Goal: Task Accomplishment & Management: Manage account settings

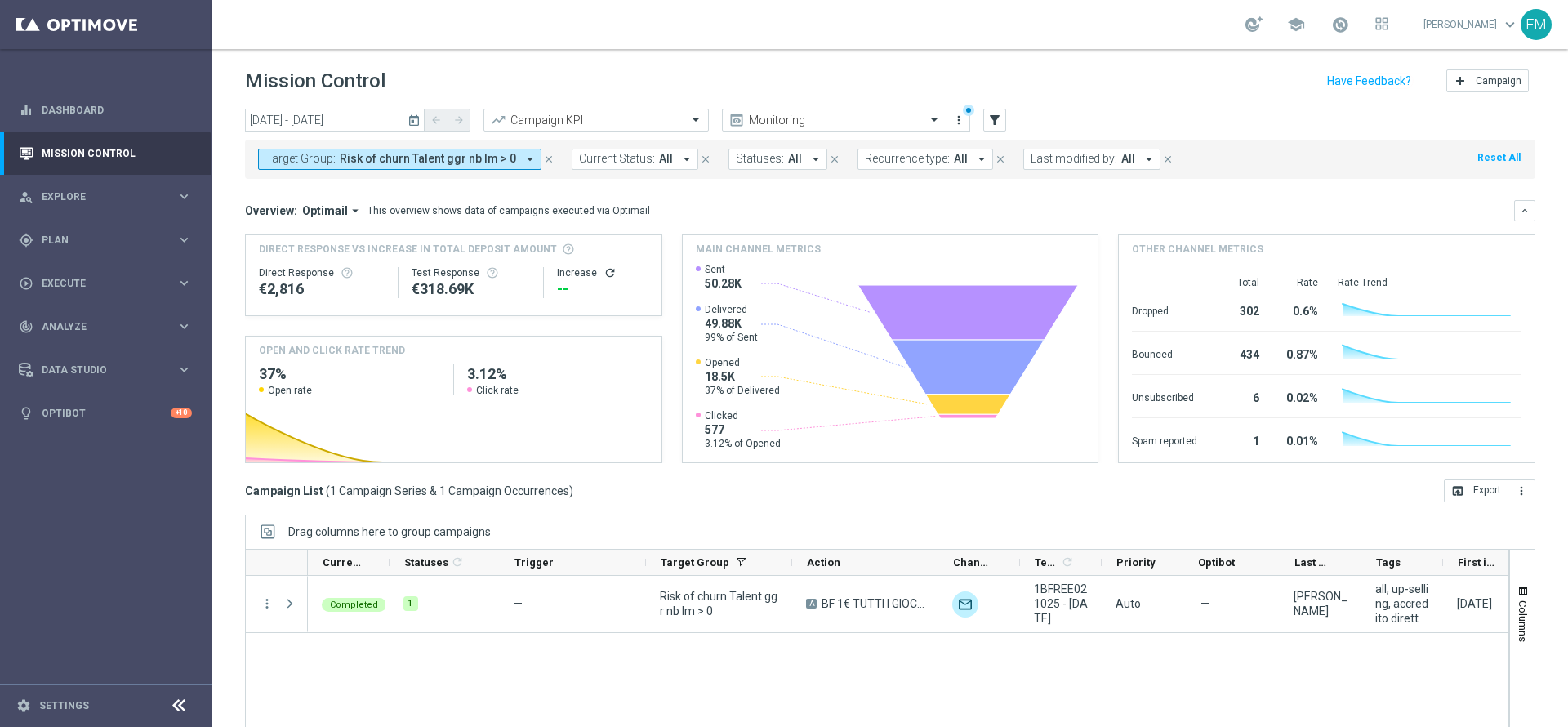
click at [523, 161] on icon "arrow_drop_down" at bounding box center [530, 159] width 15 height 15
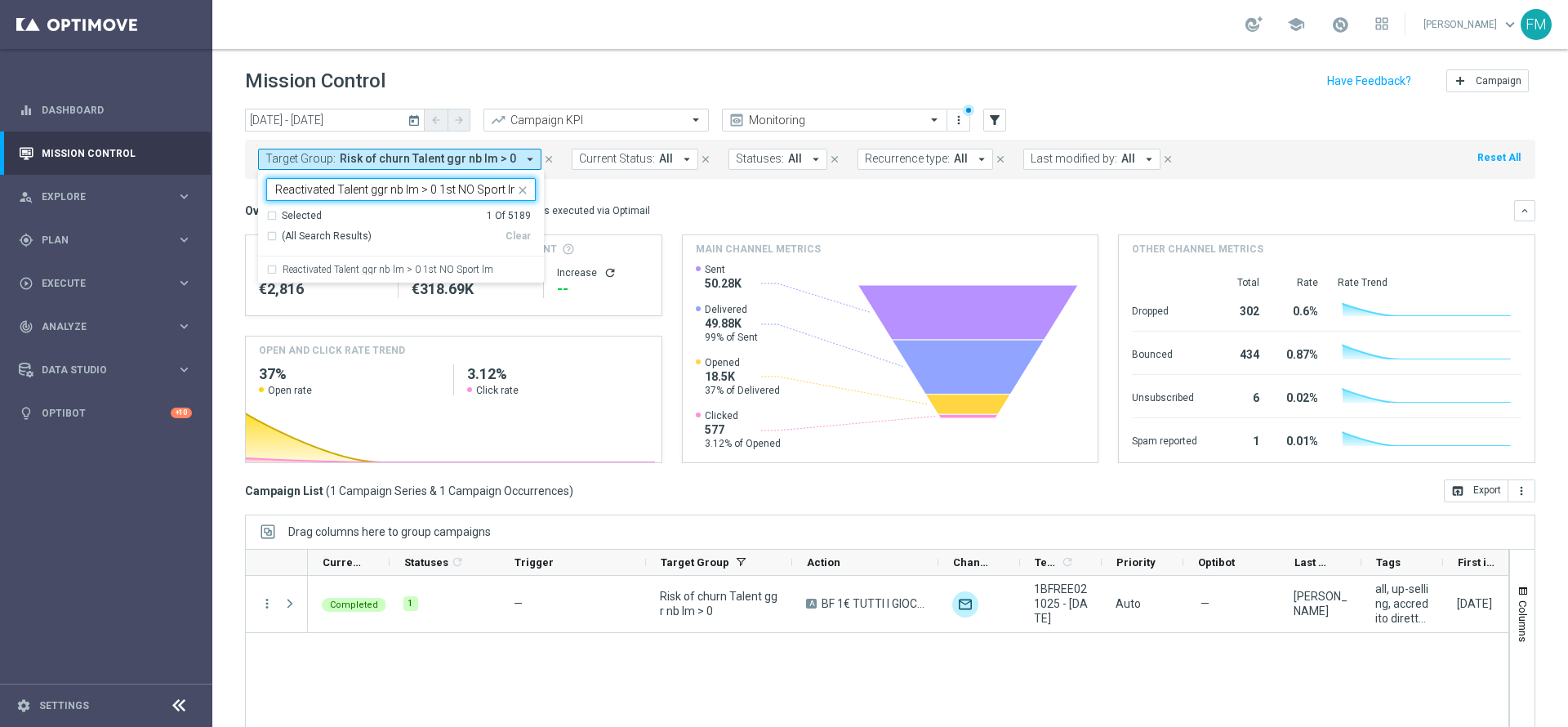
scroll to position [0, 4]
click at [397, 264] on label "Reactivated Talent ggr nb lm > 0 1st NO Sport lm" at bounding box center [388, 269] width 211 height 10
type input "Reactivated Talent ggr nb lm > 0 1st NO Sport lm"
click at [269, 212] on div "Selected 2 Of 5189" at bounding box center [398, 216] width 264 height 14
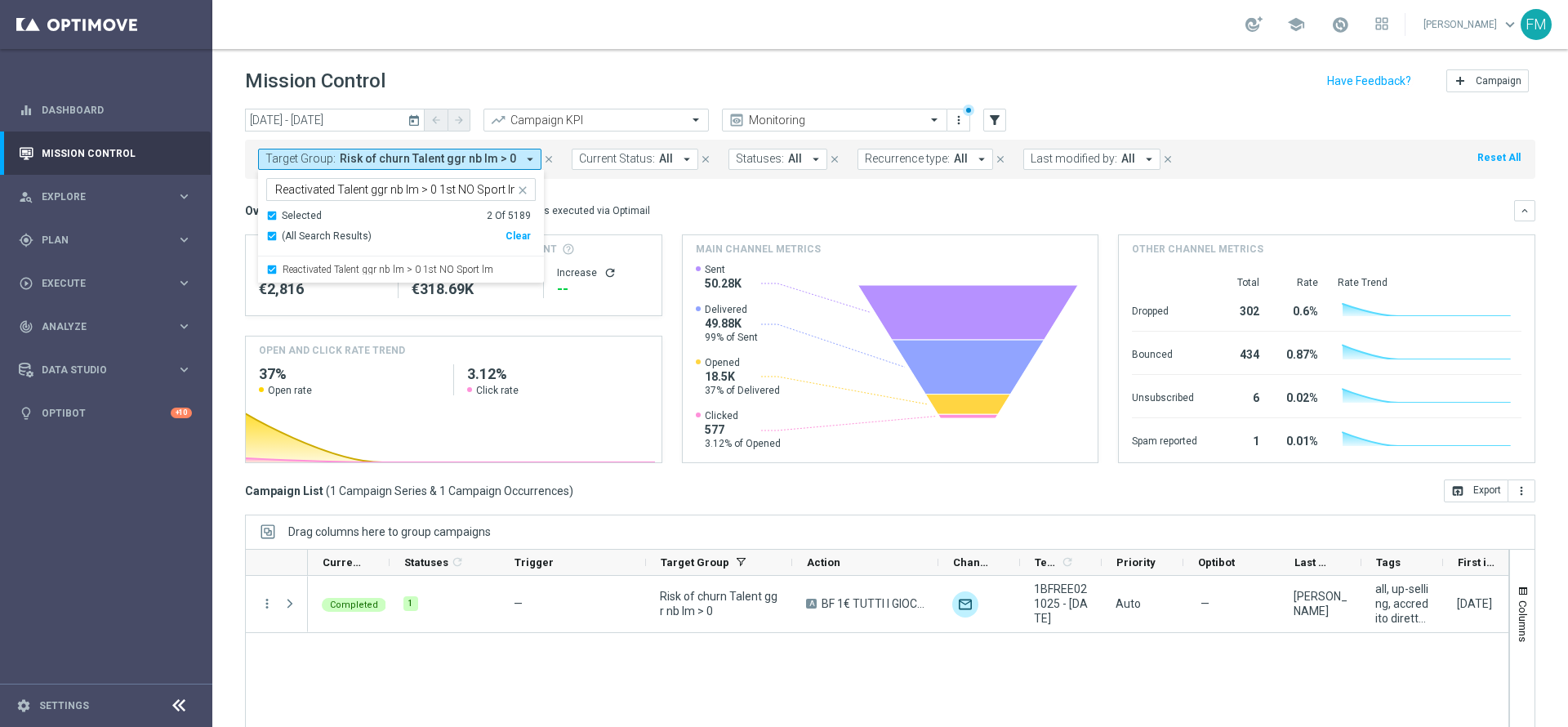
click at [272, 238] on div "(All Search Results)" at bounding box center [385, 236] width 239 height 14
click at [700, 197] on mini-dashboard "Overview: Optimail arrow_drop_down This overview shows data of campaigns execut…" at bounding box center [890, 329] width 1290 height 300
click at [479, 152] on span "Risk of churn Talent ggr nb lm > 0" at bounding box center [427, 159] width 176 height 14
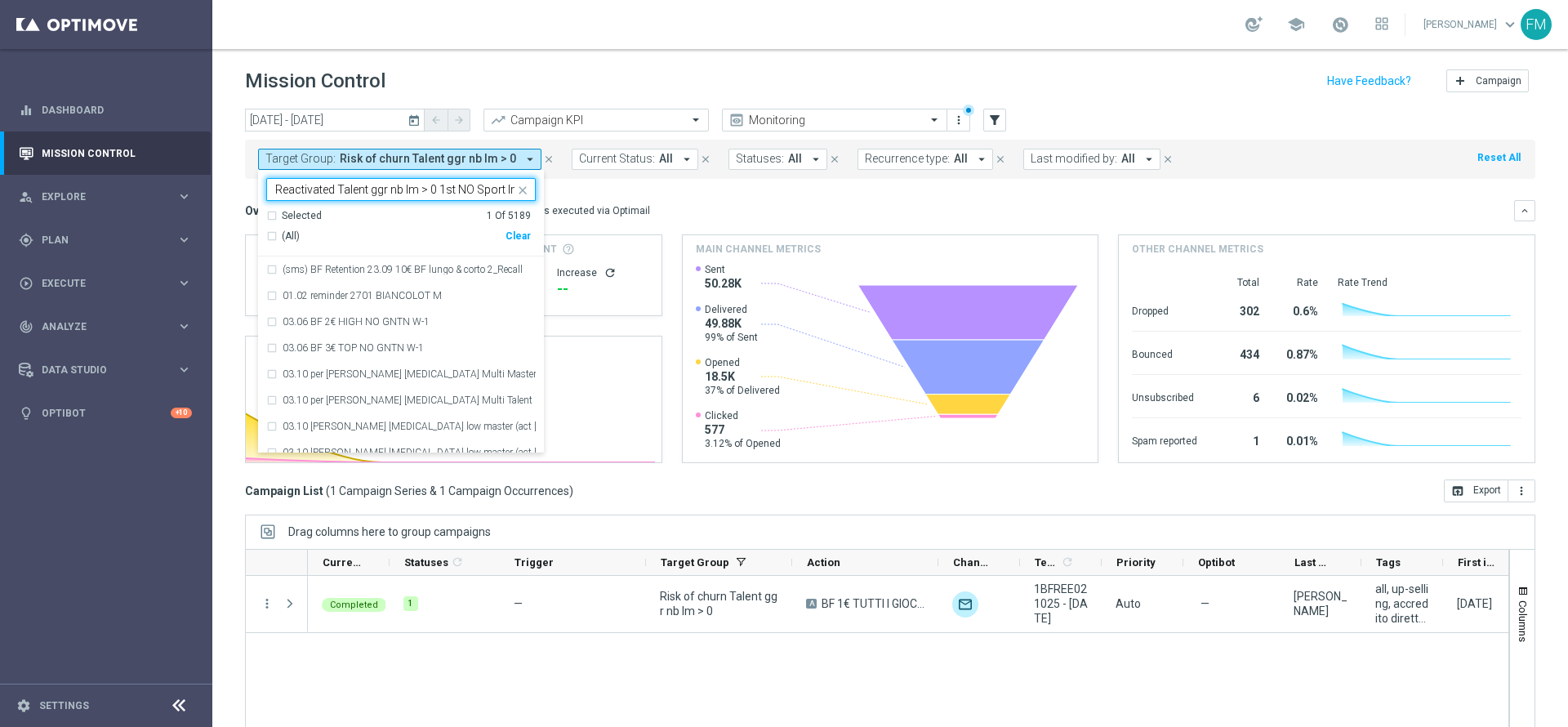
scroll to position [0, 4]
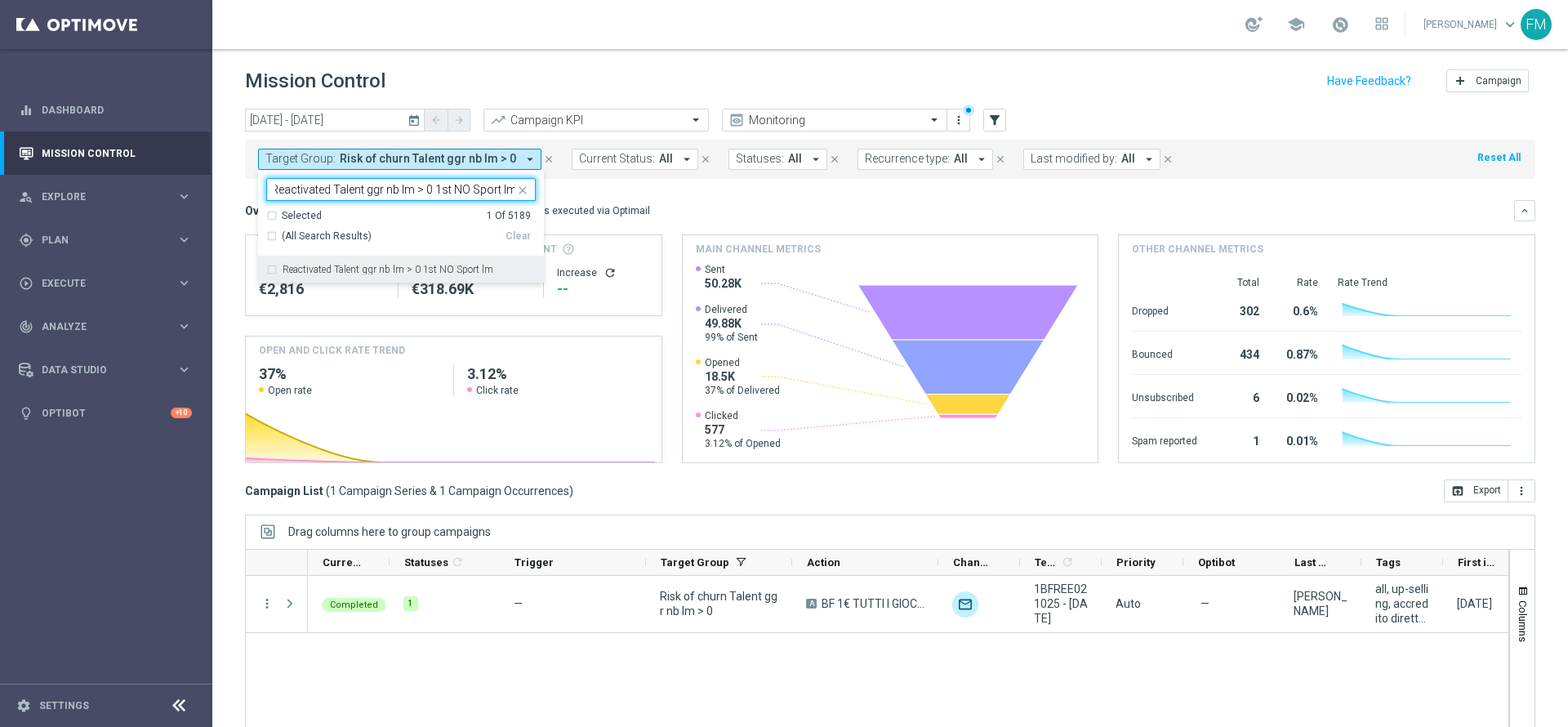
click at [356, 265] on label "Reactivated Talent ggr nb lm > 0 1st NO Sport lm" at bounding box center [388, 269] width 211 height 10
type input "Reactivated Talent ggr nb lm > 0 1st NO Sport lm"
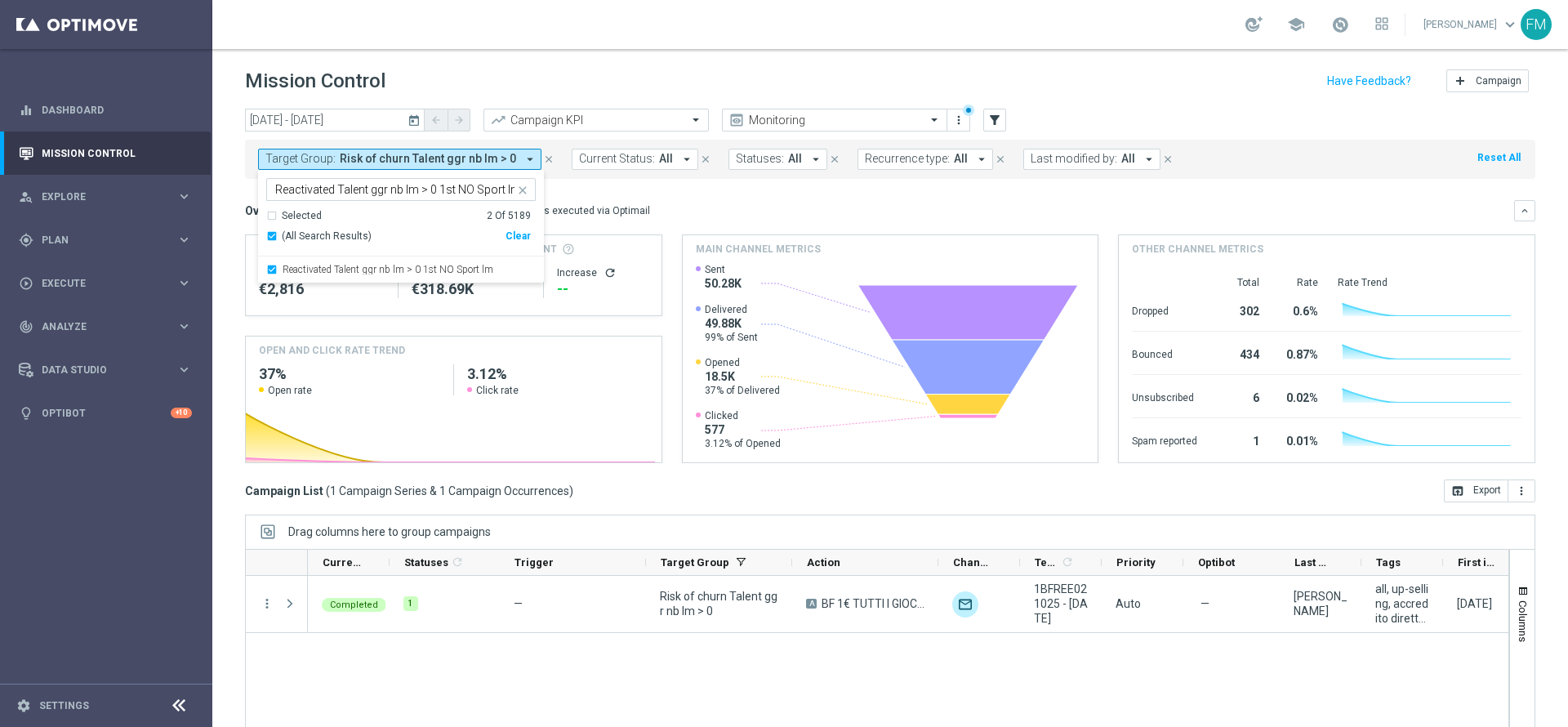
click at [621, 72] on div "Mission Control add Campaign" at bounding box center [890, 81] width 1290 height 32
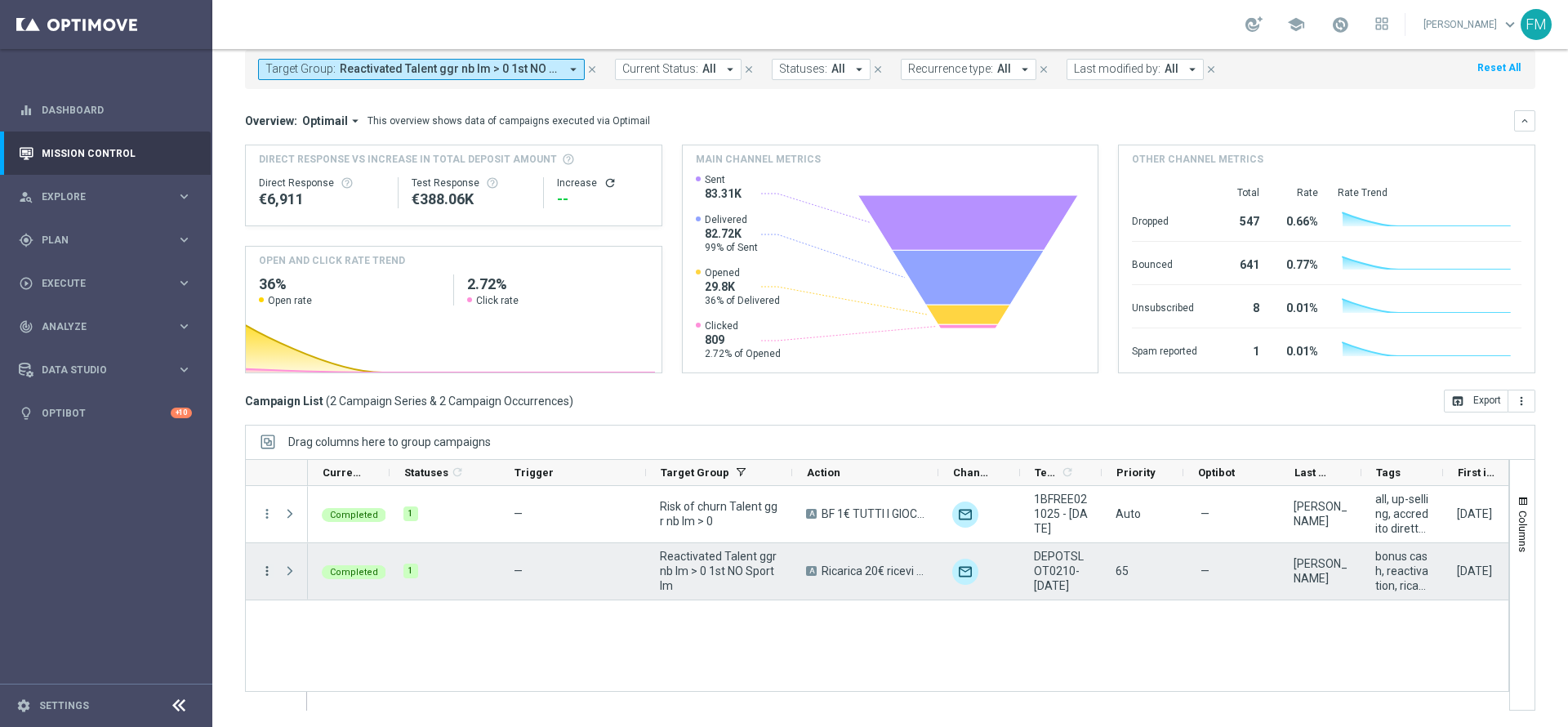
click at [268, 573] on icon "more_vert" at bounding box center [267, 570] width 15 height 15
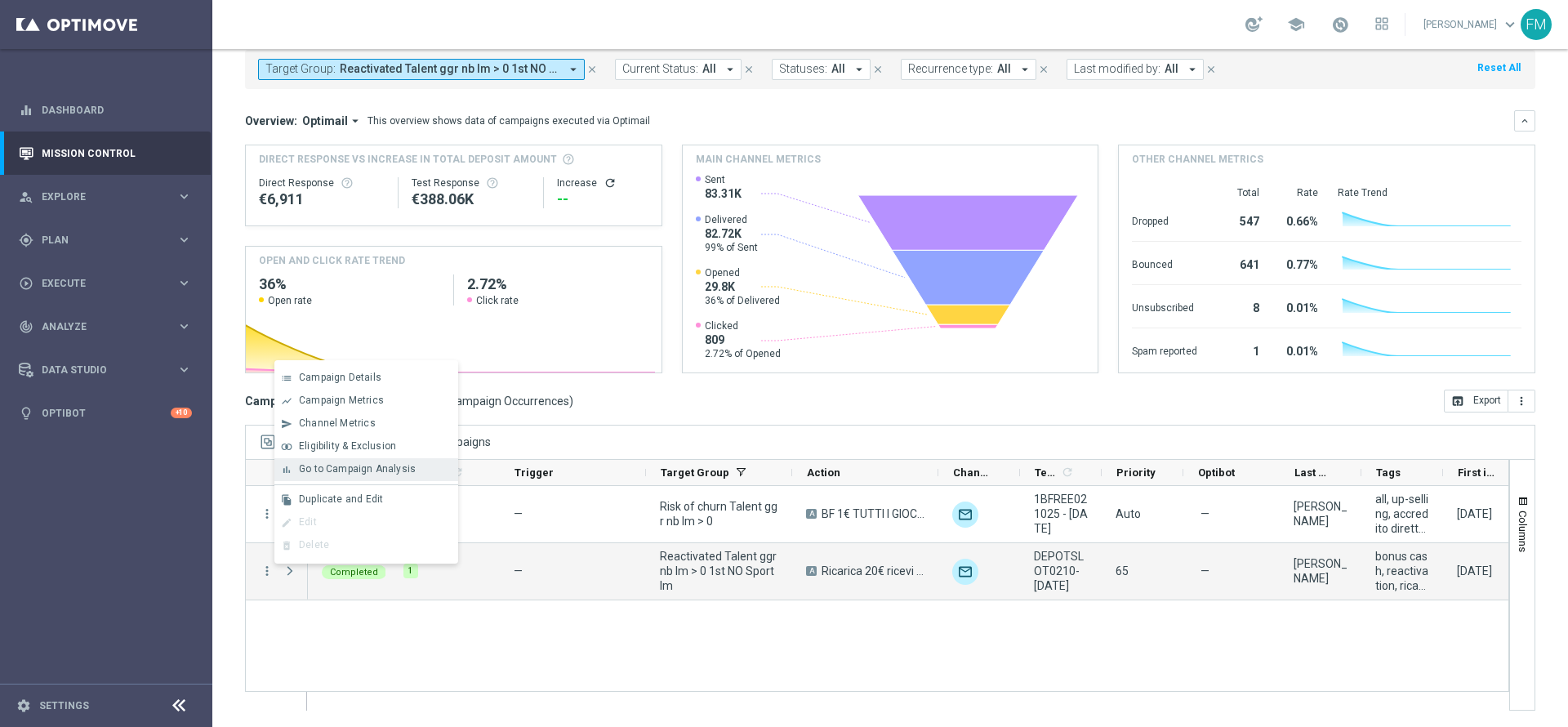
click at [383, 467] on span "Go to Campaign Analysis" at bounding box center [357, 468] width 116 height 11
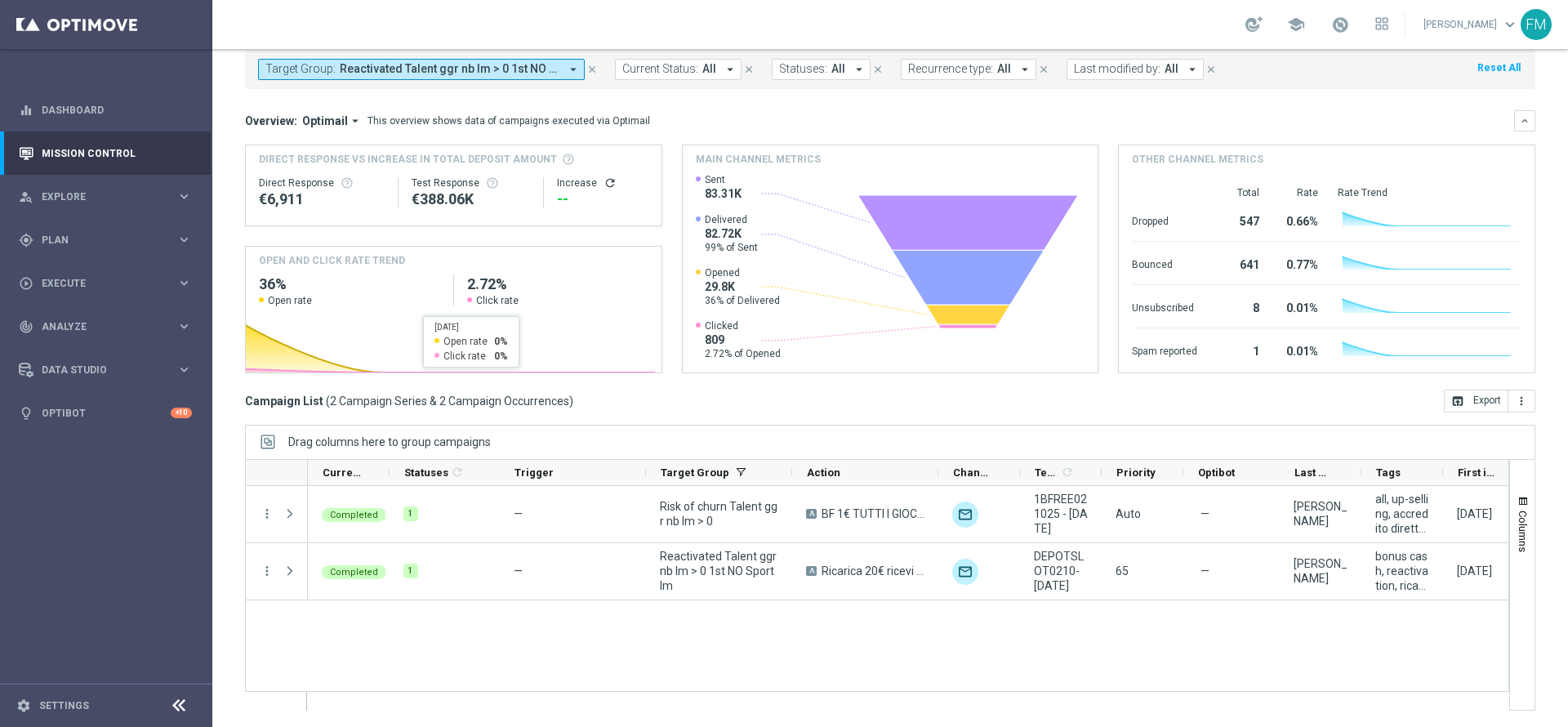
click at [564, 72] on button "Target Group: Reactivated Talent ggr nb lm > 0 1st NO Sport lm, Risk of churn T…" at bounding box center [421, 70] width 327 height 21
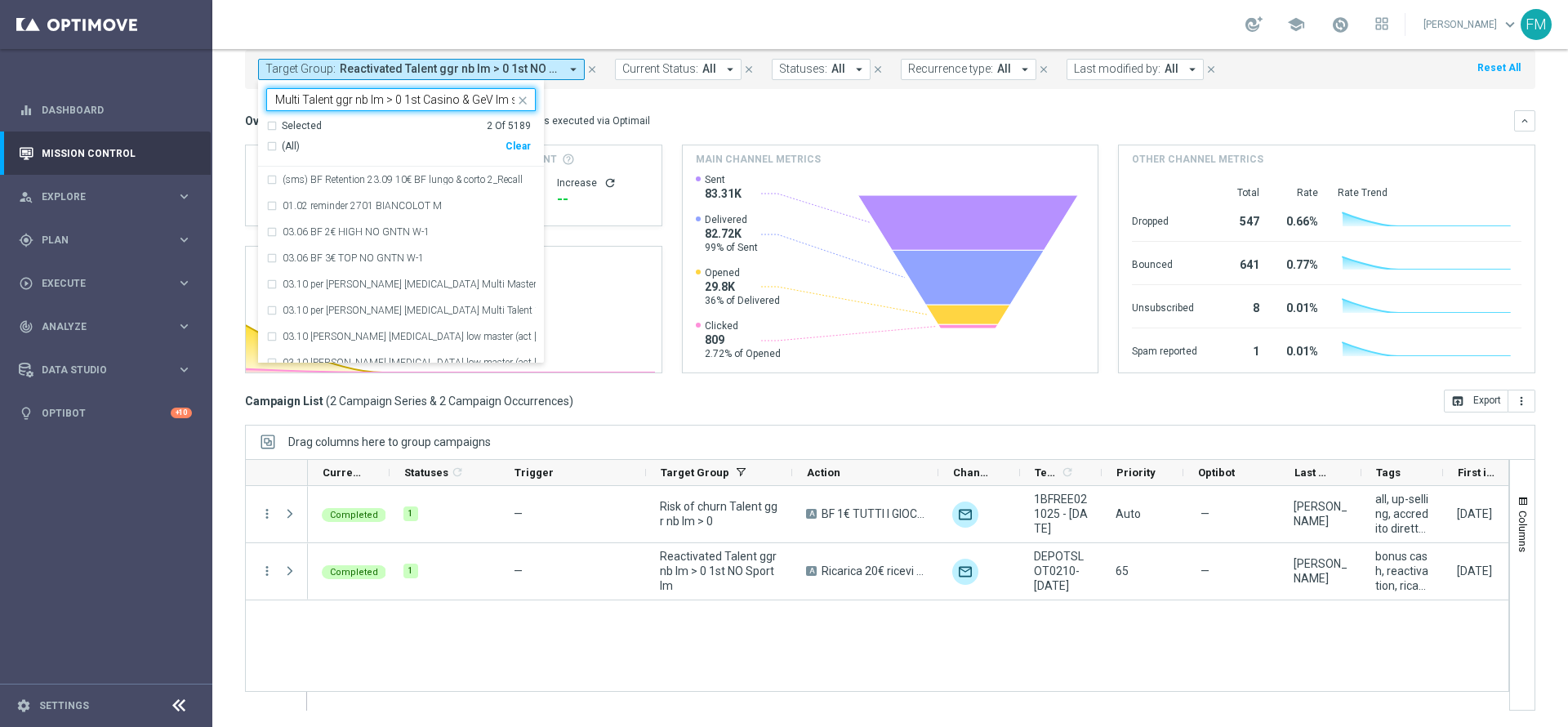
scroll to position [0, 22]
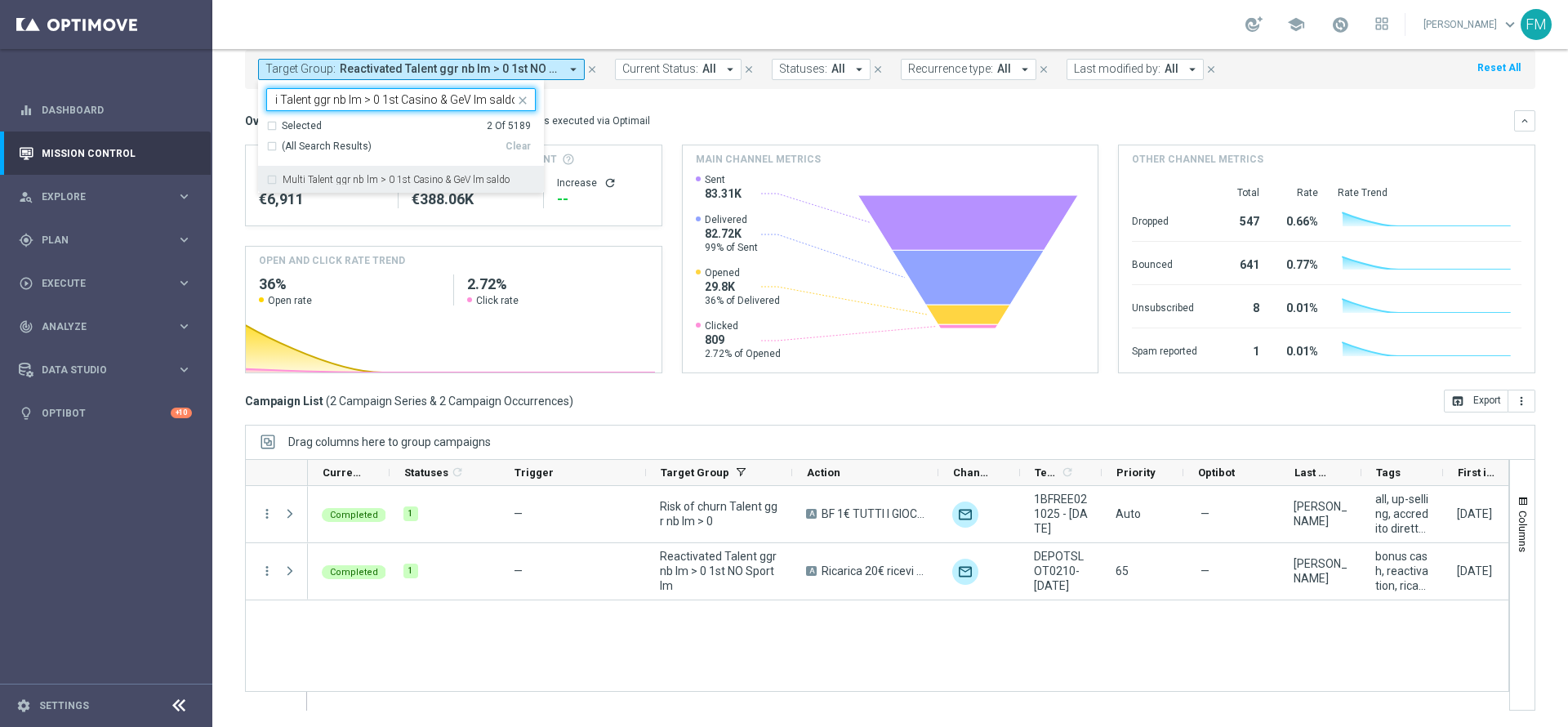
click at [448, 178] on label "Multi Talent ggr nb lm > 0 1st Casino & GeV lm saldo" at bounding box center [397, 179] width 227 height 10
type input "Multi Talent ggr nb lm > 0 1st Casino & GeV lm saldo"
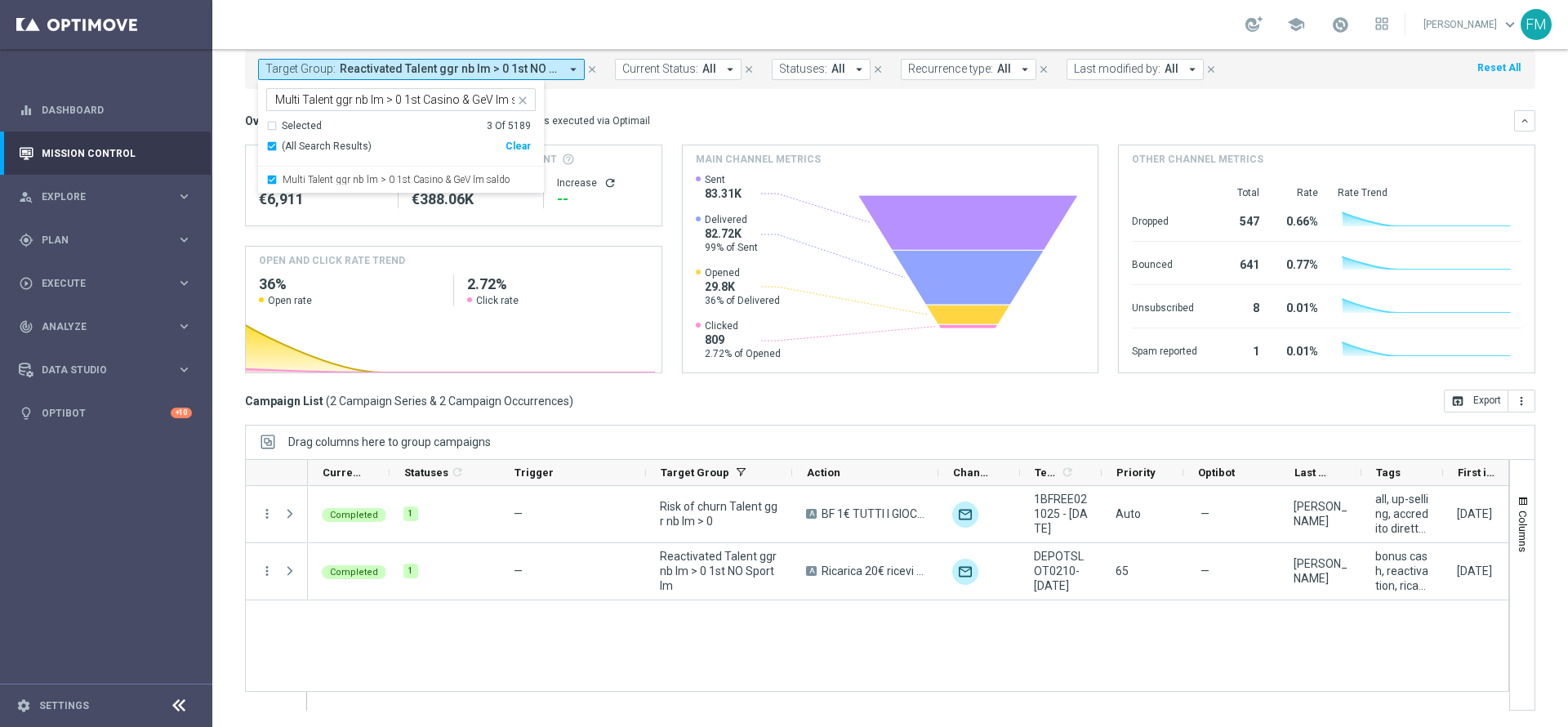
click at [747, 14] on div "school Francesca Mascarucci keyboard_arrow_down FM" at bounding box center [890, 25] width 1356 height 49
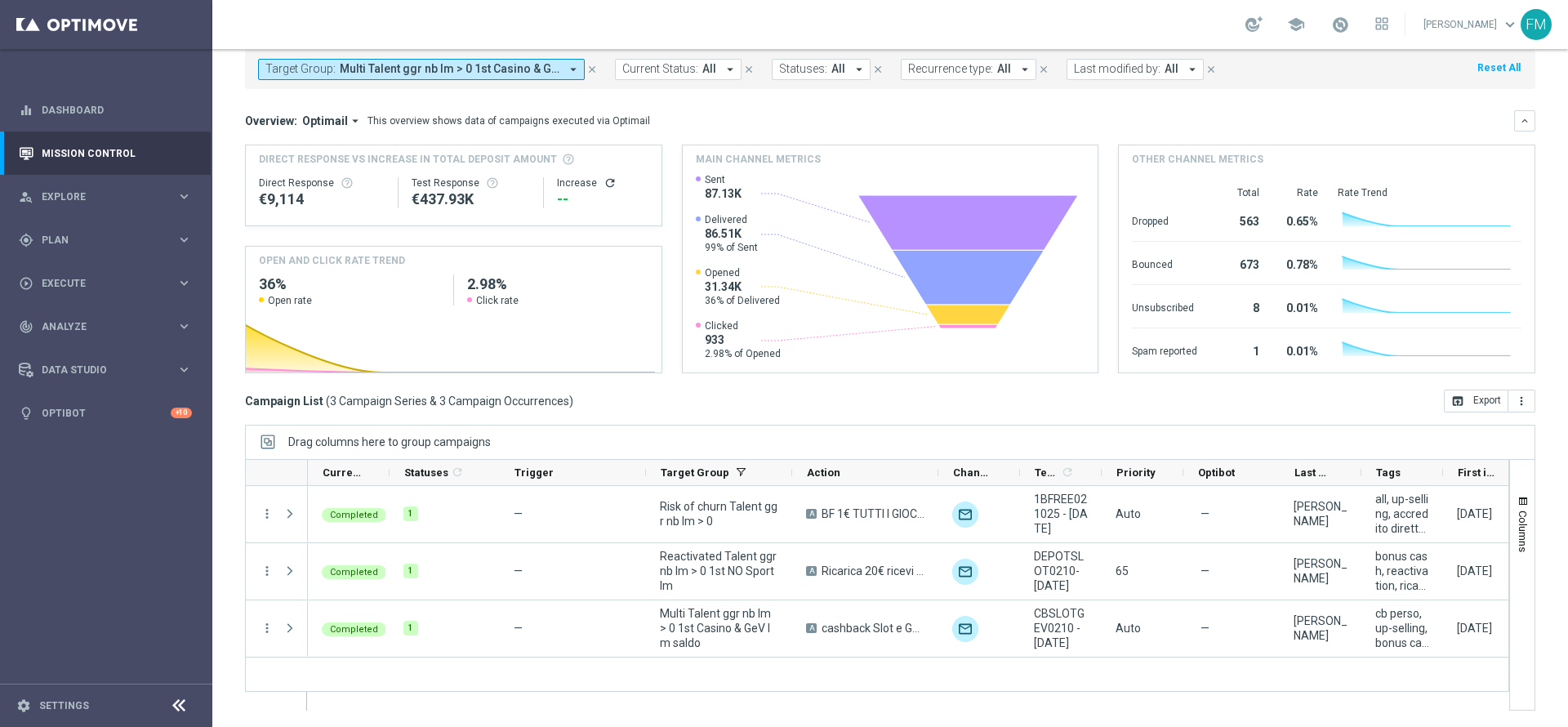
click at [539, 64] on span "Multi Talent ggr nb lm > 0 1st Casino & GeV lm saldo, Reactivated Talent ggr nb…" at bounding box center [449, 69] width 219 height 14
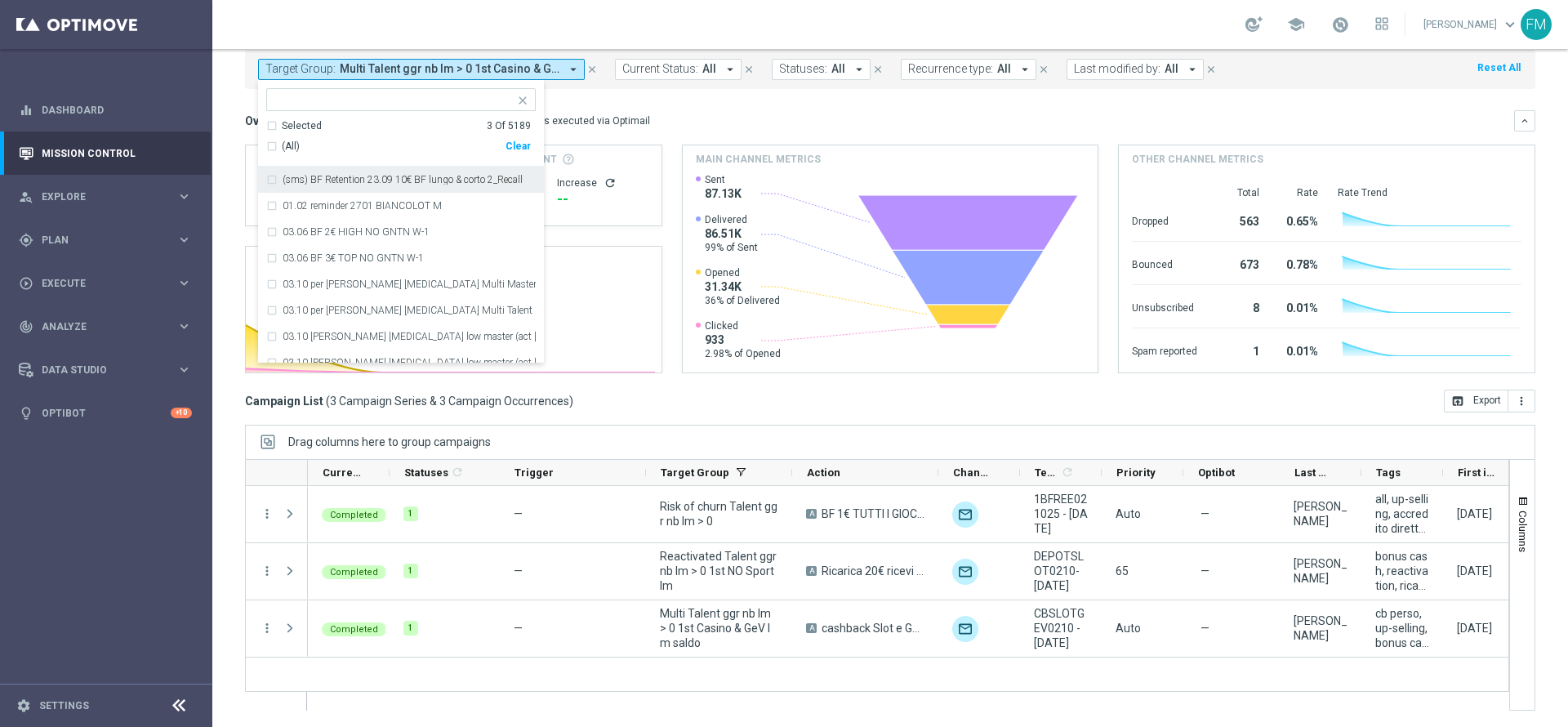
click at [522, 100] on icon "close" at bounding box center [523, 100] width 13 height 13
click at [270, 127] on div "Selected 3 Of 5189" at bounding box center [398, 126] width 264 height 14
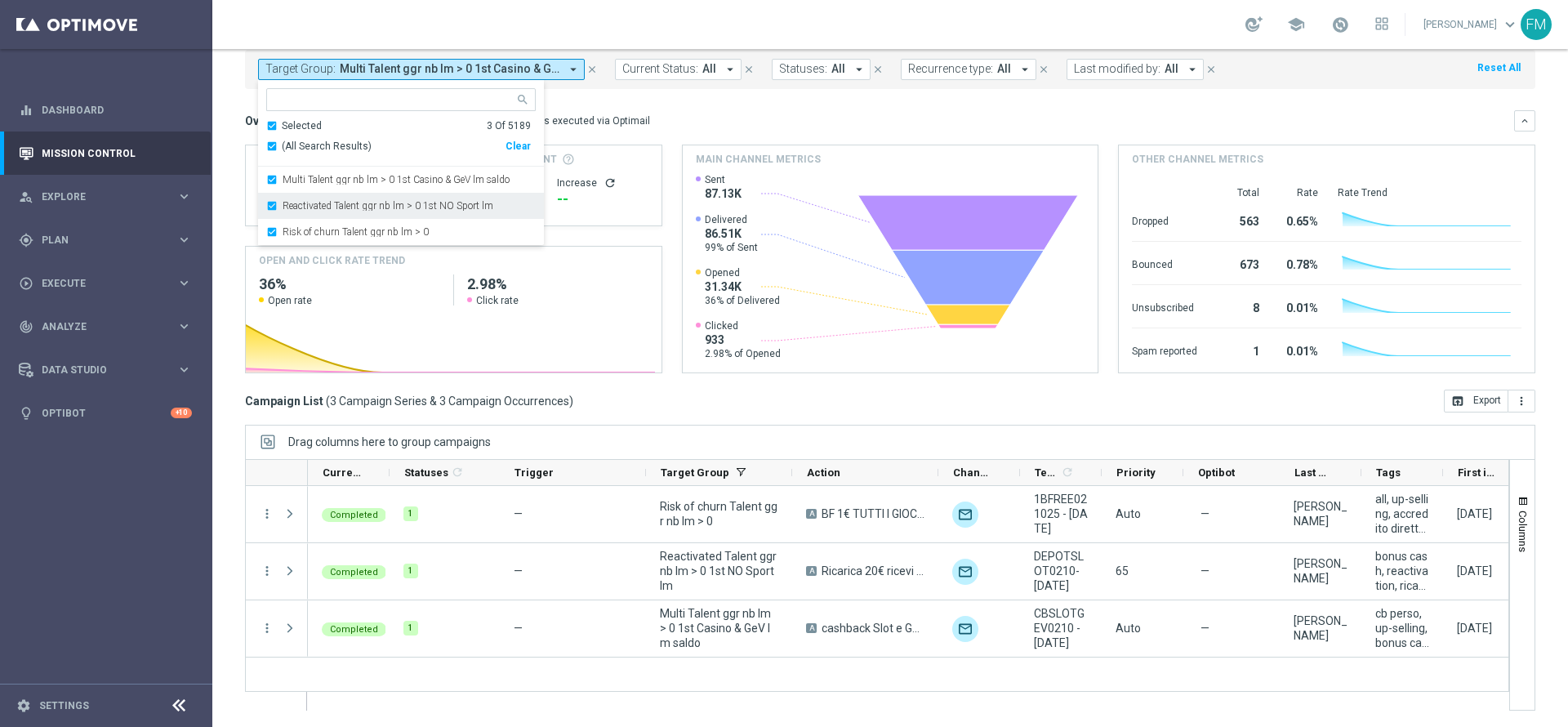
click at [271, 200] on div "Reactivated Talent ggr nb lm > 0 1st NO Sport lm" at bounding box center [401, 206] width 270 height 26
click at [279, 202] on div "Risk of churn Talent ggr nb lm > 0" at bounding box center [401, 206] width 270 height 26
click at [820, 97] on mini-dashboard "Overview: Optimail arrow_drop_down This overview shows data of campaigns execut…" at bounding box center [890, 239] width 1290 height 300
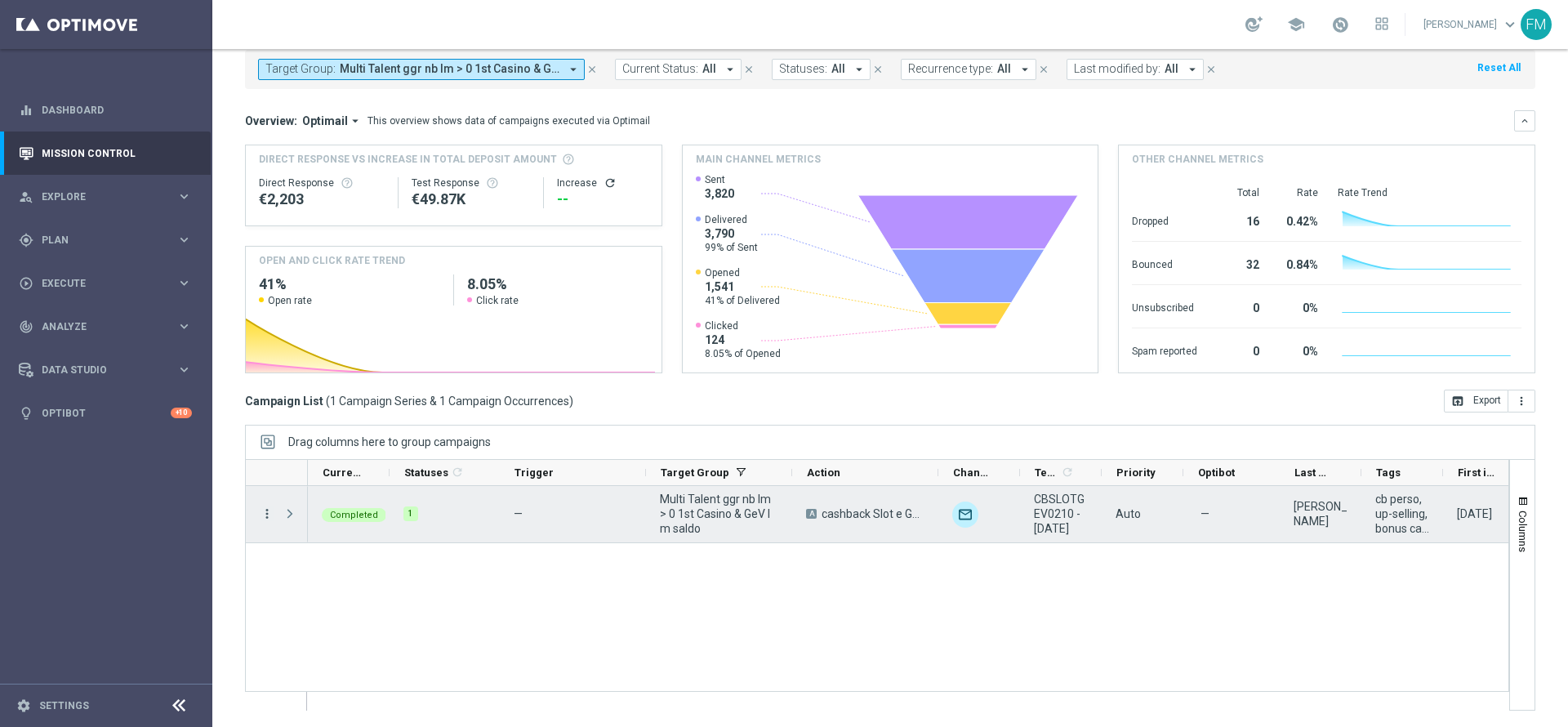
click at [273, 511] on icon "more_vert" at bounding box center [267, 513] width 15 height 15
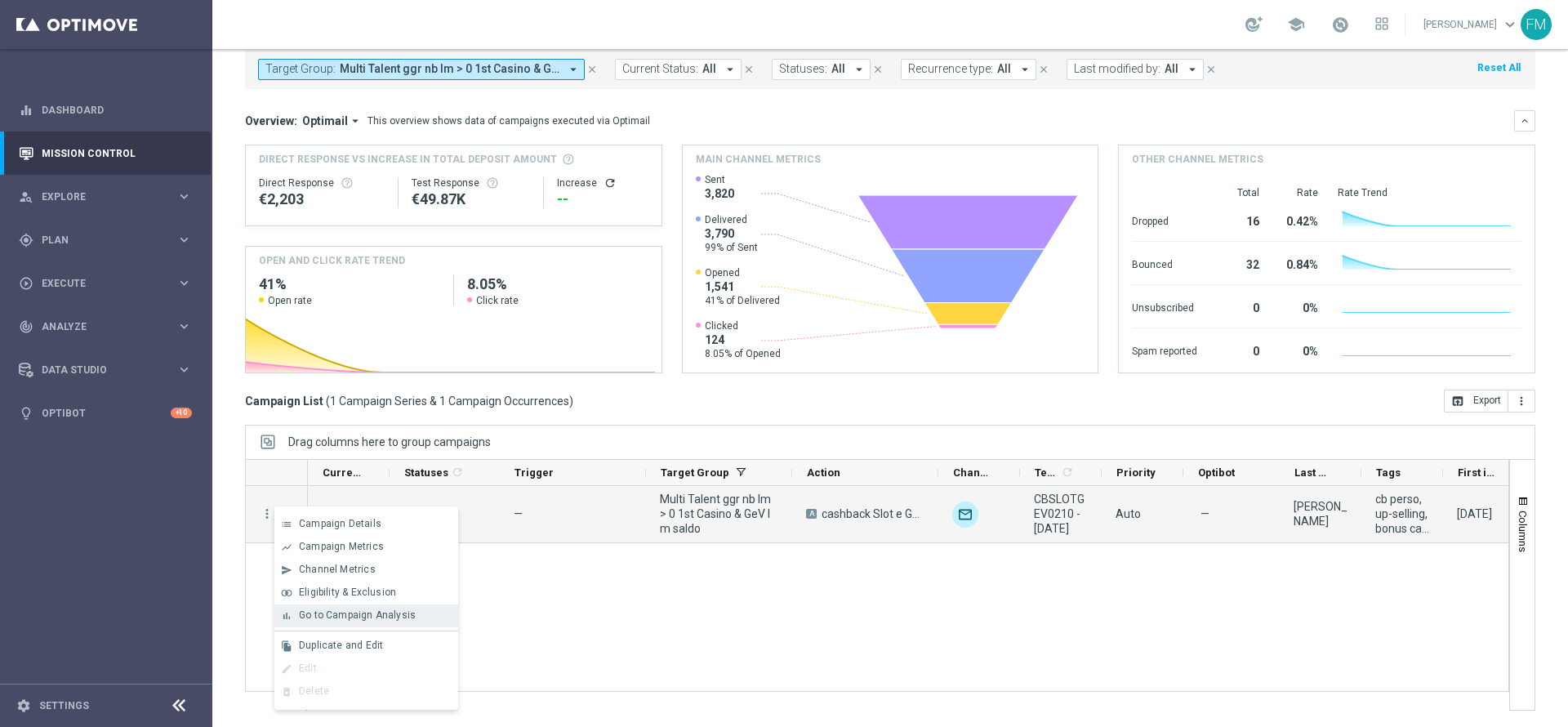
click at [360, 607] on div "bar_chart Go to Campaign Analysis" at bounding box center [366, 616] width 183 height 23
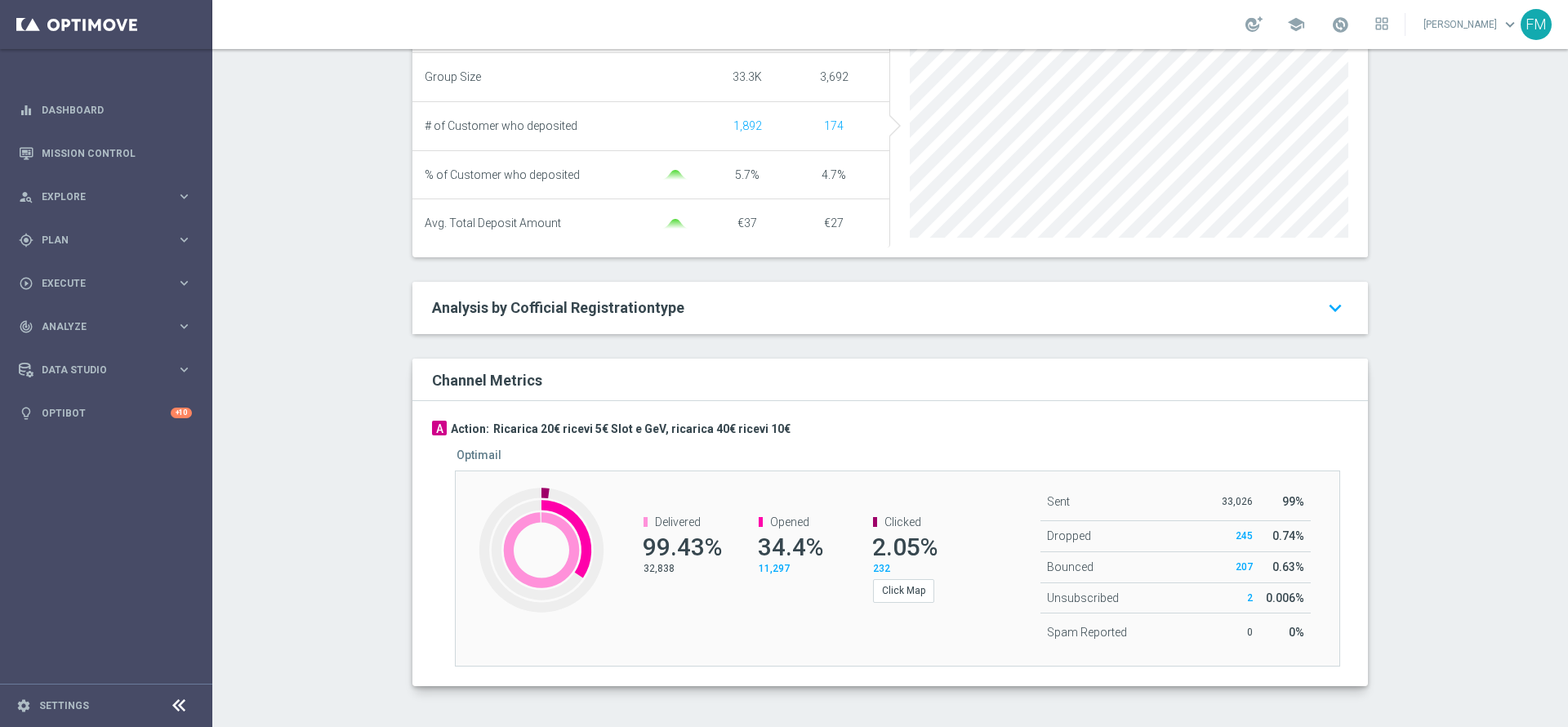
scroll to position [213, 0]
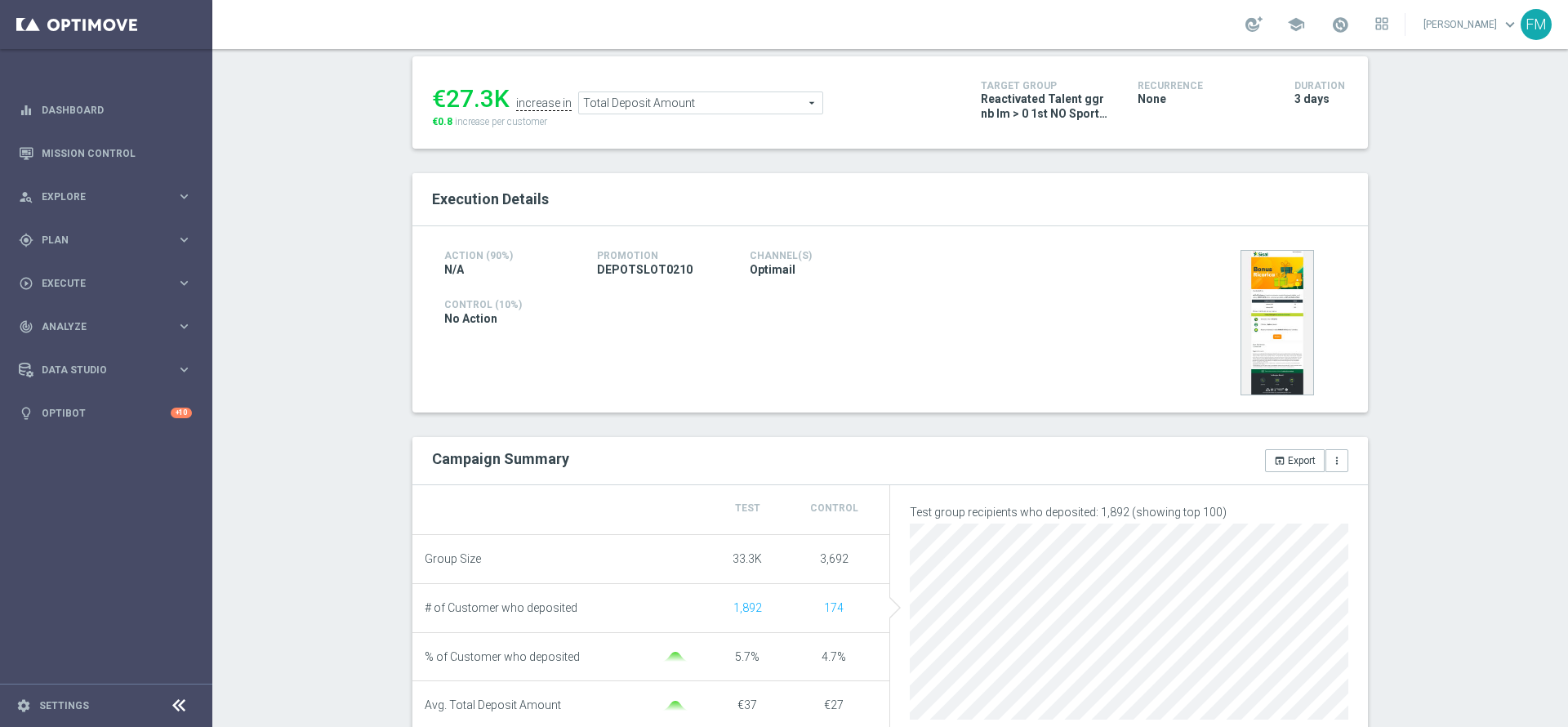
click at [751, 107] on span "Total Deposit Amount" at bounding box center [701, 103] width 243 height 21
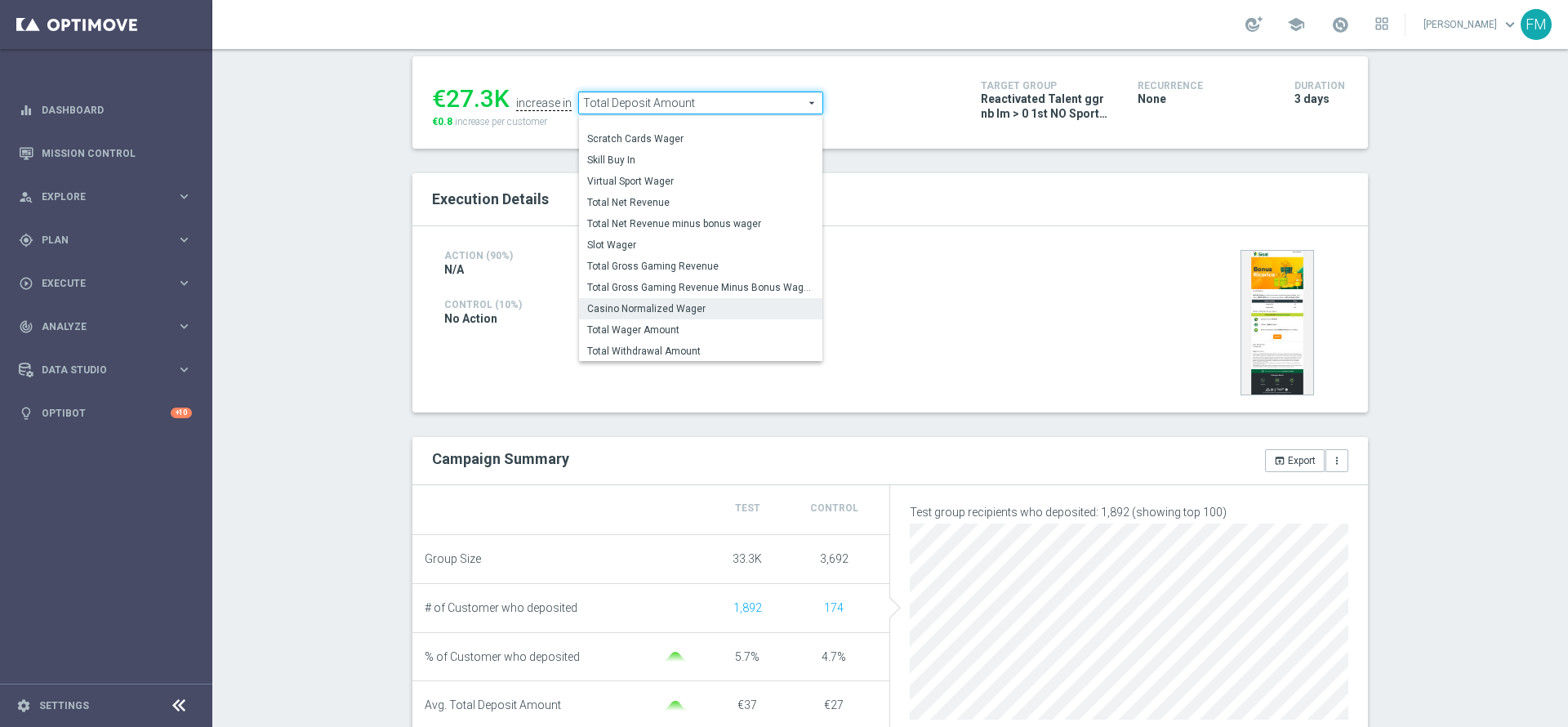
scroll to position [238, 0]
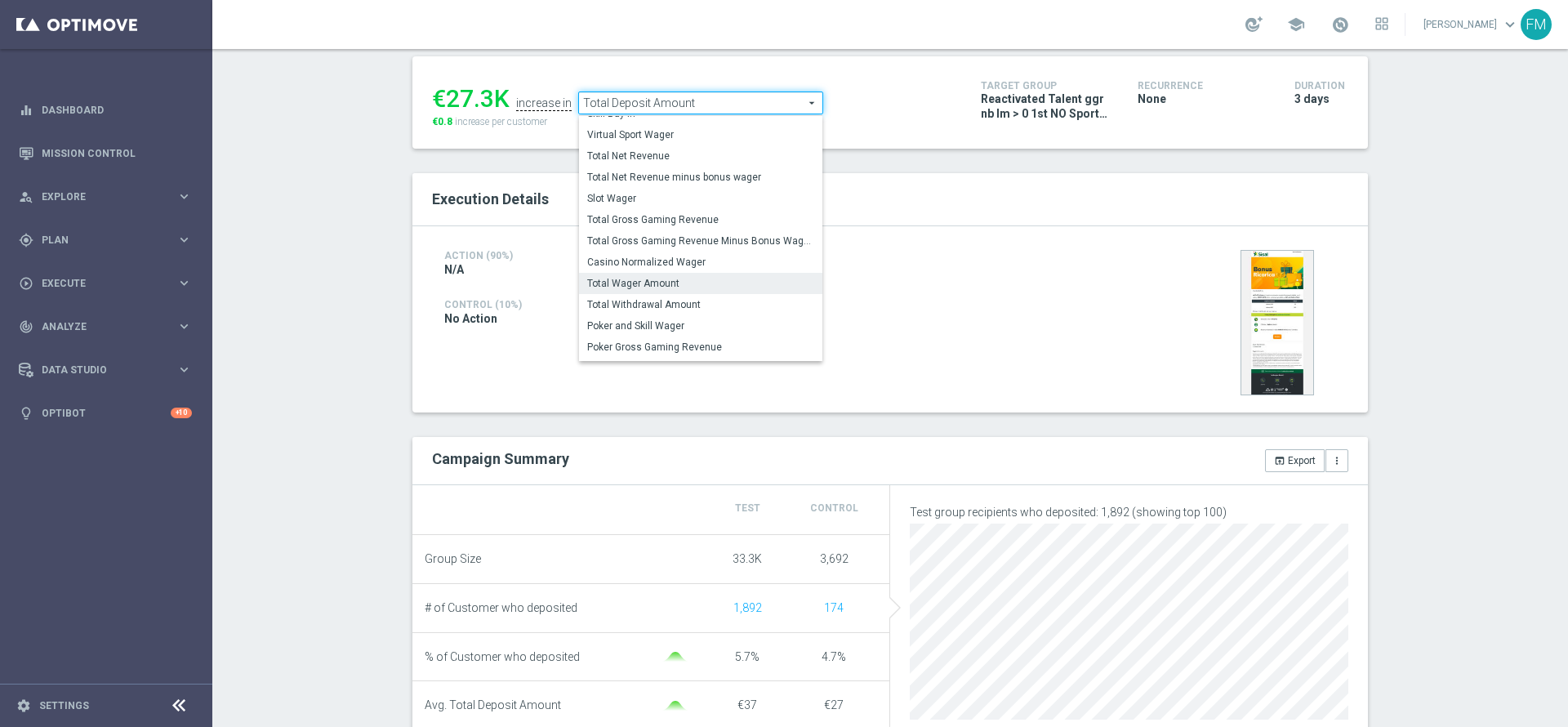
click at [684, 278] on span "Total Wager Amount" at bounding box center [701, 283] width 227 height 13
type input "Total Wager Amount"
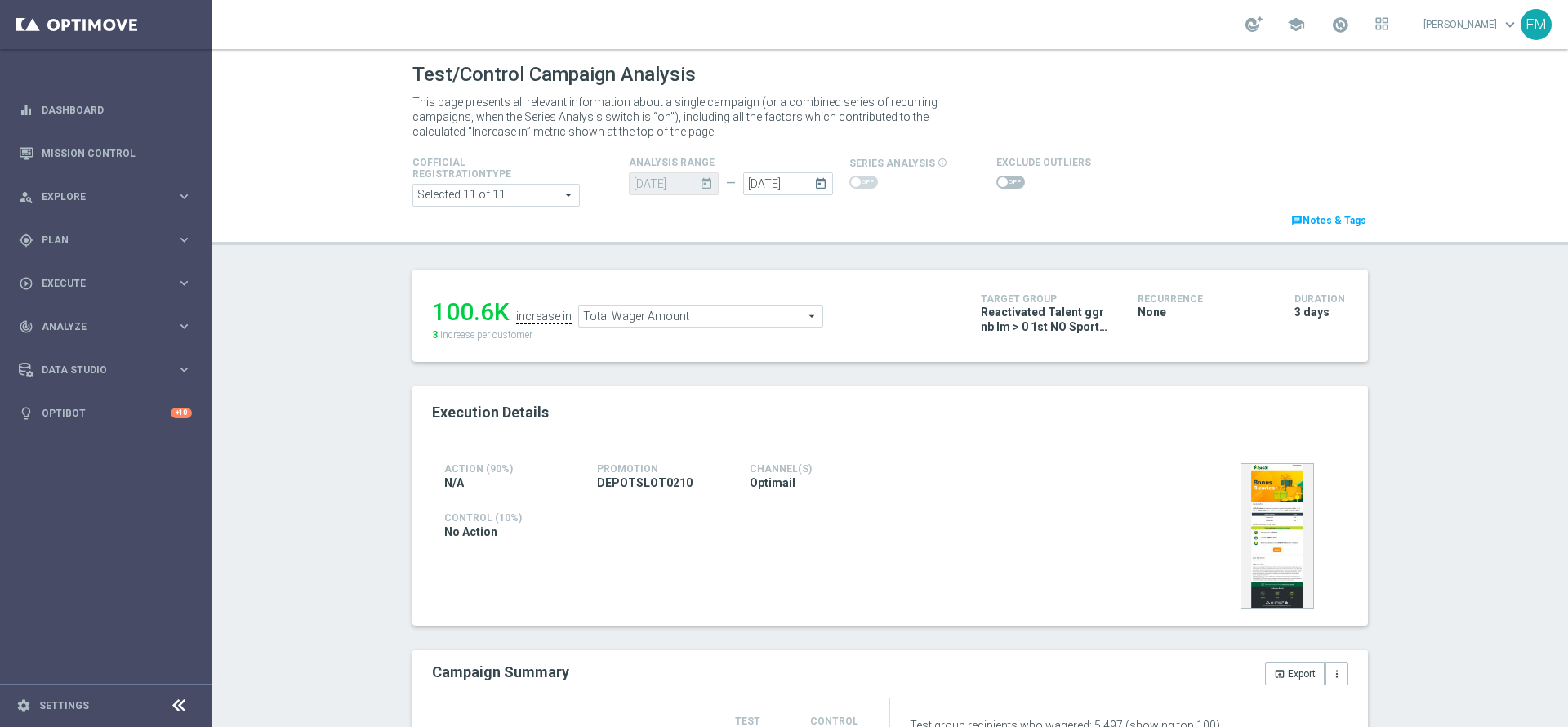
click at [814, 187] on icon "today" at bounding box center [823, 182] width 19 height 18
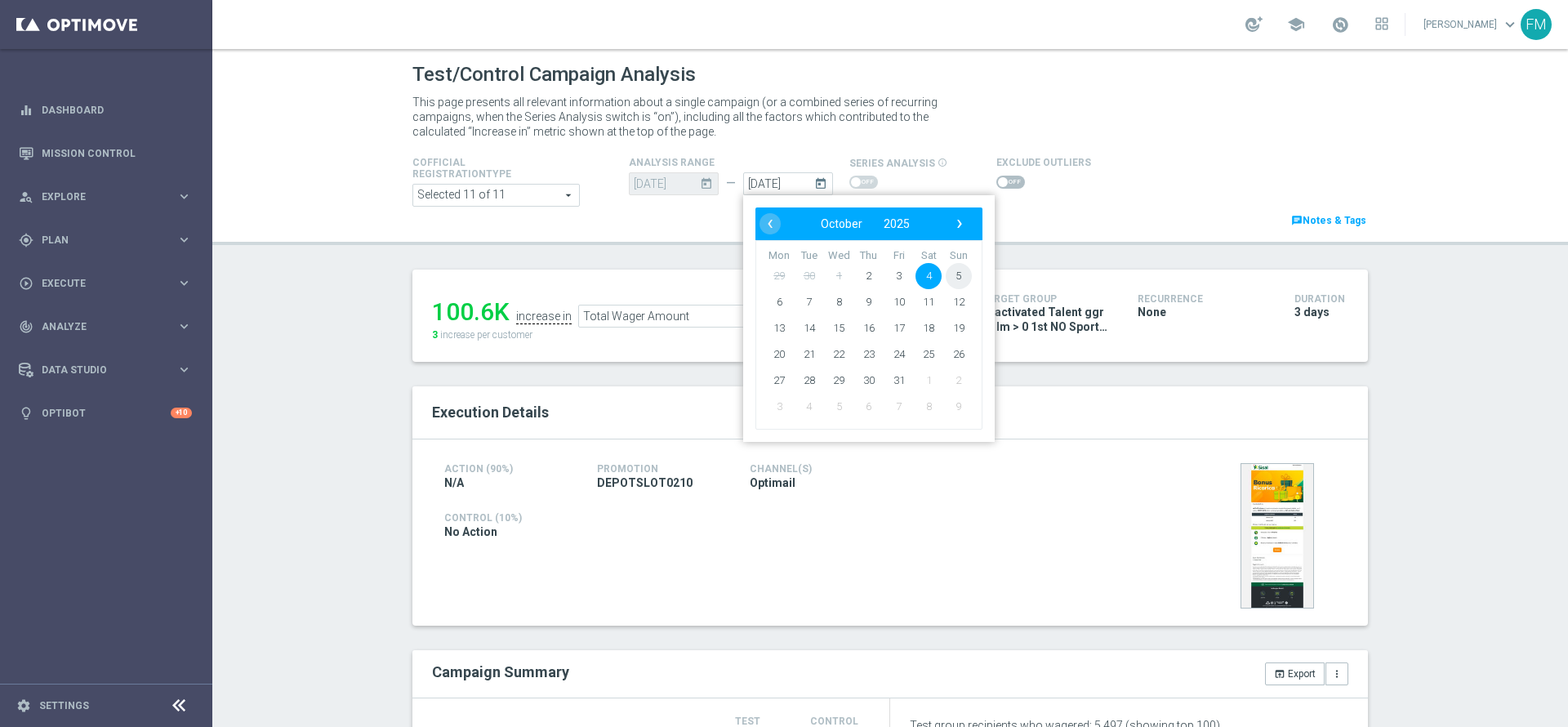
click at [946, 275] on span "5" at bounding box center [959, 276] width 26 height 26
type input "05 Oct 2025"
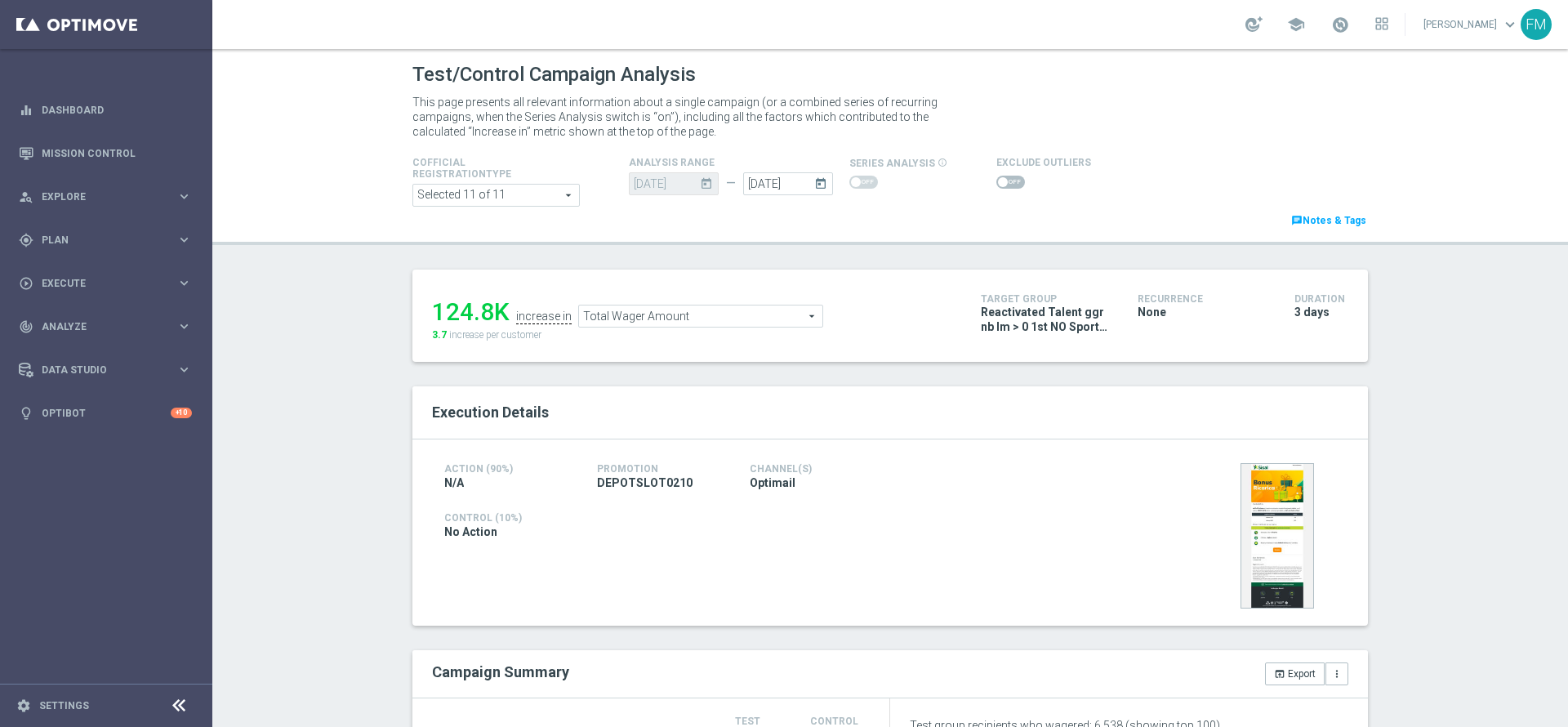
click at [718, 326] on span "Total Wager Amount" at bounding box center [701, 316] width 243 height 21
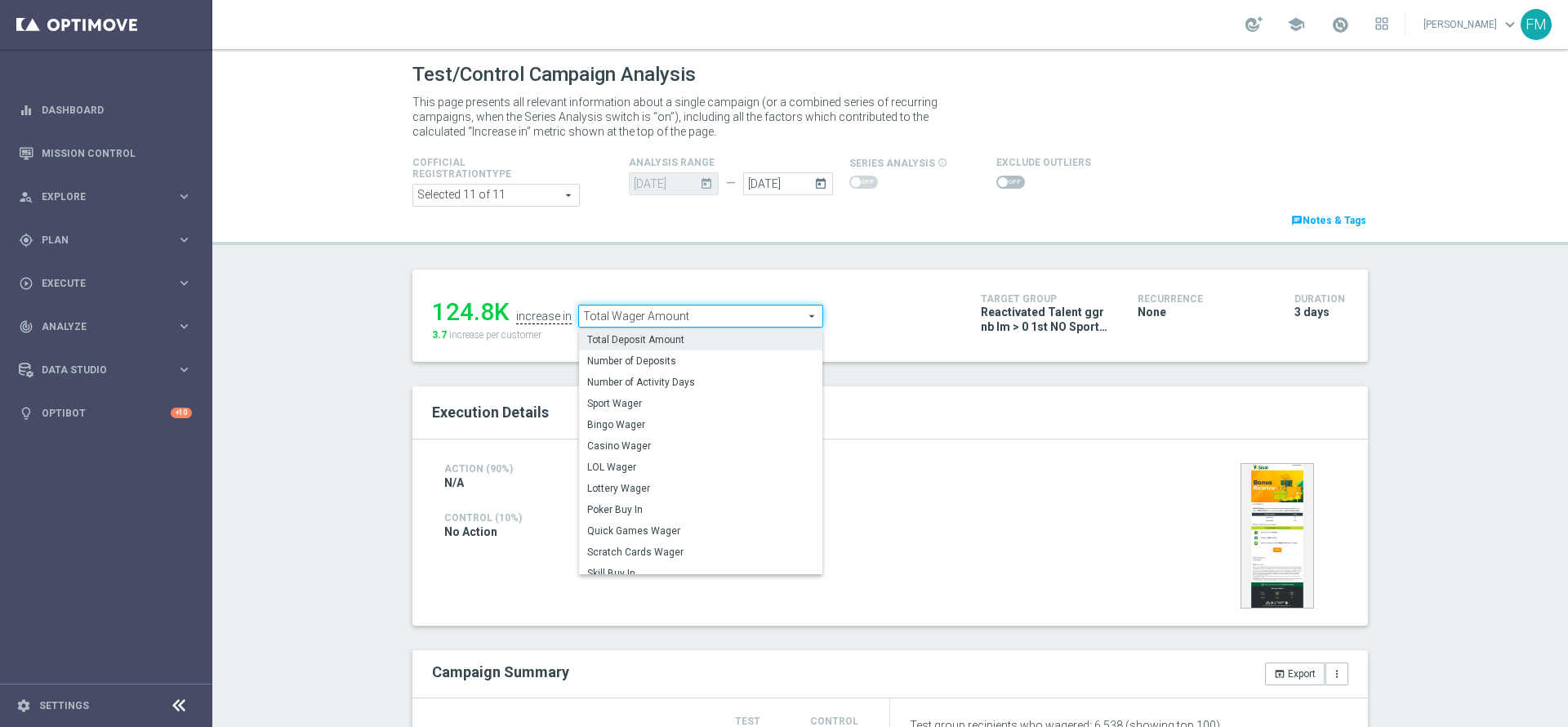
click at [717, 338] on span "Total Deposit Amount" at bounding box center [701, 339] width 227 height 13
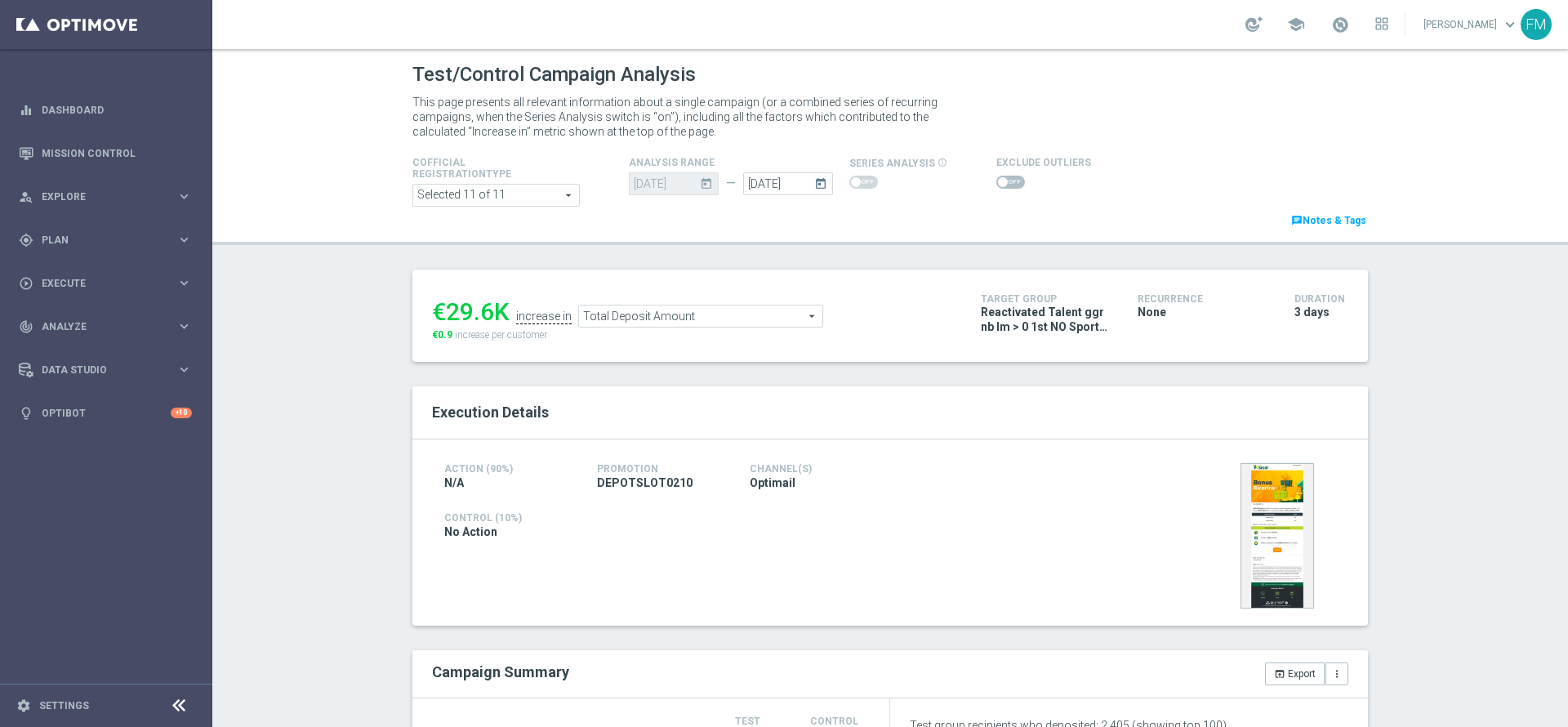
click at [766, 308] on span "Total Deposit Amount" at bounding box center [701, 316] width 243 height 21
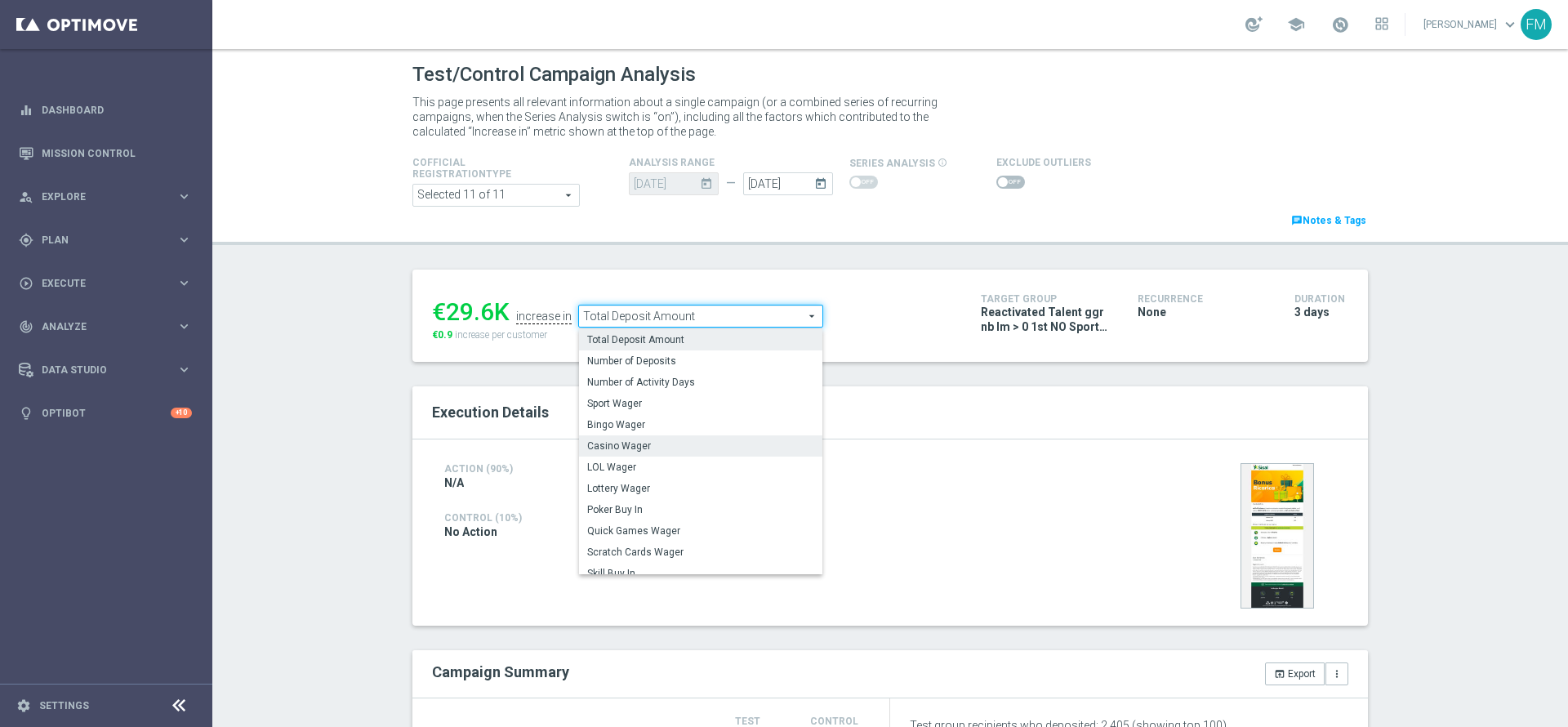
click at [634, 443] on span "Casino Wager" at bounding box center [701, 445] width 227 height 13
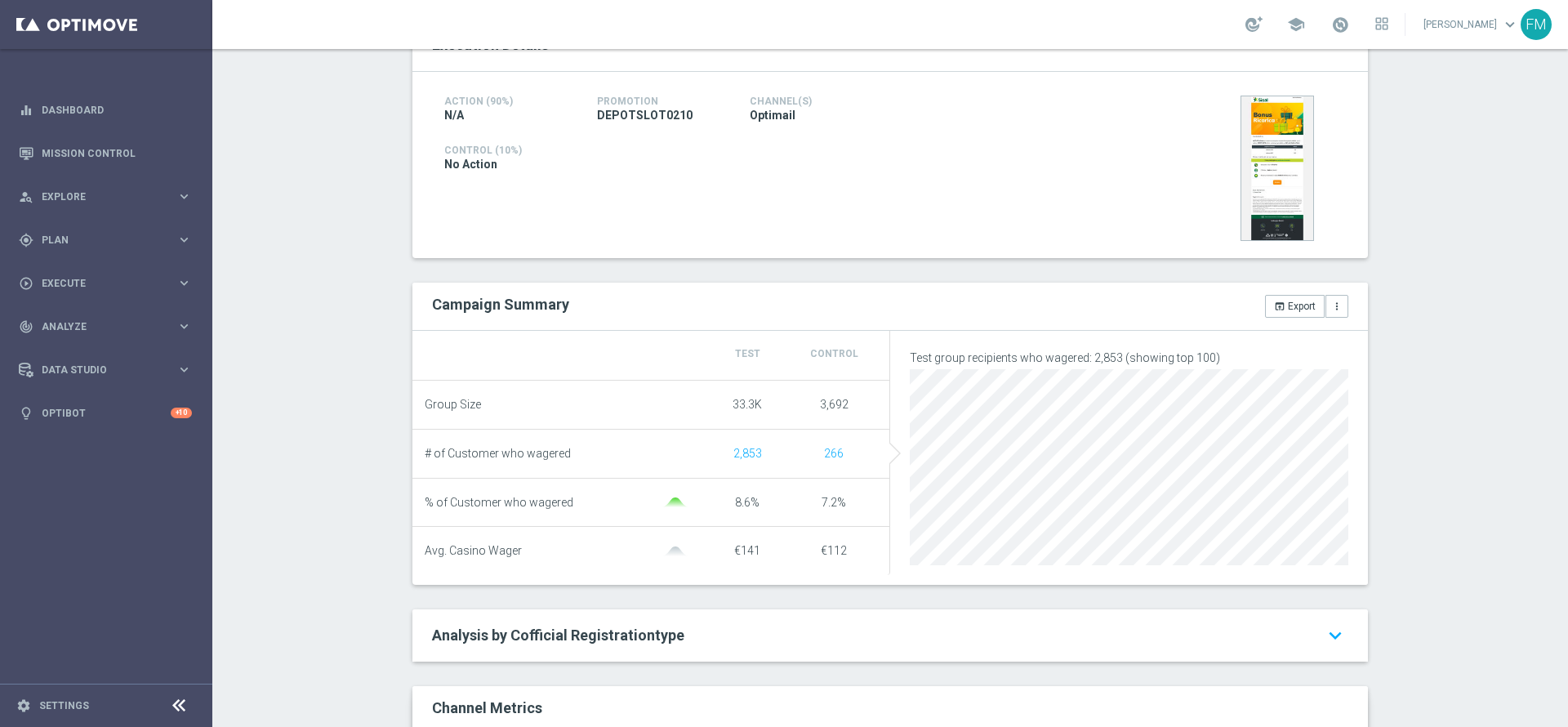
scroll to position [122, 0]
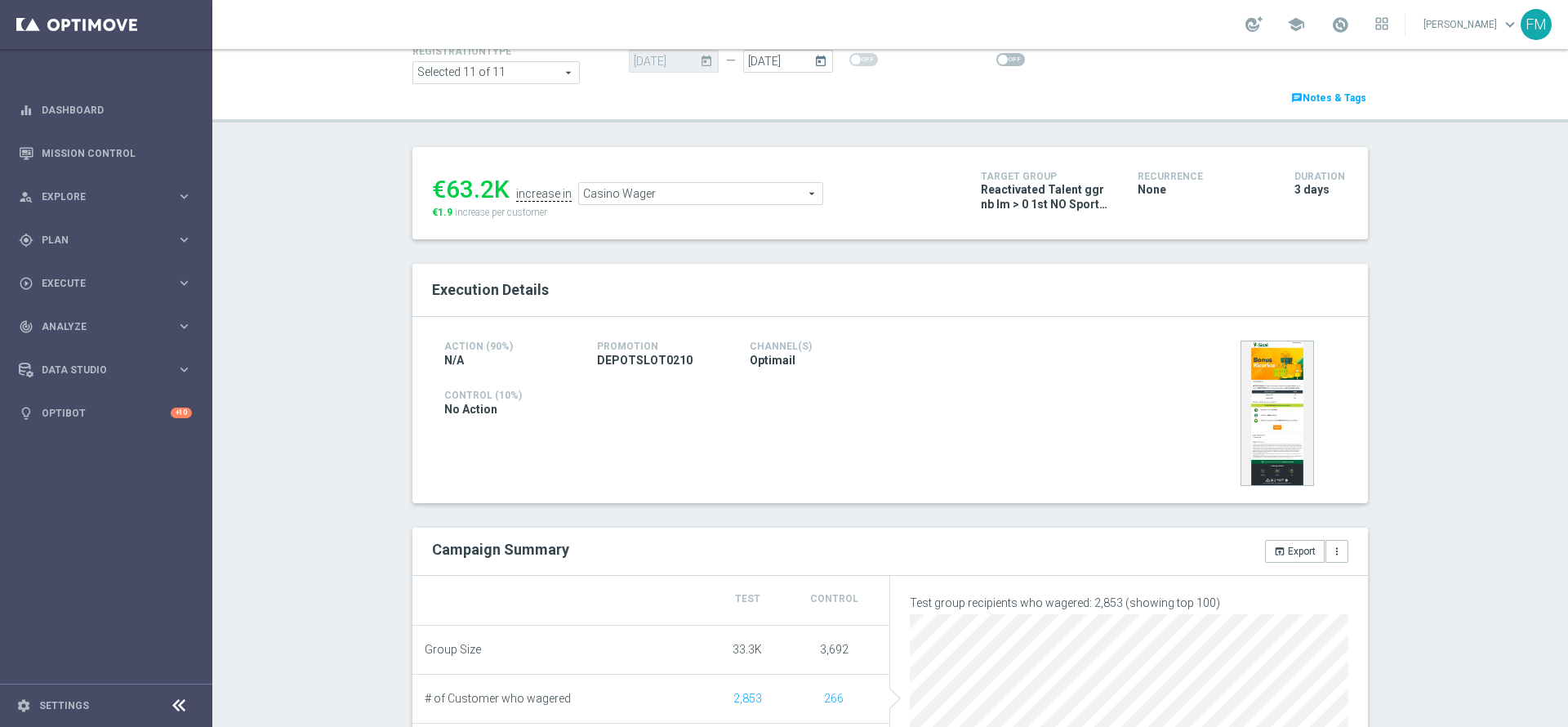
click at [761, 184] on span "Casino Wager" at bounding box center [701, 194] width 243 height 21
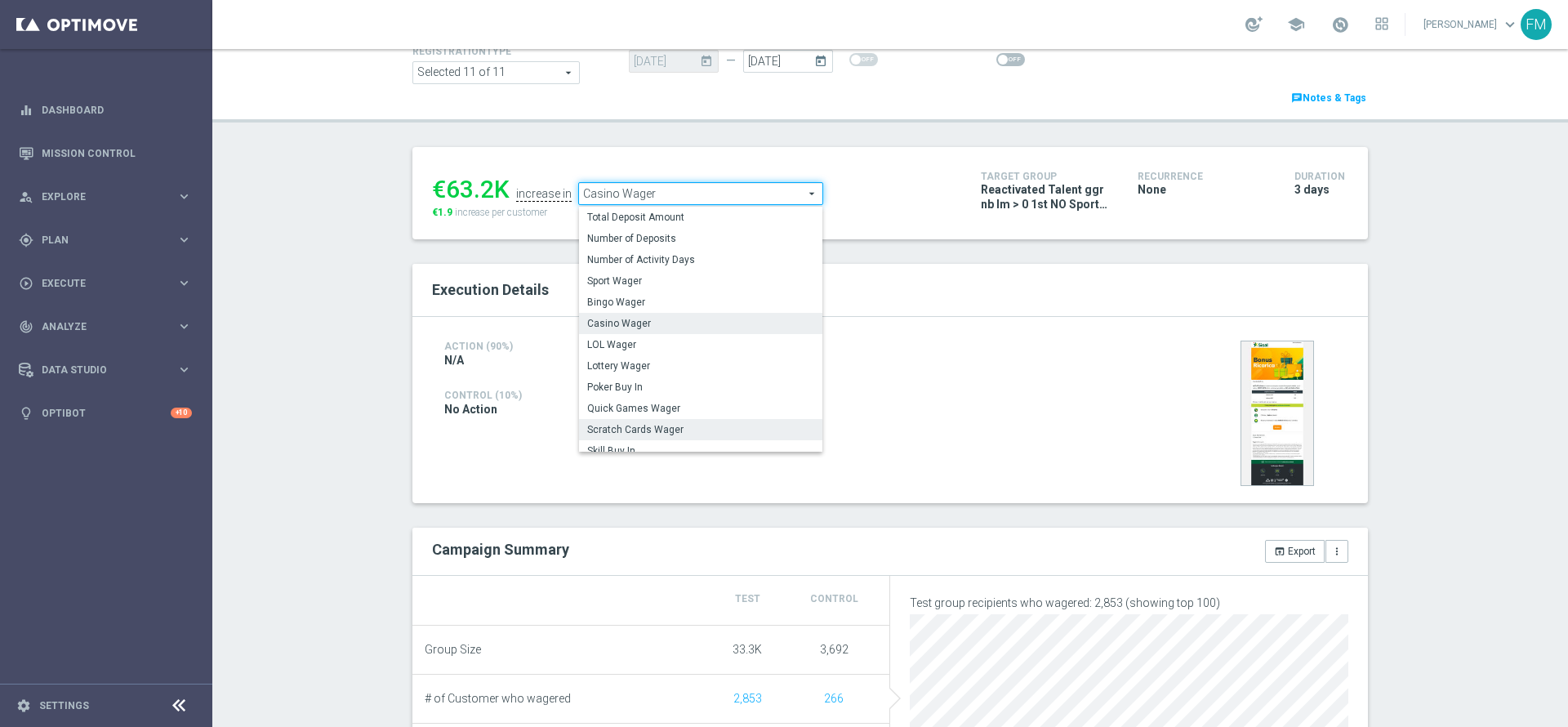
click at [647, 425] on span "Scratch Cards Wager" at bounding box center [701, 429] width 227 height 13
type input "Scratch Cards Wager"
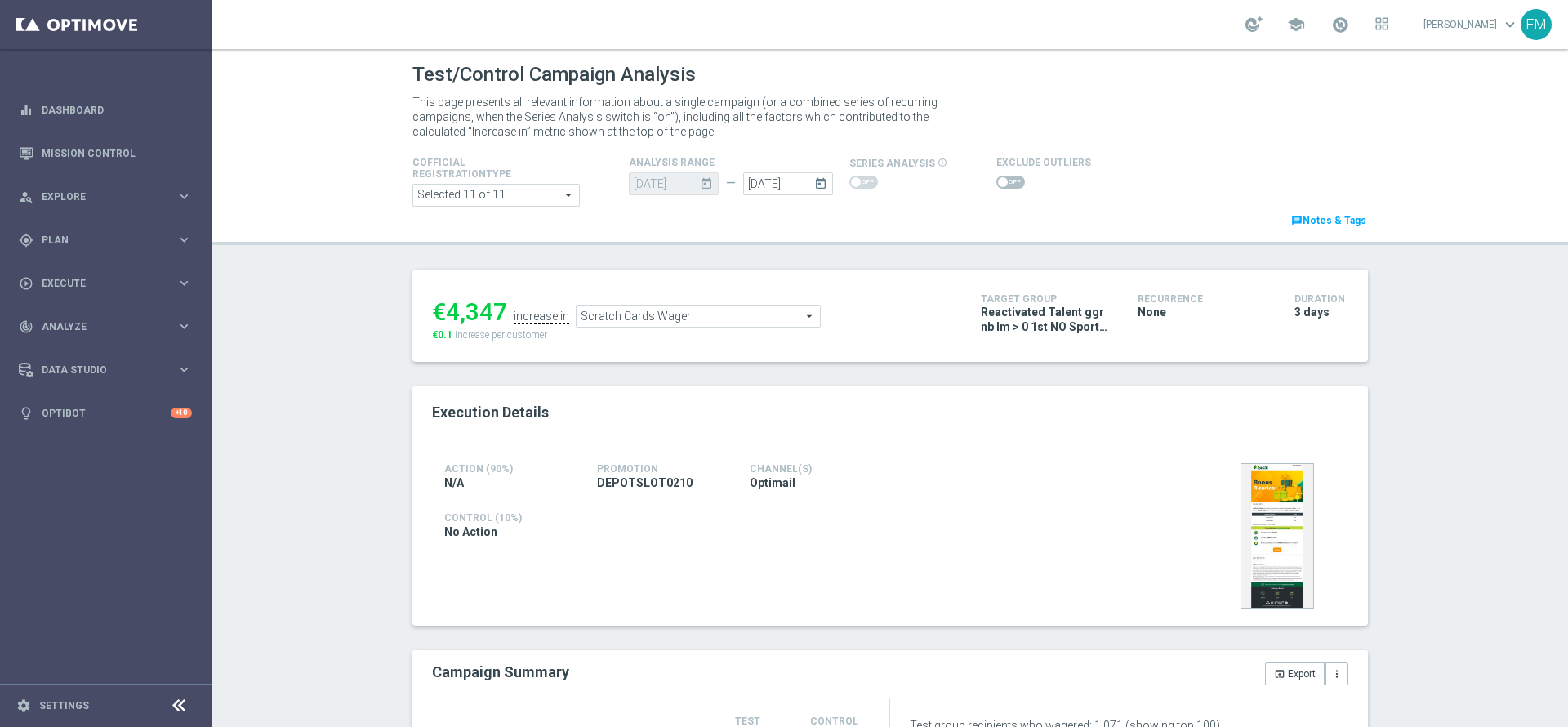
scroll to position [367, 0]
click at [680, 303] on ul "(€18.7K) increase in Casino Wager Casino Wager arrow_drop_down search" at bounding box center [695, 308] width 532 height 39
click at [677, 329] on div "(€18.7K) increase in Casino Wager Casino Wager arrow_drop_down search (€4.9) in…" at bounding box center [694, 315] width 524 height 53
click at [678, 322] on span "Casino Wager" at bounding box center [717, 316] width 243 height 21
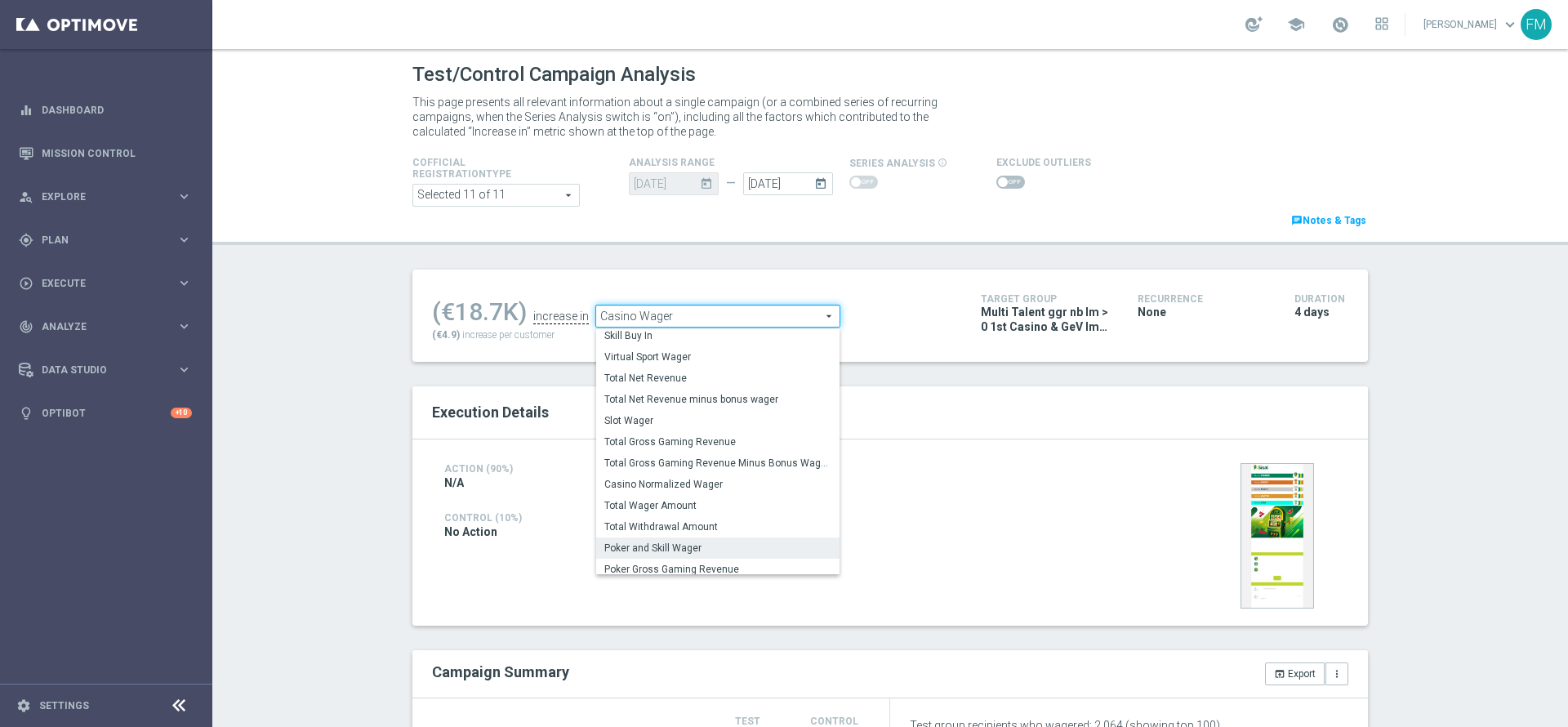
scroll to position [248, 0]
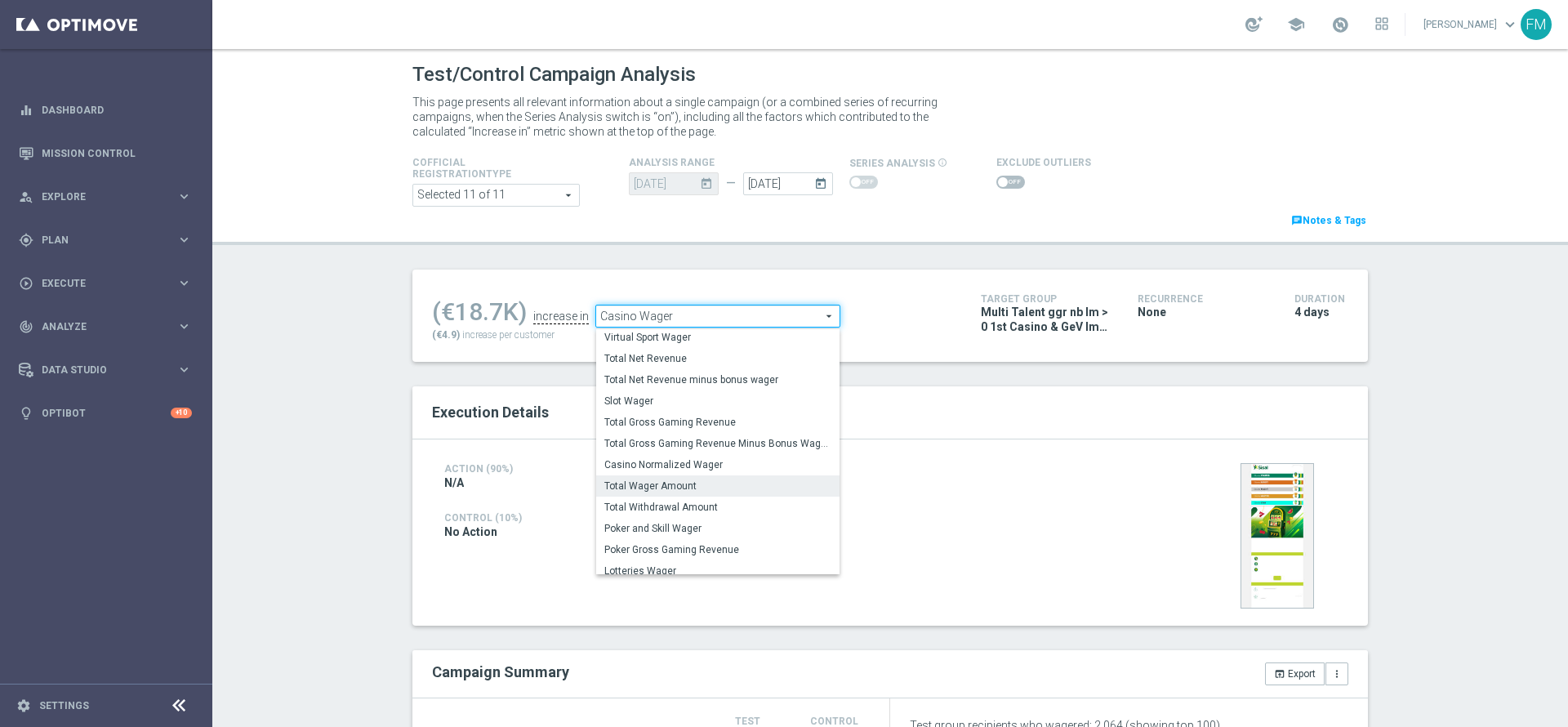
click at [717, 492] on span "Total Wager Amount" at bounding box center [718, 486] width 227 height 13
type input "Total Wager Amount"
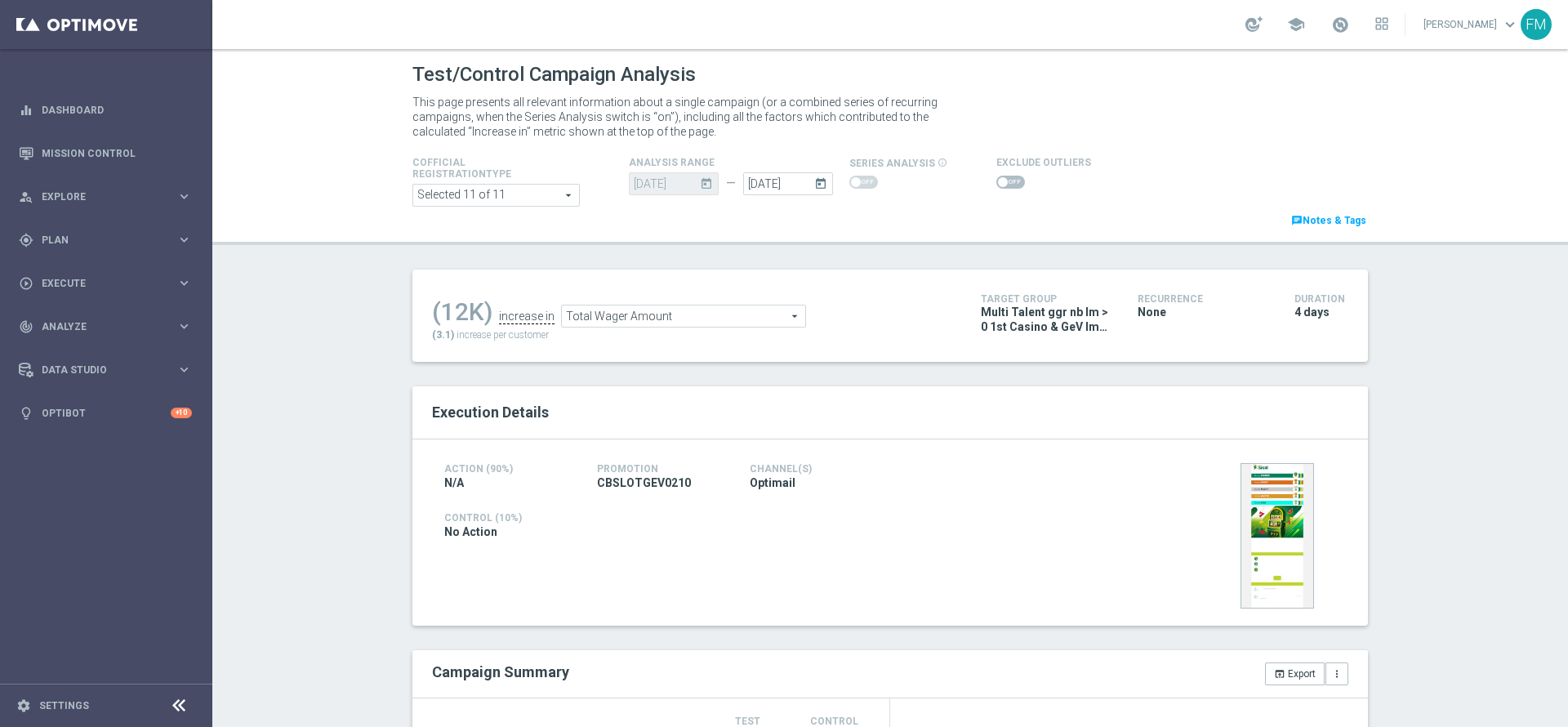
click at [1001, 187] on span at bounding box center [1010, 182] width 28 height 13
click at [1001, 187] on input "checkbox" at bounding box center [1010, 182] width 28 height 13
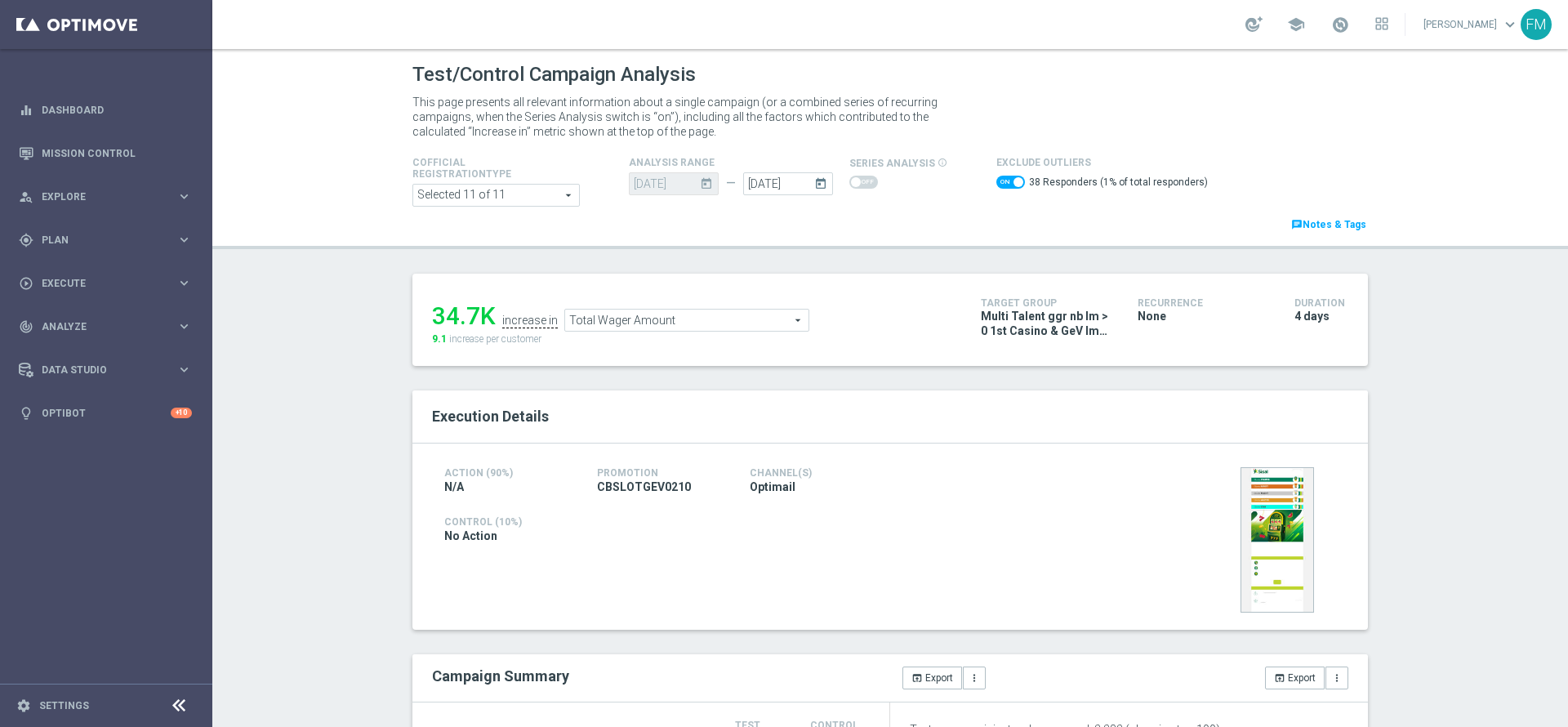
click at [621, 330] on span "Total Wager Amount" at bounding box center [687, 320] width 243 height 21
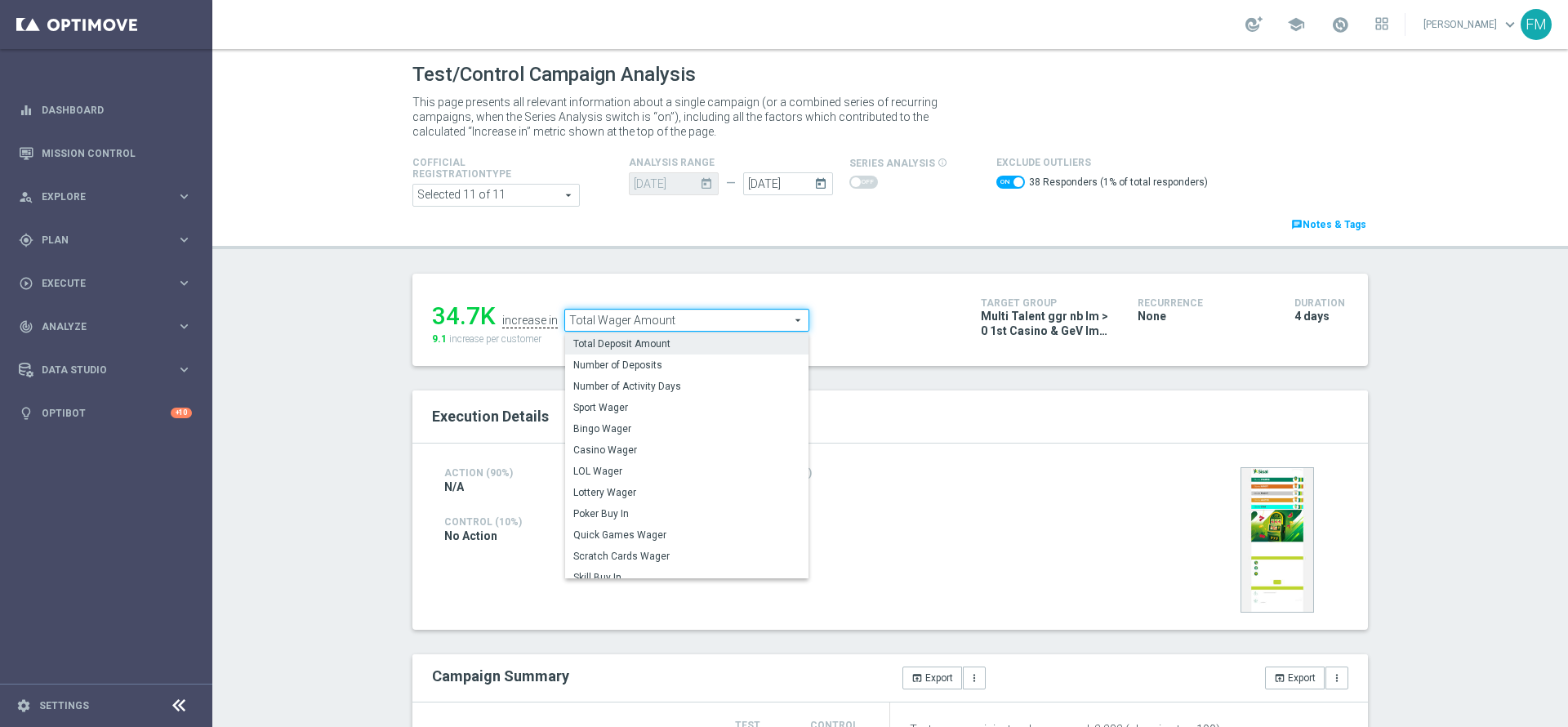
click at [624, 337] on label "Total Deposit Amount" at bounding box center [687, 344] width 243 height 21
checkbox input "false"
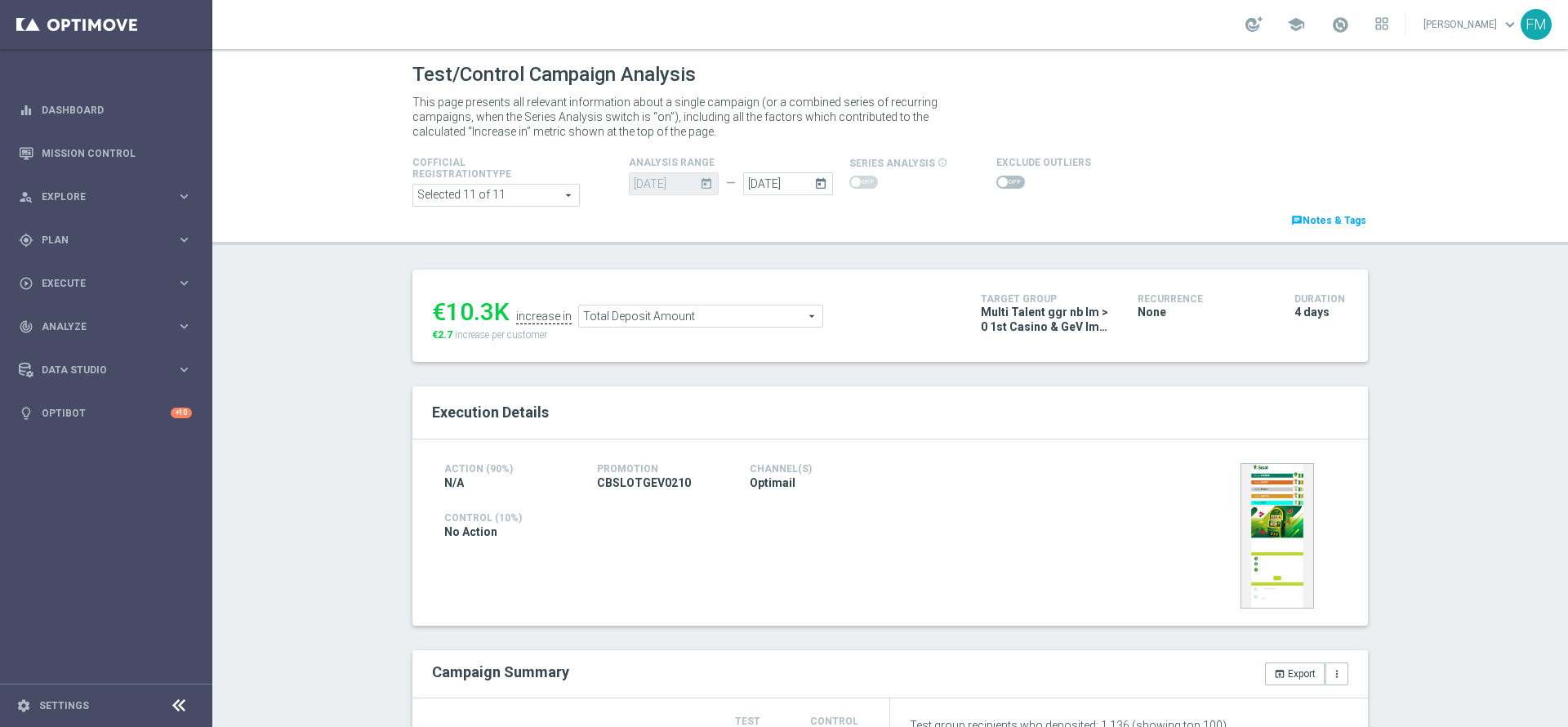
click at [721, 319] on span "Total Deposit Amount" at bounding box center [701, 316] width 243 height 21
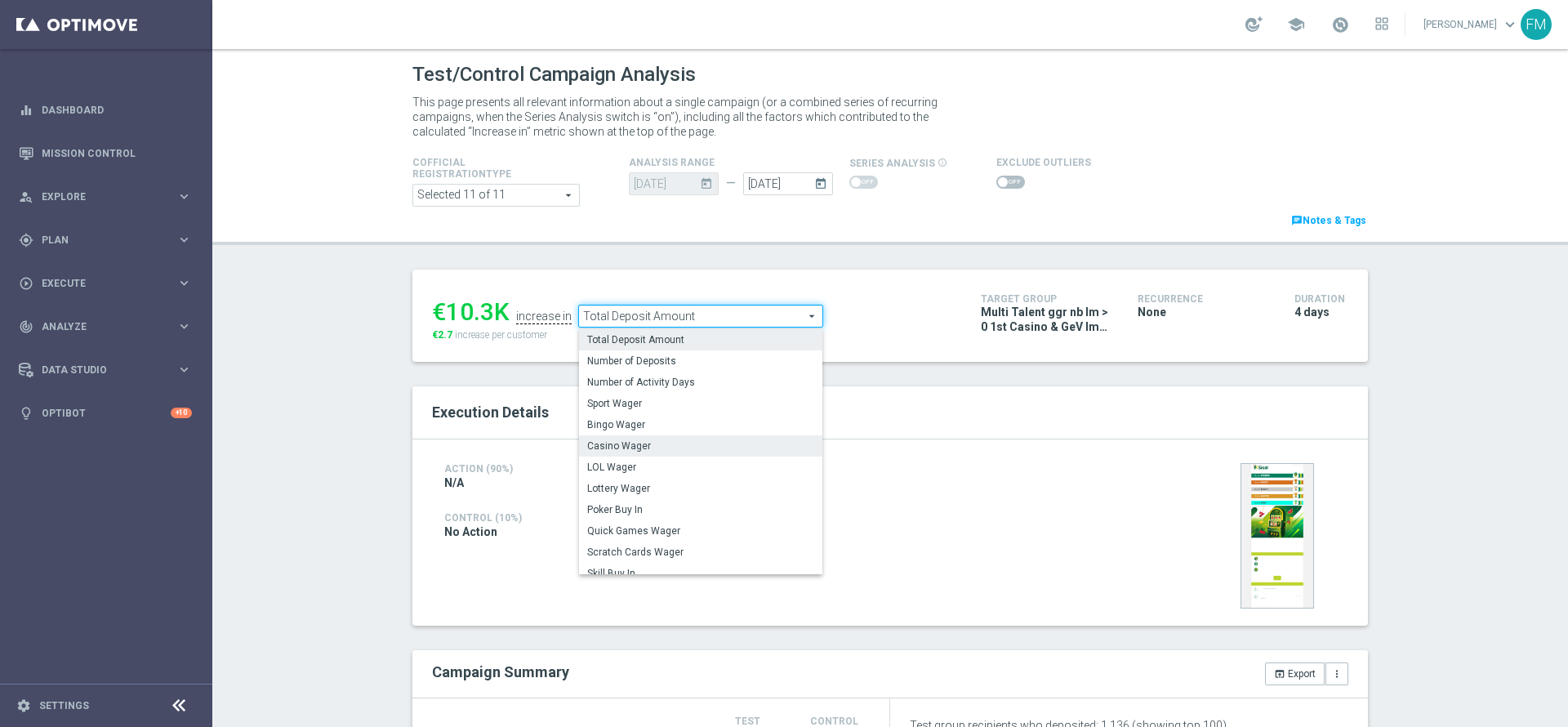
click at [684, 443] on span "Casino Wager" at bounding box center [701, 445] width 227 height 13
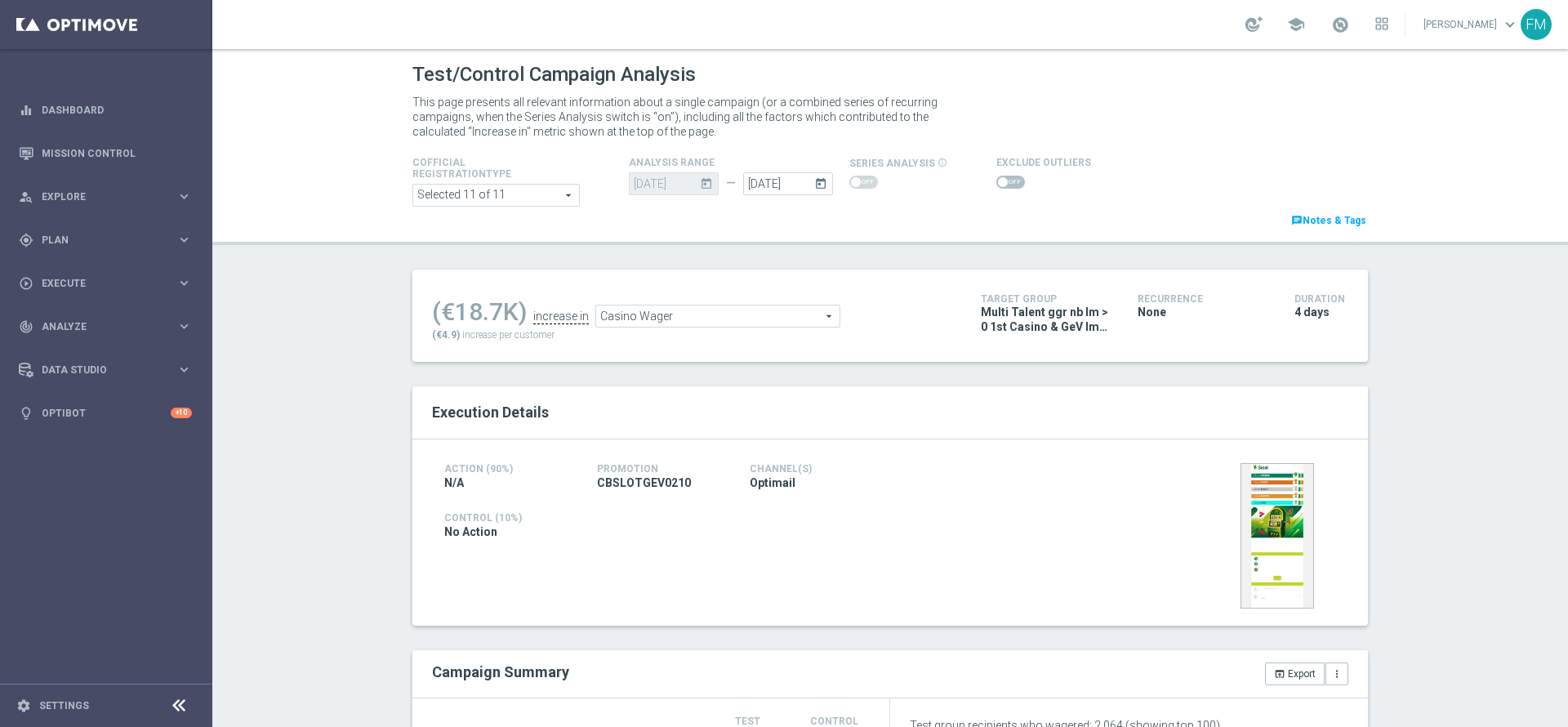
click at [687, 318] on span "Casino Wager" at bounding box center [717, 316] width 243 height 21
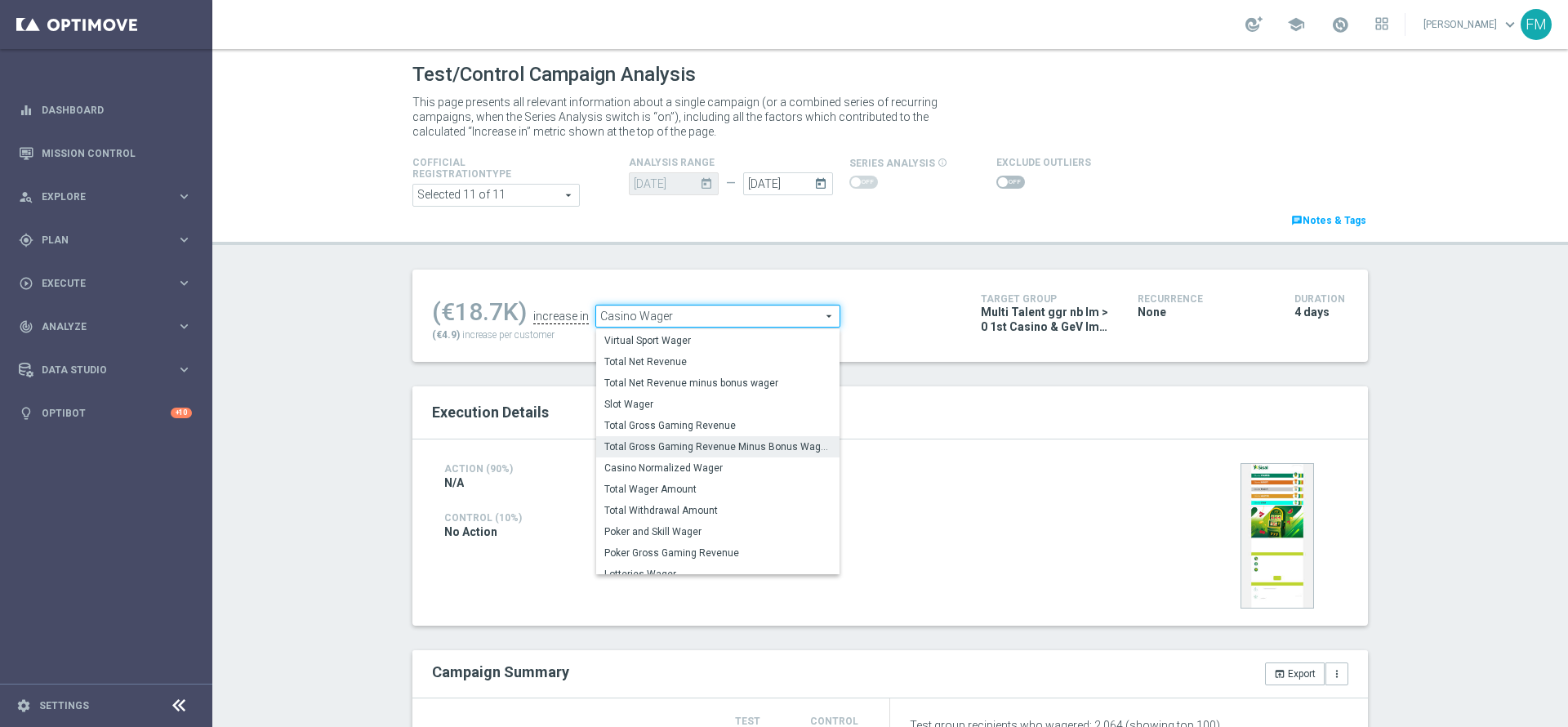
scroll to position [150, 0]
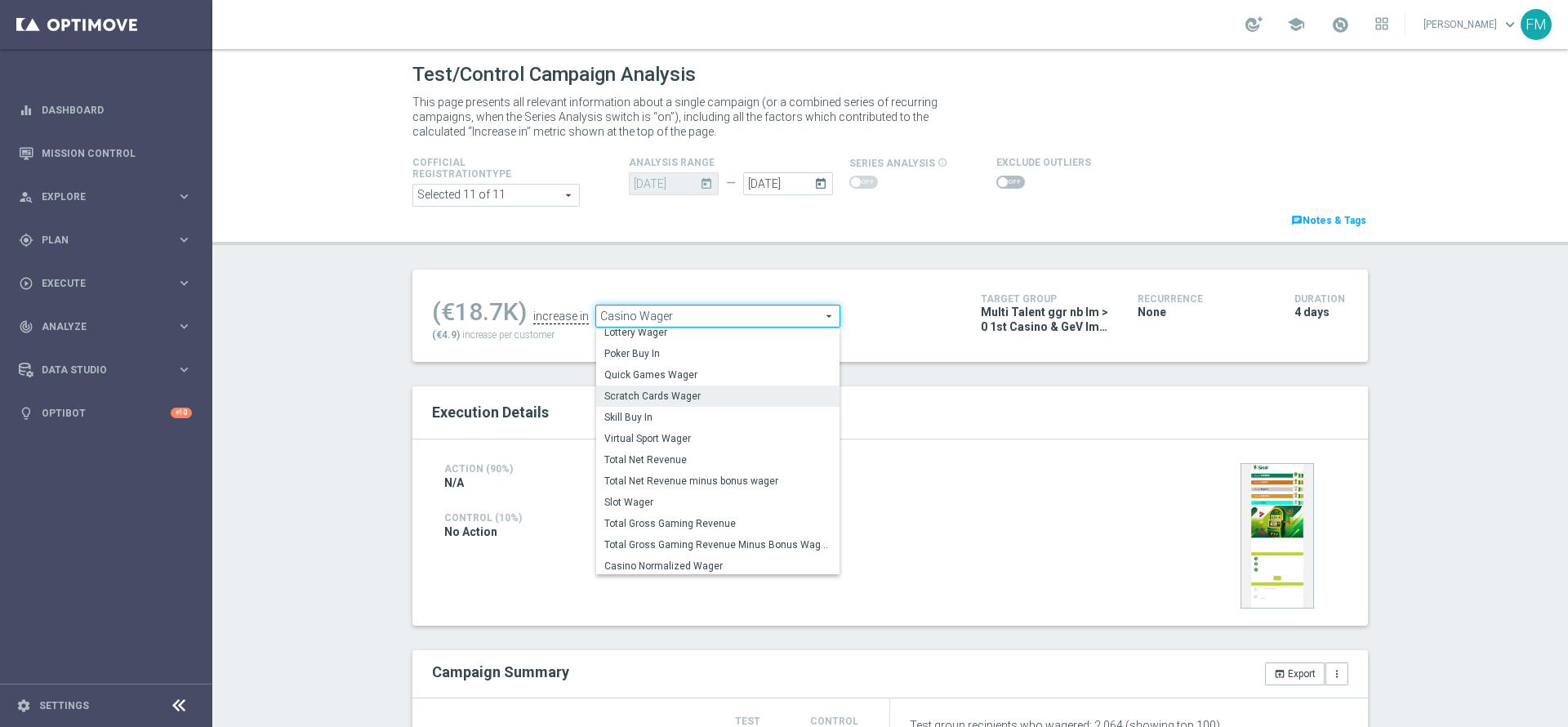
click at [706, 405] on label "Scratch Cards Wager" at bounding box center [717, 396] width 243 height 21
type input "Scratch Cards Wager"
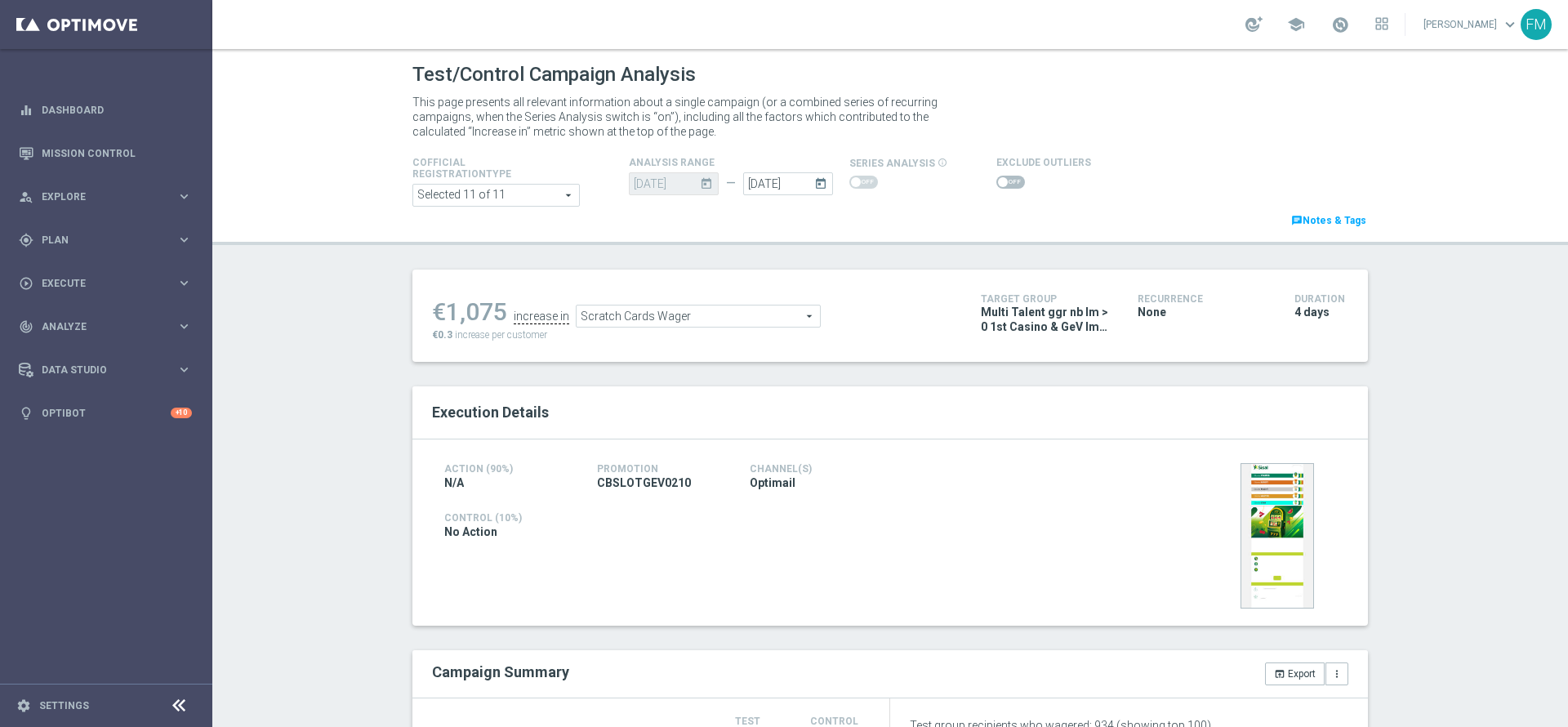
click at [1021, 182] on div at bounding box center [1043, 182] width 94 height 19
drag, startPoint x: 1010, startPoint y: 183, endPoint x: 990, endPoint y: 183, distance: 20.0
click at [1002, 184] on div at bounding box center [1043, 182] width 94 height 19
click at [998, 183] on span at bounding box center [1002, 182] width 10 height 10
click at [996, 183] on input "checkbox" at bounding box center [1010, 182] width 28 height 13
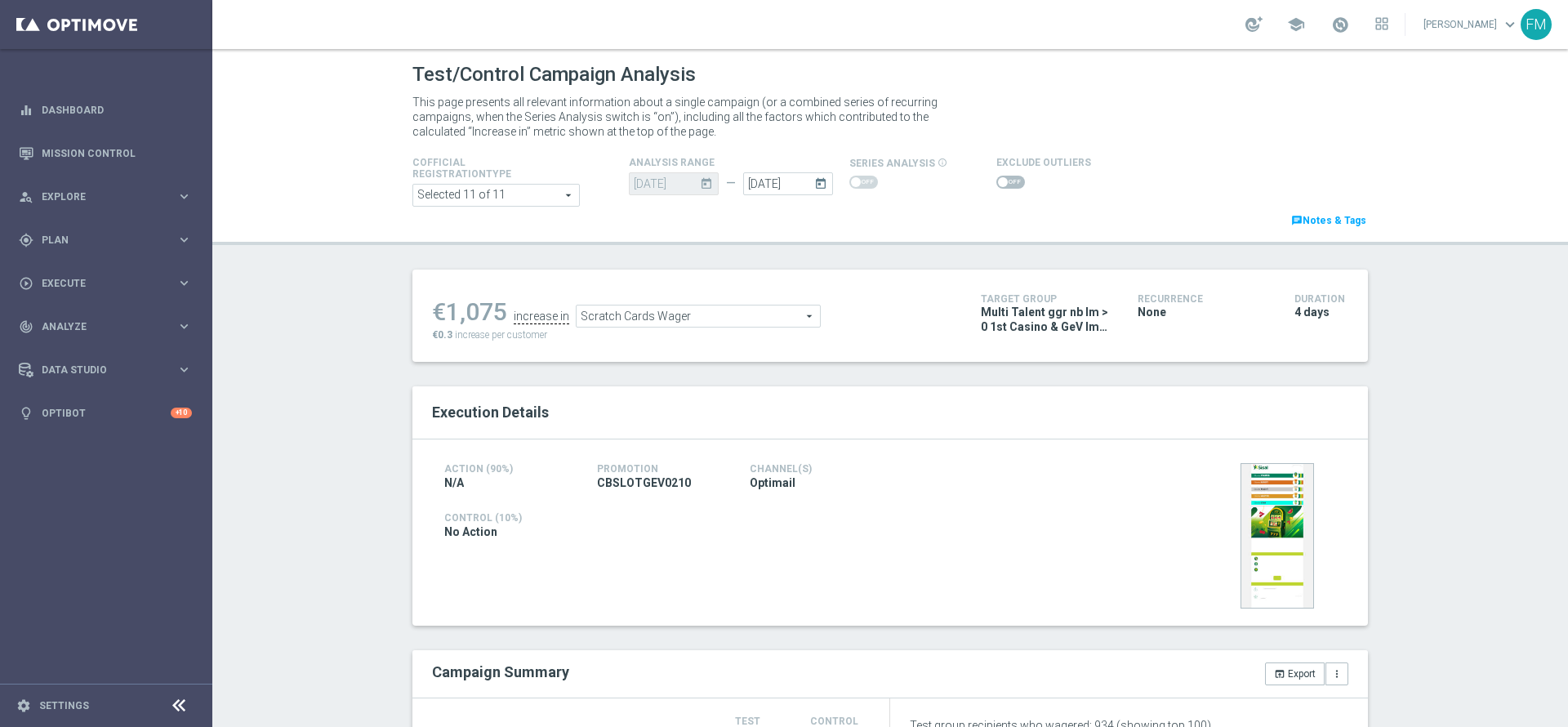
checkbox input "true"
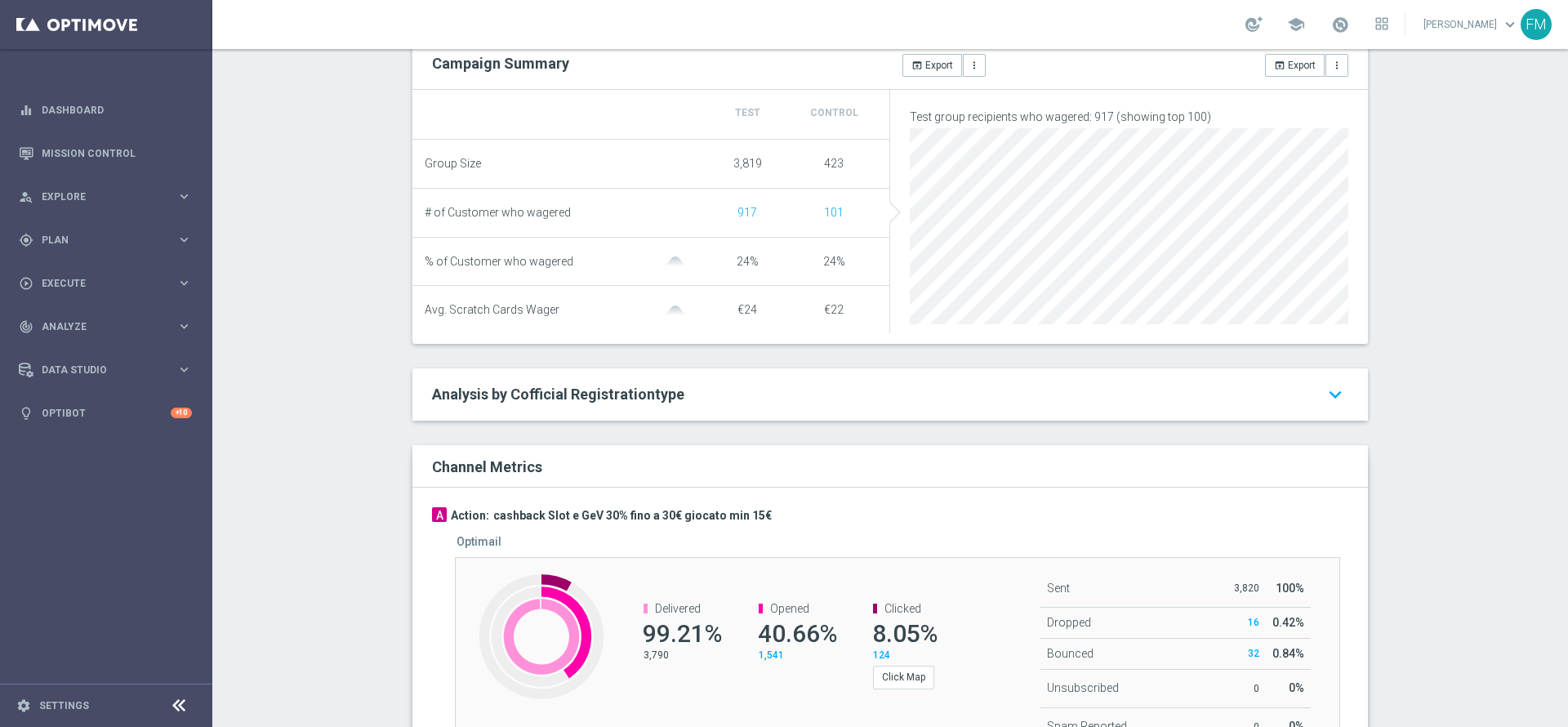
scroll to position [122, 0]
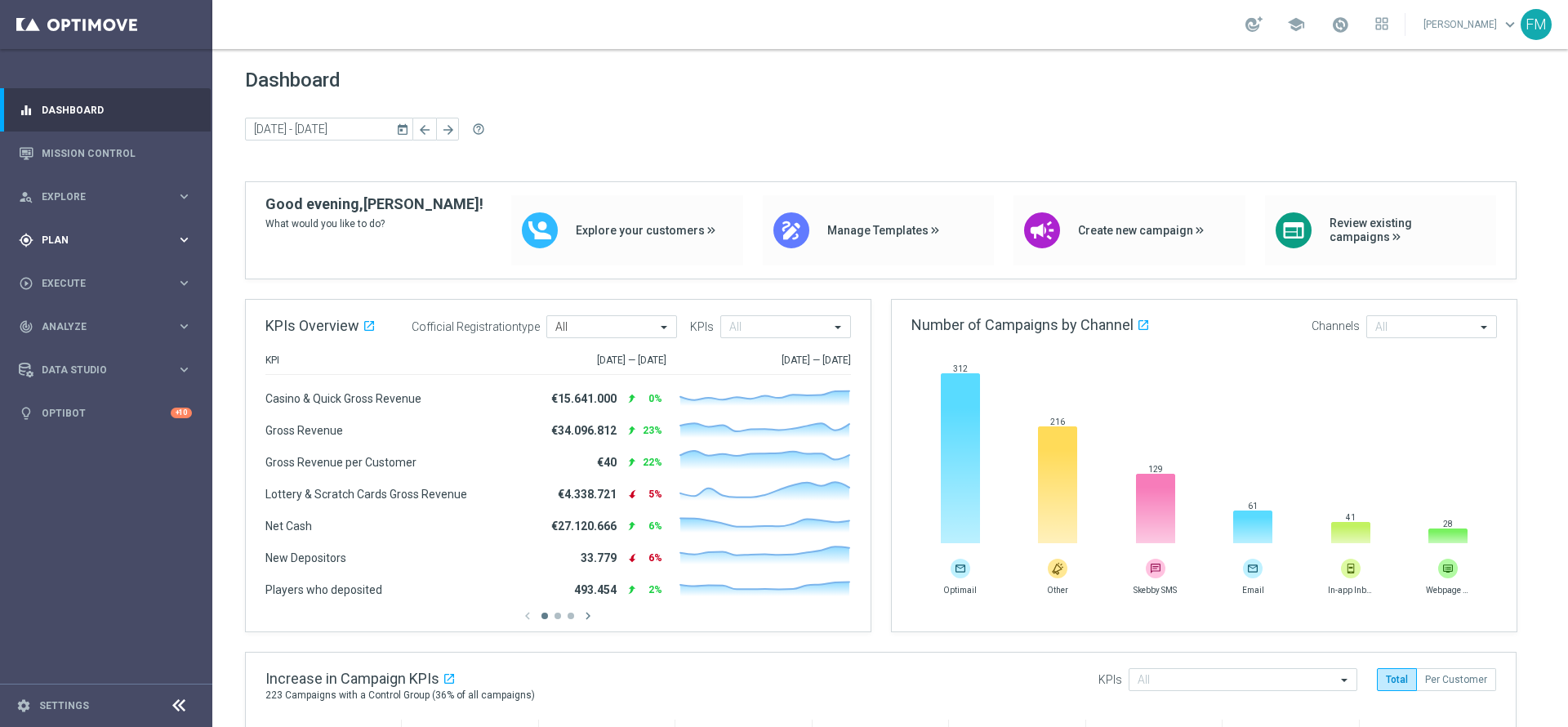
click at [110, 233] on div "gps_fixed Plan" at bounding box center [97, 240] width 158 height 15
click at [83, 278] on link "Target Groups" at bounding box center [106, 273] width 128 height 13
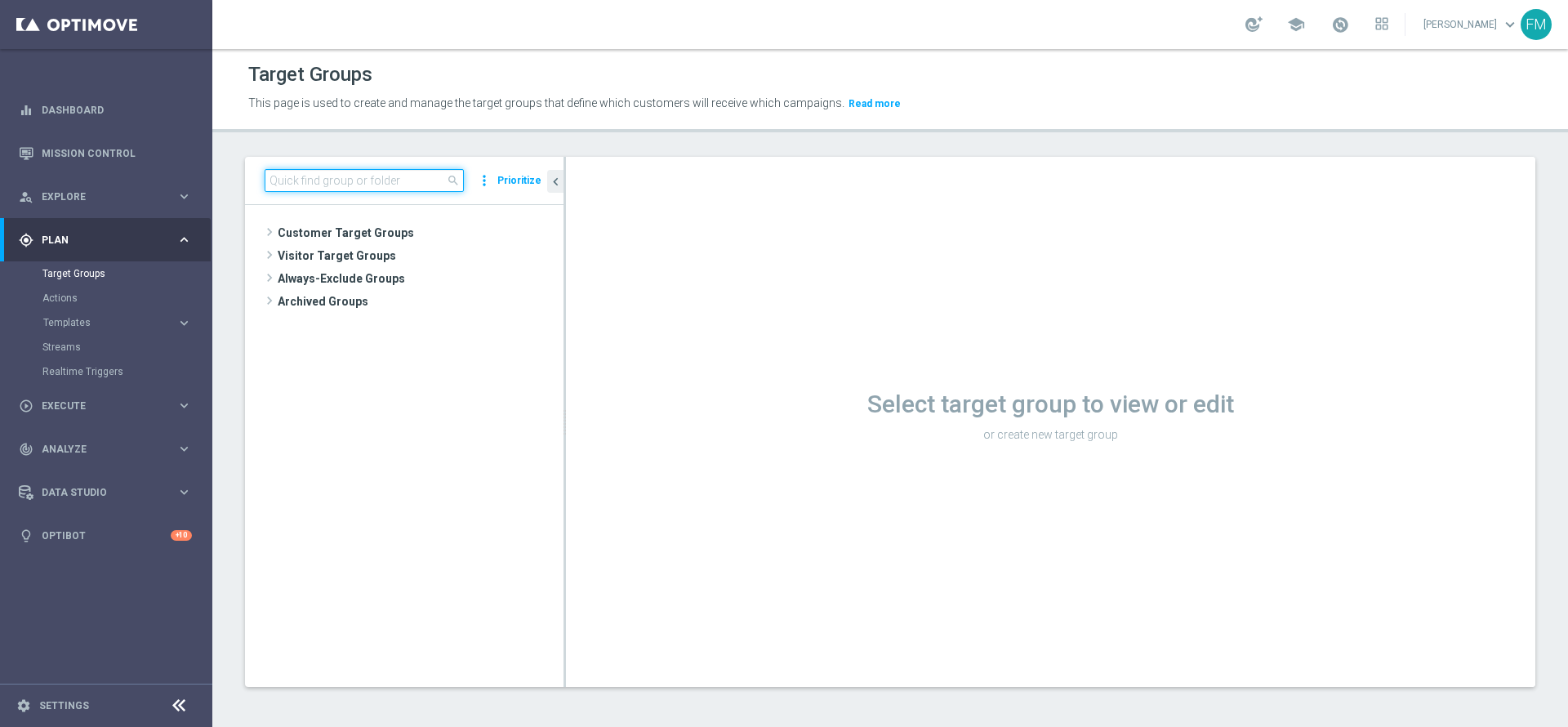
click at [360, 176] on input at bounding box center [364, 181] width 199 height 23
paste input "Giocanti Talent M-1 non Active mtd 1st NO Sport lm"
type input "Giocanti Talent M-1 non Active mtd 1st NO Sport lm"
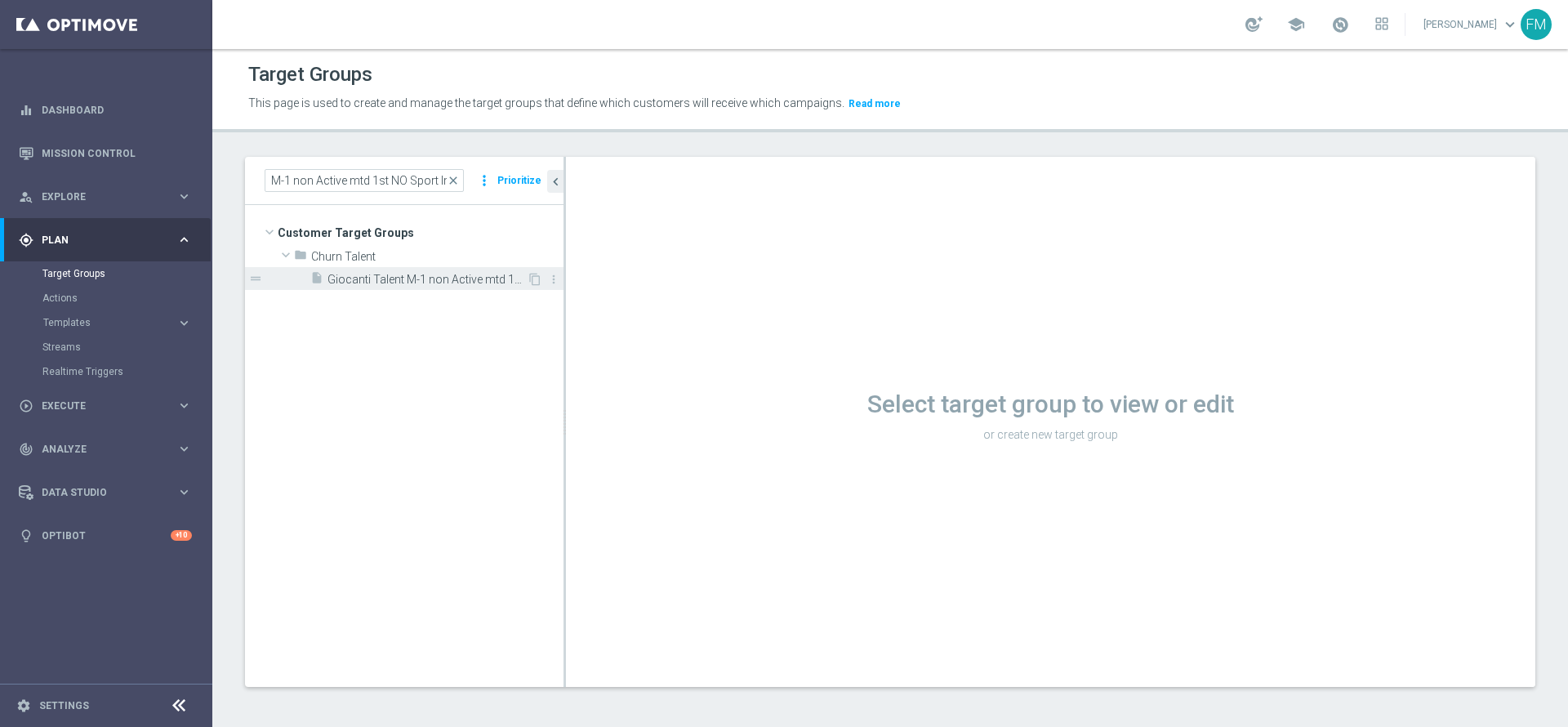
scroll to position [0, 0]
click at [465, 275] on span "Giocanti Talent M-1 non Active mtd 1st NO Sport lm" at bounding box center [427, 279] width 199 height 14
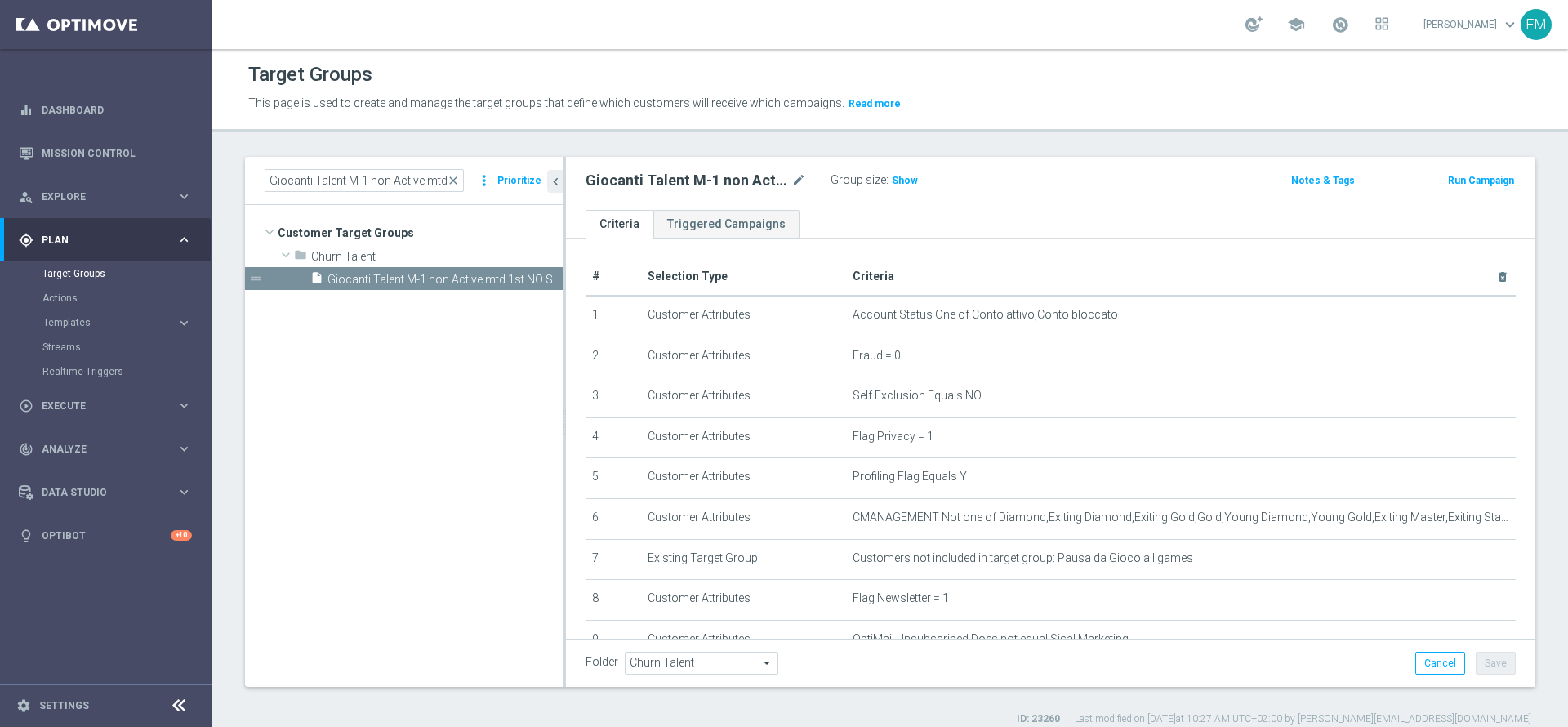
scroll to position [411, 0]
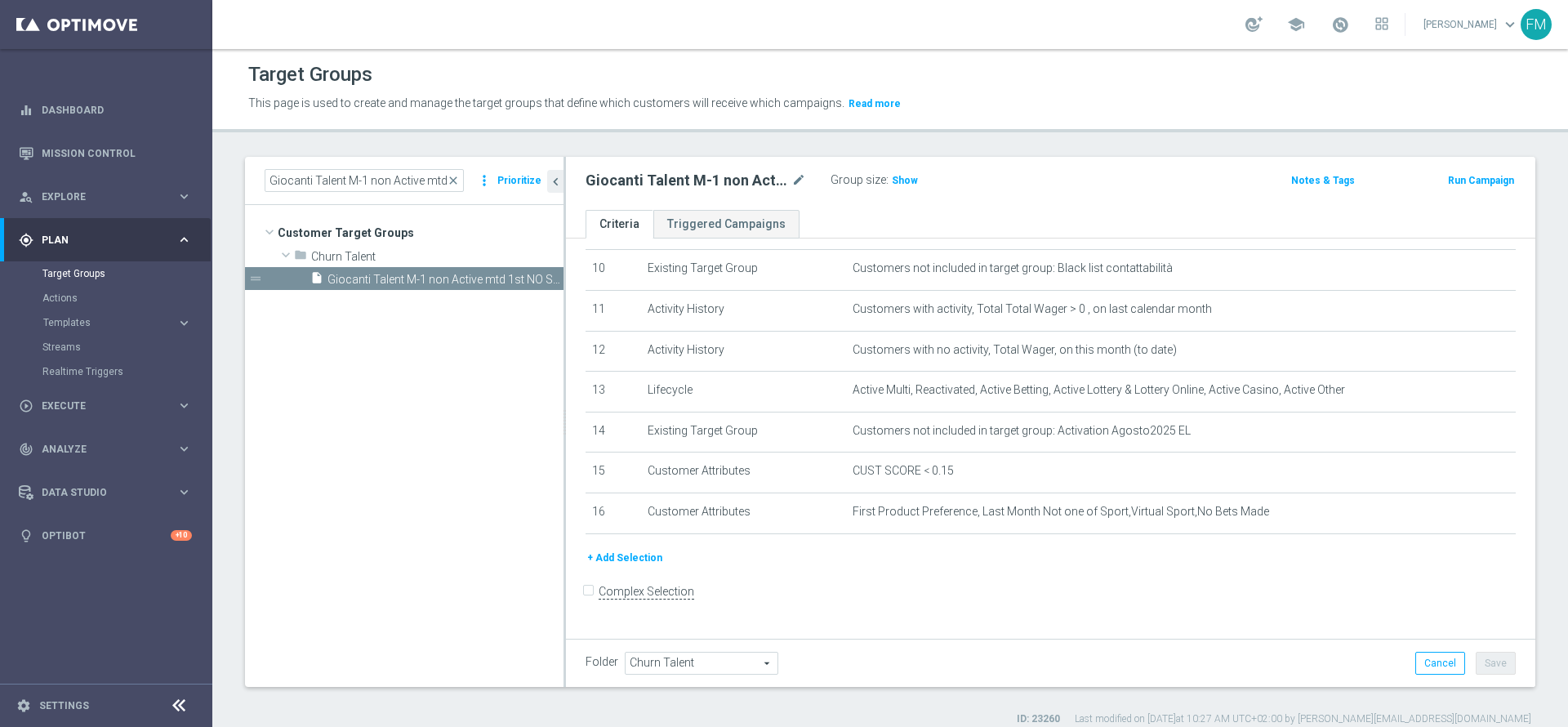
click at [621, 567] on button "+ Add Selection" at bounding box center [624, 558] width 78 height 18
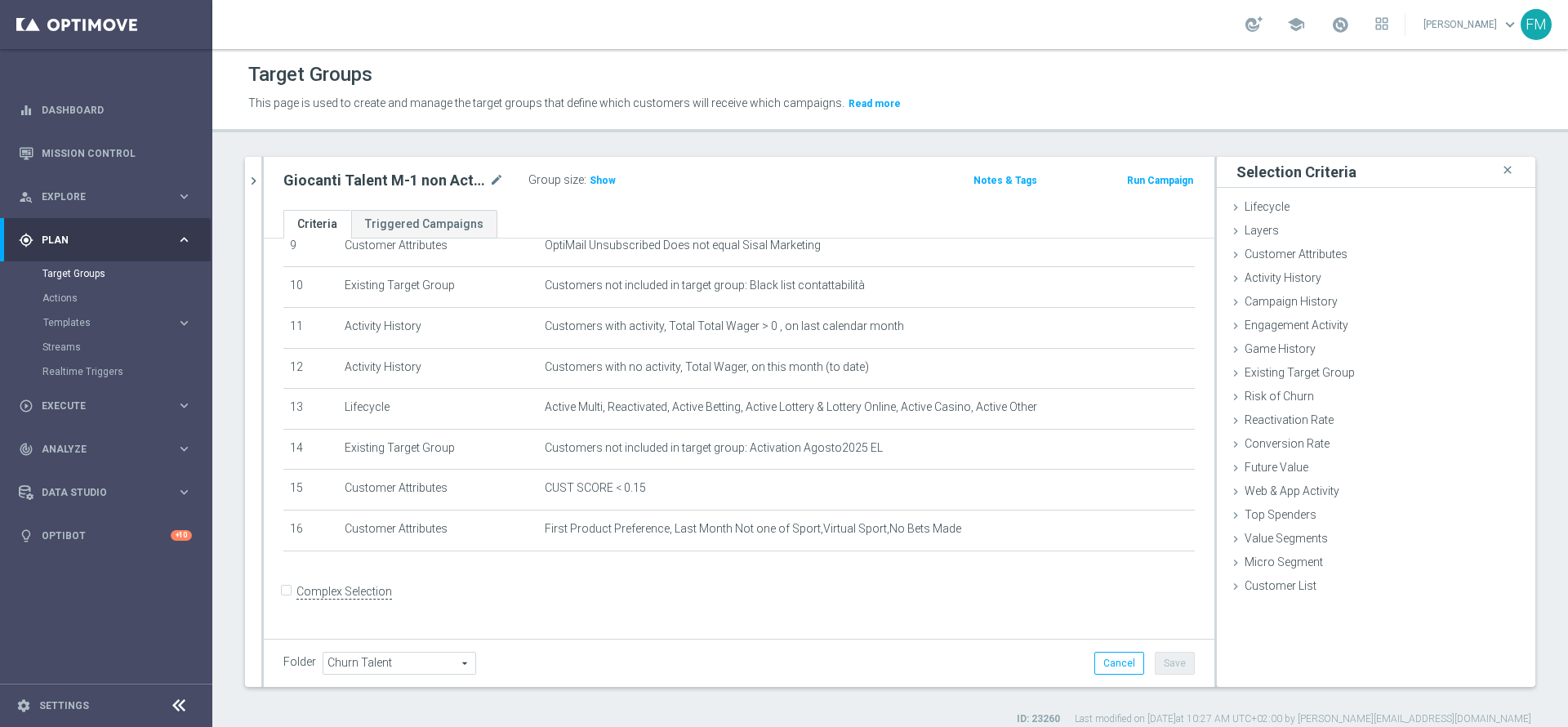
scroll to position [393, 0]
click at [1282, 263] on div "Customer Attributes done" at bounding box center [1376, 256] width 318 height 25
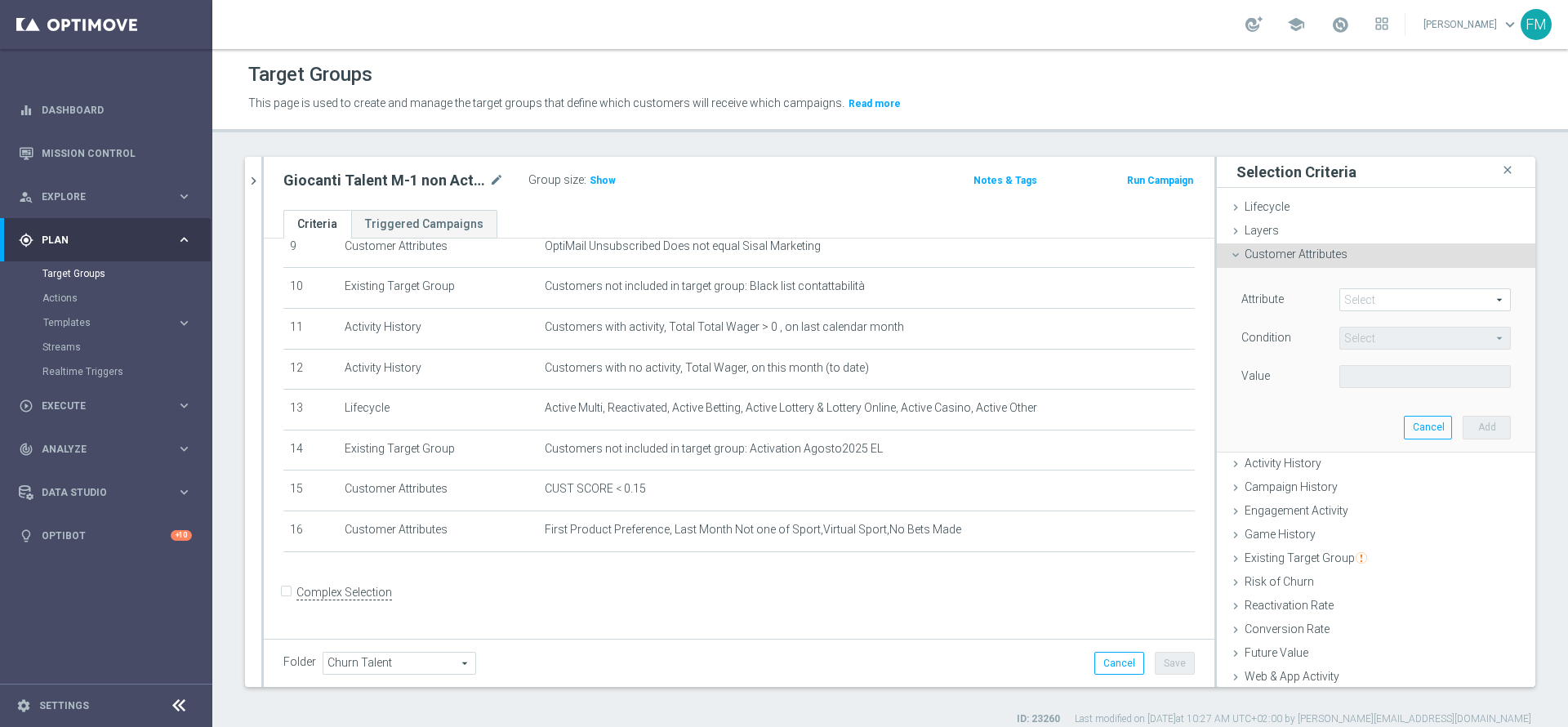
click at [1340, 296] on span at bounding box center [1424, 300] width 170 height 21
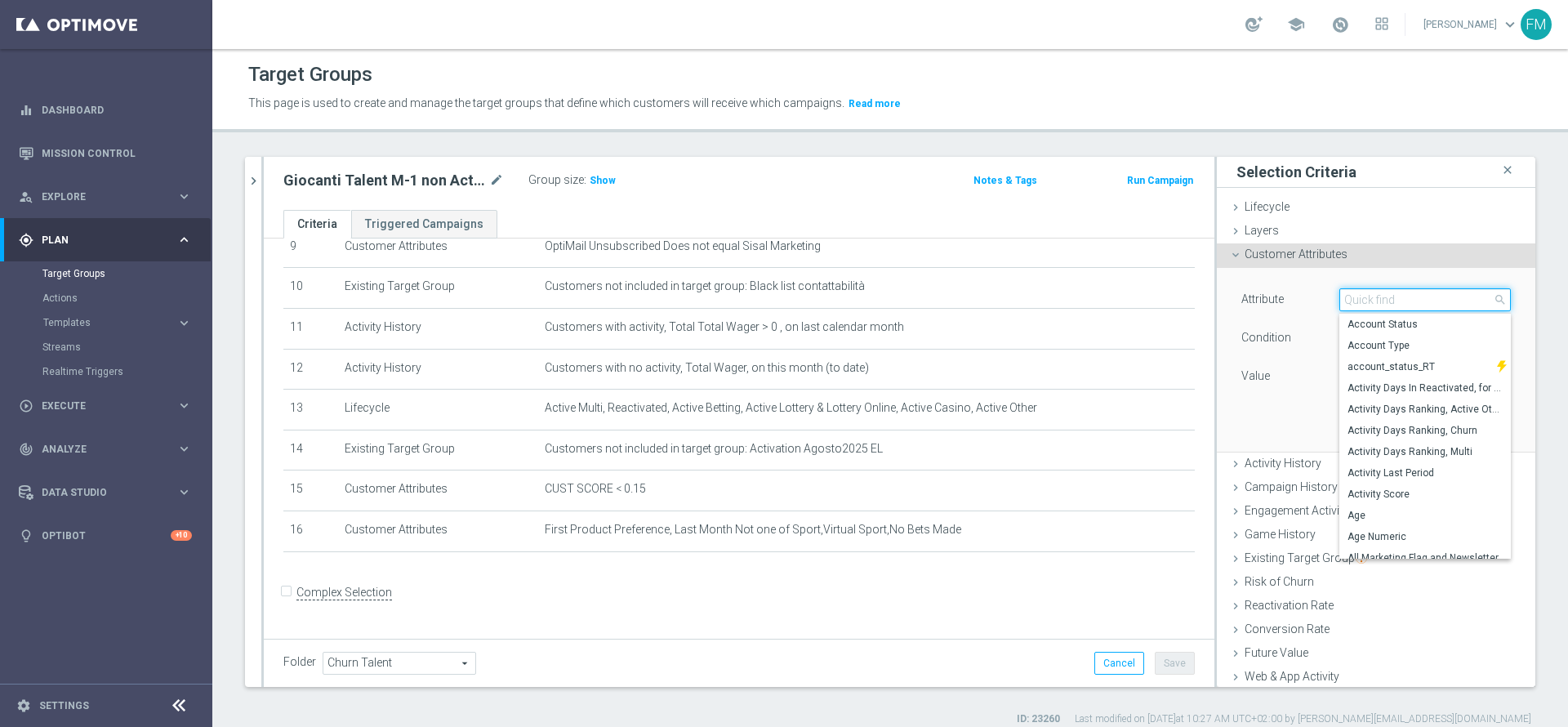
click at [1340, 296] on input "search" at bounding box center [1425, 300] width 172 height 23
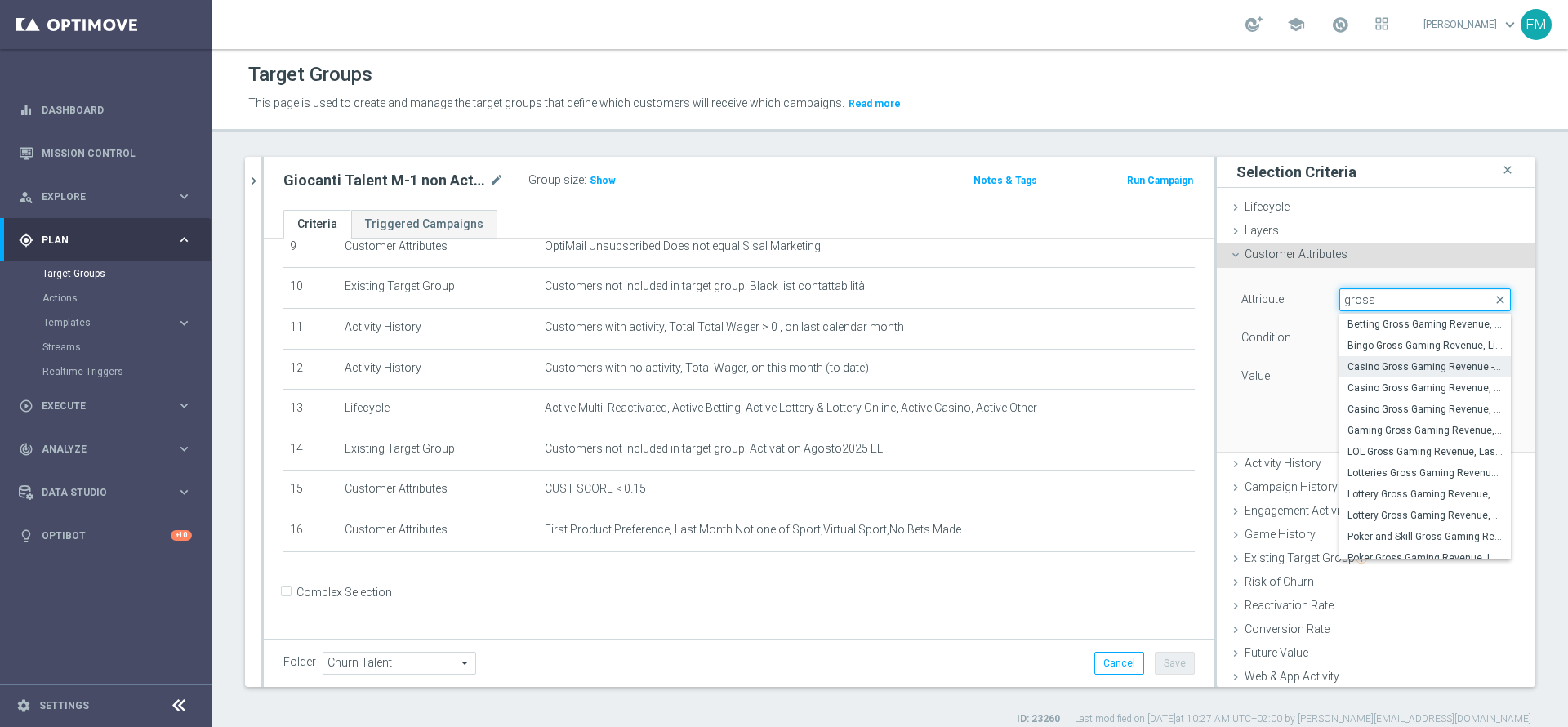
type input "gross"
click at [1407, 368] on span "Casino Gross Gaming Revenue - Bonus Wagared" at bounding box center [1425, 367] width 155 height 13
type input "Casino Gross Gaming Revenue - Bonus Wagared"
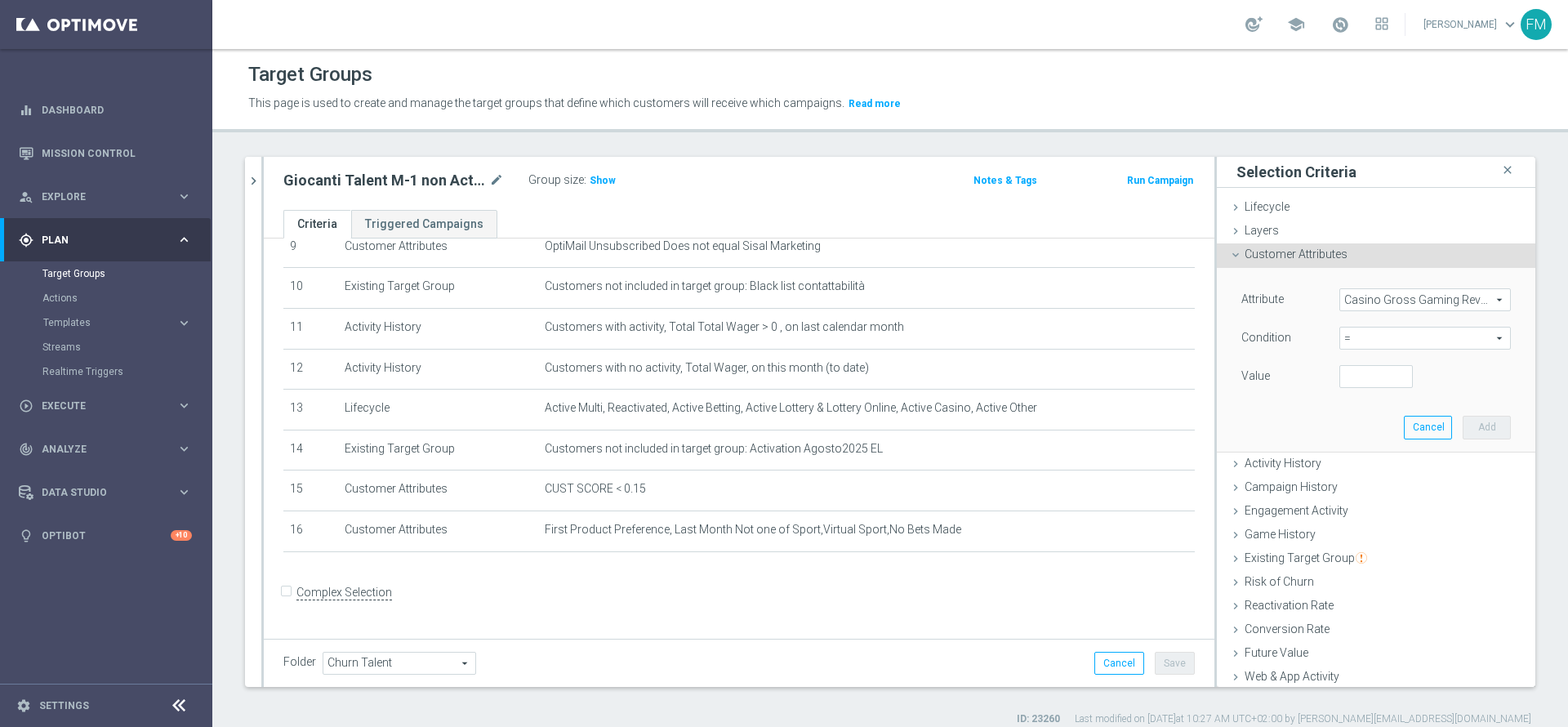
click at [1340, 338] on span "=" at bounding box center [1424, 338] width 170 height 21
click at [1340, 338] on input "search" at bounding box center [1425, 338] width 172 height 23
click at [1348, 441] on span ">" at bounding box center [1425, 447] width 155 height 13
type input ">"
click at [1340, 377] on input "number" at bounding box center [1376, 376] width 73 height 23
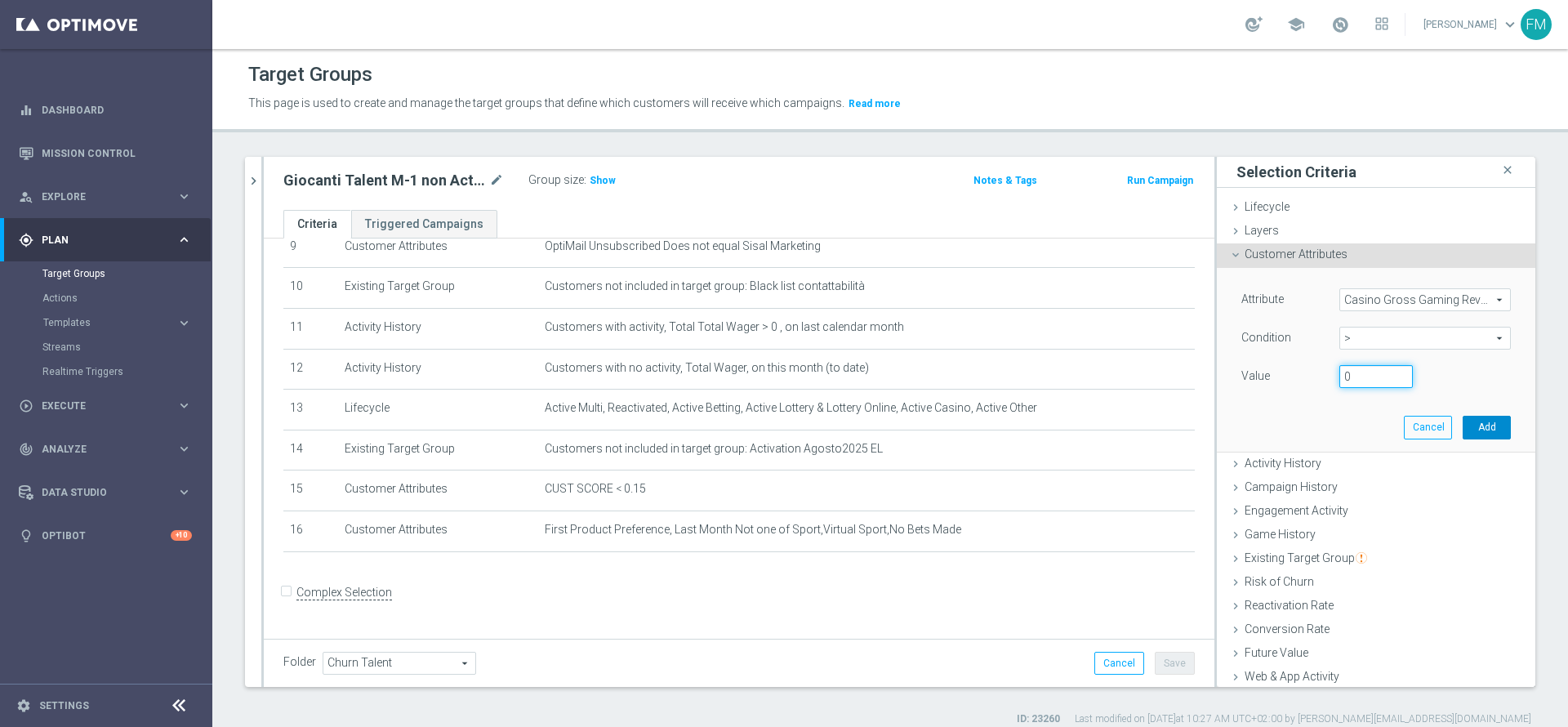
type input "0"
click at [1462, 429] on button "Add" at bounding box center [1486, 427] width 48 height 23
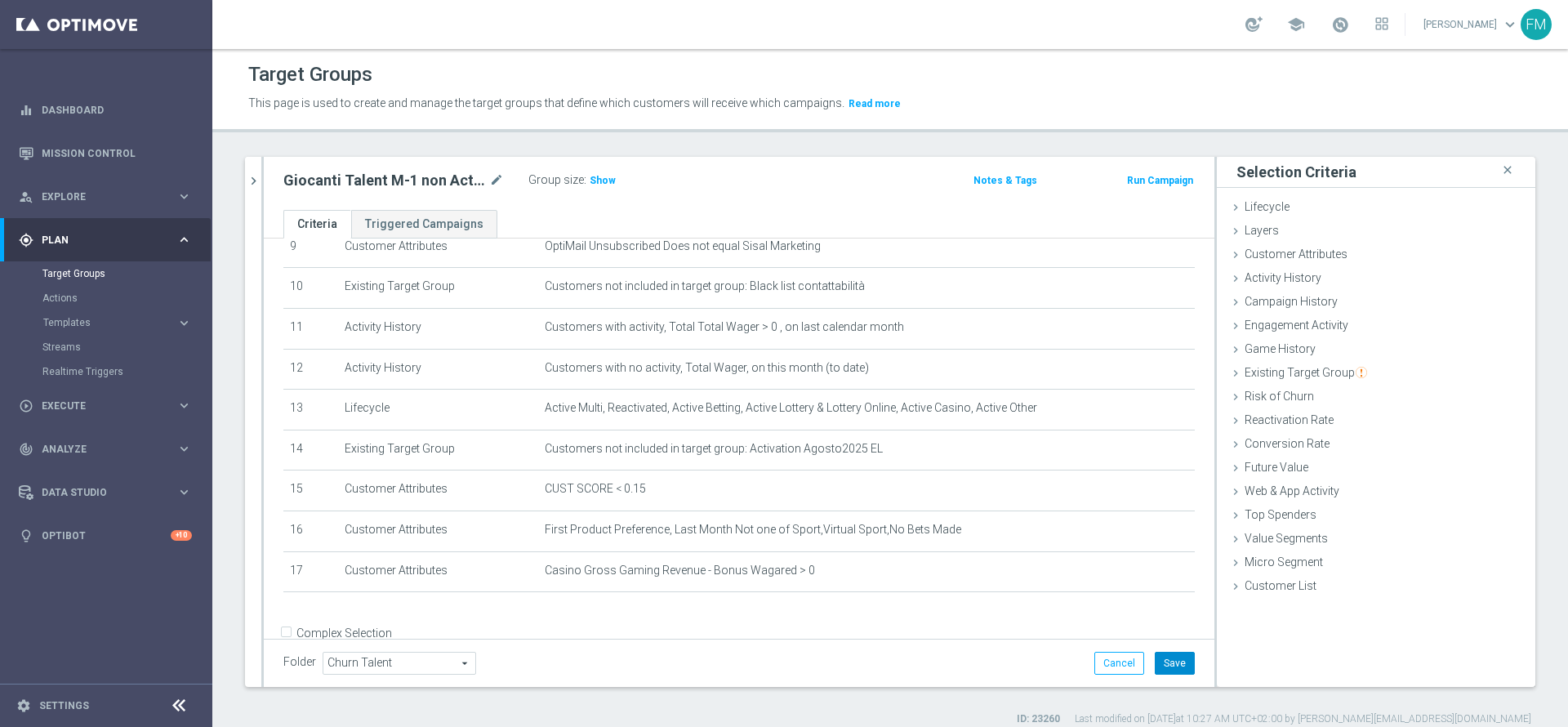
click at [1162, 671] on button "Save" at bounding box center [1174, 663] width 40 height 23
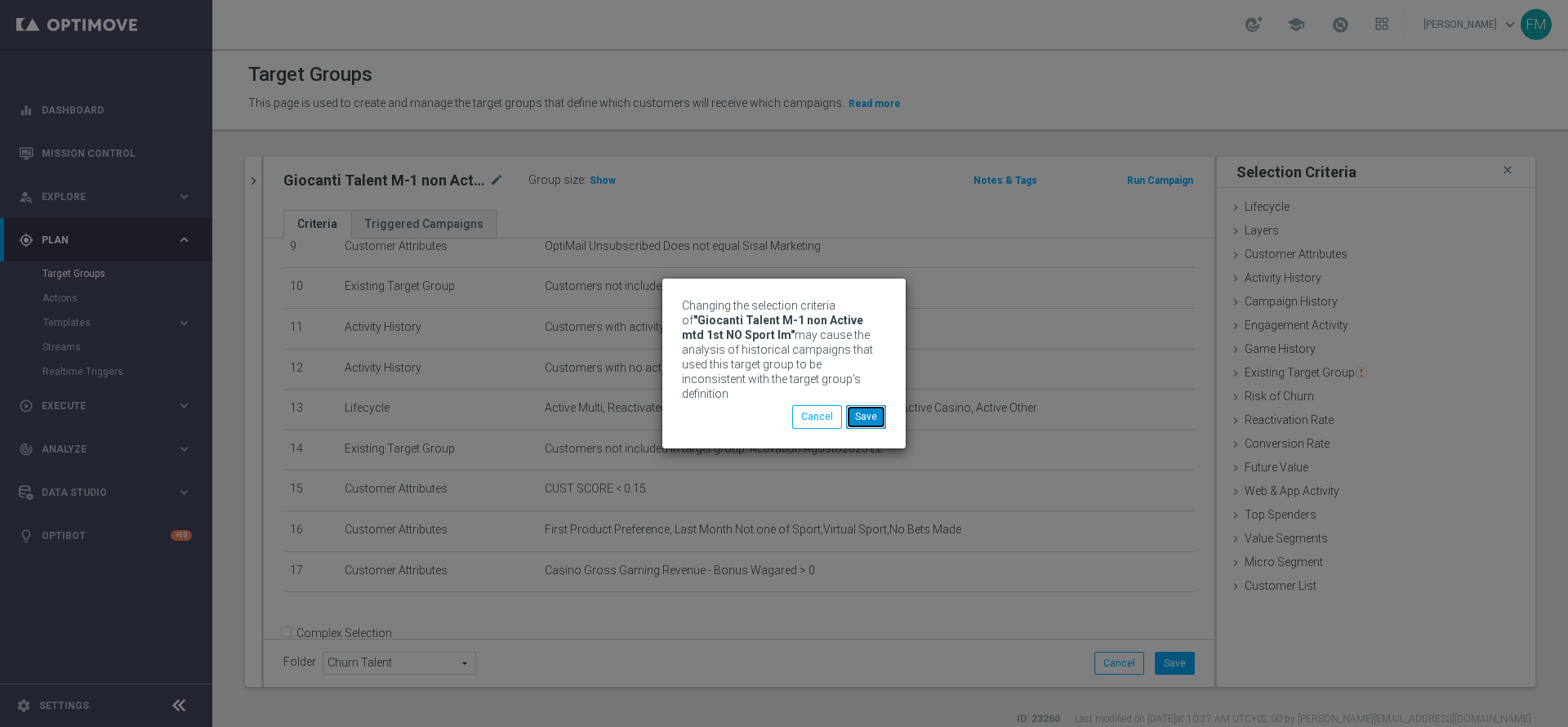
click at [873, 413] on button "Save" at bounding box center [866, 417] width 40 height 23
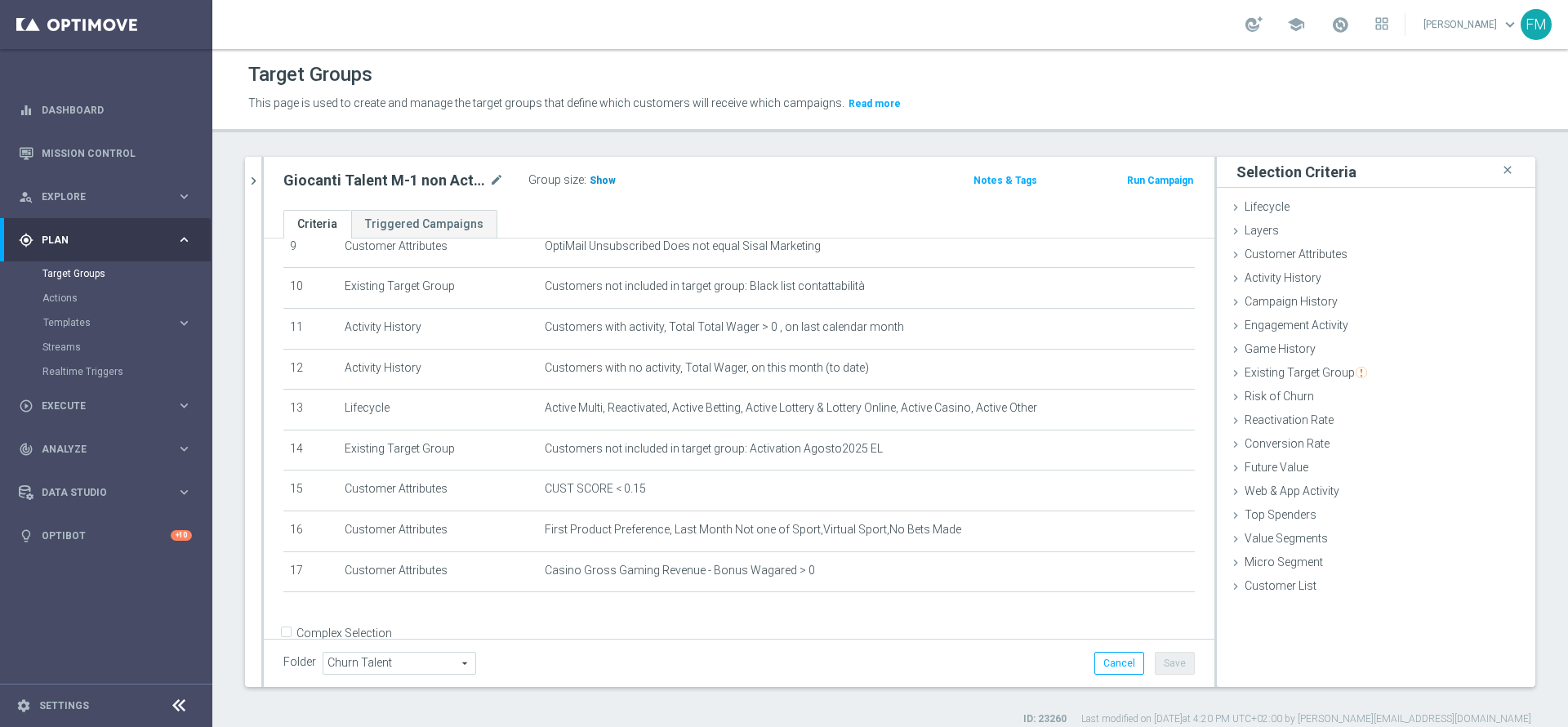
click at [606, 179] on span "Show" at bounding box center [603, 180] width 26 height 11
click at [497, 185] on icon "mode_edit" at bounding box center [496, 181] width 15 height 19
click at [414, 183] on input "Giocanti Talent M-1 non Active mtd 1st NO Sport lm" at bounding box center [394, 182] width 220 height 23
type input "Giocanti Talent M-1 non Active mtd ggr lm > 0 1st NO Sport lm"
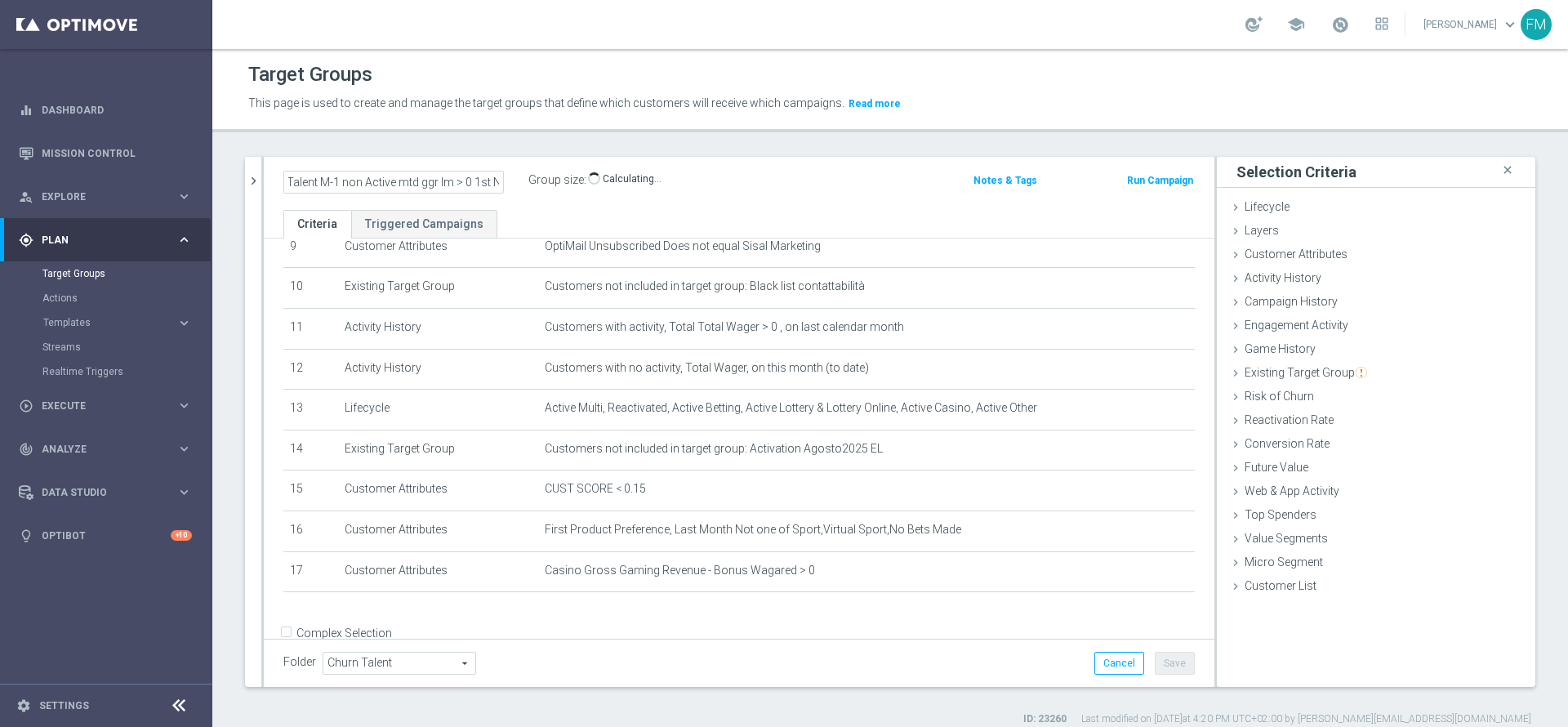
scroll to position [0, 0]
click at [778, 169] on div "Giocanti Talent M-1 non Active mtd ggr lm > 0 1st NO Sport lm Group size : Show…" at bounding box center [583, 182] width 624 height 25
click at [1156, 672] on button "Save" at bounding box center [1174, 663] width 40 height 23
click at [495, 180] on icon "mode_edit" at bounding box center [496, 181] width 15 height 19
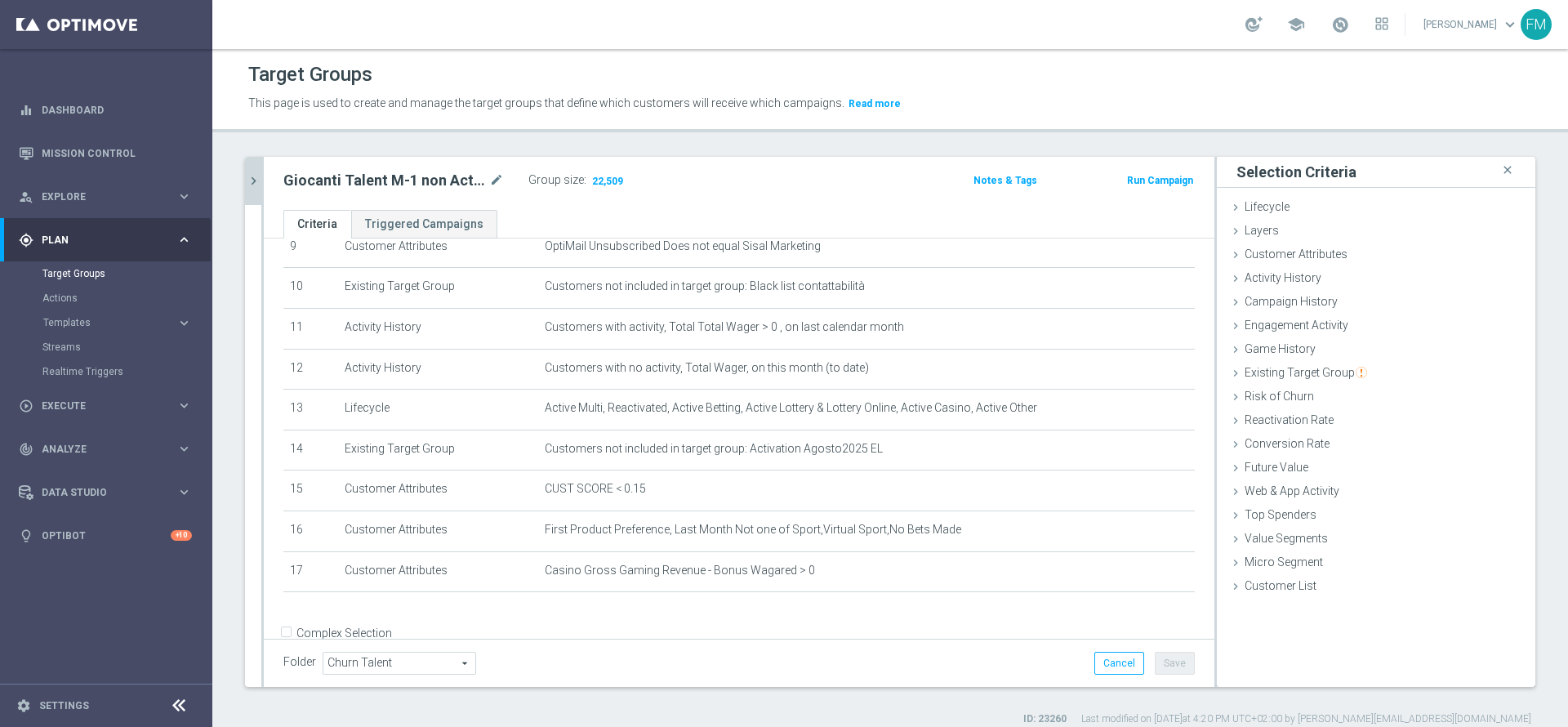
click at [258, 183] on icon "chevron_right" at bounding box center [254, 181] width 16 height 16
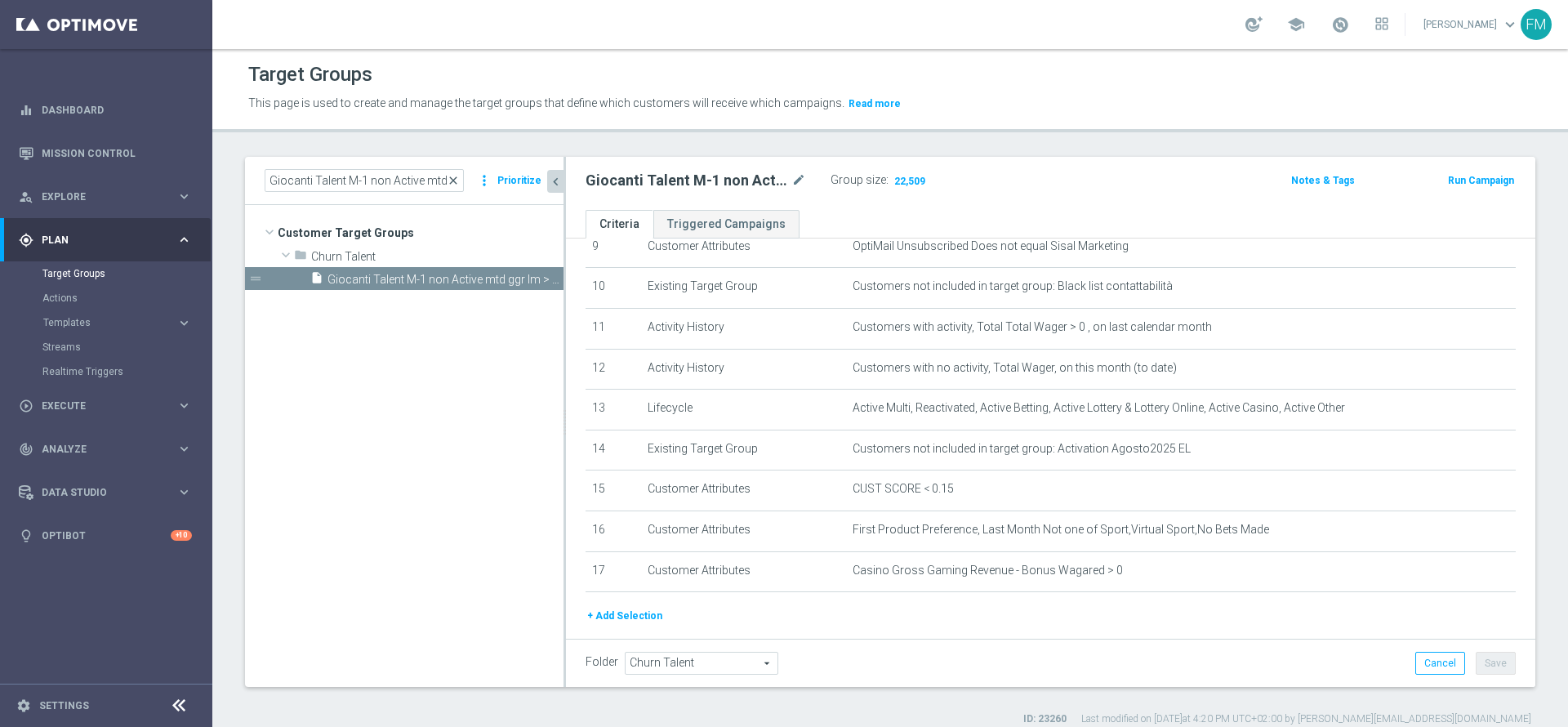
click at [453, 182] on span "close" at bounding box center [453, 180] width 13 height 13
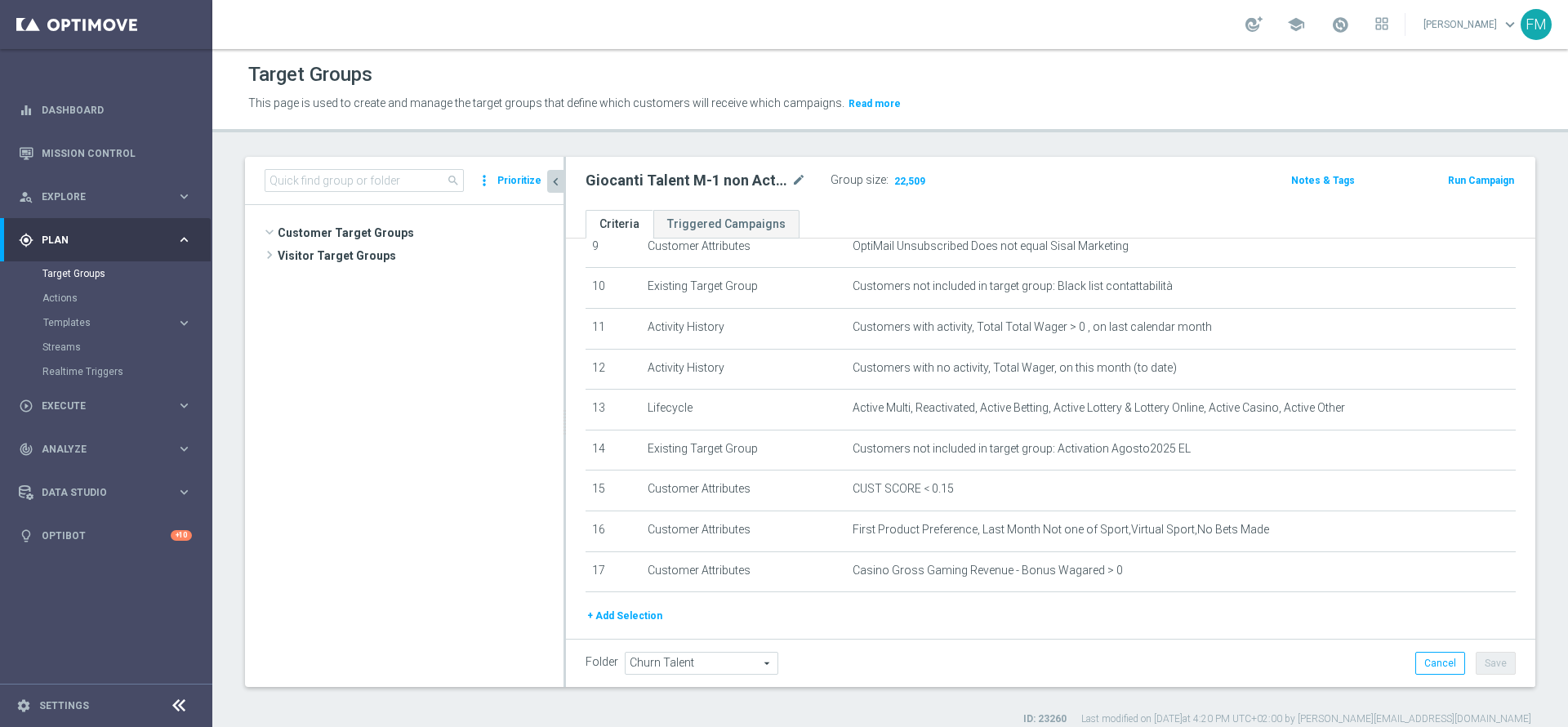
scroll to position [821, 0]
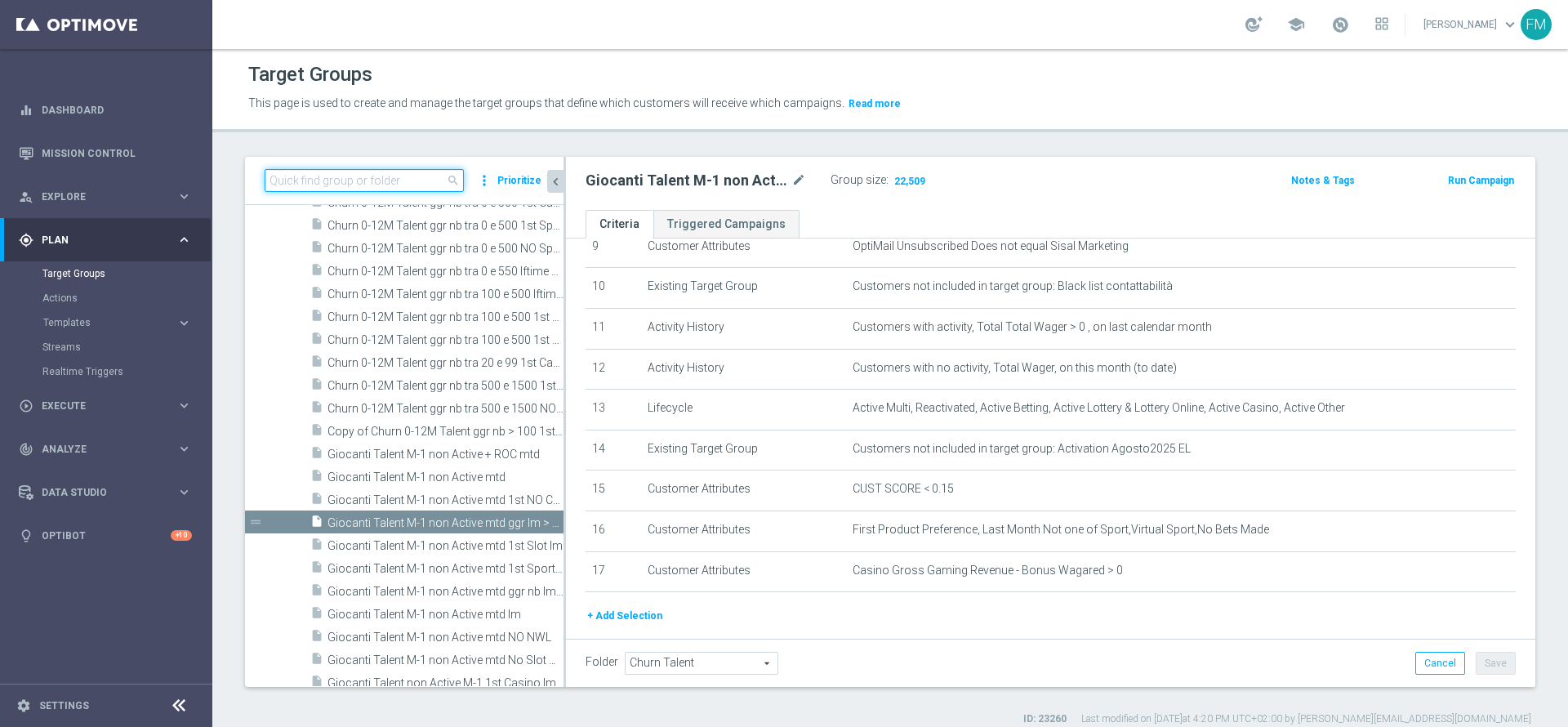
click at [421, 182] on input at bounding box center [364, 181] width 199 height 23
paste input "Giocanti Talent M-1 non Active mtd ggr lm > 0 1st NO Sport lm"
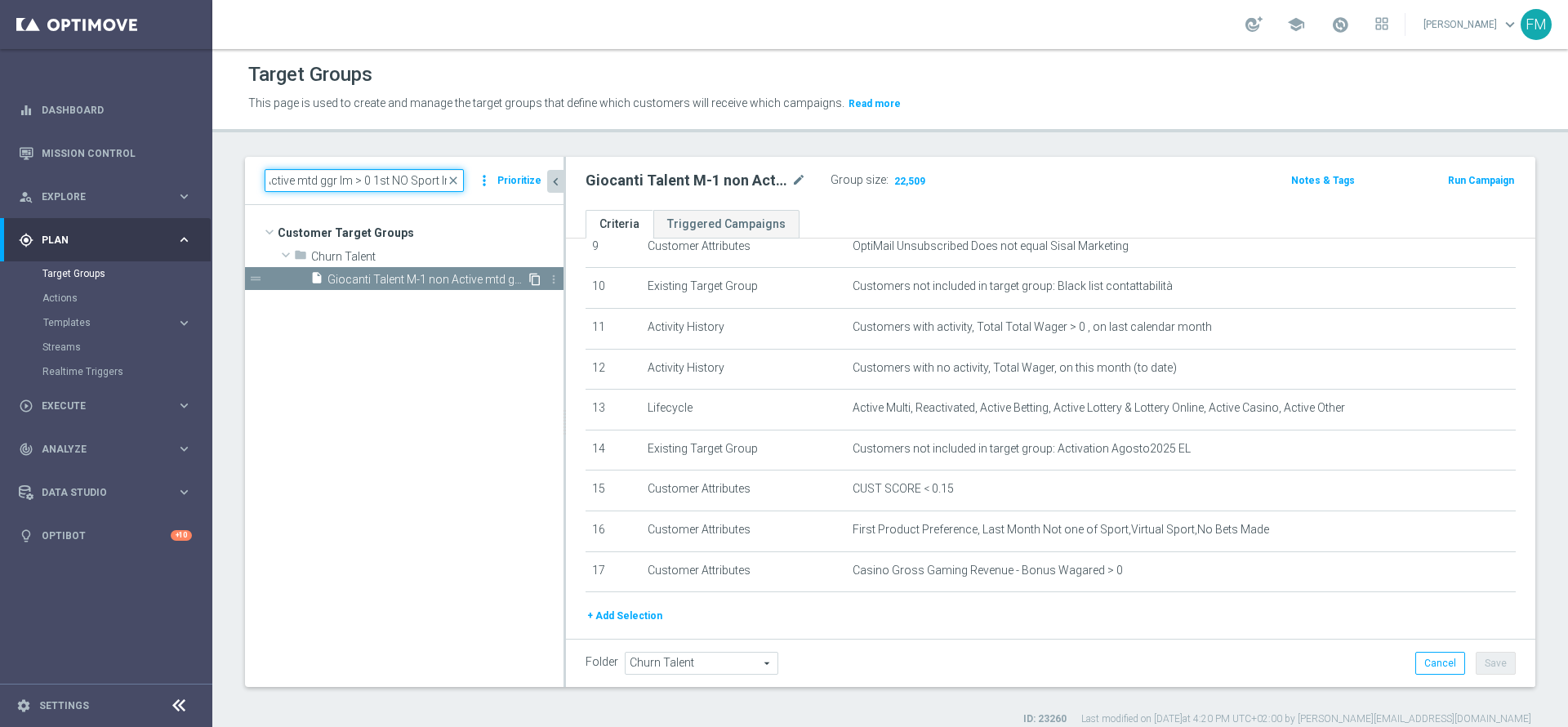
type input "Giocanti Talent M-1 non Active mtd ggr lm > 0 1st NO Sport lm"
click at [533, 283] on icon "content_copy" at bounding box center [534, 278] width 13 height 13
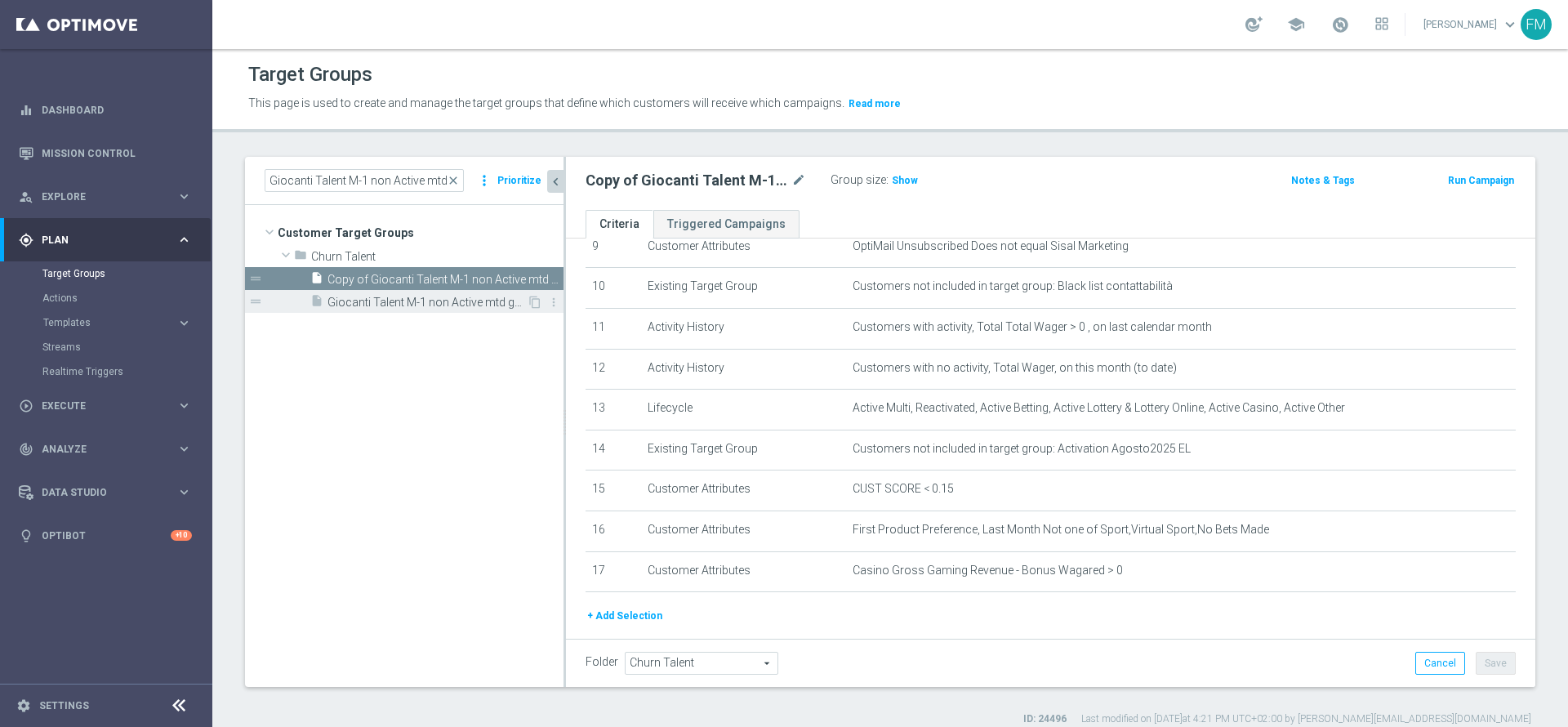
click at [436, 290] on div "insert_drive_file Giocanti Talent M-1 non Active mtd ggr lm > 0 1st NO Sport lm" at bounding box center [419, 301] width 217 height 23
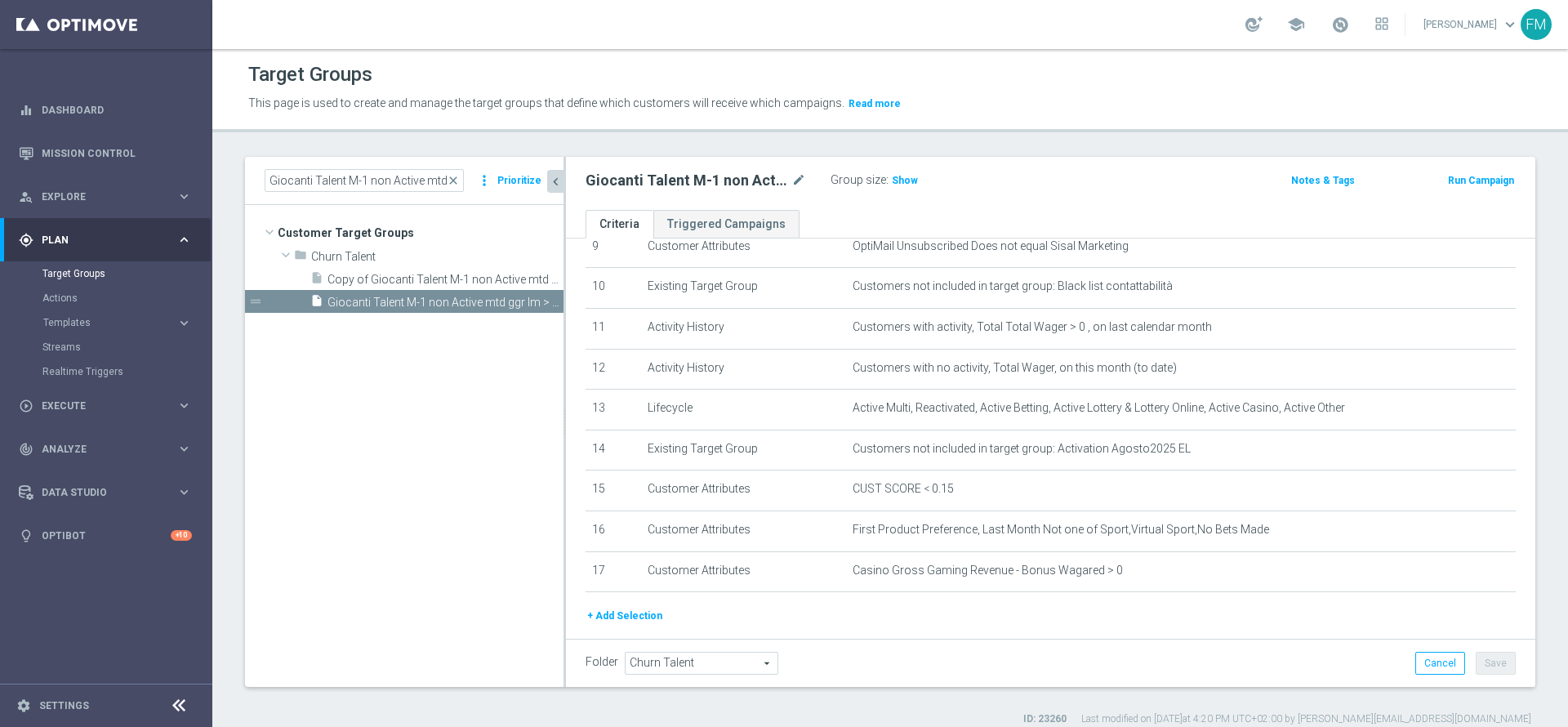
scroll to position [451, 0]
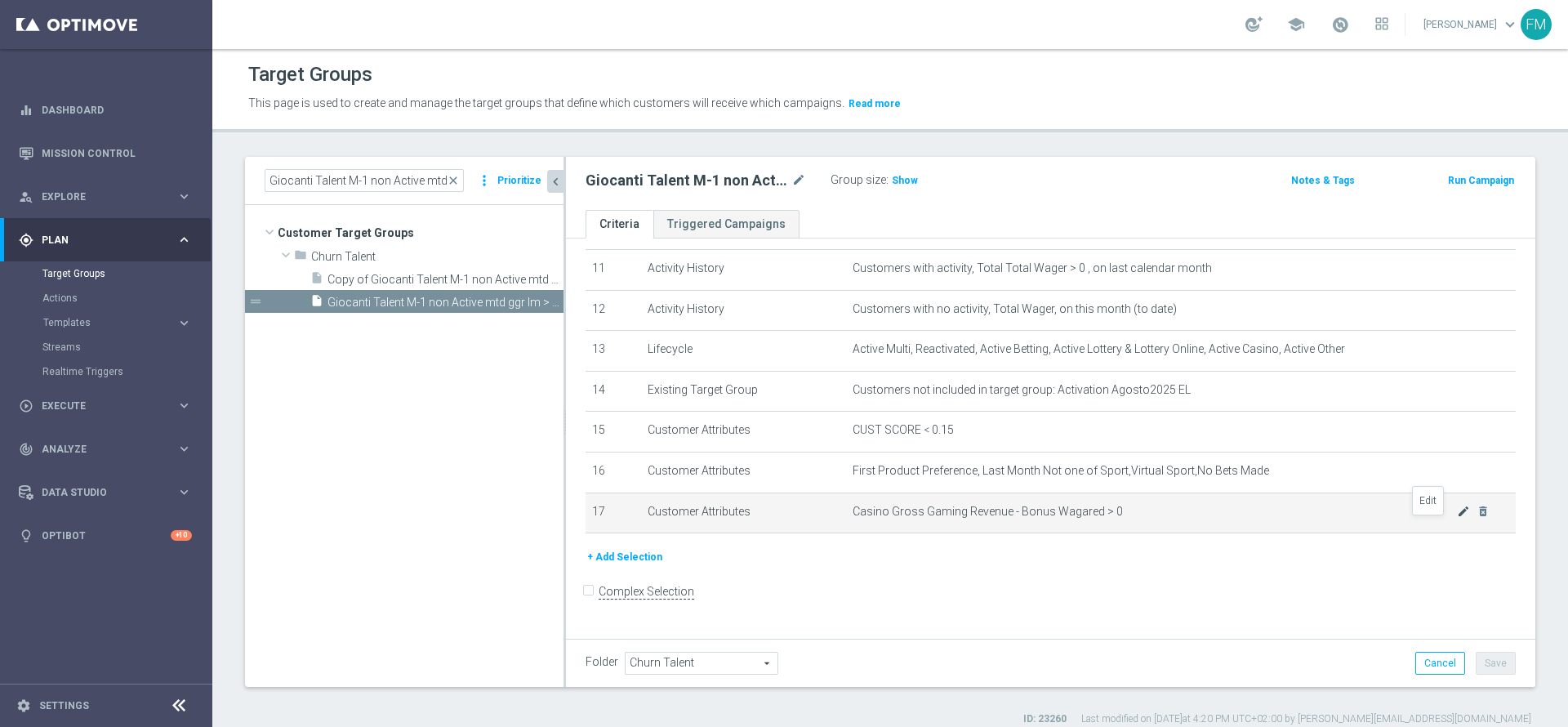
click at [1457, 517] on icon "mode_edit" at bounding box center [1463, 511] width 13 height 13
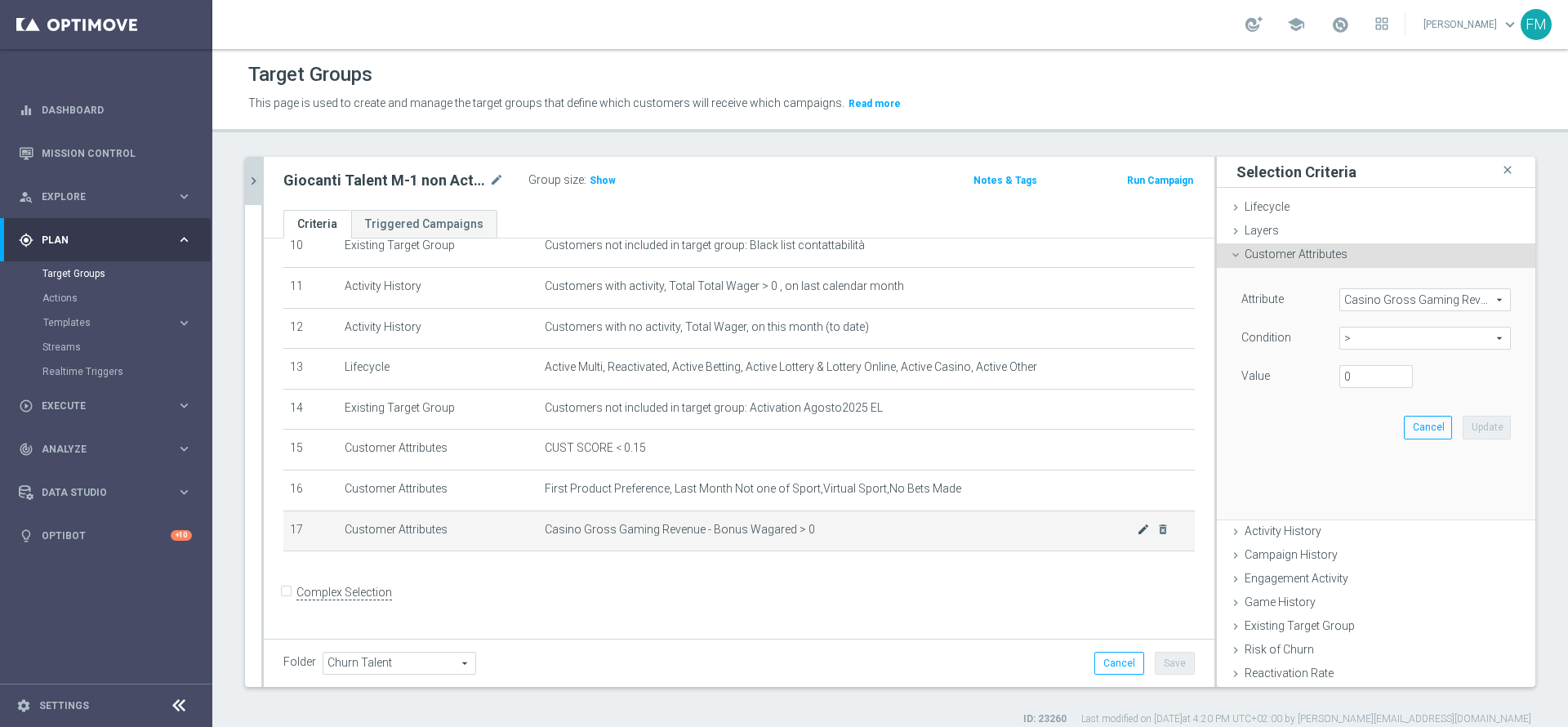
scroll to position [434, 0]
click at [1344, 331] on span ">" at bounding box center [1424, 338] width 170 height 21
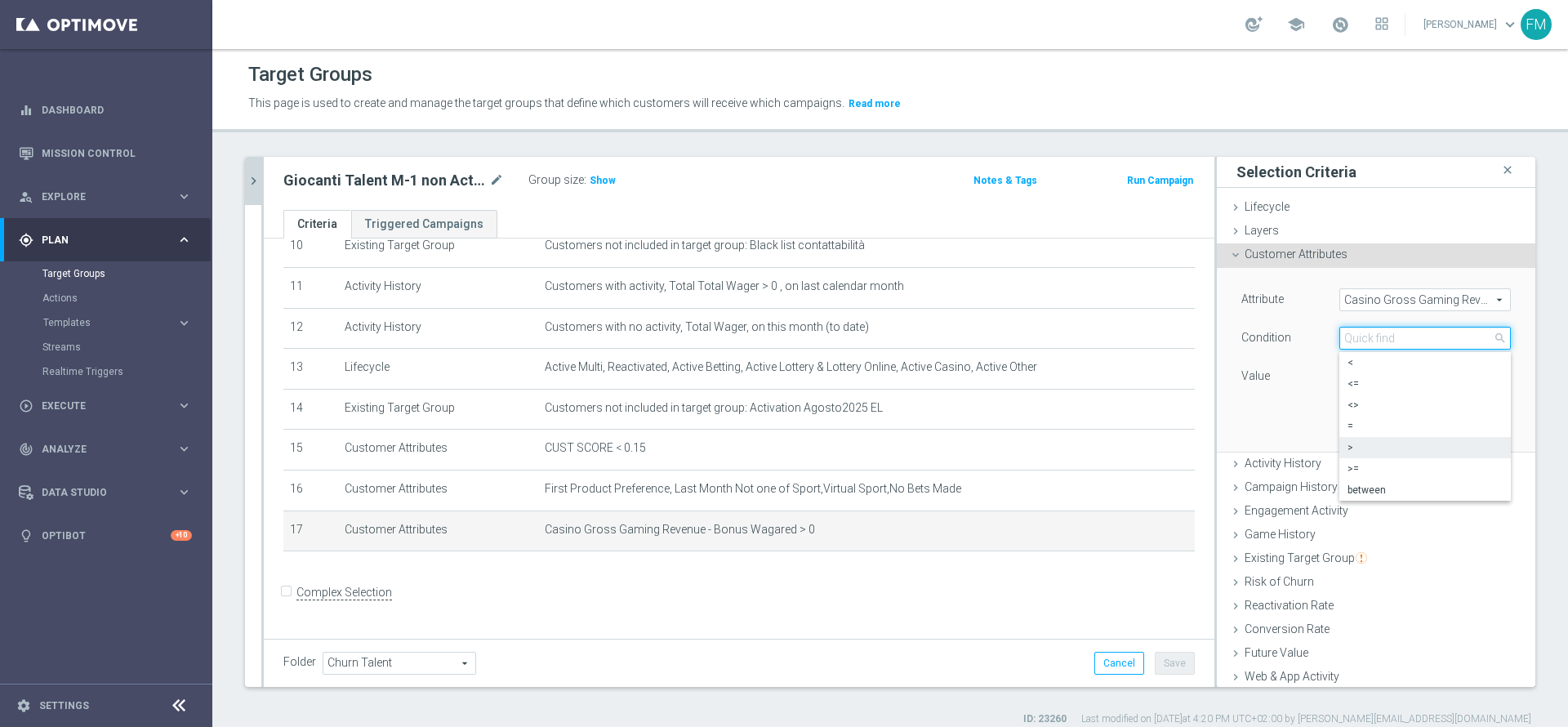
click at [1344, 331] on input "search" at bounding box center [1425, 338] width 172 height 23
type input ">="
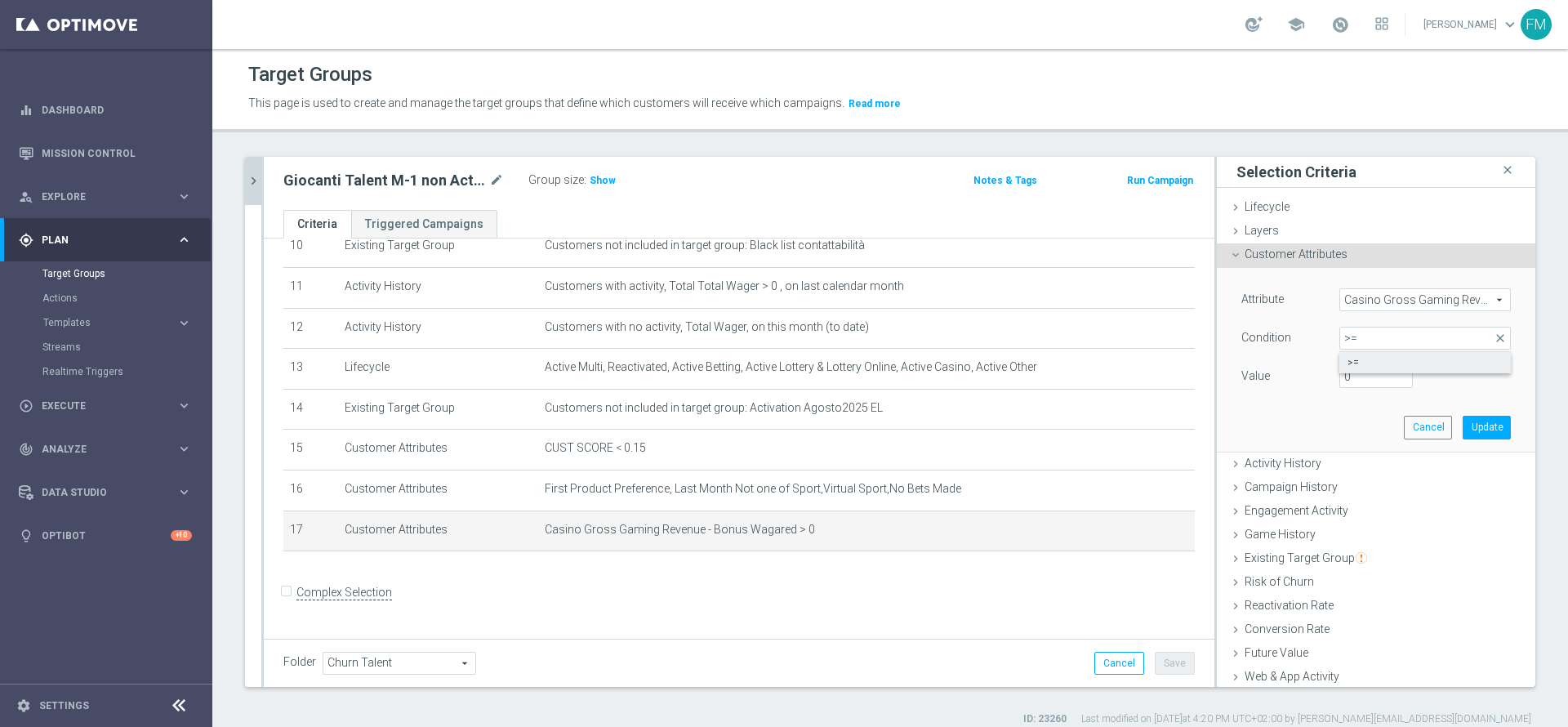
click at [1340, 353] on label ">=" at bounding box center [1425, 362] width 172 height 21
type input ">="
click at [1341, 372] on input "number" at bounding box center [1376, 376] width 73 height 23
type input "0"
click at [1462, 433] on button "Update" at bounding box center [1486, 427] width 48 height 23
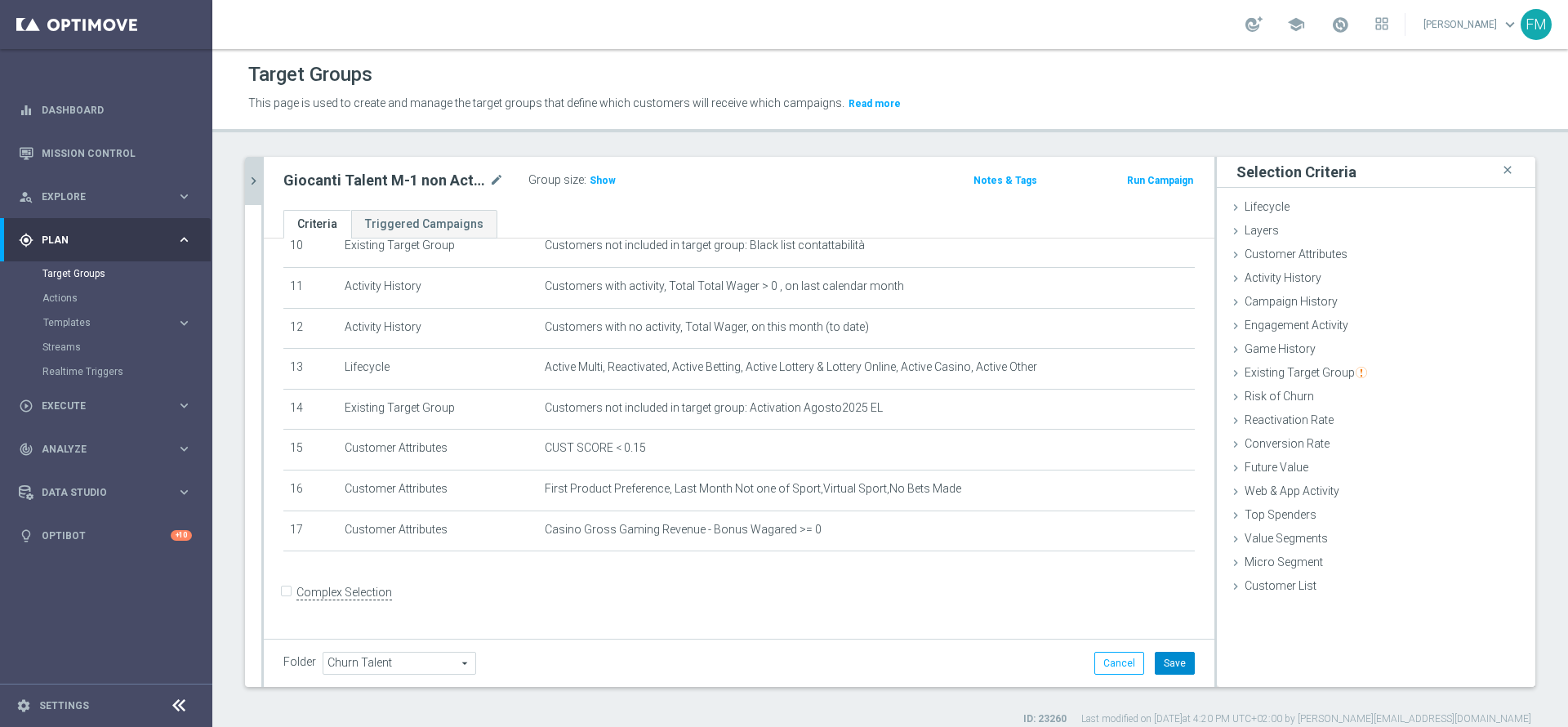
click at [1165, 662] on button "Save" at bounding box center [1174, 663] width 40 height 23
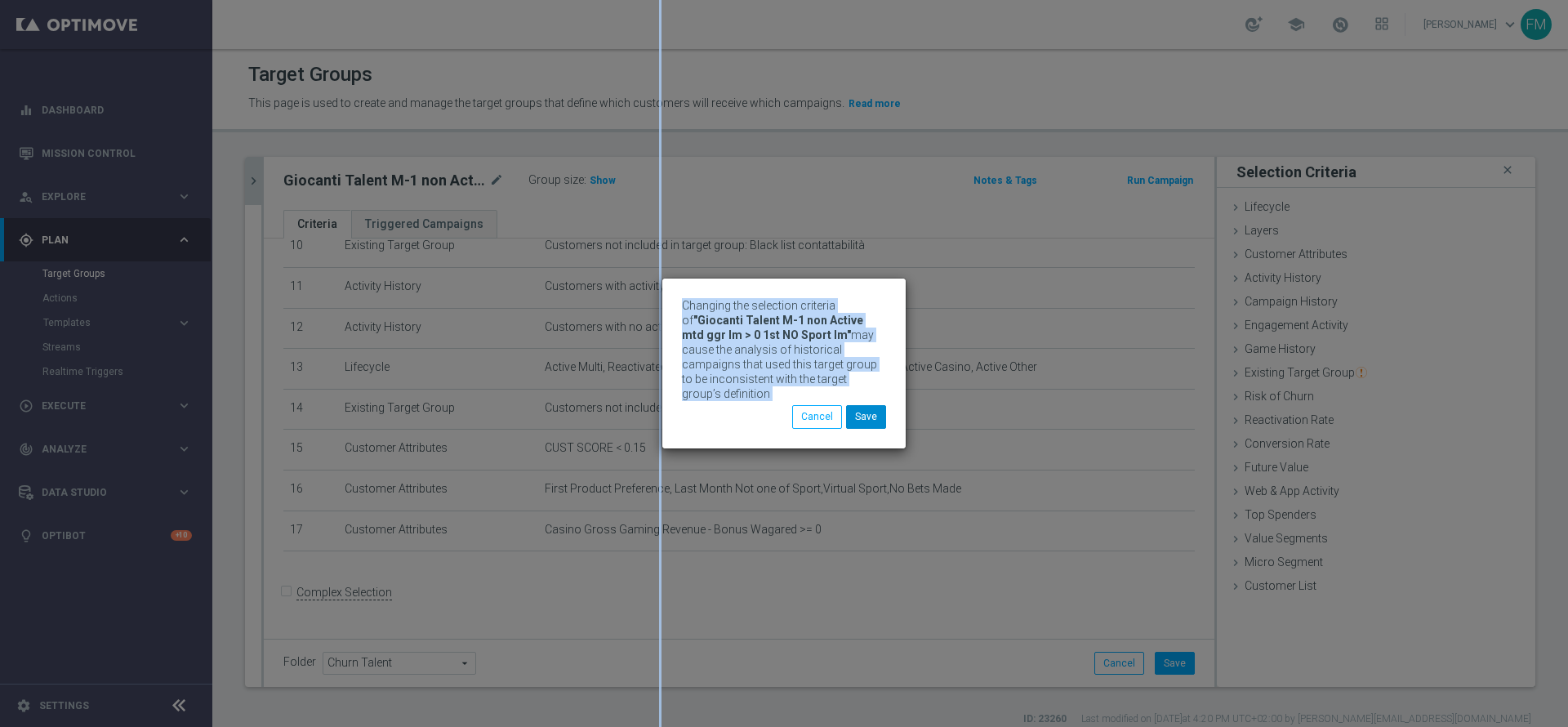
drag, startPoint x: 498, startPoint y: 180, endPoint x: 869, endPoint y: 409, distance: 436.0
click at [869, 409] on div "Changing the selection criteria of "Giocanti Talent M-1 non Active mtd ggr lm >…" at bounding box center [784, 363] width 1568 height 727
click at [869, 409] on button "Save" at bounding box center [866, 417] width 40 height 23
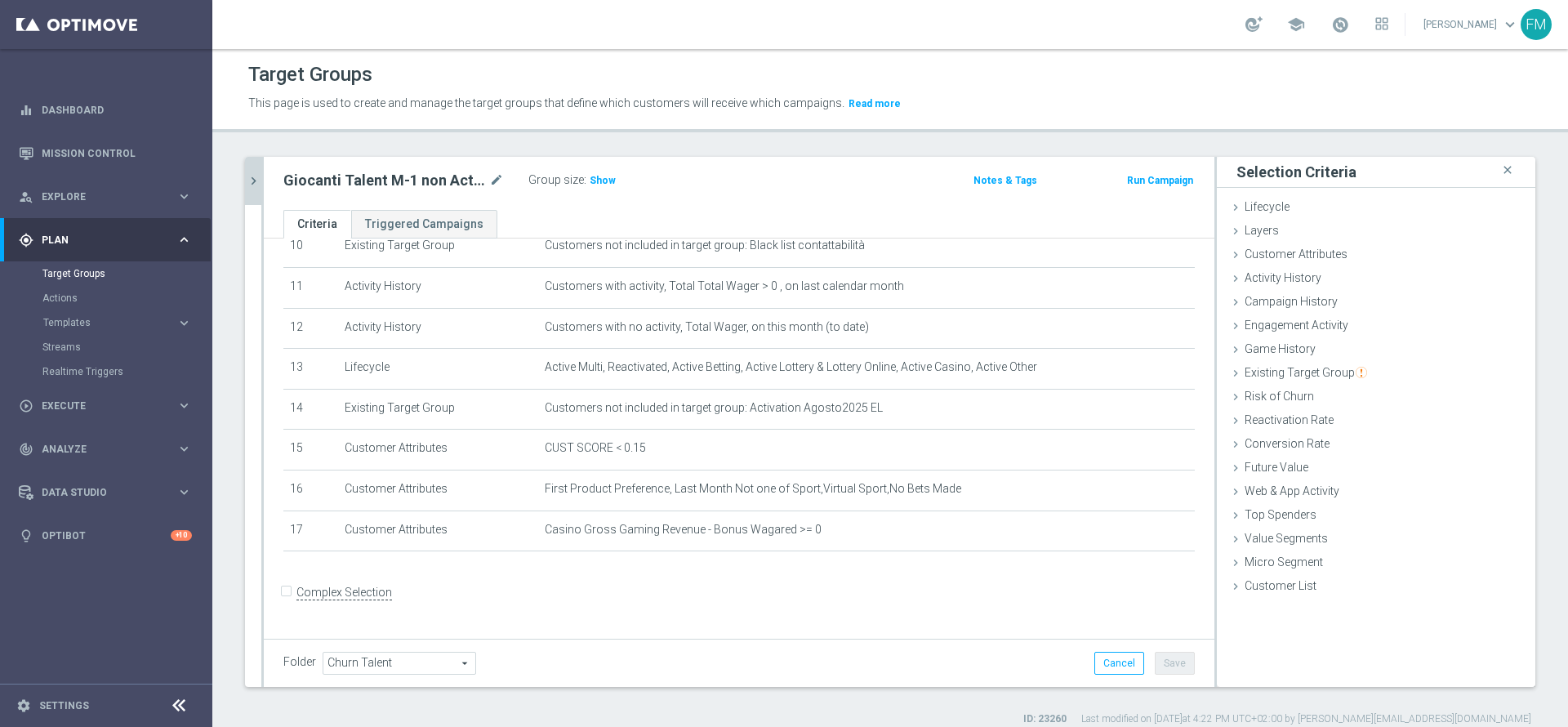
click at [261, 183] on div at bounding box center [262, 421] width 3 height 530
click at [261, 182] on icon "chevron_right" at bounding box center [254, 181] width 16 height 16
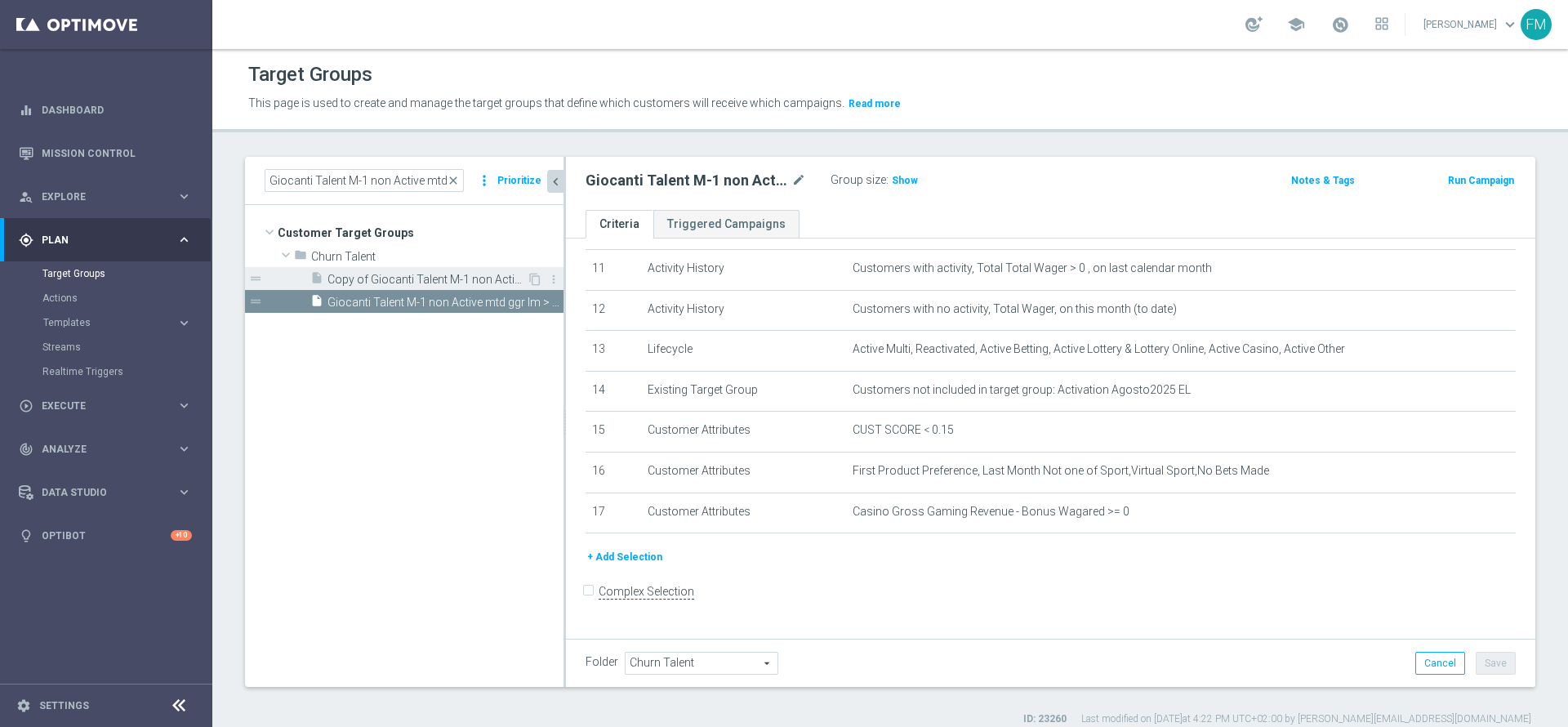
click at [469, 275] on span "Copy of Giocanti Talent M-1 non Active mtd ggr lm > 0 1st NO Sport lm" at bounding box center [427, 279] width 199 height 14
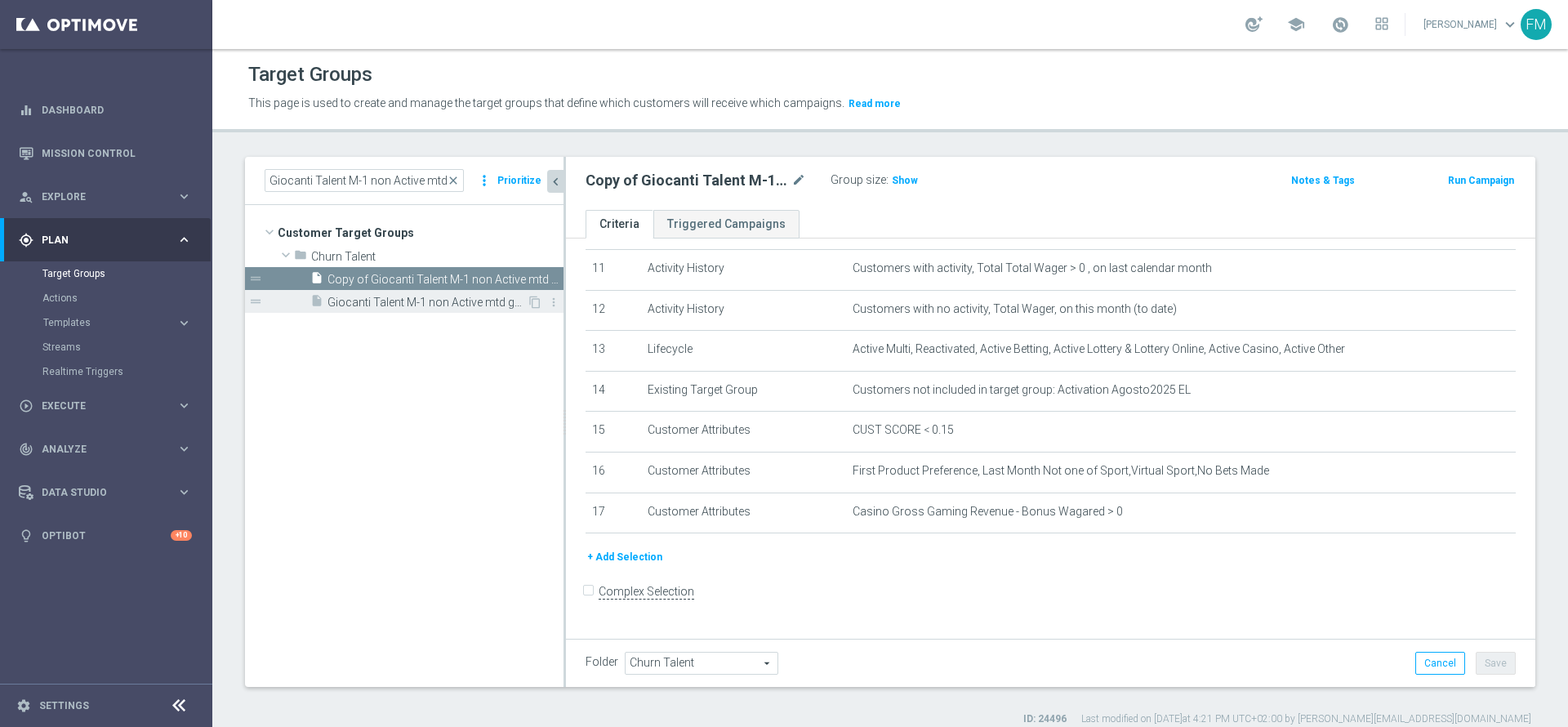
click at [502, 302] on span "Giocanti Talent M-1 non Active mtd ggr lm > 0 1st NO Sport lm" at bounding box center [427, 302] width 199 height 14
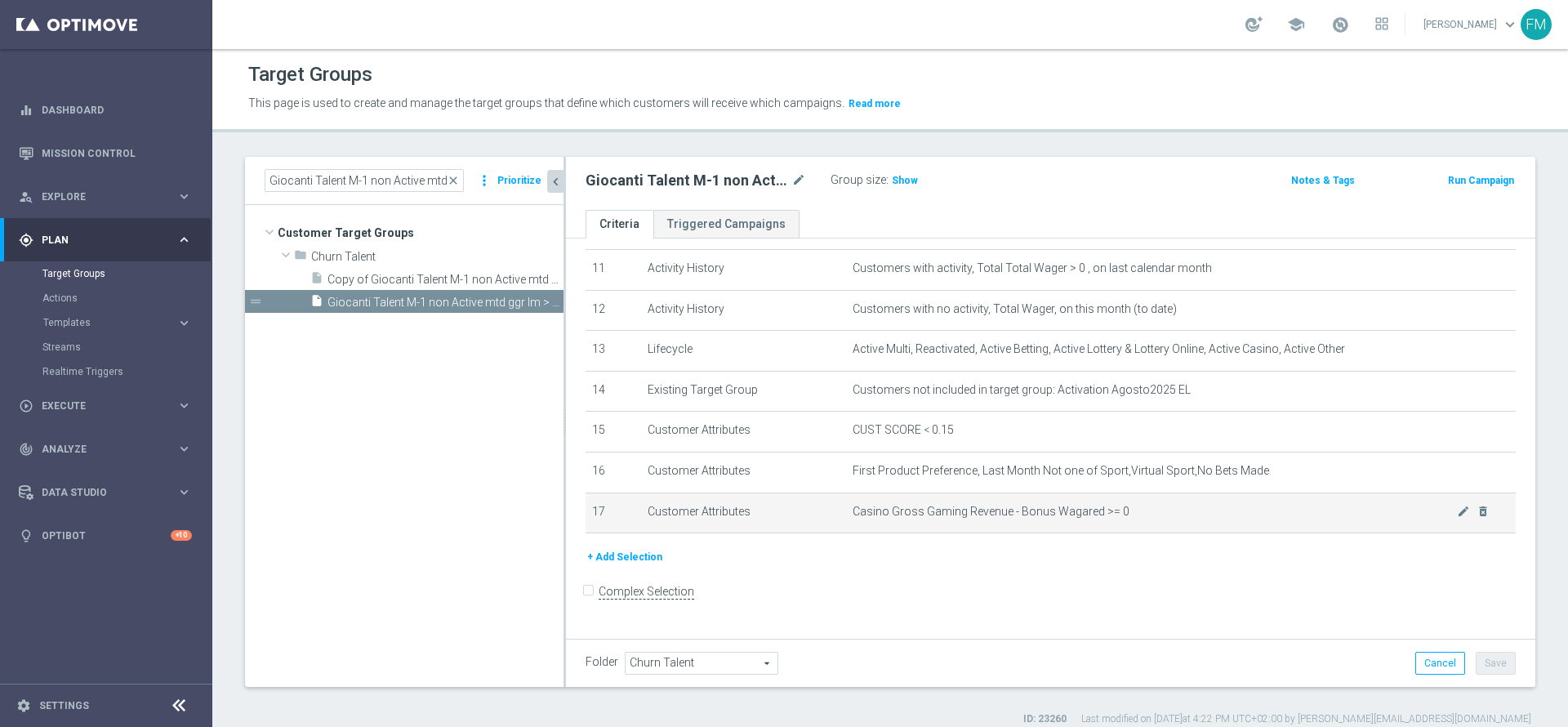
click at [1420, 518] on span "Casino Gross Gaming Revenue - Bonus Wagared >= 0" at bounding box center [1155, 512] width 605 height 14
click at [1457, 517] on icon "mode_edit" at bounding box center [1463, 511] width 13 height 13
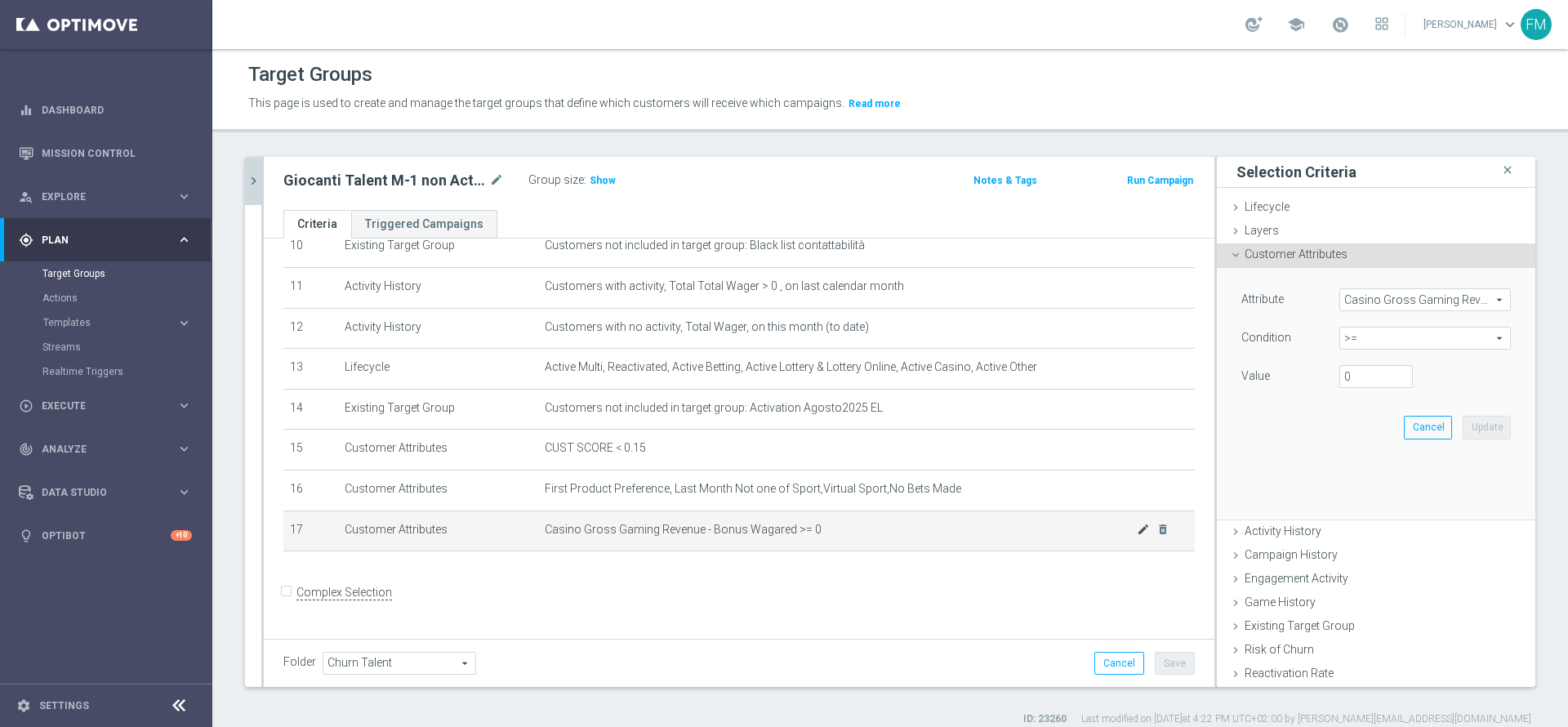
scroll to position [434, 0]
click at [1340, 330] on span ">=" at bounding box center [1424, 338] width 170 height 21
click at [1371, 452] on span ">" at bounding box center [1425, 447] width 155 height 13
type input ">"
click at [1348, 385] on input "number" at bounding box center [1376, 376] width 73 height 23
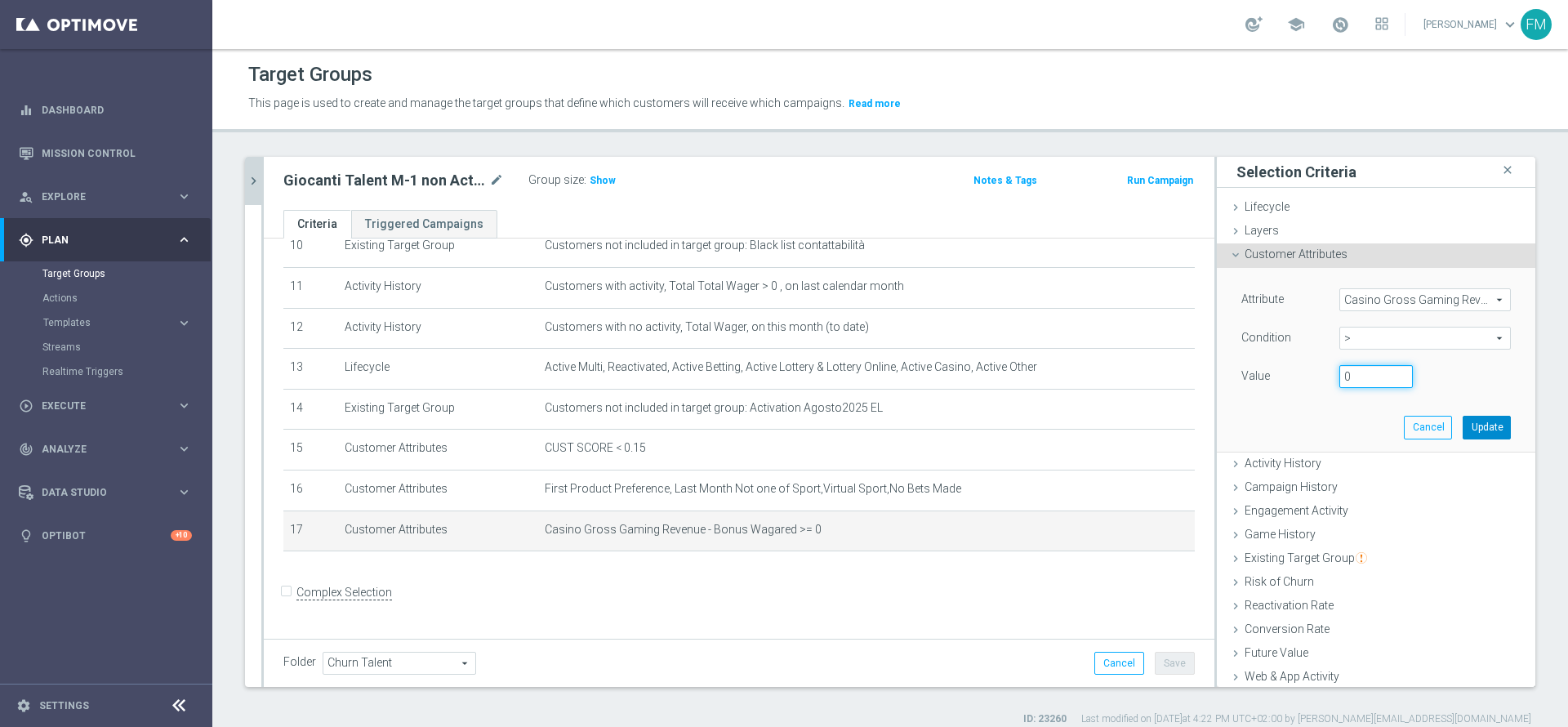
type input "0"
click at [1462, 429] on button "Update" at bounding box center [1486, 427] width 48 height 23
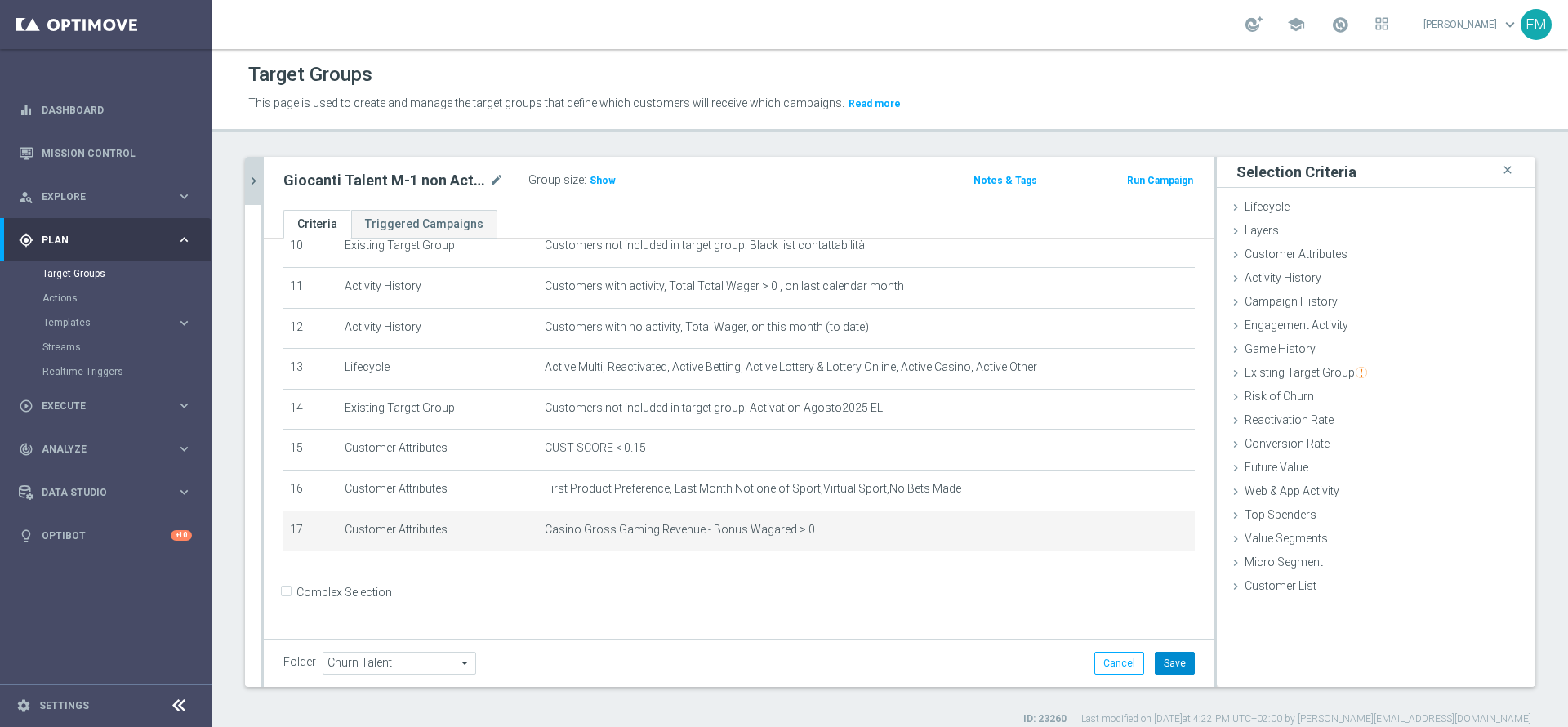
click at [1159, 665] on button "Save" at bounding box center [1174, 663] width 40 height 23
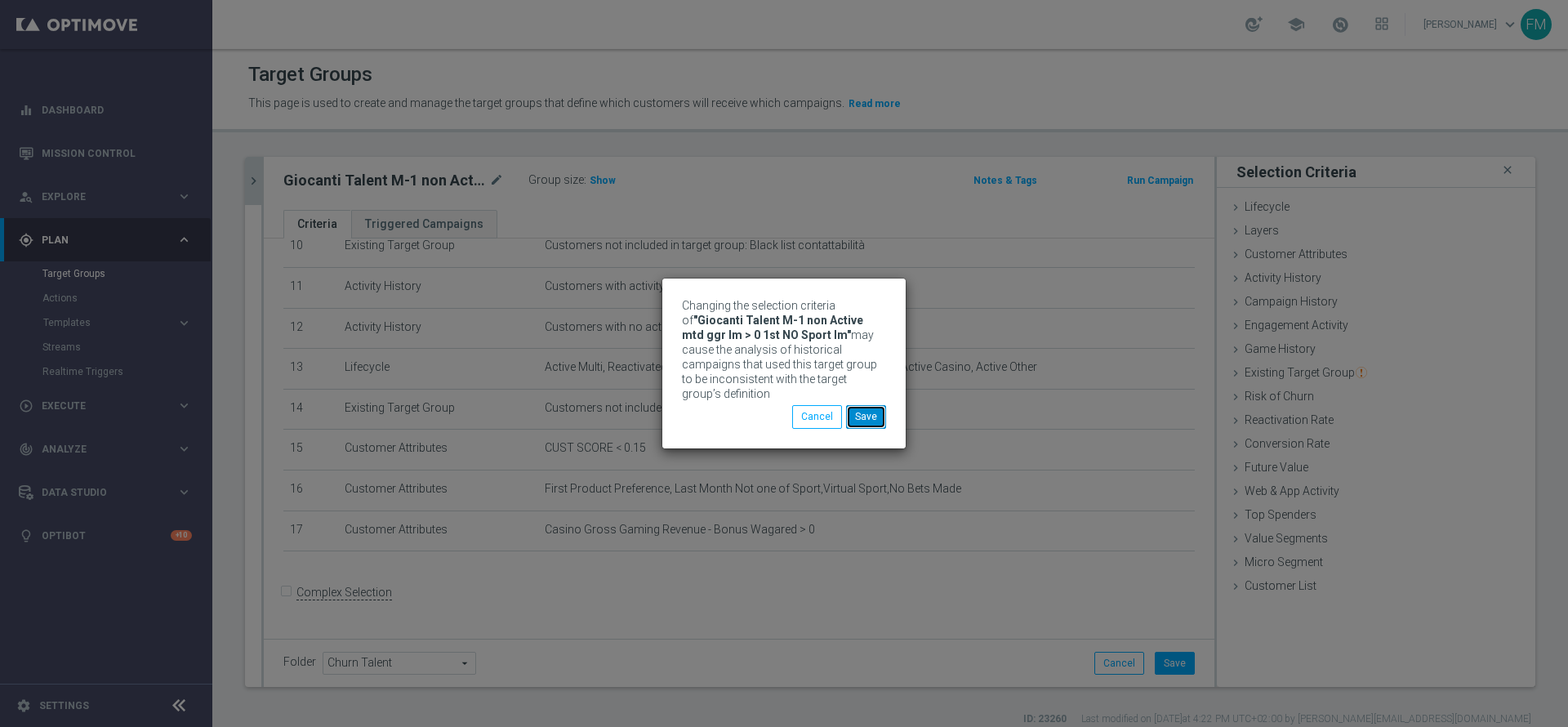
click at [868, 418] on button "Save" at bounding box center [866, 417] width 40 height 23
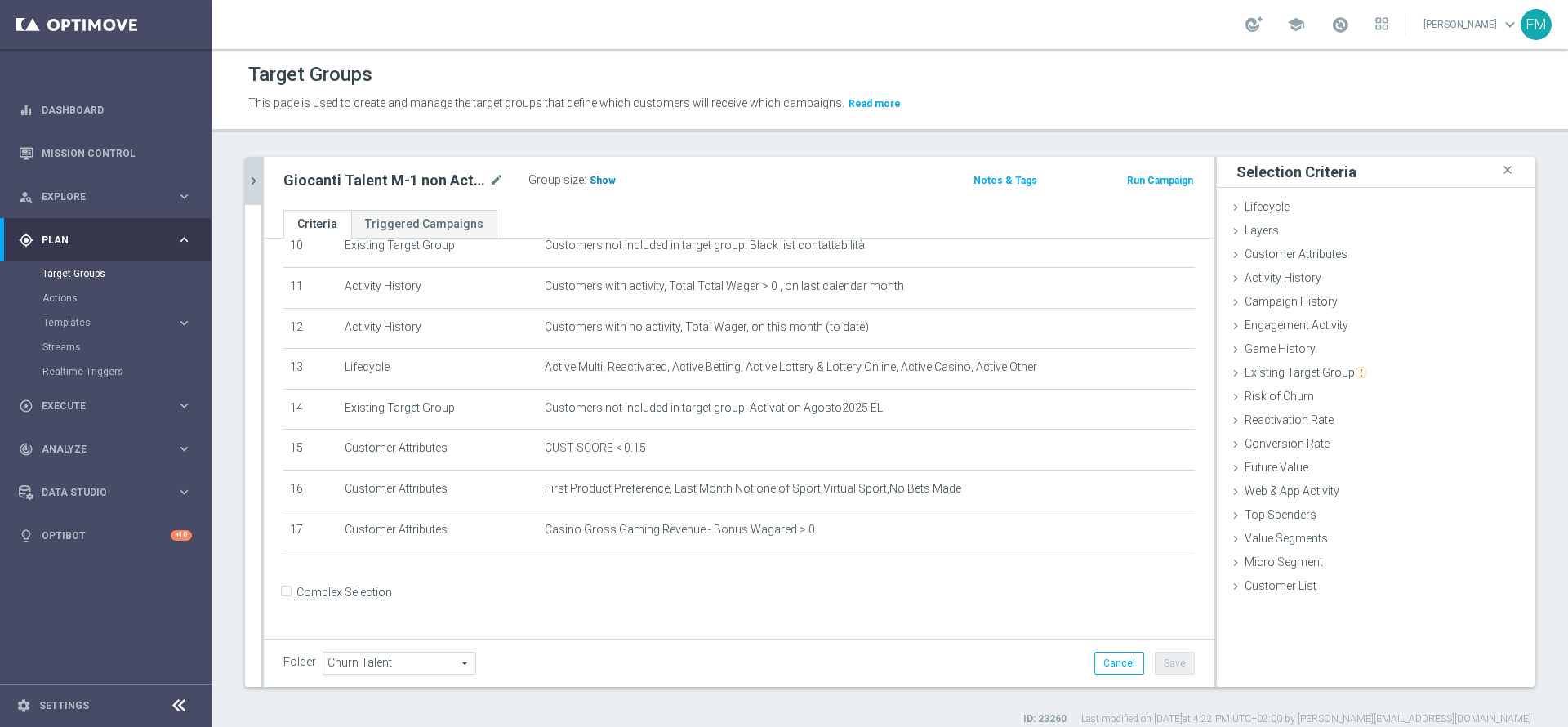
click at [600, 177] on span "Show" at bounding box center [603, 180] width 26 height 11
click at [250, 174] on icon "chevron_right" at bounding box center [254, 181] width 16 height 16
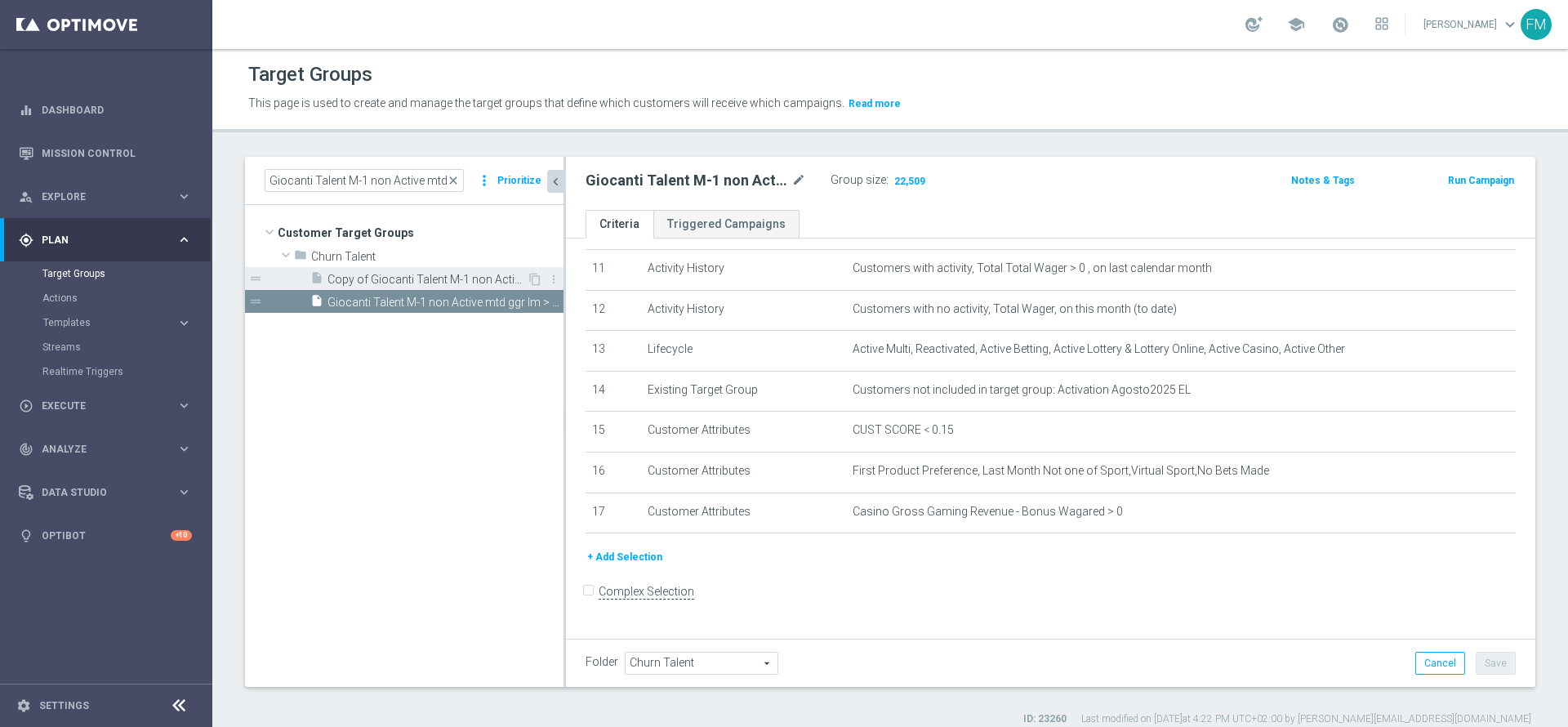
click at [472, 277] on span "Copy of Giocanti Talent M-1 non Active mtd ggr lm > 0 1st NO Sport lm" at bounding box center [427, 279] width 199 height 14
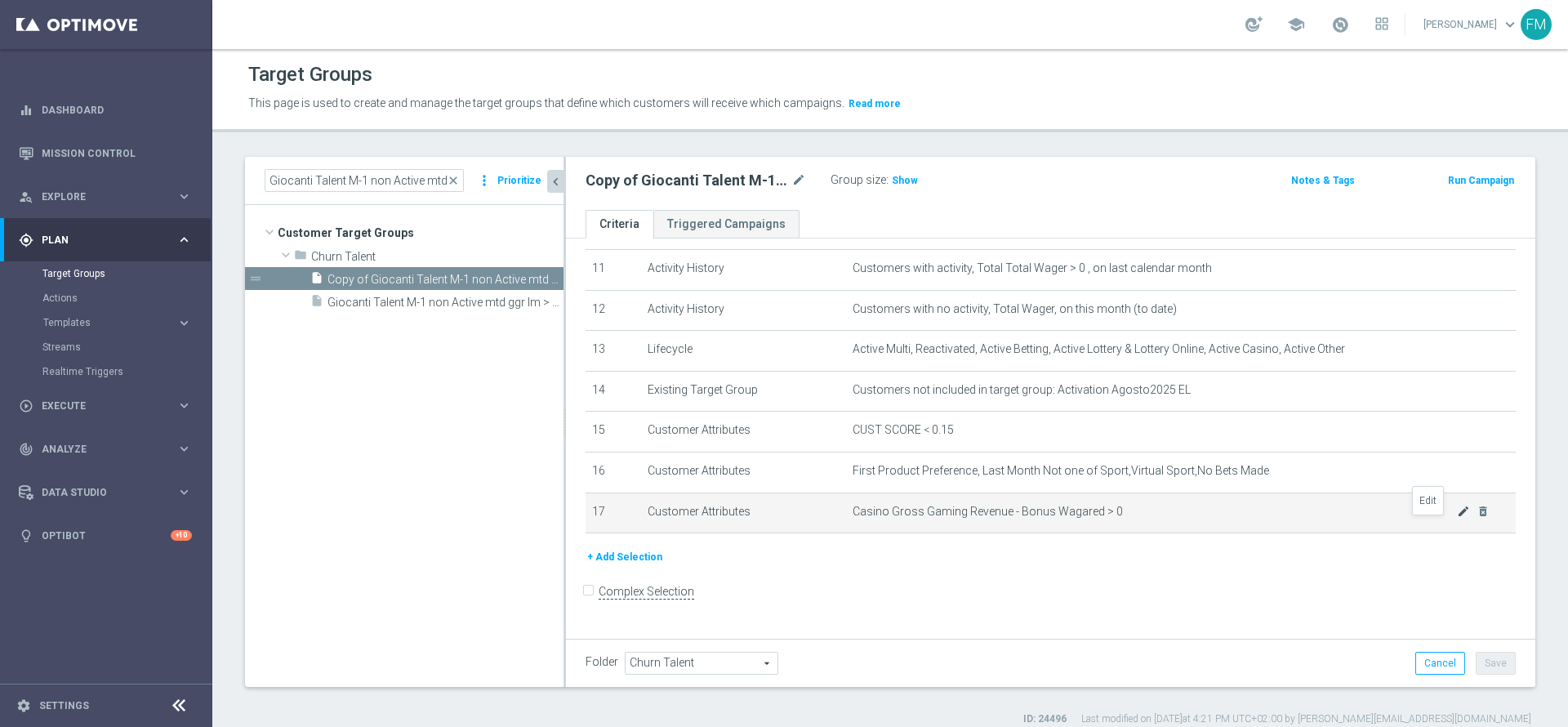
click at [1457, 517] on icon "mode_edit" at bounding box center [1463, 511] width 13 height 13
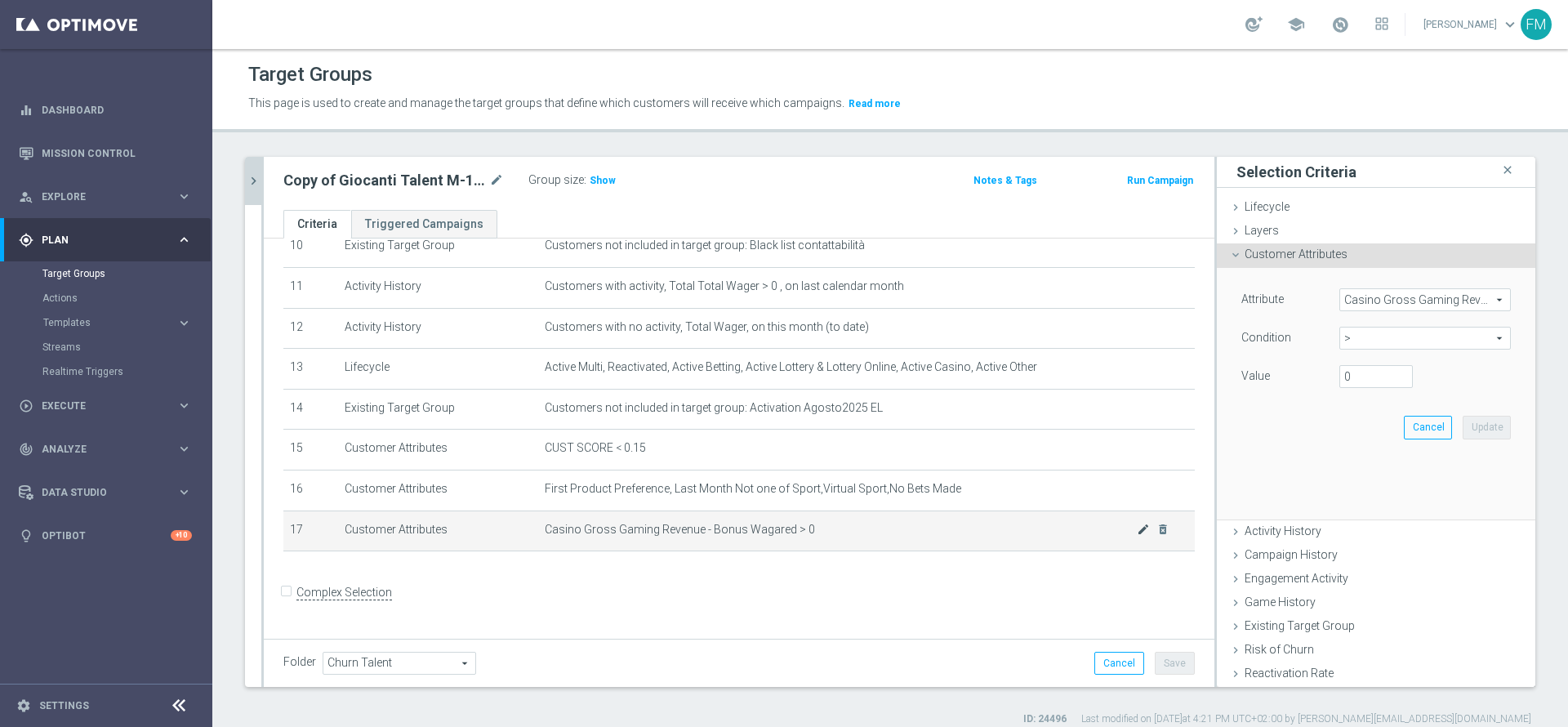
scroll to position [434, 0]
click at [1359, 343] on span ">" at bounding box center [1424, 338] width 170 height 21
click at [1348, 383] on span "<=" at bounding box center [1425, 383] width 155 height 13
type input "<="
click at [1340, 371] on input "number" at bounding box center [1376, 376] width 73 height 23
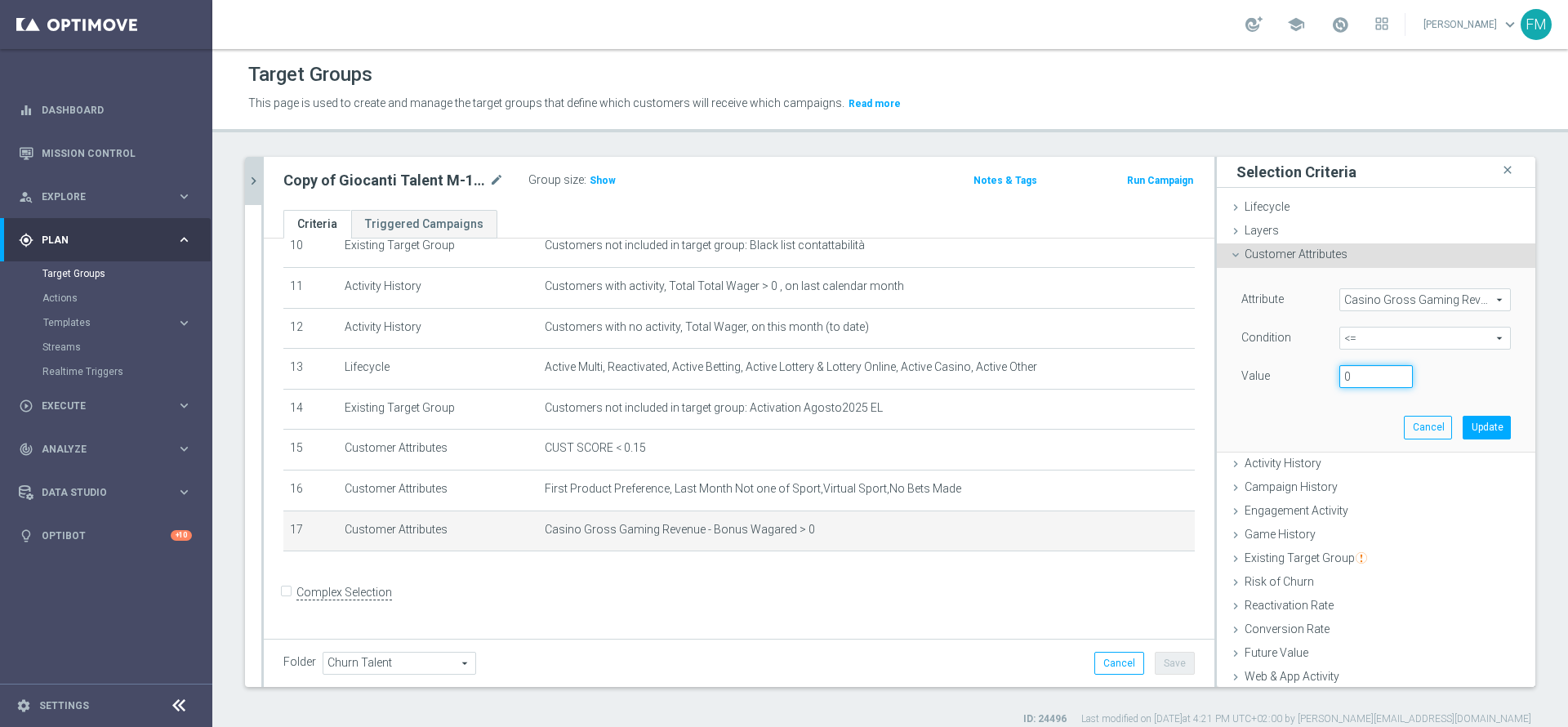
type input "0"
click at [1462, 417] on button "Update" at bounding box center [1486, 427] width 48 height 23
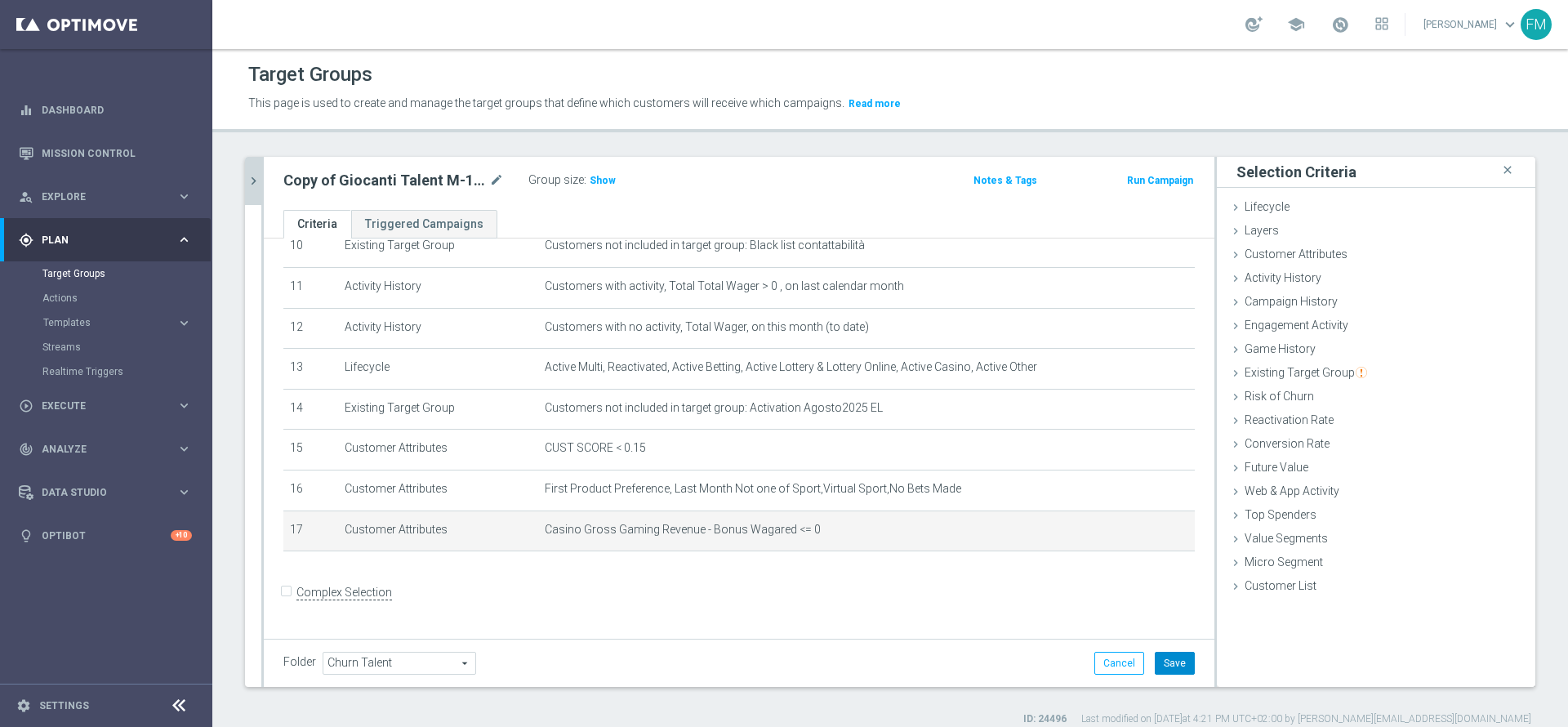
click at [1155, 672] on button "Save" at bounding box center [1174, 663] width 40 height 23
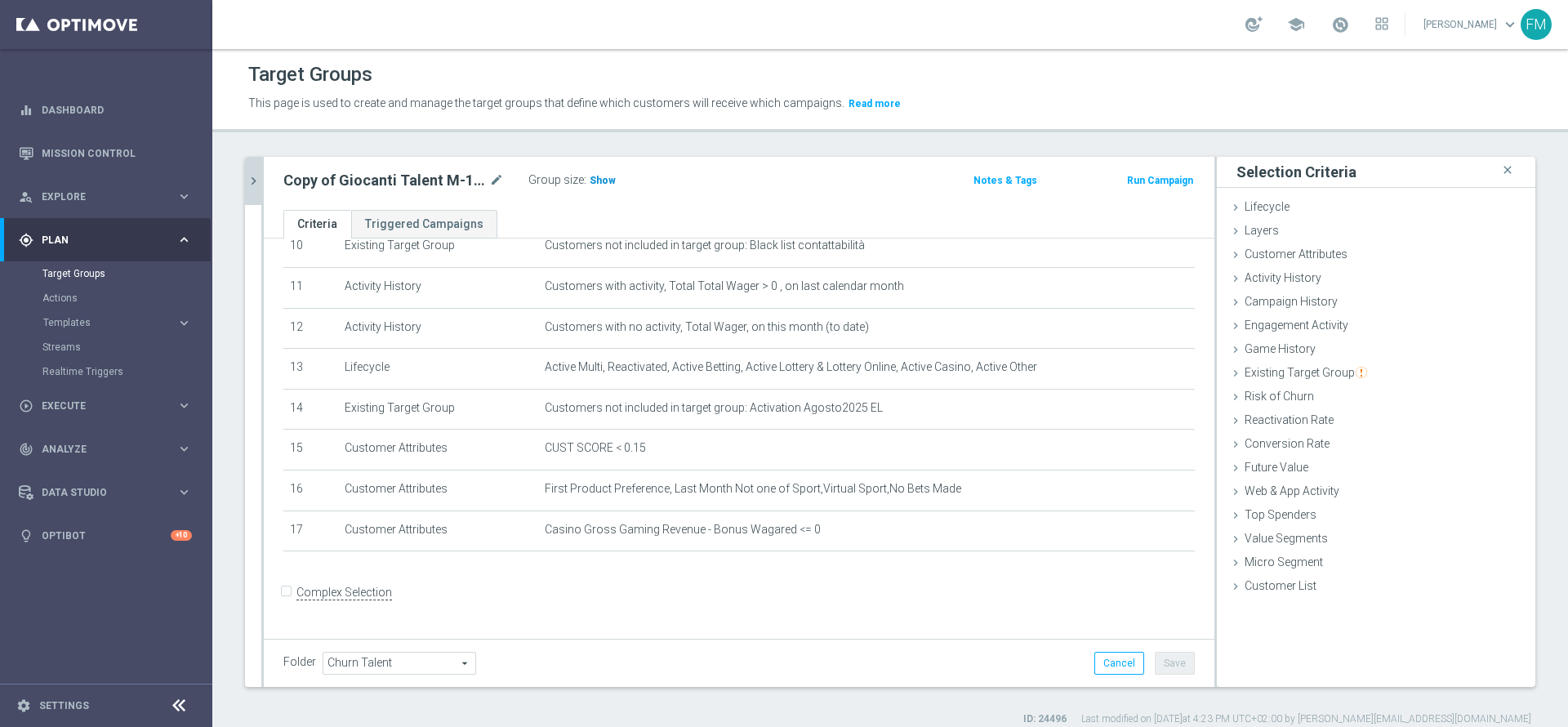
click at [598, 180] on span "Show" at bounding box center [603, 180] width 26 height 11
click at [494, 182] on icon "mode_edit" at bounding box center [496, 181] width 15 height 19
click at [321, 177] on input "Copy of Giocanti Talent M-1 non Active mtd ggr lm > 0 1st NO Sport lm" at bounding box center [394, 182] width 220 height 23
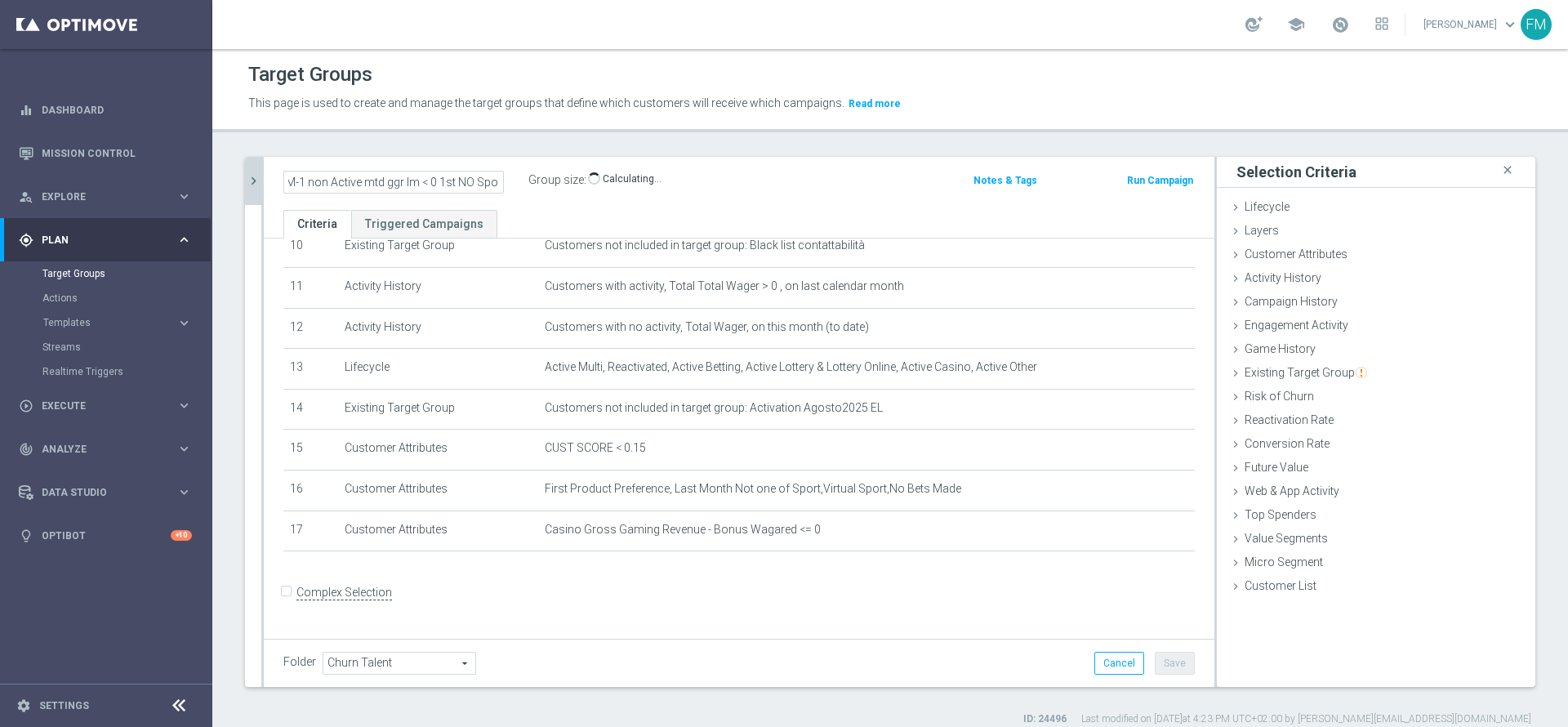
type input "Giocanti Talent M-1 non Active mtd ggr lm < 0 1st NO Sport lm"
click at [706, 223] on ul "Criteria Triggered Campaigns" at bounding box center [739, 224] width 951 height 28
click at [1170, 665] on button "Save" at bounding box center [1174, 663] width 40 height 23
click at [498, 175] on icon "mode_edit" at bounding box center [496, 181] width 15 height 19
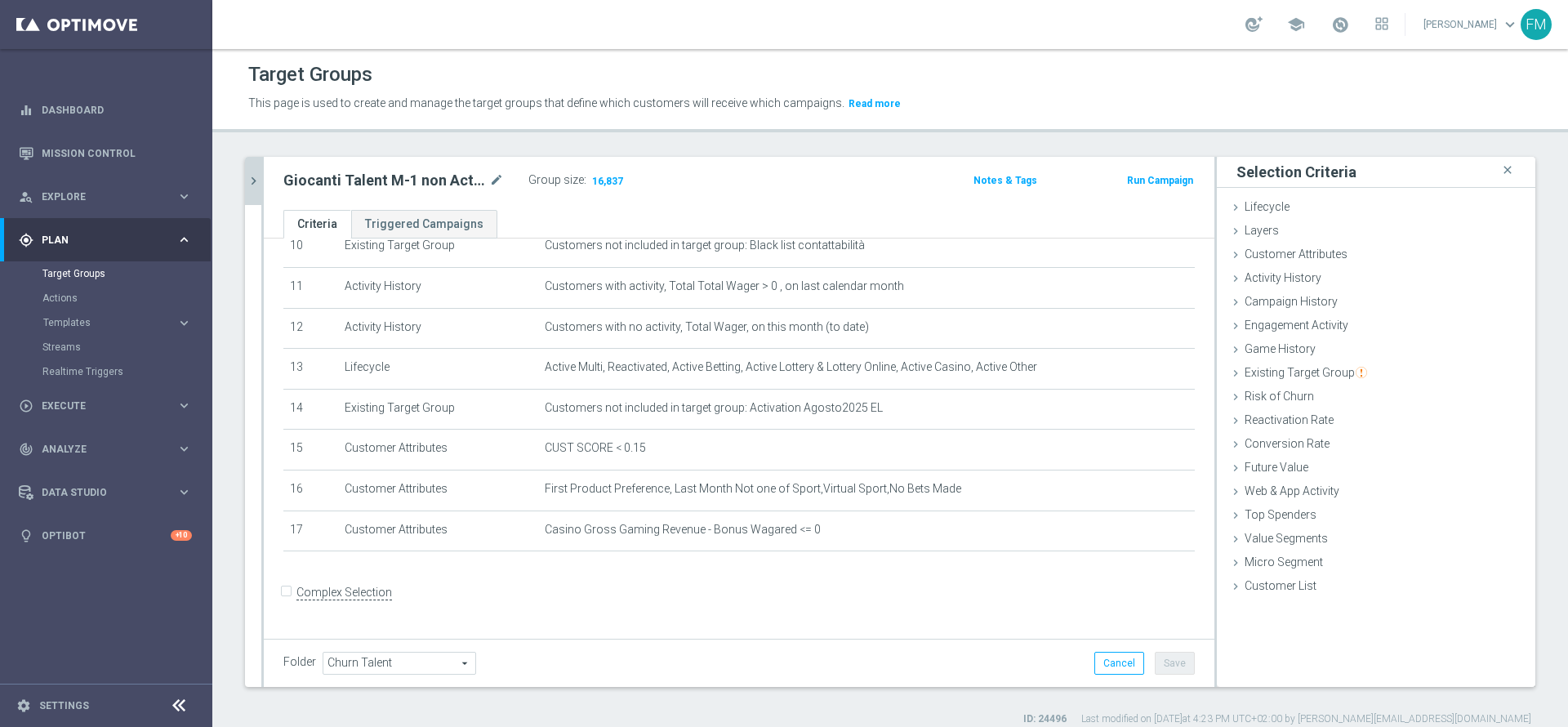
scroll to position [421, 0]
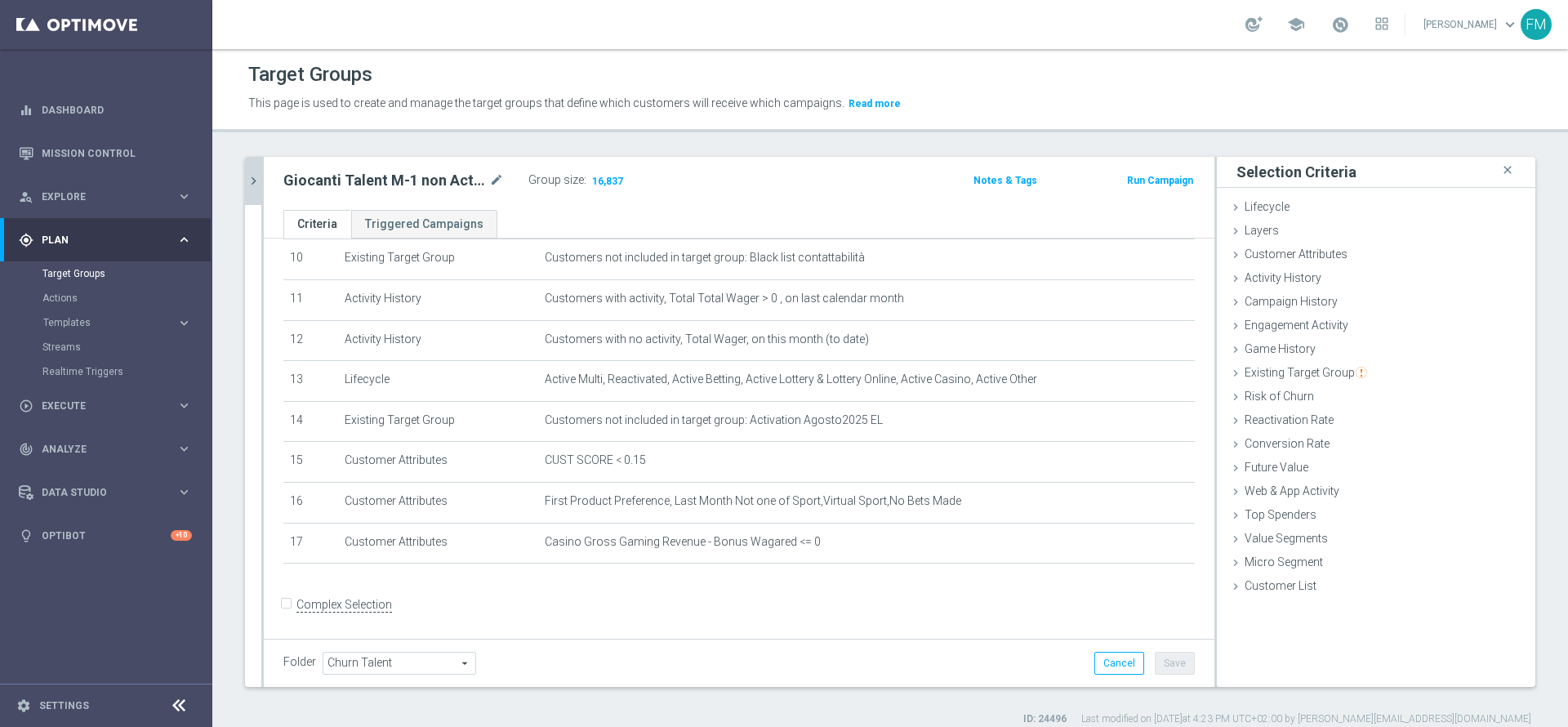
click at [254, 180] on icon "chevron_right" at bounding box center [254, 181] width 16 height 16
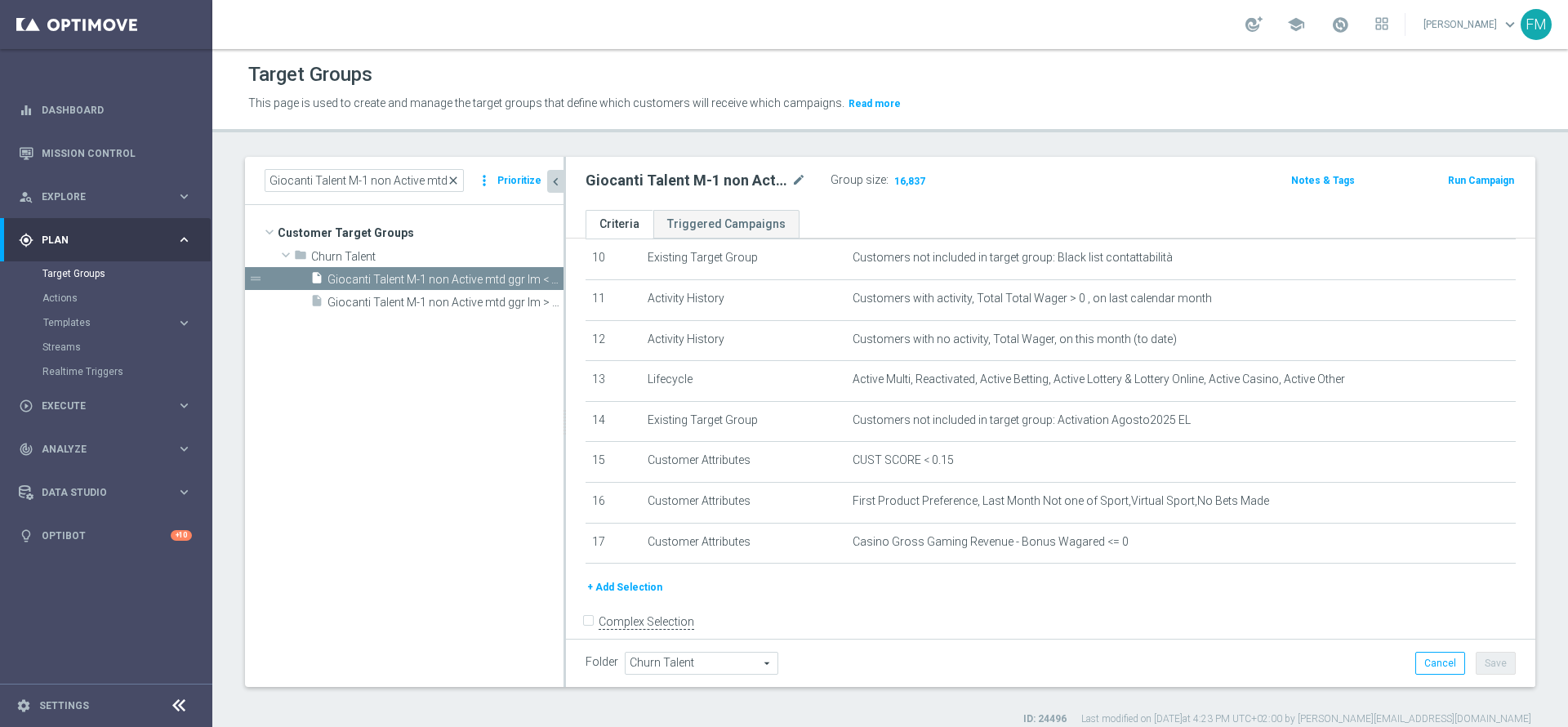
click at [459, 182] on span "close" at bounding box center [453, 180] width 13 height 13
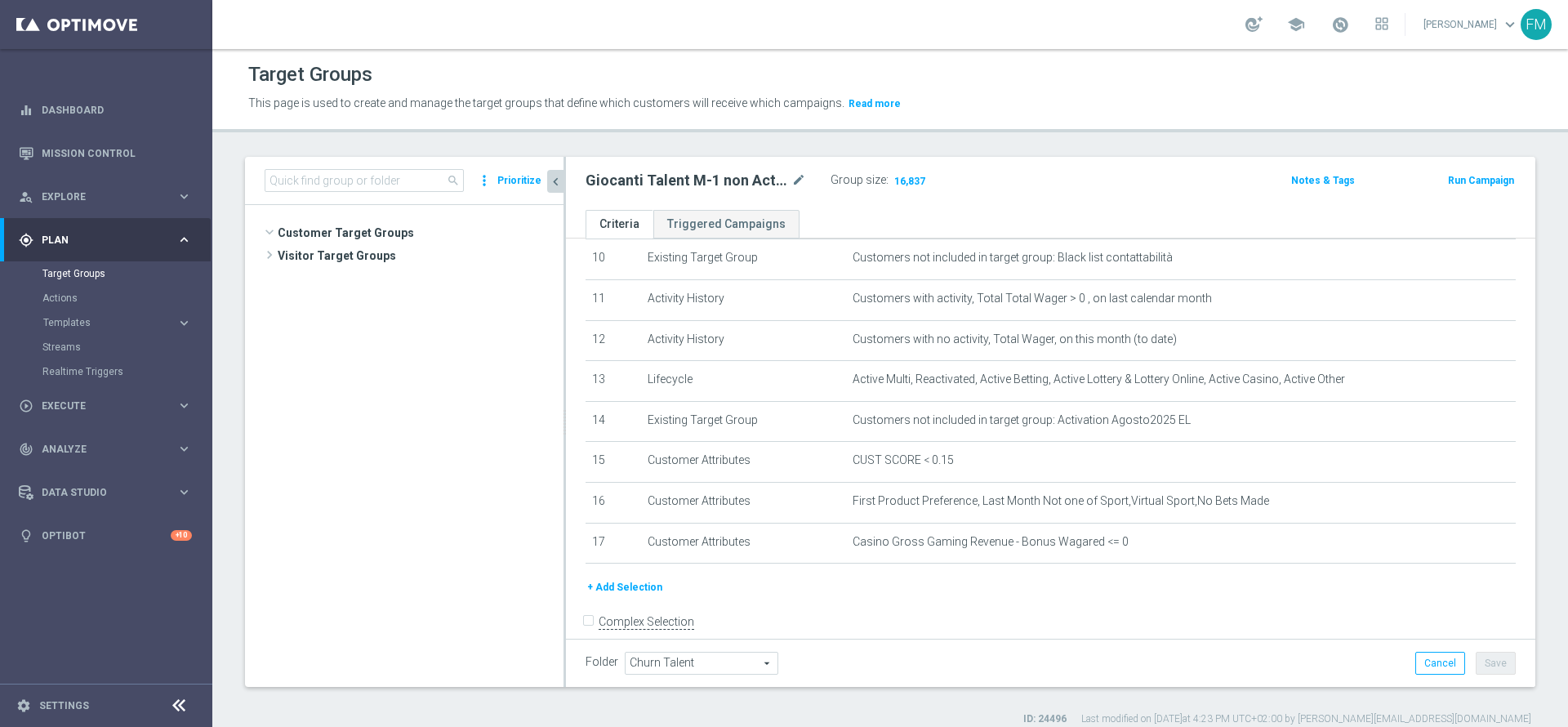
scroll to position [758, 0]
click at [387, 183] on input at bounding box center [364, 181] width 199 height 23
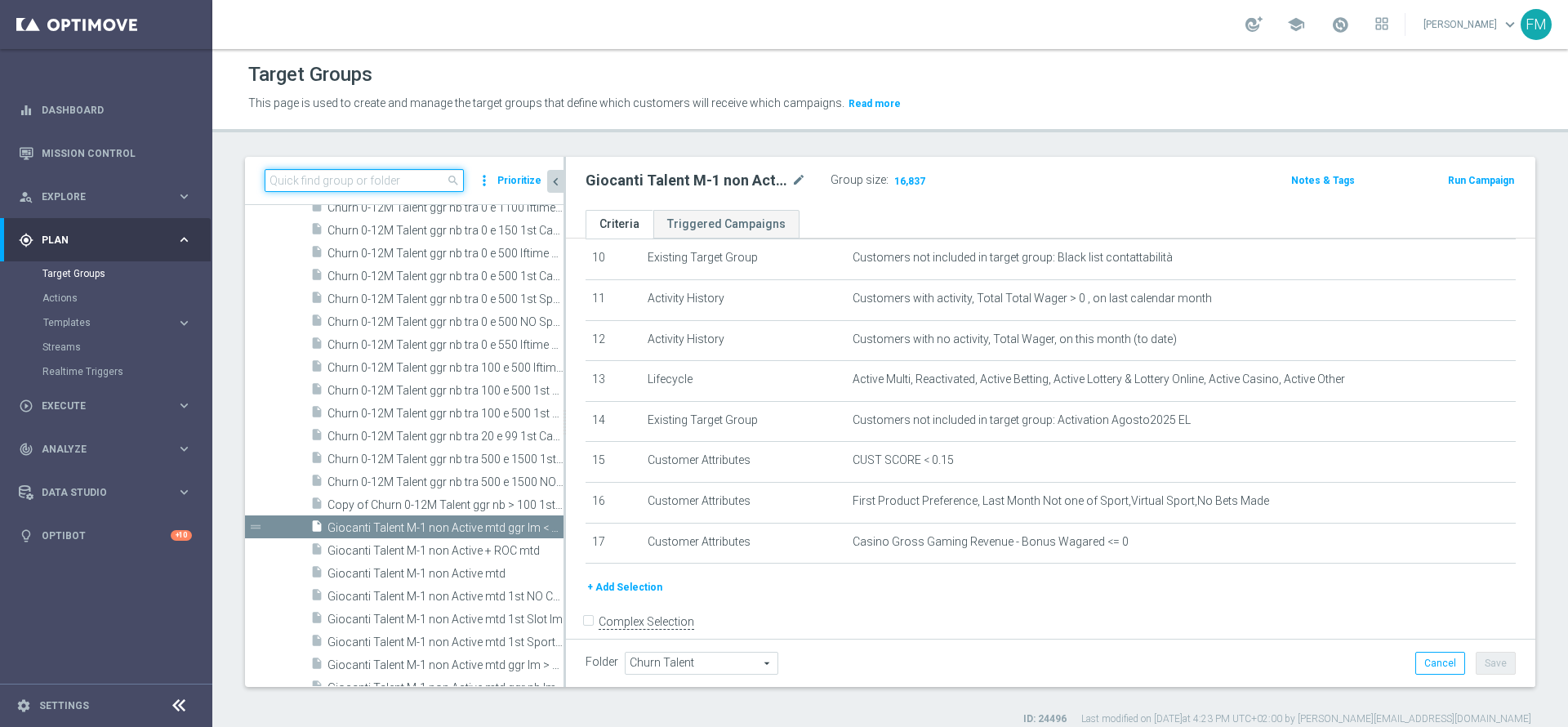
paste input "A: cashback tutti i giochi 20% fino a 15€ giocato min 10€ QeL3"
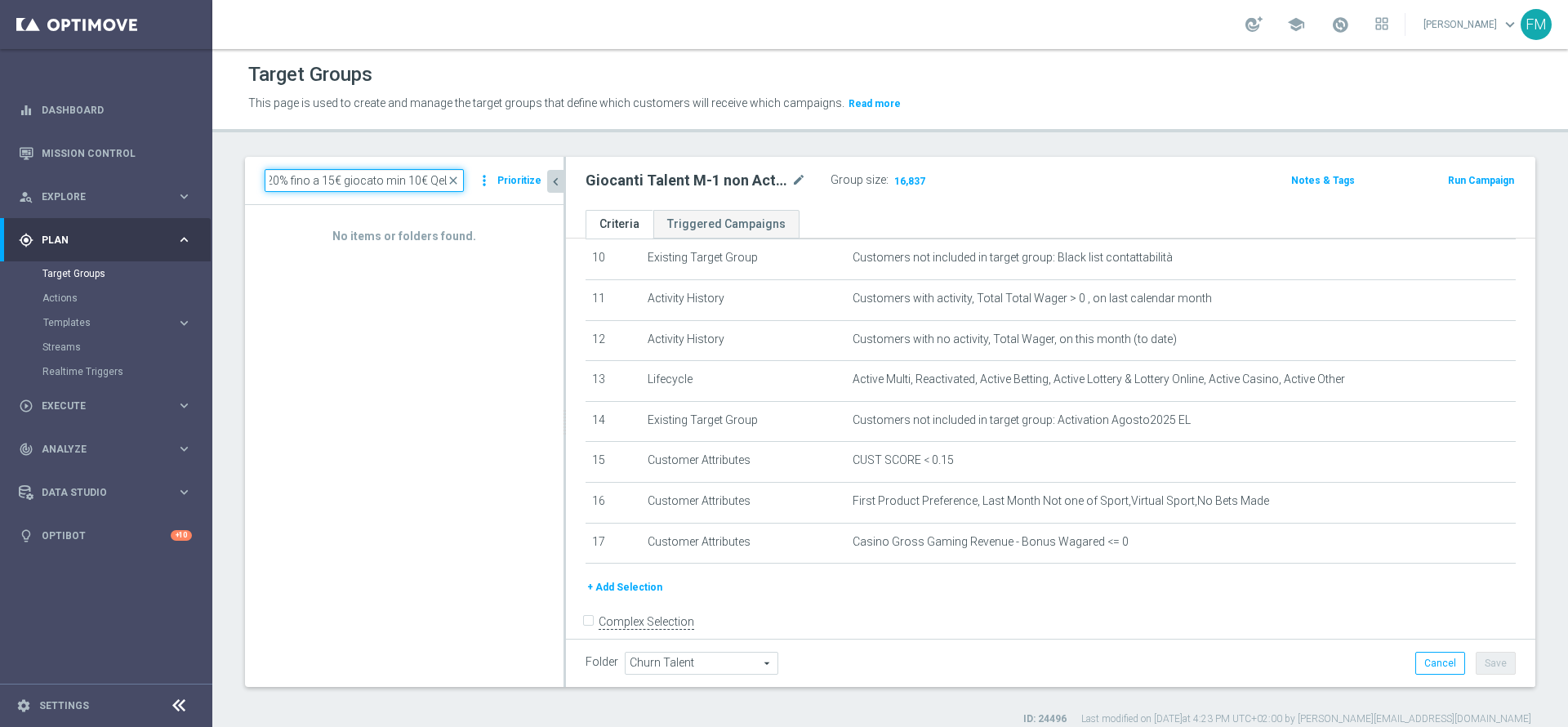
type input "A: cashback tutti i giochi 20% fino a 15€ giocato min 10€ QeL3"
click at [460, 175] on span "close" at bounding box center [453, 180] width 13 height 13
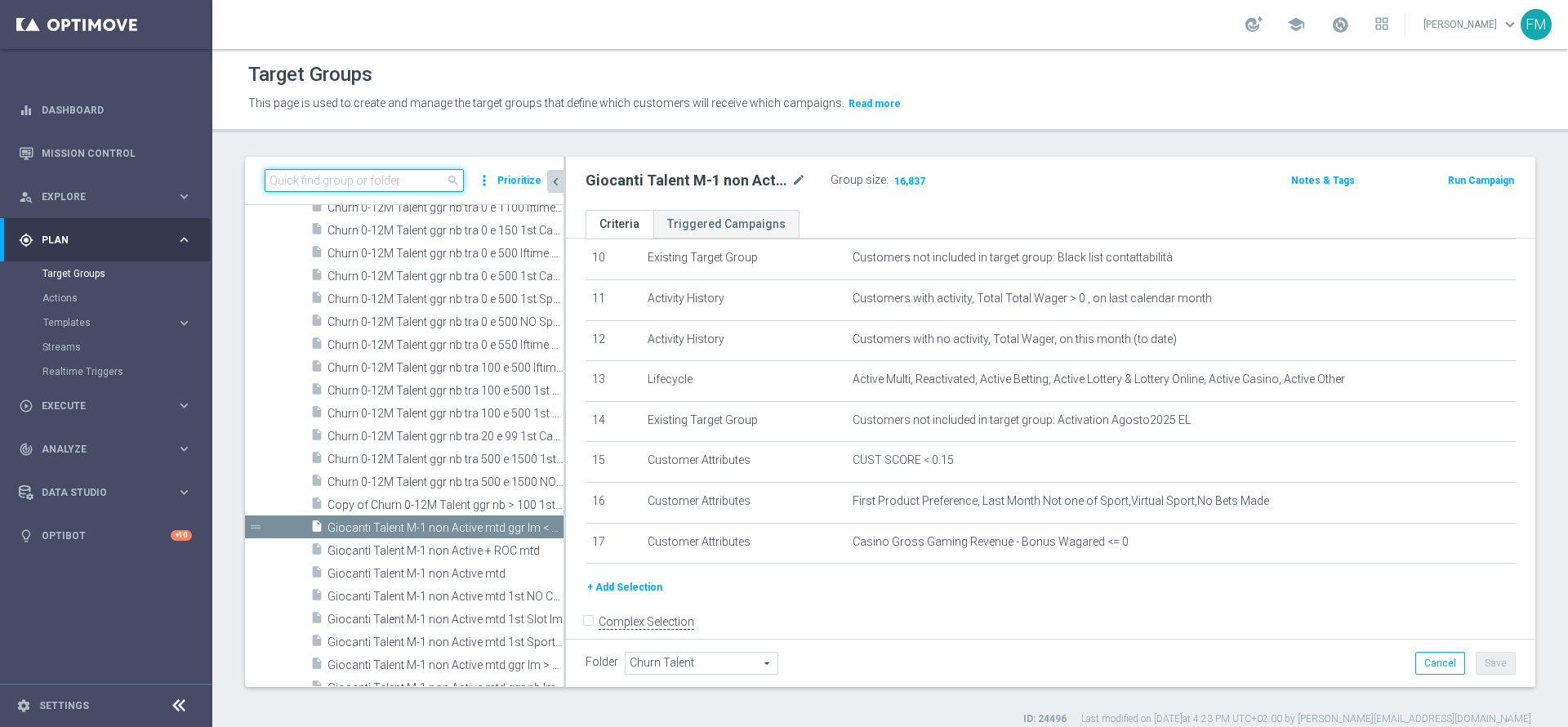
click at [368, 189] on input at bounding box center [364, 181] width 199 height 23
paste input "Reactivated Master Low 1st Sport"
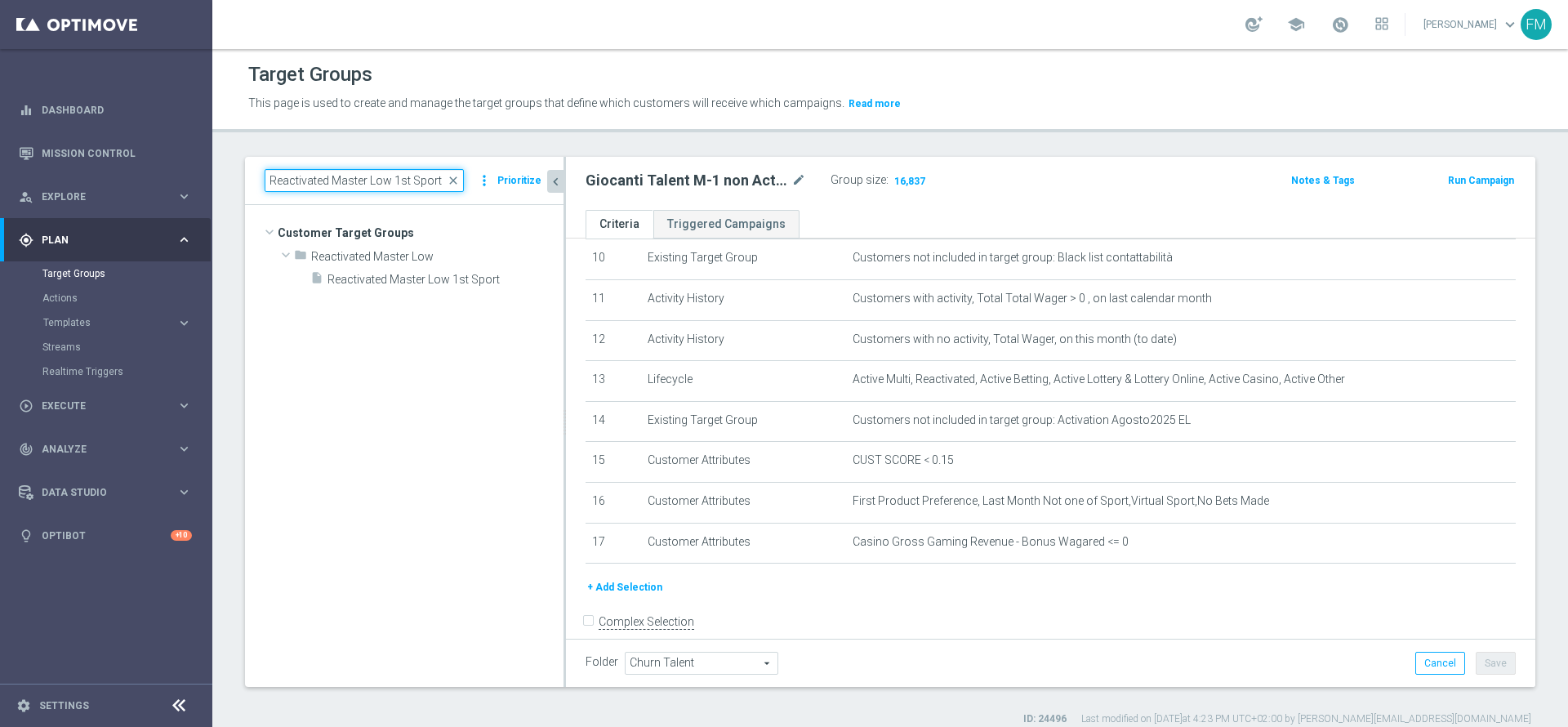
scroll to position [0, 0]
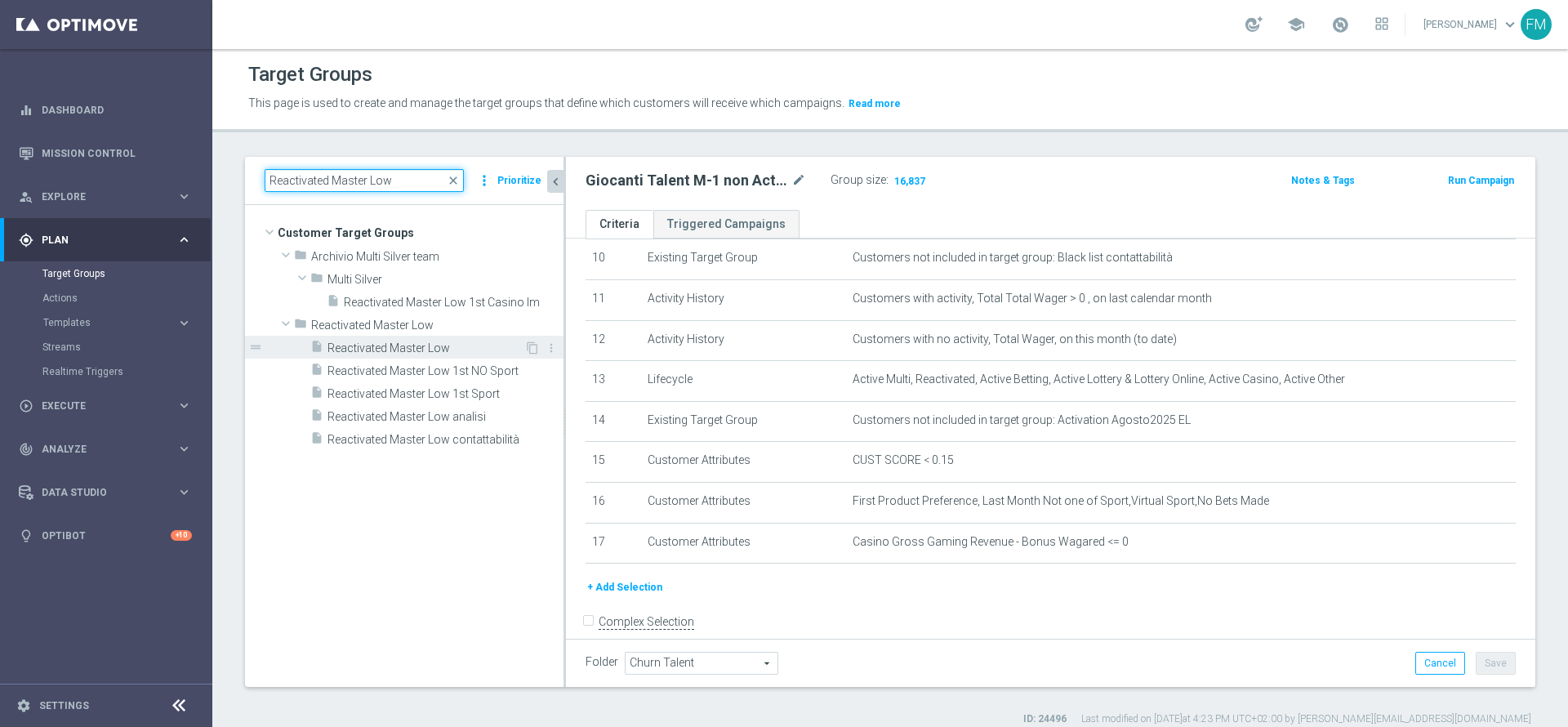
type input "Reactivated Master Low"
click at [427, 350] on span "Reactivated Master Low" at bounding box center [426, 348] width 197 height 14
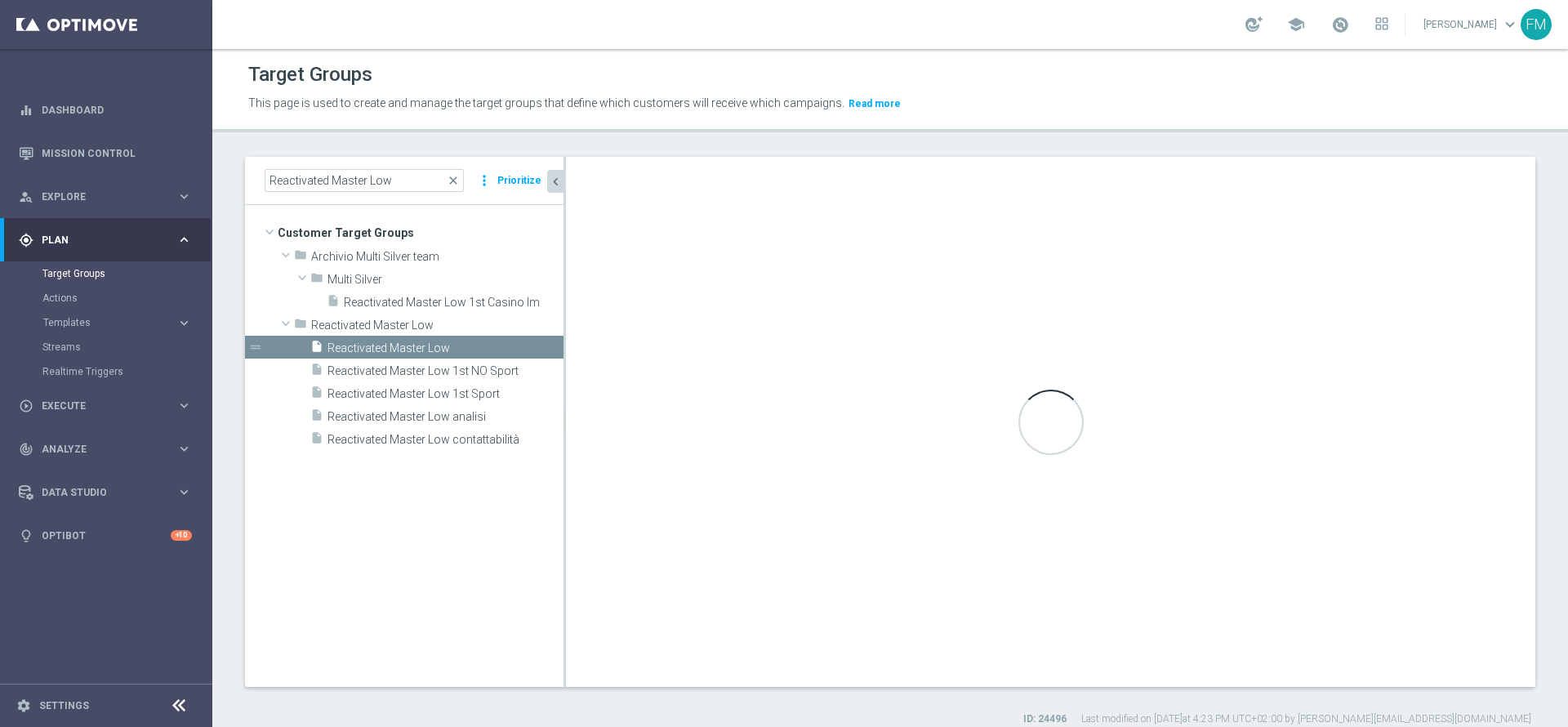
type input "Reactivated Master Low"
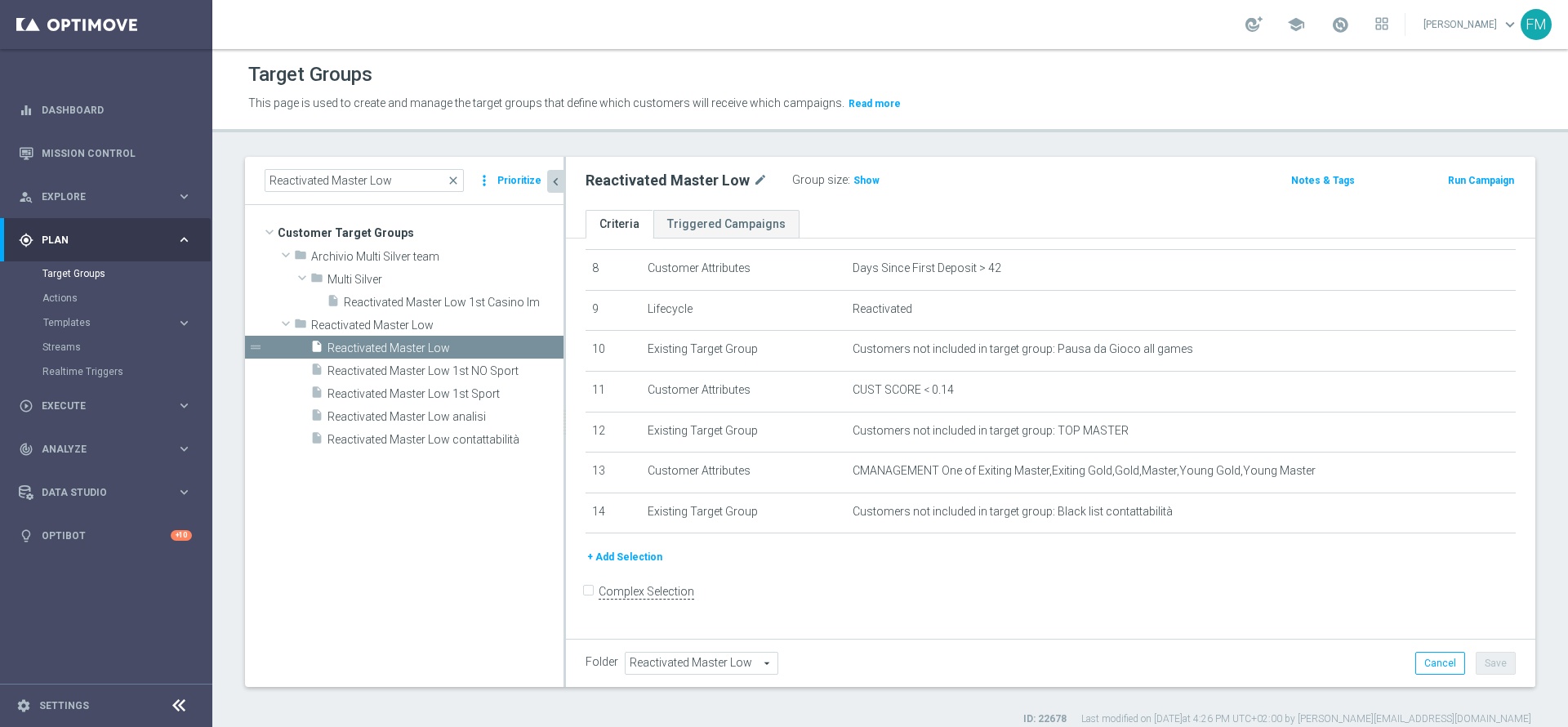
scroll to position [328, 0]
click at [758, 174] on icon "mode_edit" at bounding box center [760, 181] width 15 height 19
click at [864, 177] on span "Show" at bounding box center [866, 180] width 26 height 11
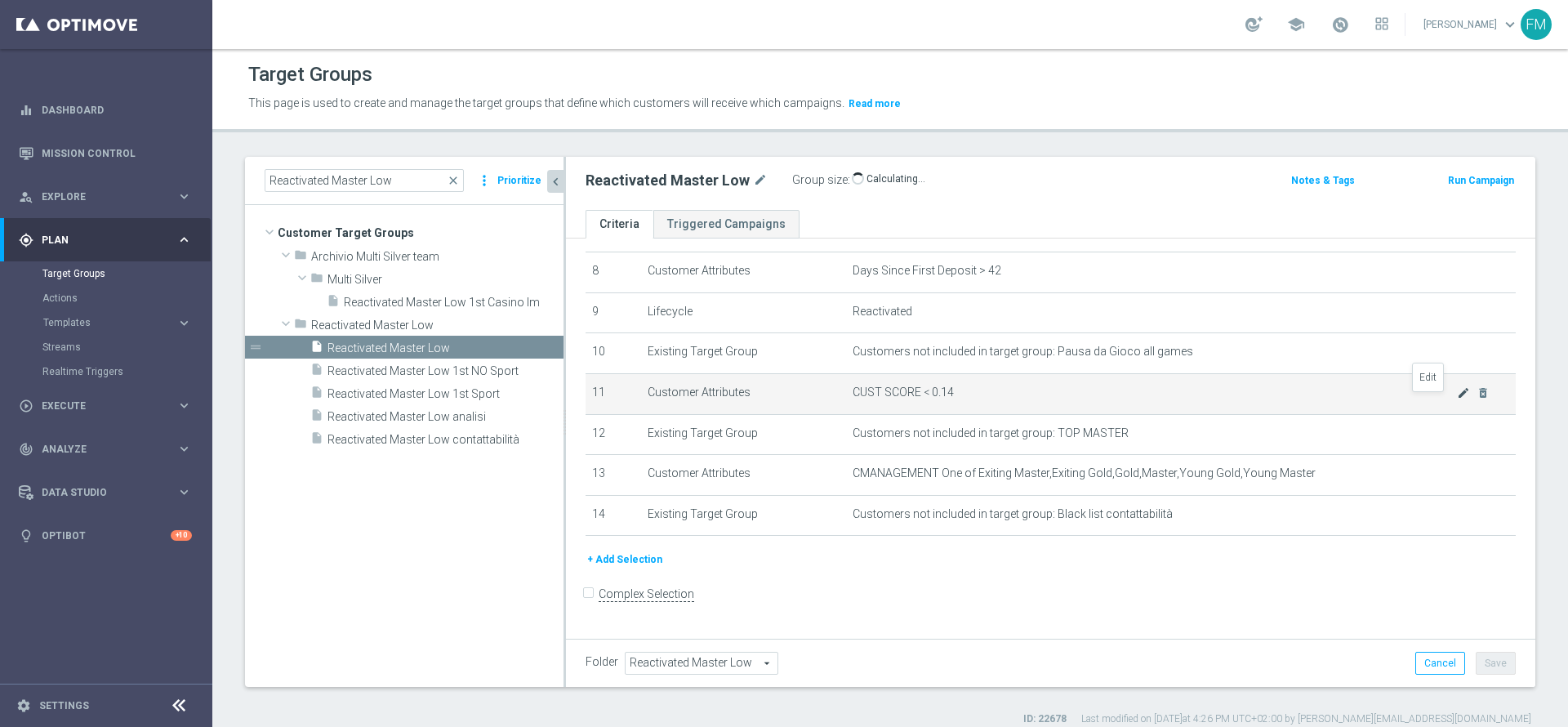
click at [1457, 399] on icon "mode_edit" at bounding box center [1463, 392] width 13 height 13
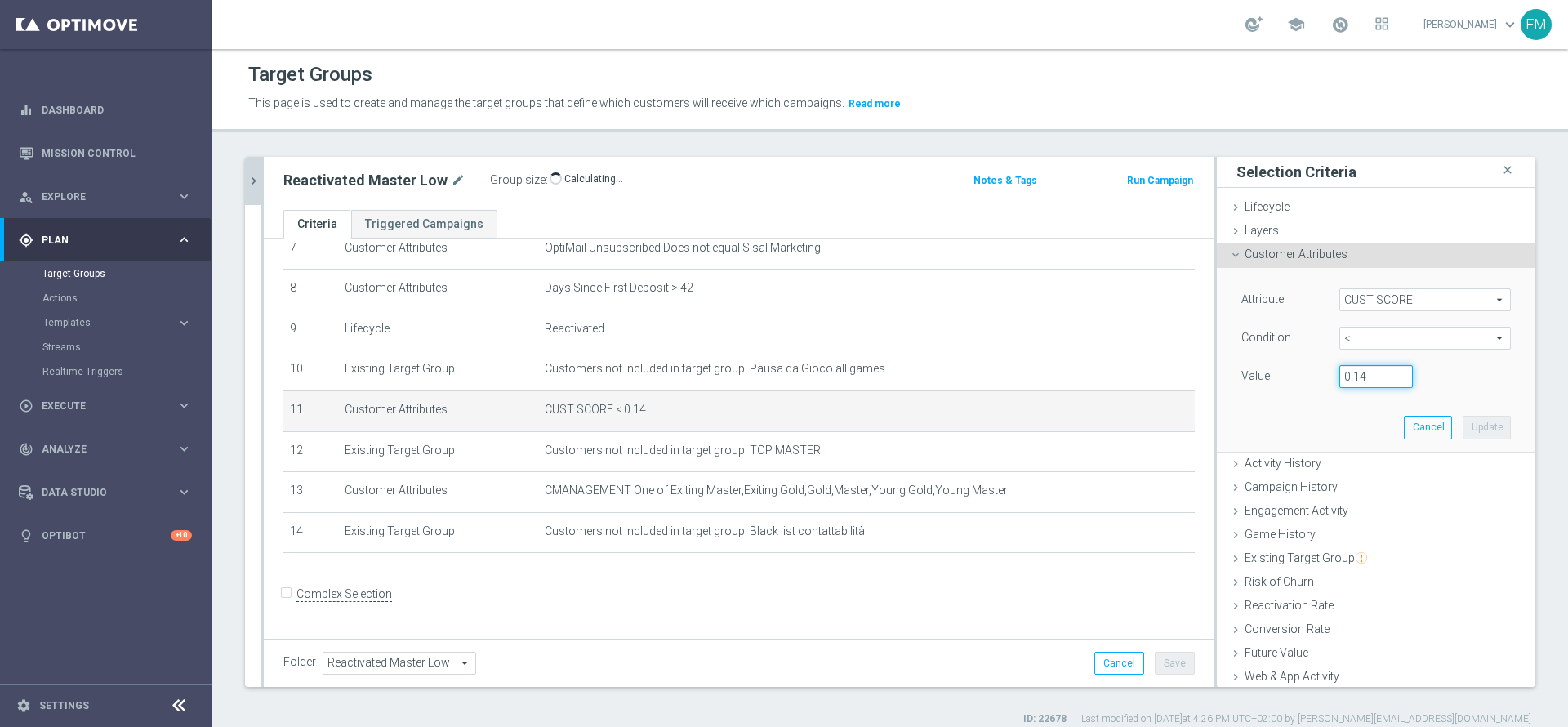
click at [1349, 372] on input "0.14" at bounding box center [1376, 376] width 73 height 23
type input "0.15"
click at [1462, 419] on button "Update" at bounding box center [1486, 427] width 48 height 23
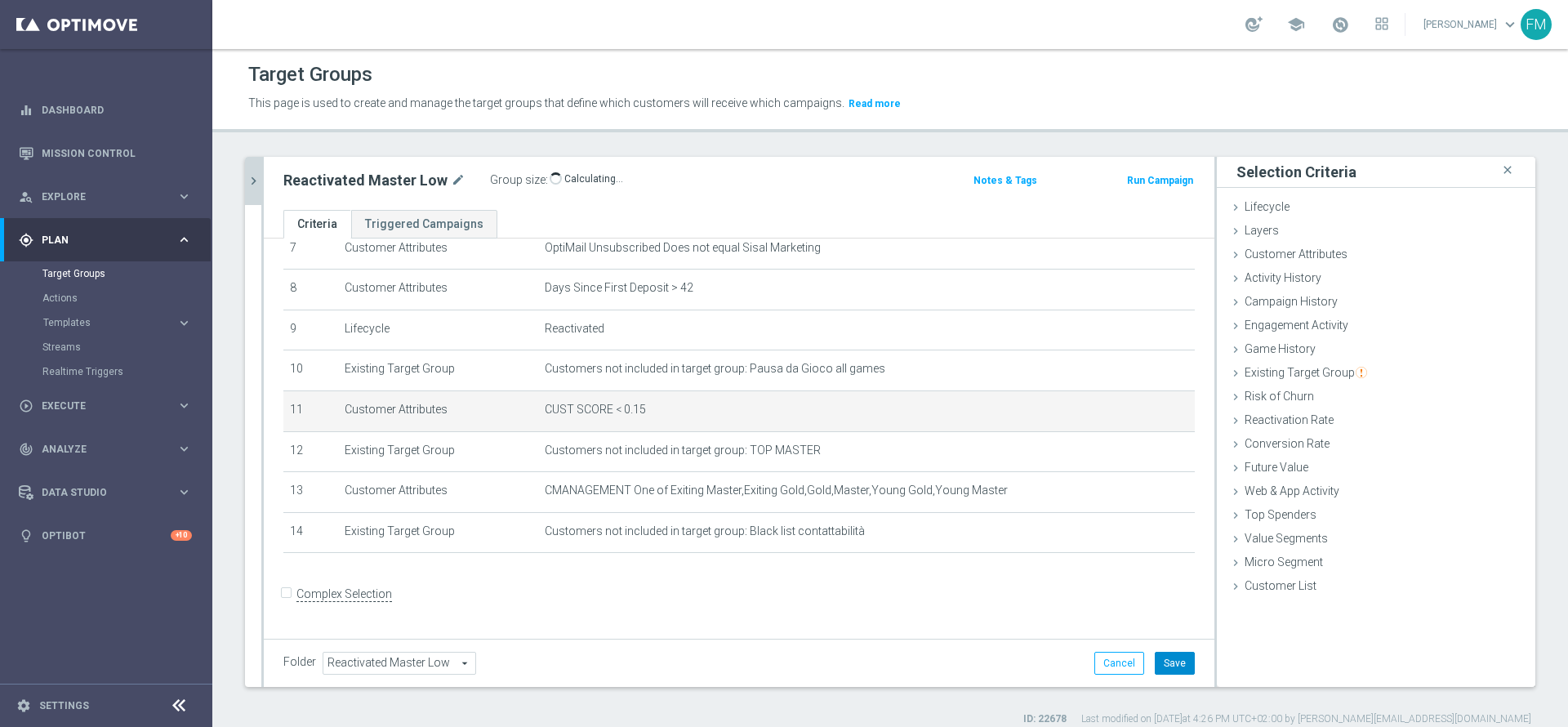
click at [1155, 653] on button "Save" at bounding box center [1174, 663] width 40 height 23
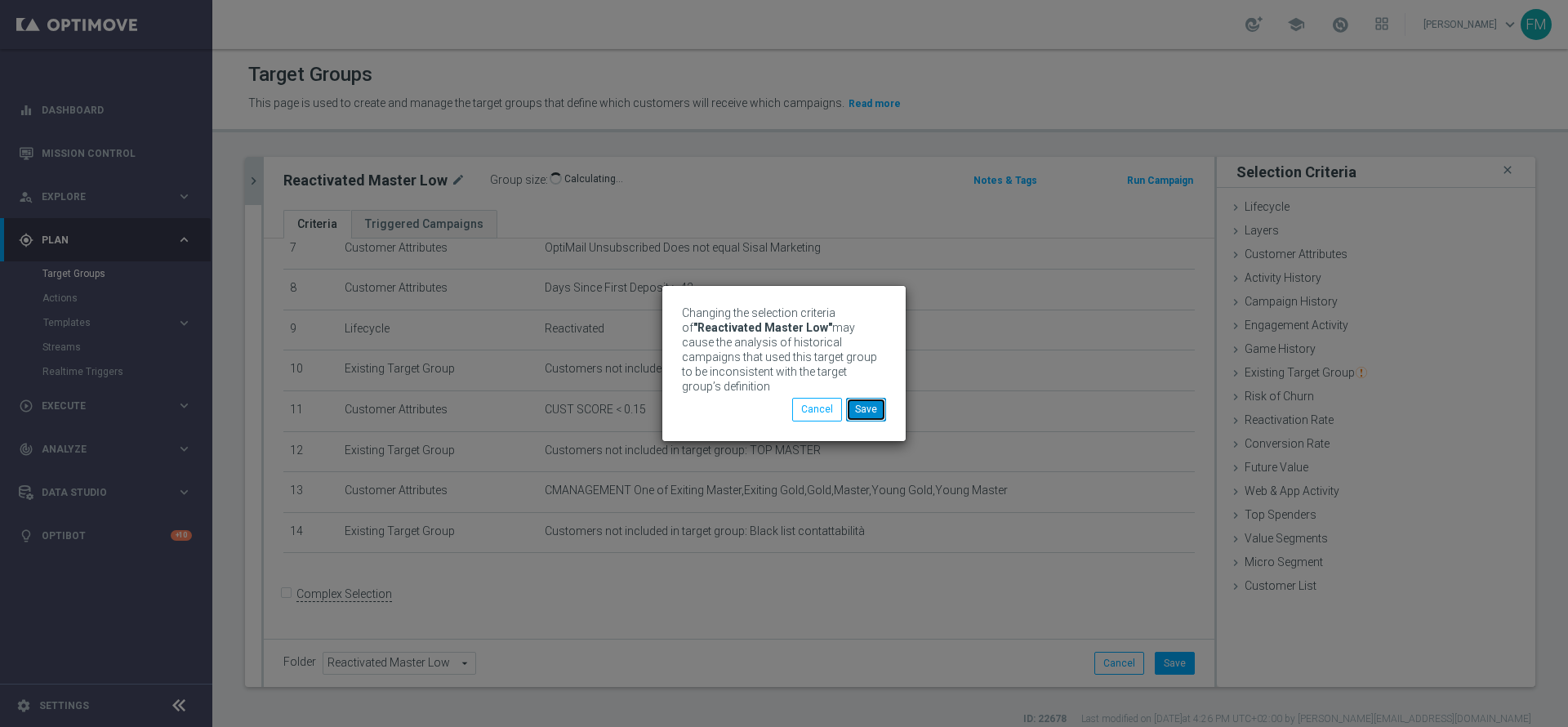
click at [869, 404] on button "Save" at bounding box center [866, 409] width 40 height 23
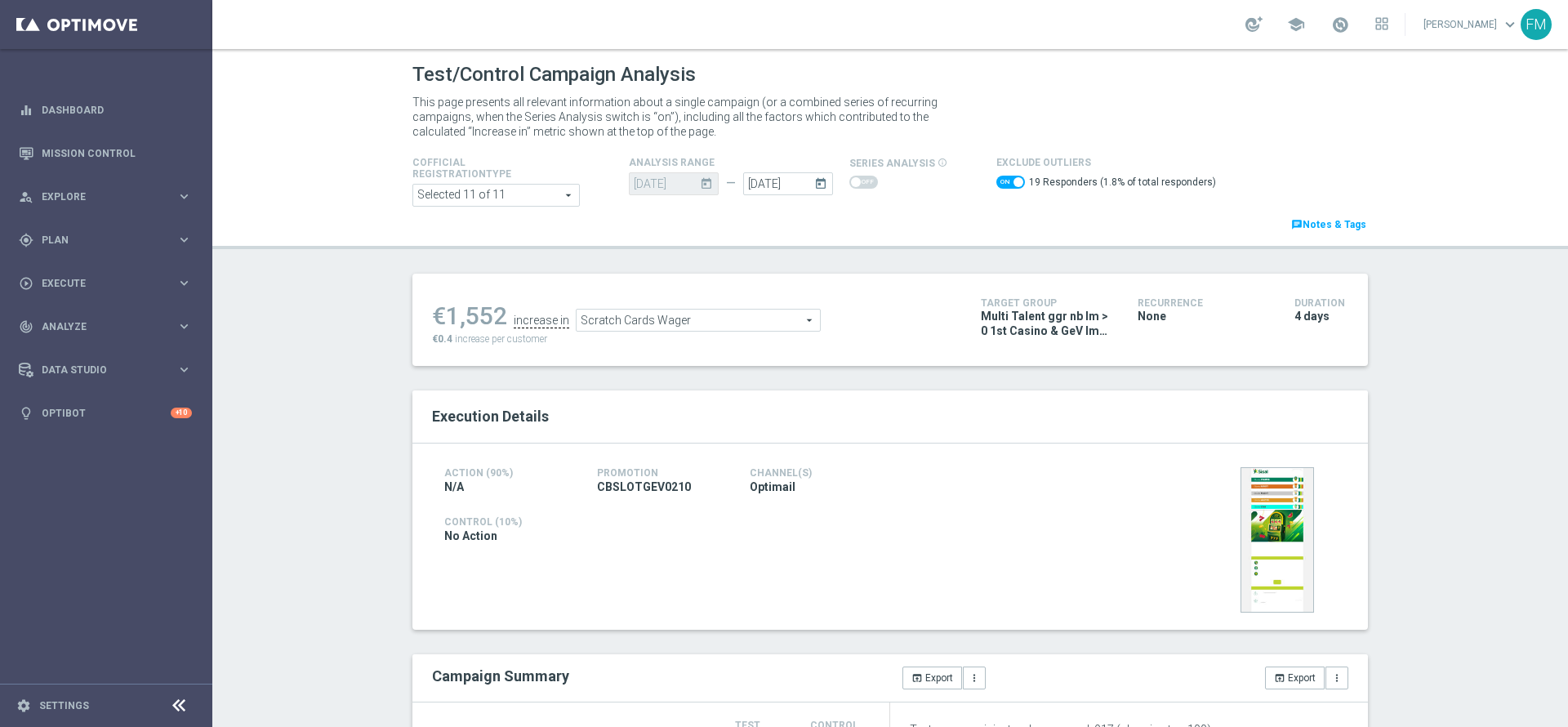
scroll to position [122, 0]
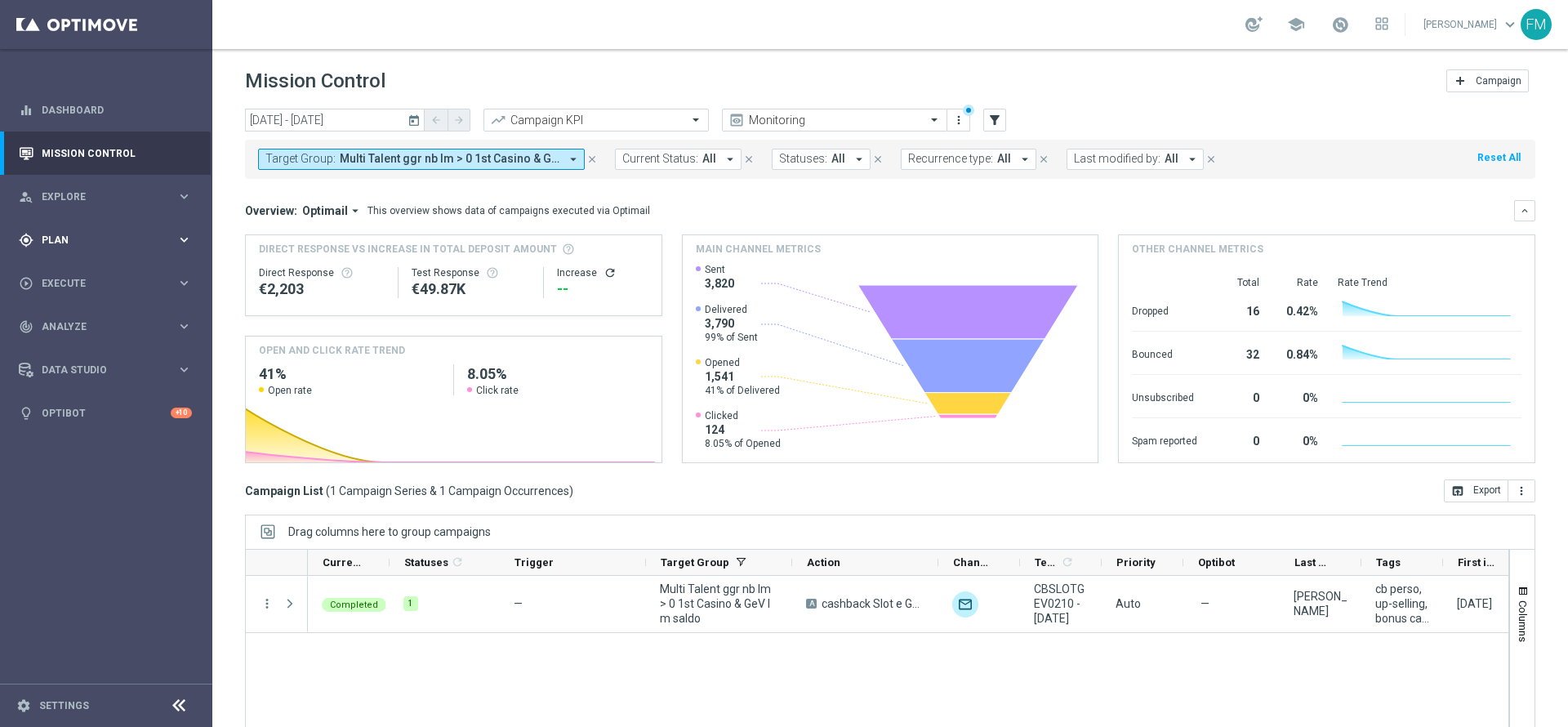
scroll to position [90, 0]
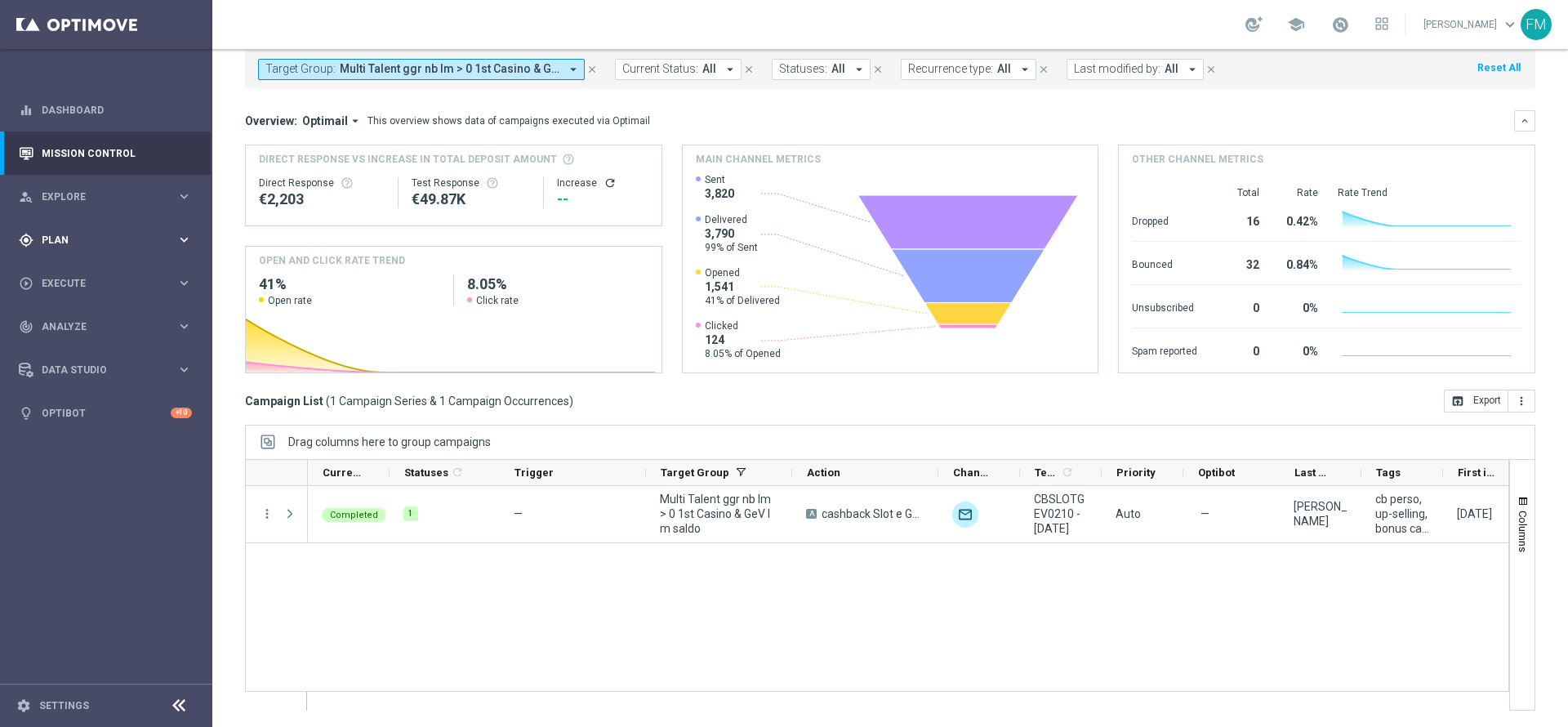
click at [129, 246] on div "gps_fixed Plan" at bounding box center [97, 240] width 158 height 15
click at [75, 327] on span "Templates" at bounding box center [101, 322] width 116 height 10
click at [71, 352] on link "Optimail" at bounding box center [109, 346] width 119 height 13
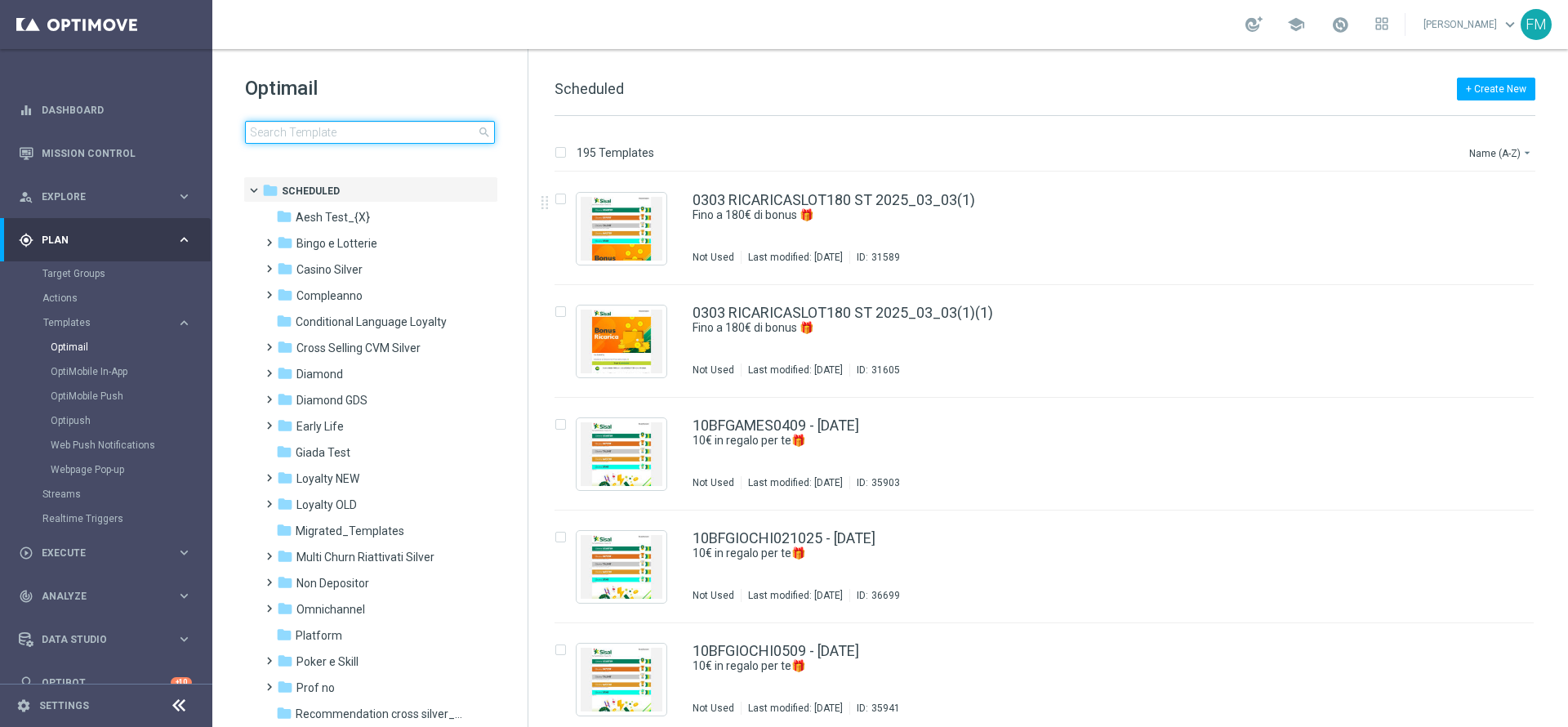
click at [381, 128] on input at bounding box center [370, 132] width 250 height 23
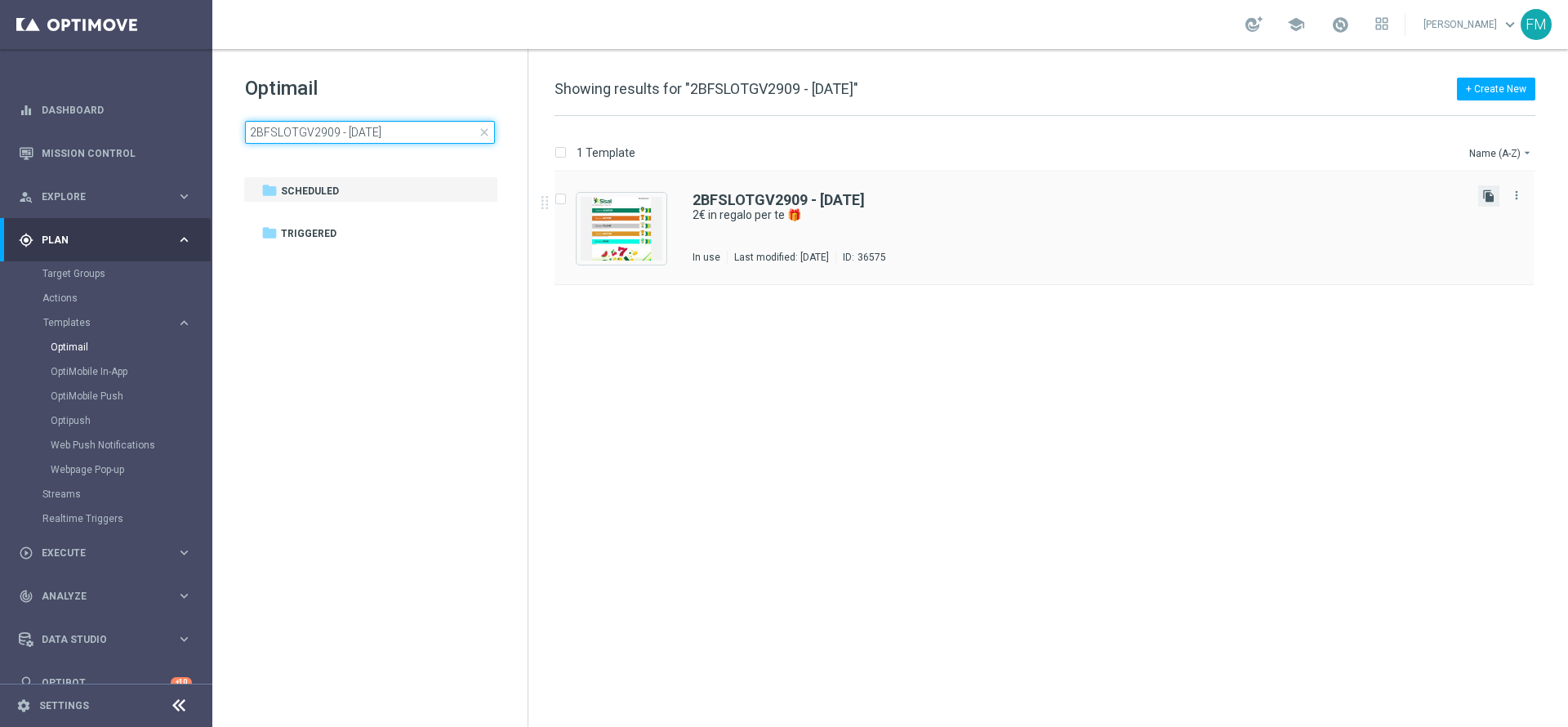
type input "2BFSLOTGV2909 - 2025-09-29"
click at [1488, 194] on icon "file_copy" at bounding box center [1489, 196] width 13 height 13
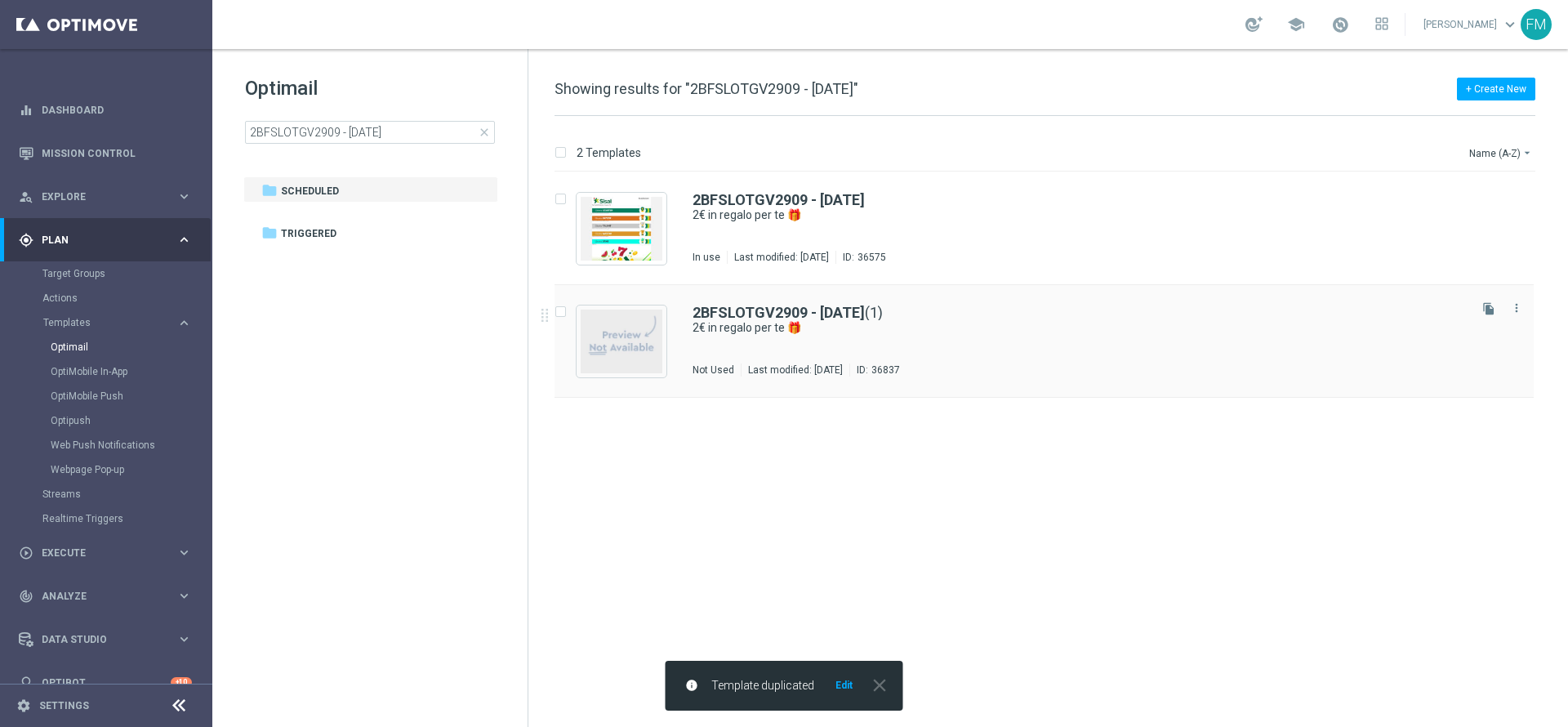
click at [781, 354] on div "2BFSLOTGV2909 - 2025-09-29 (1) 2€ in regalo per te 🎁 Not Used Last modified: We…" at bounding box center [1079, 341] width 773 height 71
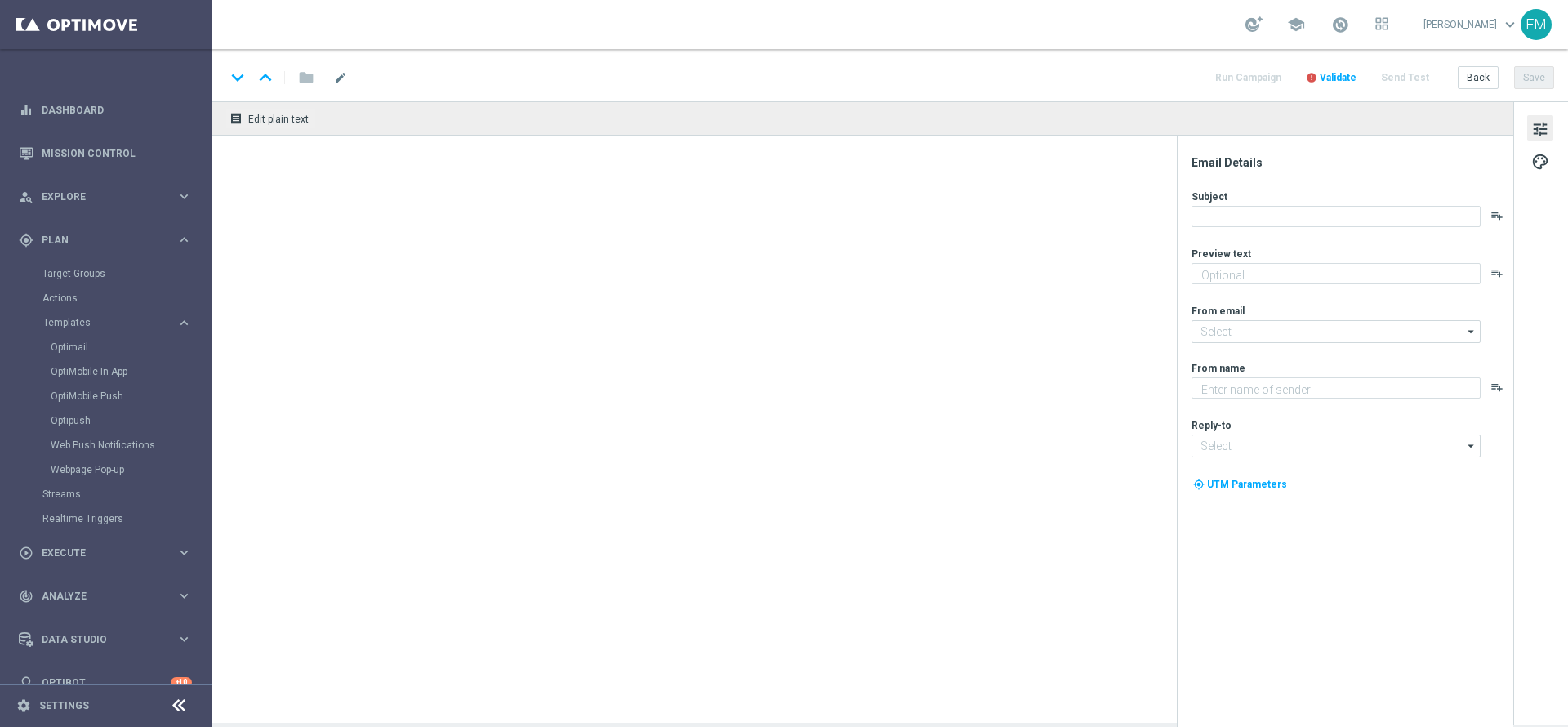
type textarea "da usare su Slot e/o Gratta e Vinci!🎰🍀"
type input "[EMAIL_ADDRESS][DOMAIN_NAME]"
type textarea "Sisal"
type input "[EMAIL_ADDRESS][DOMAIN_NAME]"
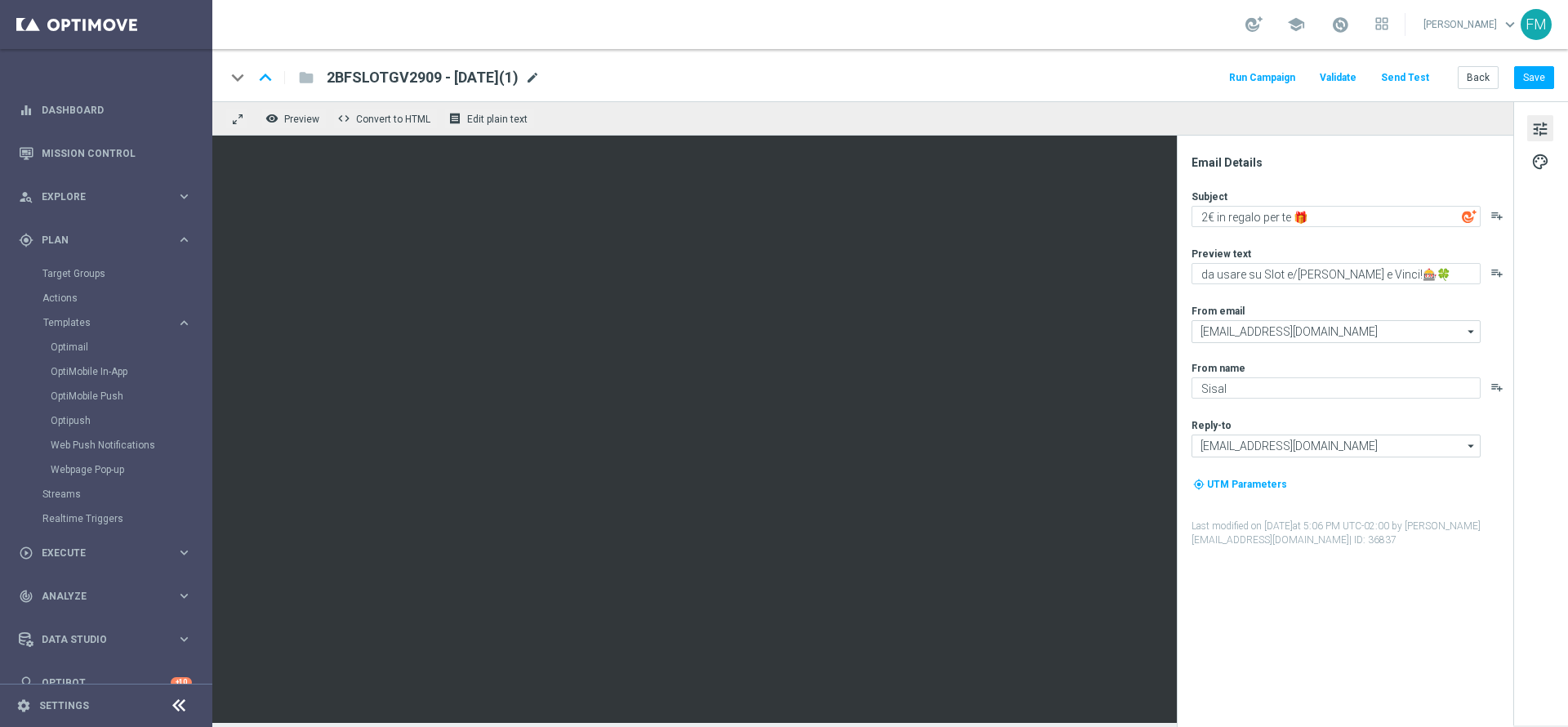
click at [539, 75] on span "mode_edit" at bounding box center [532, 78] width 15 height 15
drag, startPoint x: 420, startPoint y: 81, endPoint x: 304, endPoint y: 85, distance: 116.1
click at [304, 85] on div "keyboard_arrow_down keyboard_arrow_up folder 2BFSLOTGV2909 - 2025-09-29(1)" at bounding box center [479, 78] width 506 height 21
paste input "3BFSLOTGEV0810"
click at [560, 75] on input "3BFSLOTGEV0810 - 2025-09-29(1)" at bounding box center [530, 78] width 405 height 21
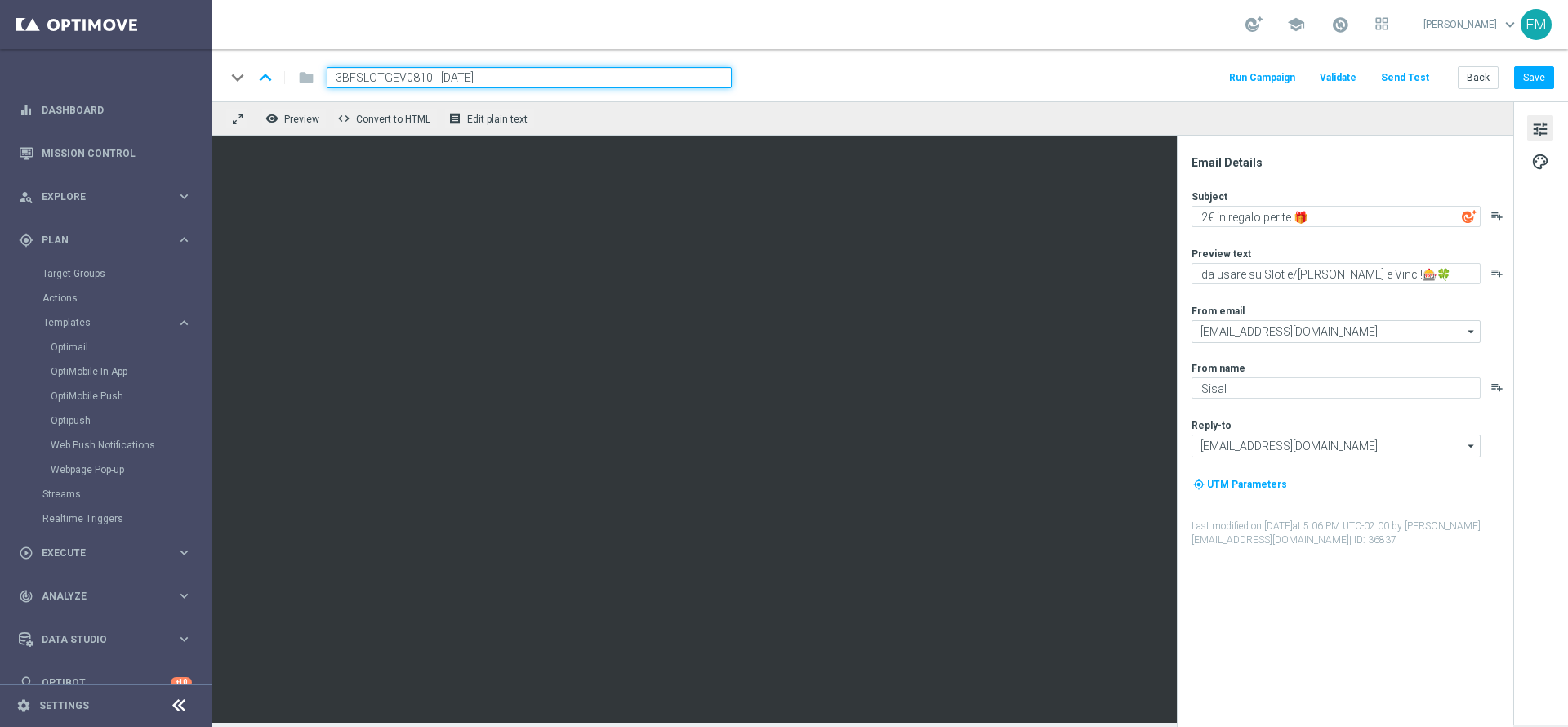
click at [480, 74] on input "3BFSLOTGEV0810 - 2025-09-08" at bounding box center [530, 78] width 405 height 21
click at [483, 77] on input "3BFSLOTGEV0810 - 2025-10-08" at bounding box center [530, 78] width 405 height 21
type input "3BFSLOTGEV0810 - 2025-10- 08"
drag, startPoint x: 531, startPoint y: 77, endPoint x: 284, endPoint y: 85, distance: 247.1
click at [284, 85] on div "keyboard_arrow_down keyboard_arrow_up folder 3BFSLOTGEV0810 - 2025-10- 08" at bounding box center [479, 78] width 506 height 21
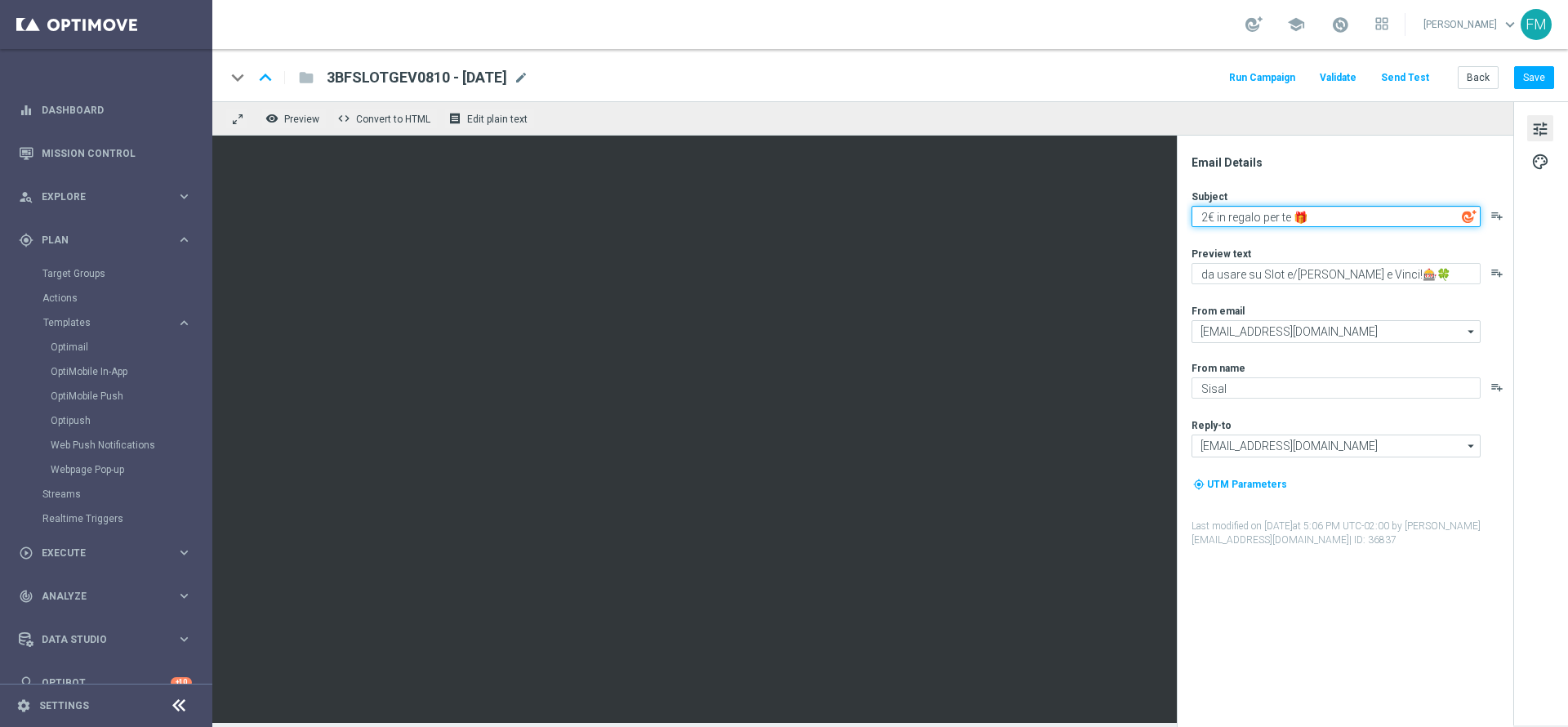
click at [1207, 215] on textarea "2€ in regalo per te 🎁" at bounding box center [1336, 216] width 289 height 21
type textarea "3€ in regalo per te 🎁"
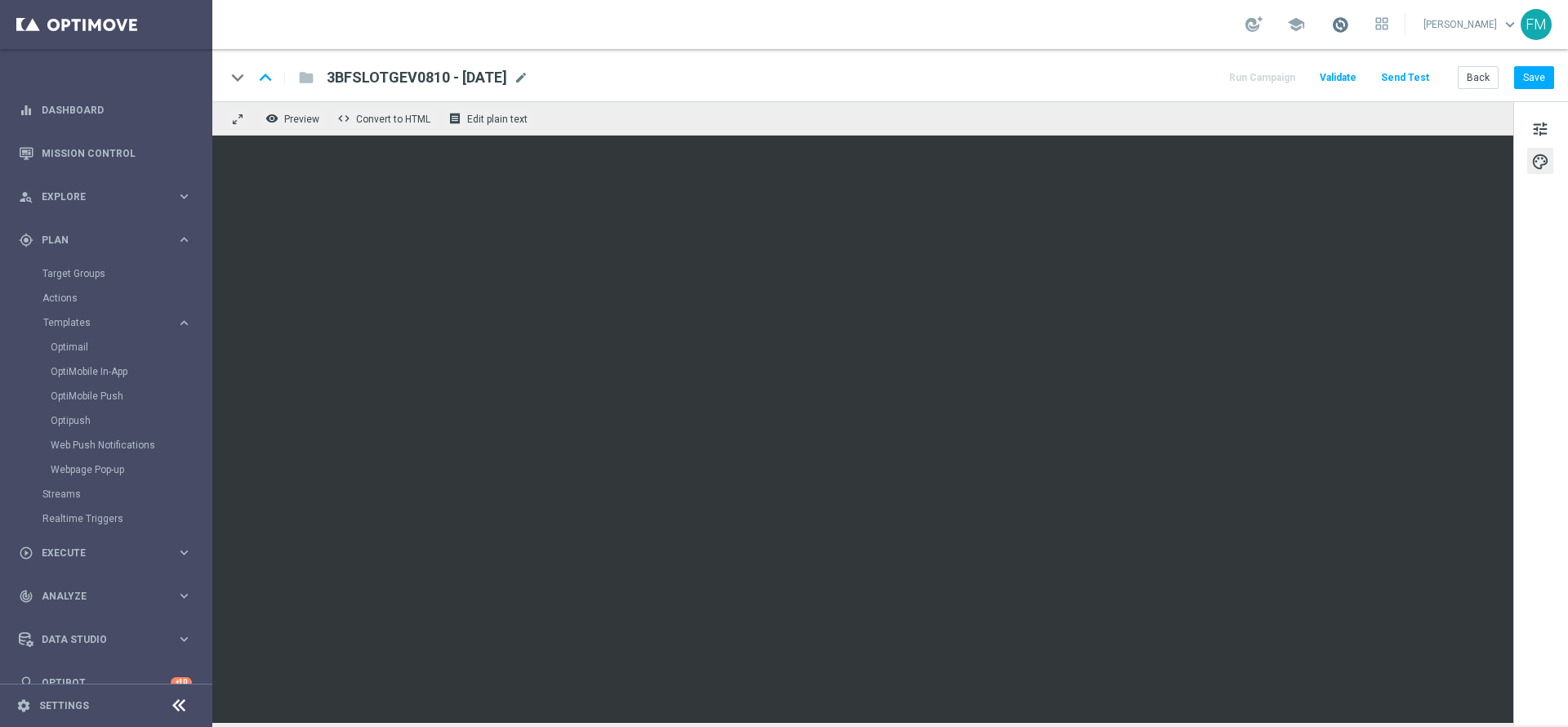
click at [1331, 18] on span at bounding box center [1340, 25] width 18 height 18
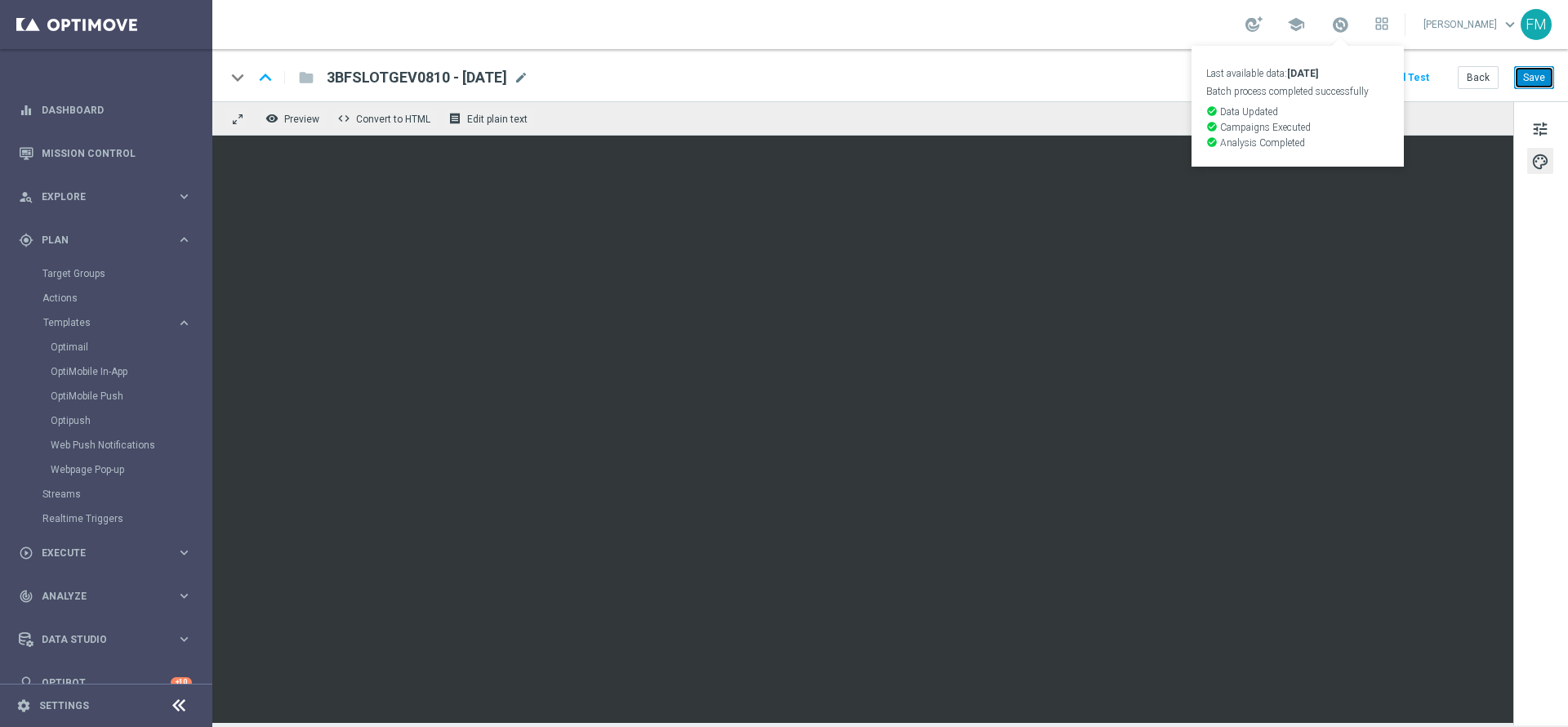
click at [1529, 75] on button "Save" at bounding box center [1534, 78] width 40 height 23
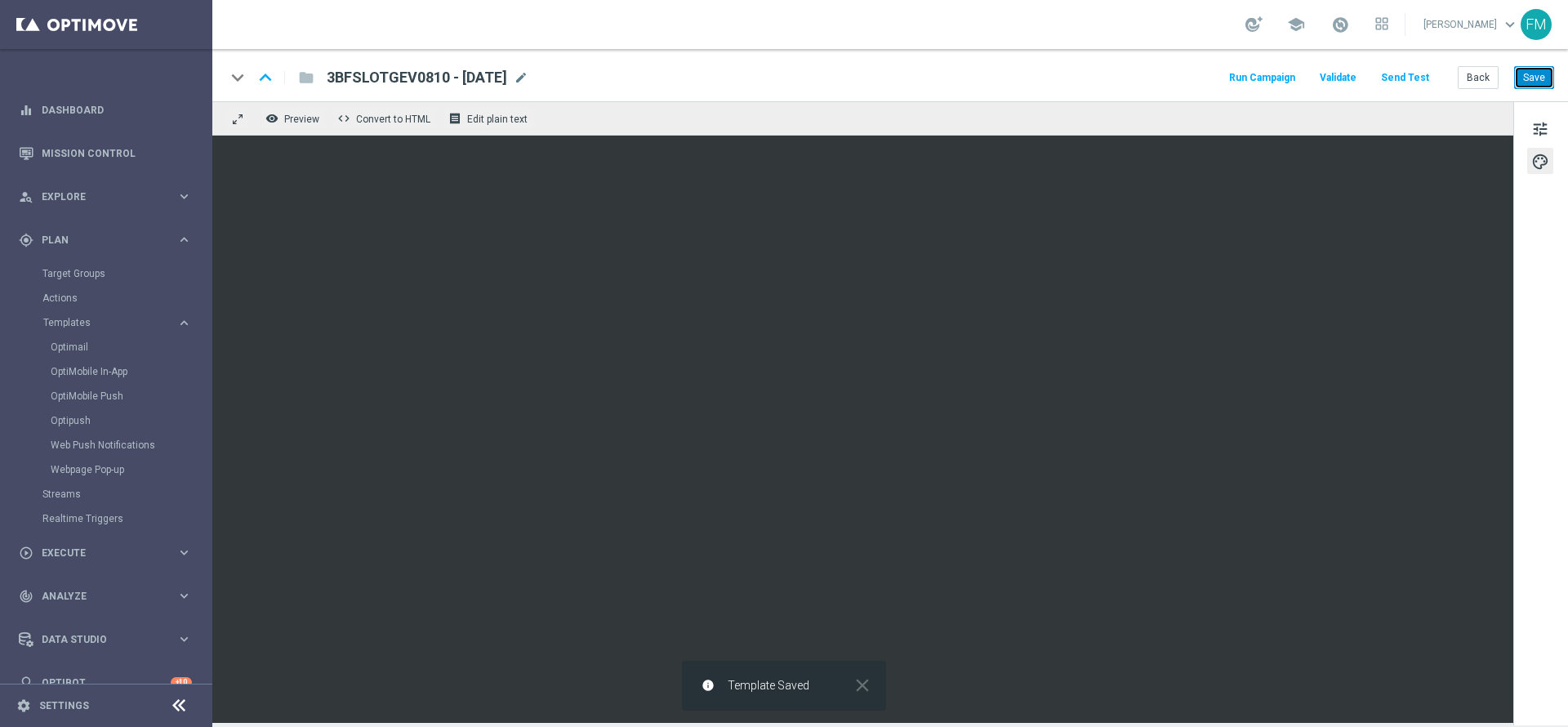
click at [1550, 78] on button "Save" at bounding box center [1534, 78] width 40 height 23
click at [1475, 64] on div "keyboard_arrow_down keyboard_arrow_up folder 3BFSLOTGEV0810 - 2025-10- 08 3BFSL…" at bounding box center [890, 75] width 1356 height 52
click at [1484, 78] on button "Back" at bounding box center [1478, 78] width 41 height 23
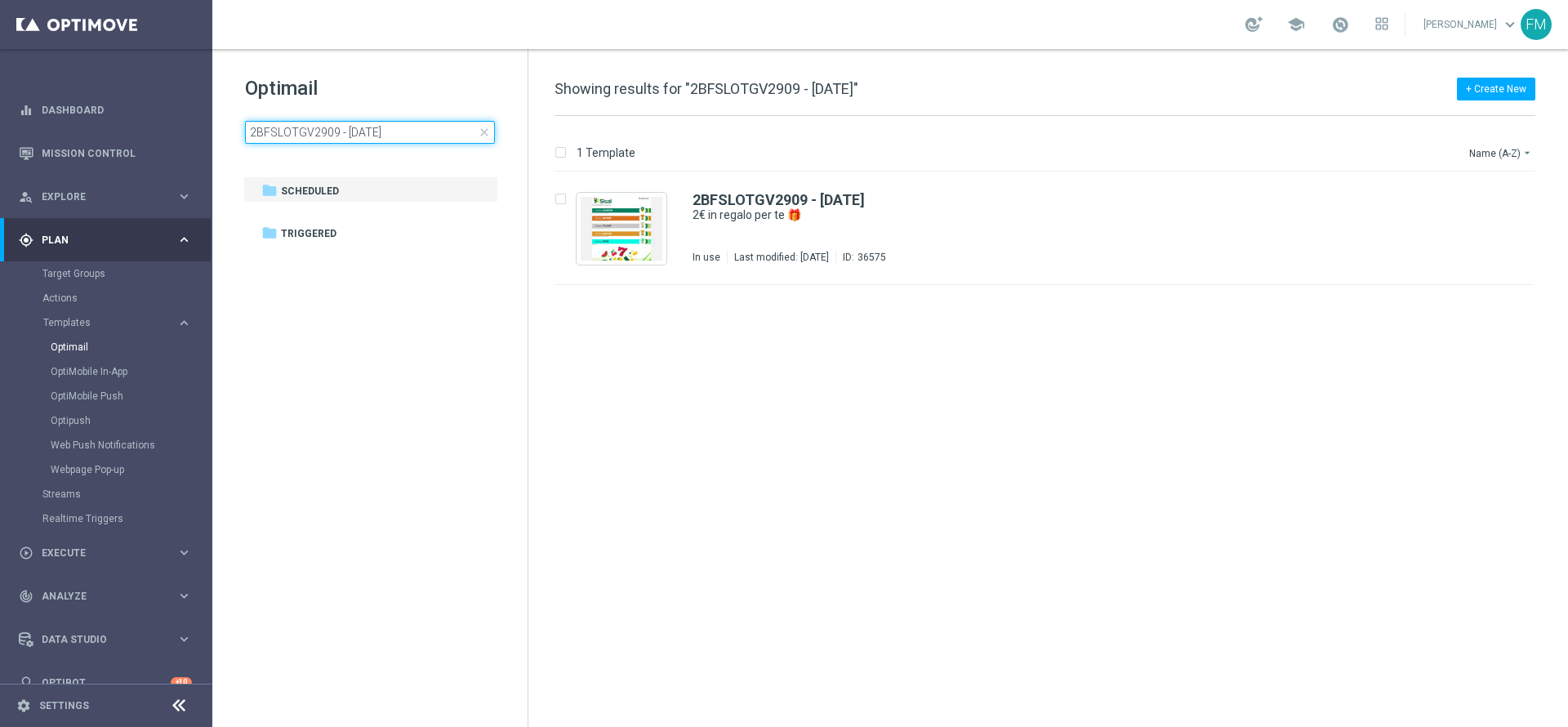
click at [419, 129] on input "2BFSLOTGV2909 - 2025-09-29" at bounding box center [370, 132] width 250 height 23
click at [488, 129] on span "close" at bounding box center [484, 132] width 13 height 13
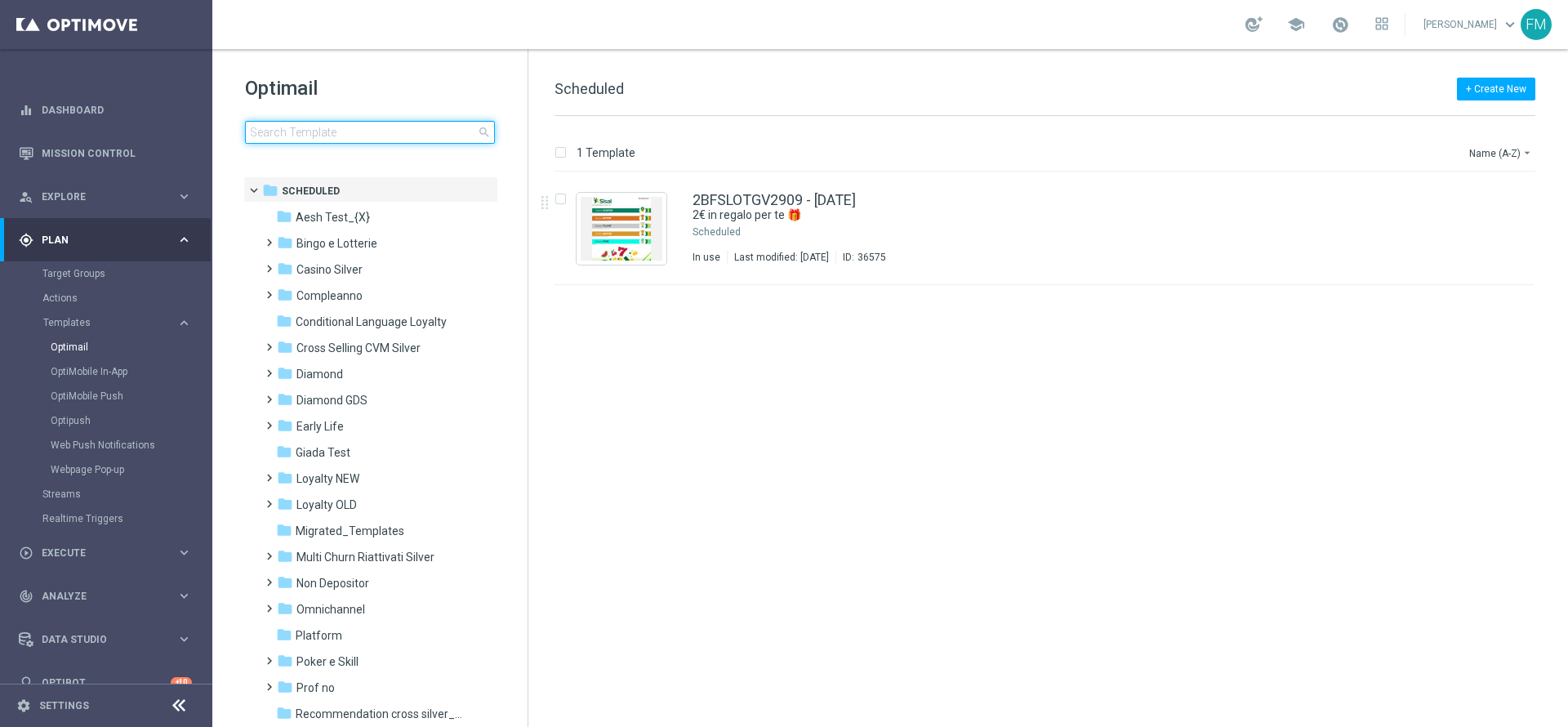
click at [389, 137] on input at bounding box center [370, 132] width 250 height 23
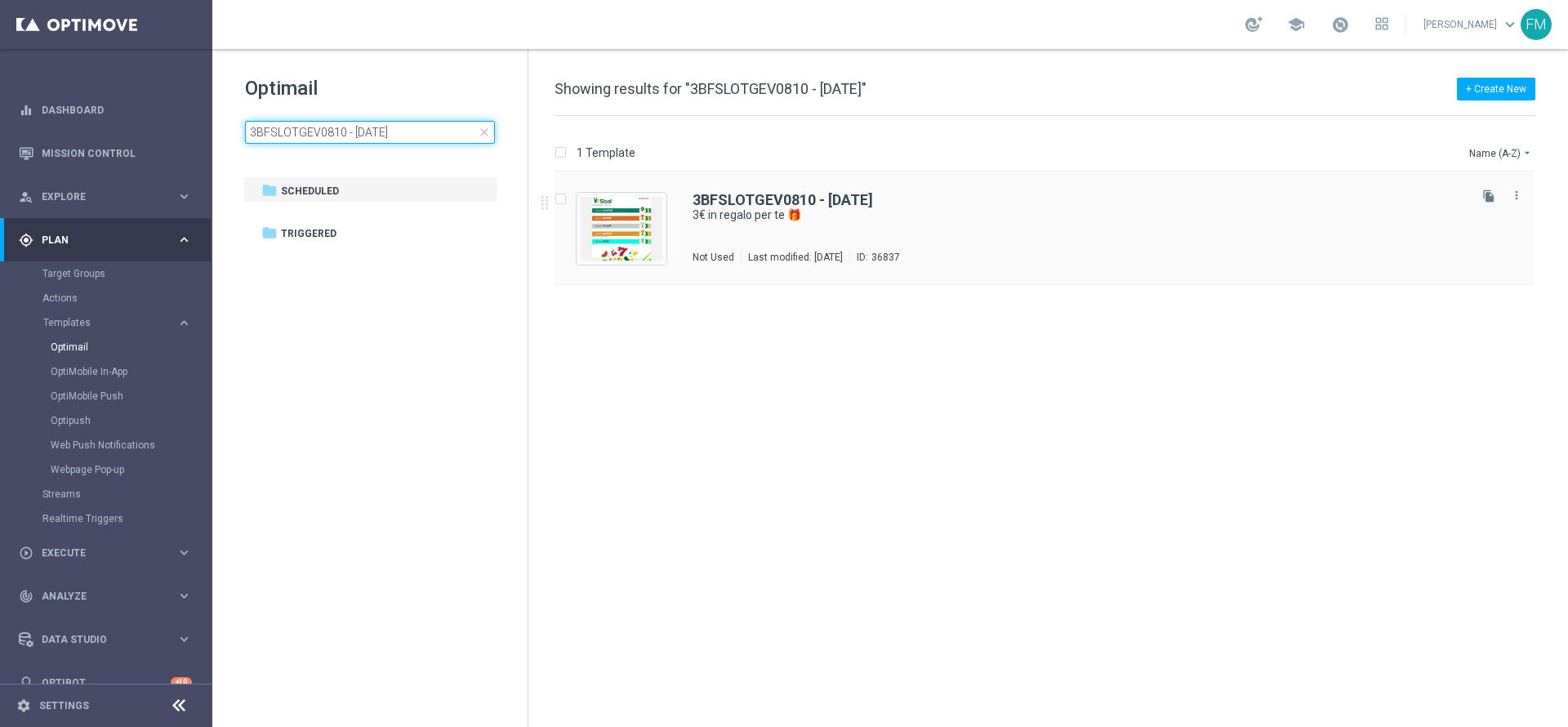
type input "3BFSLOTGEV0810 - 2025-10- 08"
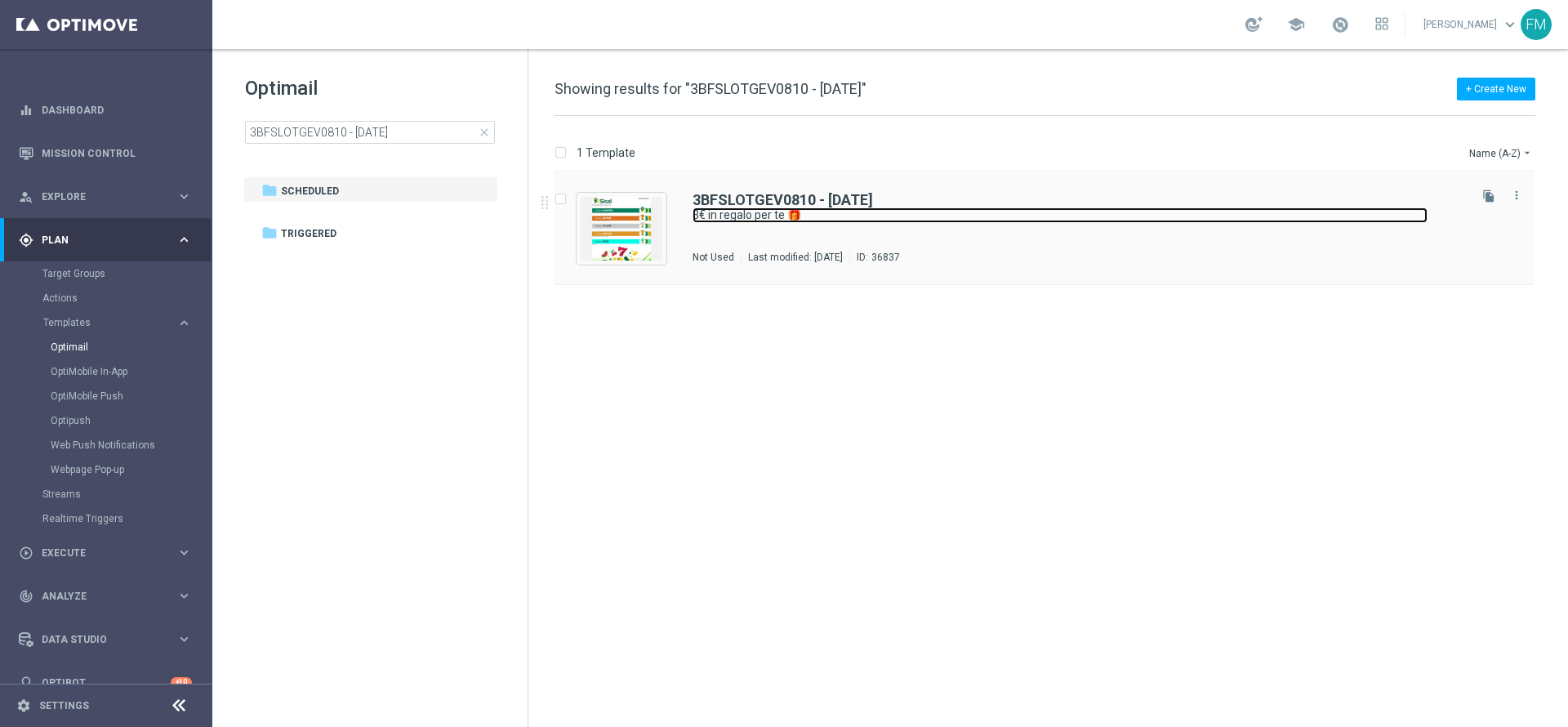
click at [982, 219] on link "3€ in regalo per te 🎁" at bounding box center [1060, 215] width 735 height 16
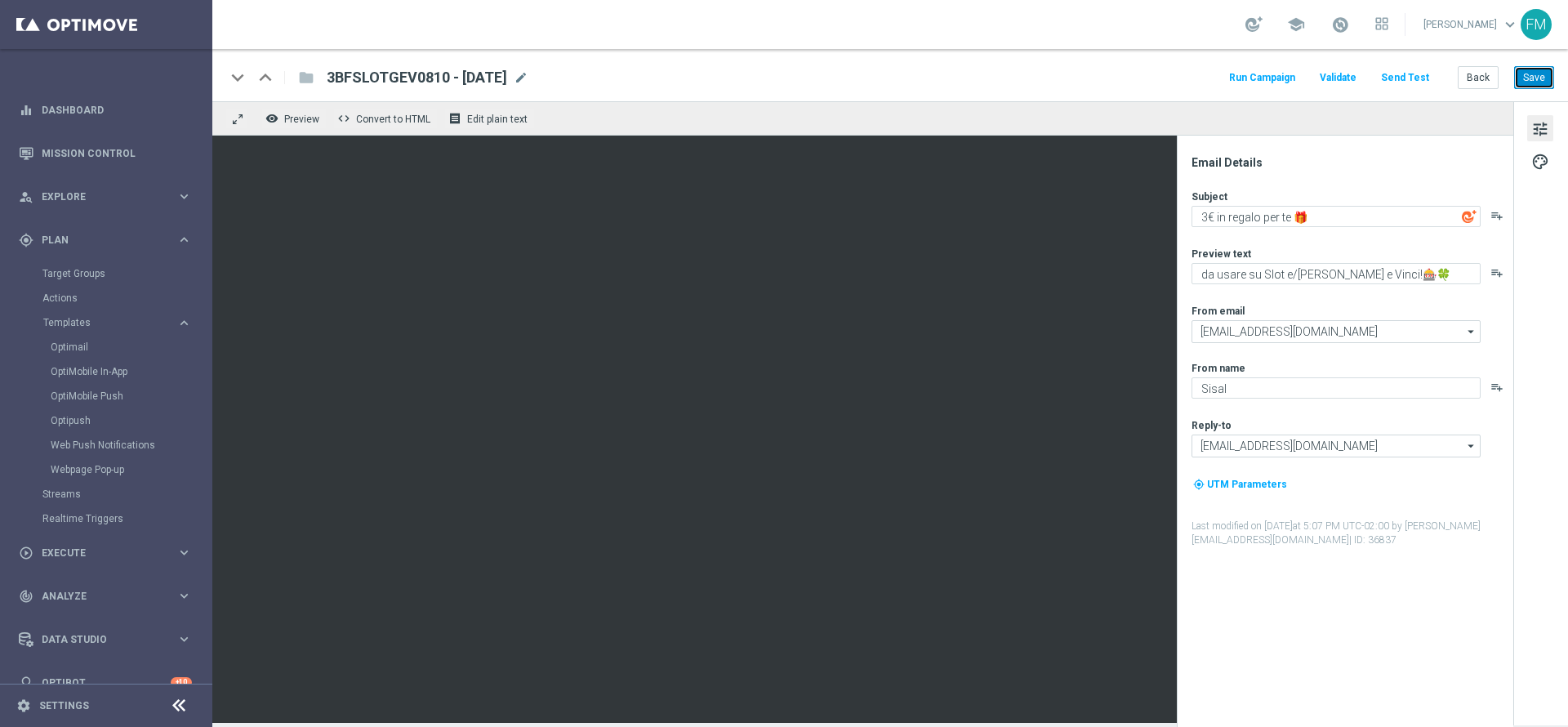
click at [1521, 81] on button "Save" at bounding box center [1534, 78] width 40 height 23
click at [1473, 83] on button "Back" at bounding box center [1478, 78] width 41 height 23
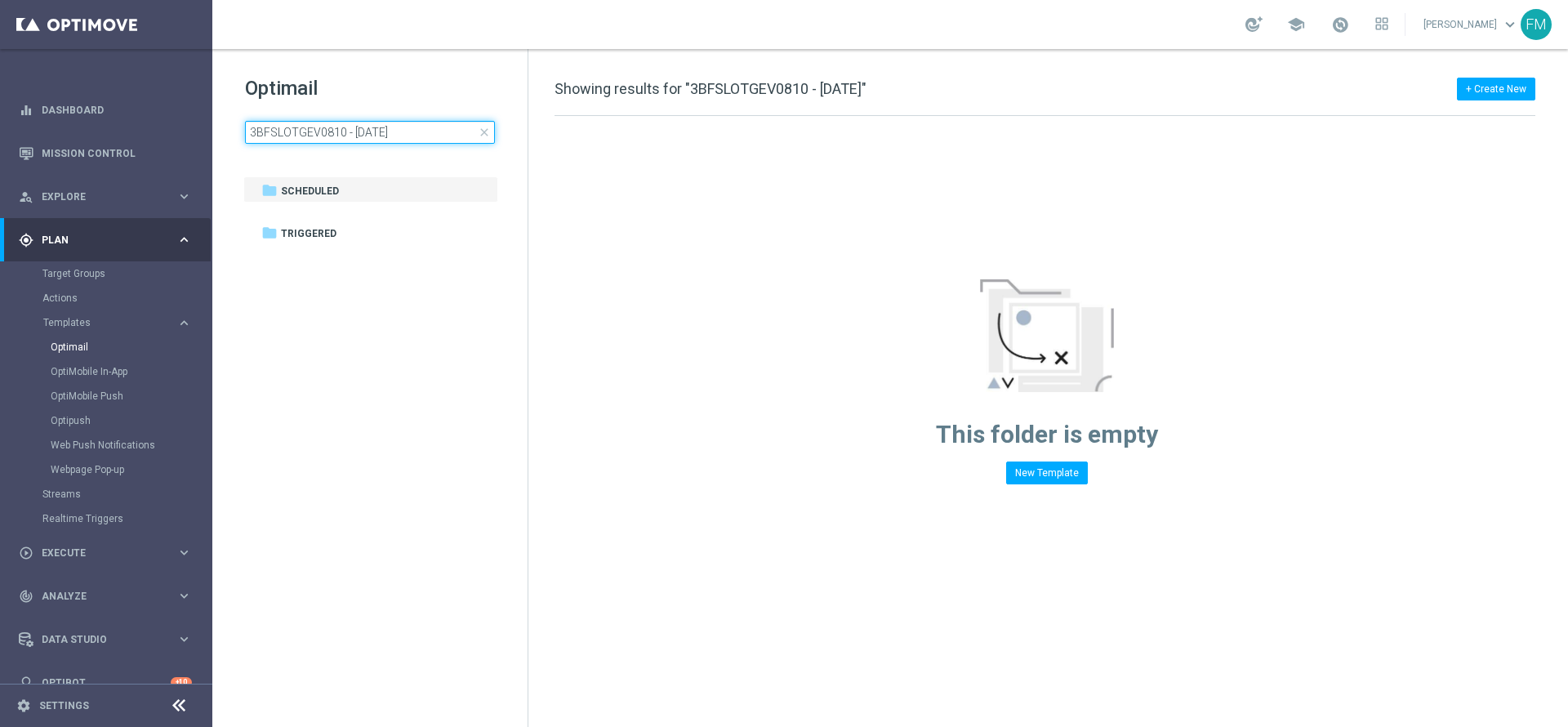
click at [443, 130] on input "3BFSLOTGEV0810 - 2025-10- 08" at bounding box center [370, 132] width 250 height 23
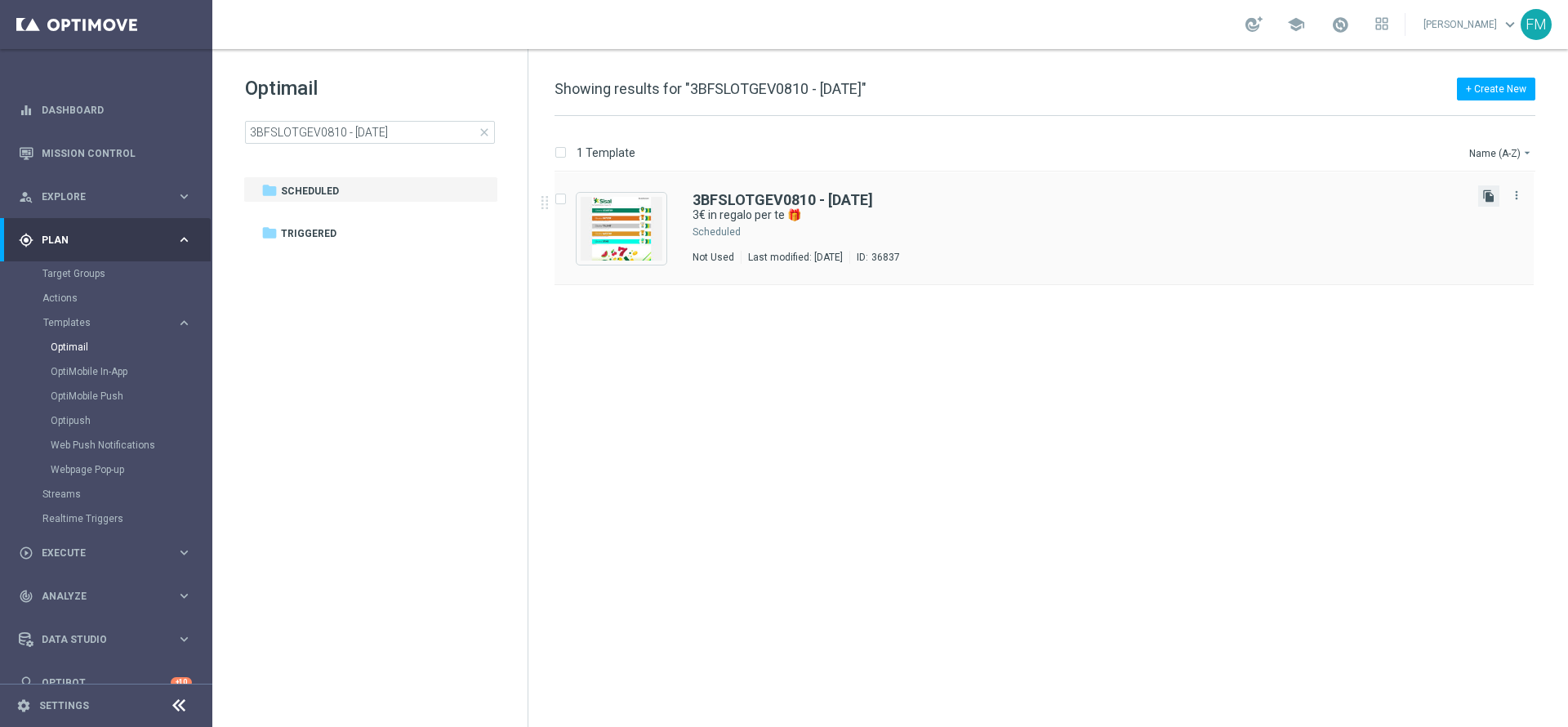
click at [1484, 192] on icon "file_copy" at bounding box center [1489, 196] width 13 height 13
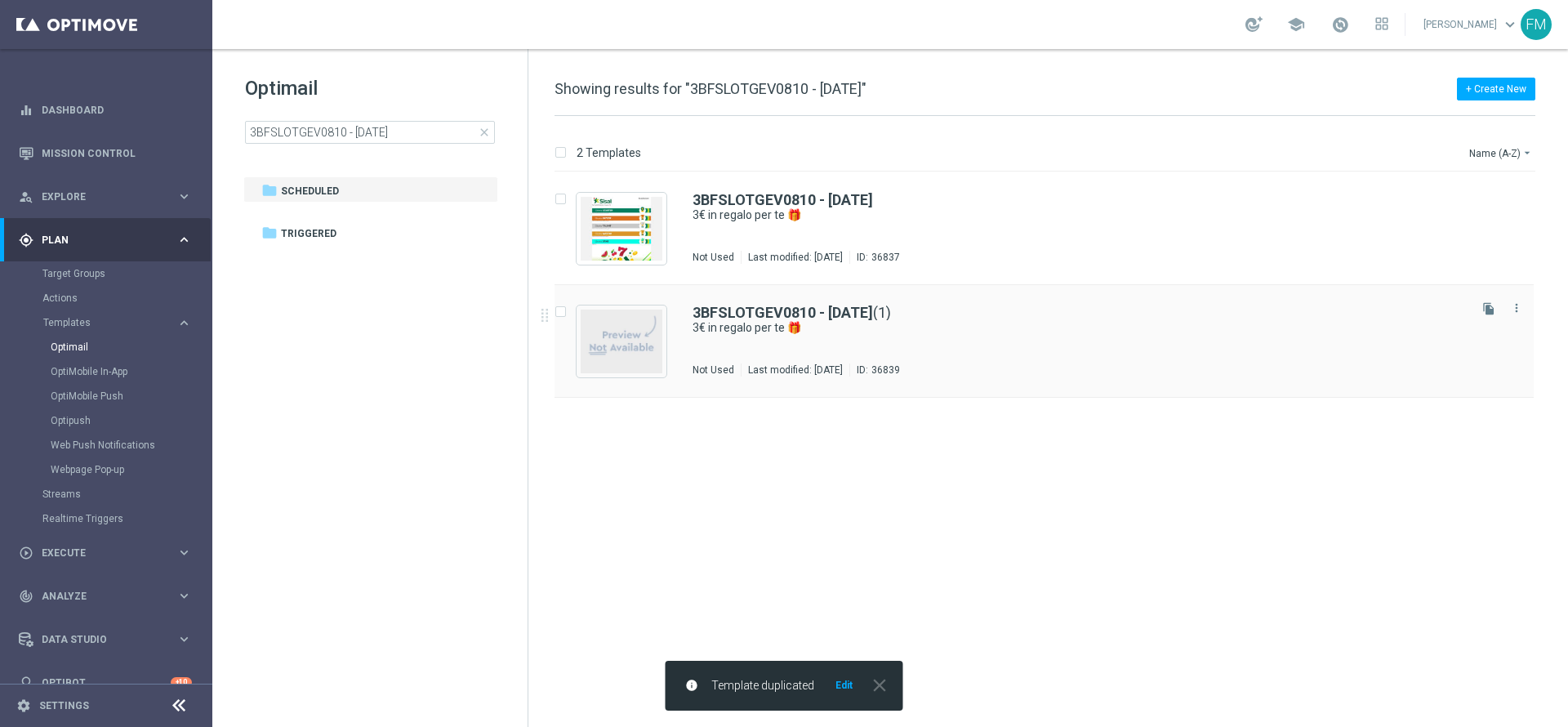
click at [783, 344] on div "3BFSLOTGEV0810 - 2025-10- 08 (1) 3€ in regalo per te 🎁 Not Used Last modified: …" at bounding box center [1079, 341] width 773 height 71
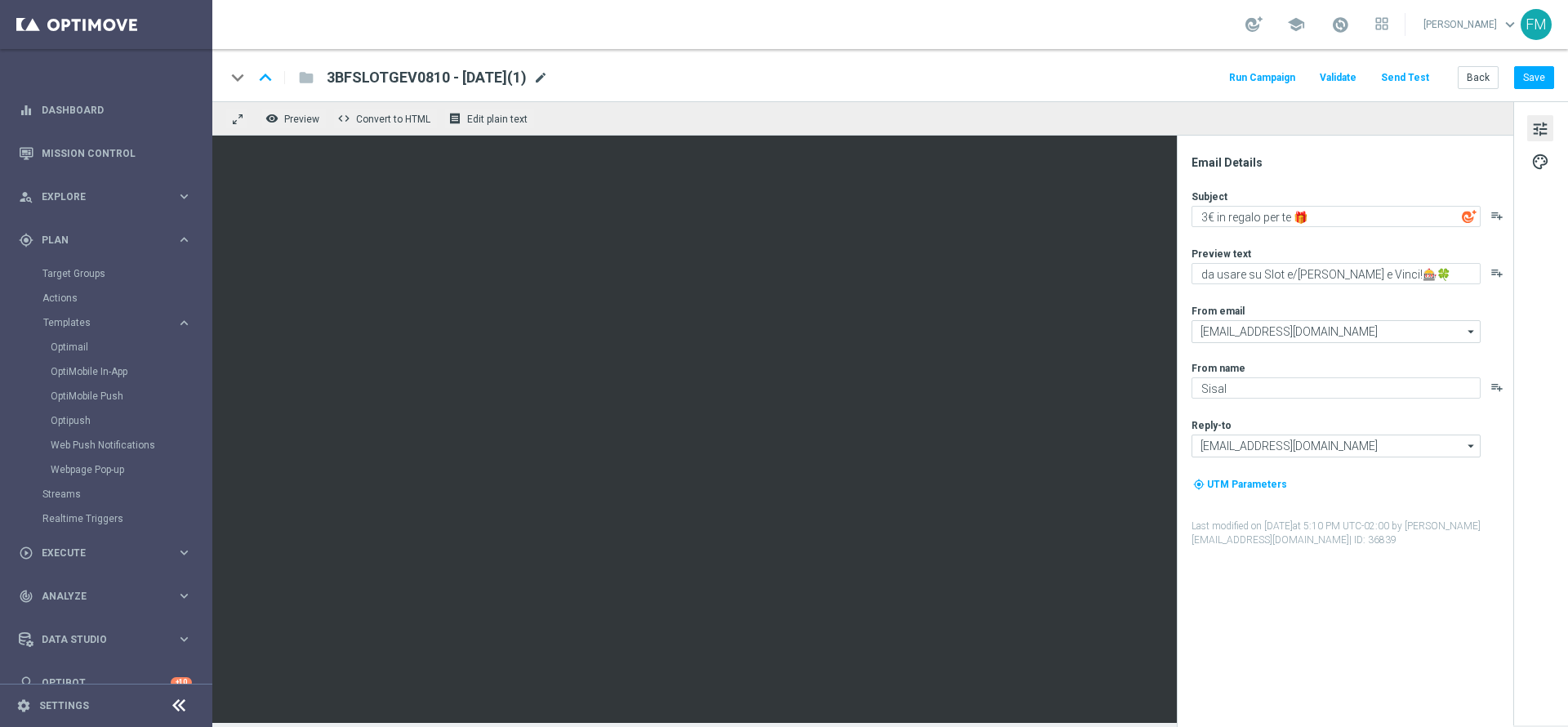
click at [548, 79] on span "mode_edit" at bounding box center [540, 78] width 15 height 15
drag, startPoint x: 430, startPoint y: 81, endPoint x: 327, endPoint y: 85, distance: 103.1
click at [327, 85] on input "3BFSLOTGEV0810 - 2025-10- 08(1)" at bounding box center [530, 78] width 405 height 21
paste input "2BFSLOTGEV0810"
drag, startPoint x: 568, startPoint y: 50, endPoint x: 553, endPoint y: 78, distance: 31.8
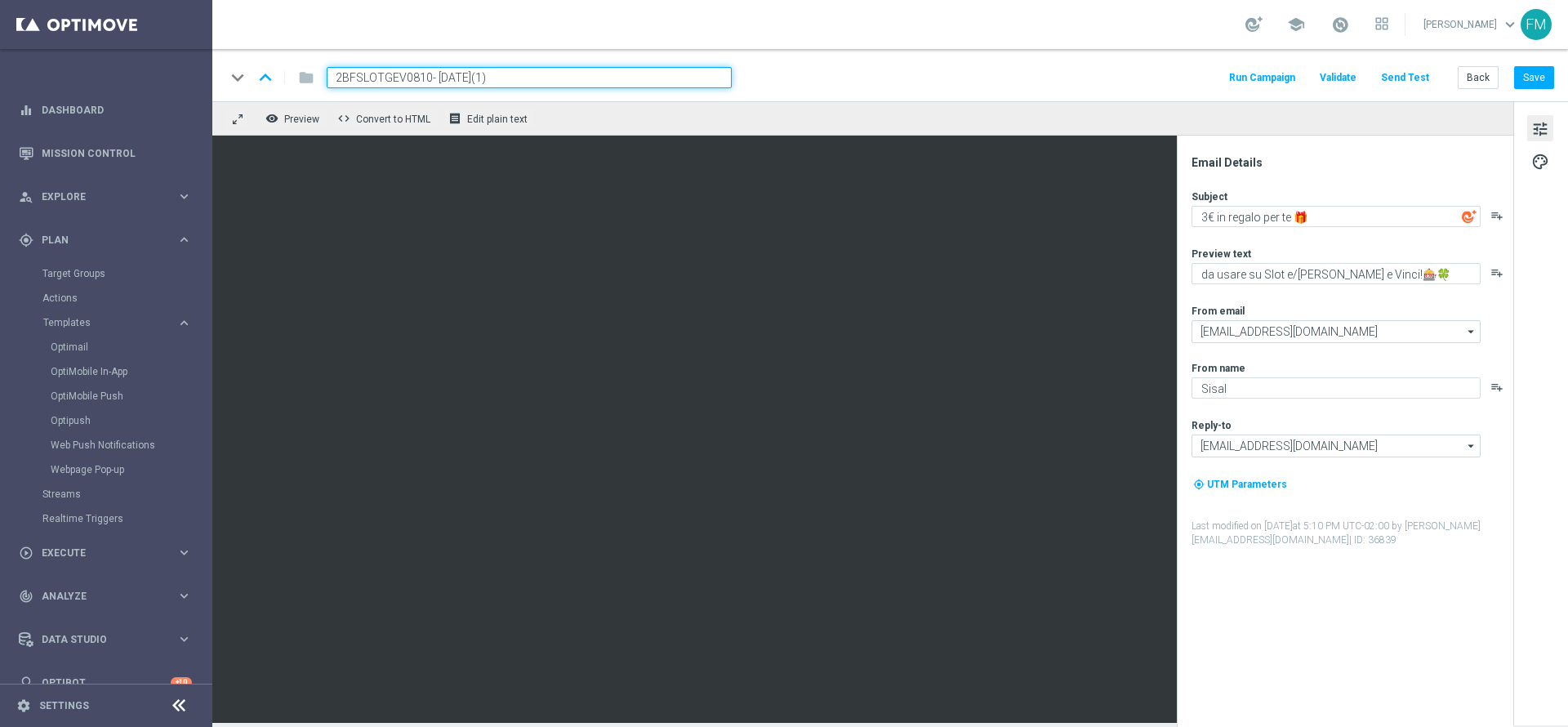
click at [564, 58] on section "school Francesca Mascarucci keyboard_arrow_down FM keyboard_arrow_down keyboard…" at bounding box center [890, 363] width 1356 height 727
click at [553, 78] on input "2BFSLOTGEV0810- 2025-10- 08(1)" at bounding box center [530, 78] width 405 height 21
type input "2BFSLOTGEV0810- 2025-10- 08"
drag, startPoint x: 535, startPoint y: 78, endPoint x: 294, endPoint y: 85, distance: 241.1
click at [294, 85] on div "keyboard_arrow_down keyboard_arrow_up folder 2BFSLOTGEV0810- 2025-10- 08" at bounding box center [479, 78] width 506 height 21
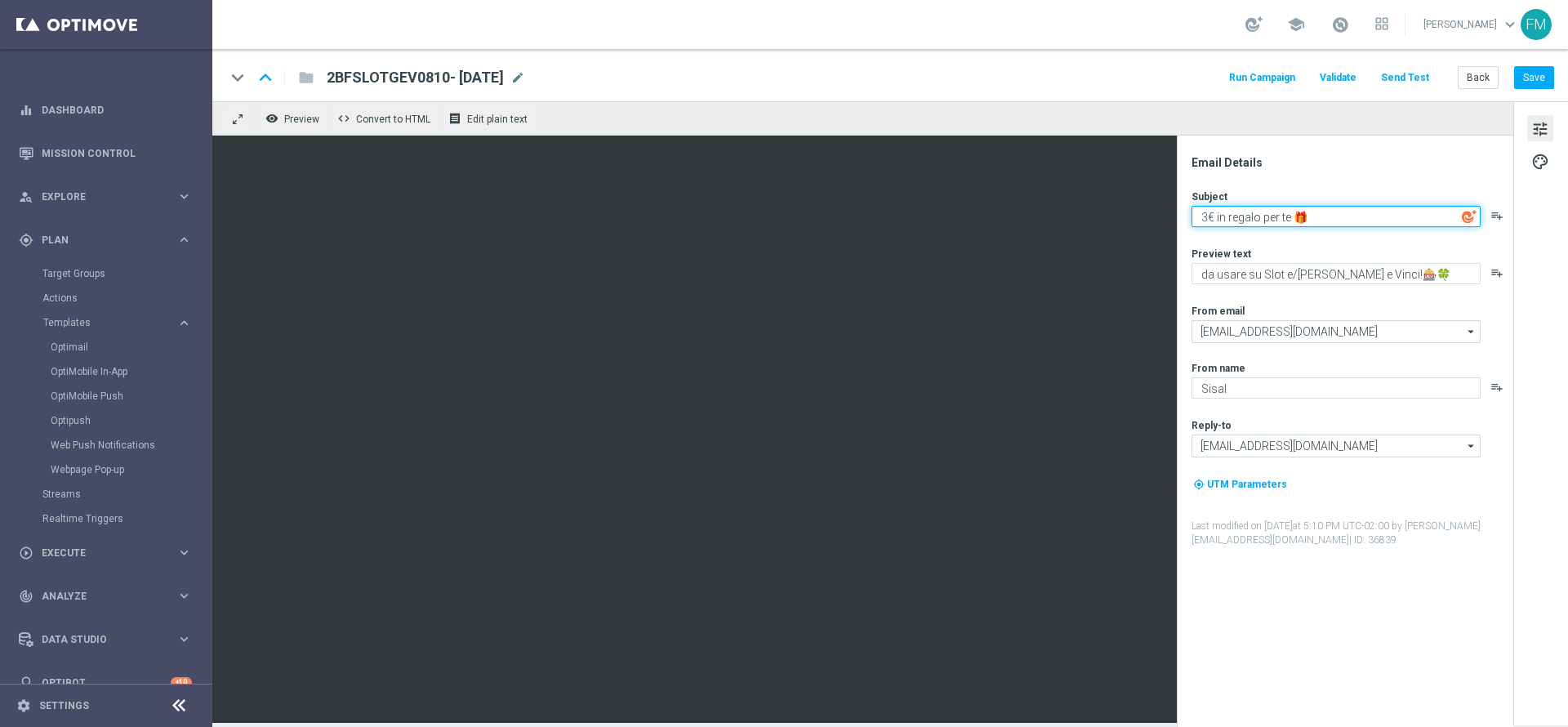
click at [1210, 216] on textarea "3€ in regalo per te 🎁" at bounding box center [1336, 216] width 289 height 21
type textarea "2€ in regalo per te 🎁"
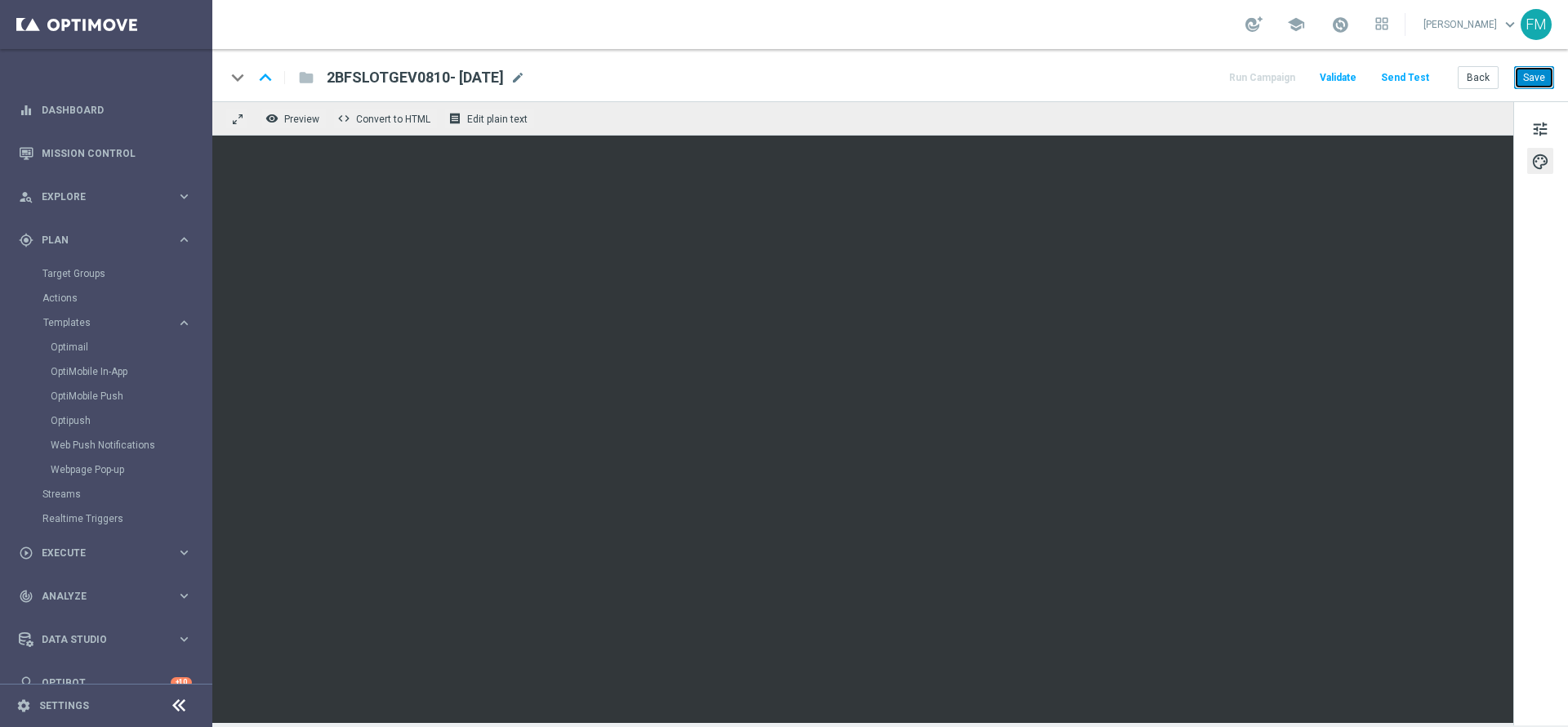
click at [1527, 78] on button "Save" at bounding box center [1534, 78] width 40 height 23
click at [525, 75] on span "mode_edit" at bounding box center [517, 78] width 15 height 15
click at [1542, 79] on button "Save" at bounding box center [1534, 78] width 40 height 23
click at [1529, 78] on button "Save" at bounding box center [1534, 78] width 40 height 23
click at [1463, 73] on button "Back" at bounding box center [1478, 78] width 41 height 23
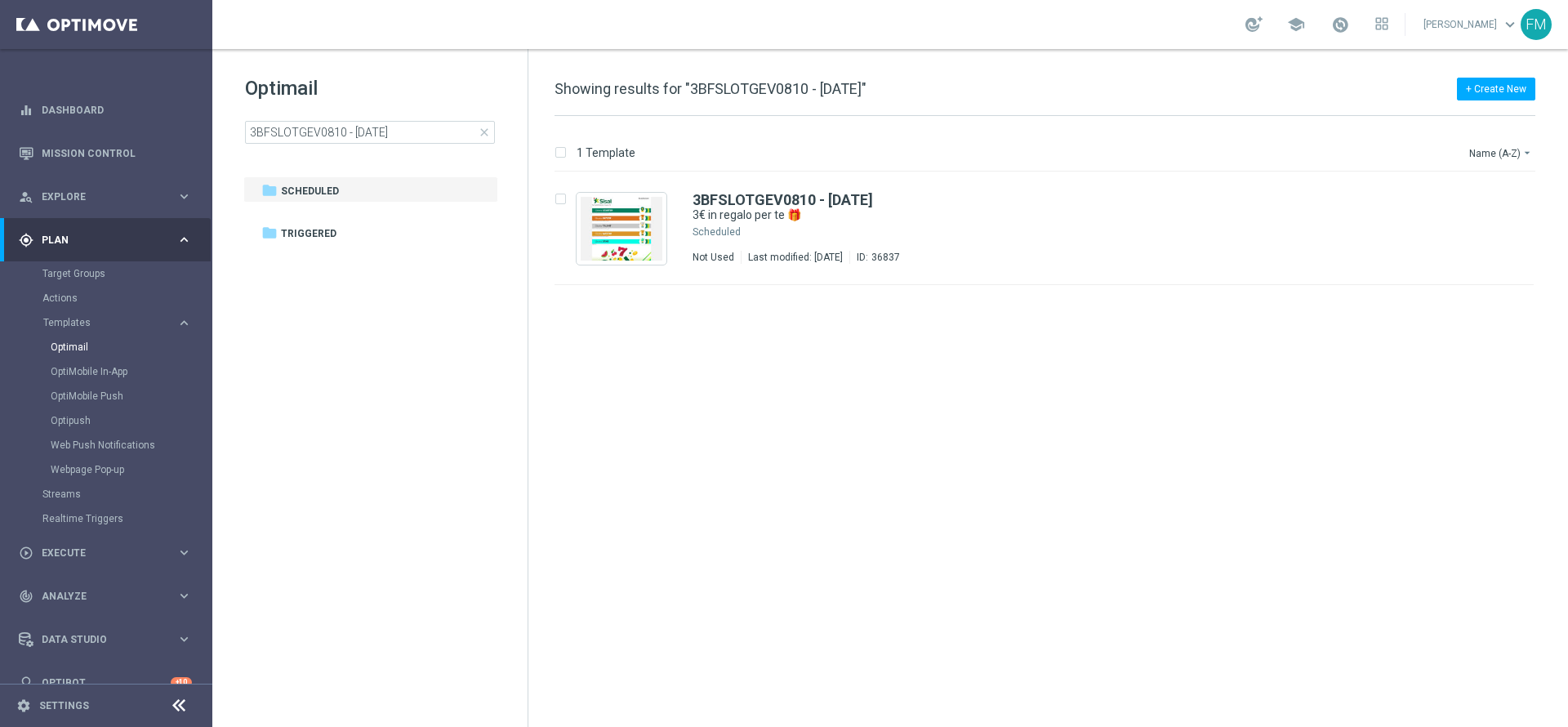
click at [490, 132] on span "close" at bounding box center [484, 132] width 13 height 13
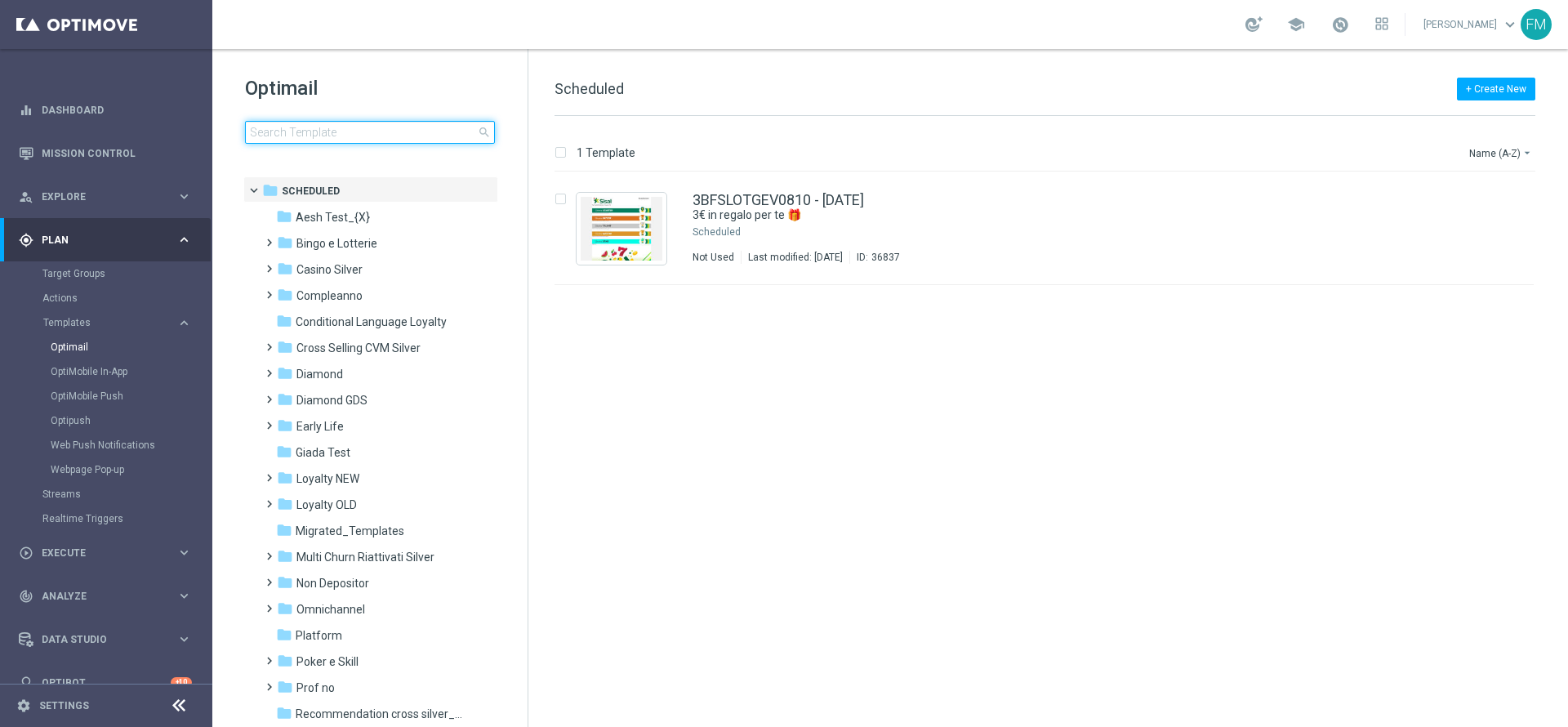
click at [431, 130] on input at bounding box center [370, 132] width 250 height 23
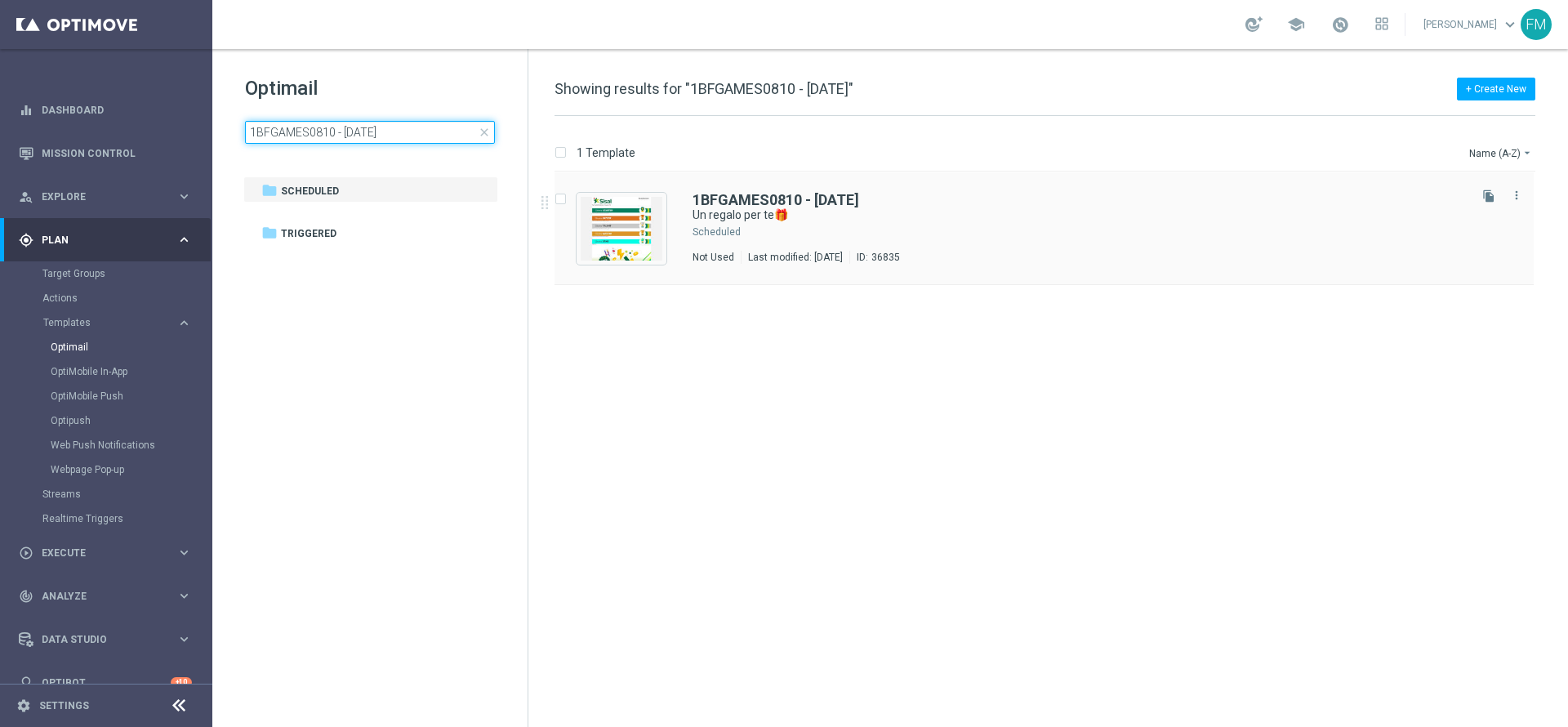
type input "1BFGAMES0810 - [DATE]"
click at [985, 205] on div "1BFGAMES0810 - [DATE]" at bounding box center [1079, 200] width 773 height 15
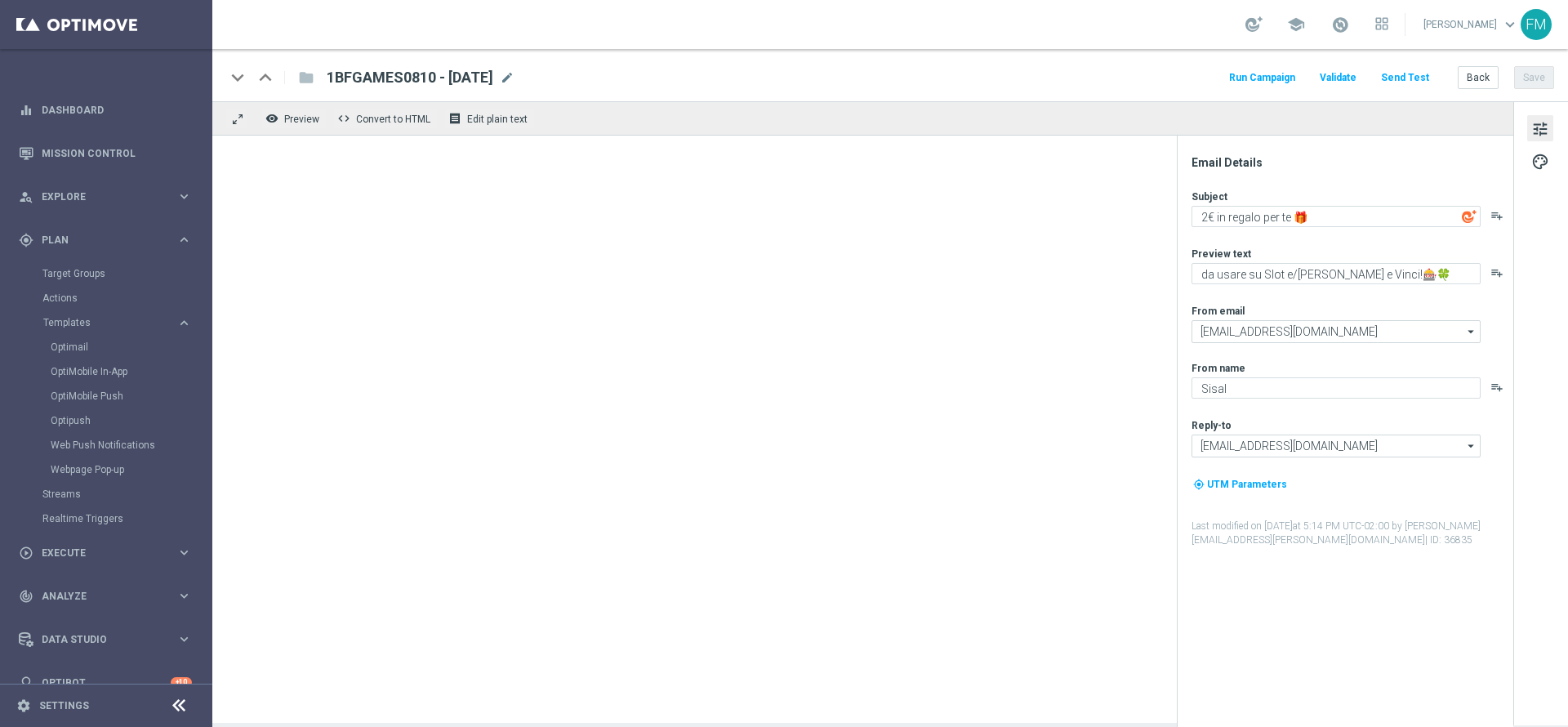
type textarea "Un regalo per te🎁"
type textarea "da usare su qualsiasi gioco!"
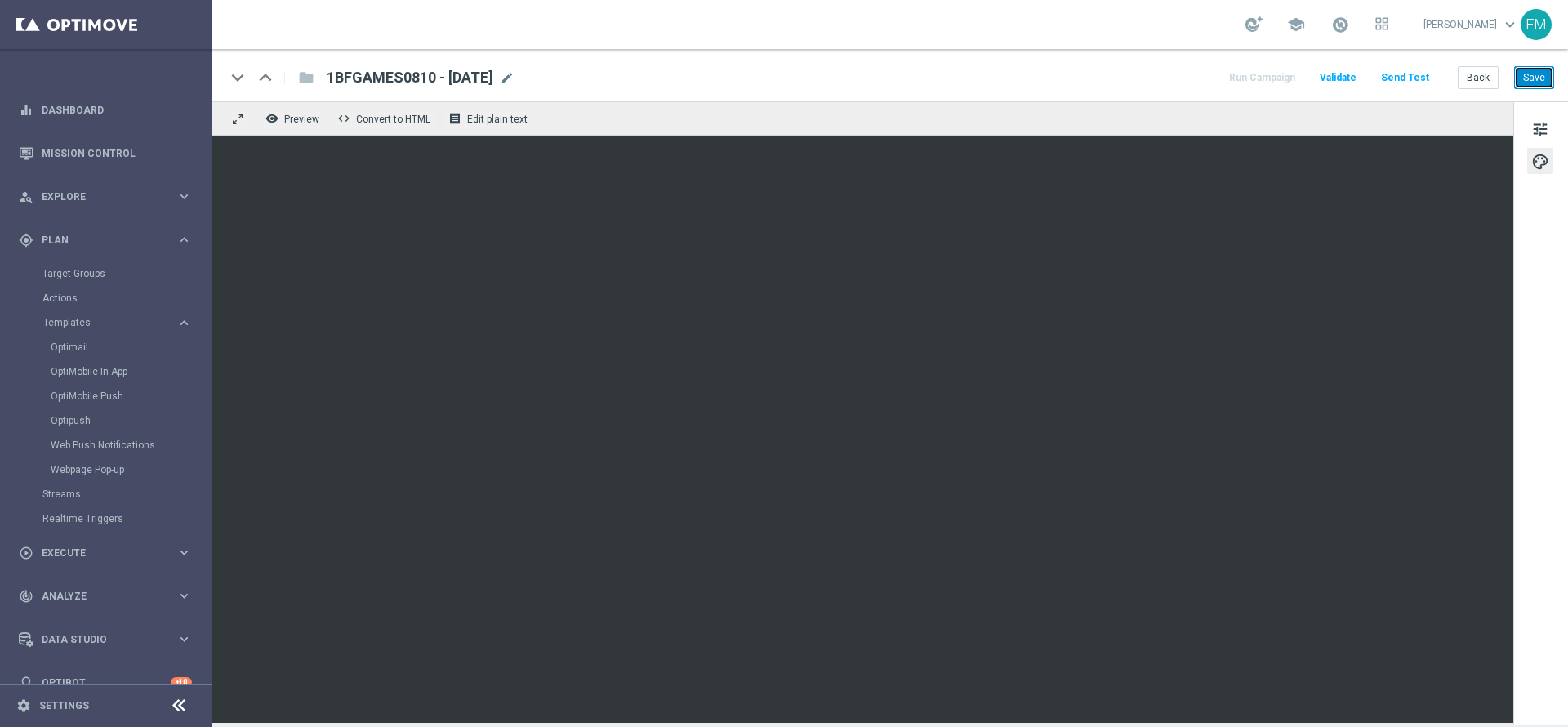
click at [1530, 71] on button "Save" at bounding box center [1534, 78] width 40 height 23
click at [1544, 85] on button "Save" at bounding box center [1534, 78] width 40 height 23
click at [1331, 22] on span at bounding box center [1340, 25] width 18 height 18
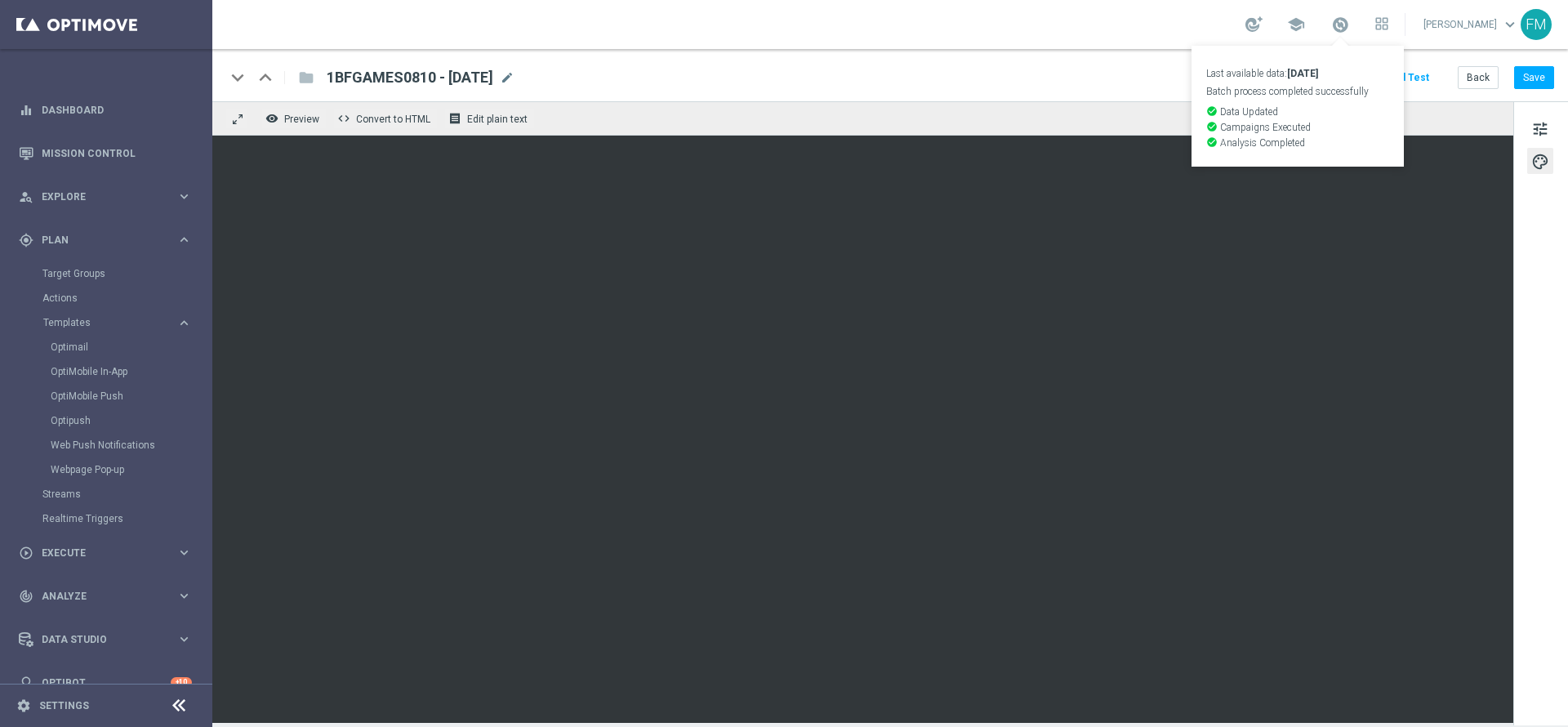
click at [1529, 92] on div "keyboard_arrow_down keyboard_arrow_up folder 1BFGAMES0810 - 2025-10-08 1BFGAMES…" at bounding box center [890, 75] width 1356 height 52
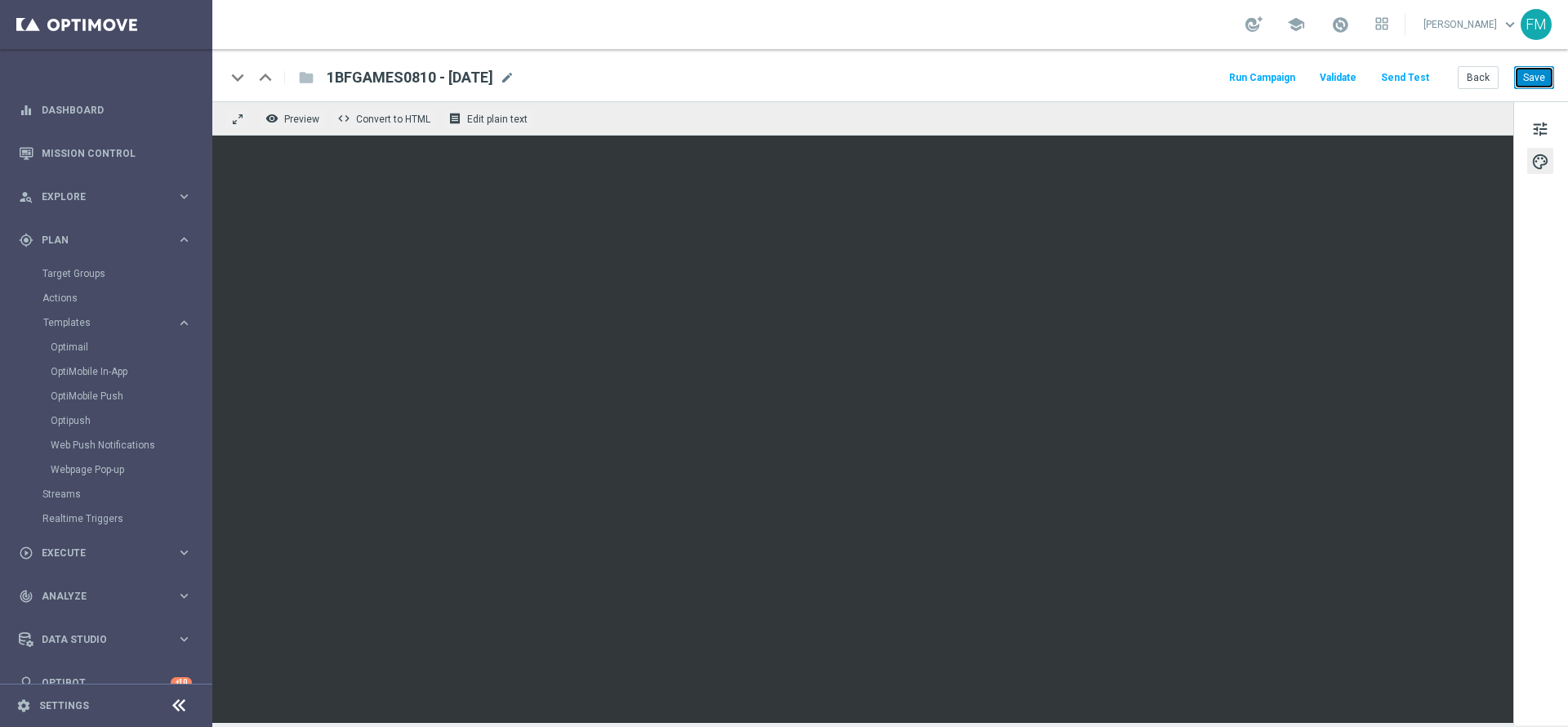
click at [1540, 78] on button "Save" at bounding box center [1534, 78] width 40 height 23
click at [1533, 66] on button "Save" at bounding box center [1534, 78] width 40 height 23
click at [515, 75] on span "mode_edit" at bounding box center [507, 78] width 15 height 15
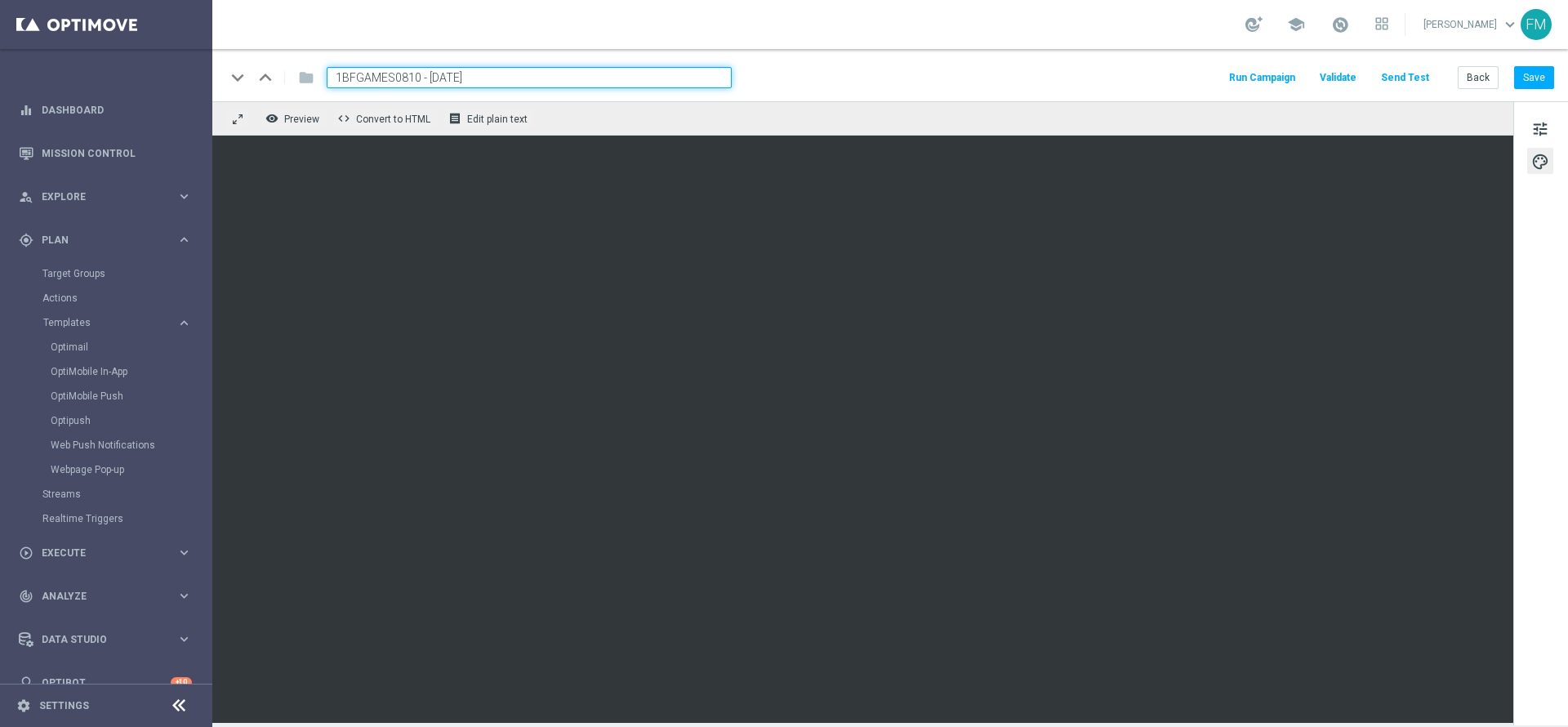
drag, startPoint x: 420, startPoint y: 76, endPoint x: 278, endPoint y: 77, distance: 142.0
click at [278, 77] on div "keyboard_arrow_down keyboard_arrow_up folder 1BFGAMES0810 - 2025-10-08" at bounding box center [479, 78] width 506 height 21
paste input "2BFGIOCHI0810"
type input "2BFGIOCHI0810- [DATE]"
click at [561, 73] on input "2BFGIOCHI0810- [DATE]" at bounding box center [530, 78] width 405 height 21
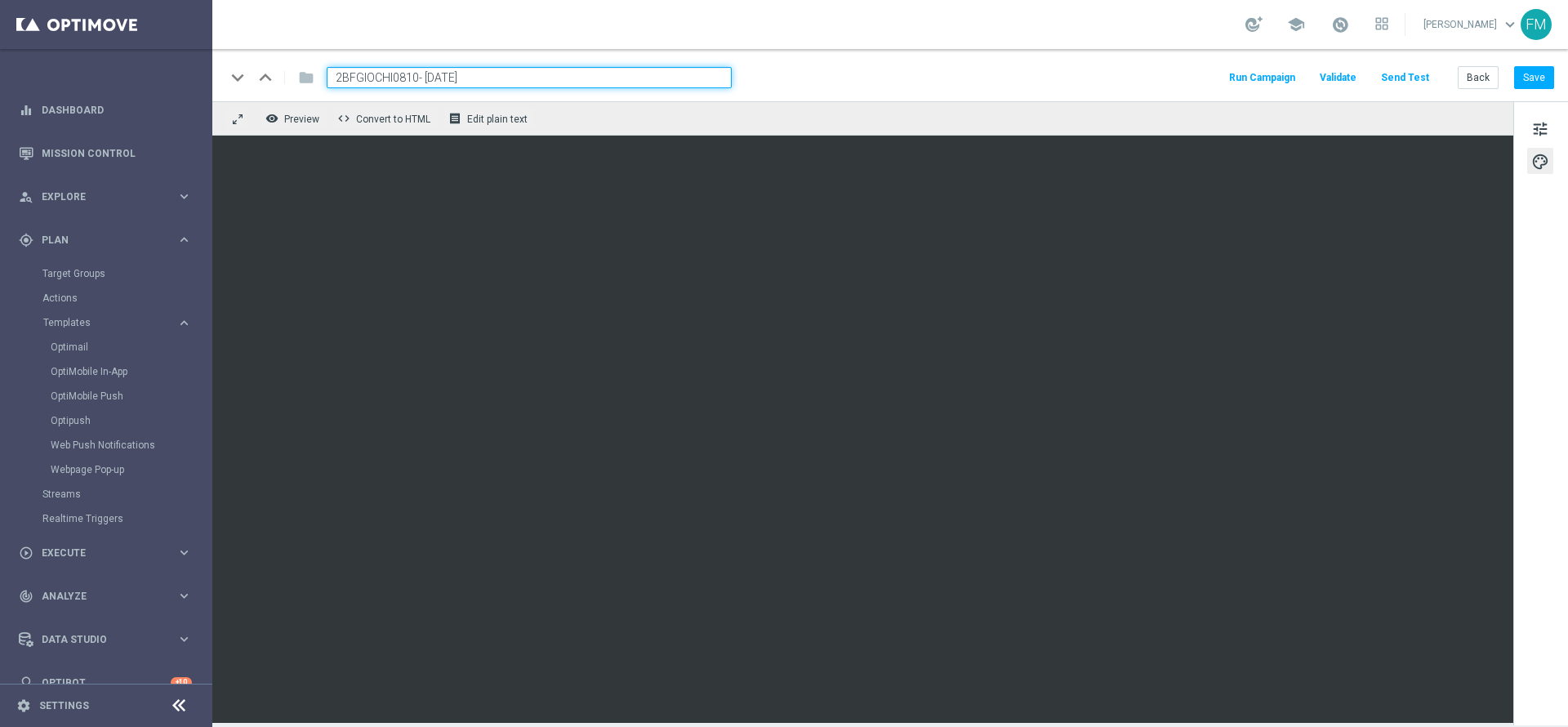
drag, startPoint x: 550, startPoint y: 84, endPoint x: 165, endPoint y: 46, distance: 386.9
click at [165, 46] on main "equalizer Dashboard Mission Control" at bounding box center [784, 363] width 1568 height 727
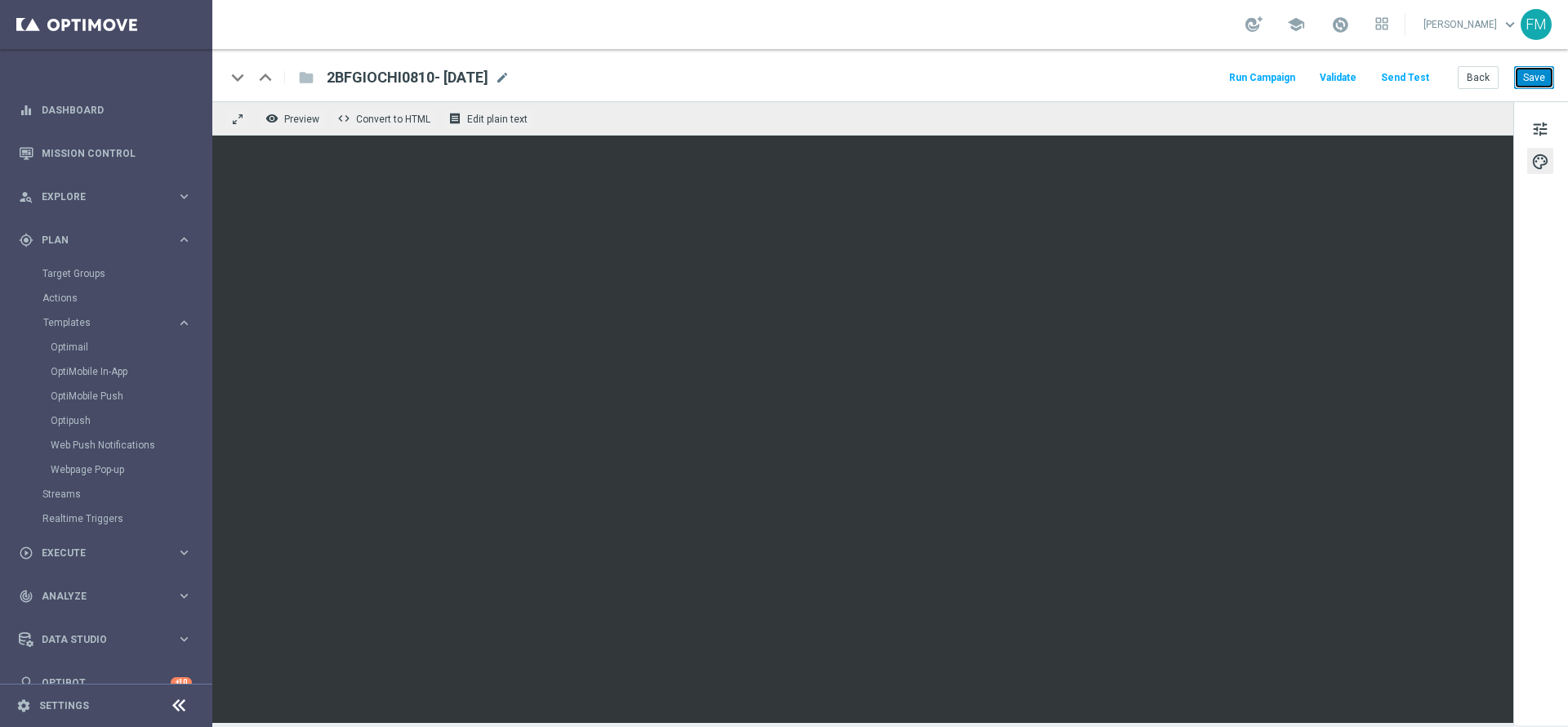
click at [1518, 70] on button "Save" at bounding box center [1534, 78] width 40 height 23
click at [1537, 68] on button "Save" at bounding box center [1534, 78] width 40 height 23
click at [1472, 71] on button "Back" at bounding box center [1478, 78] width 41 height 23
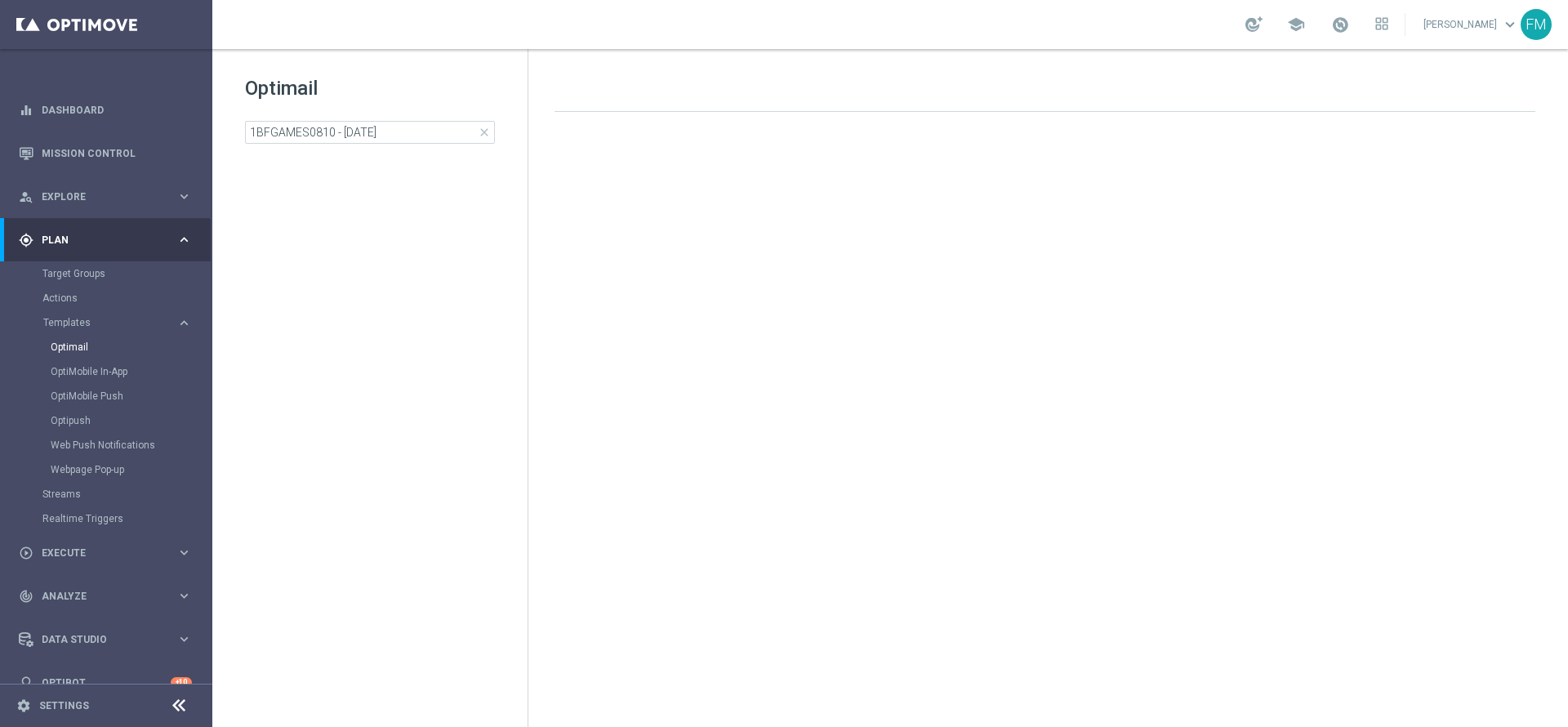
click at [485, 134] on span "close" at bounding box center [484, 132] width 13 height 13
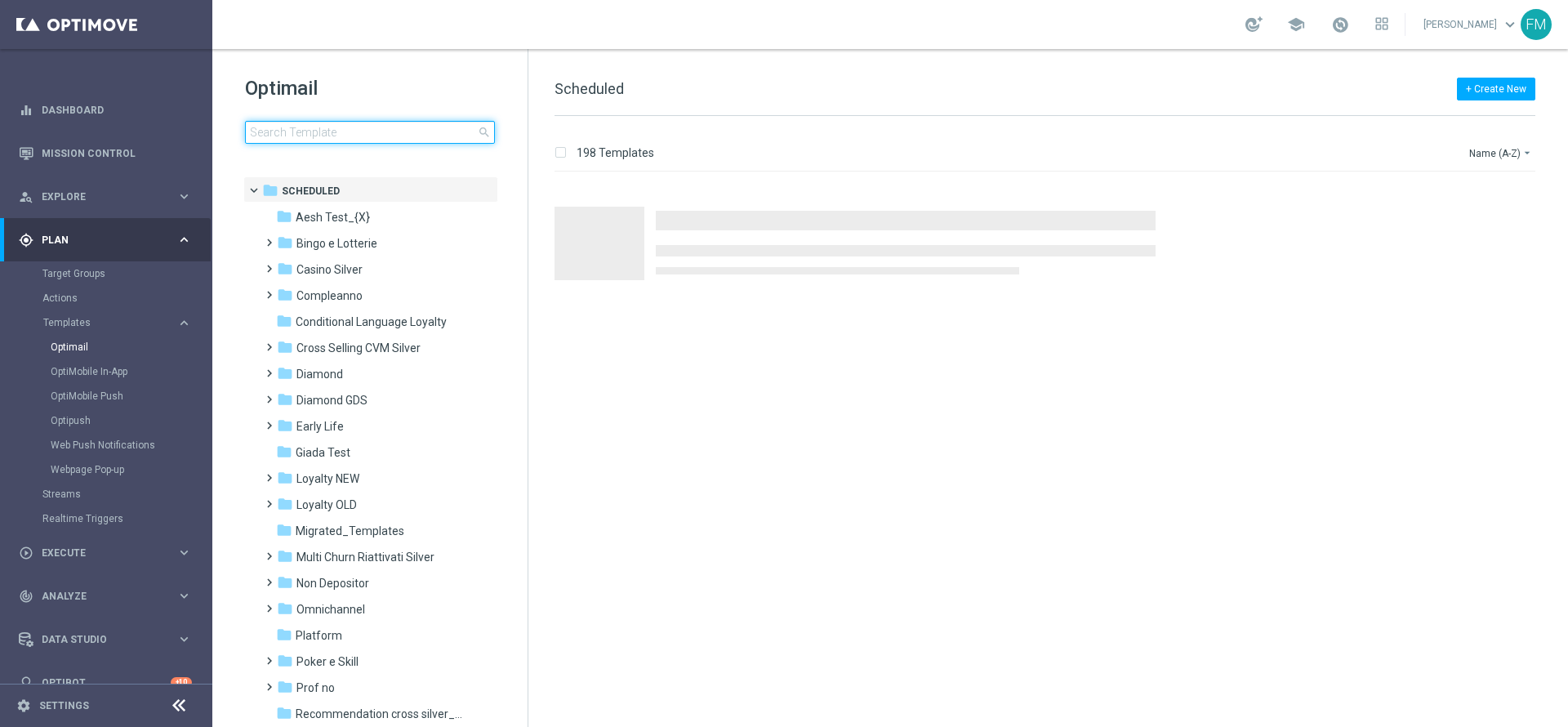
click at [382, 135] on input at bounding box center [370, 132] width 250 height 23
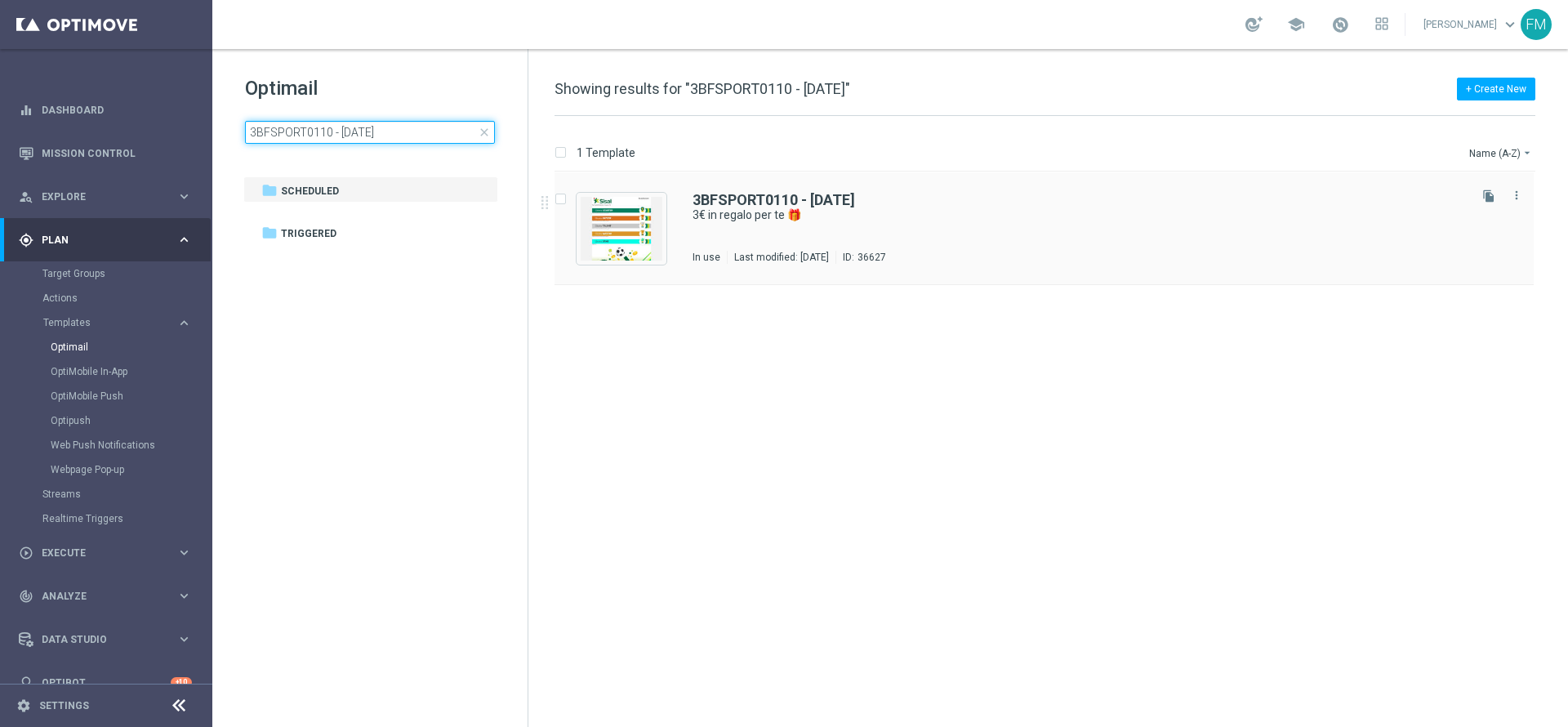
type input "3BFSPORT0110 - 2025-10-01"
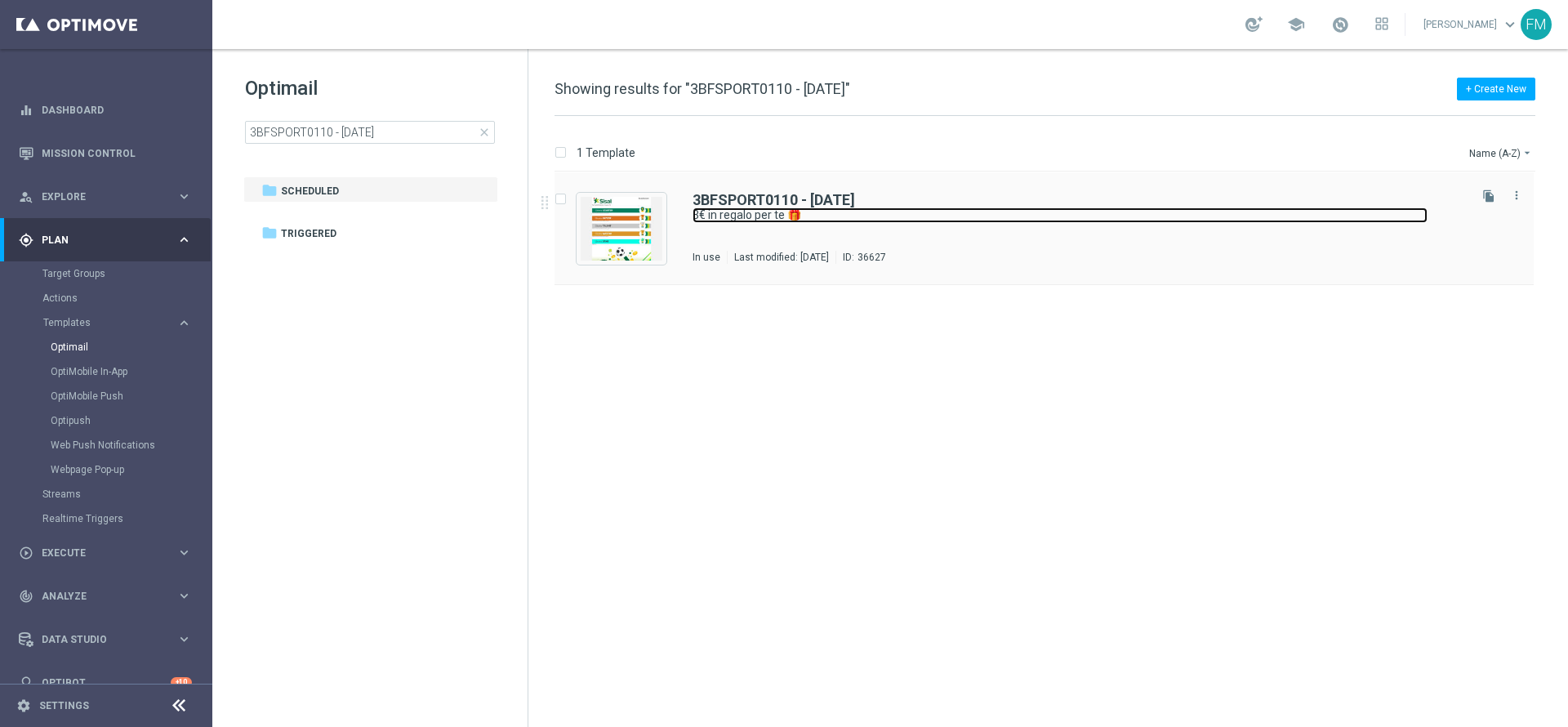
click at [859, 207] on link "3€ in regalo per te 🎁" at bounding box center [1060, 215] width 735 height 16
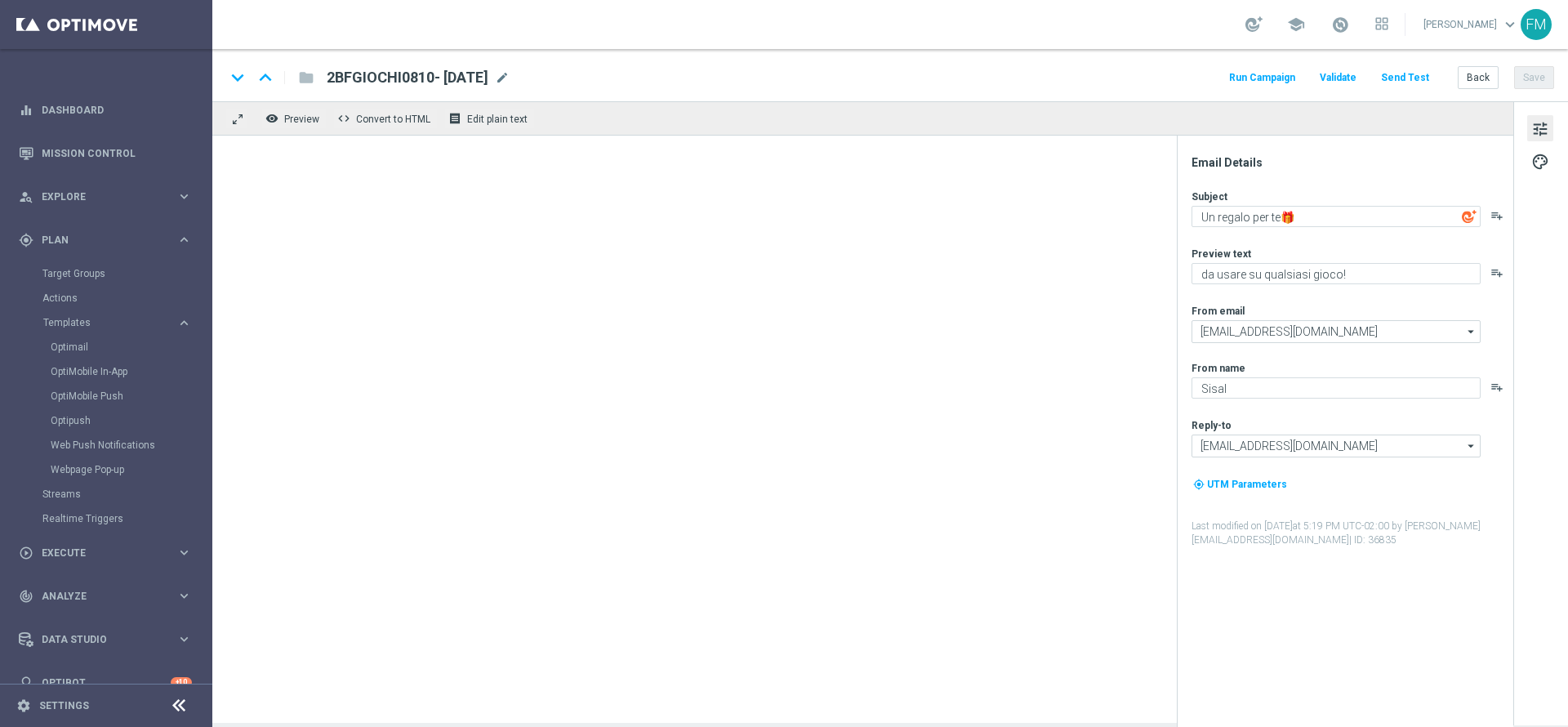
type textarea "3€ in regalo per te 🎁"
type textarea "da usare sulle Scommesse Sportive! ⚽"
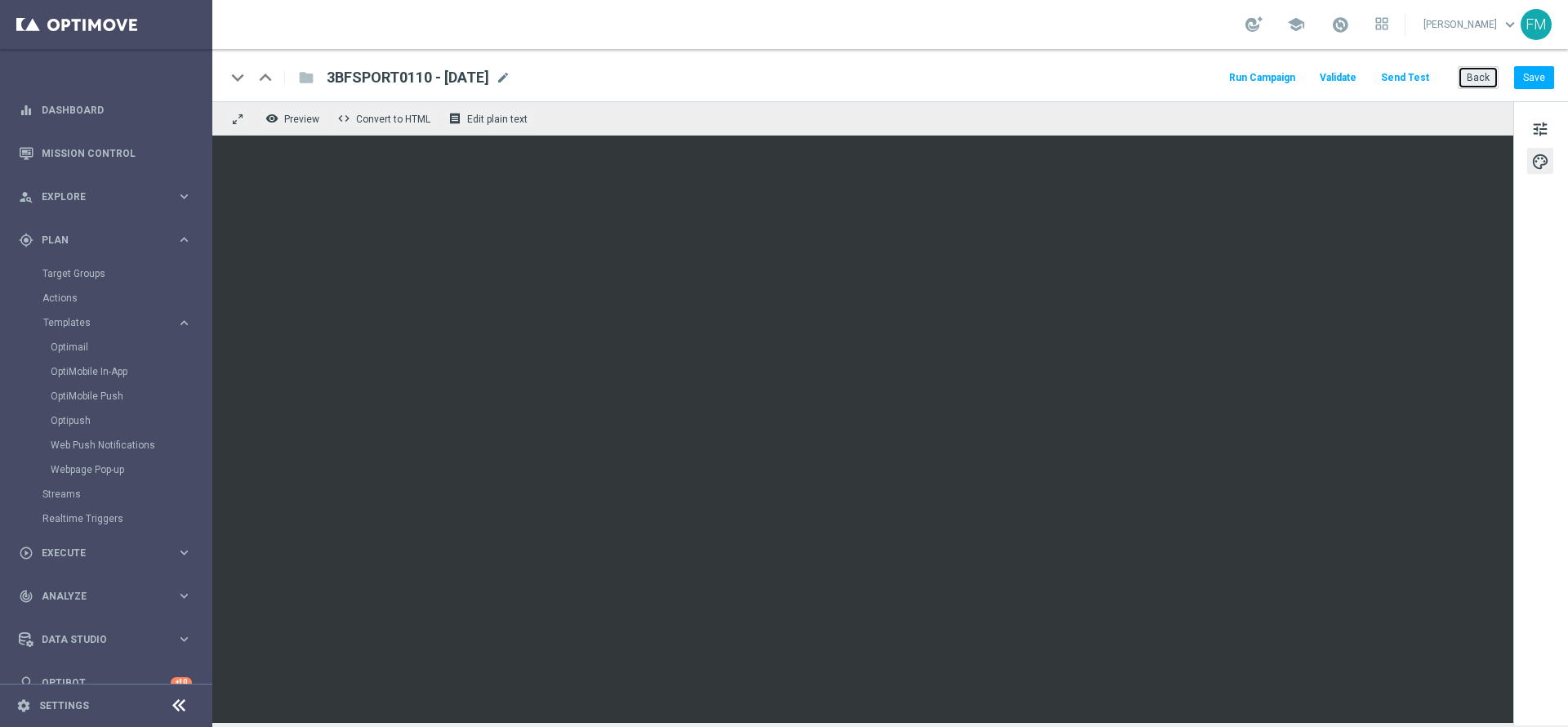
click at [1474, 86] on button "Back" at bounding box center [1478, 78] width 41 height 23
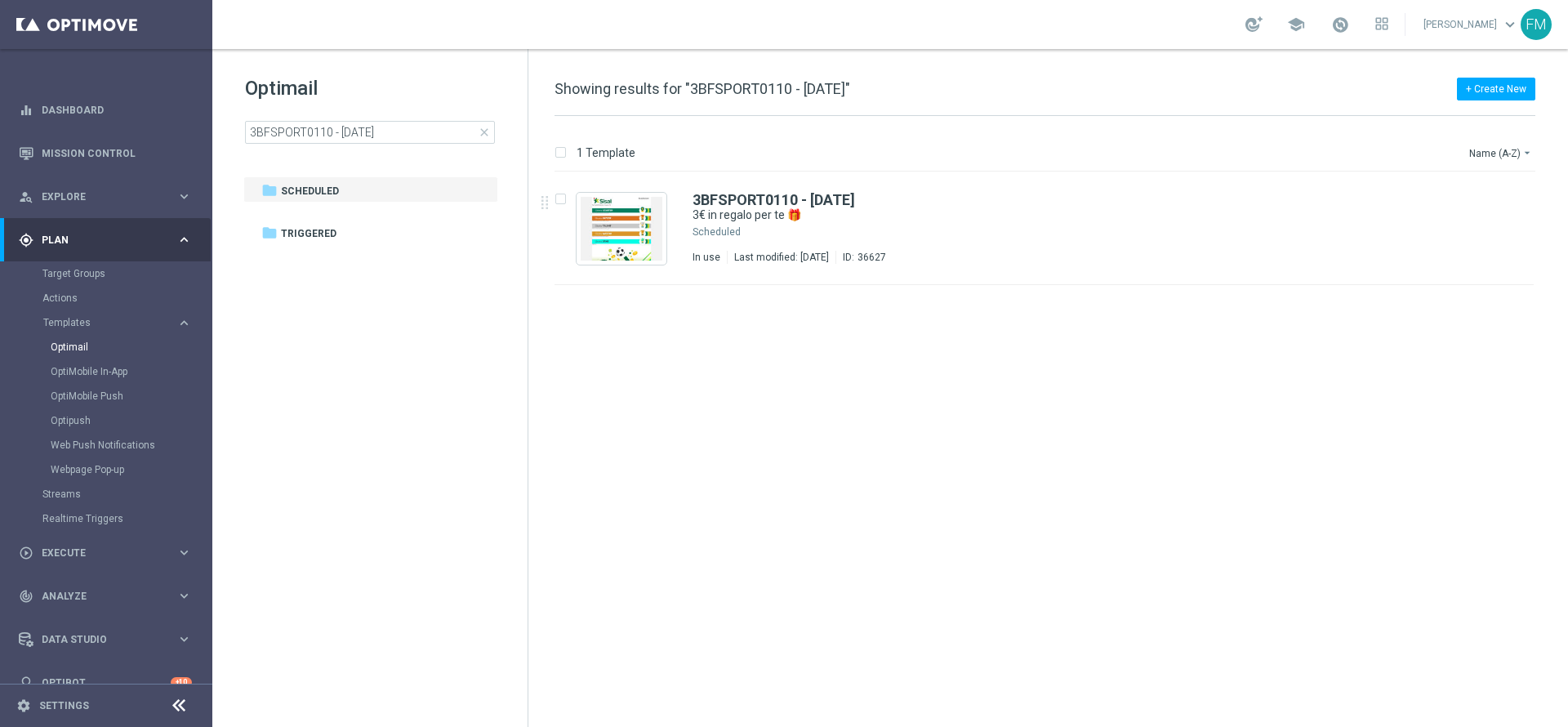
click at [487, 127] on span "close" at bounding box center [484, 132] width 13 height 13
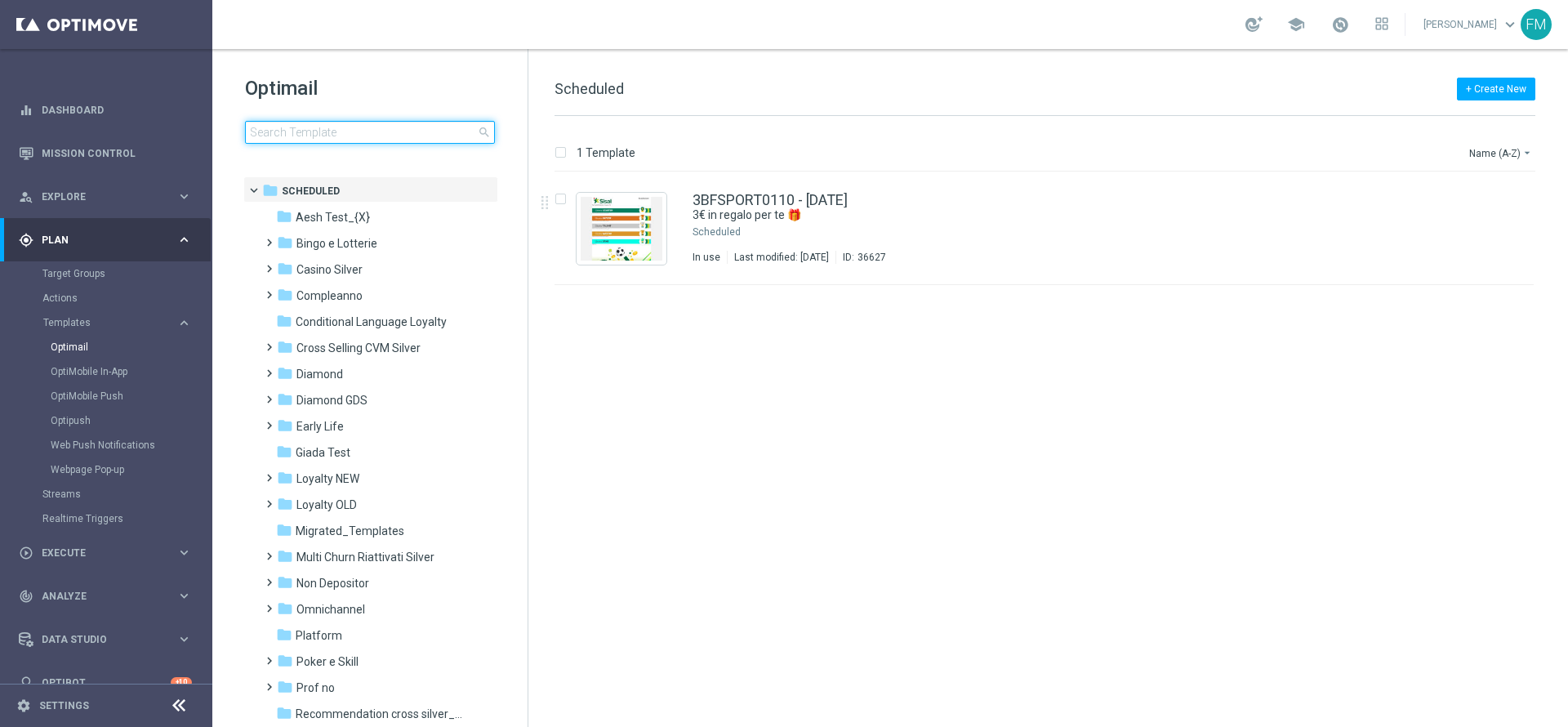
click at [427, 136] on input at bounding box center [370, 132] width 250 height 23
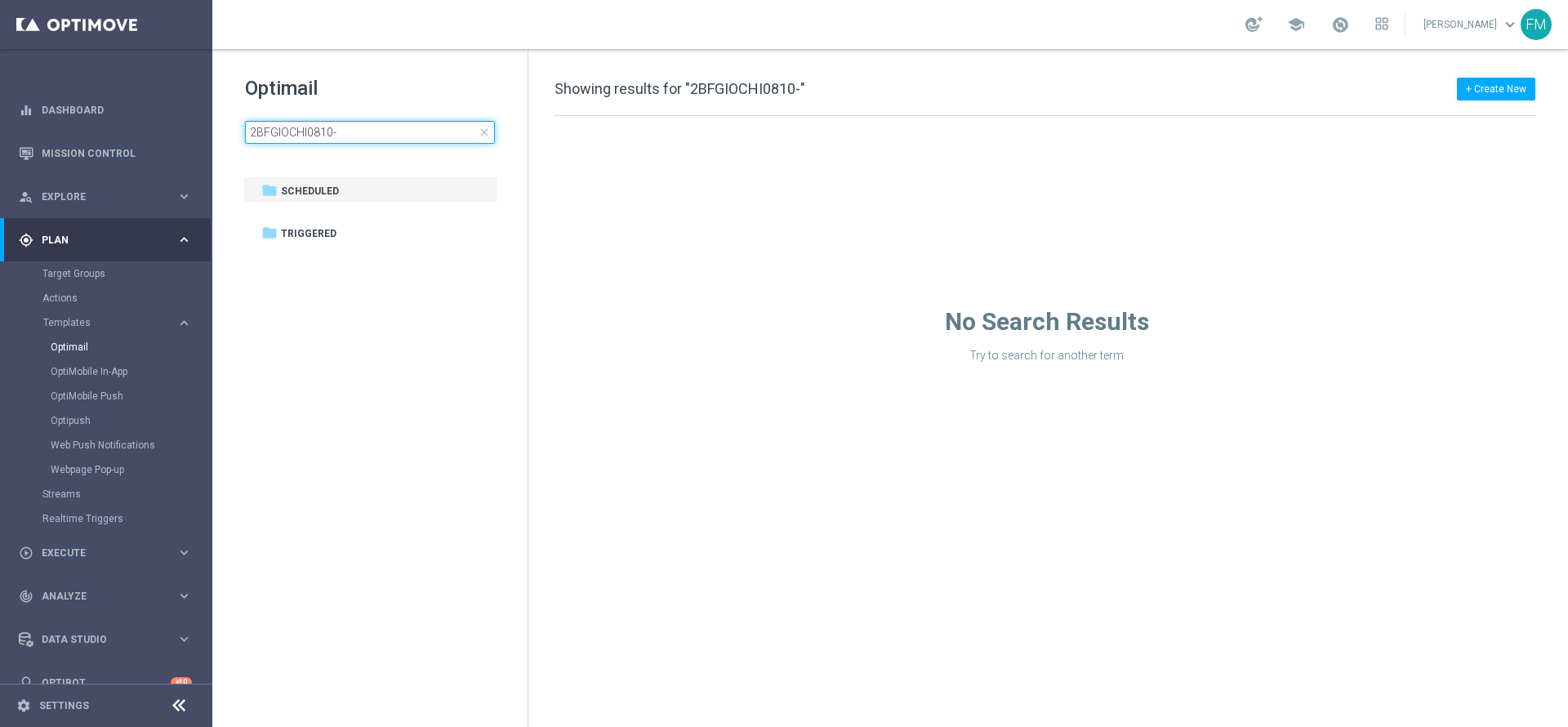
type input "2BFGIOCHI0810"
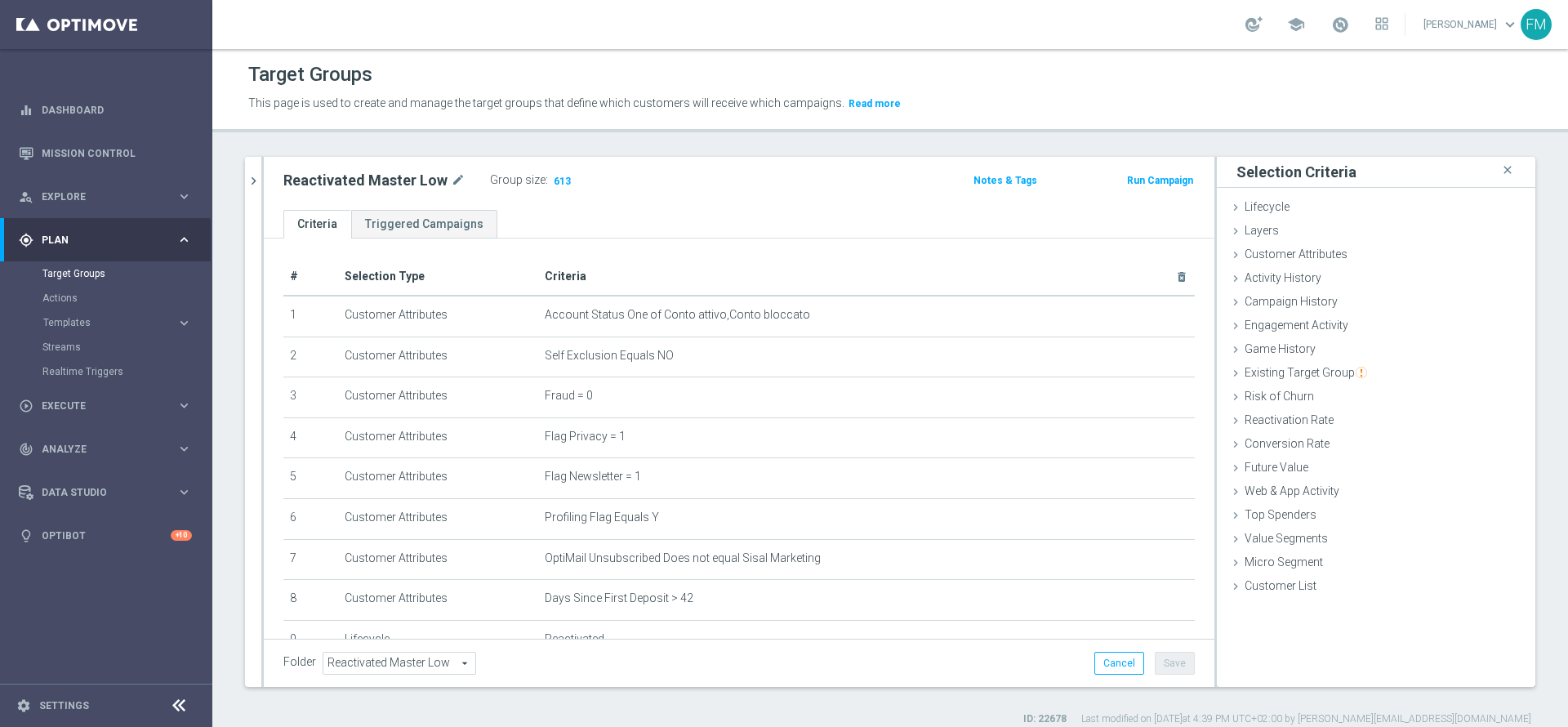
scroll to position [310, 0]
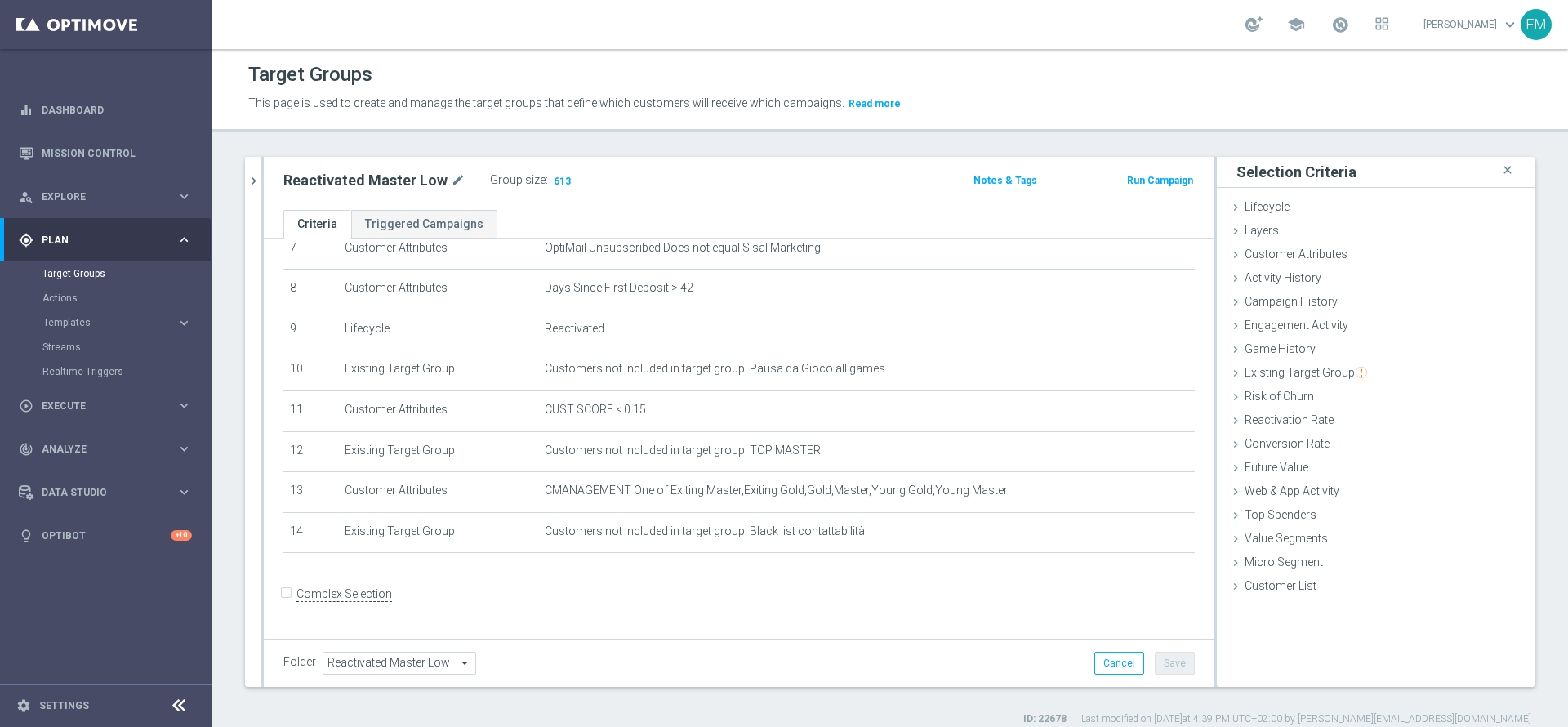
click at [262, 187] on div at bounding box center [262, 421] width 3 height 530
click at [254, 185] on icon "chevron_right" at bounding box center [254, 181] width 16 height 16
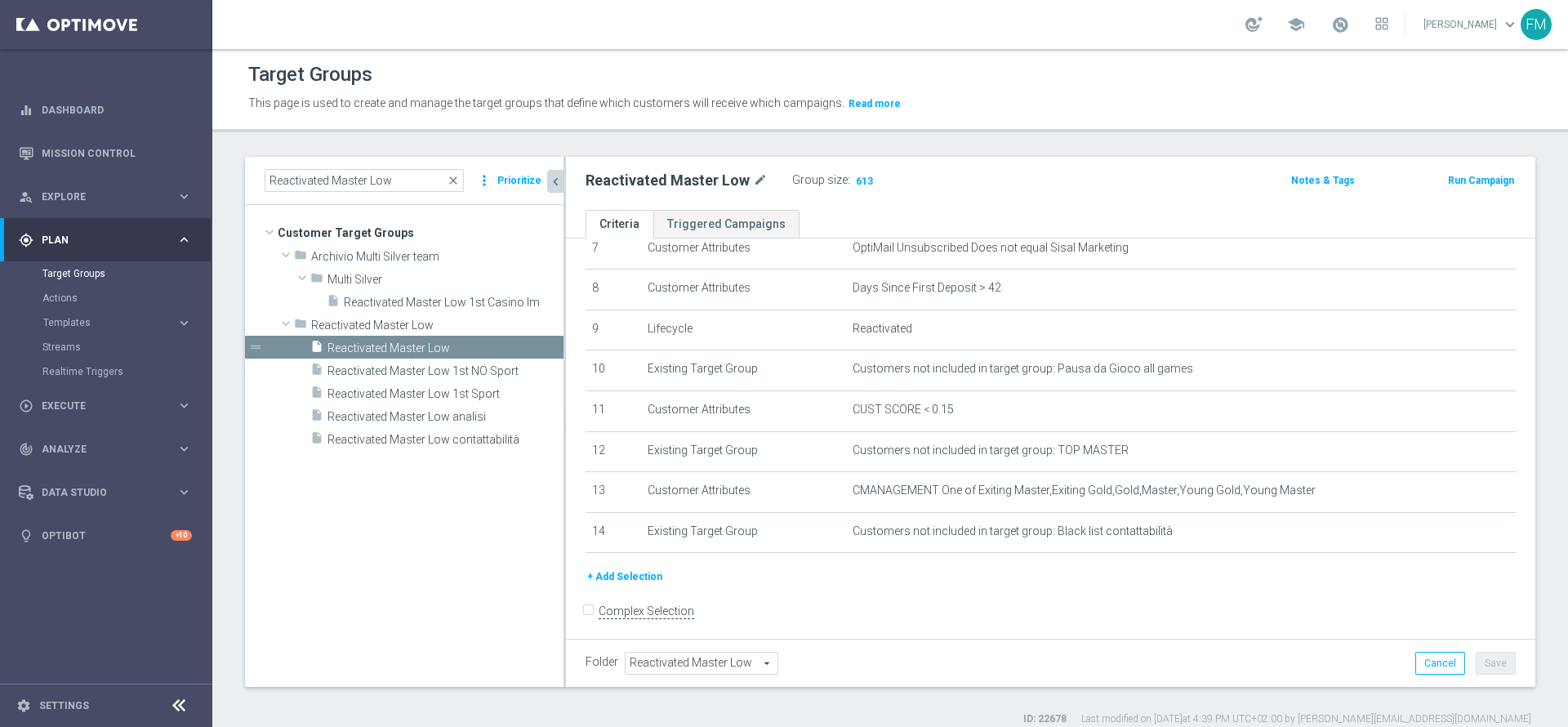
scroll to position [328, 0]
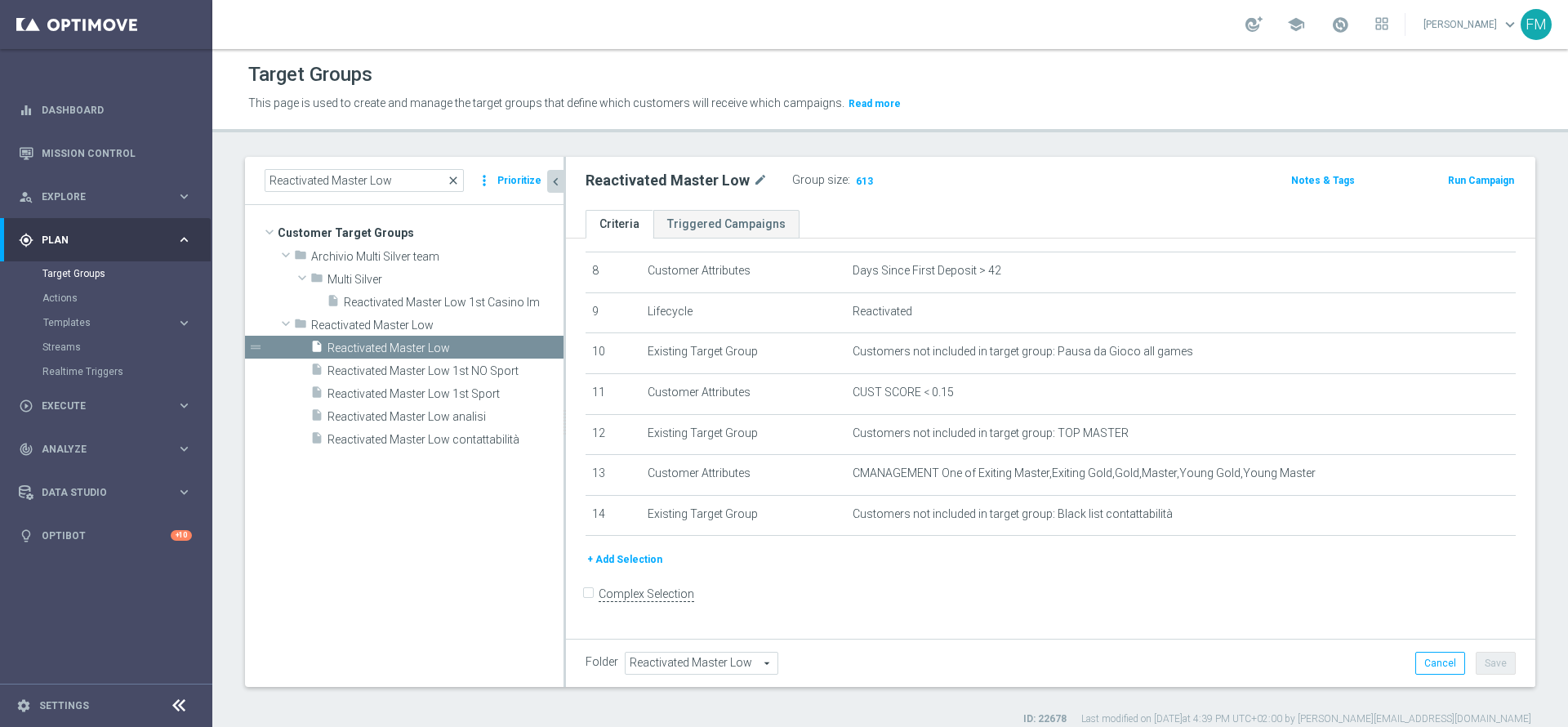
click at [458, 184] on span "close" at bounding box center [453, 180] width 13 height 13
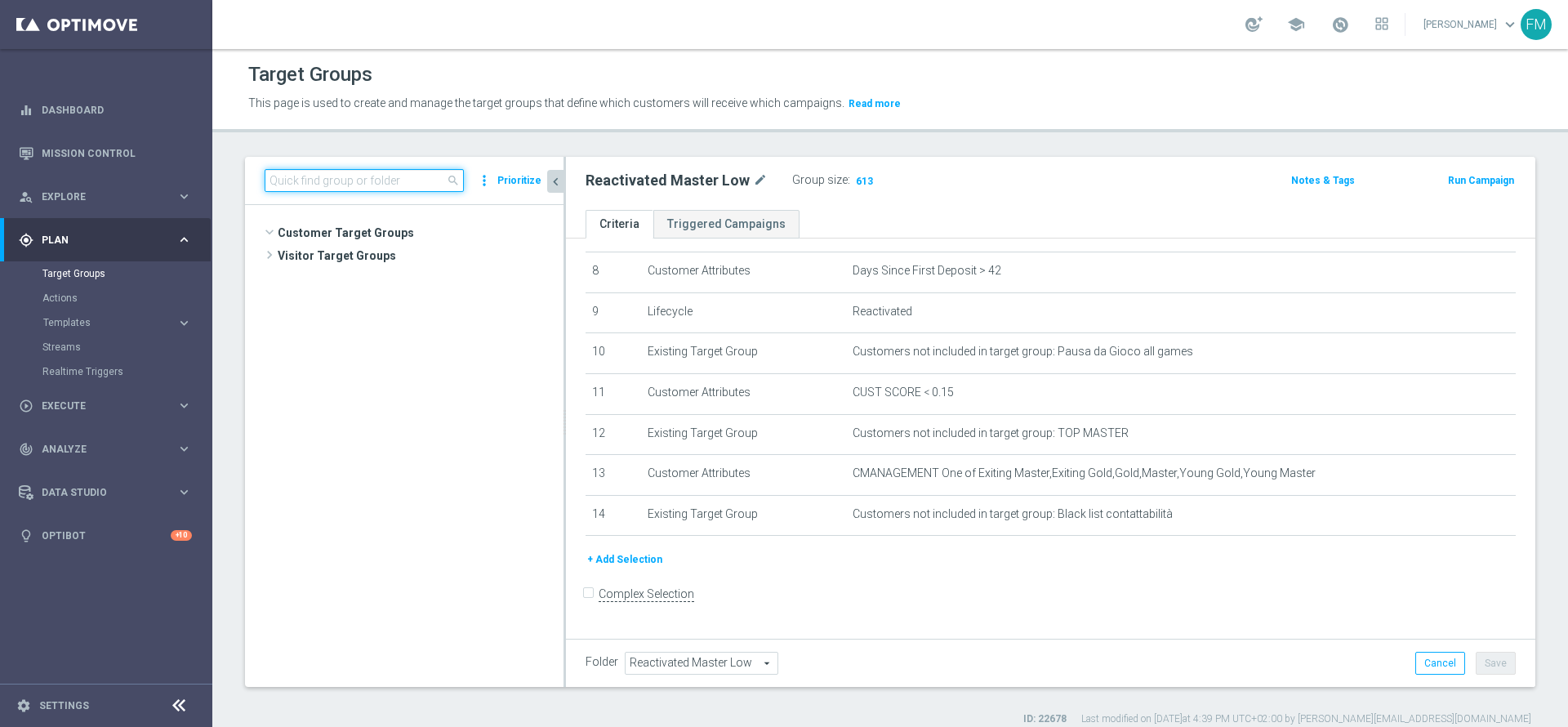
scroll to position [2519, 0]
click at [405, 176] on input at bounding box center [364, 181] width 199 height 23
paste input "Churn 0-12M Talent ggr nb tra 0 e 30 1st NO Sport"
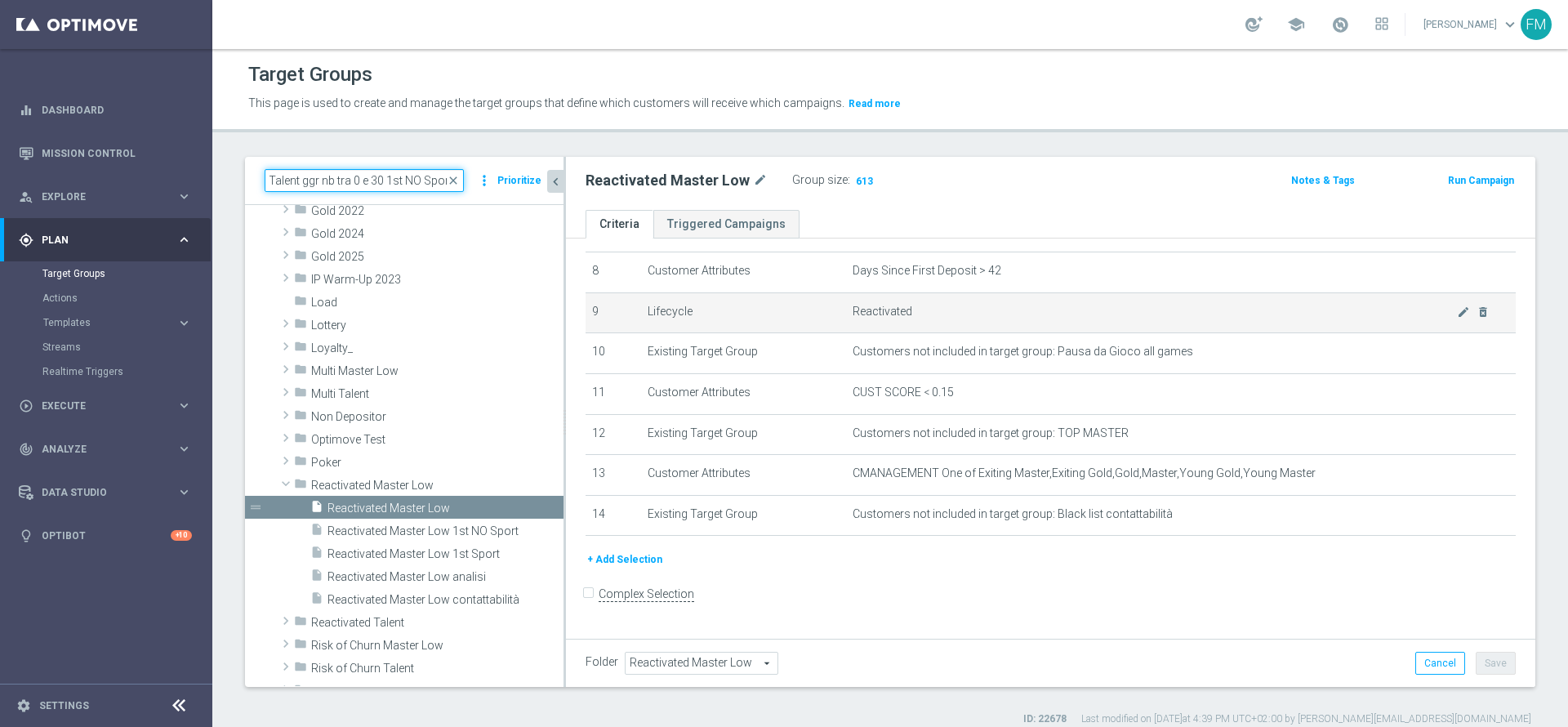
scroll to position [0, 0]
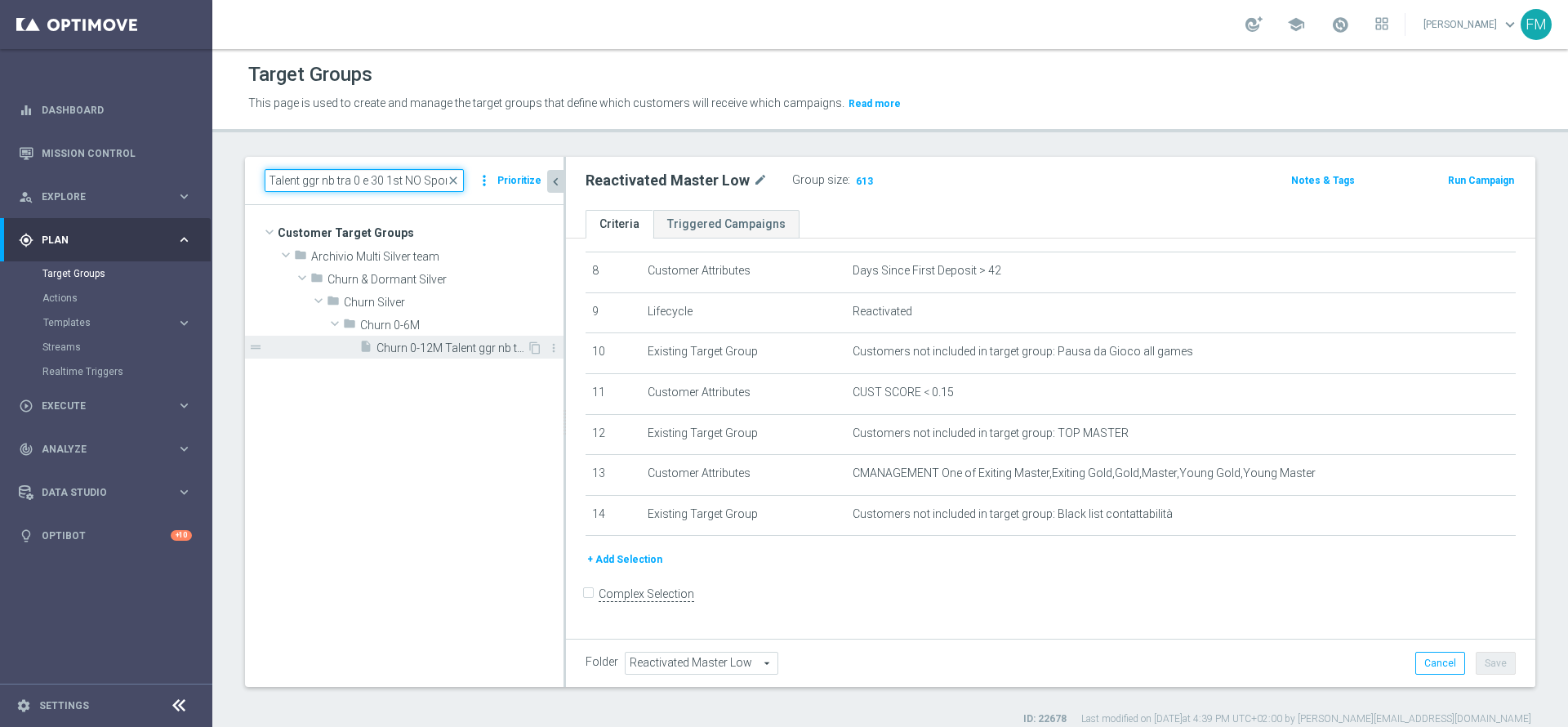
type input "Churn 0-12M Talent ggr nb tra 0 e 30 1st NO Sport"
click at [422, 342] on span "Churn 0-12M Talent ggr nb tra 0 e 30 1st NO Sport" at bounding box center [451, 348] width 150 height 14
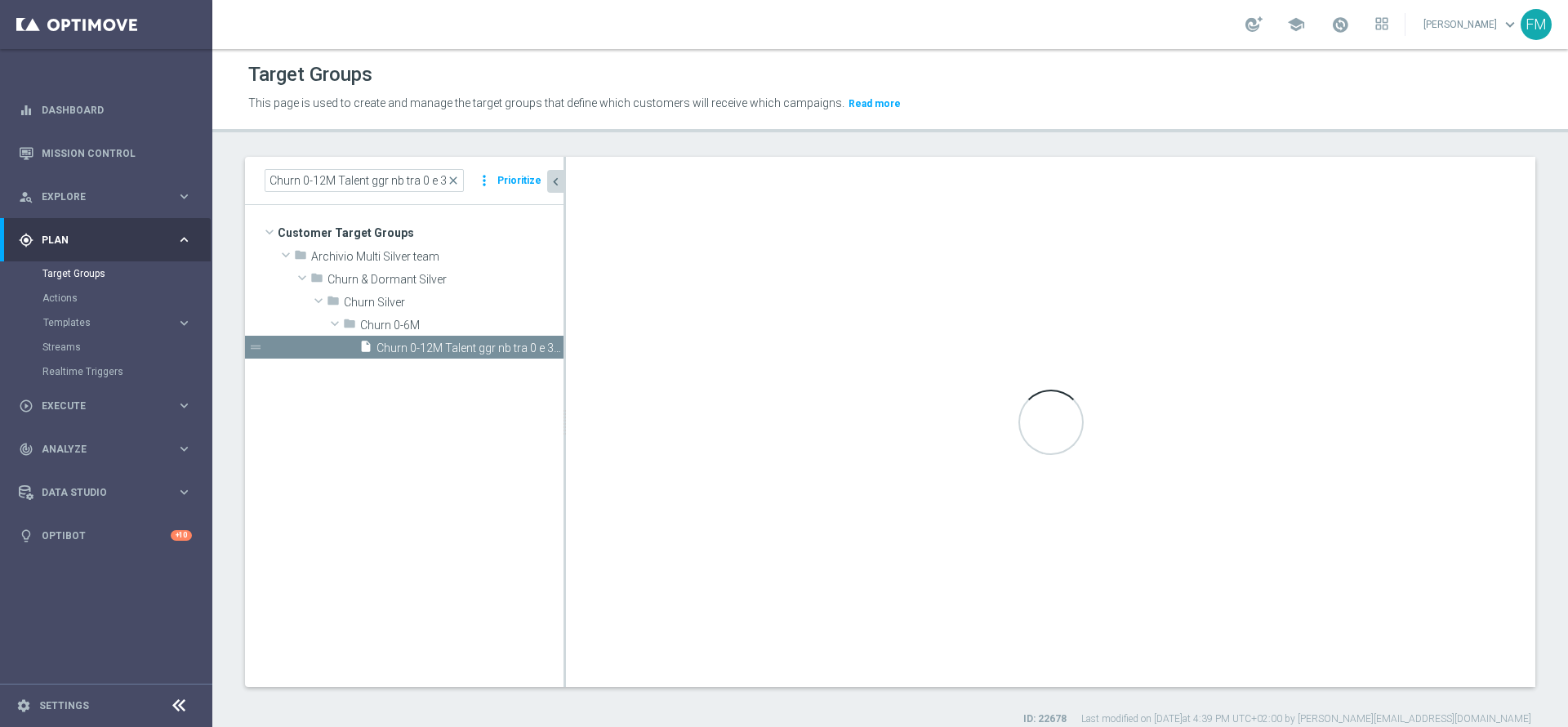
type input "Churn 0-6M"
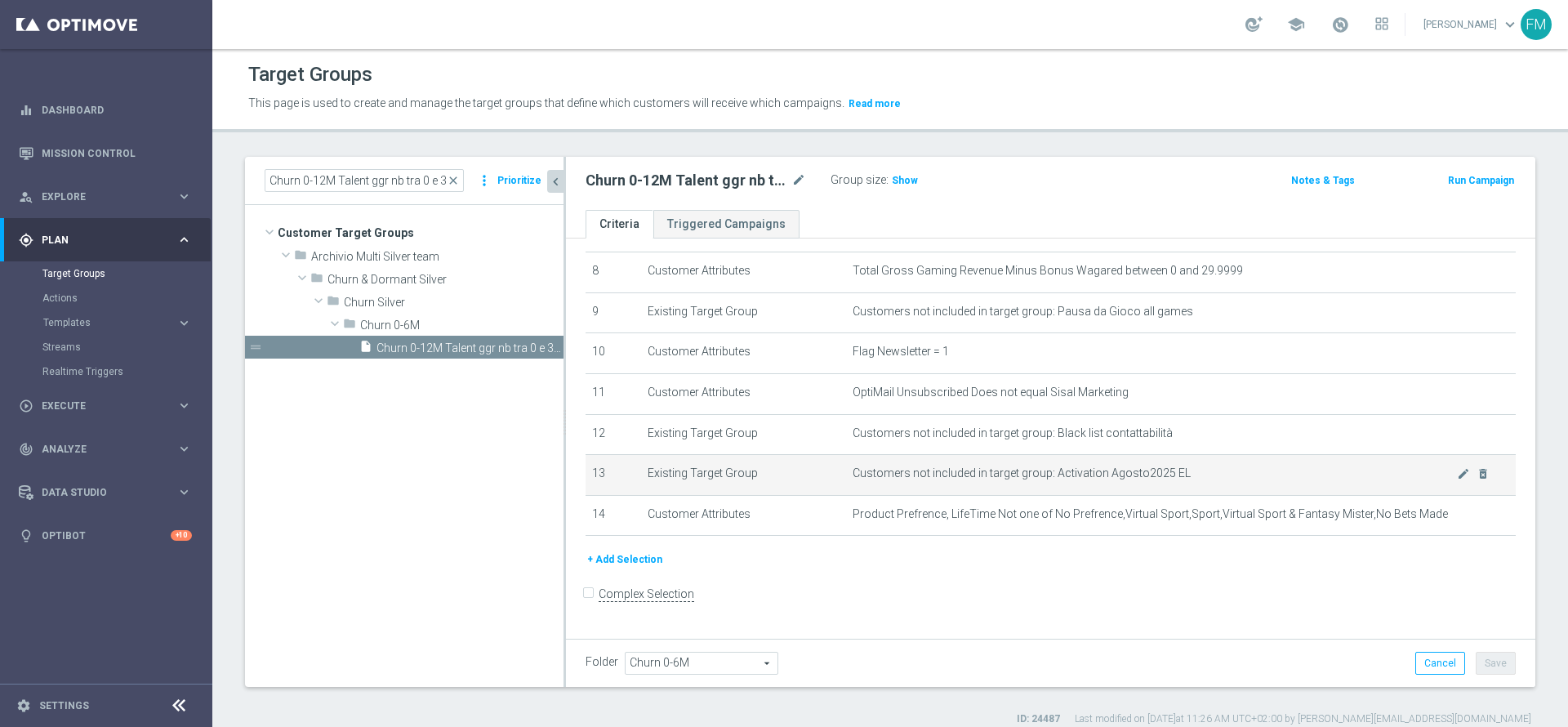
scroll to position [205, 0]
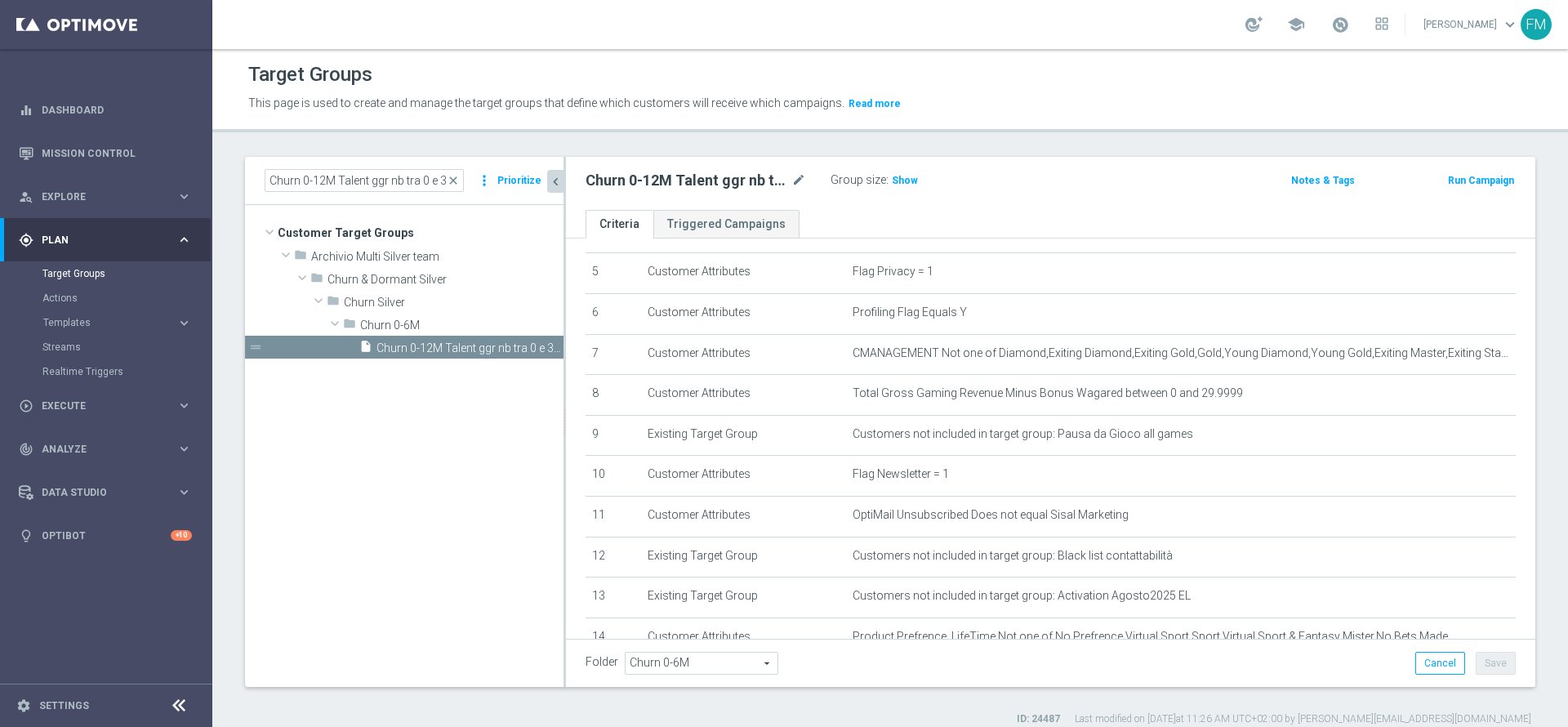
click at [455, 174] on span "close" at bounding box center [453, 180] width 13 height 13
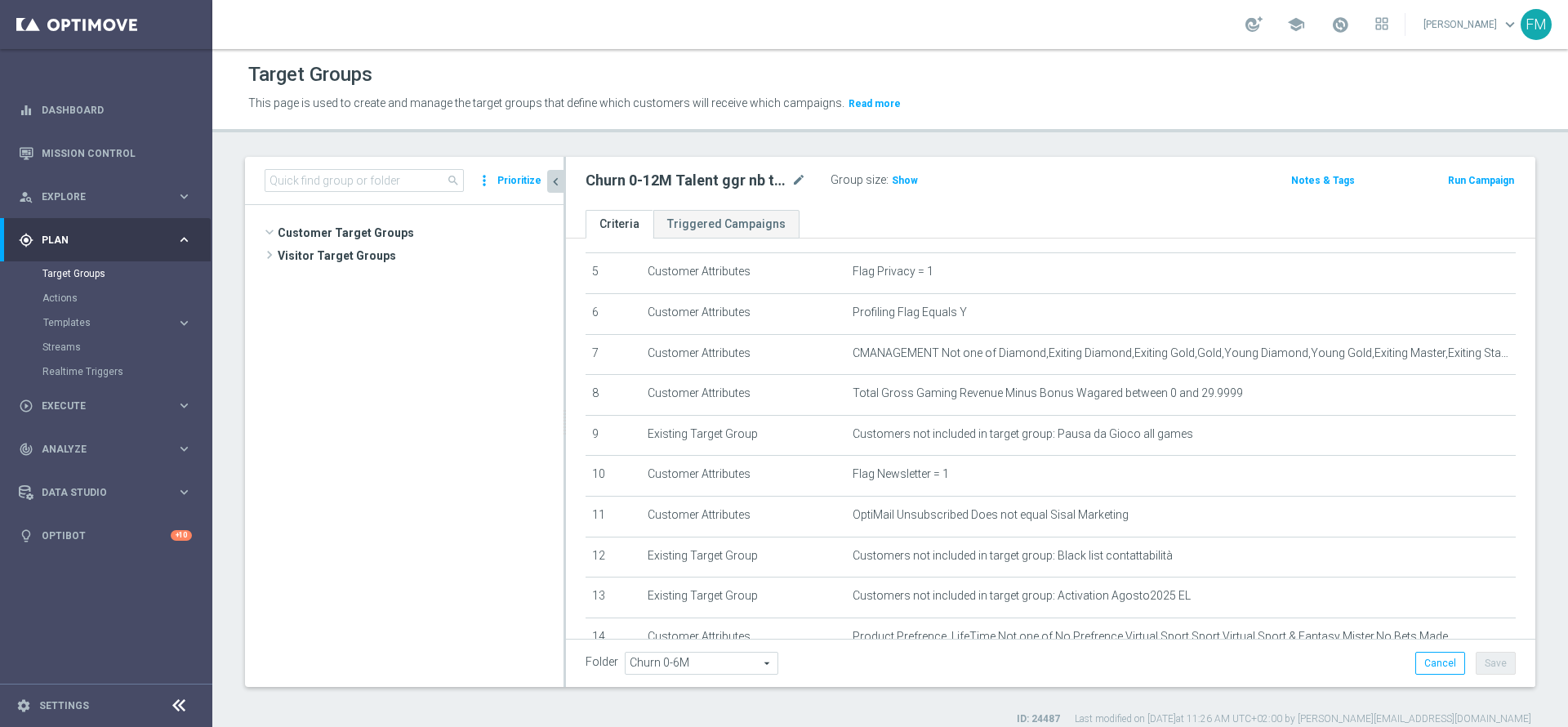
scroll to position [864, 0]
click at [375, 175] on input at bounding box center [364, 181] width 199 height 23
paste input "Churn 0-12M Talent ggr nb tra 0 e 100 1st Sport lftime"
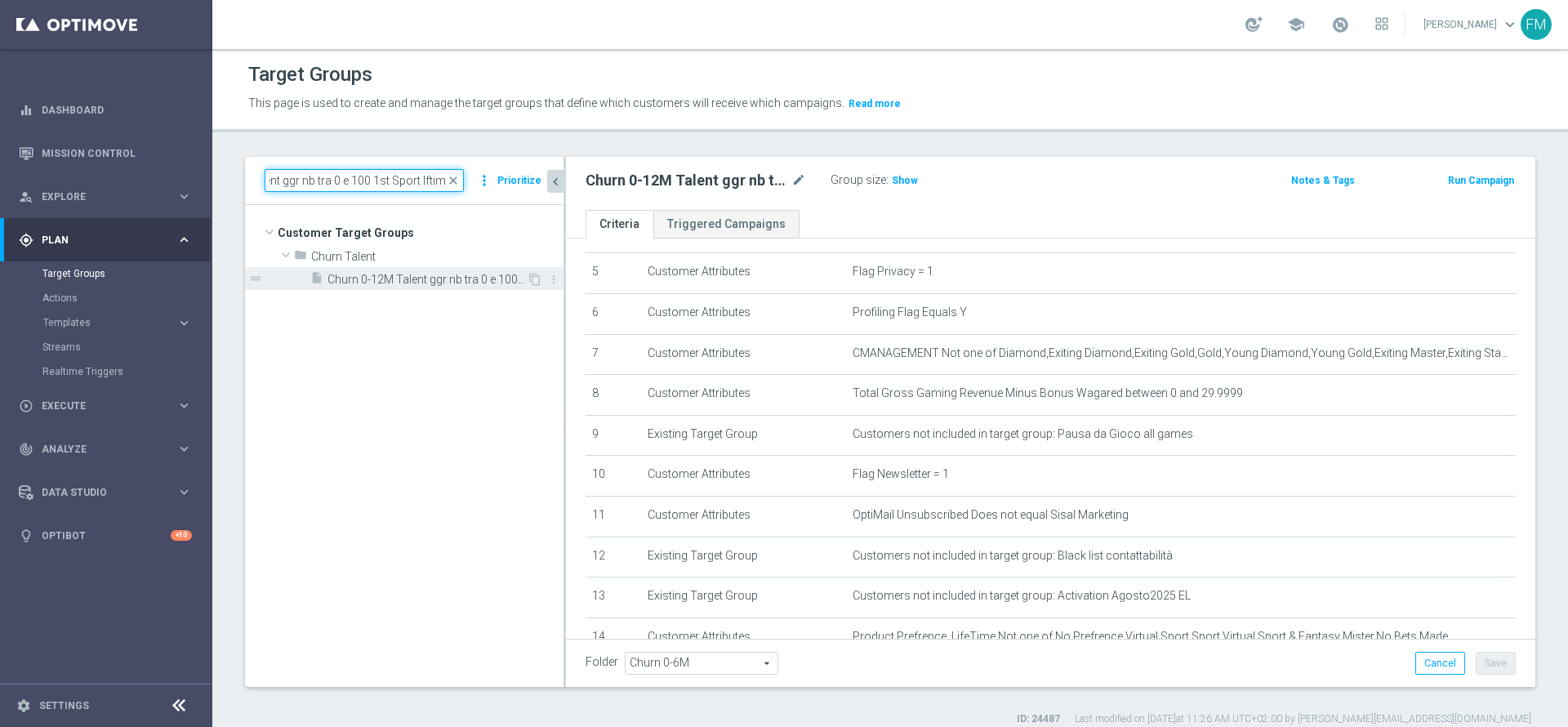
type input "Churn 0-12M Talent ggr nb tra 0 e 100 1st Sport lftime"
click at [468, 284] on span "Churn 0-12M Talent ggr nb tra 0 e 100 1st Sport lftime" at bounding box center [427, 279] width 199 height 14
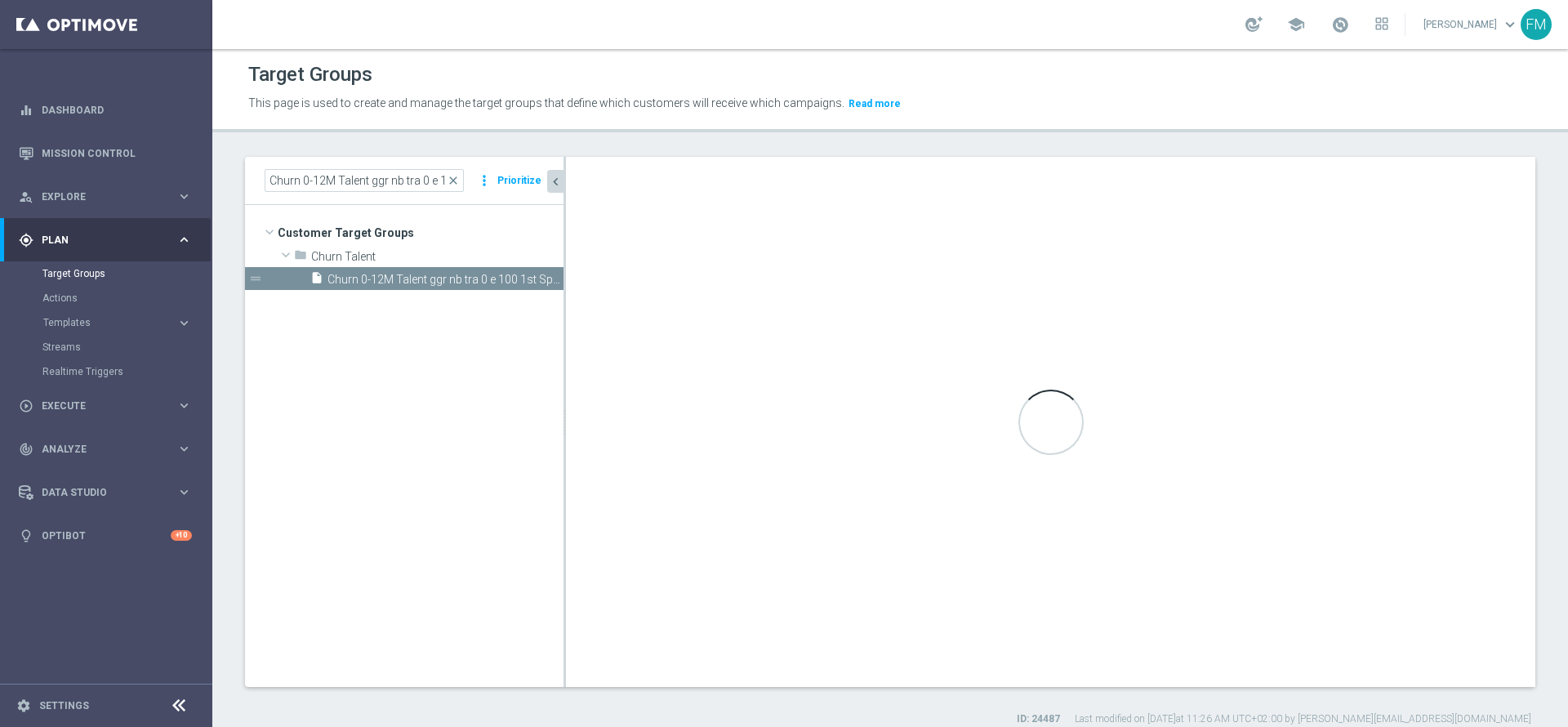
type input "Churn Talent"
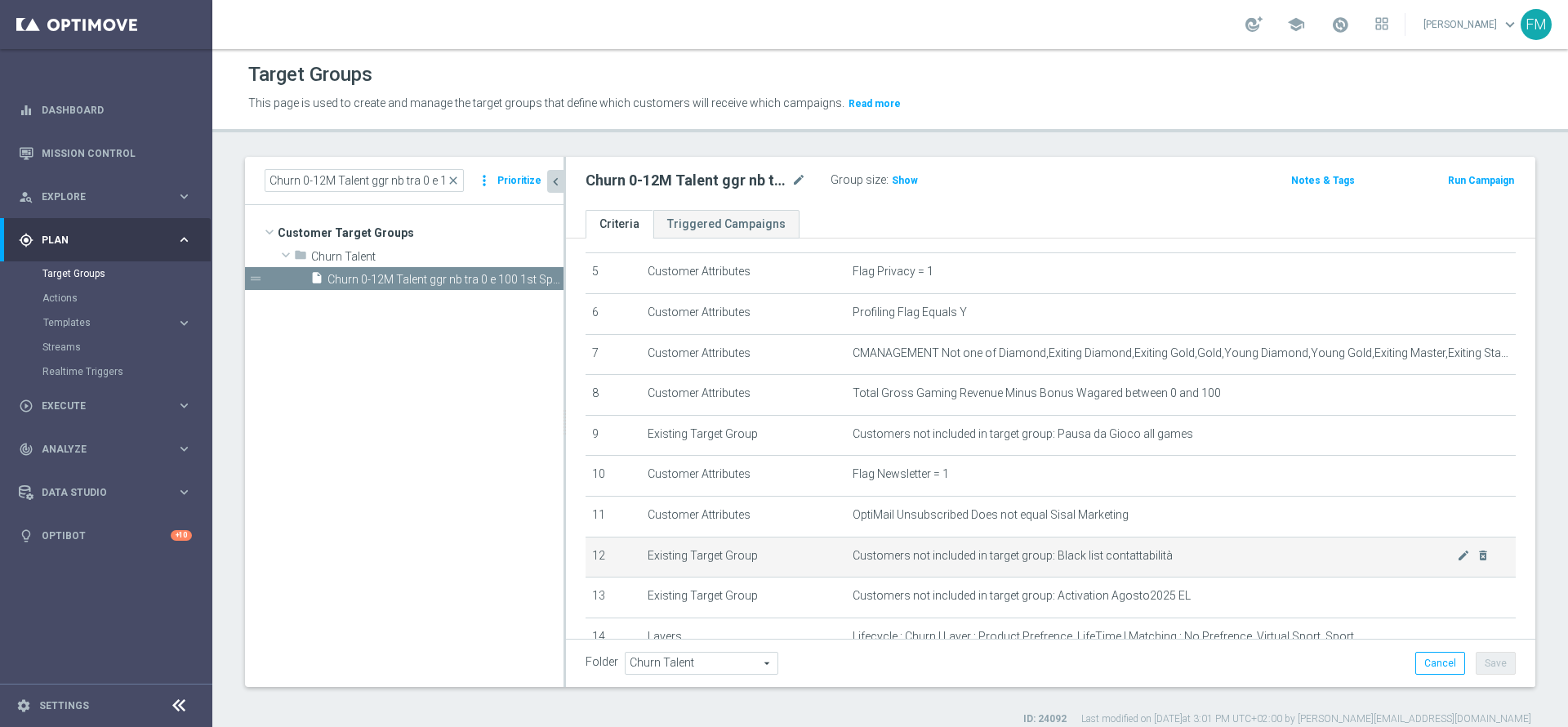
scroll to position [328, 0]
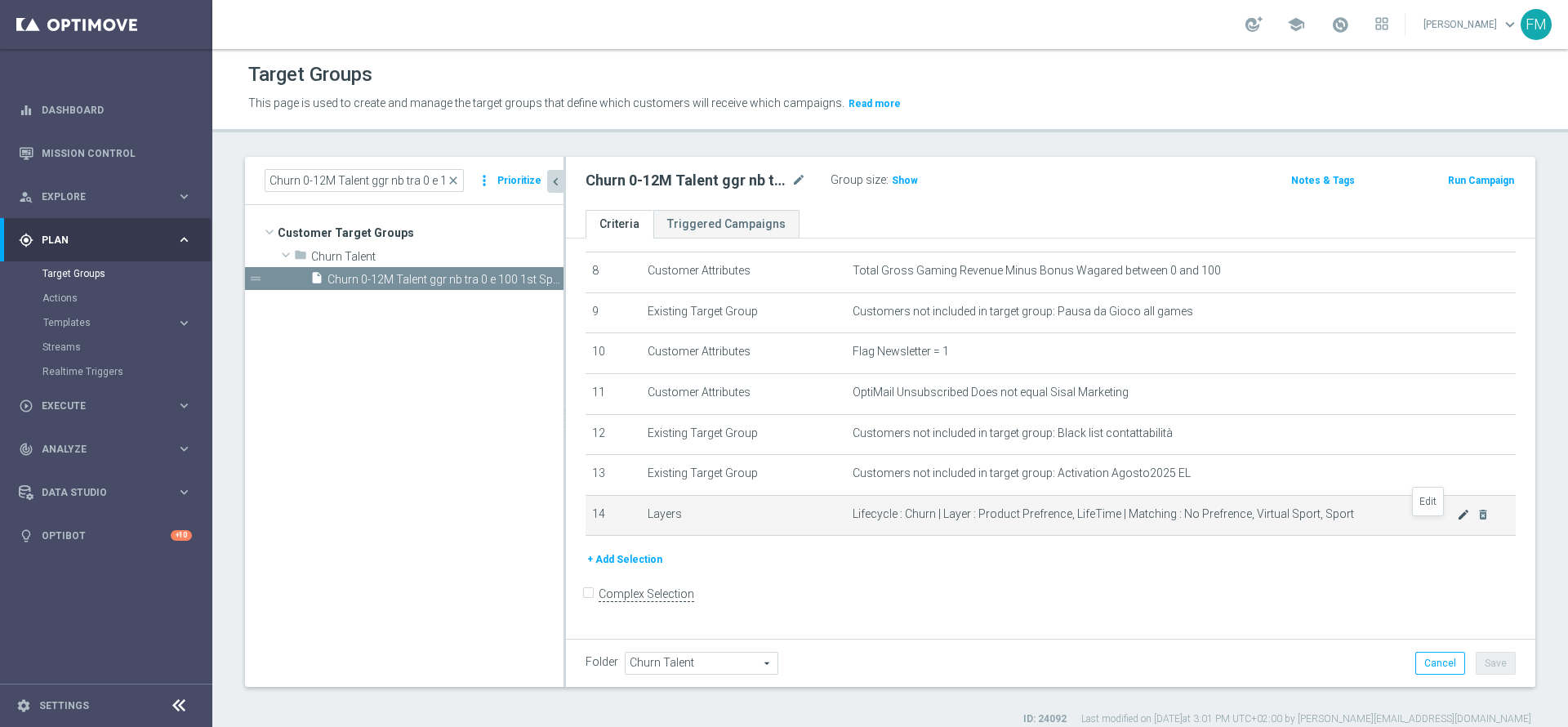
click at [1457, 518] on icon "mode_edit" at bounding box center [1463, 514] width 13 height 13
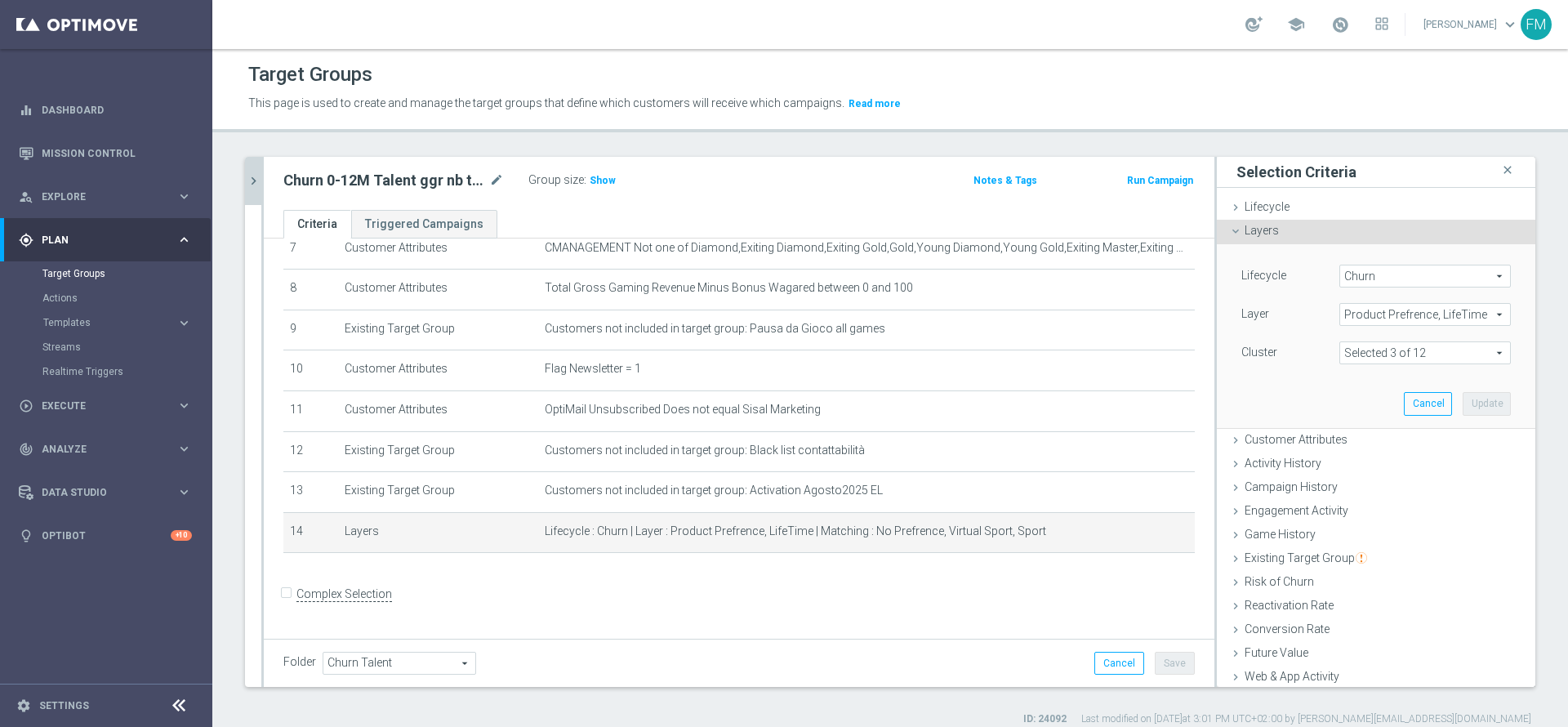
click at [1396, 352] on span at bounding box center [1424, 352] width 170 height 21
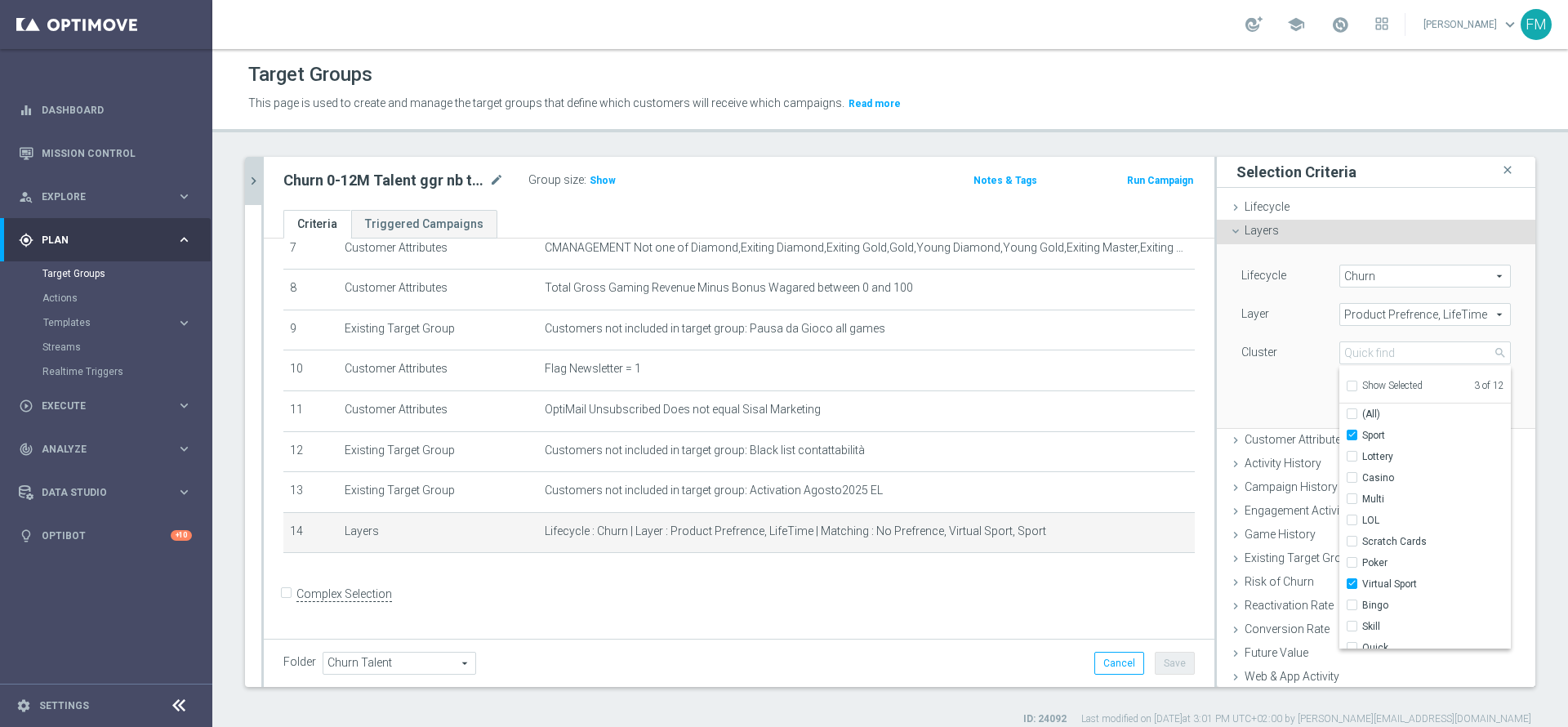
click at [1229, 389] on div "Lifecycle Churn Churn arrow_drop_down search Layer Product Prefrence, LifeTime …" at bounding box center [1376, 336] width 294 height 183
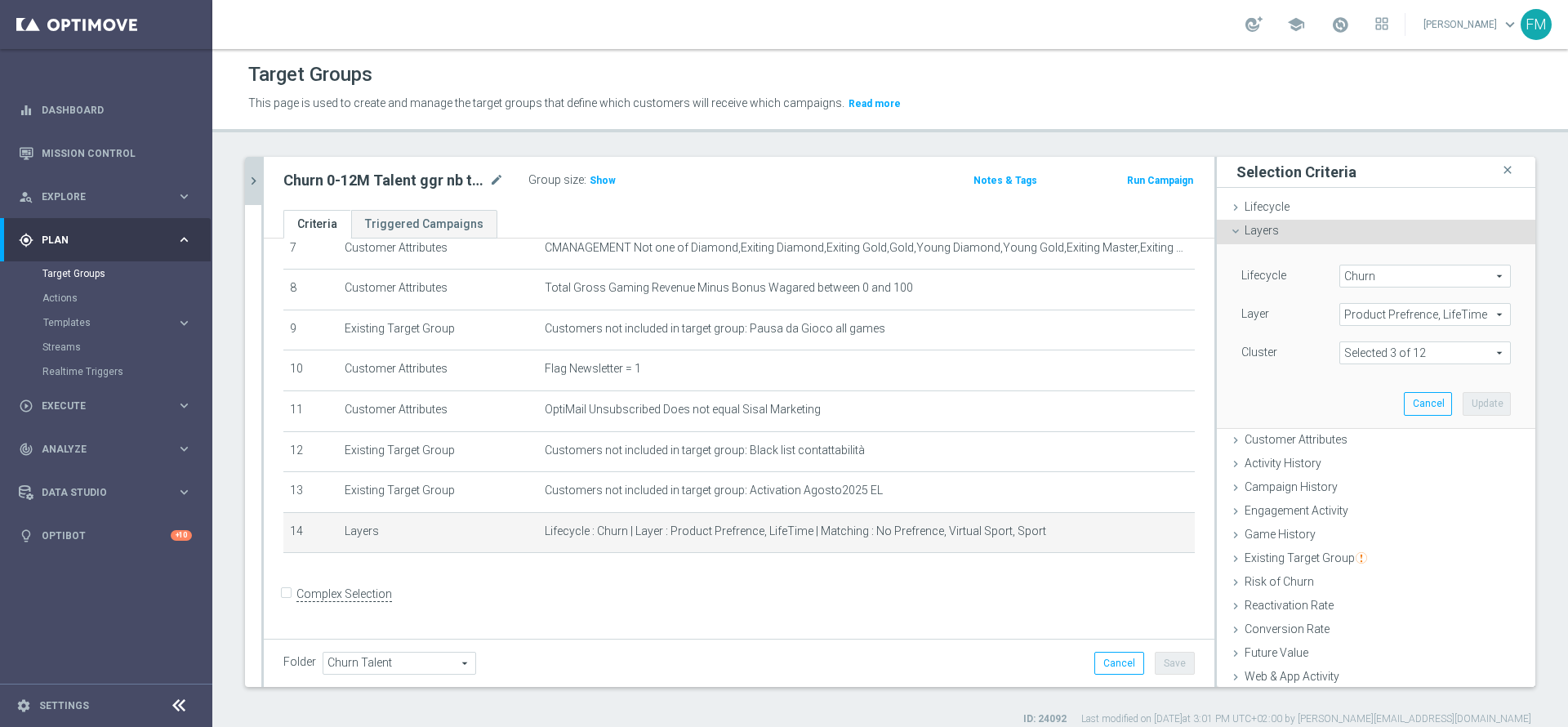
click at [1294, 392] on div "Lifecycle Churn Churn arrow_drop_down search Layer Product Prefrence, LifeTime …" at bounding box center [1376, 336] width 294 height 183
click at [695, 597] on form "Complex Selection Invalid Expression" at bounding box center [739, 611] width 911 height 61
click at [1095, 667] on button "Cancel" at bounding box center [1119, 663] width 50 height 23
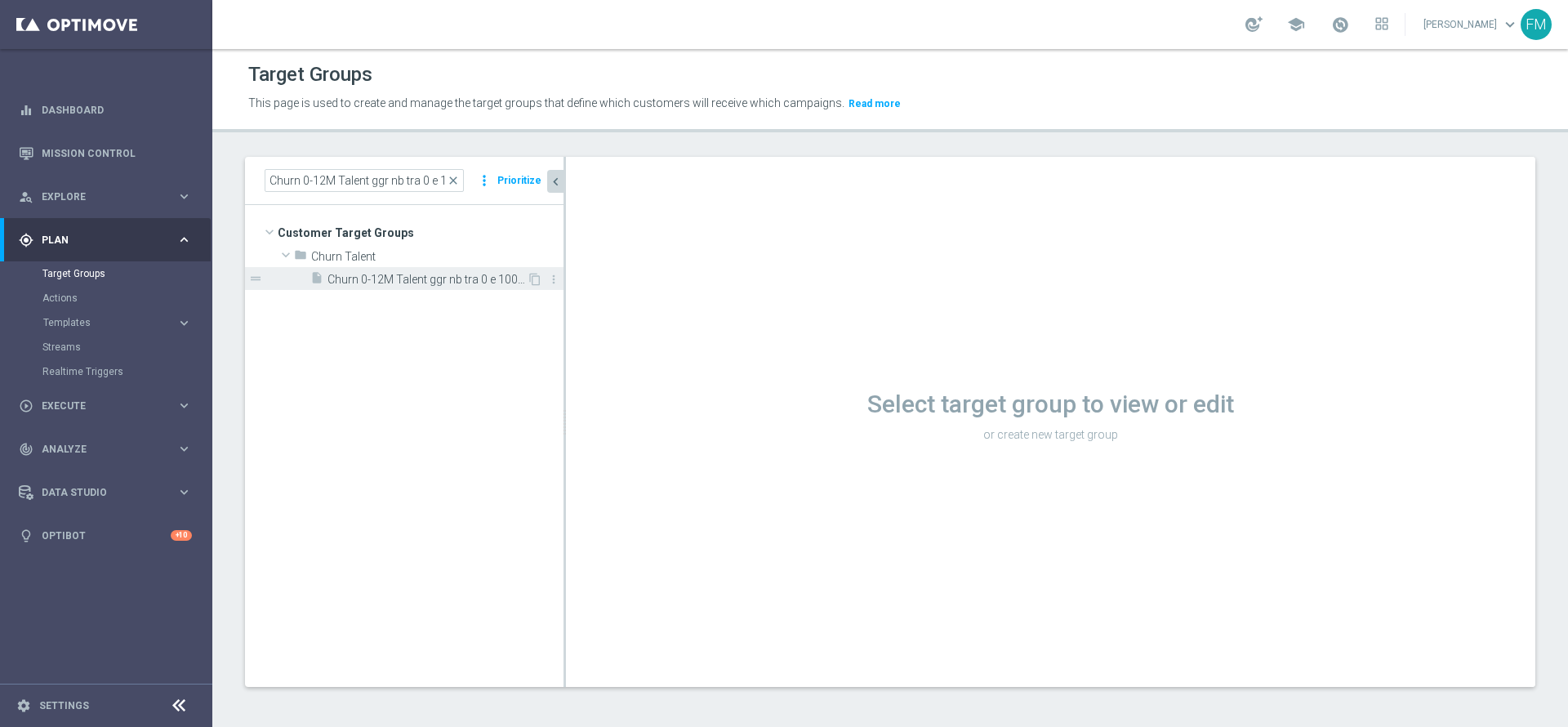
click at [362, 274] on span "Churn 0-12M Talent ggr nb tra 0 e 100 1st Sport lftime" at bounding box center [427, 279] width 199 height 14
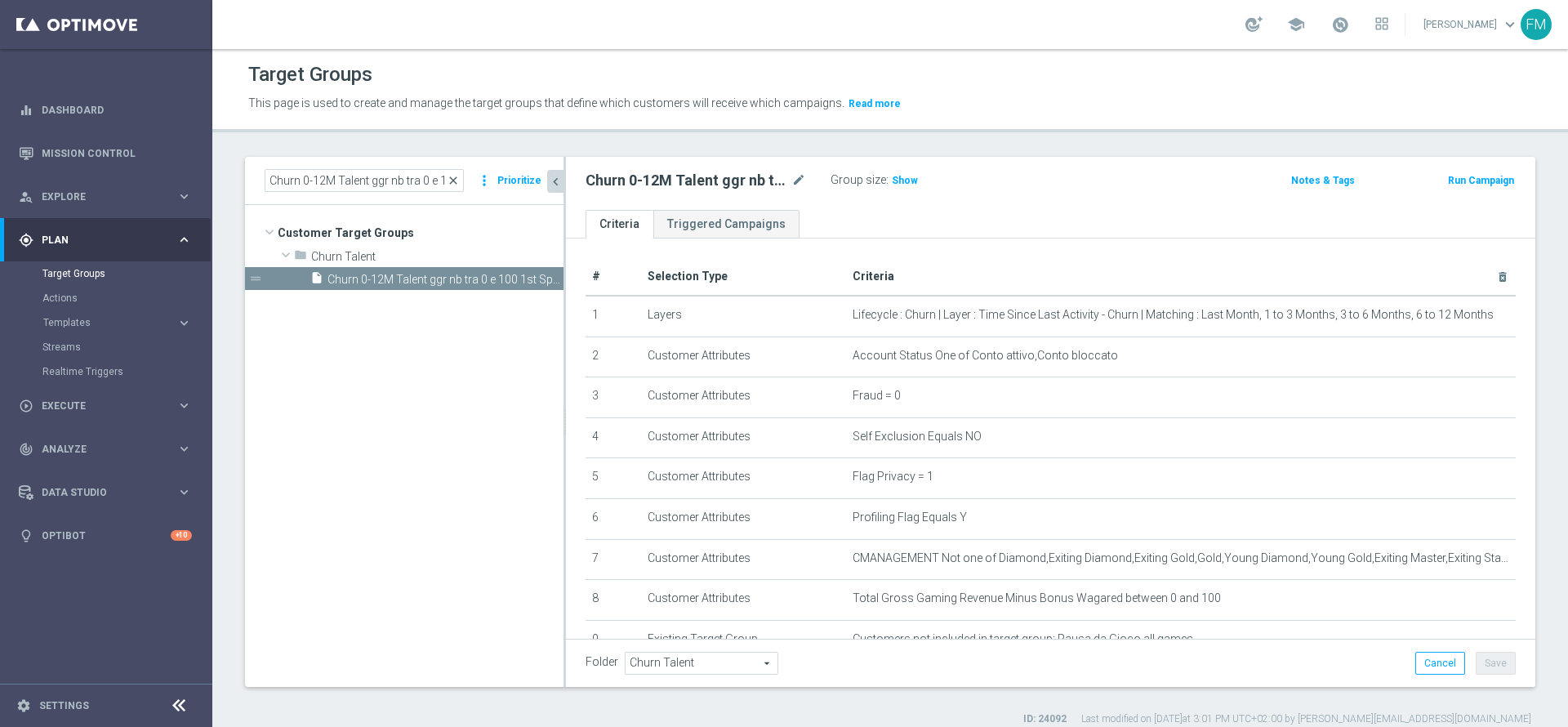
click at [454, 178] on span "close" at bounding box center [453, 180] width 13 height 13
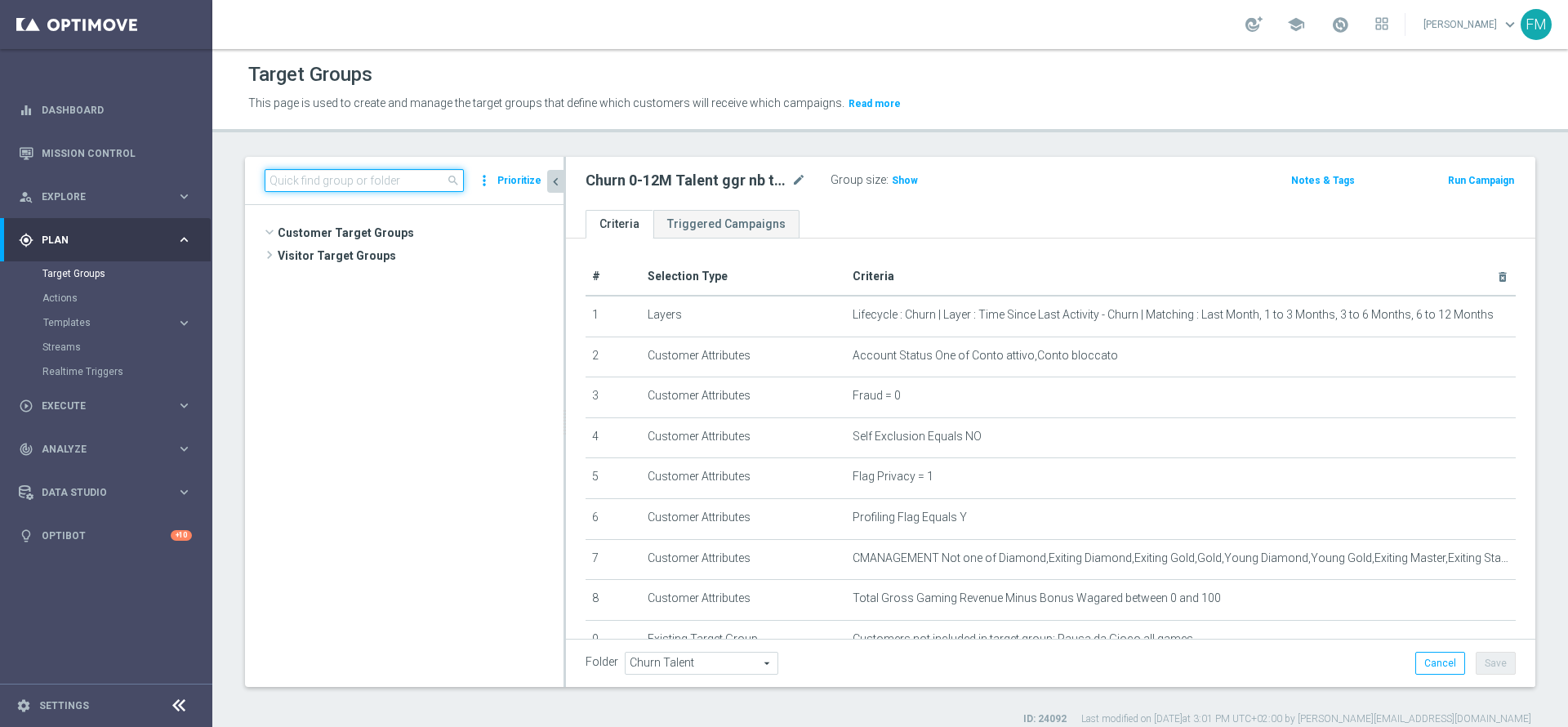
click at [370, 178] on input at bounding box center [364, 181] width 199 height 23
paste input "Churn 0-12M Talent ggr nb tra 30 e 300 1st NO Sport"
type input "Churn 0-12M Talent ggr nb tra 30 e 300 1st NO Sport"
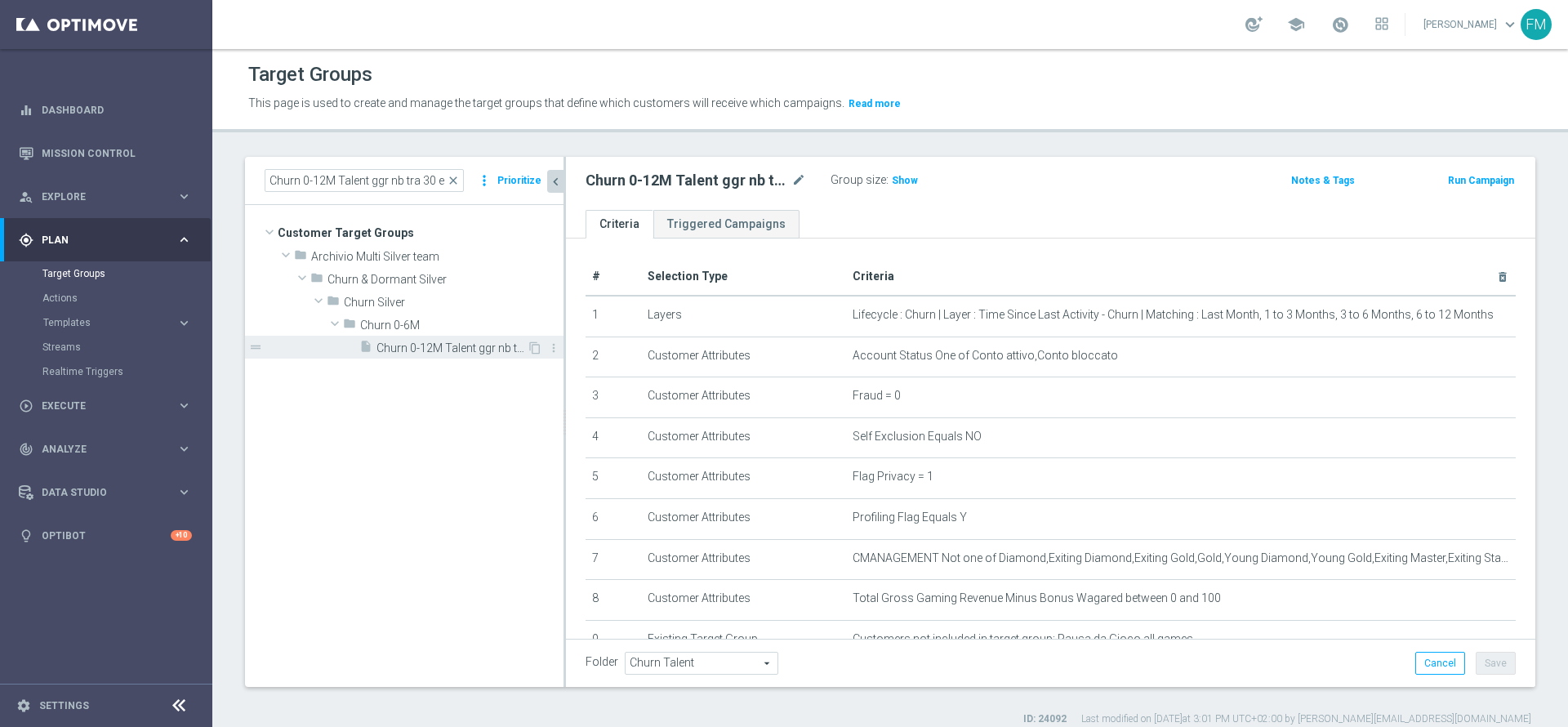
click at [475, 336] on div "insert_drive_file Churn 0-12M Talent ggr nb tra 30 e 300 1st NO Sport" at bounding box center [443, 347] width 167 height 23
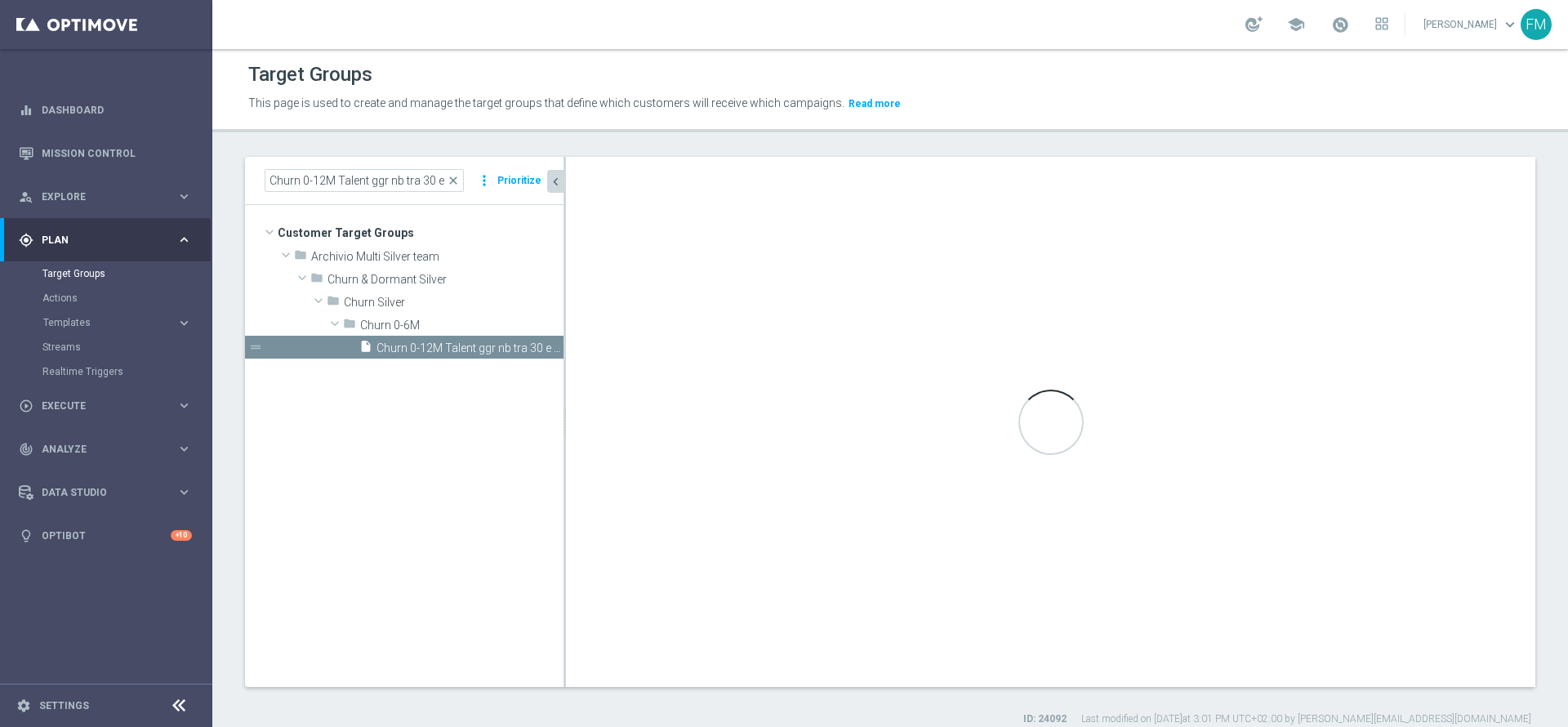
type input "Churn 0-6M"
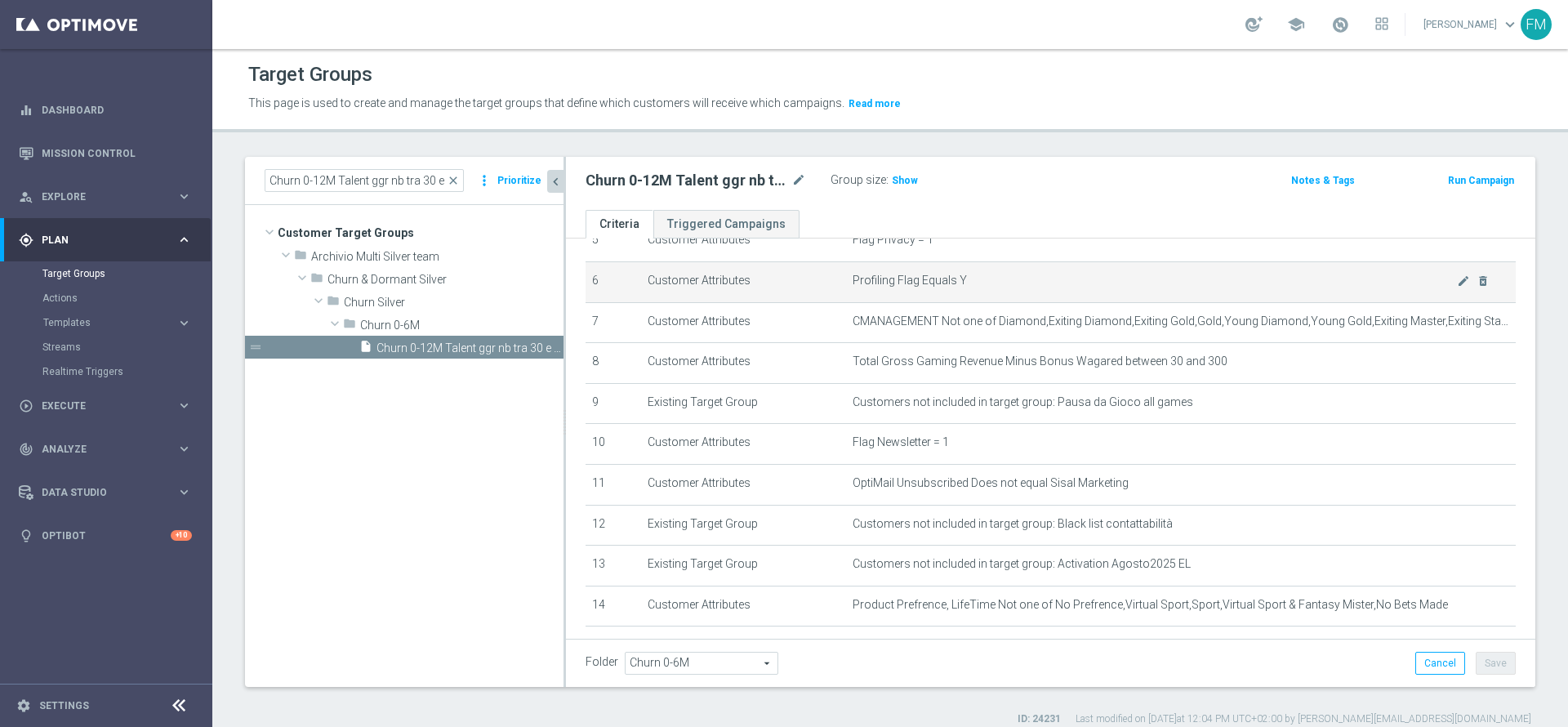
scroll to position [205, 0]
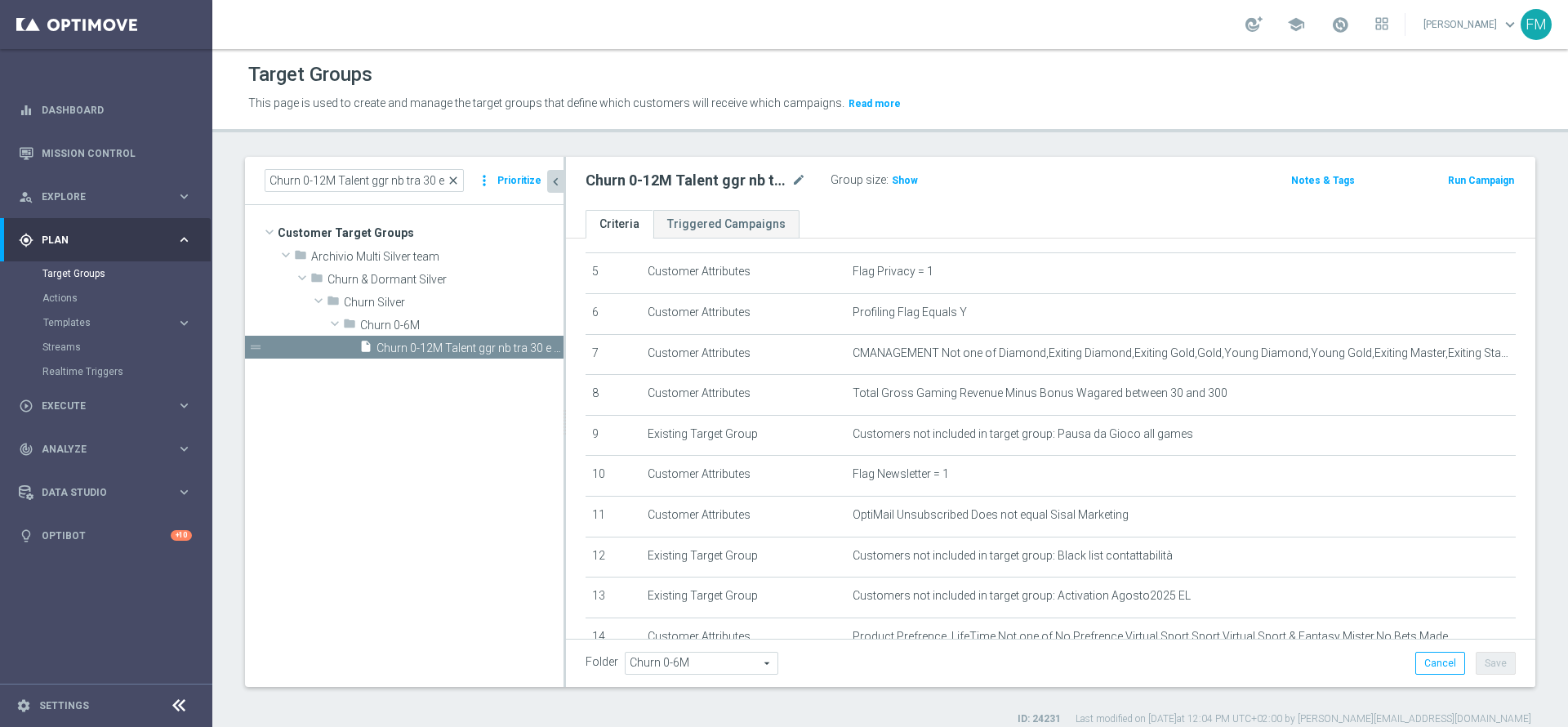
click at [459, 181] on span "close" at bounding box center [453, 180] width 13 height 13
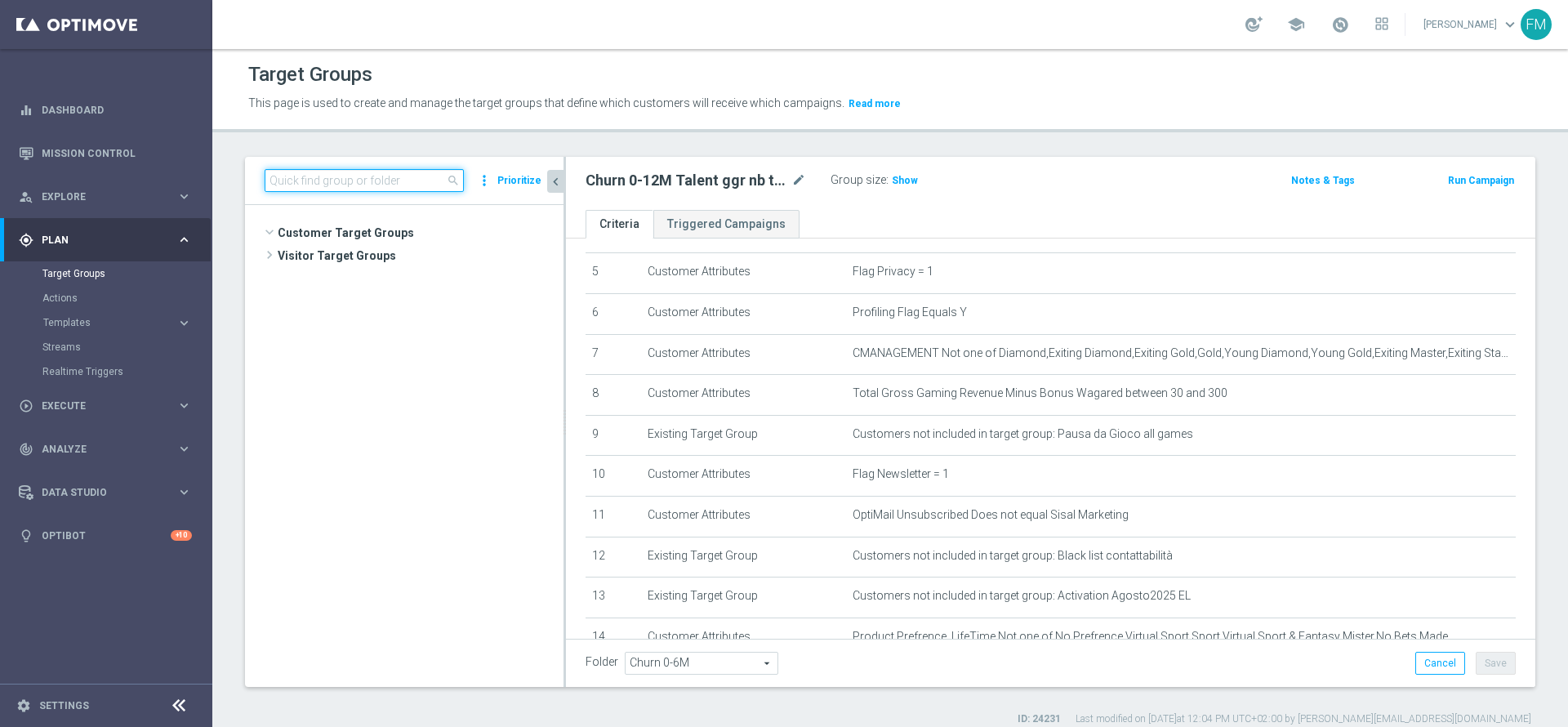
click at [396, 186] on input at bounding box center [364, 181] width 199 height 23
paste input "Churn 0-12M Talent ggr nb tra 0 e 30 1st NO Sport"
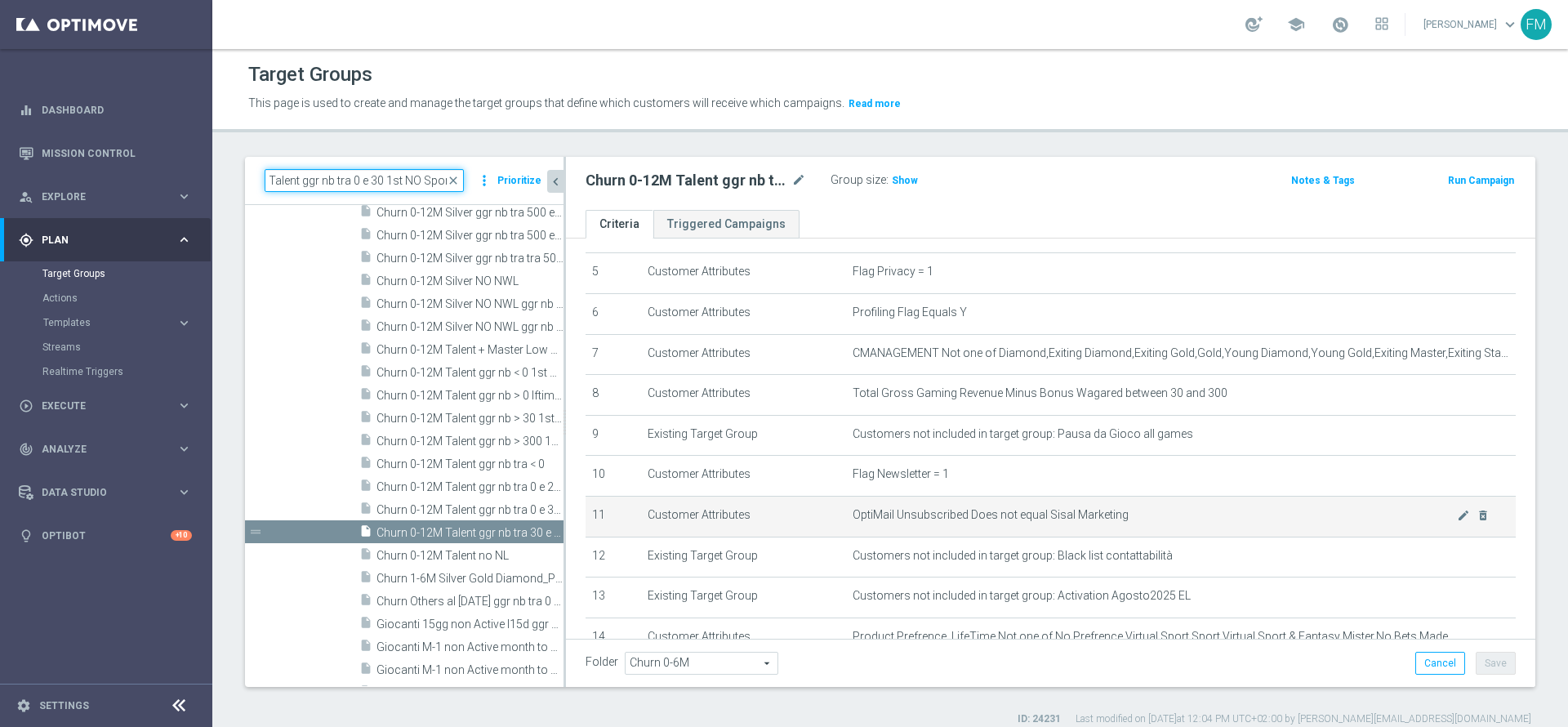
scroll to position [0, 0]
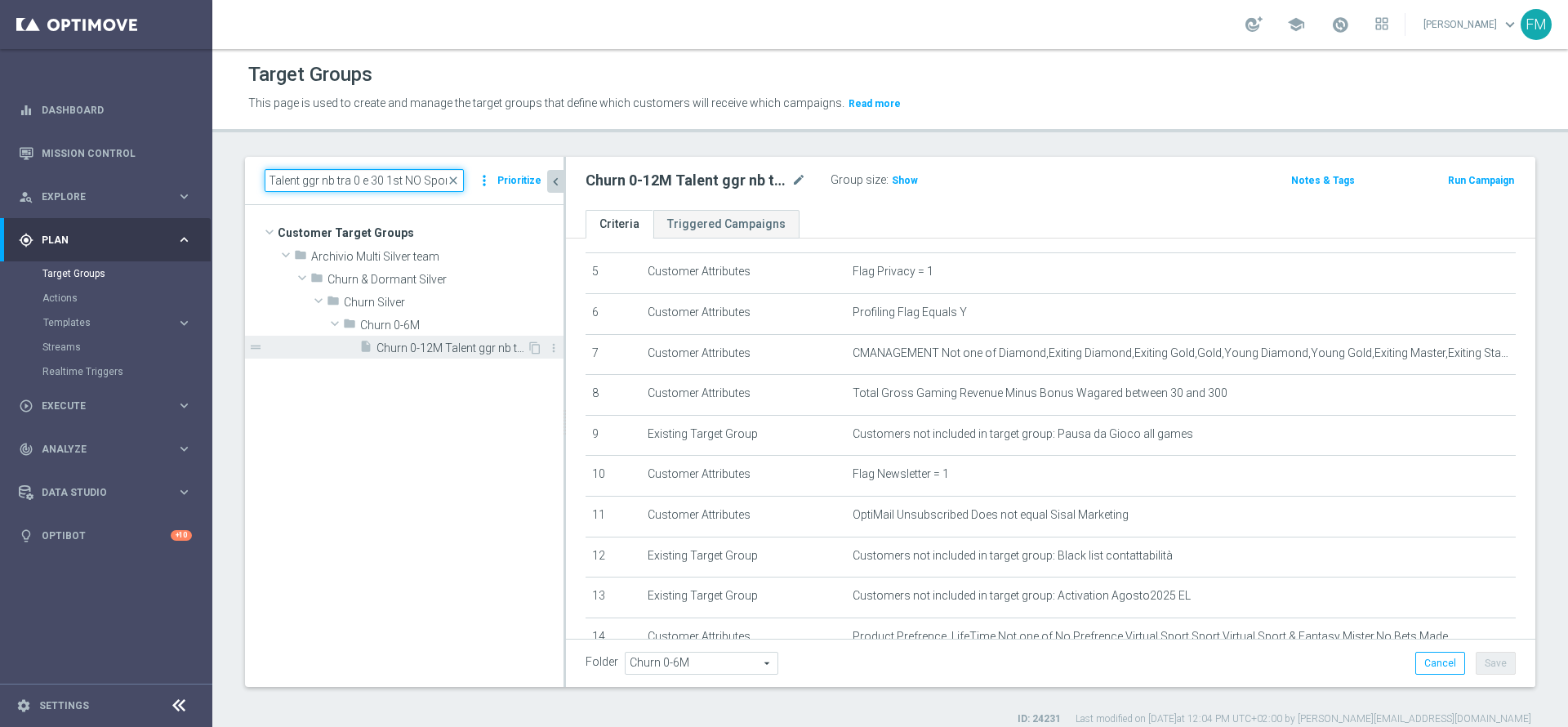
type input "Churn 0-12M Talent ggr nb tra 0 e 30 1st NO Sport"
click at [437, 348] on span "Churn 0-12M Talent ggr nb tra 0 e 30 1st NO Sport" at bounding box center [451, 348] width 150 height 14
click at [458, 174] on div "Churn 0-12M Talent ggr nb tra 0 e 30 1st NO Sport close" at bounding box center [364, 181] width 199 height 23
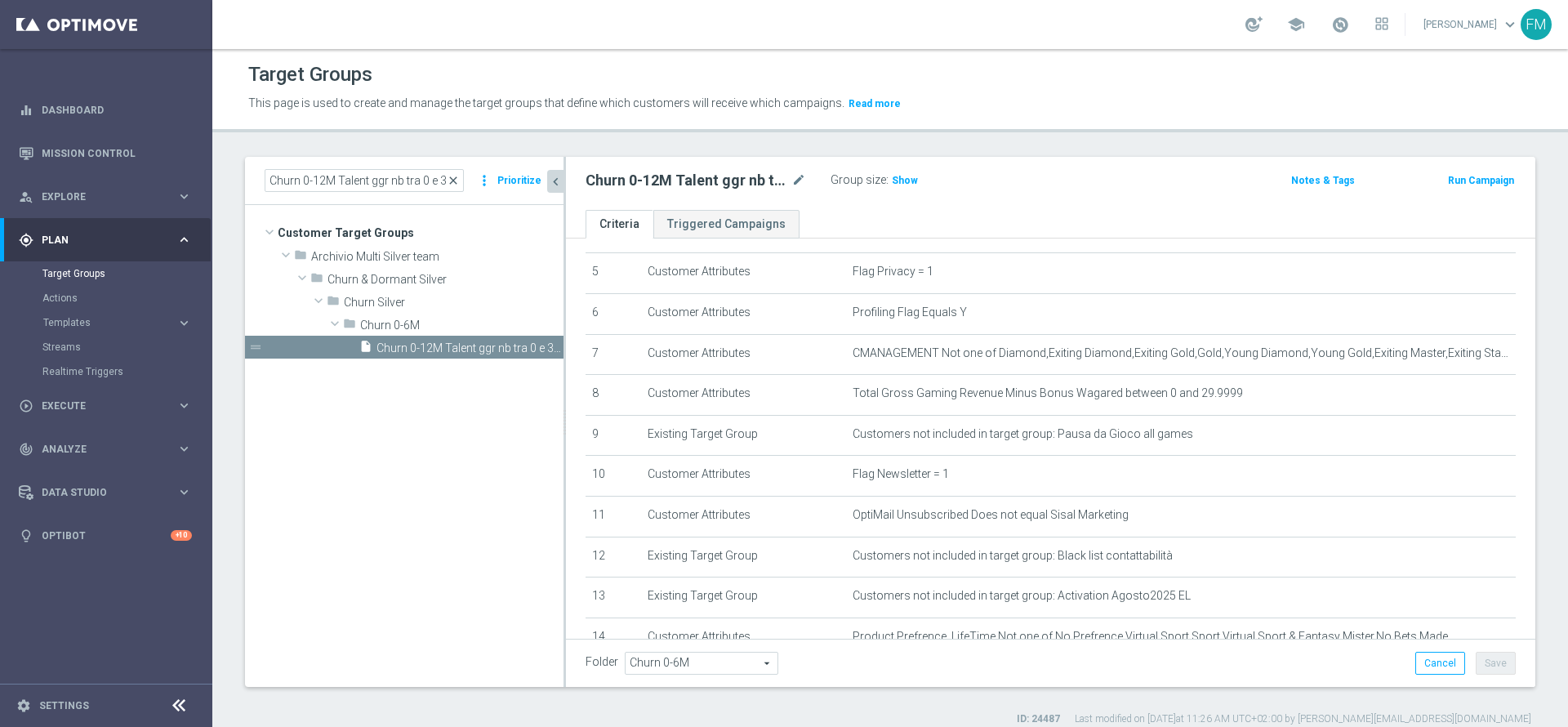
click at [457, 178] on span "close" at bounding box center [453, 180] width 13 height 13
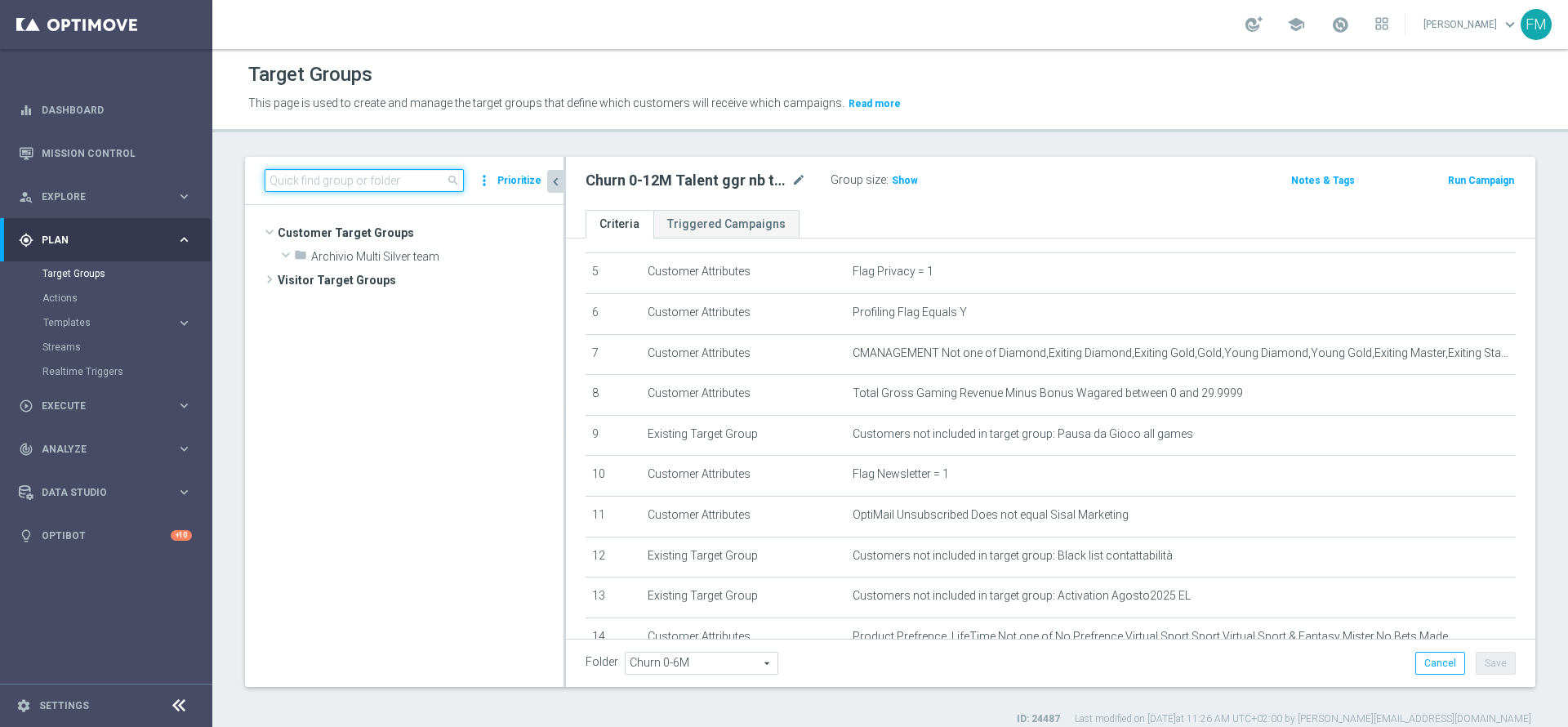
click at [410, 182] on input at bounding box center [364, 181] width 199 height 23
paste input "Churn 0-12M Talent ggr nb tra 30 e 300 1st NO Sport"
type input "Churn 0-12M Talent ggr nb tra 30 e 300 1st NO Sport"
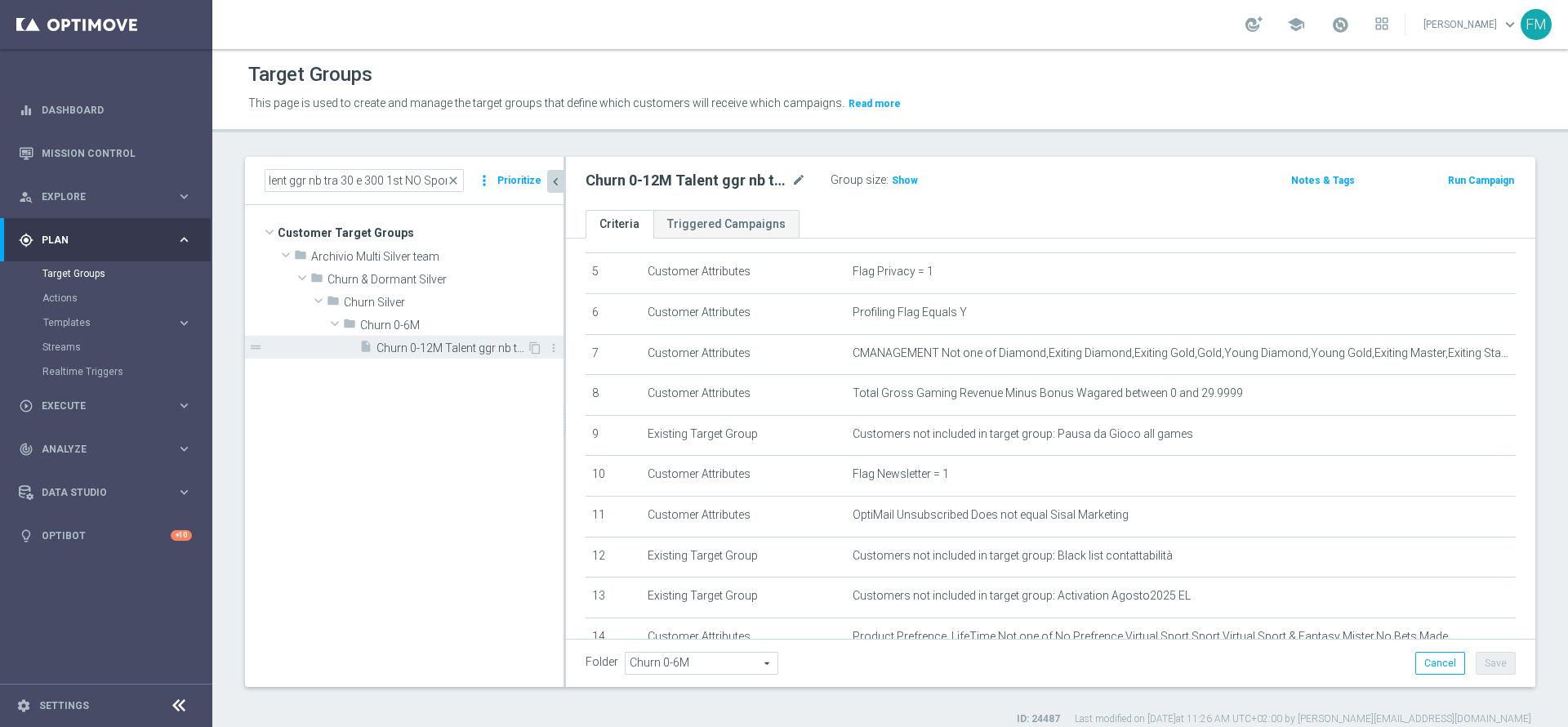
click at [437, 350] on span "Churn 0-12M Talent ggr nb tra 30 e 300 1st NO Sport" at bounding box center [451, 348] width 150 height 14
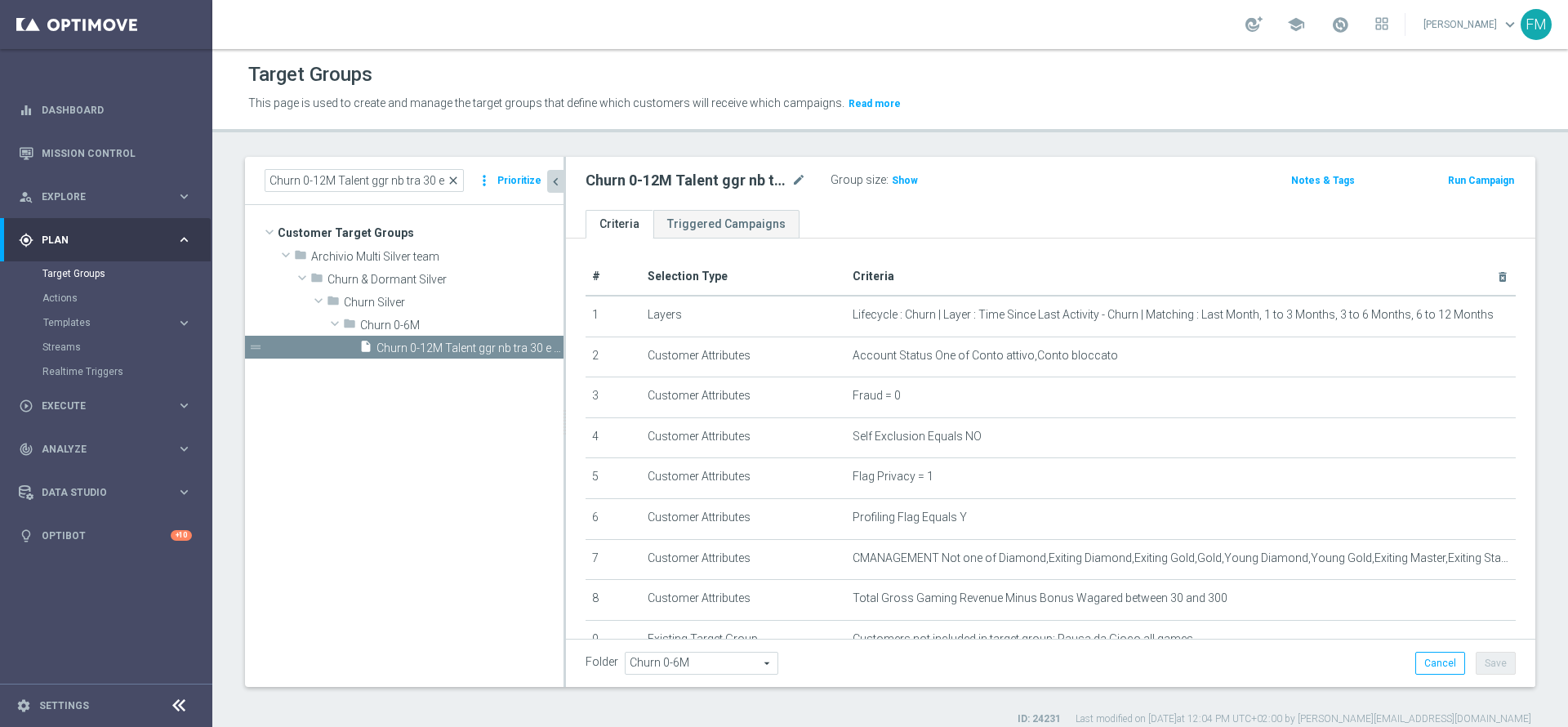
click at [459, 182] on span "close" at bounding box center [453, 180] width 13 height 13
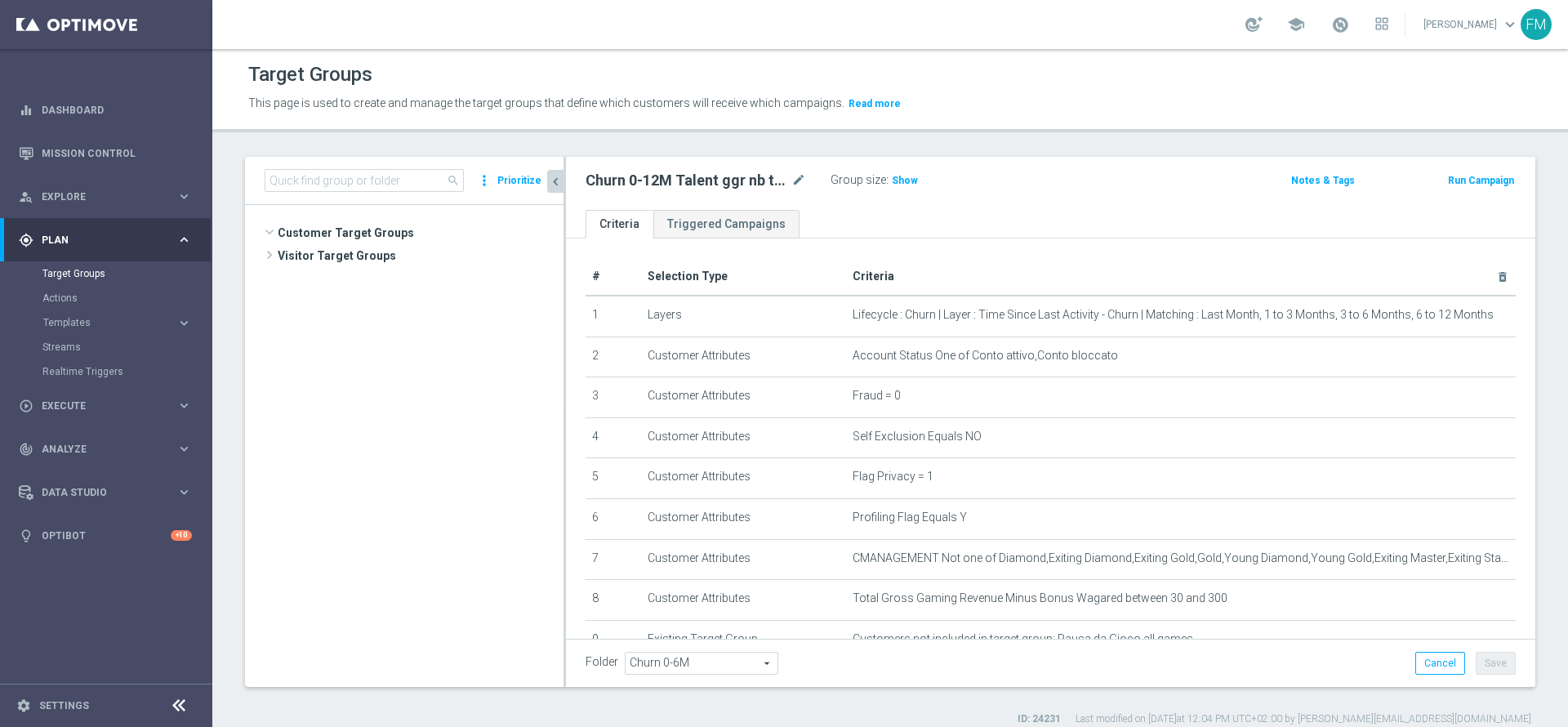
scroll to position [885, 0]
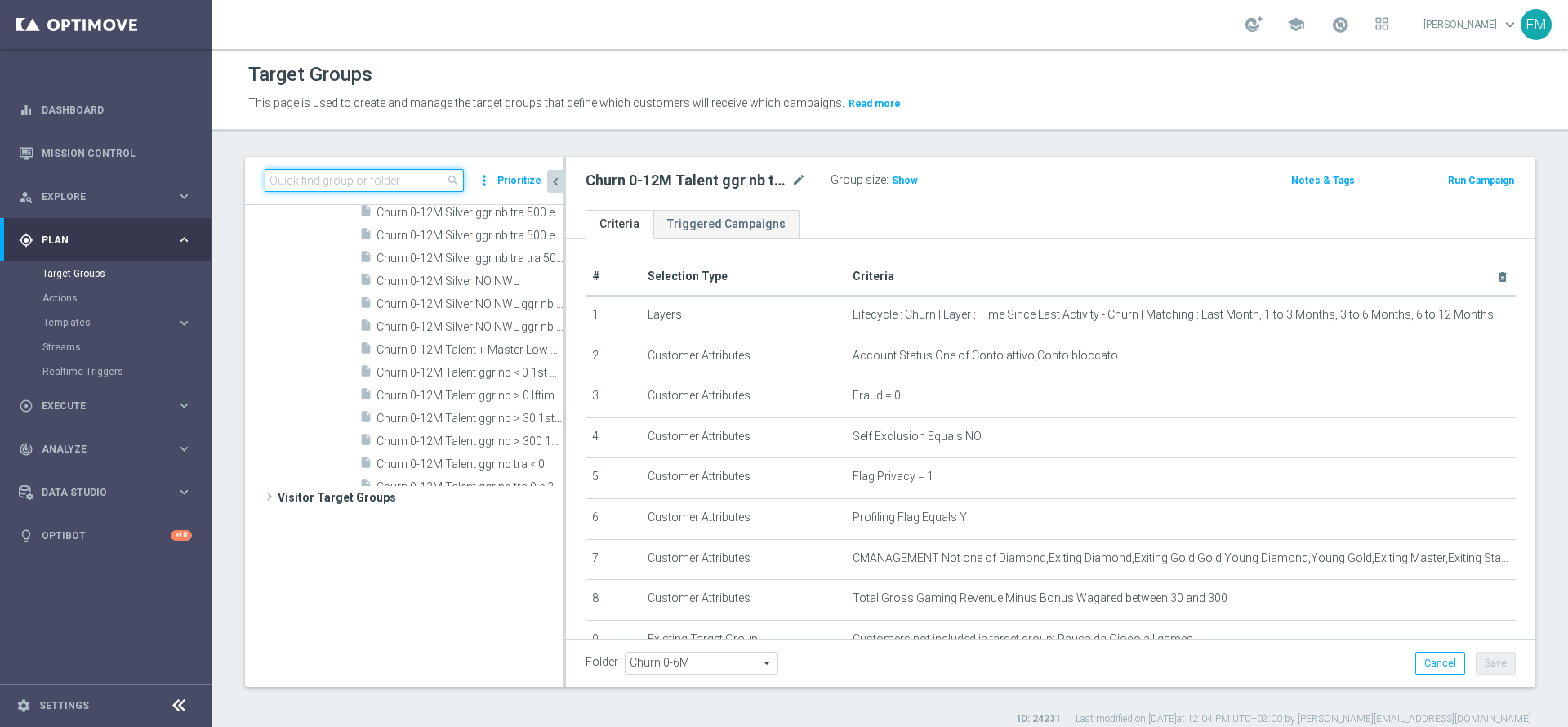
click at [422, 179] on input at bounding box center [364, 181] width 199 height 23
paste input "Churn 0-12M Talent ggr nb tra 30 e 300 1st NO Sport"
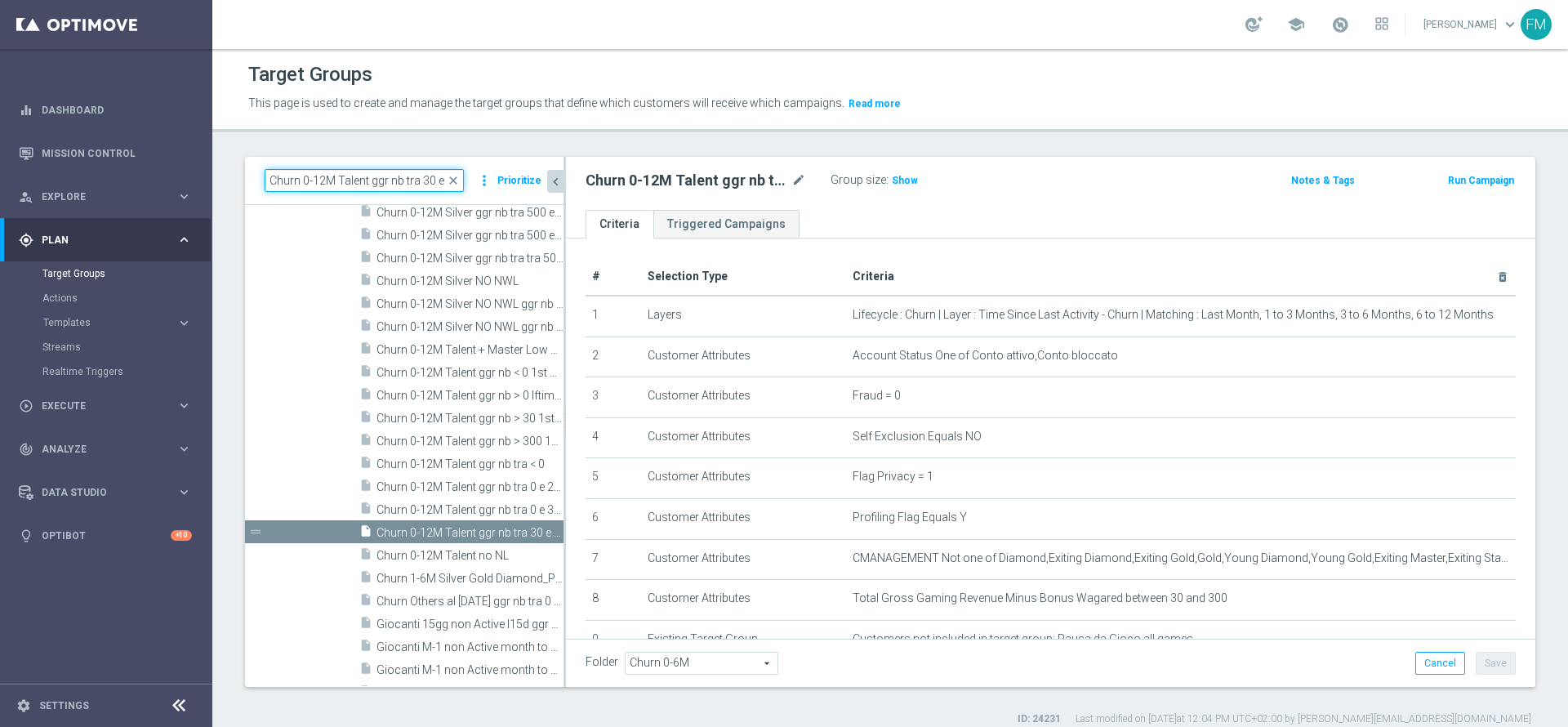
scroll to position [0, 83]
type input "Churn 0-12M Talent ggr nb tra 30 e 300 1st NO Sport"
click at [454, 180] on span "close" at bounding box center [453, 180] width 13 height 13
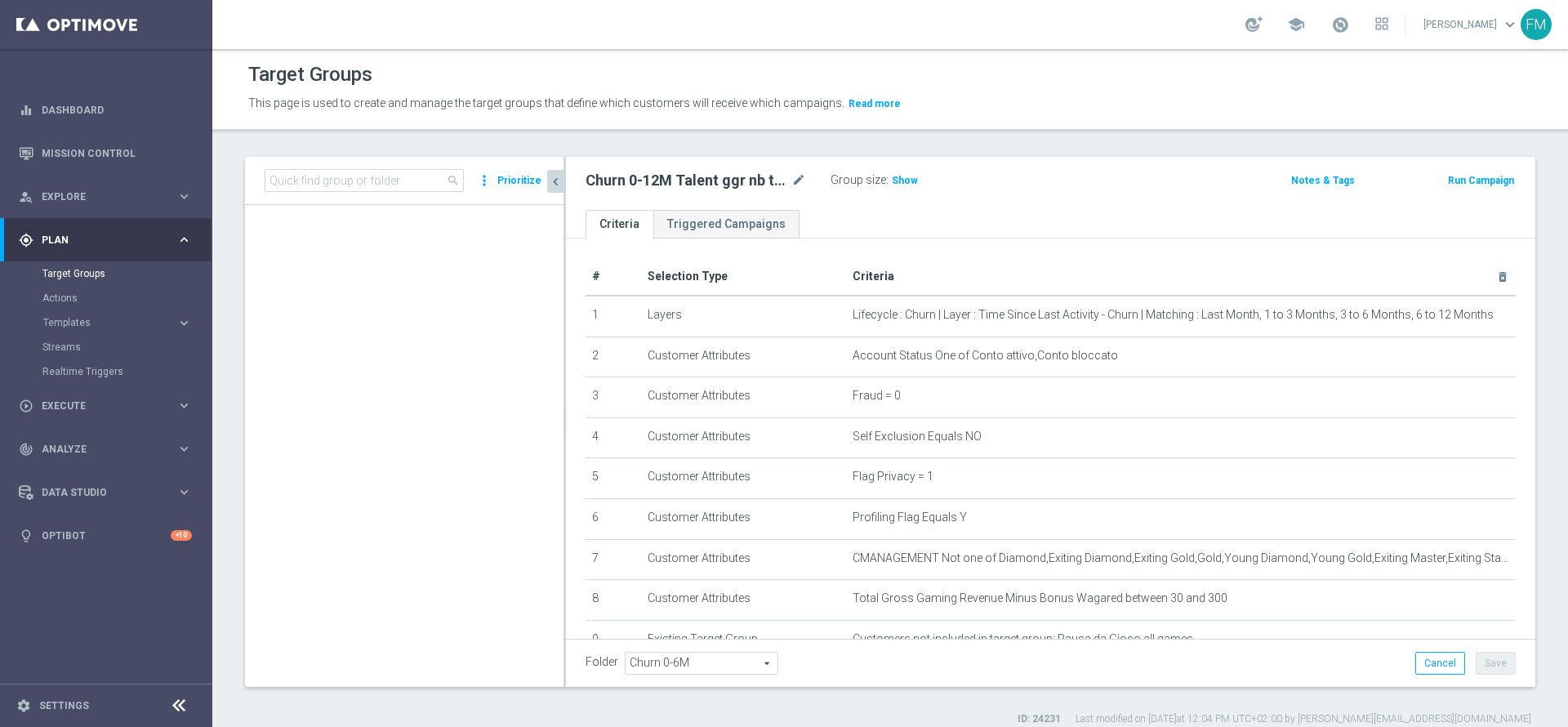
scroll to position [885, 0]
click at [350, 182] on input at bounding box center [364, 181] width 199 height 23
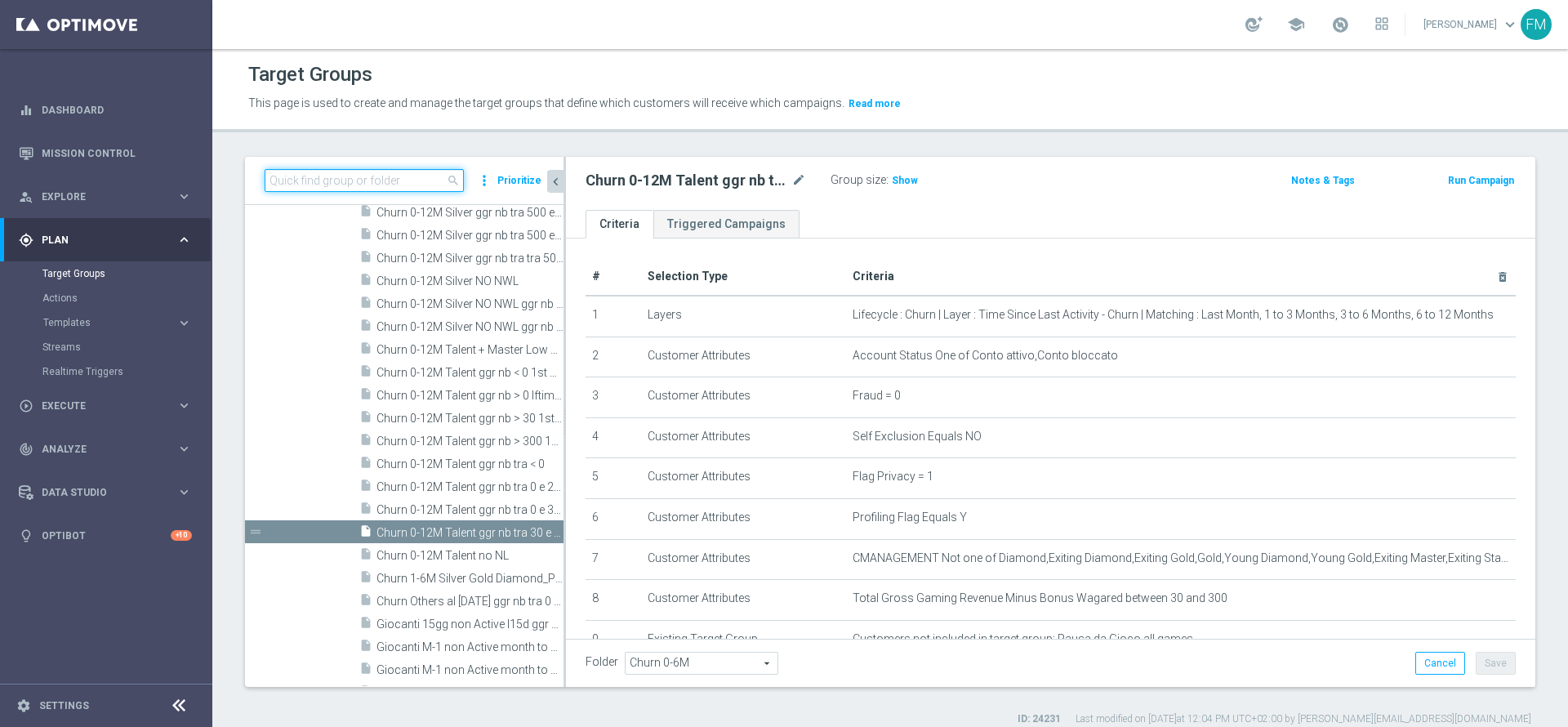
paste input "Churn 0-12M Talent ggr nb tra 30 e 300 1st NO Sport"
type input "Churn 0-12M Talent ggr nb tra 30 e 300 1st NO Sport"
click at [465, 530] on span "Churn 0-12M Talent ggr nb tra 30 e 300 1st NO Sport" at bounding box center [451, 533] width 150 height 14
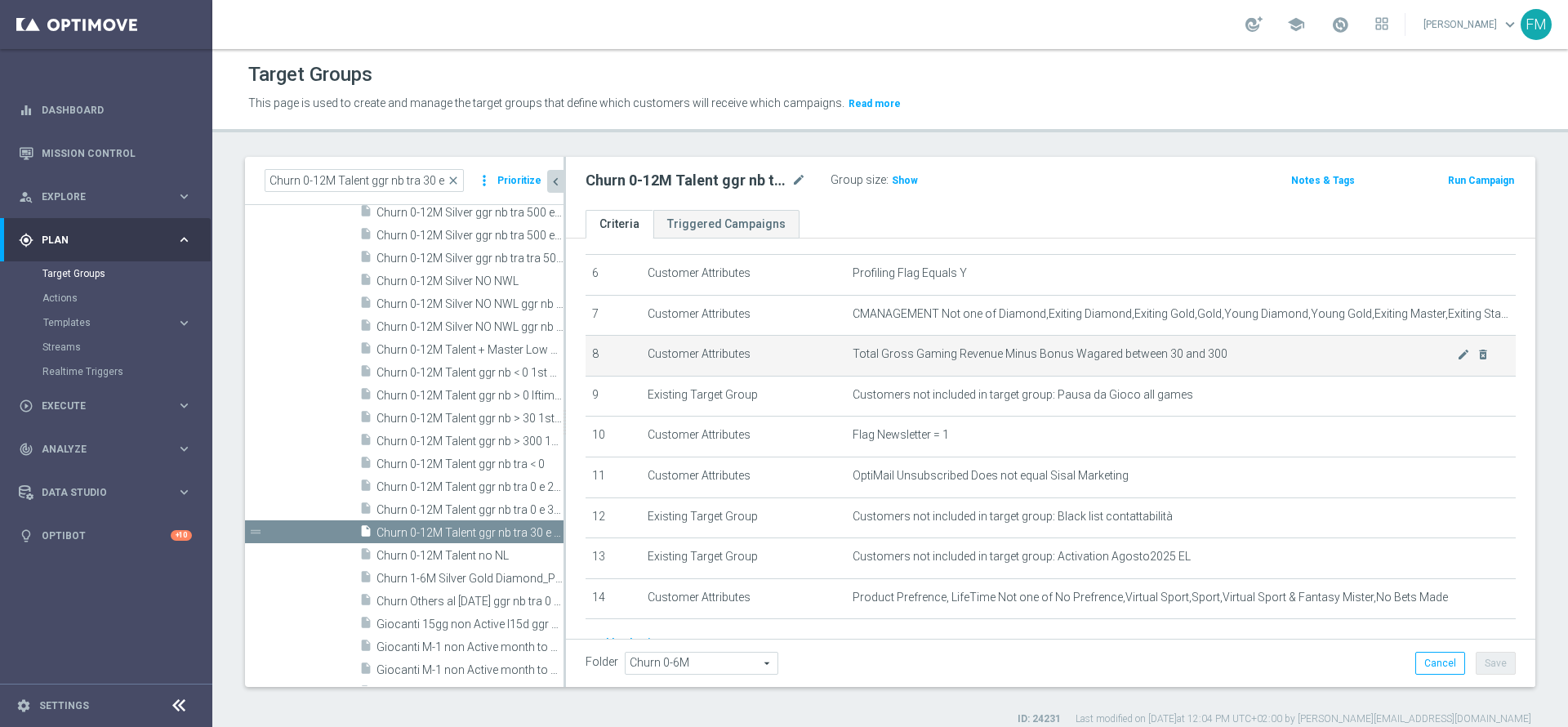
scroll to position [245, 0]
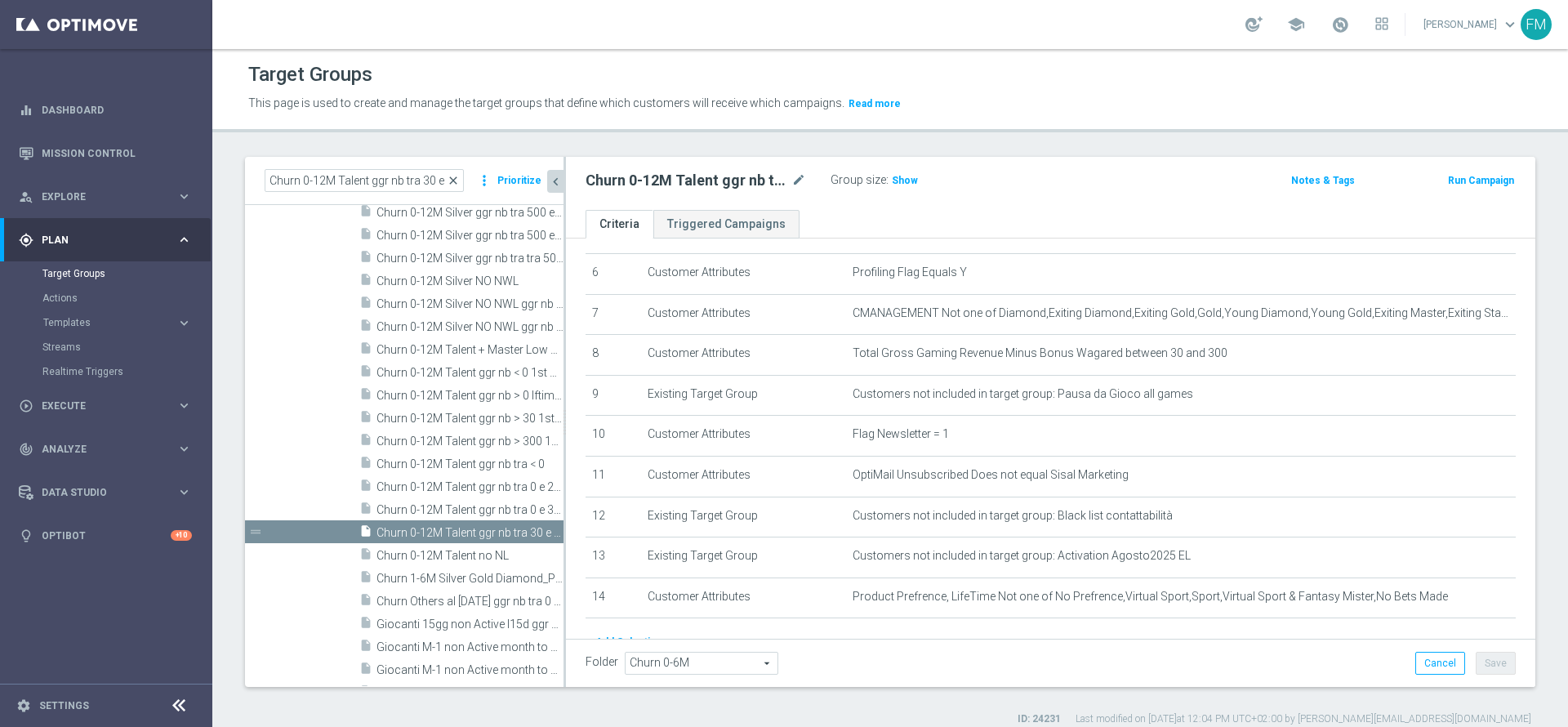
click at [460, 175] on span "close" at bounding box center [453, 180] width 13 height 13
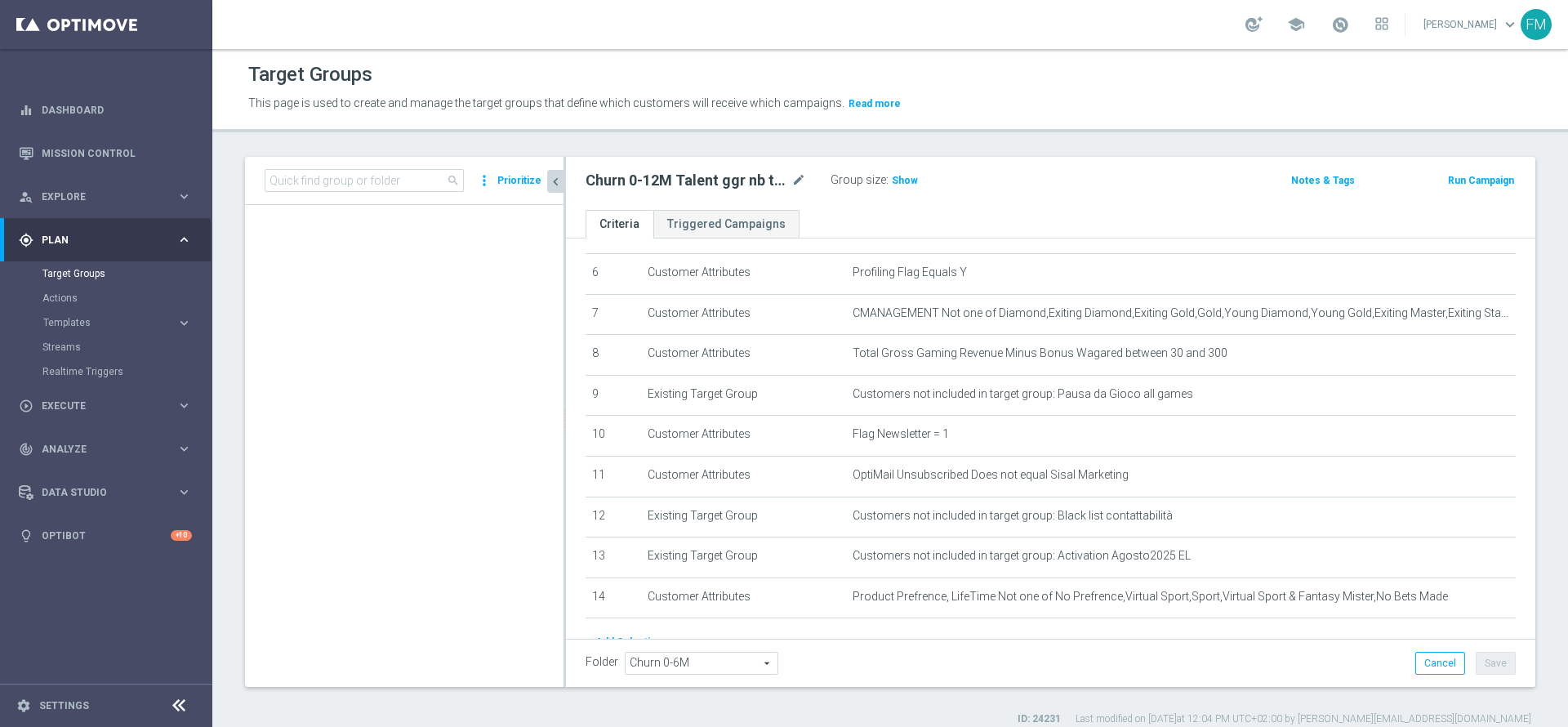
scroll to position [885, 0]
click at [383, 179] on input at bounding box center [364, 181] width 199 height 23
paste input "Churn 0-12M Talent ggr nb > 300 1st NO Sport"
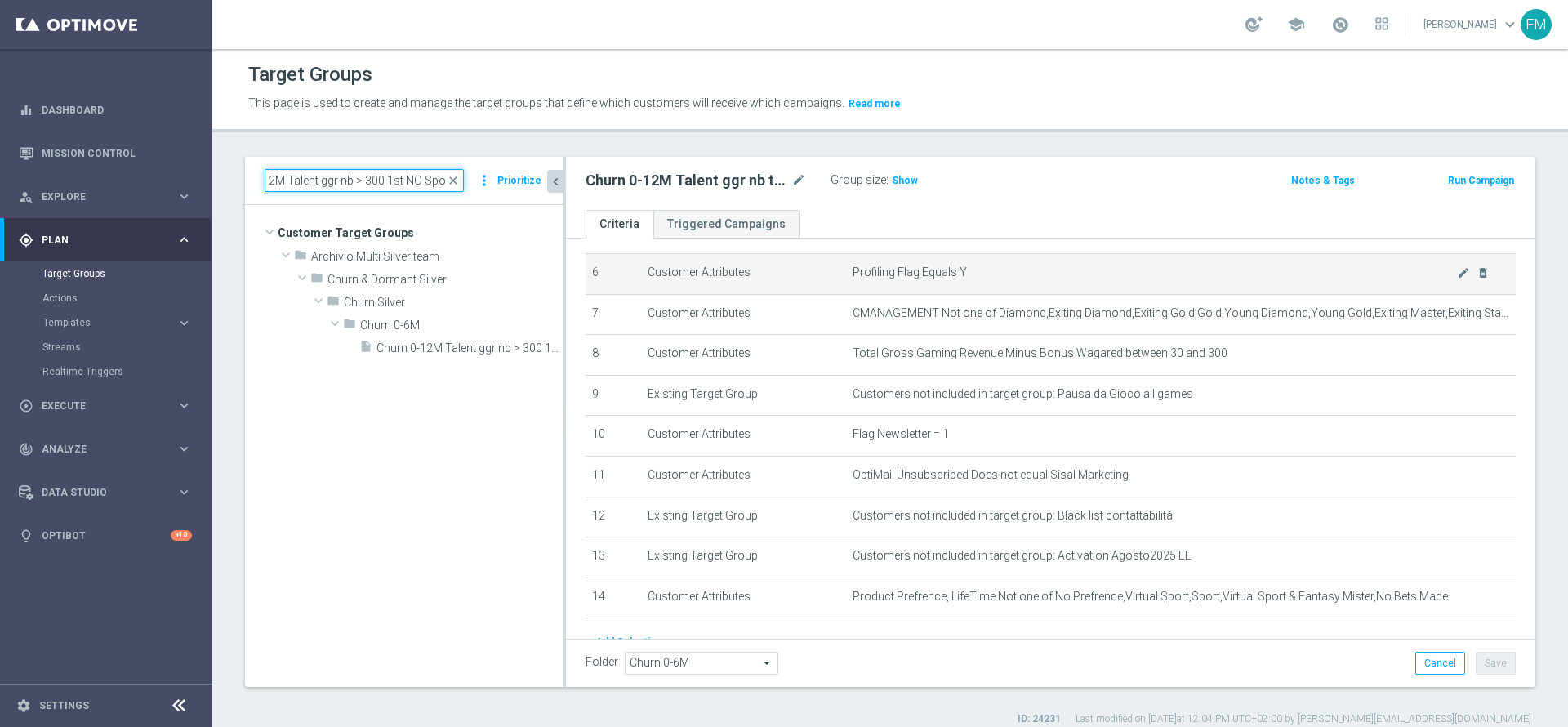
scroll to position [0, 0]
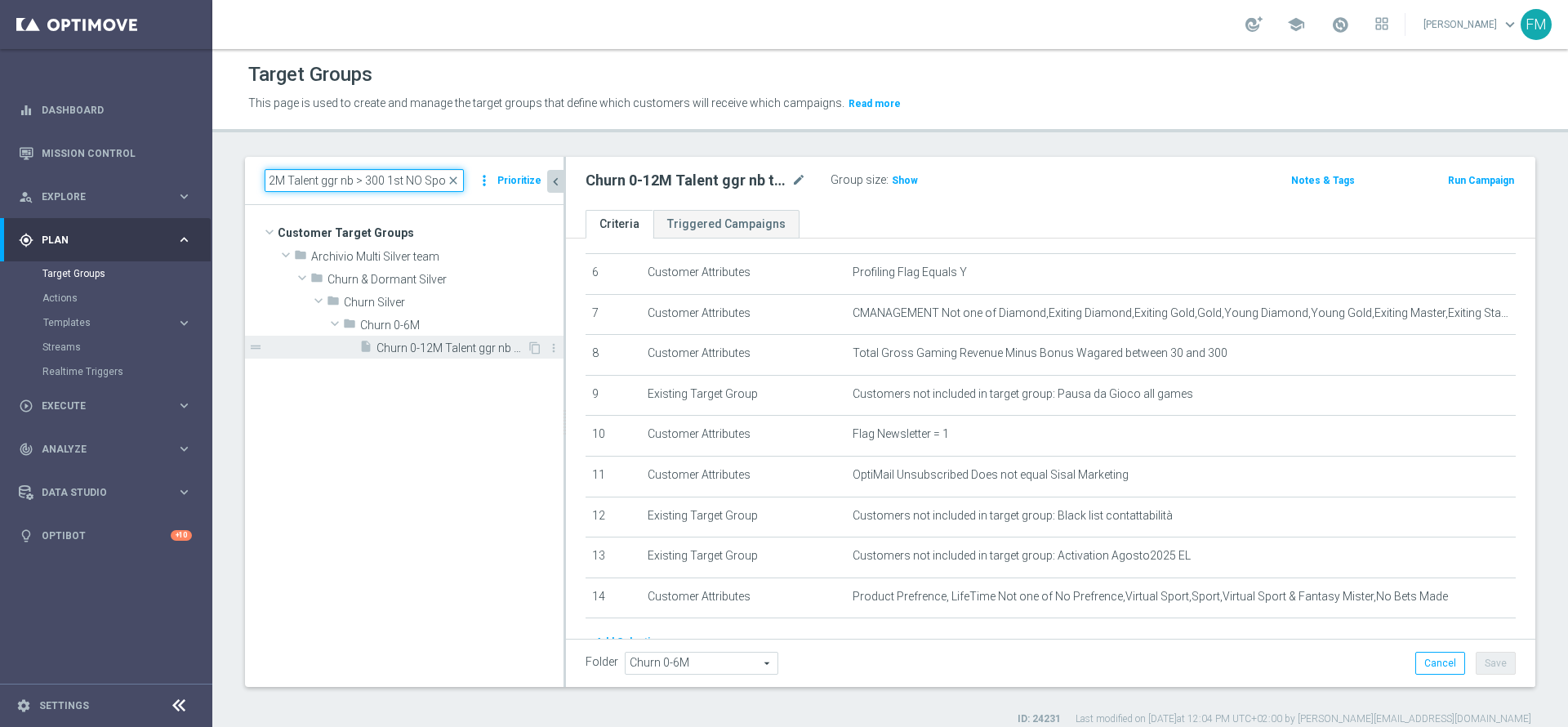
type input "Churn 0-12M Talent ggr nb > 300 1st NO Sport"
click at [494, 341] on span "Churn 0-12M Talent ggr nb > 300 1st NO Sport" at bounding box center [451, 348] width 150 height 14
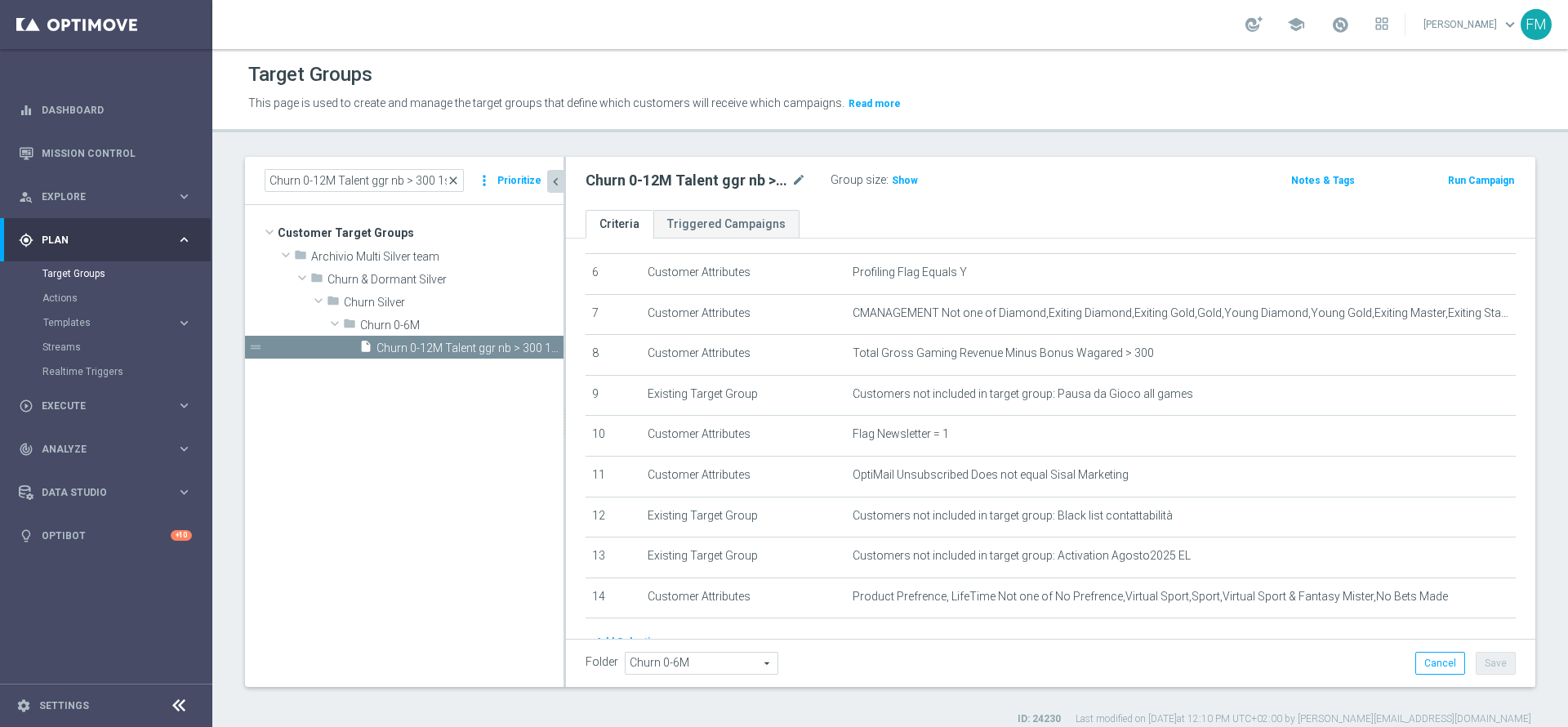
click at [456, 176] on span "close" at bounding box center [453, 180] width 13 height 13
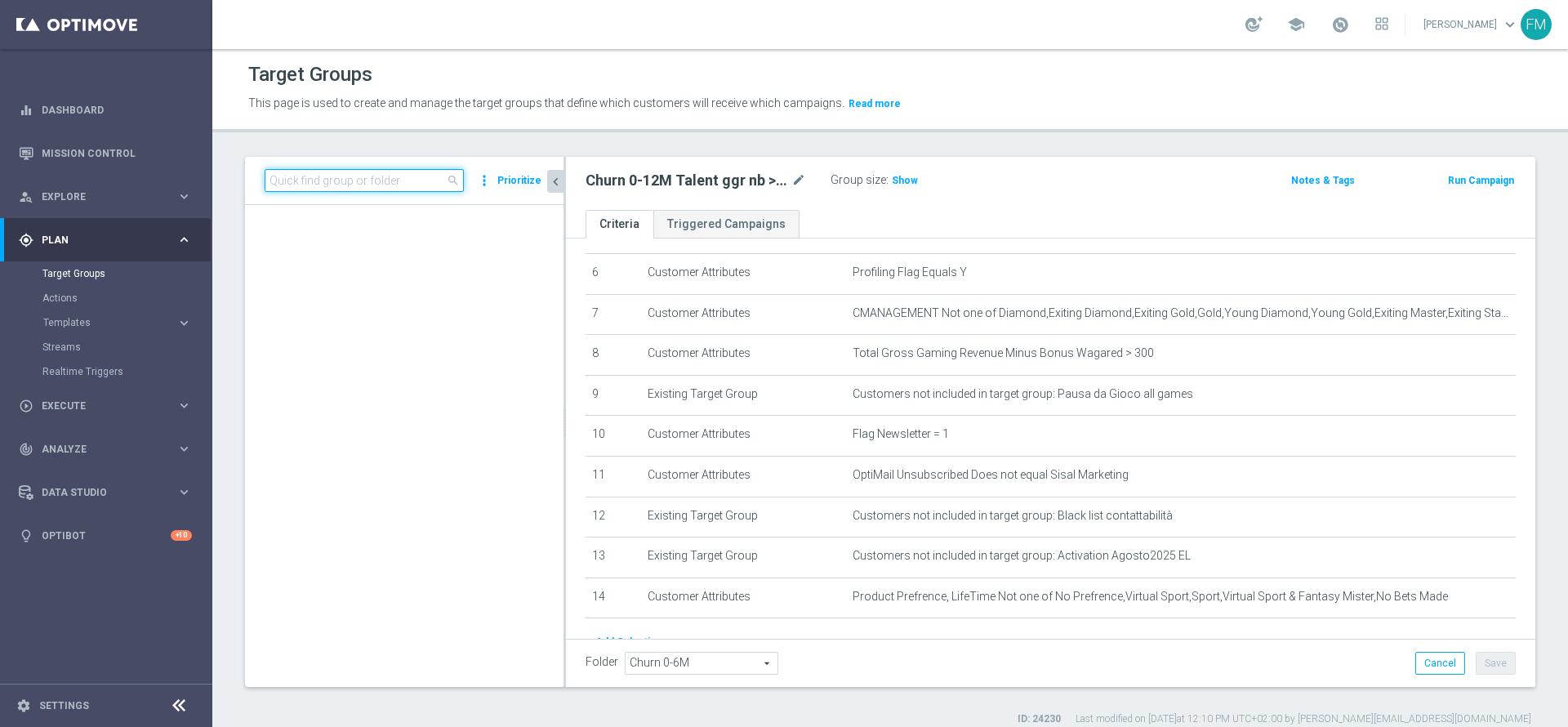
click at [386, 190] on input at bounding box center [364, 181] width 199 height 23
paste input "Churn 0-12M Talent ggr nb tra 0 e 100 1st Sport lftime"
type input "Churn 0-12M Talent ggr nb tra 0 e 100 1st Sport lftime"
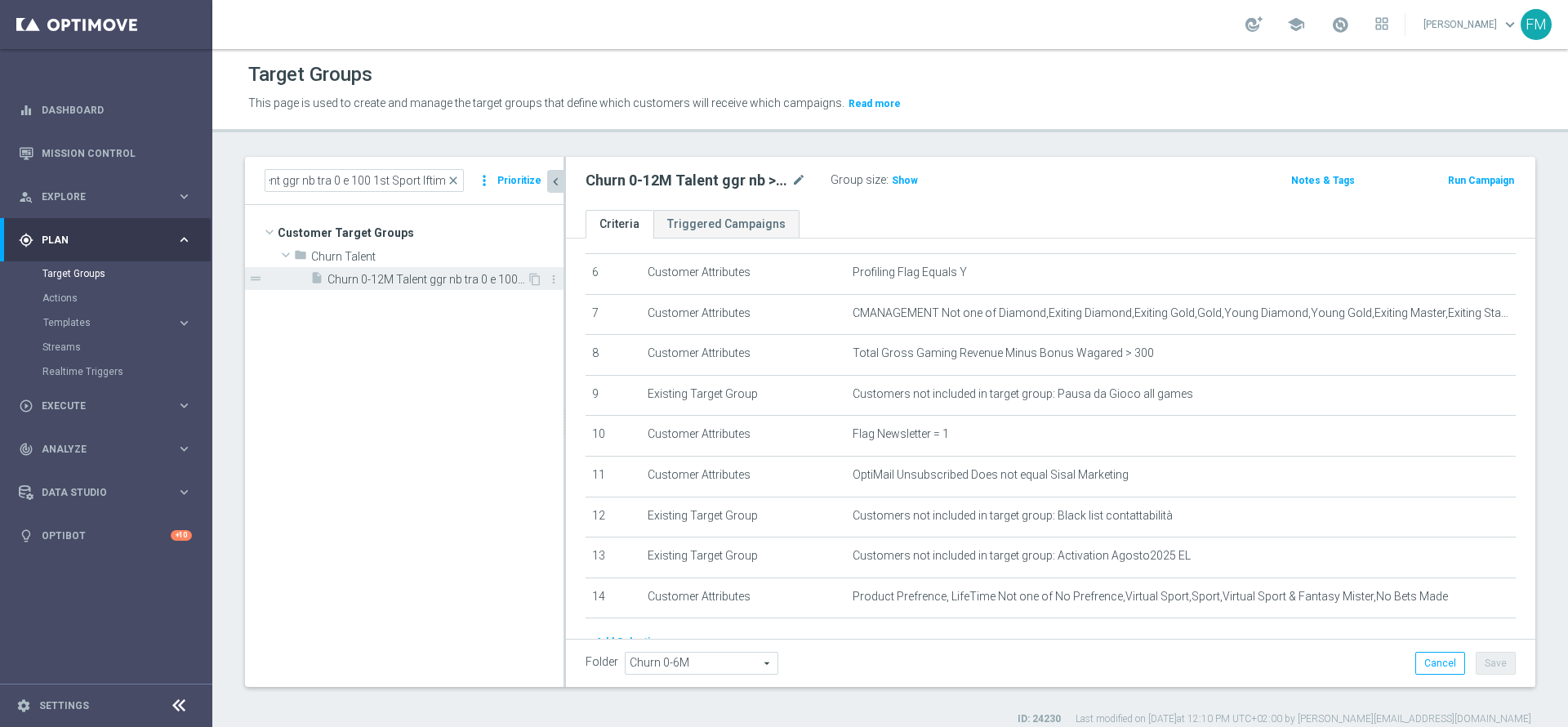
click at [469, 279] on span "Churn 0-12M Talent ggr nb tra 0 e 100 1st Sport lftime" at bounding box center [427, 279] width 199 height 14
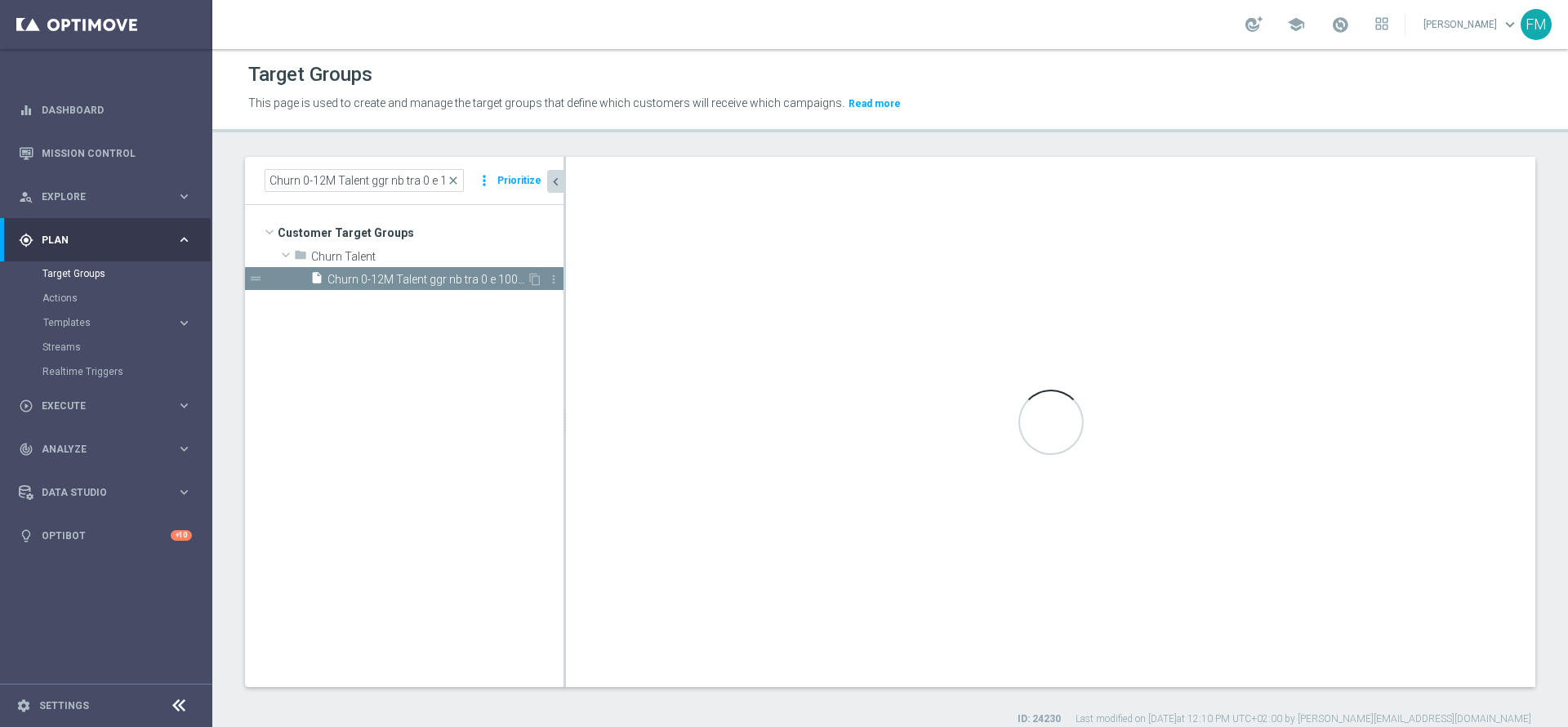
type input "Churn Talent"
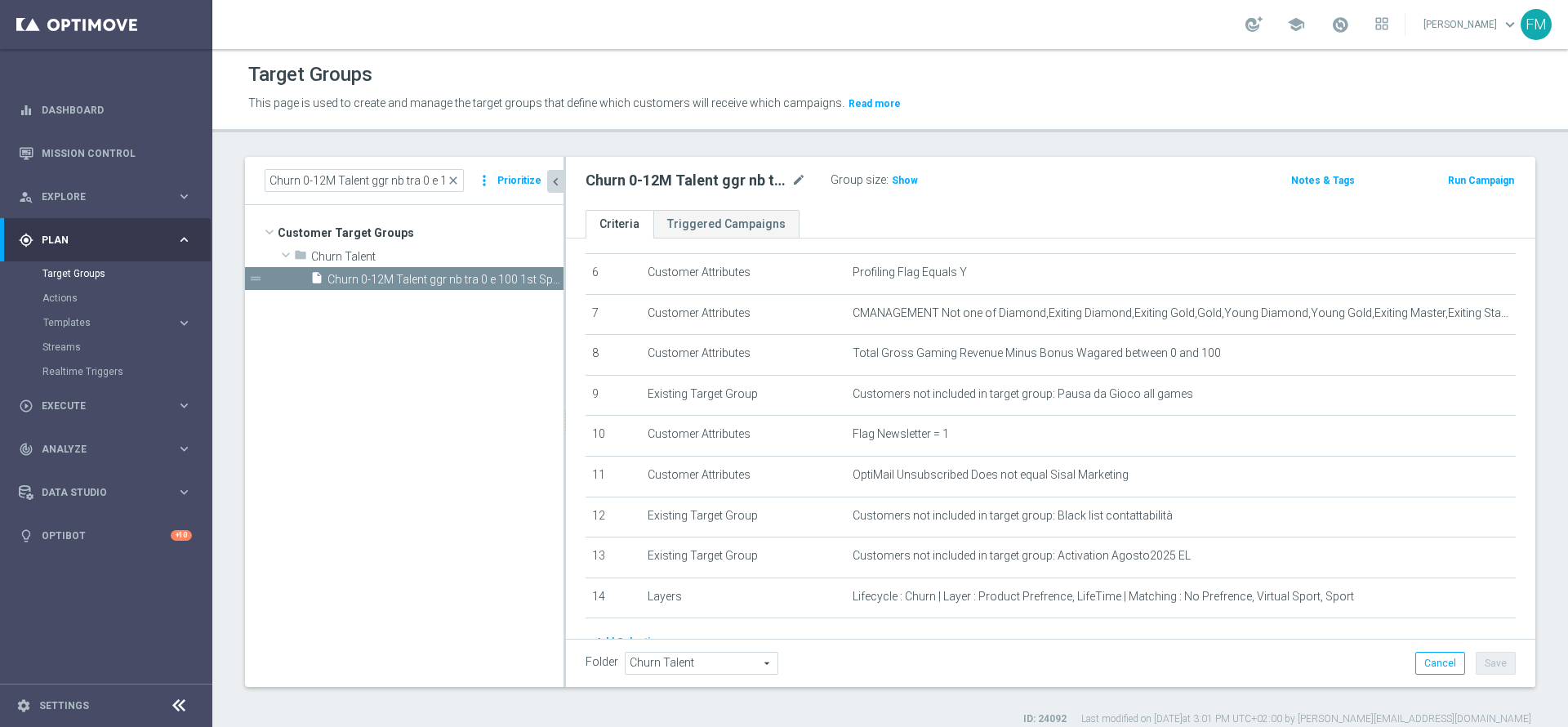
click at [1456, 177] on button "Run Campaign" at bounding box center [1481, 181] width 70 height 18
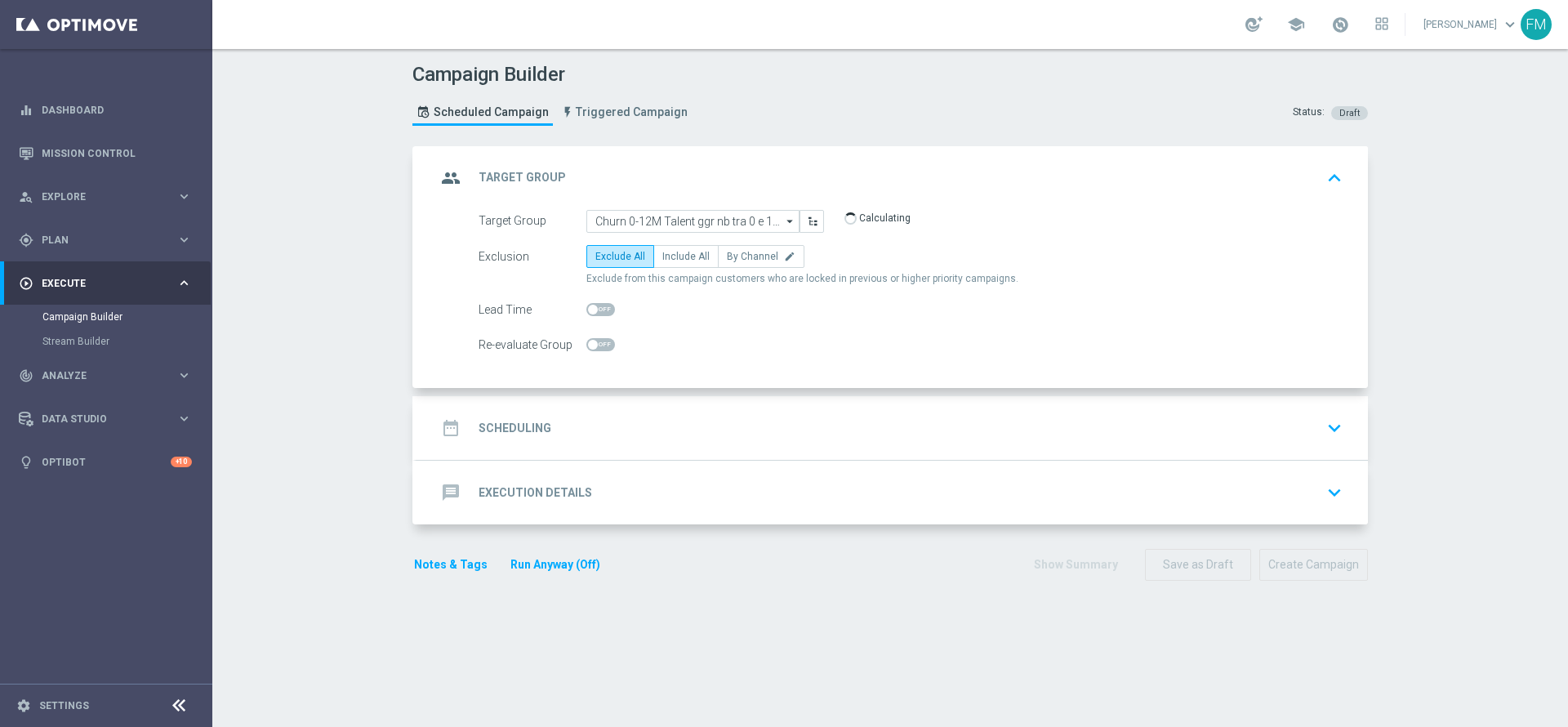
click at [784, 436] on div "date_range Scheduling keyboard_arrow_down" at bounding box center [892, 427] width 912 height 31
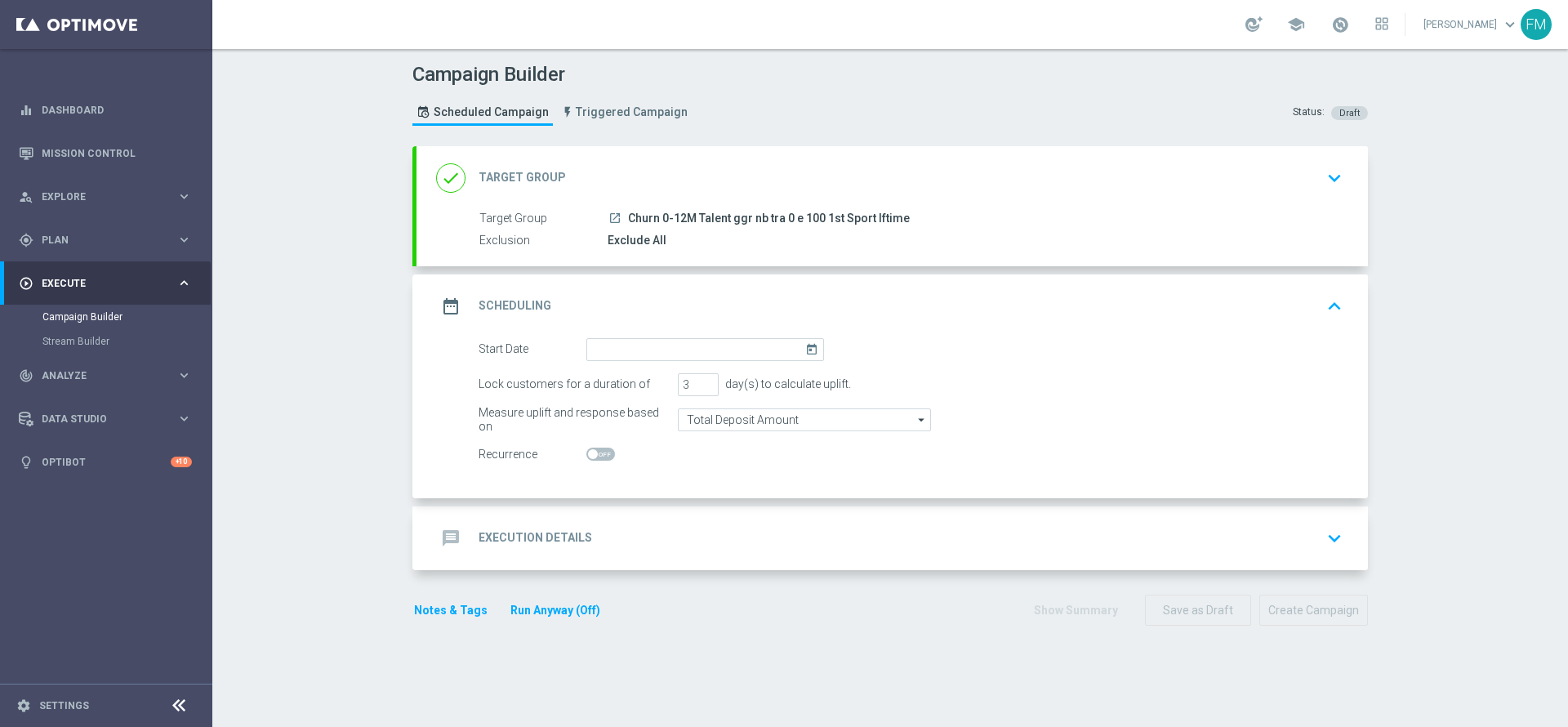
click at [806, 344] on icon "today" at bounding box center [814, 347] width 19 height 18
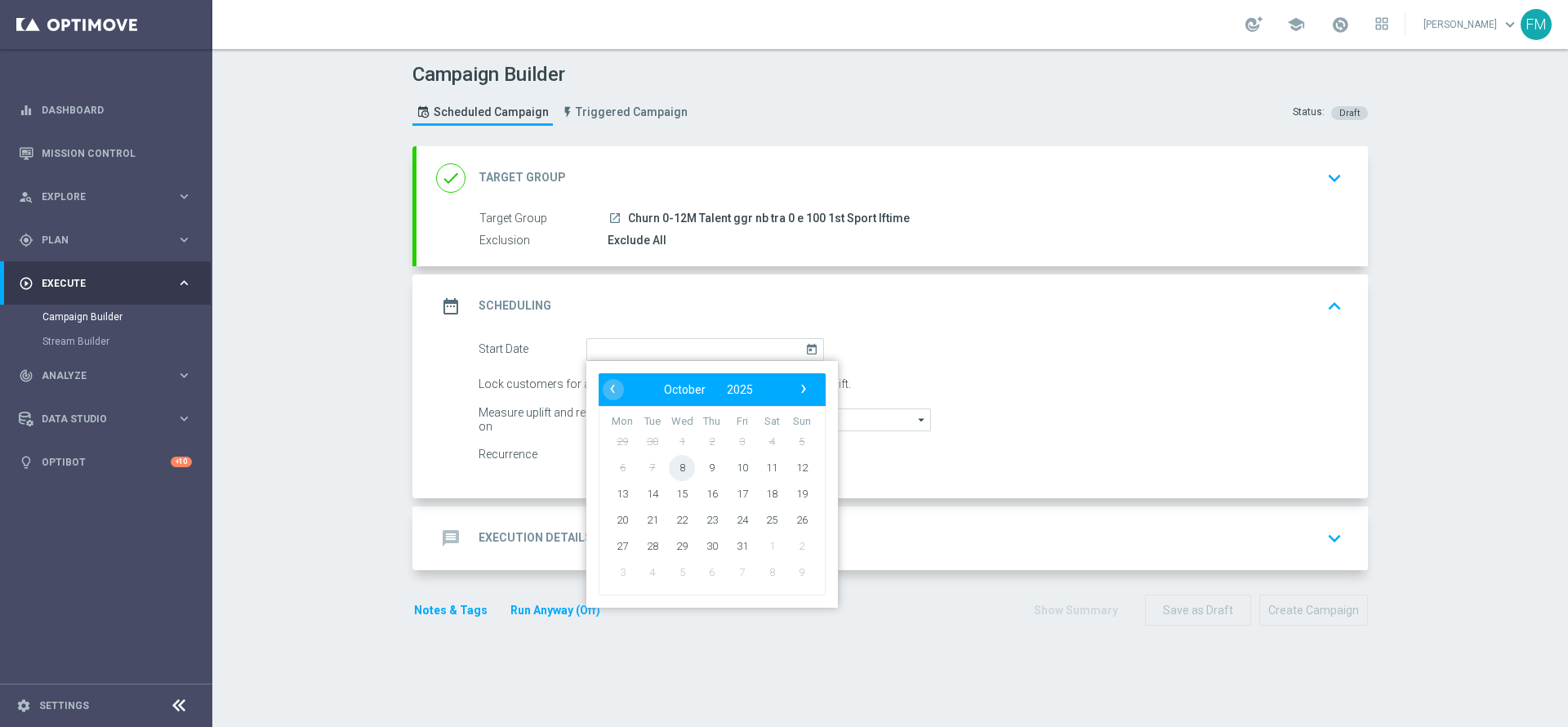
click at [677, 471] on span "8" at bounding box center [682, 467] width 26 height 26
type input "08 Oct 2025"
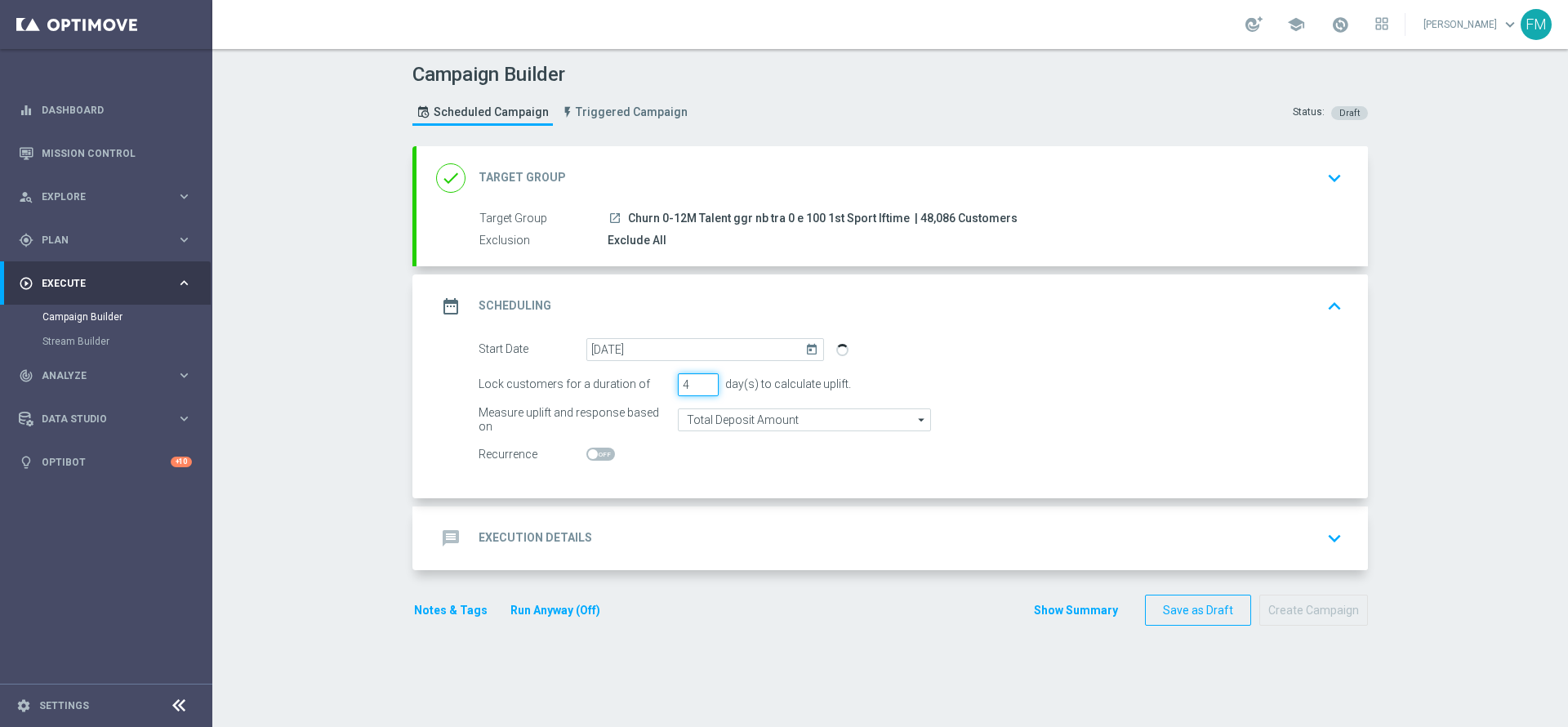
click at [703, 377] on input "4" at bounding box center [698, 384] width 41 height 23
type input "5"
click at [703, 377] on input "5" at bounding box center [698, 384] width 41 height 23
click at [823, 424] on input "Total Deposit Amount" at bounding box center [804, 419] width 253 height 23
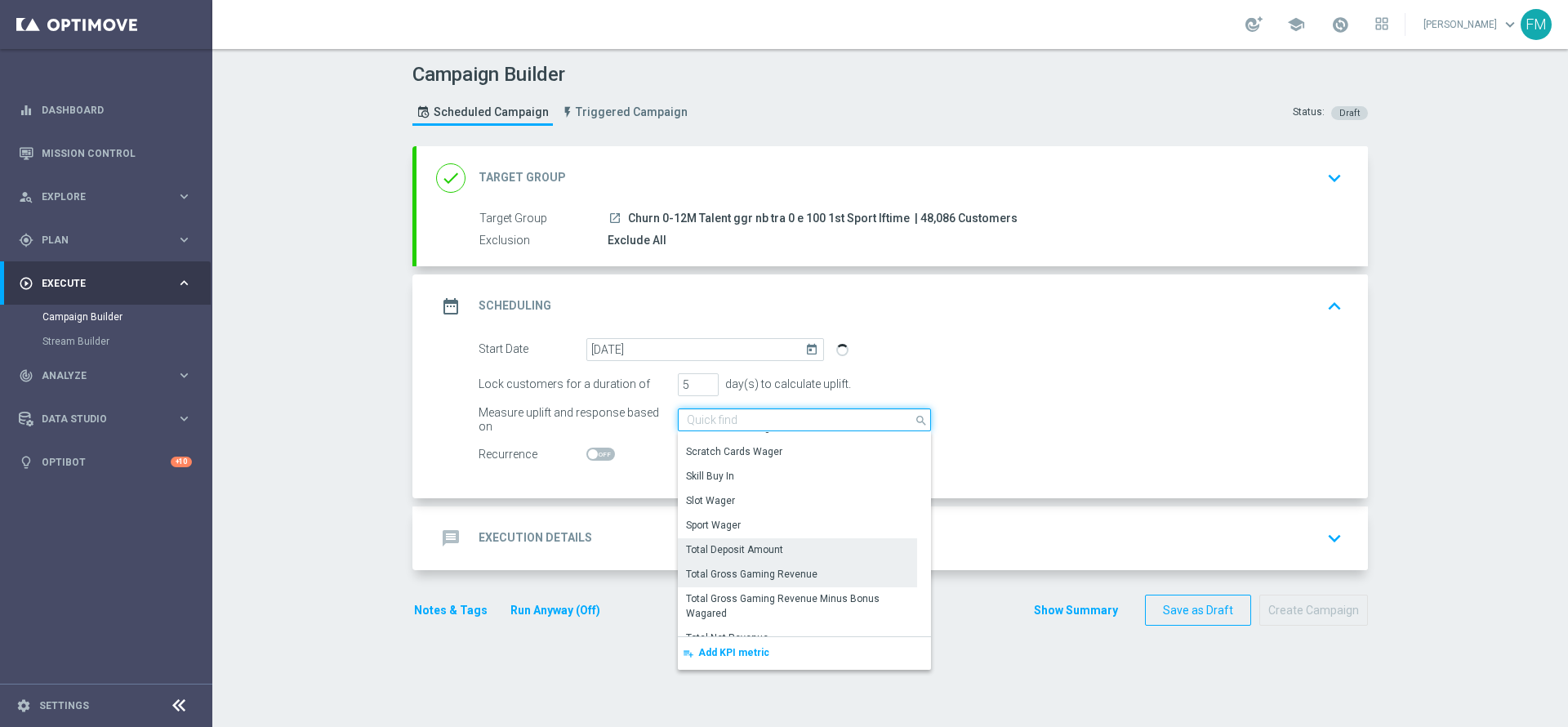
scroll to position [317, 0]
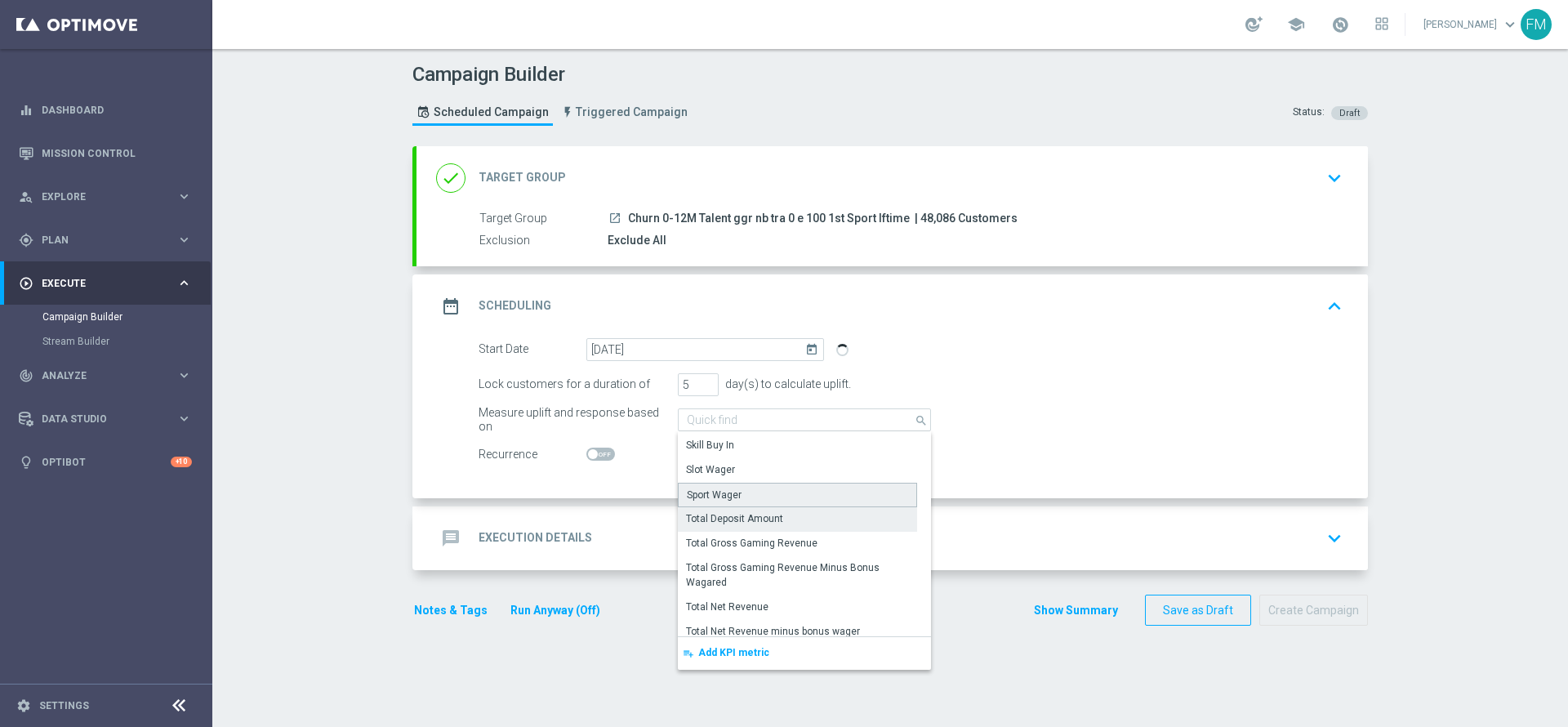
click at [774, 491] on div "Sport Wager" at bounding box center [797, 495] width 239 height 25
type input "Sport Wager"
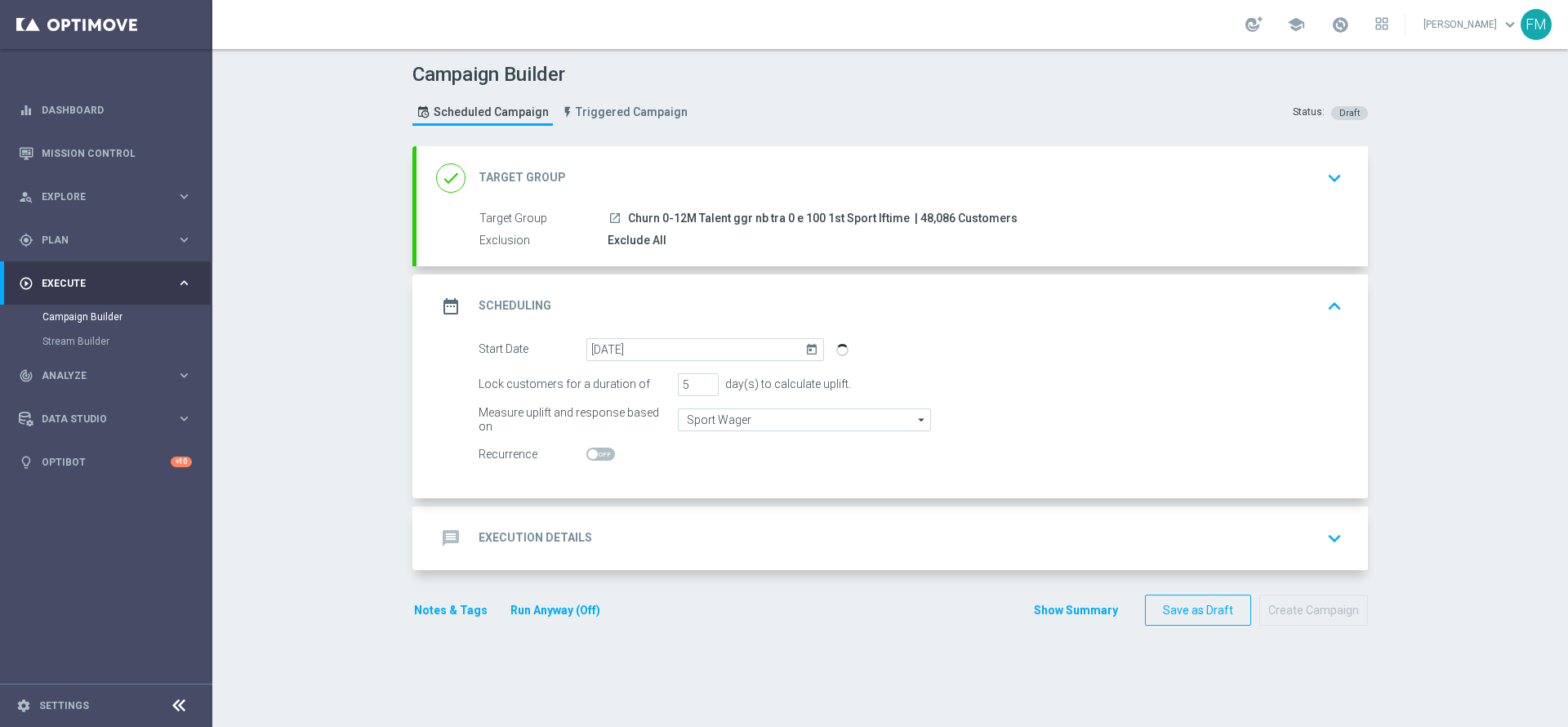
click at [795, 531] on div "message Execution Details keyboard_arrow_down" at bounding box center [892, 538] width 912 height 31
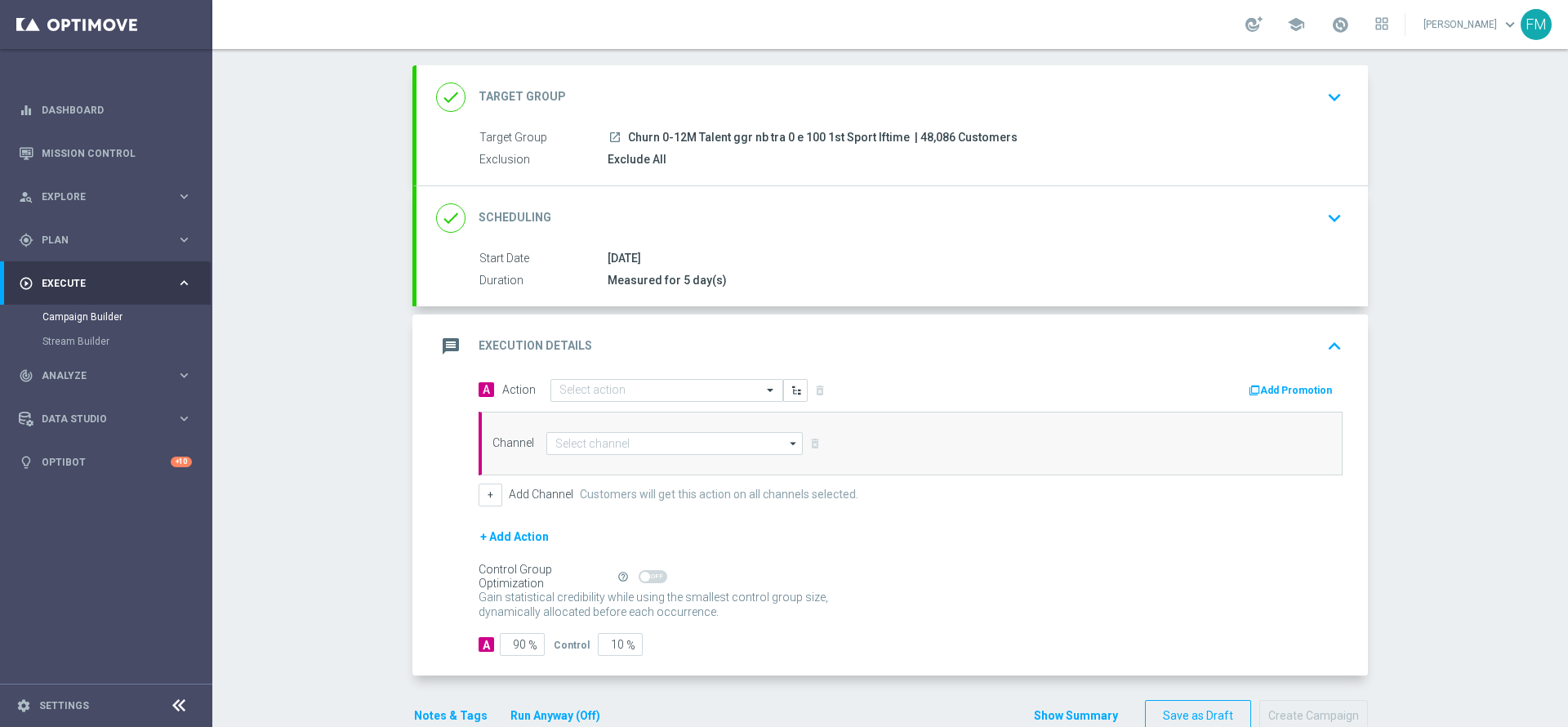
scroll to position [118, 0]
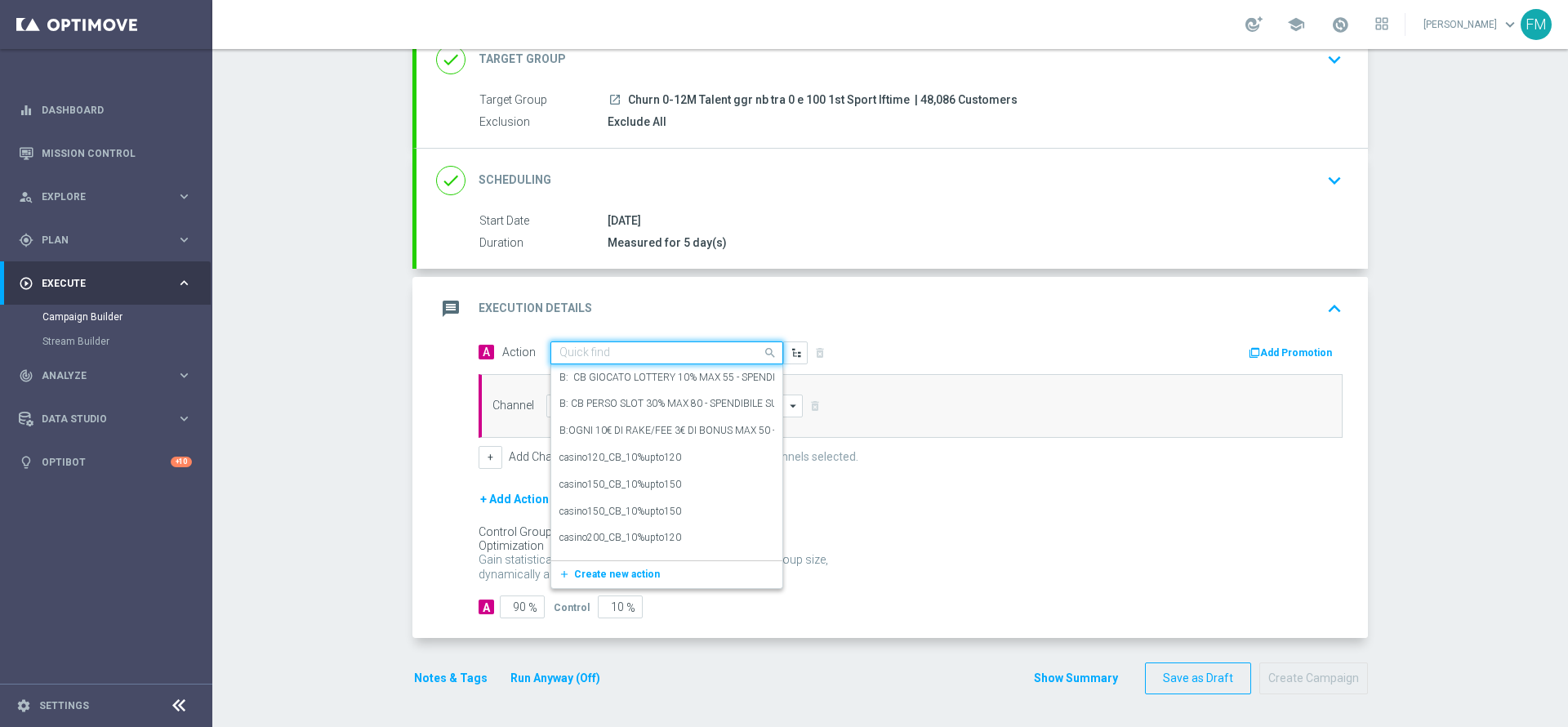
click at [698, 353] on input "text" at bounding box center [650, 353] width 182 height 14
paste input "BF 2€ TUTTI I GIOCHI QeL 3"
type input "BF 2€ TUTTI I GIOCHI QeL 3"
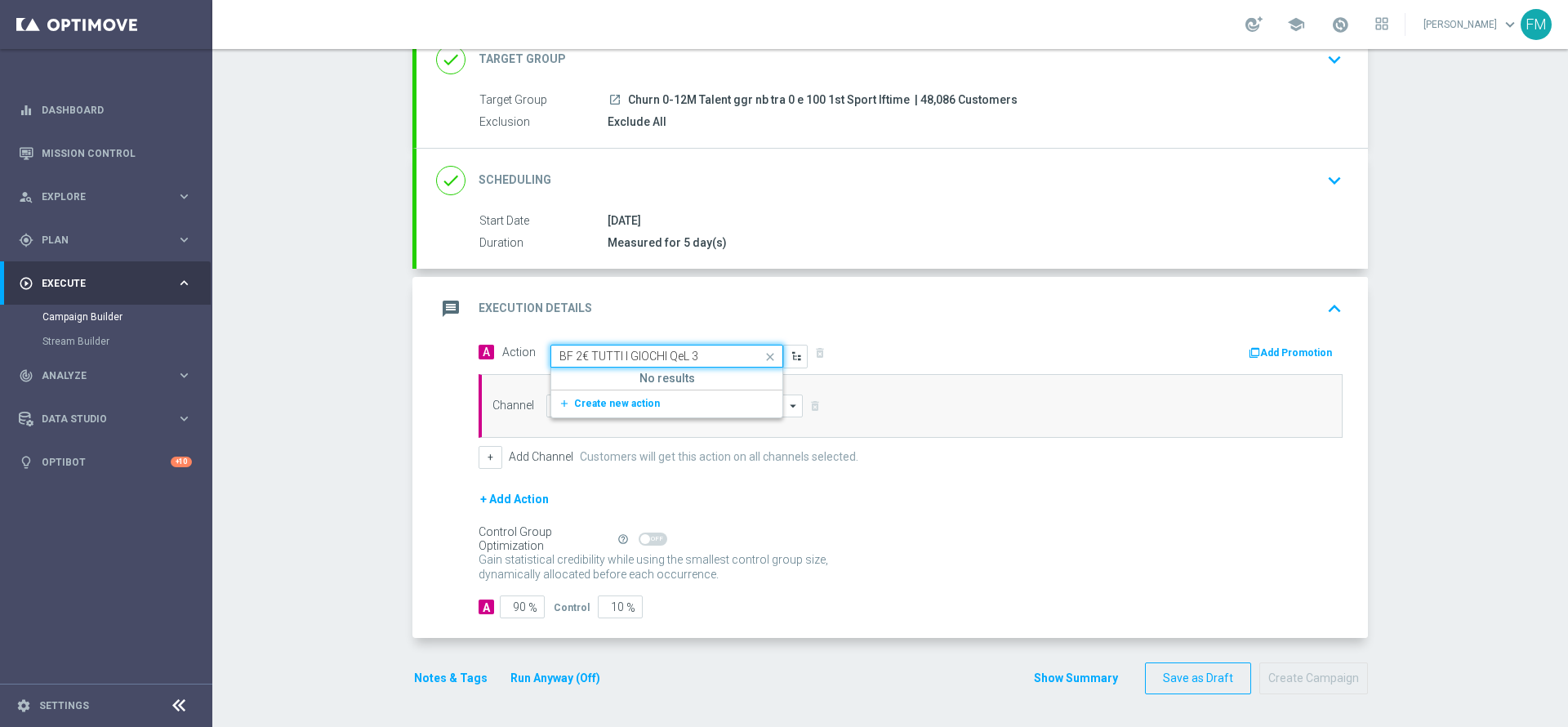
click at [650, 414] on div "add_new Create new action" at bounding box center [666, 404] width 231 height 28
click at [662, 402] on button "add_new Create new action" at bounding box center [664, 404] width 226 height 19
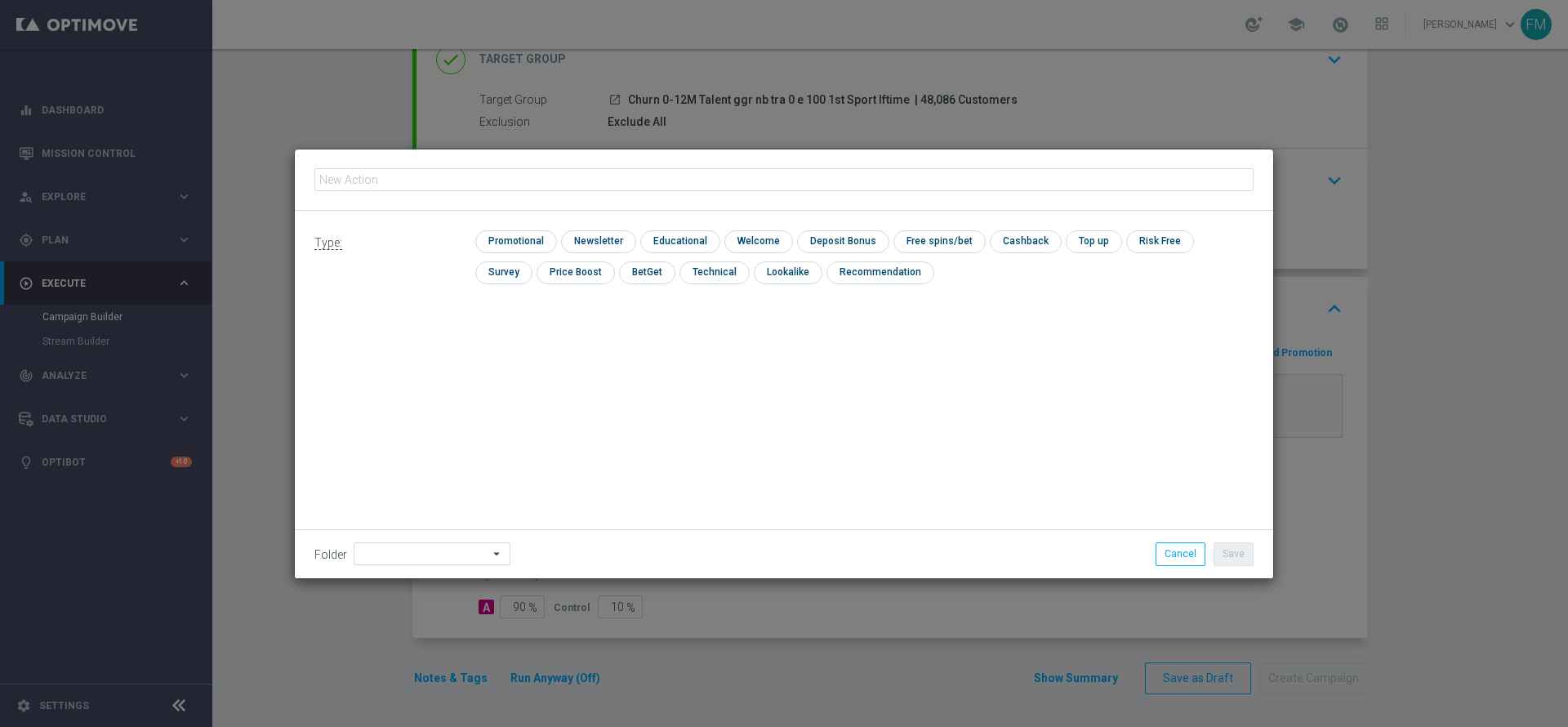
type input "BF 2€ TUTTI I GIOCHI QeL 3"
click at [497, 234] on input "checkbox" at bounding box center [514, 241] width 78 height 22
checkbox input "true"
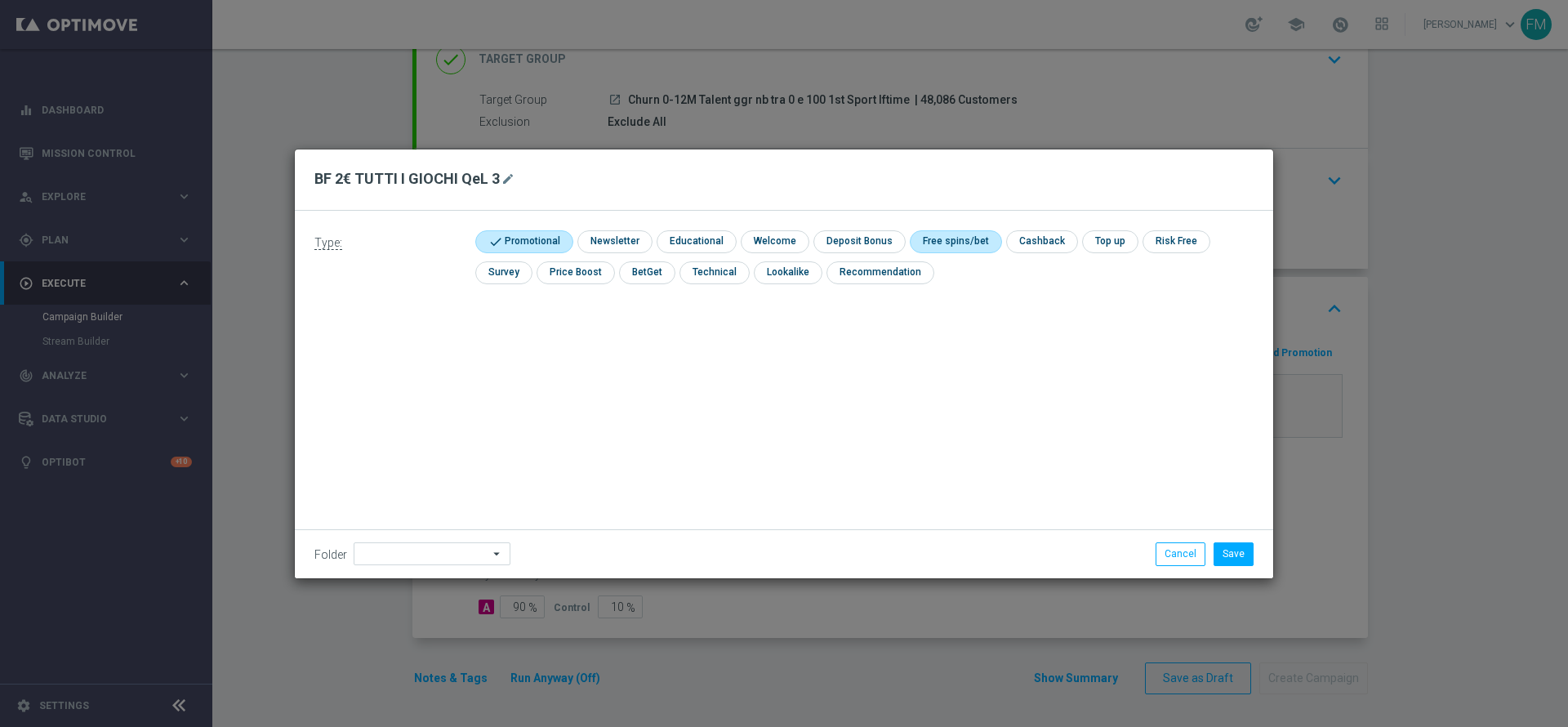
click at [952, 238] on input "checkbox" at bounding box center [953, 241] width 87 height 22
checkbox input "true"
click at [1222, 550] on button "Save" at bounding box center [1233, 553] width 40 height 23
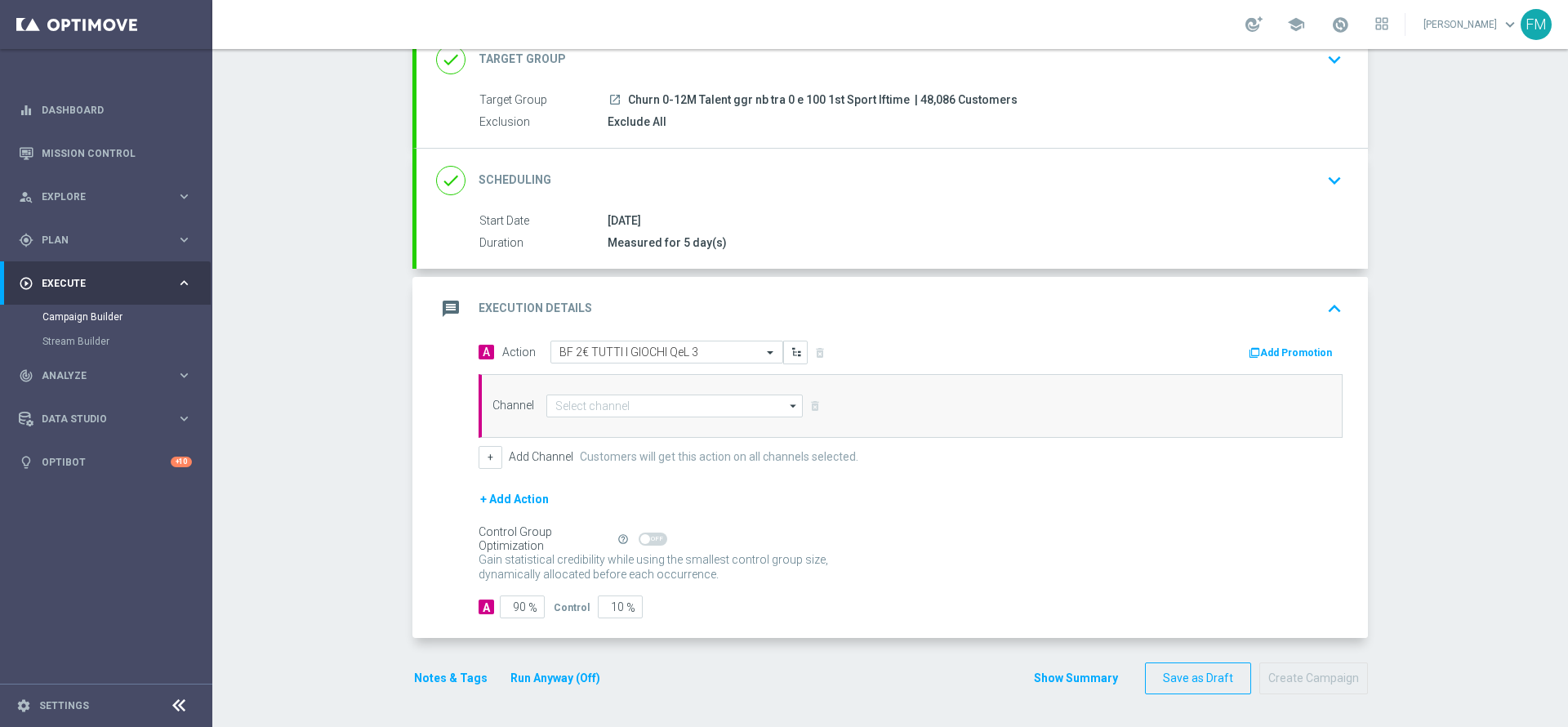
click at [575, 393] on div "Channel arrow_drop_down Show Selected 0 of 20 Optimail" at bounding box center [910, 405] width 864 height 63
click at [609, 405] on input at bounding box center [674, 406] width 256 height 23
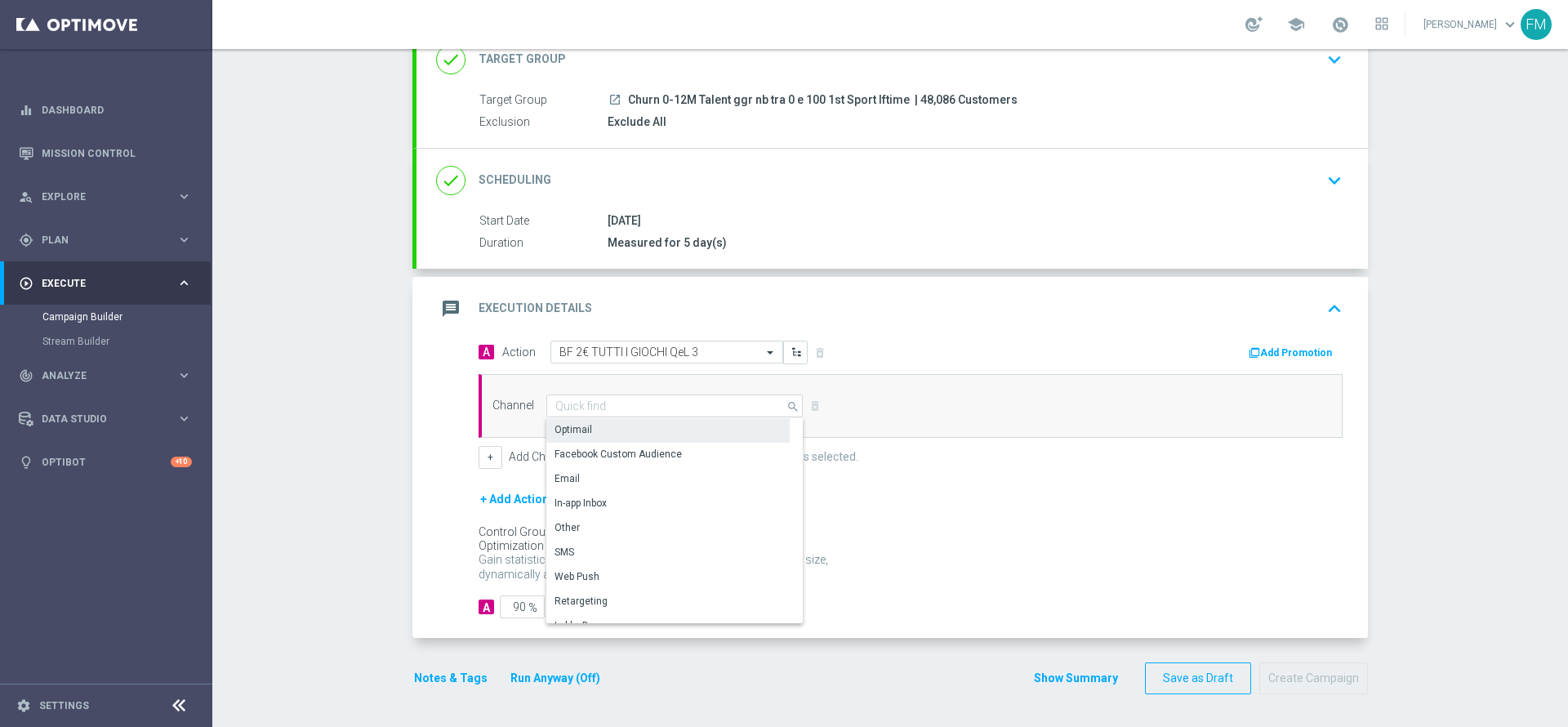
click at [615, 430] on div "Optimail" at bounding box center [668, 429] width 243 height 23
type input "Optimail"
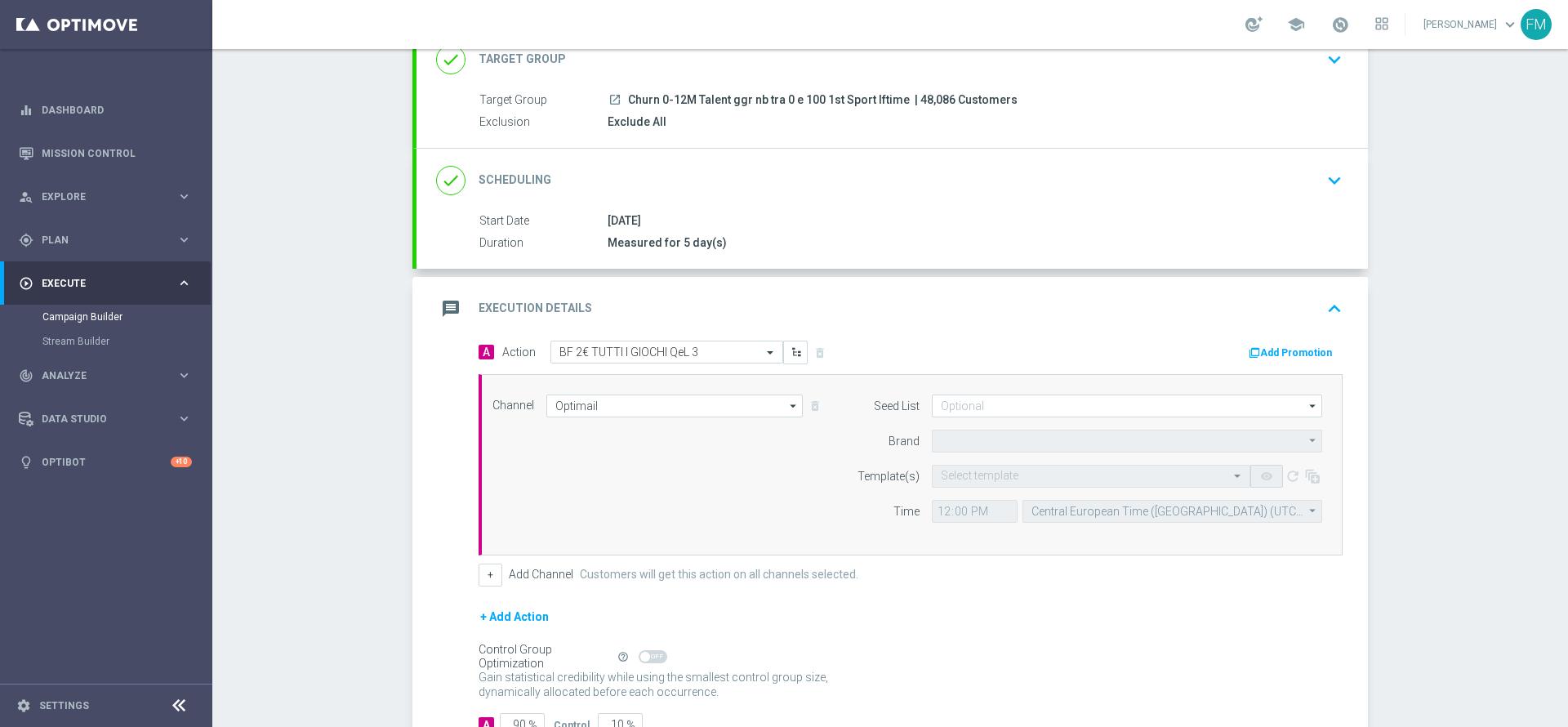
type input "Sisal Marketing"
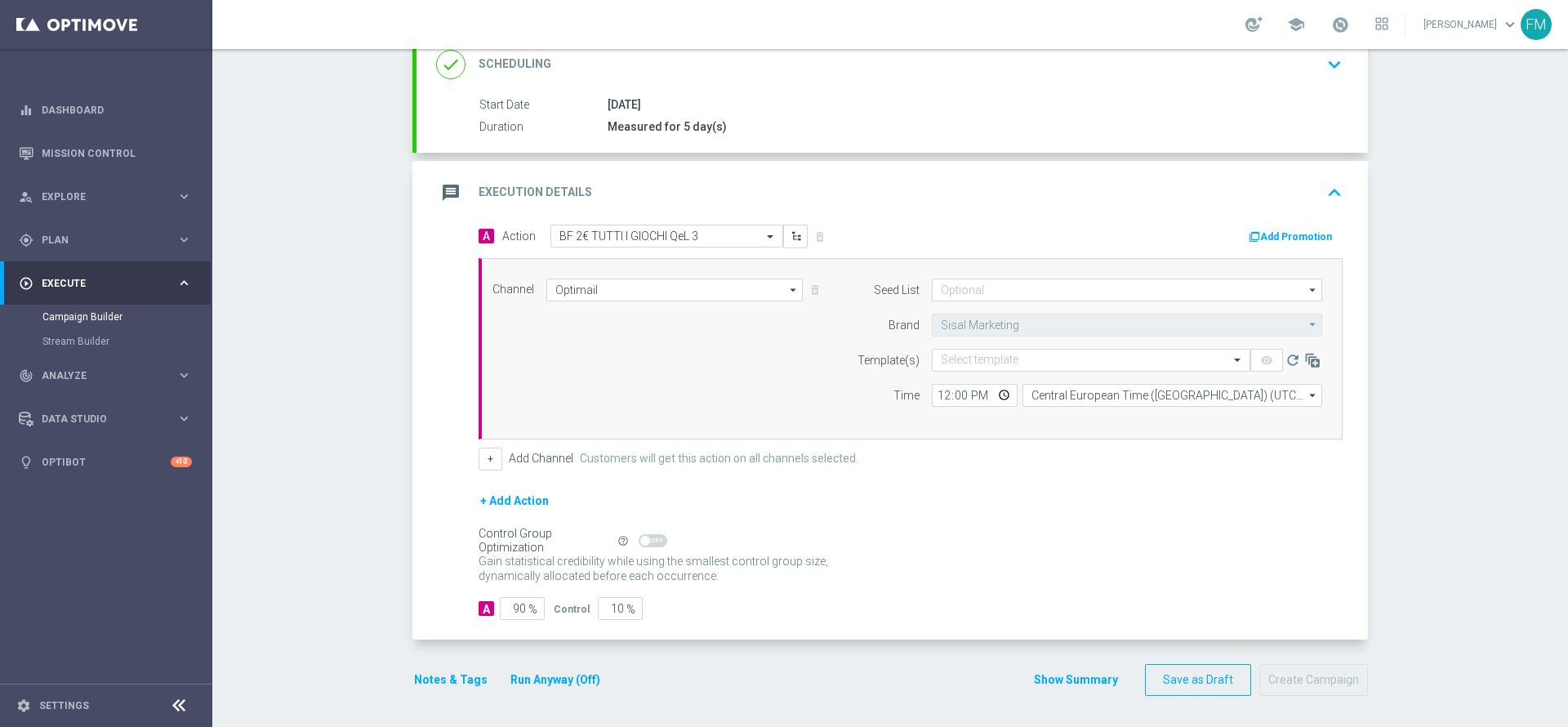
scroll to position [236, 0]
click at [1278, 234] on button "Add Promotion" at bounding box center [1292, 235] width 91 height 18
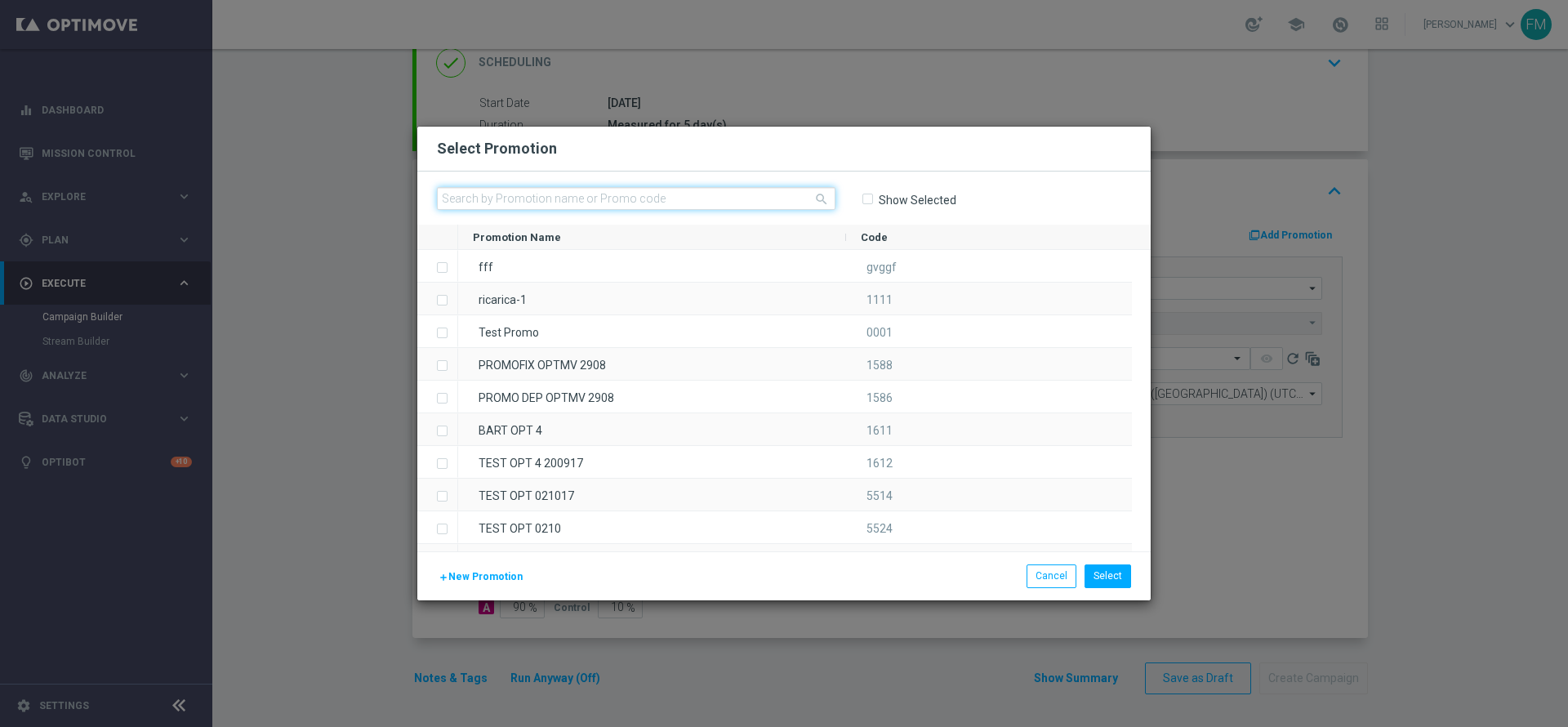
click at [717, 194] on input "text" at bounding box center [636, 198] width 398 height 23
paste input "240372"
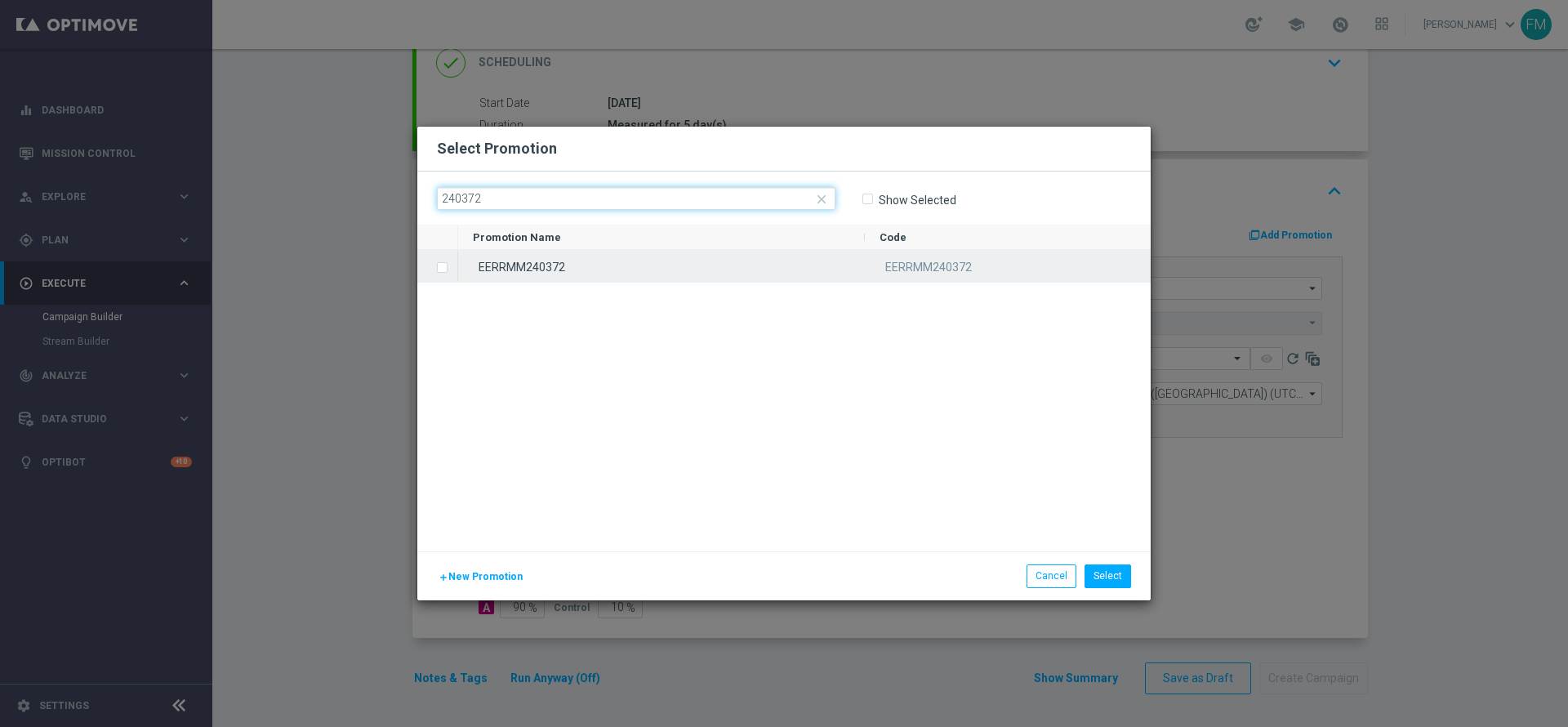
type input "240372"
click at [778, 250] on div "EERRMM240372" at bounding box center [661, 266] width 406 height 32
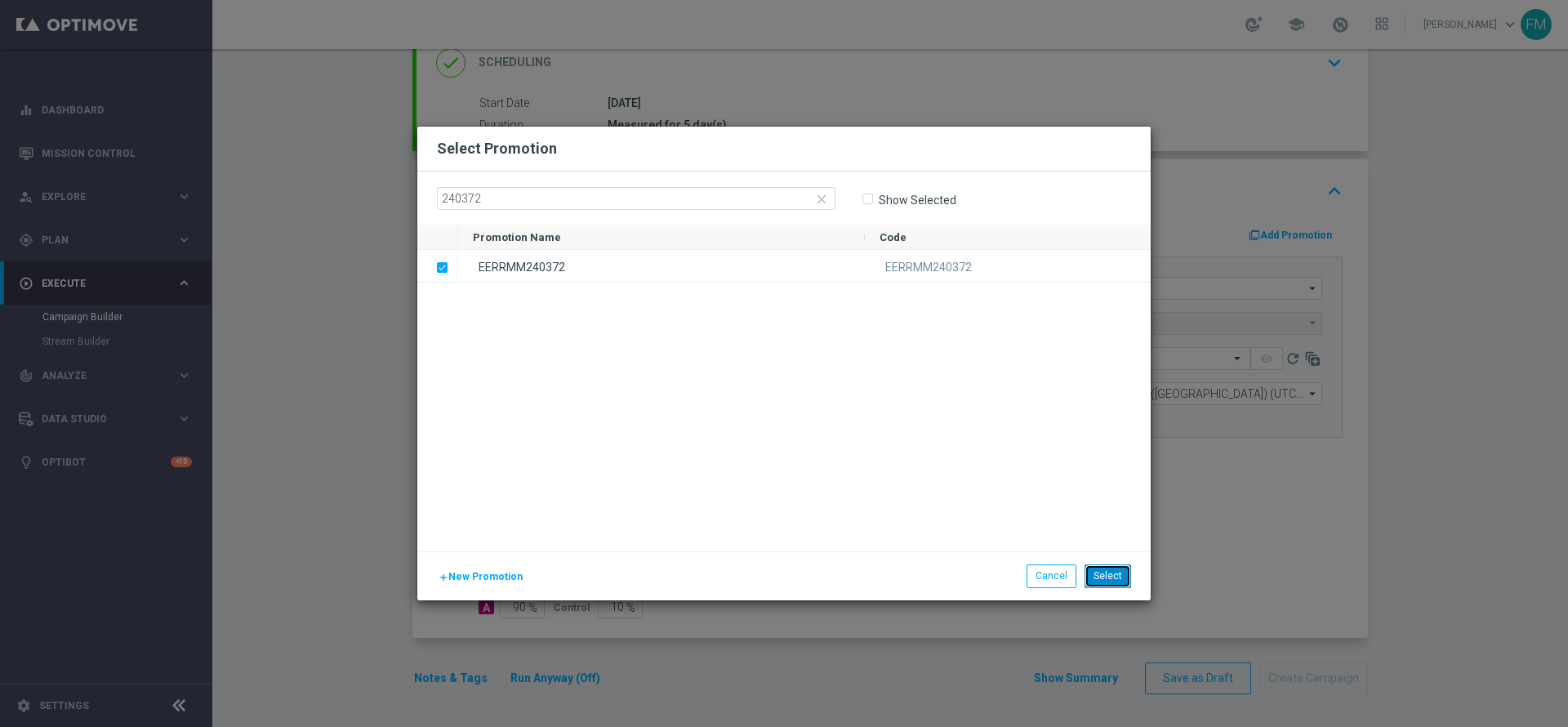
click at [1120, 583] on button "Select" at bounding box center [1107, 575] width 47 height 23
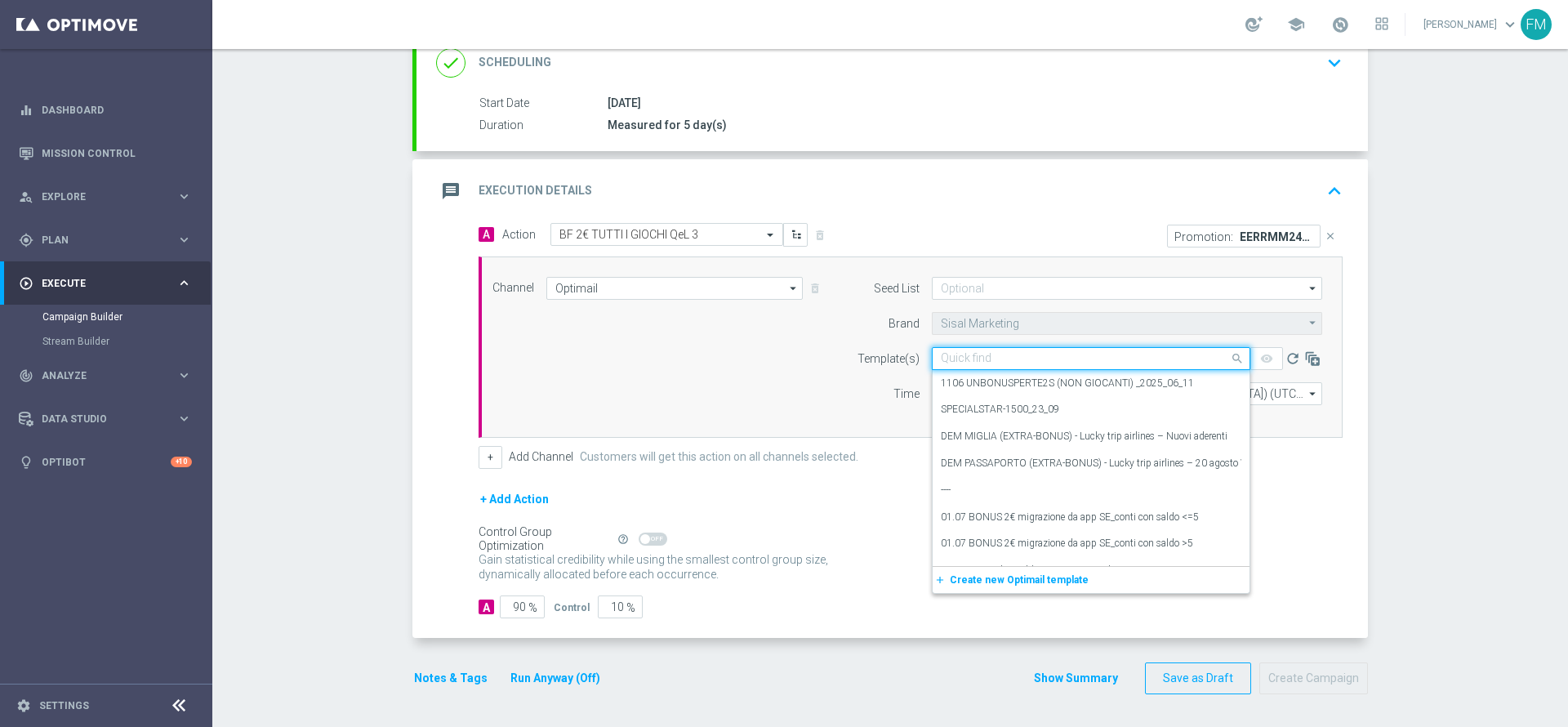
click at [1038, 357] on input "text" at bounding box center [1074, 359] width 268 height 14
paste input "2BFGIOCHI0810- [DATE]"
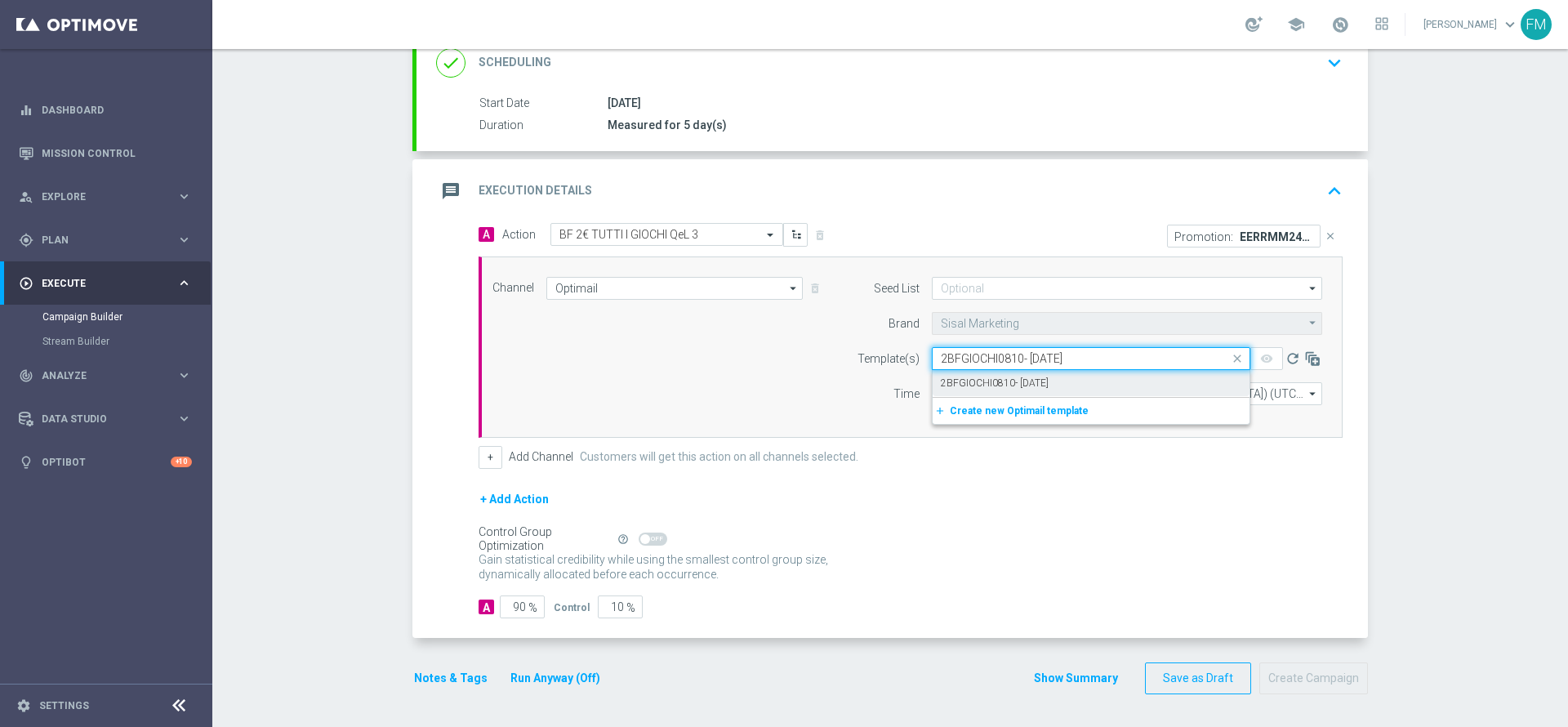
click at [1048, 376] on label "2BFGIOCHI0810- [DATE]" at bounding box center [994, 383] width 108 height 14
type input "2BFGIOCHI0810- [DATE]"
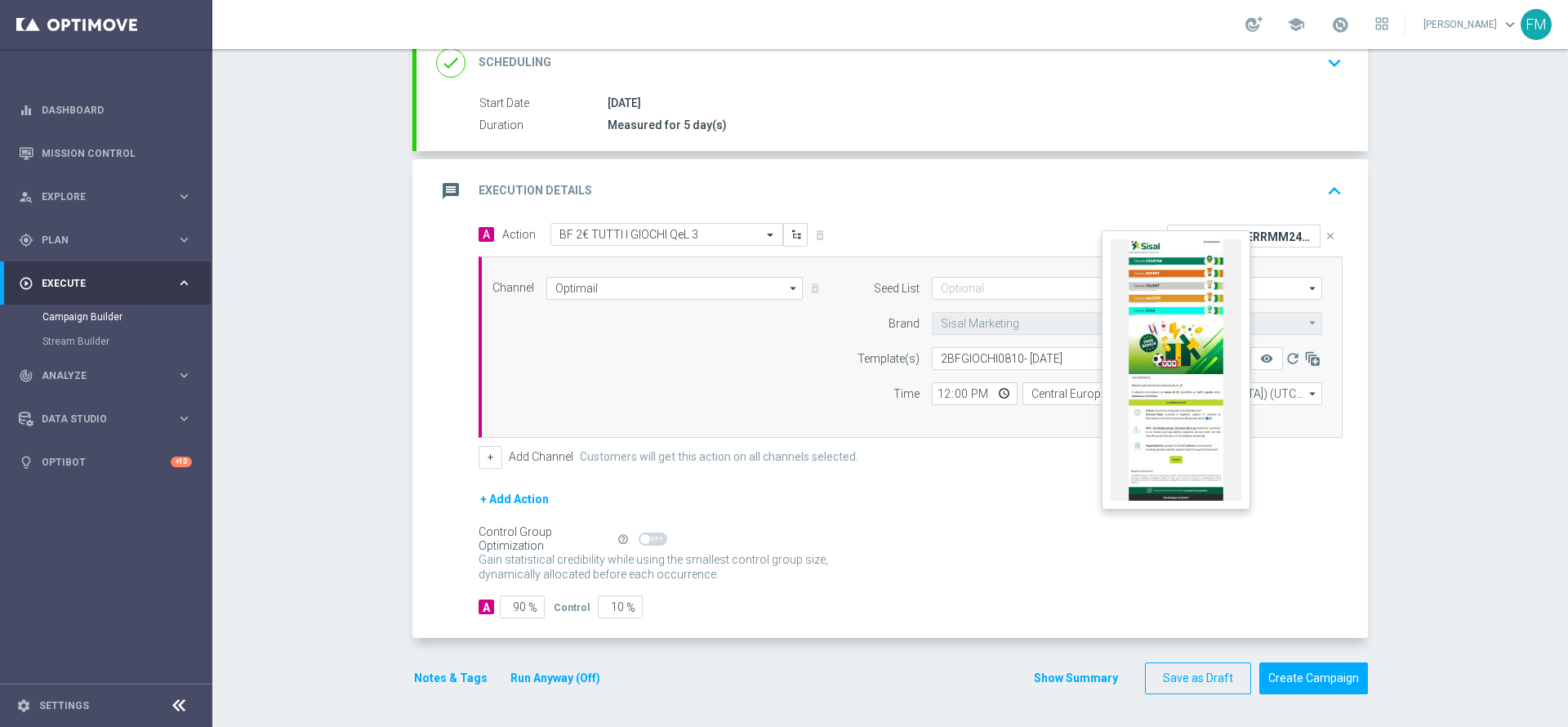
click at [1251, 361] on button "remove_red_eye" at bounding box center [1267, 359] width 33 height 23
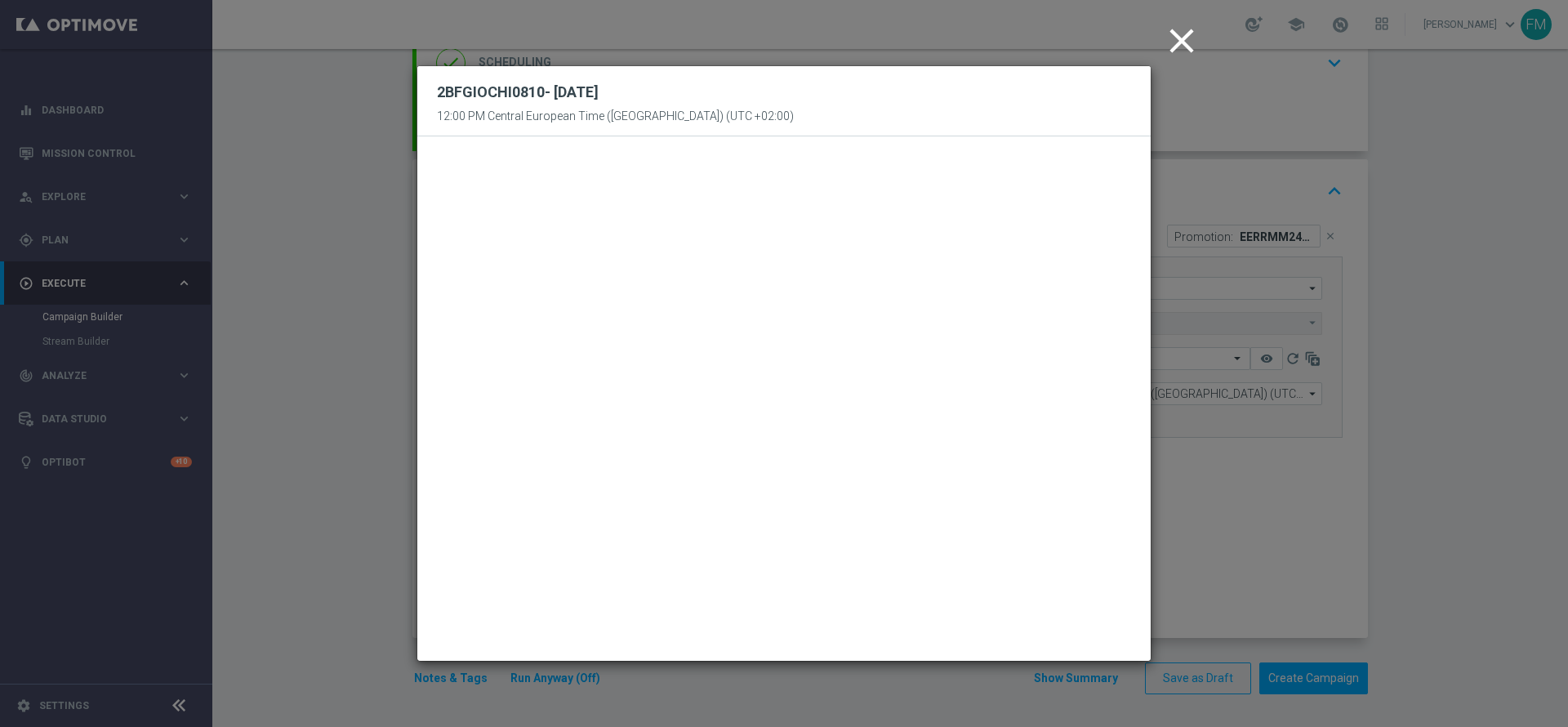
click at [1180, 39] on icon "close" at bounding box center [1182, 41] width 41 height 41
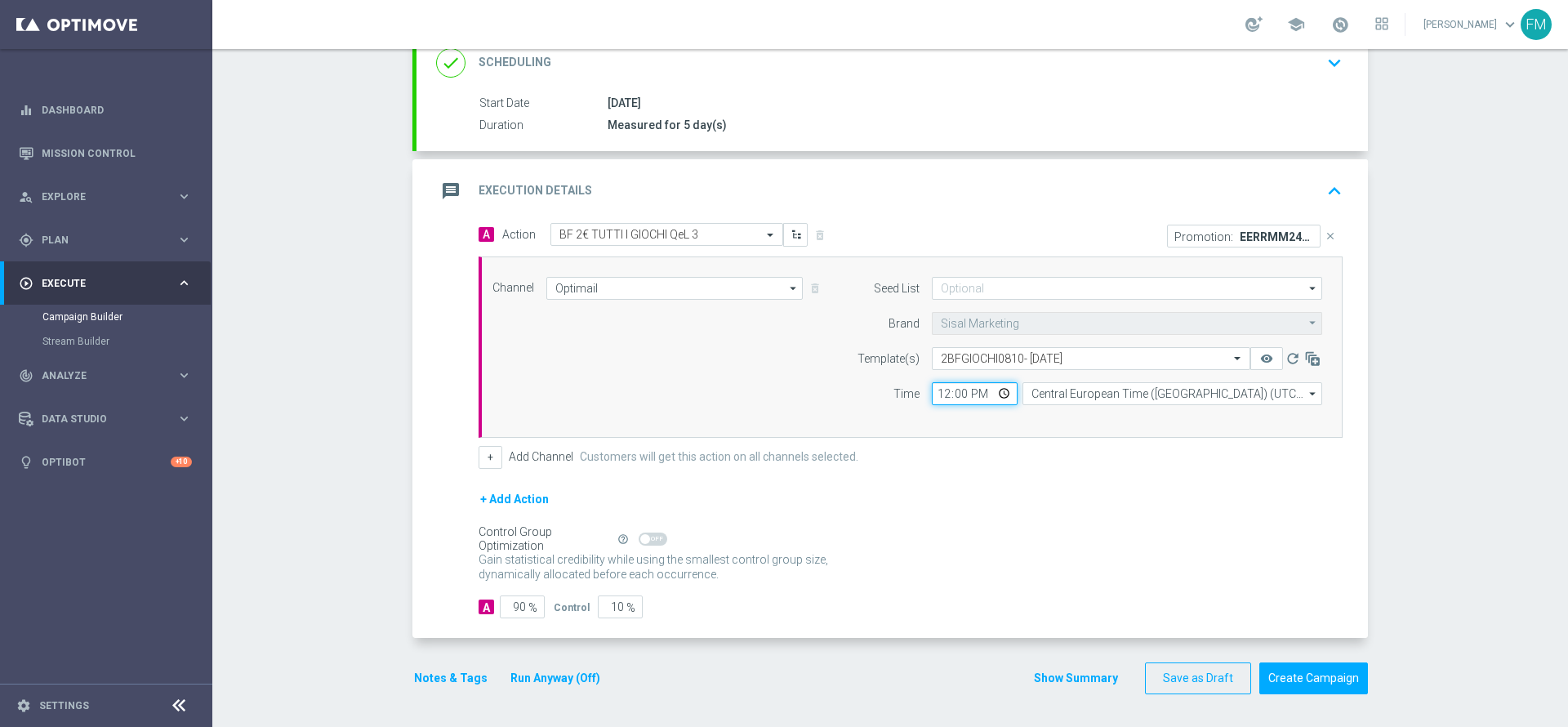
click at [936, 393] on input "12:00" at bounding box center [974, 394] width 85 height 23
click at [936, 393] on input "18:00" at bounding box center [974, 394] width 85 height 23
type input "19:30"
click at [1020, 619] on div "A Action Select action BF 2€ TUTTI I GIOCHI QeL 3 delete_forever Promotion: EER…" at bounding box center [892, 431] width 951 height 416
click at [438, 672] on button "Notes & Tags" at bounding box center [450, 678] width 77 height 20
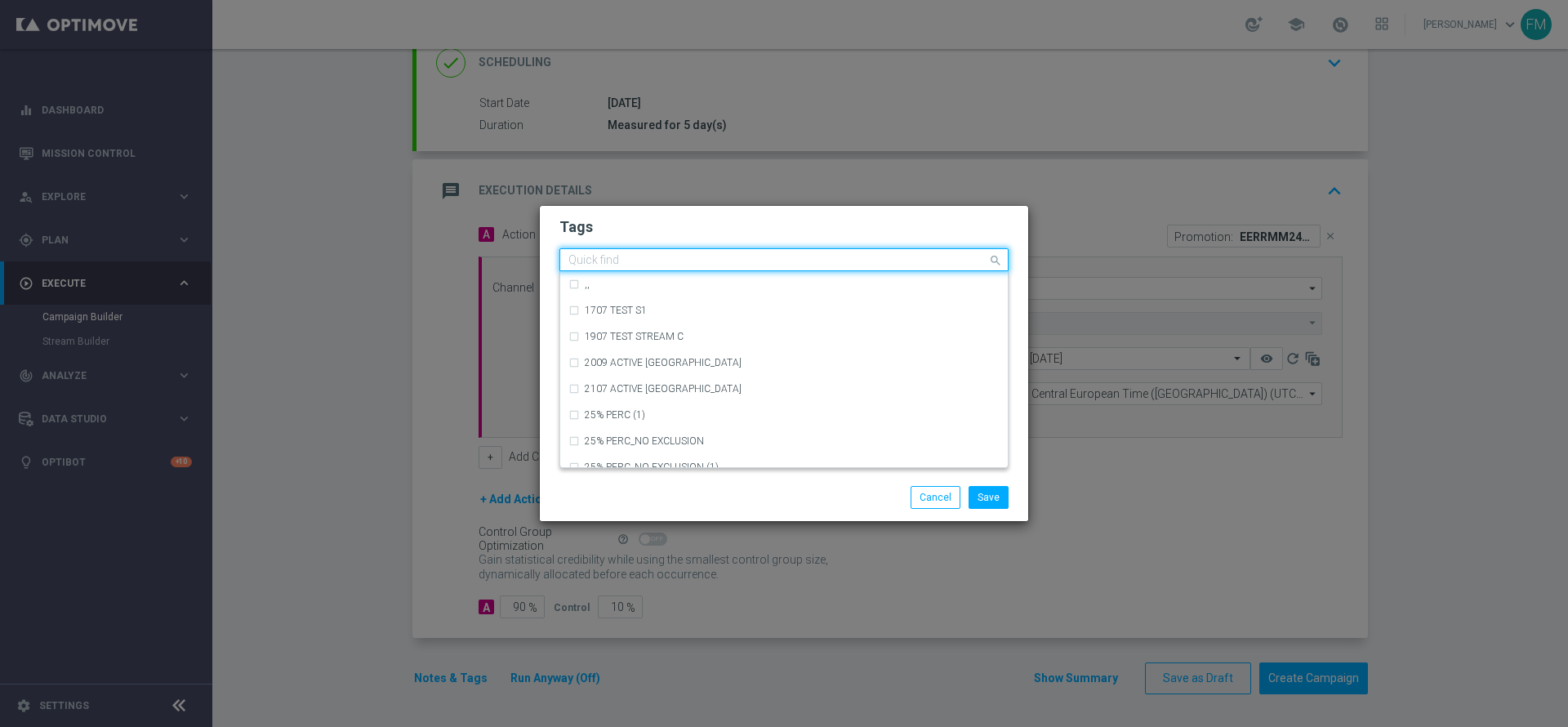
click at [629, 261] on input "text" at bounding box center [777, 261] width 419 height 14
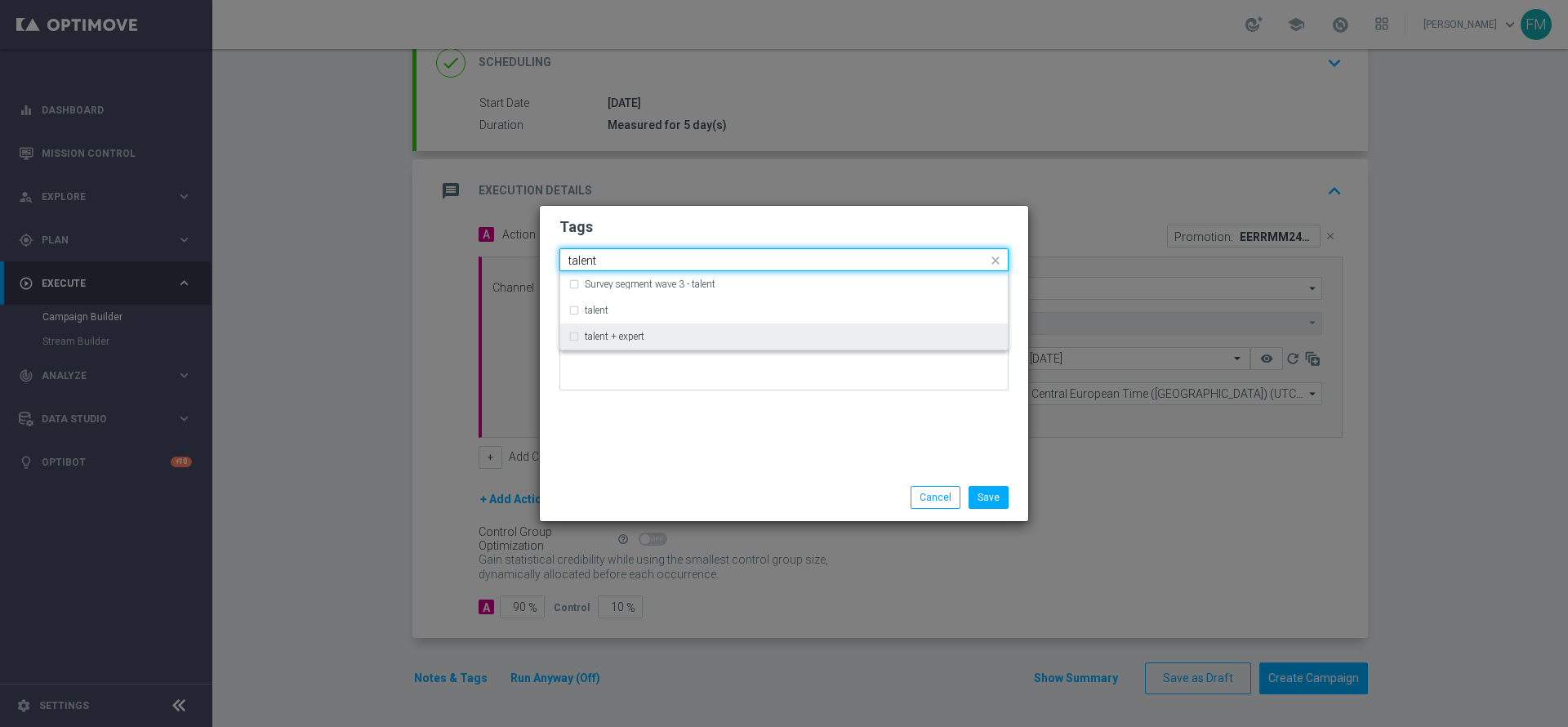
click at [658, 332] on div "talent + expert" at bounding box center [791, 336] width 415 height 10
type input "talent"
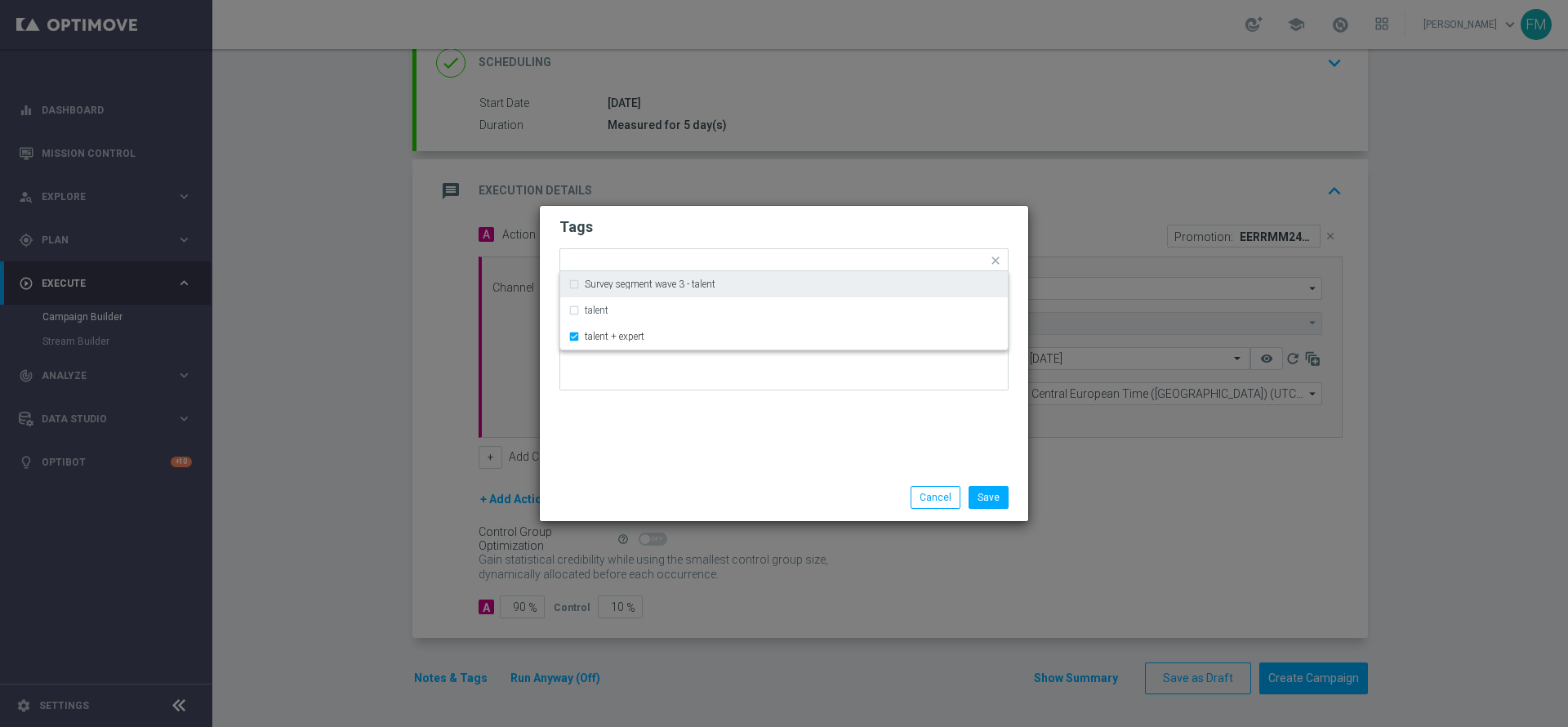
click at [707, 207] on div "Tags Quick find × talent + expert Survey segment wave 3 - talent talent talent …" at bounding box center [784, 339] width 488 height 268
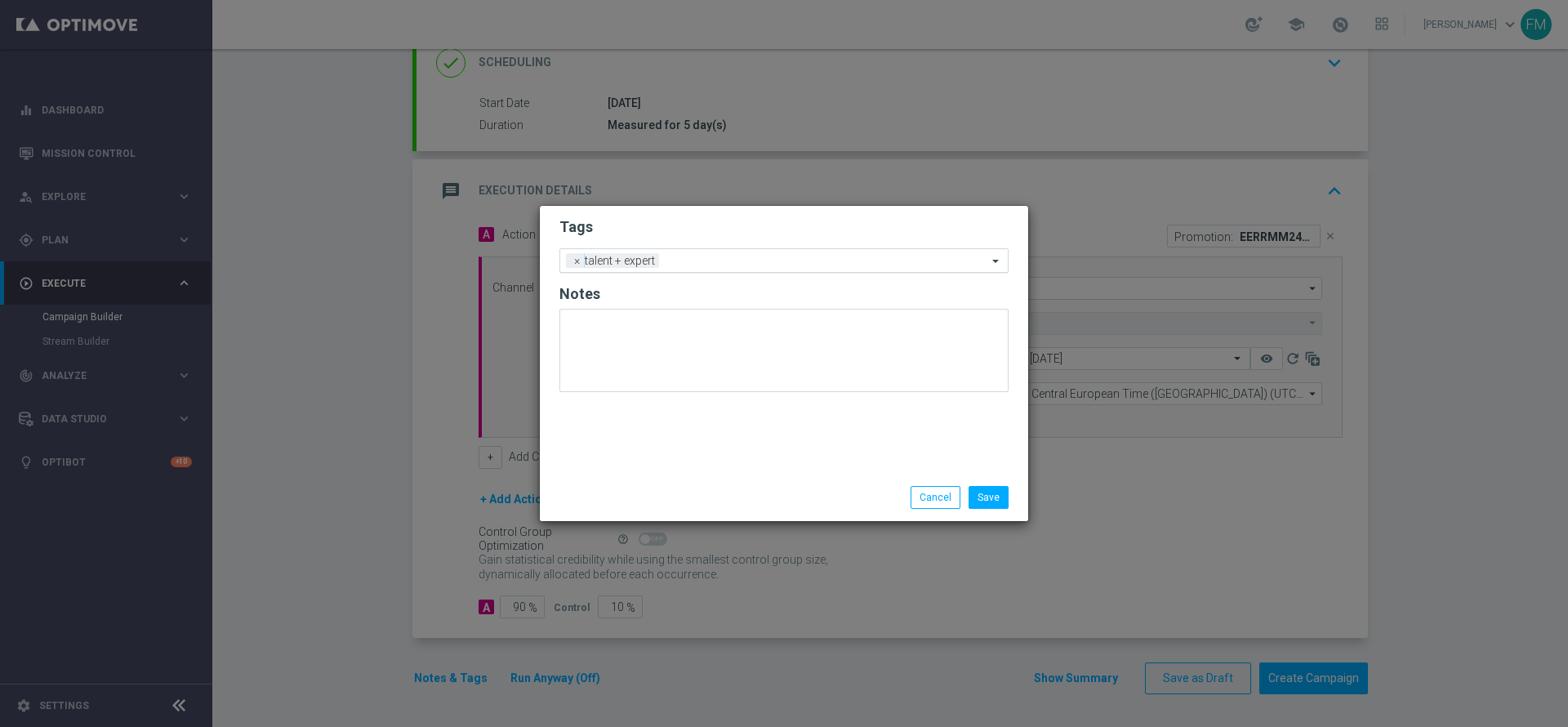
click at [693, 247] on form "Tags Add a new tag × talent + expert Notes" at bounding box center [784, 308] width 450 height 191
click at [693, 250] on div "Add a new tag × talent + expert" at bounding box center [774, 261] width 427 height 23
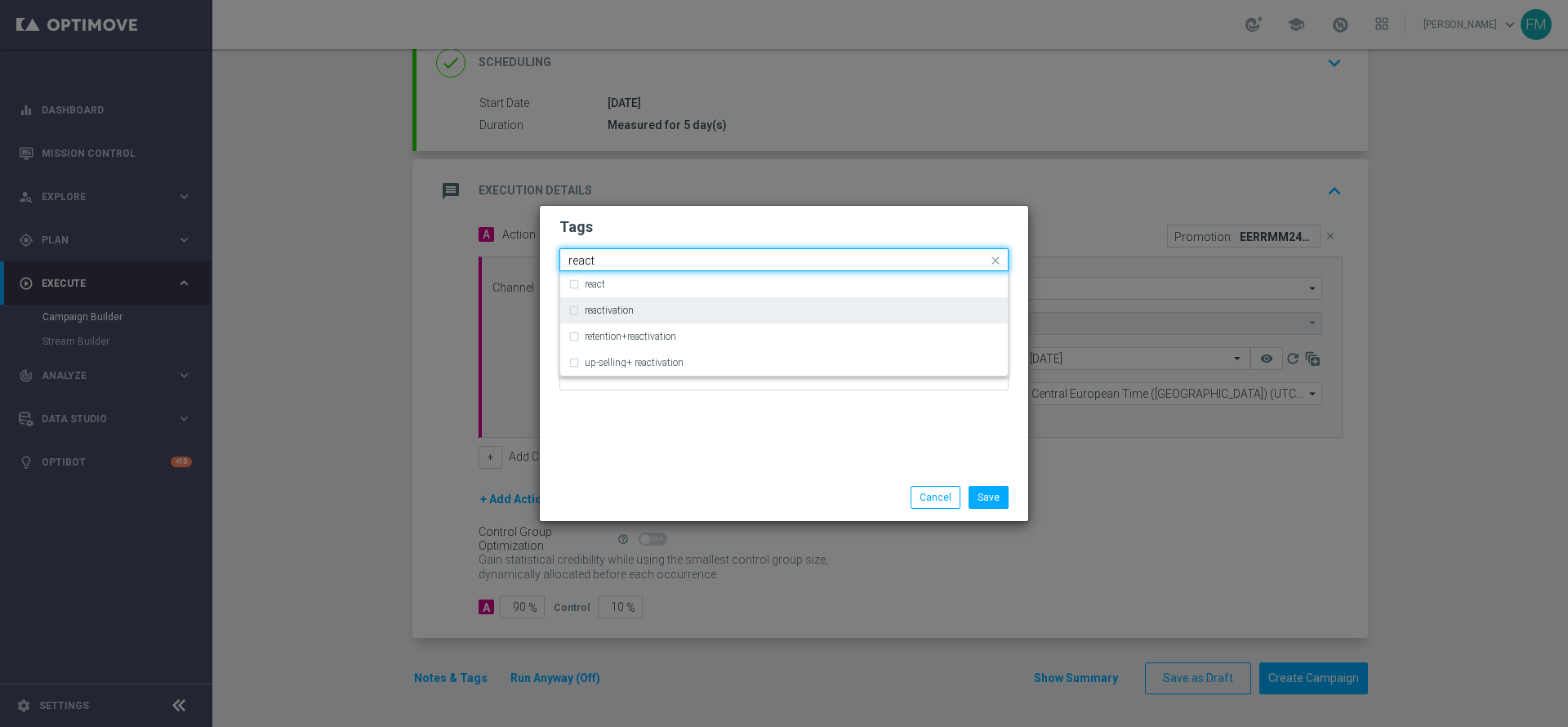
click at [674, 300] on div "reactivation" at bounding box center [784, 310] width 431 height 26
type input "react"
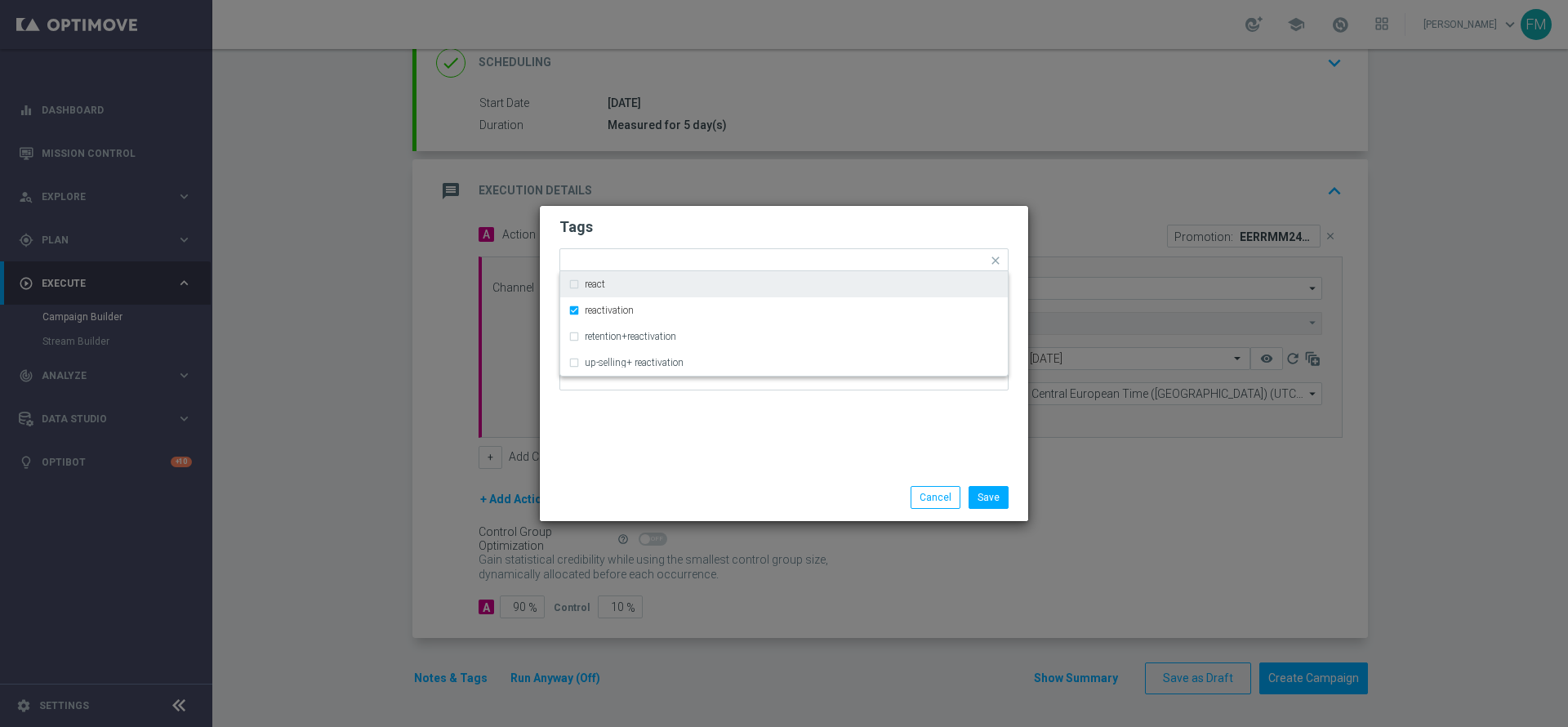
click at [761, 217] on h2 "Tags" at bounding box center [784, 226] width 450 height 19
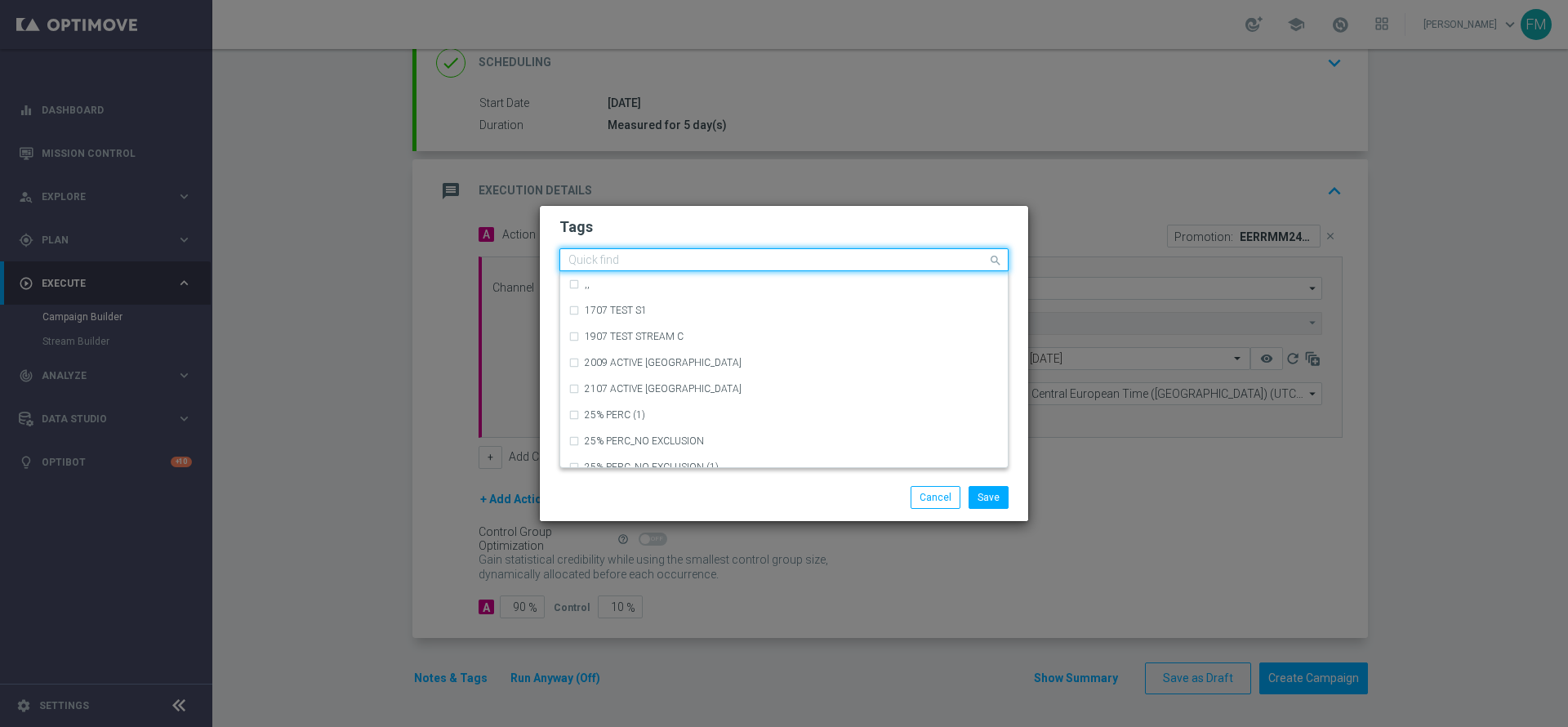
click at [771, 271] on div "Quick find × talent + expert × reactivation" at bounding box center [784, 260] width 450 height 23
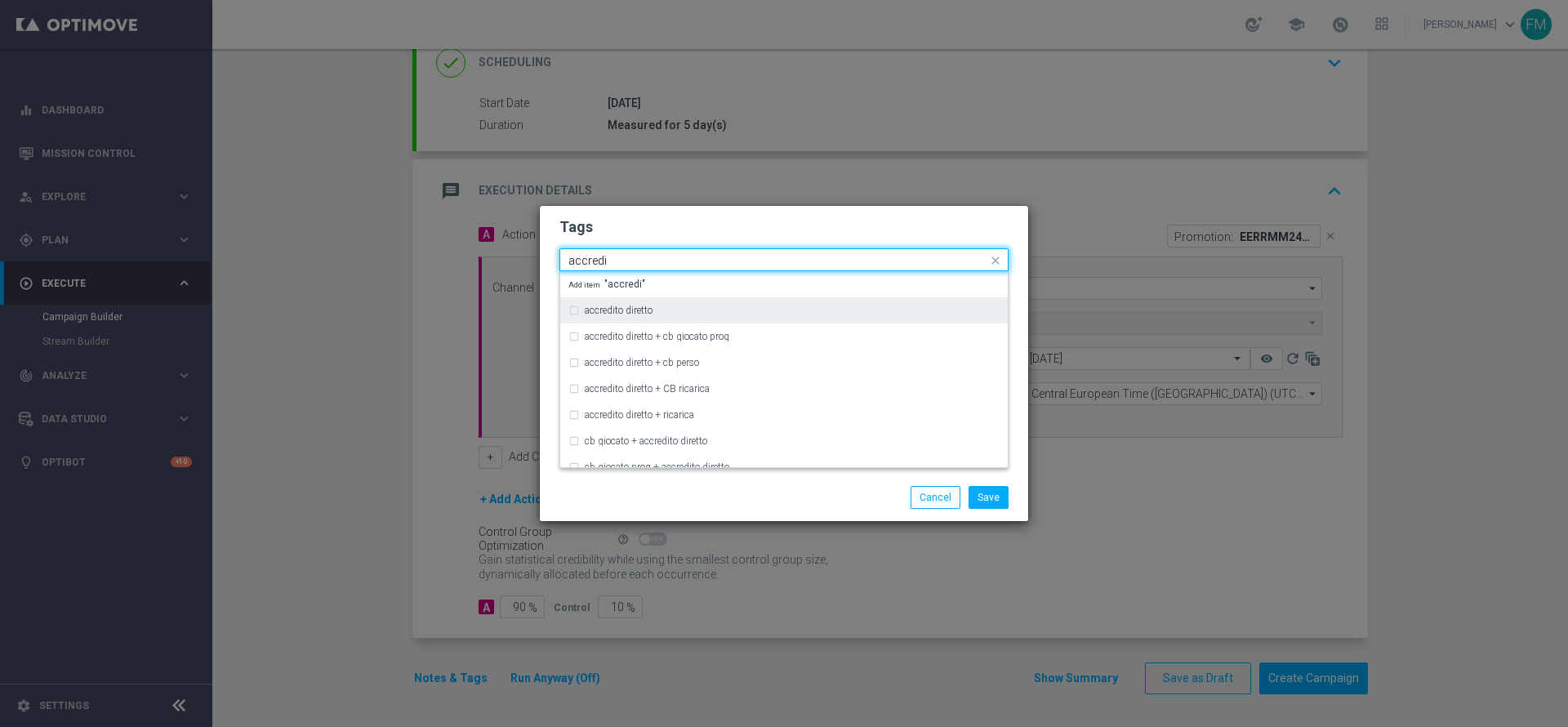
click at [729, 311] on div "accredito diretto" at bounding box center [791, 310] width 415 height 10
type input "accredi"
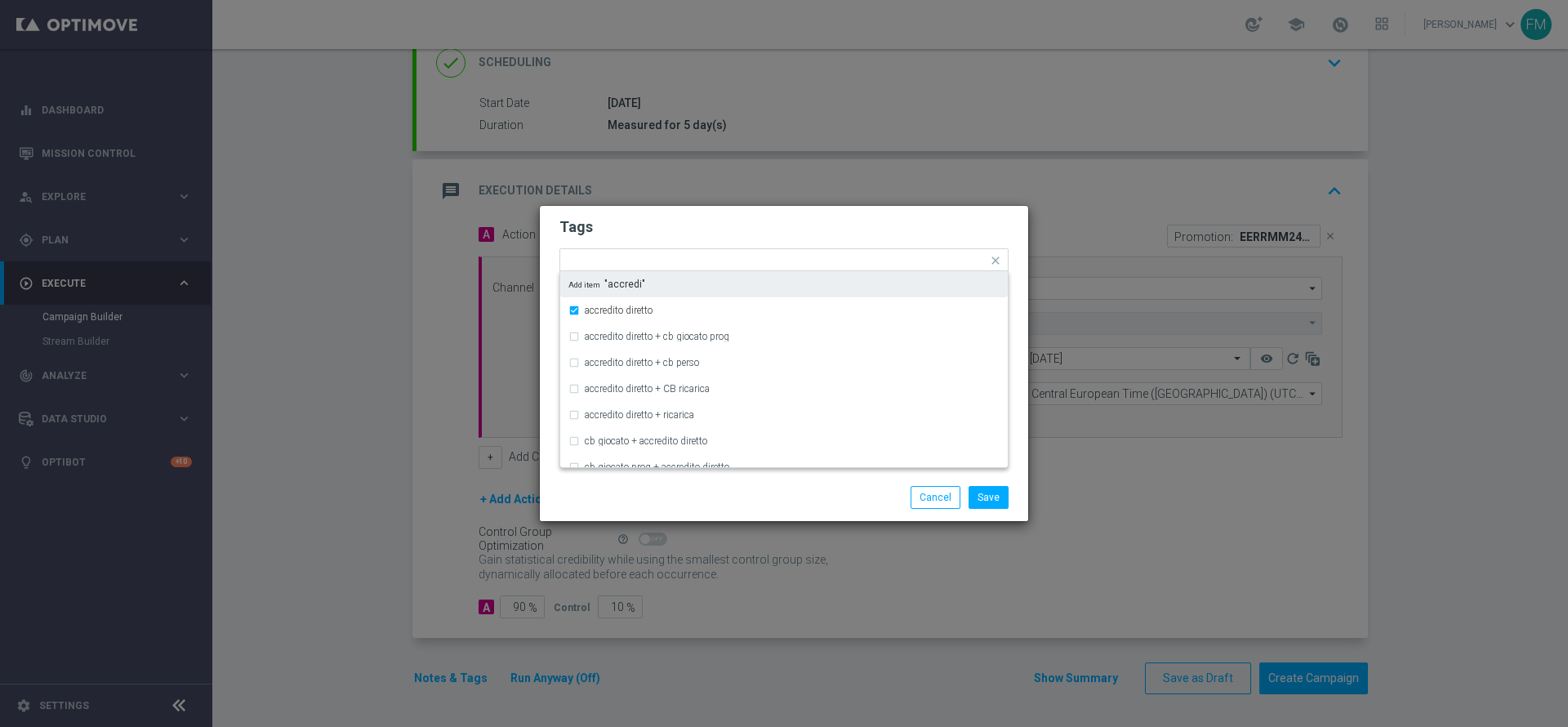
click at [796, 219] on h2 "Tags" at bounding box center [784, 226] width 450 height 19
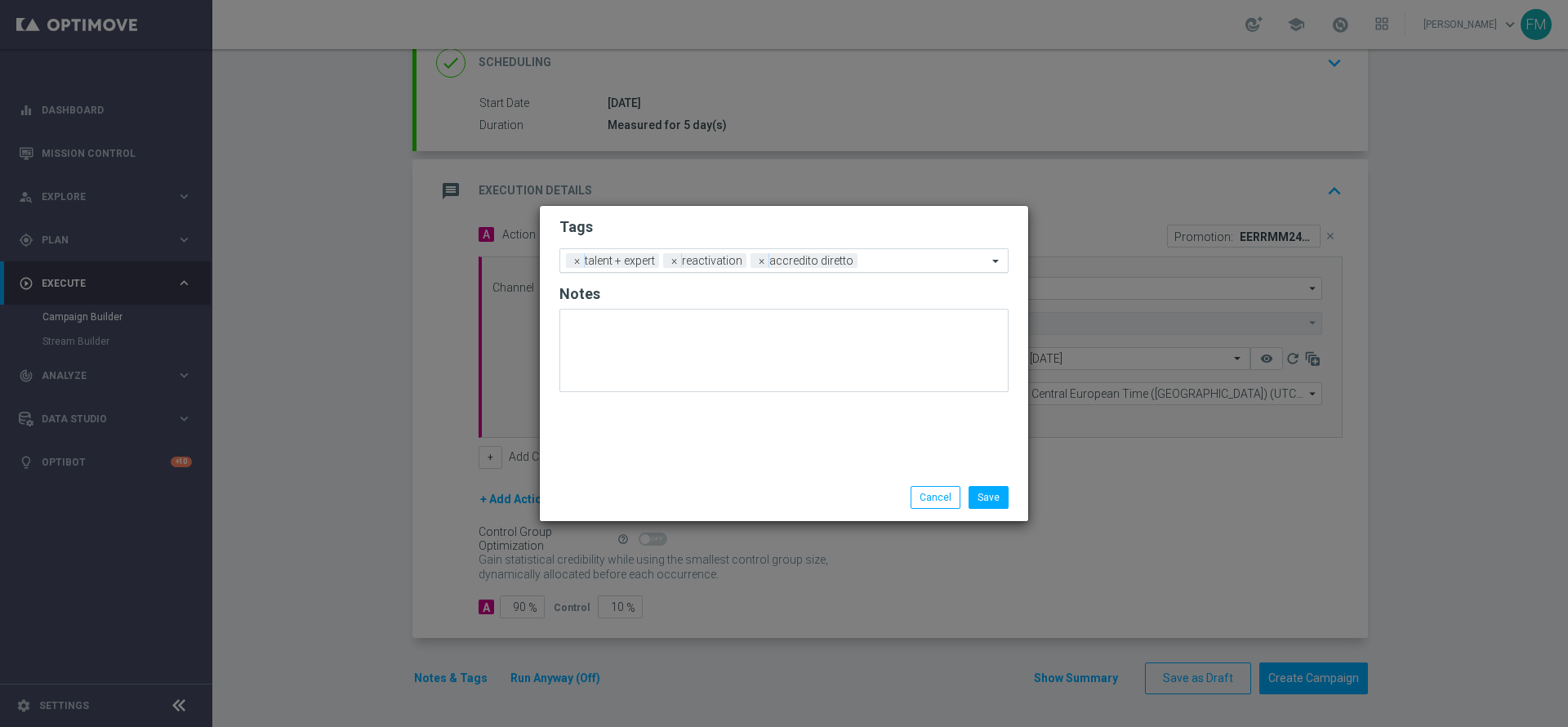
click at [878, 264] on input "text" at bounding box center [925, 262] width 123 height 14
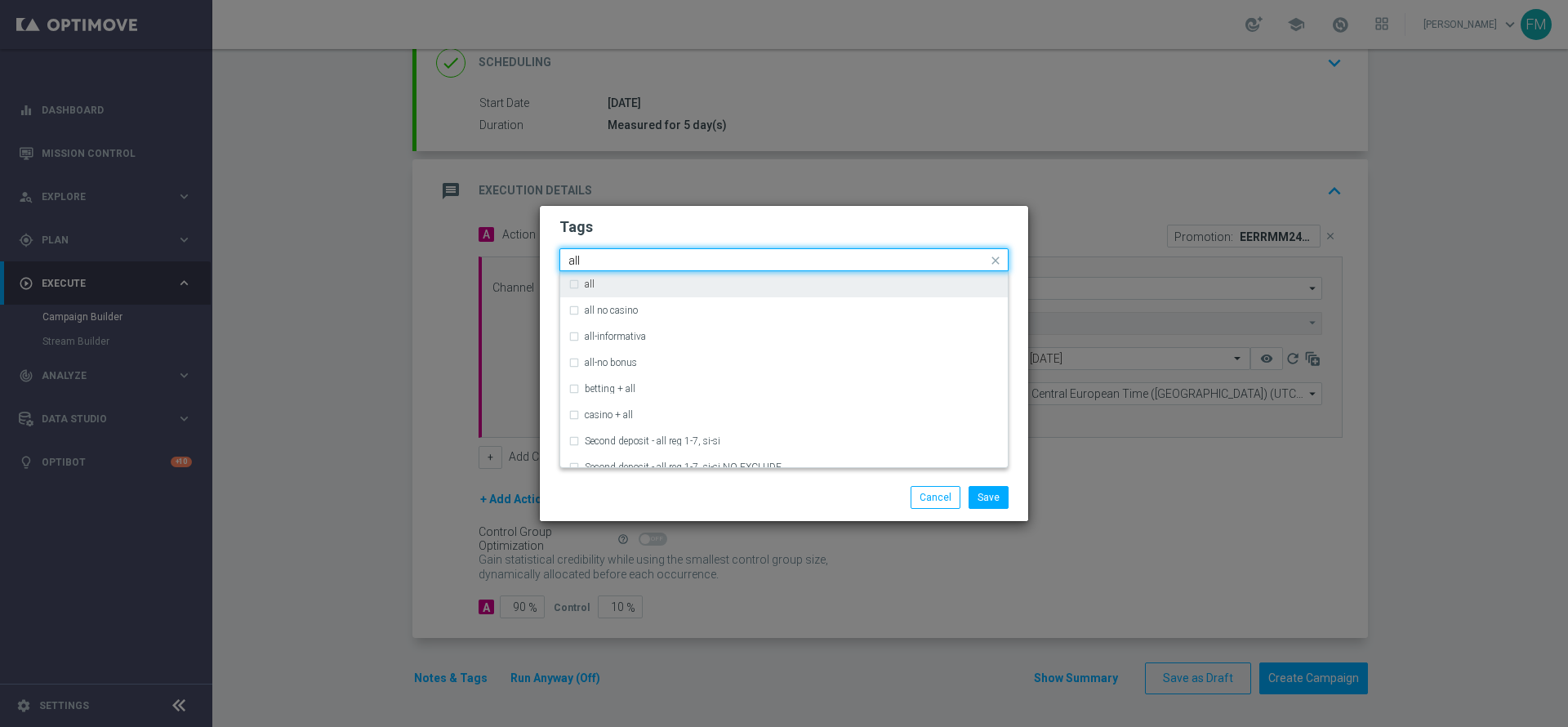
click at [847, 273] on div "all" at bounding box center [784, 285] width 431 height 26
type input "all"
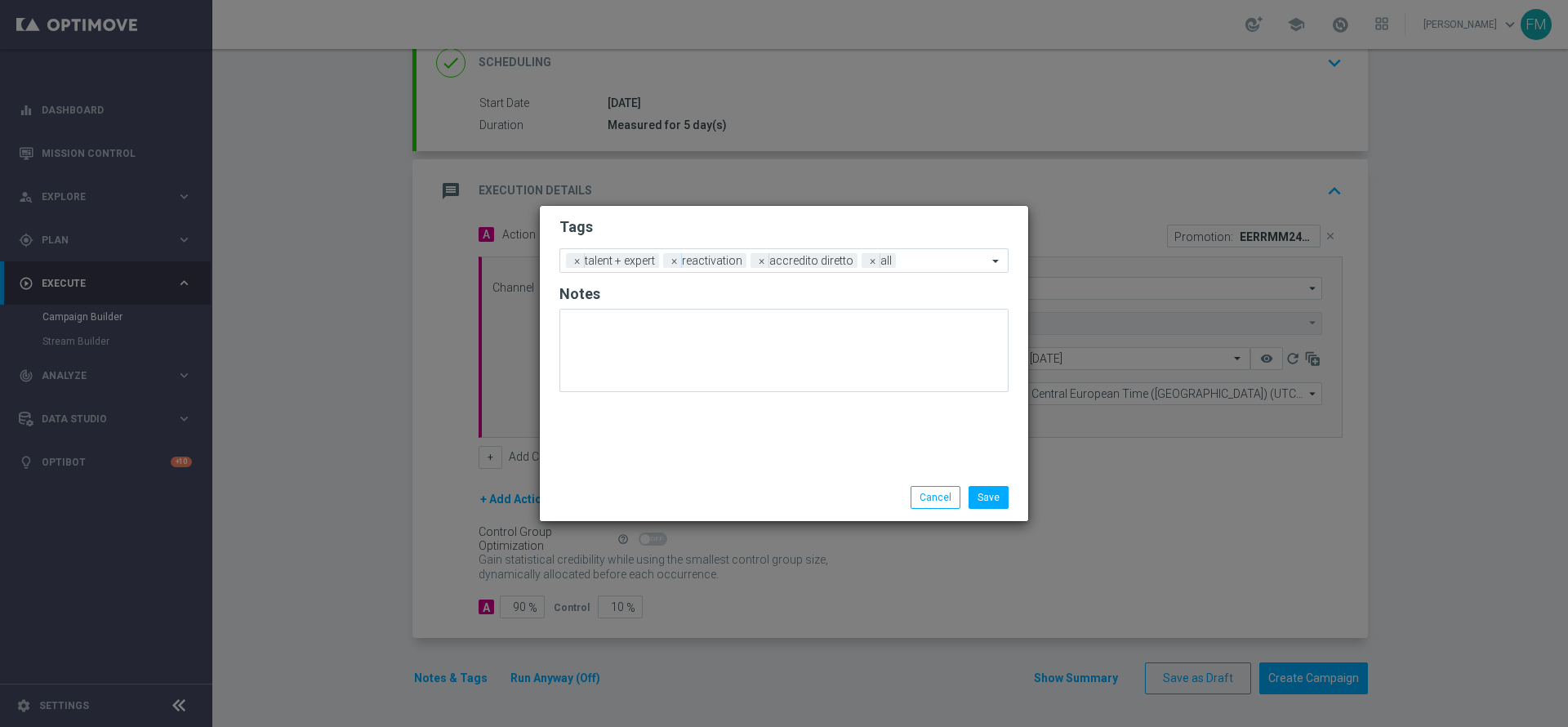
click at [928, 195] on modal-container "Tags Add a new tag × talent + expert × reactivation × accredito diretto × all N…" at bounding box center [784, 363] width 1568 height 727
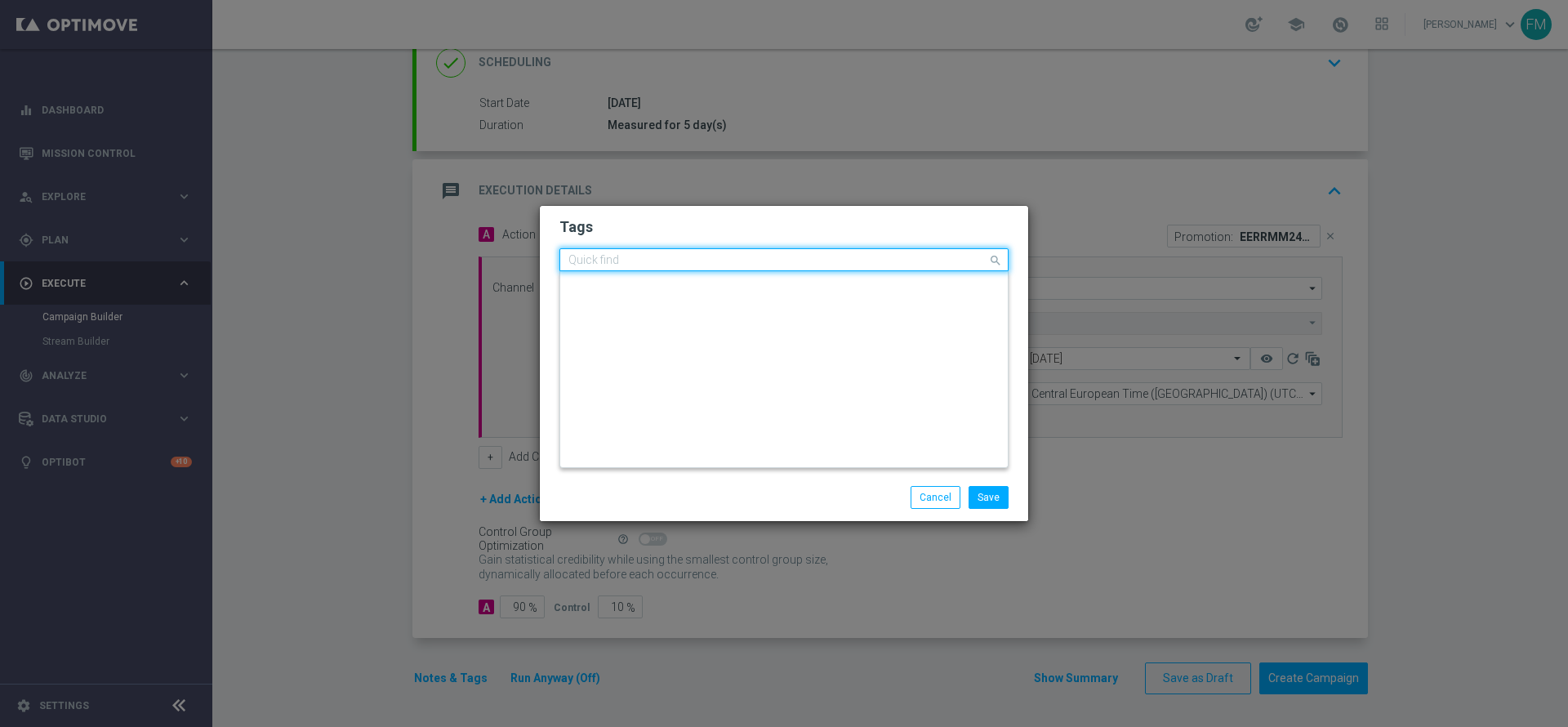
click at [915, 258] on input "text" at bounding box center [777, 261] width 419 height 14
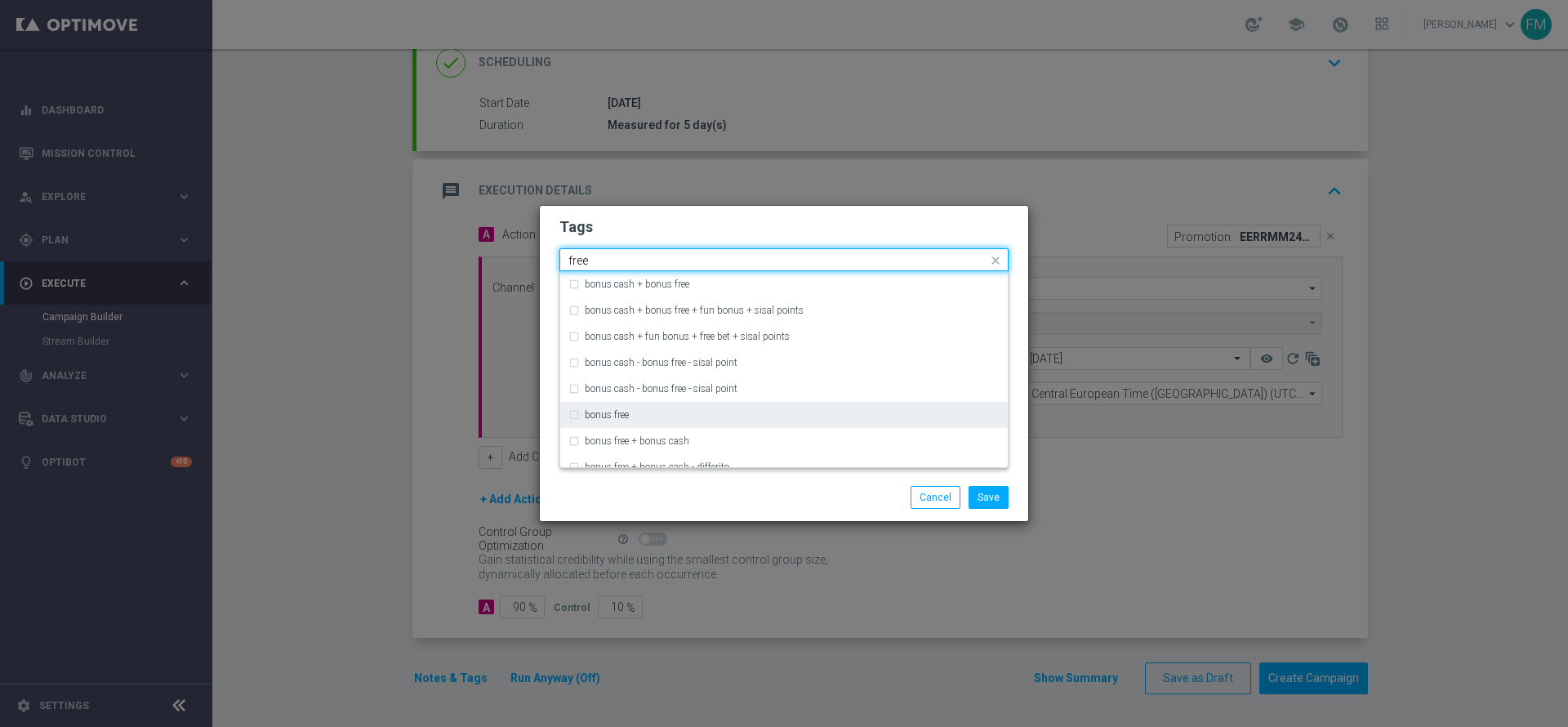
click at [745, 407] on div "bonus free" at bounding box center [784, 415] width 431 height 26
type input "free"
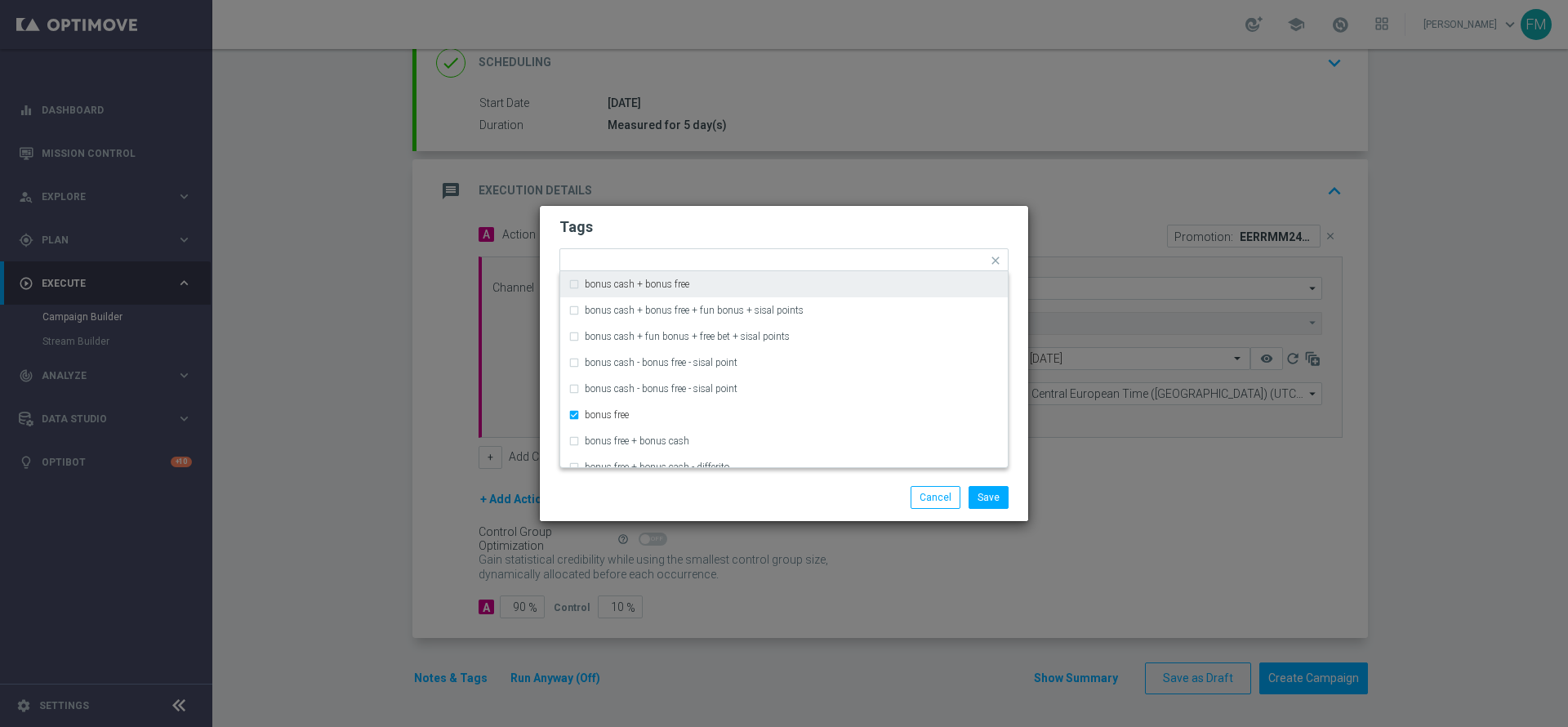
click at [873, 219] on h2 "Tags" at bounding box center [784, 226] width 450 height 19
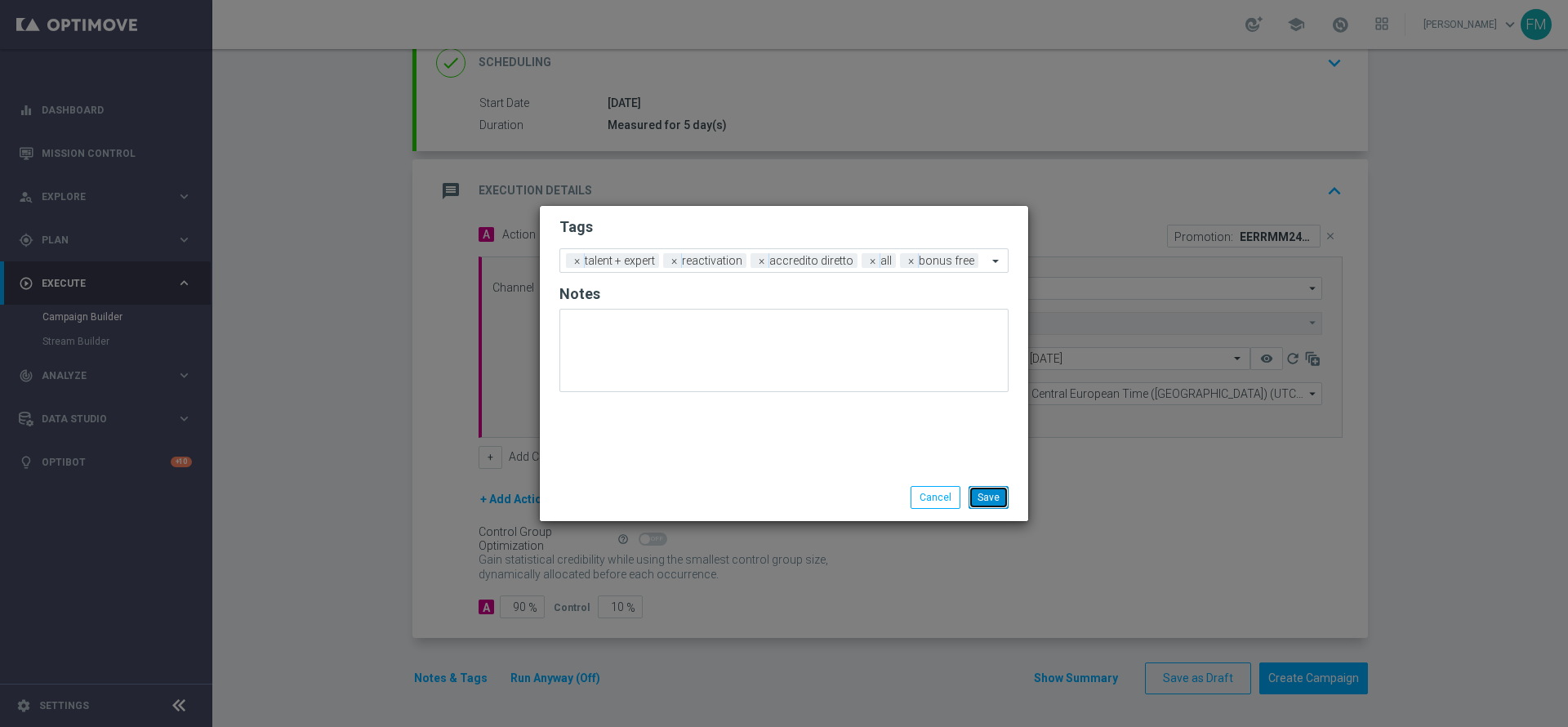
click at [994, 490] on button "Save" at bounding box center [988, 497] width 40 height 23
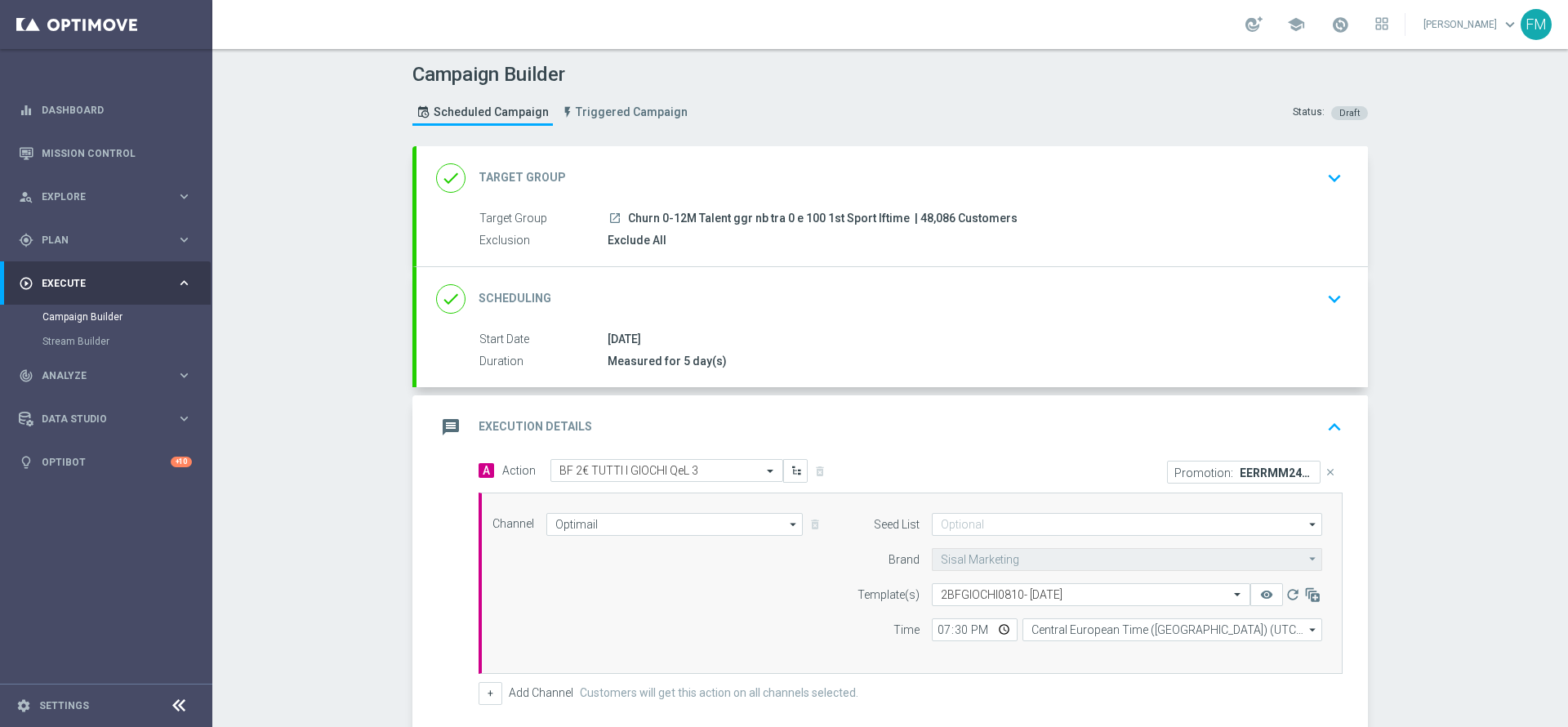
click at [1200, 323] on div "done Scheduling keyboard_arrow_down" at bounding box center [892, 299] width 951 height 63
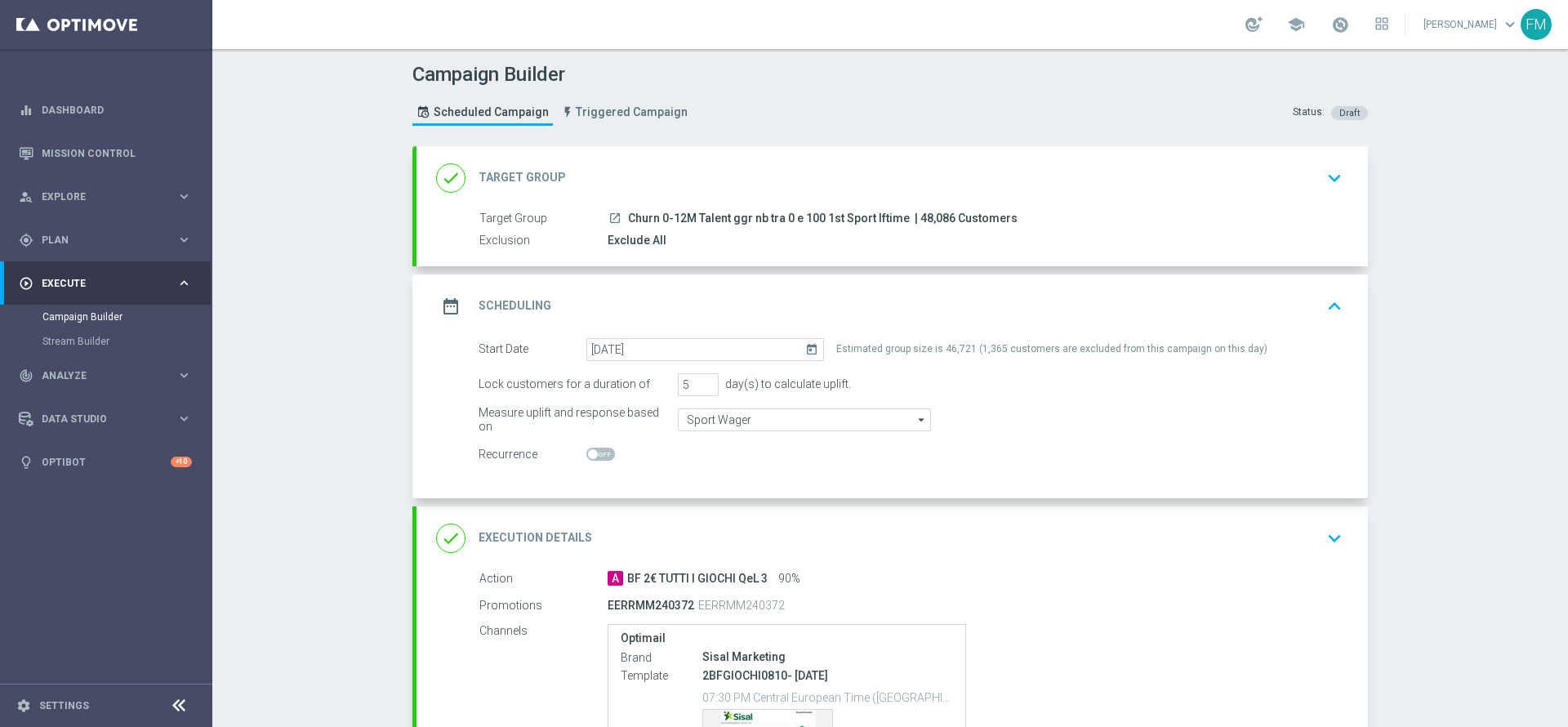
click at [1250, 293] on div "date_range Scheduling keyboard_arrow_up" at bounding box center [892, 306] width 912 height 31
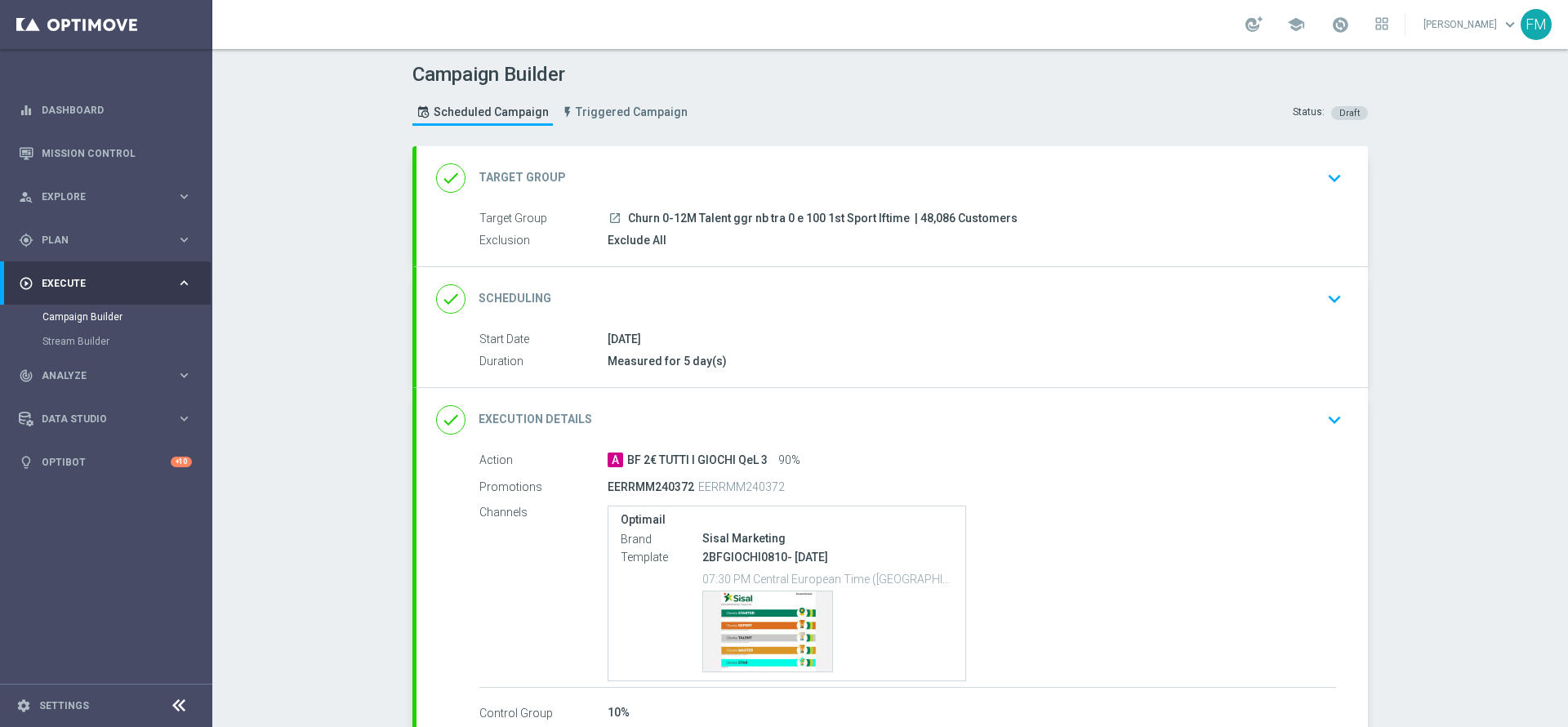
click at [1259, 190] on div "done Target Group keyboard_arrow_down" at bounding box center [892, 177] width 912 height 31
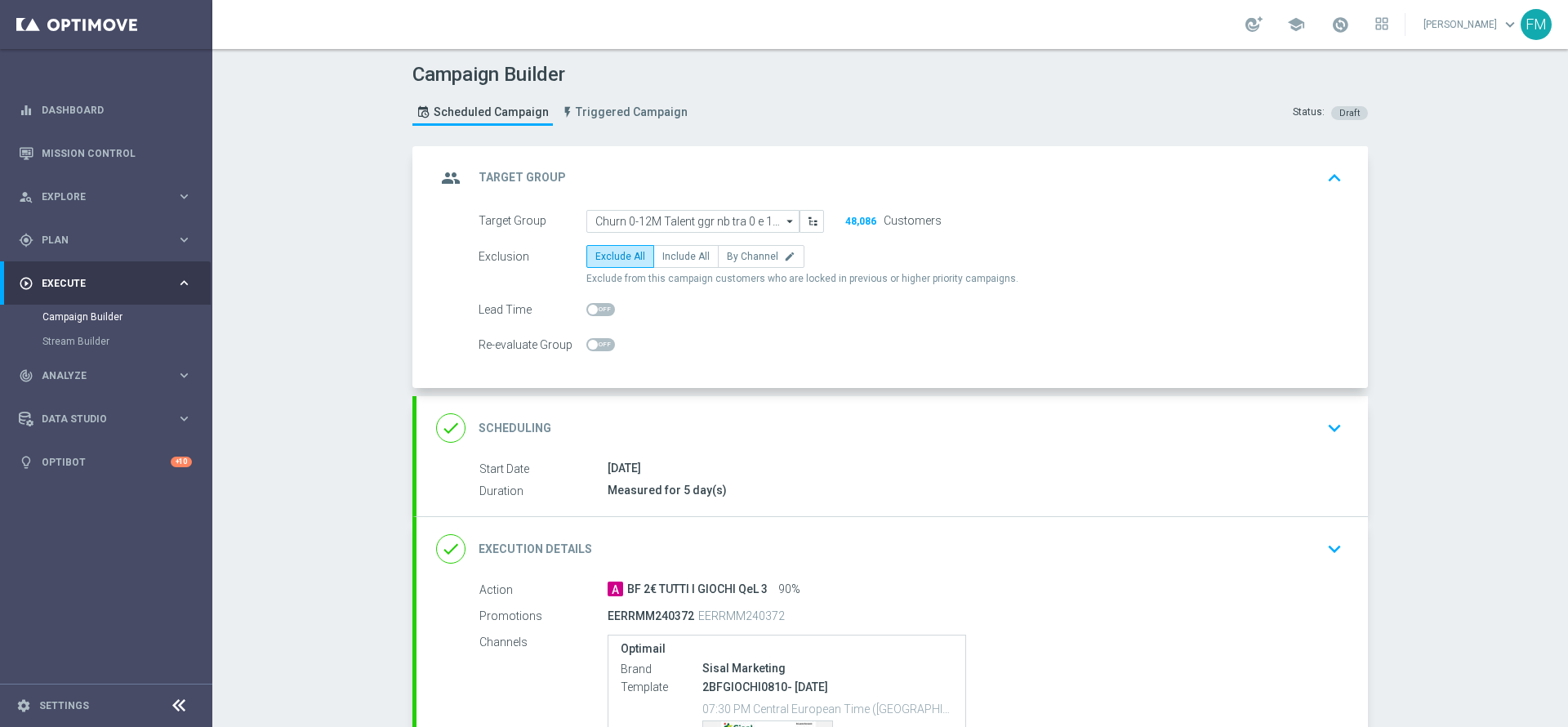
click at [1240, 407] on div "done Scheduling keyboard_arrow_down" at bounding box center [892, 427] width 951 height 63
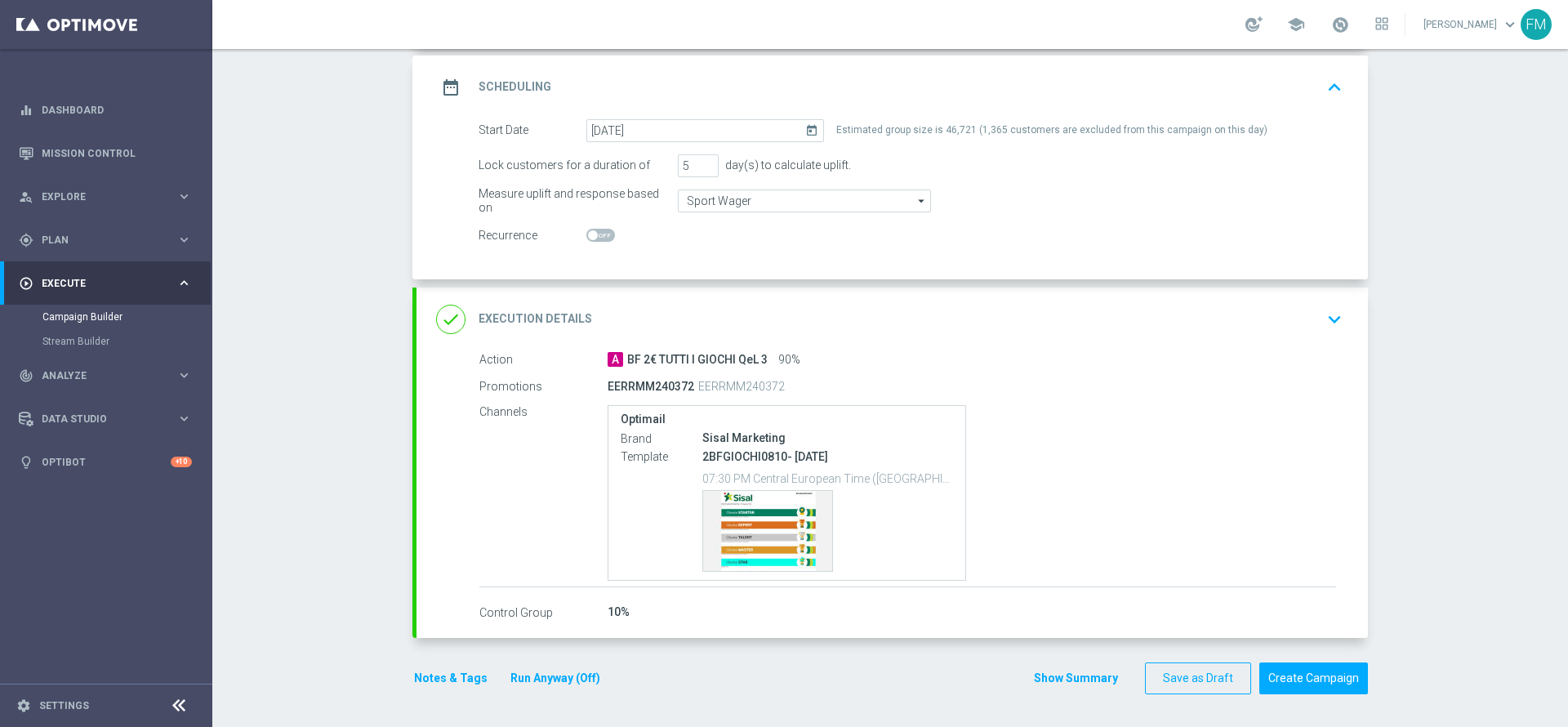
click at [1226, 323] on div "done Execution Details keyboard_arrow_down" at bounding box center [892, 319] width 912 height 31
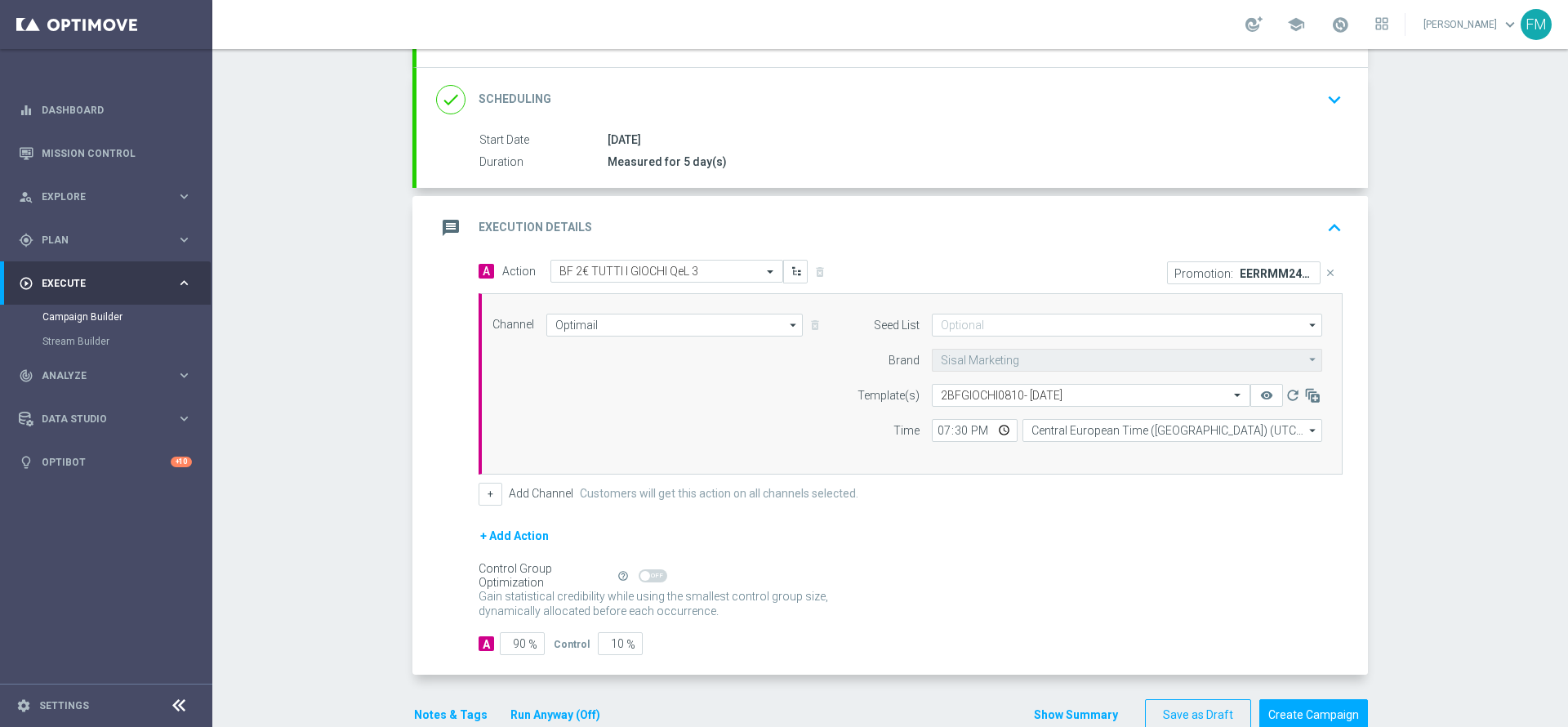
scroll to position [236, 0]
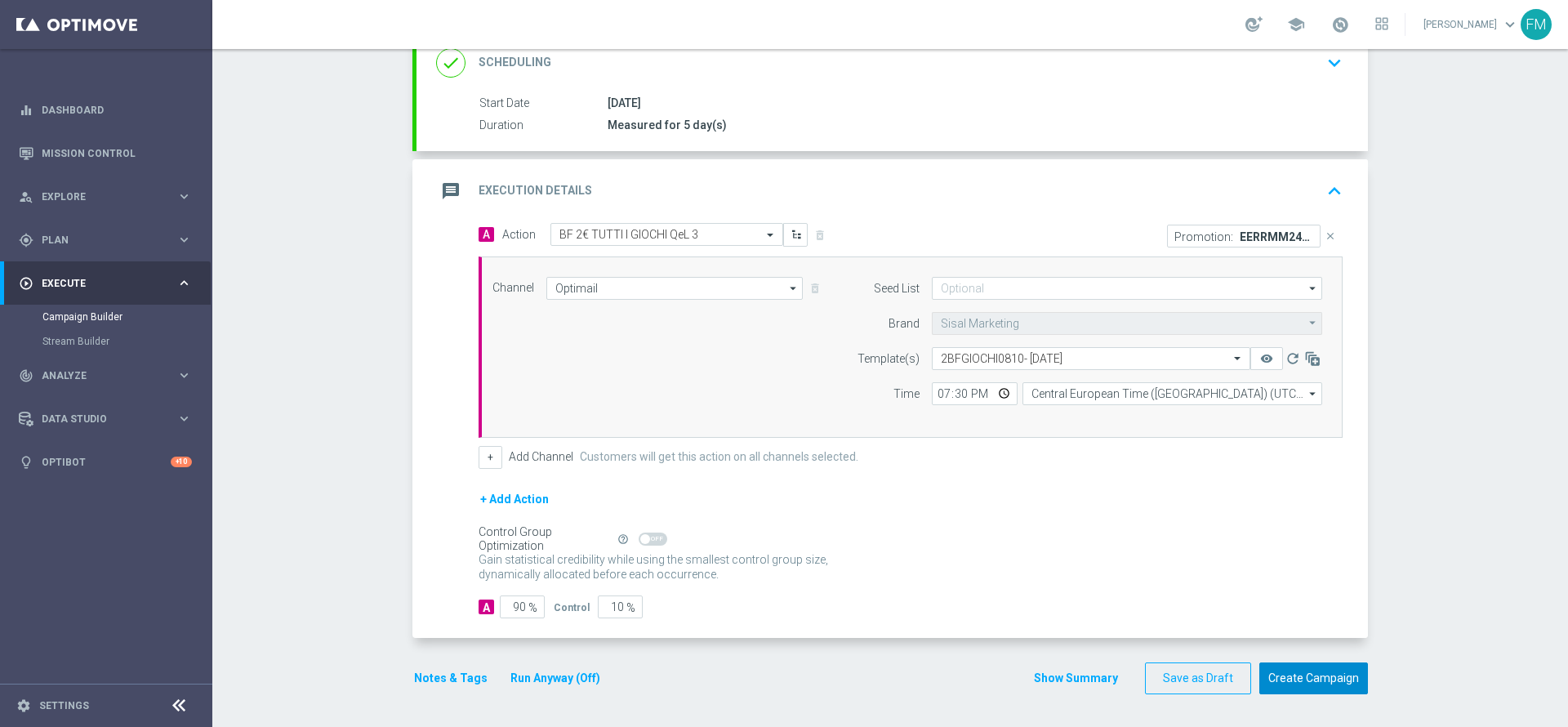
click at [1328, 693] on button "Create Campaign" at bounding box center [1313, 678] width 108 height 32
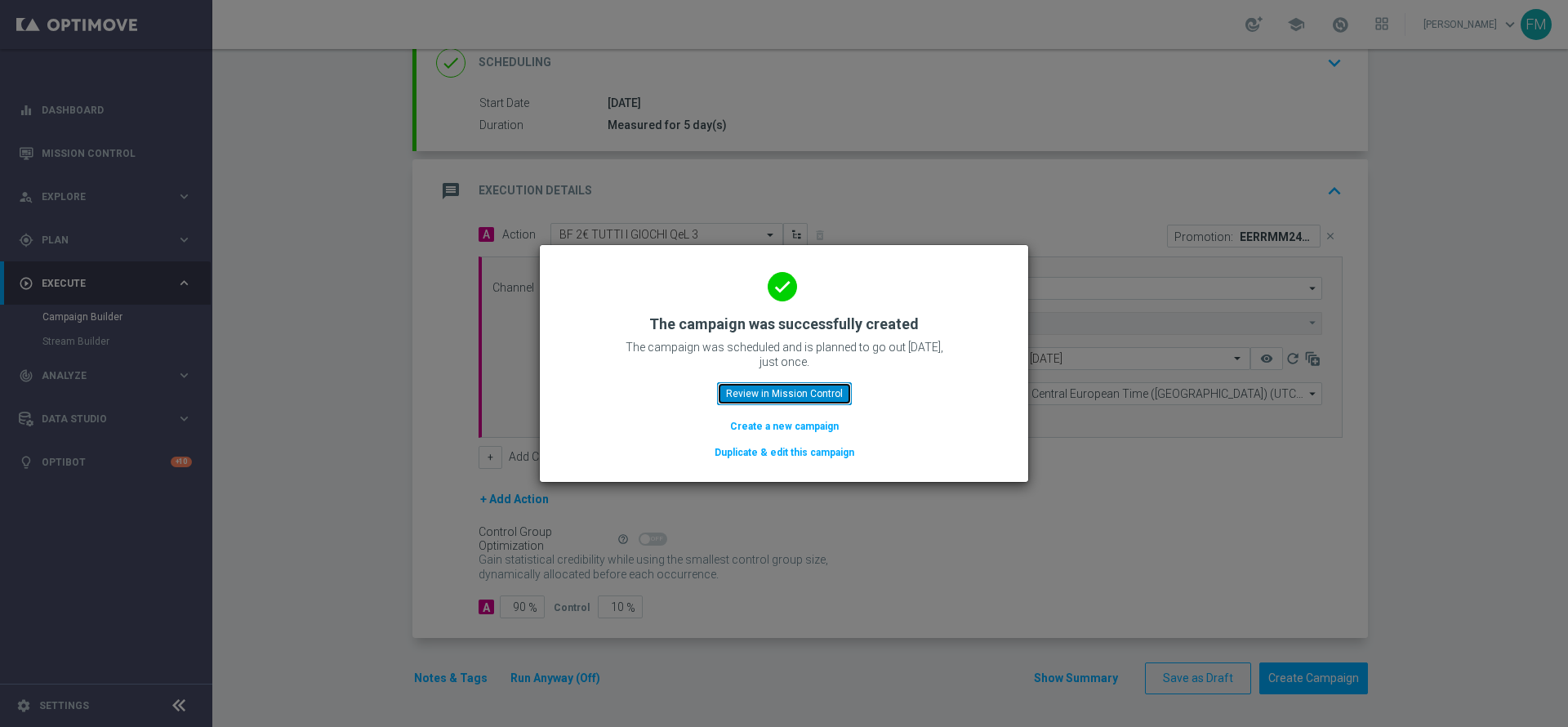
click at [795, 385] on button "Review in Mission Control" at bounding box center [784, 394] width 135 height 23
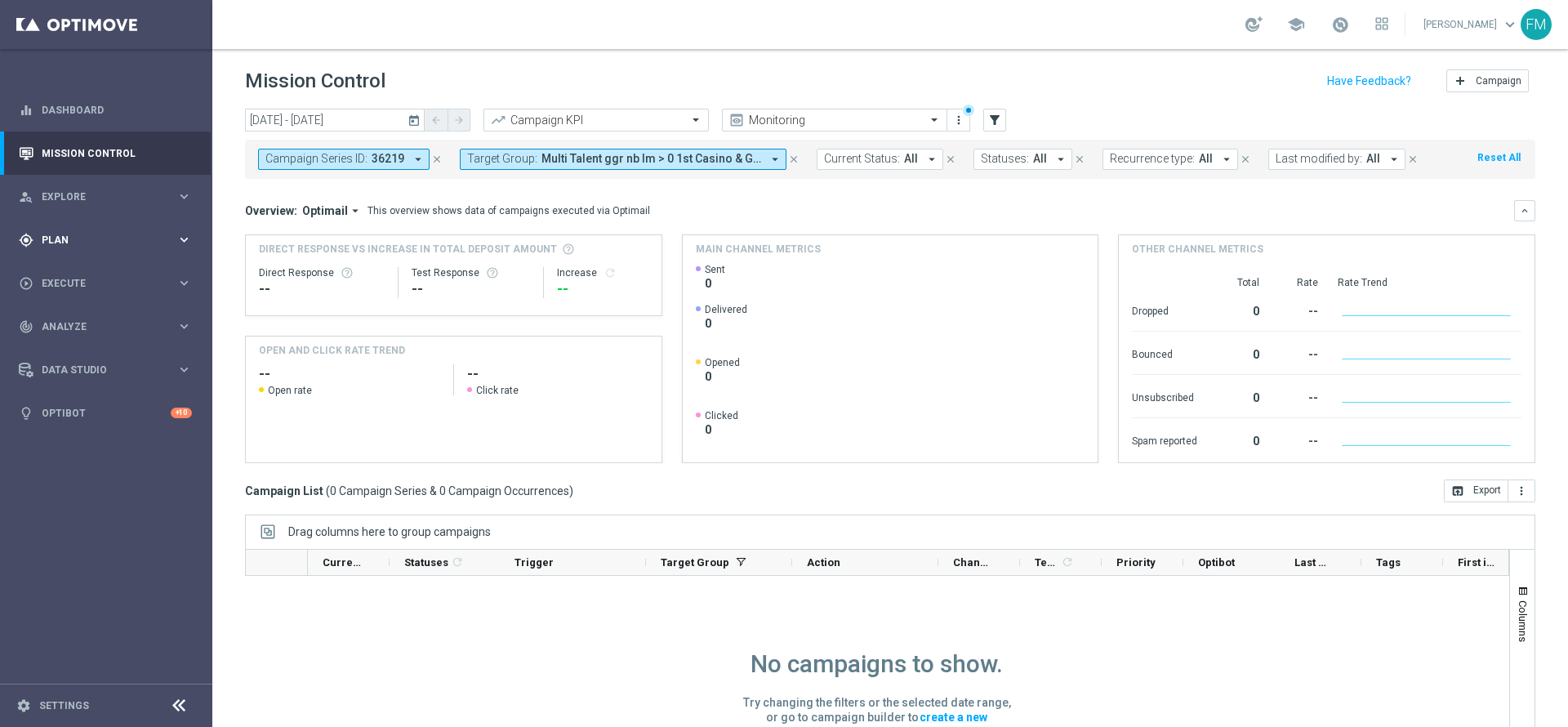
click at [114, 240] on span "Plan" at bounding box center [108, 240] width 135 height 10
click at [66, 275] on link "Target Groups" at bounding box center [106, 273] width 128 height 13
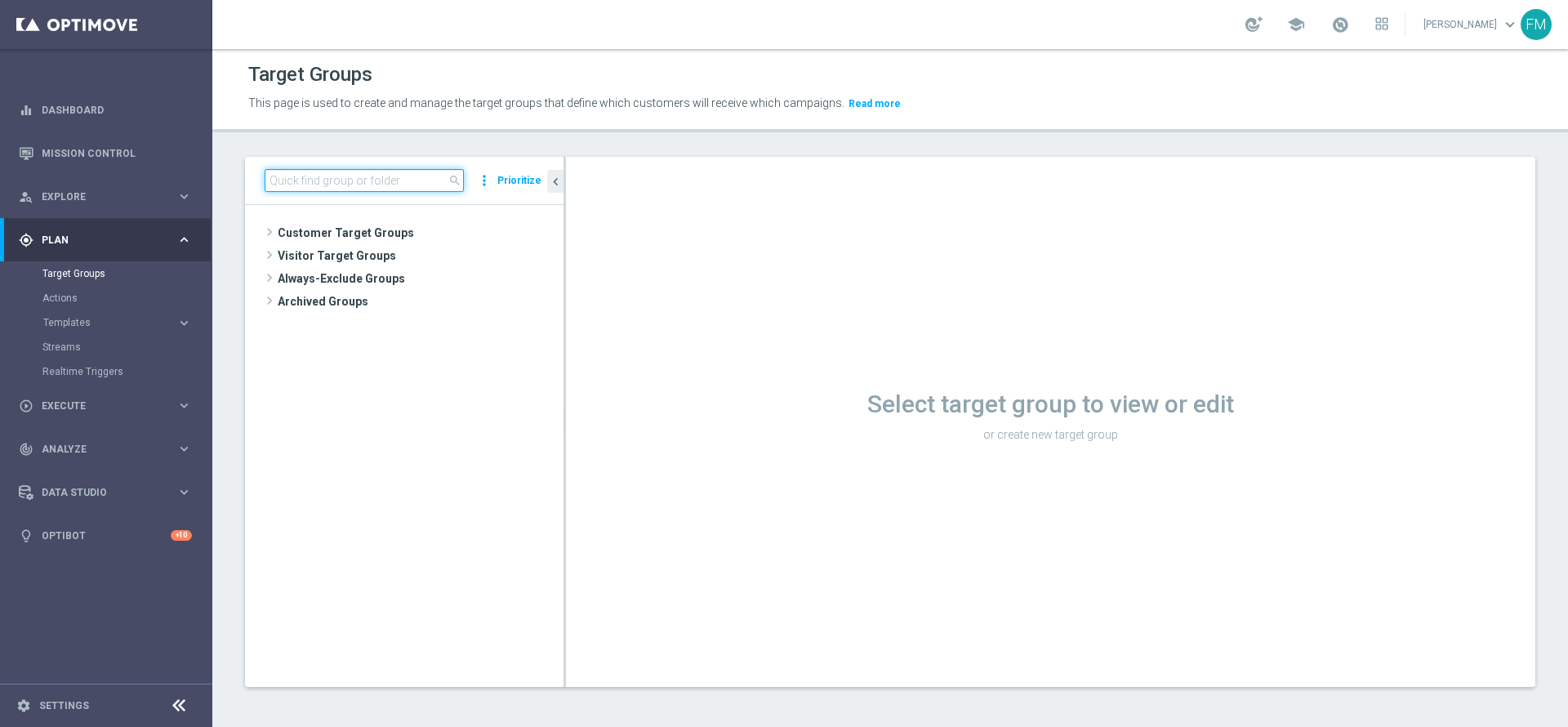
paste input "Churn 0-12M Talent ggr nb tra 30 e 300 1st NO Sport"
click at [356, 175] on input "Churn 0-12M Talent ggr nb tra 30 e 300 1st NO Sport" at bounding box center [364, 181] width 199 height 23
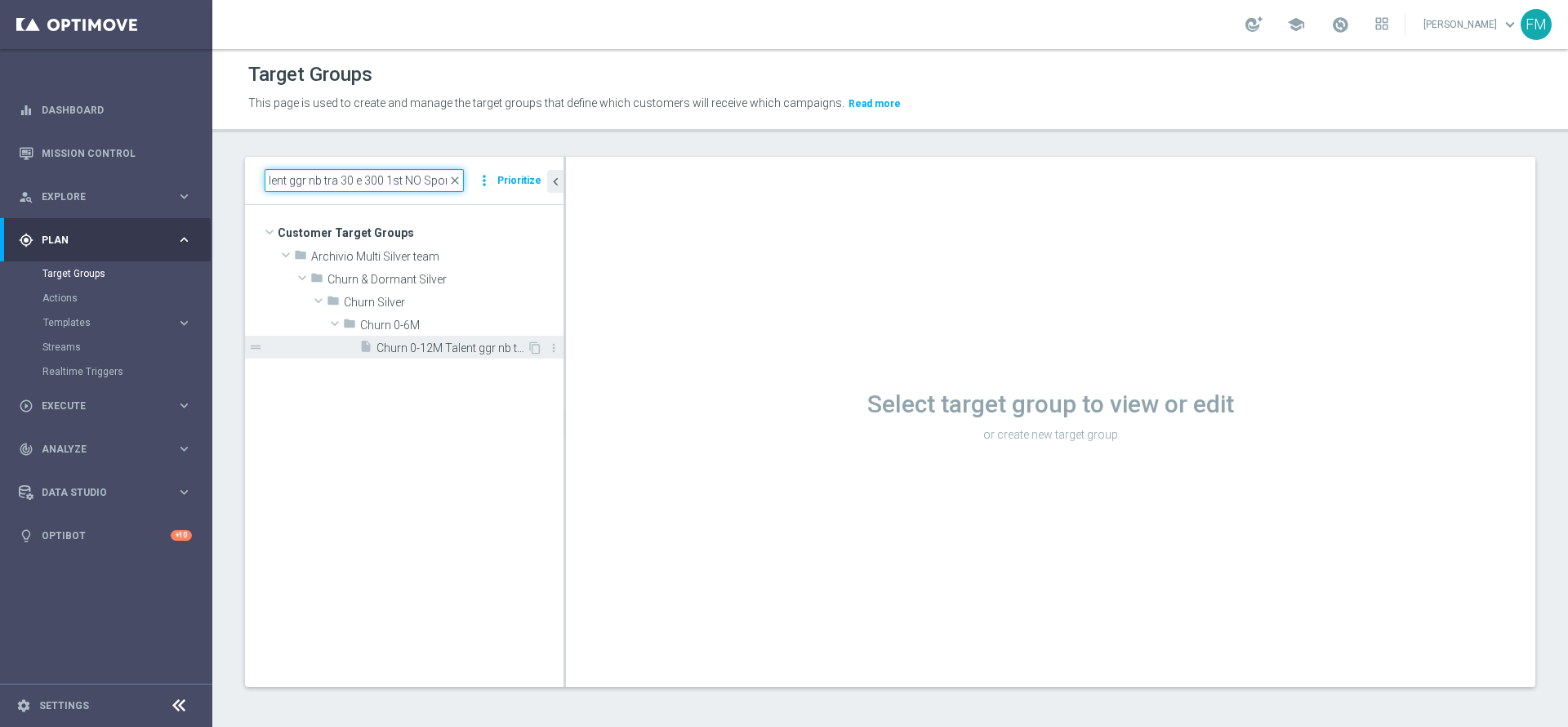
type input "Churn 0-12M Talent ggr nb tra 30 e 300 1st NO Sport"
click at [419, 350] on span "Churn 0-12M Talent ggr nb tra 30 e 300 1st NO Sport" at bounding box center [451, 348] width 150 height 14
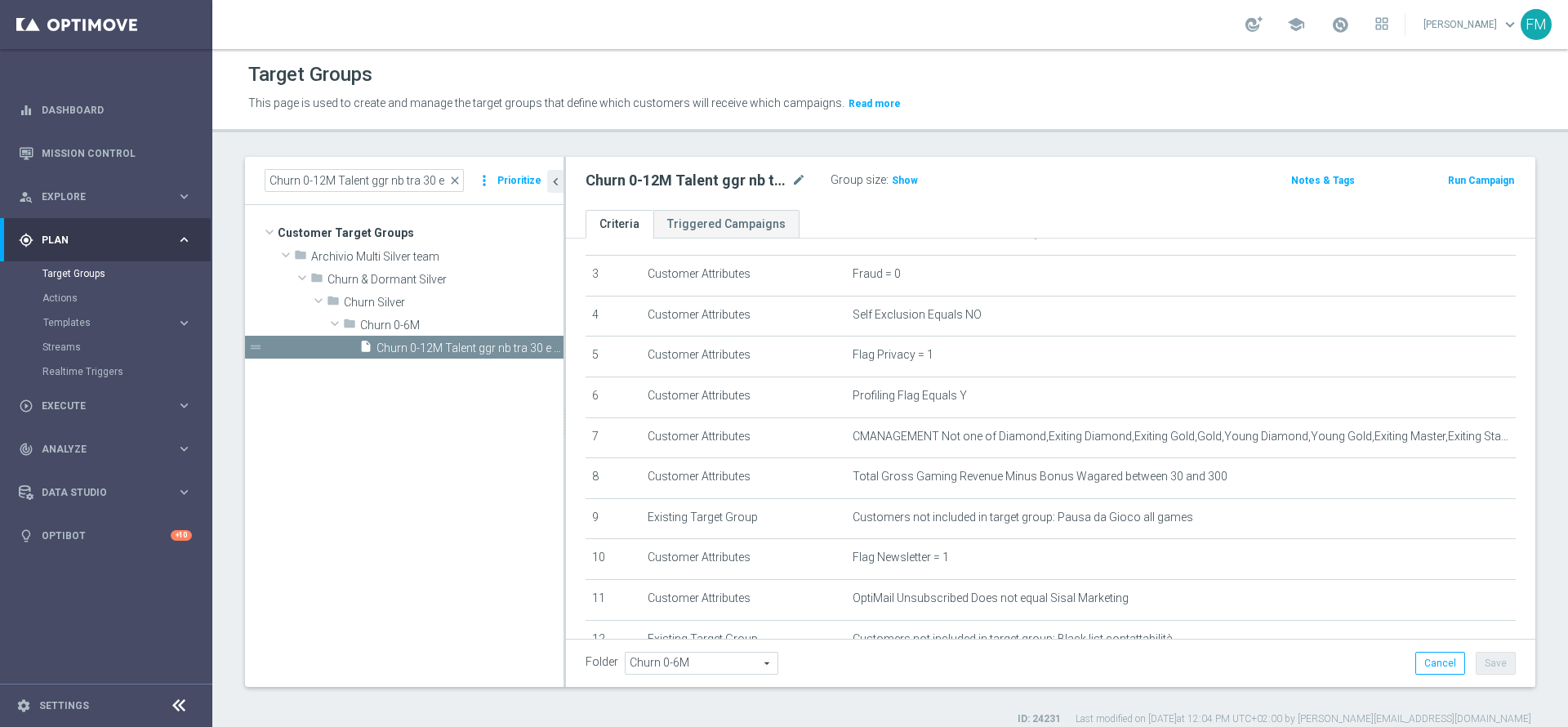
scroll to position [122, 0]
click at [1463, 181] on button "Run Campaign" at bounding box center [1481, 181] width 70 height 18
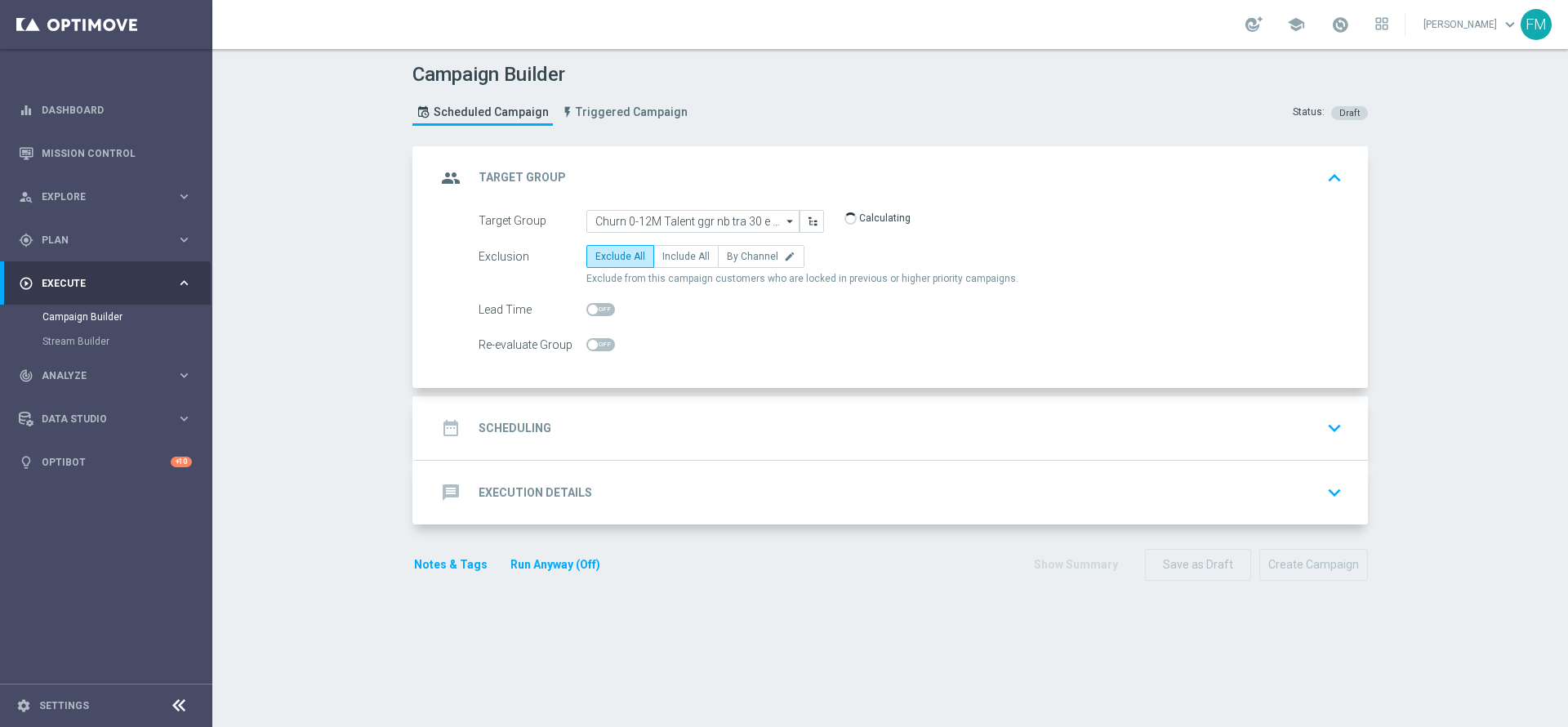
click at [873, 432] on div "date_range Scheduling keyboard_arrow_down" at bounding box center [892, 427] width 912 height 31
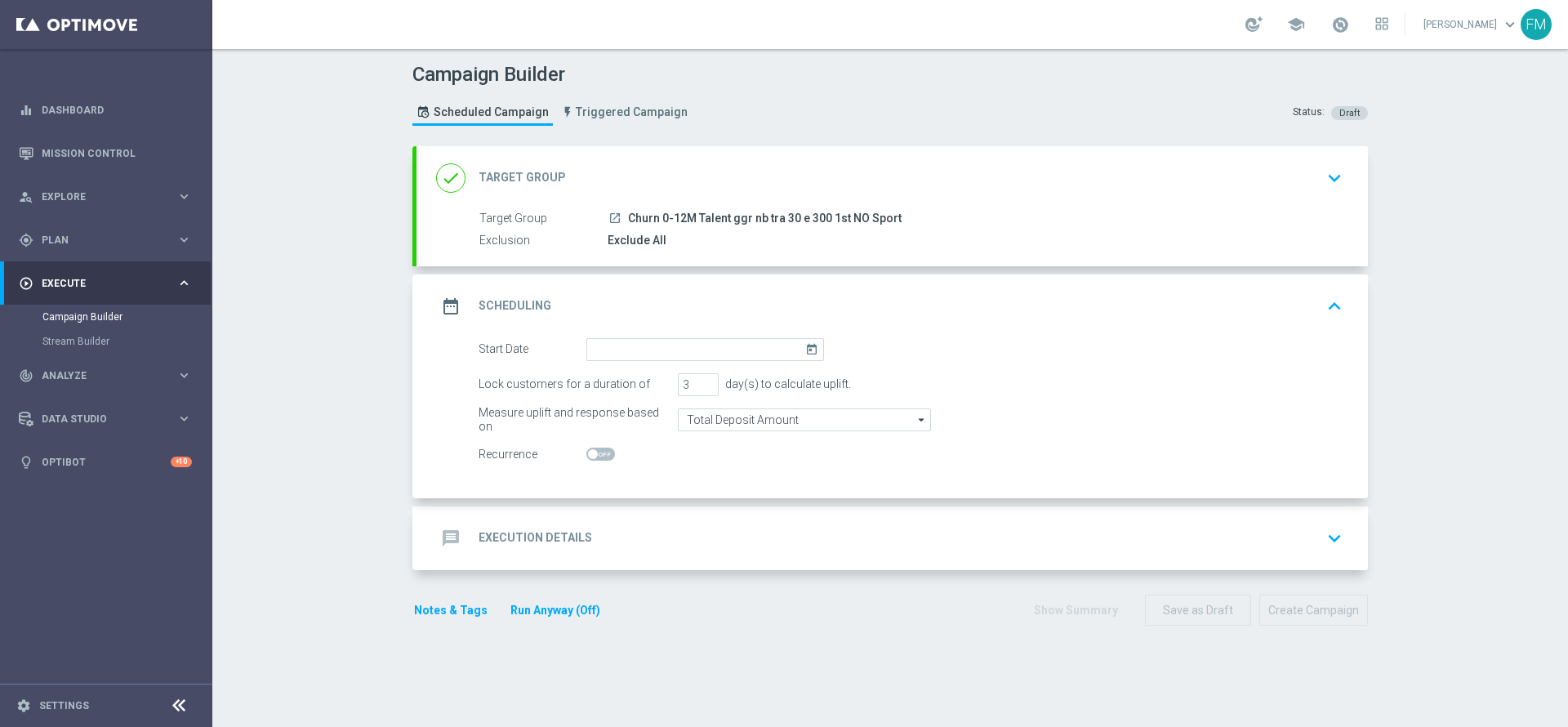
click at [806, 345] on icon "today" at bounding box center [814, 347] width 19 height 18
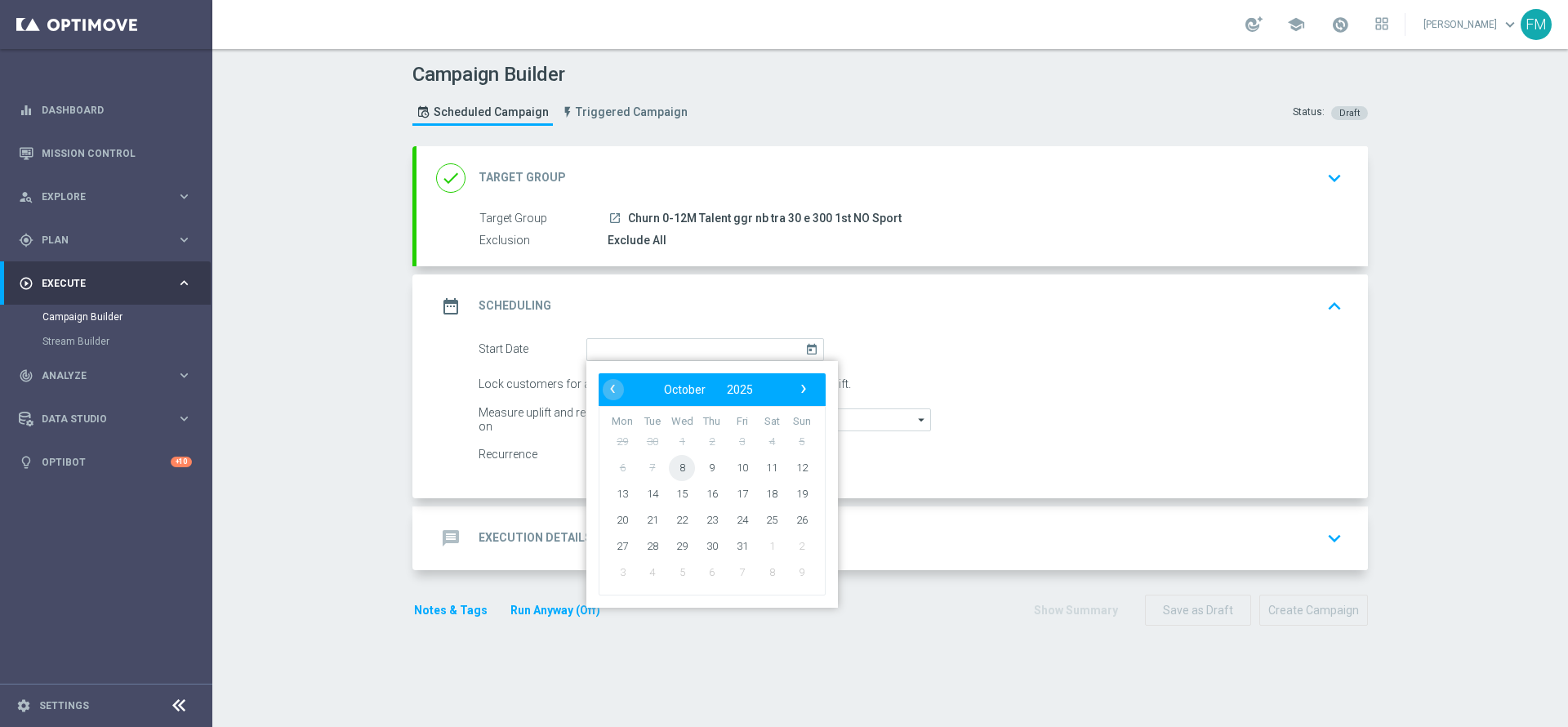
click at [670, 469] on span "8" at bounding box center [682, 467] width 26 height 26
type input "08 Oct 2025"
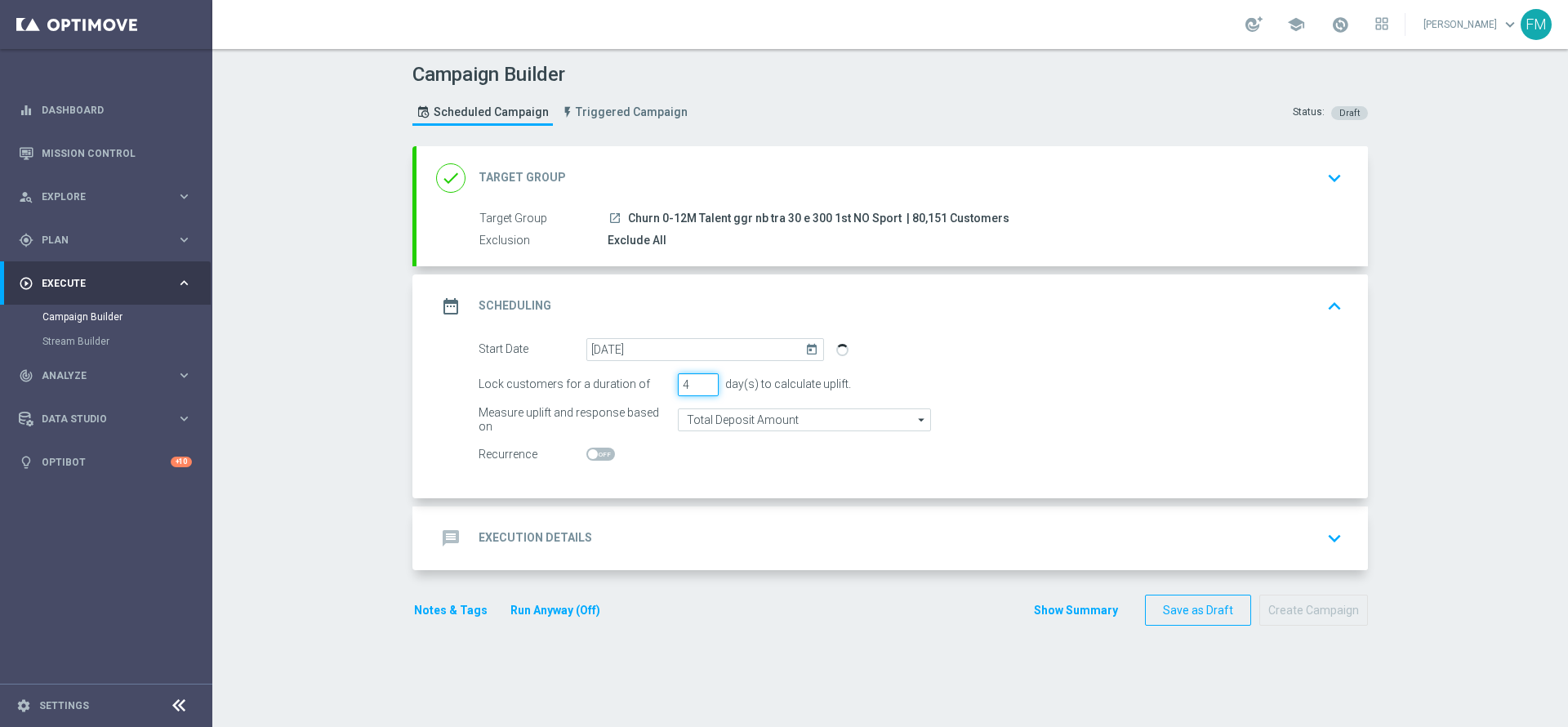
click at [700, 382] on input "4" at bounding box center [698, 384] width 41 height 23
type input "5"
click at [700, 382] on input "5" at bounding box center [698, 384] width 41 height 23
click at [829, 419] on input "Total Deposit Amount" at bounding box center [804, 419] width 253 height 23
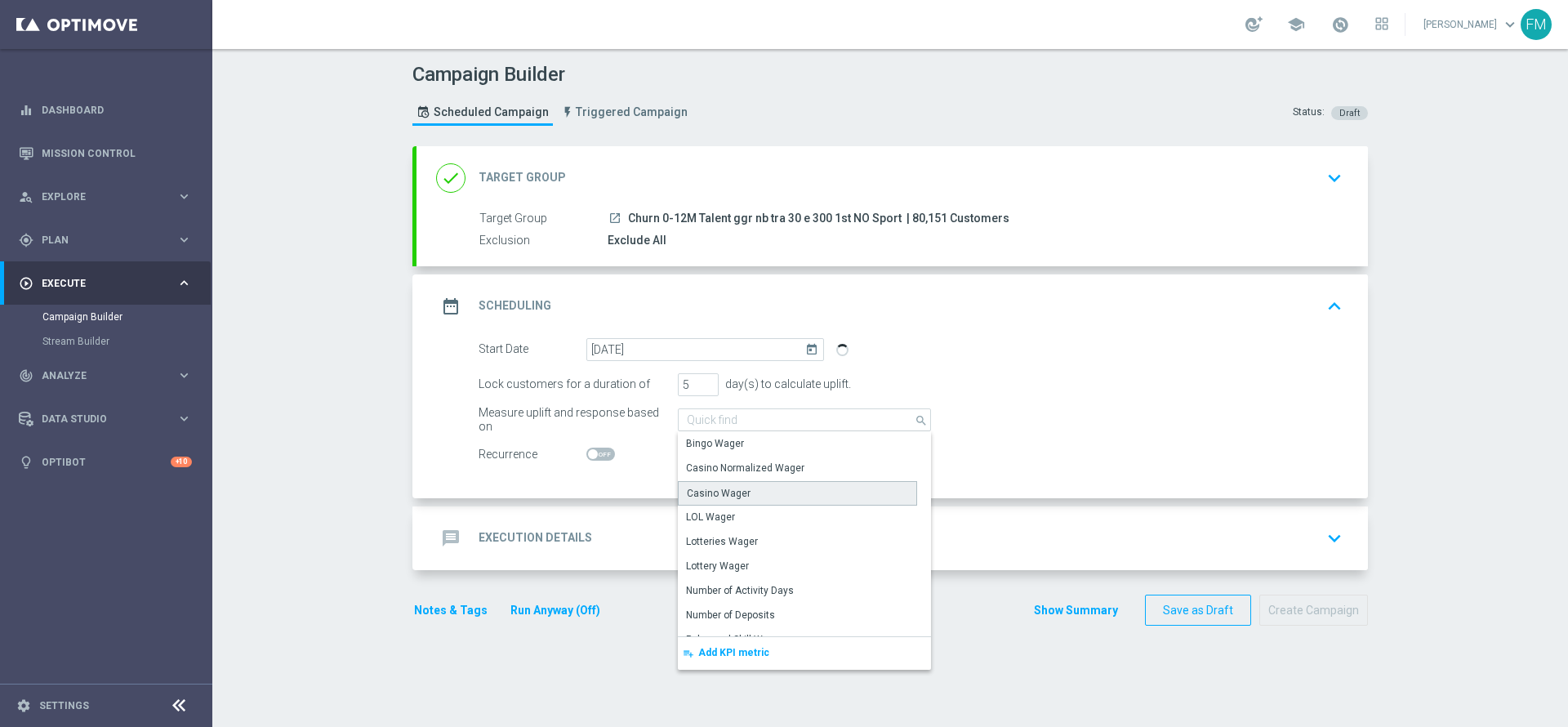
click at [764, 500] on div "Casino Wager" at bounding box center [797, 493] width 239 height 25
type input "Casino Wager"
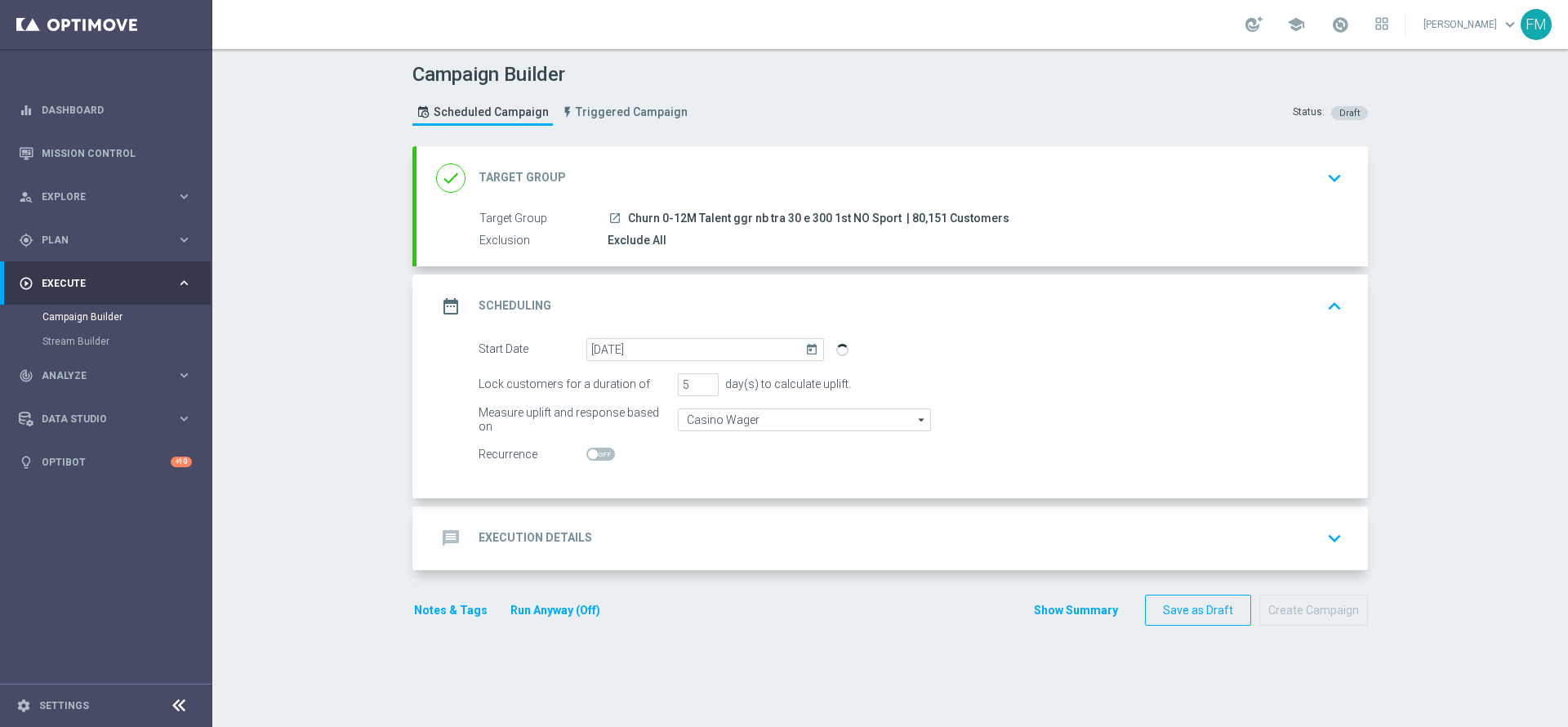
click at [735, 528] on div "message Execution Details keyboard_arrow_down" at bounding box center [892, 538] width 912 height 31
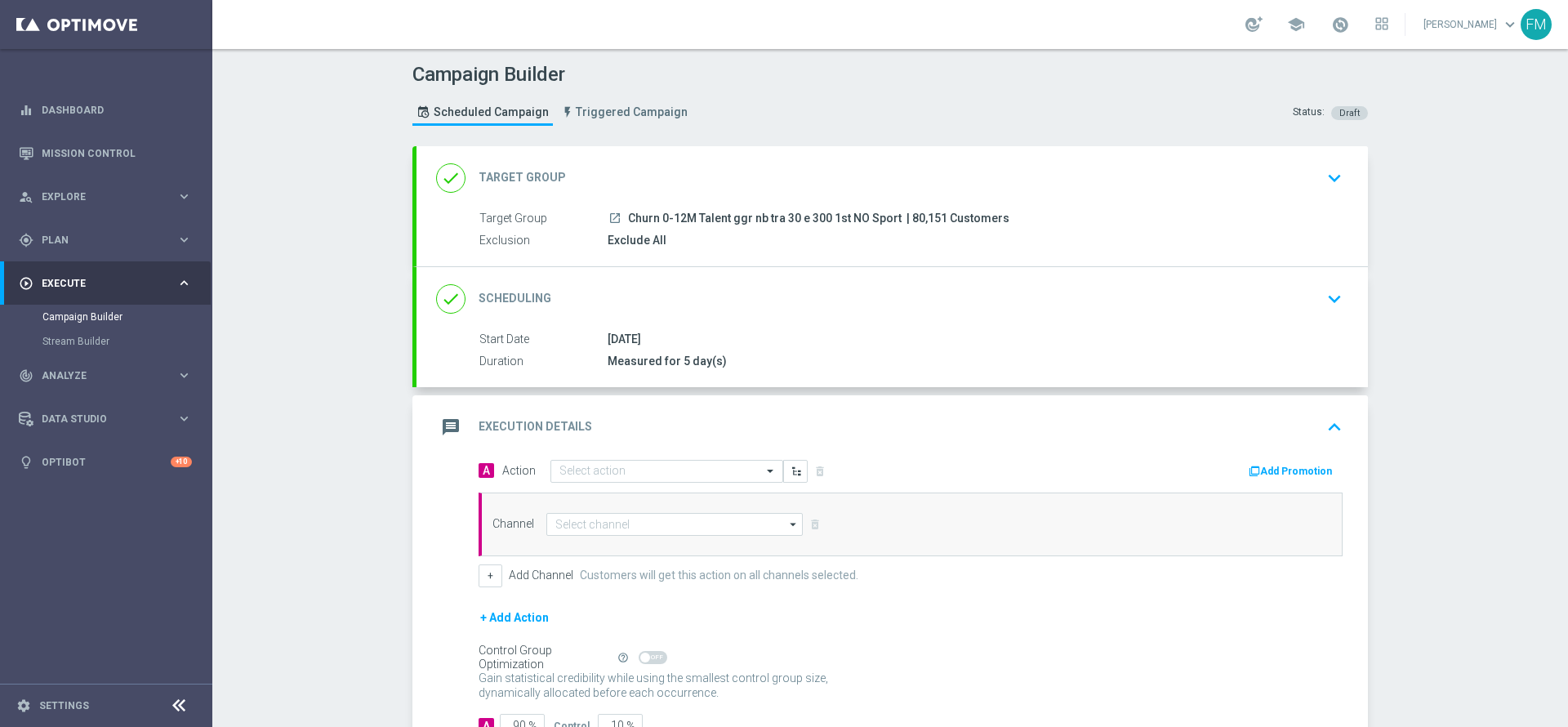
scroll to position [118, 0]
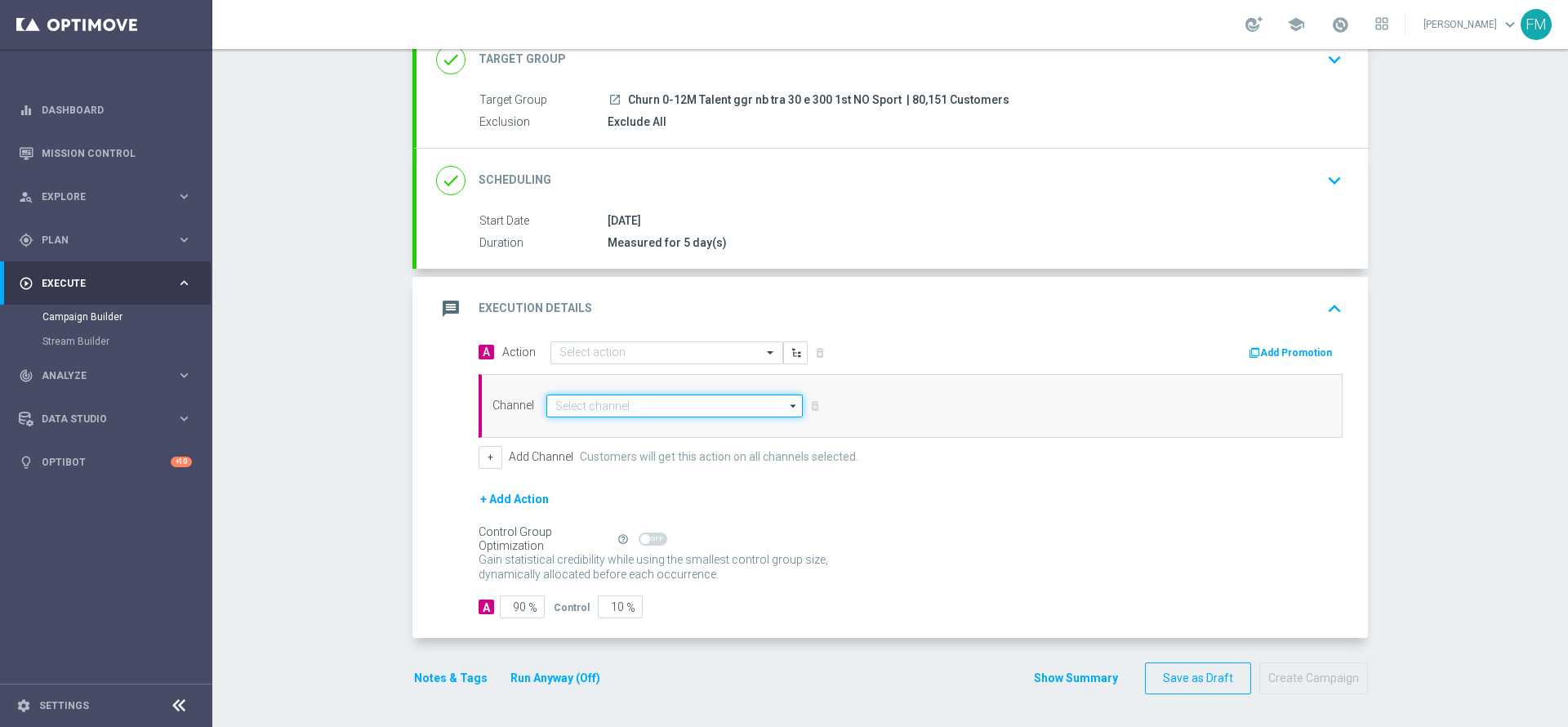
click at [657, 411] on input at bounding box center [674, 406] width 256 height 23
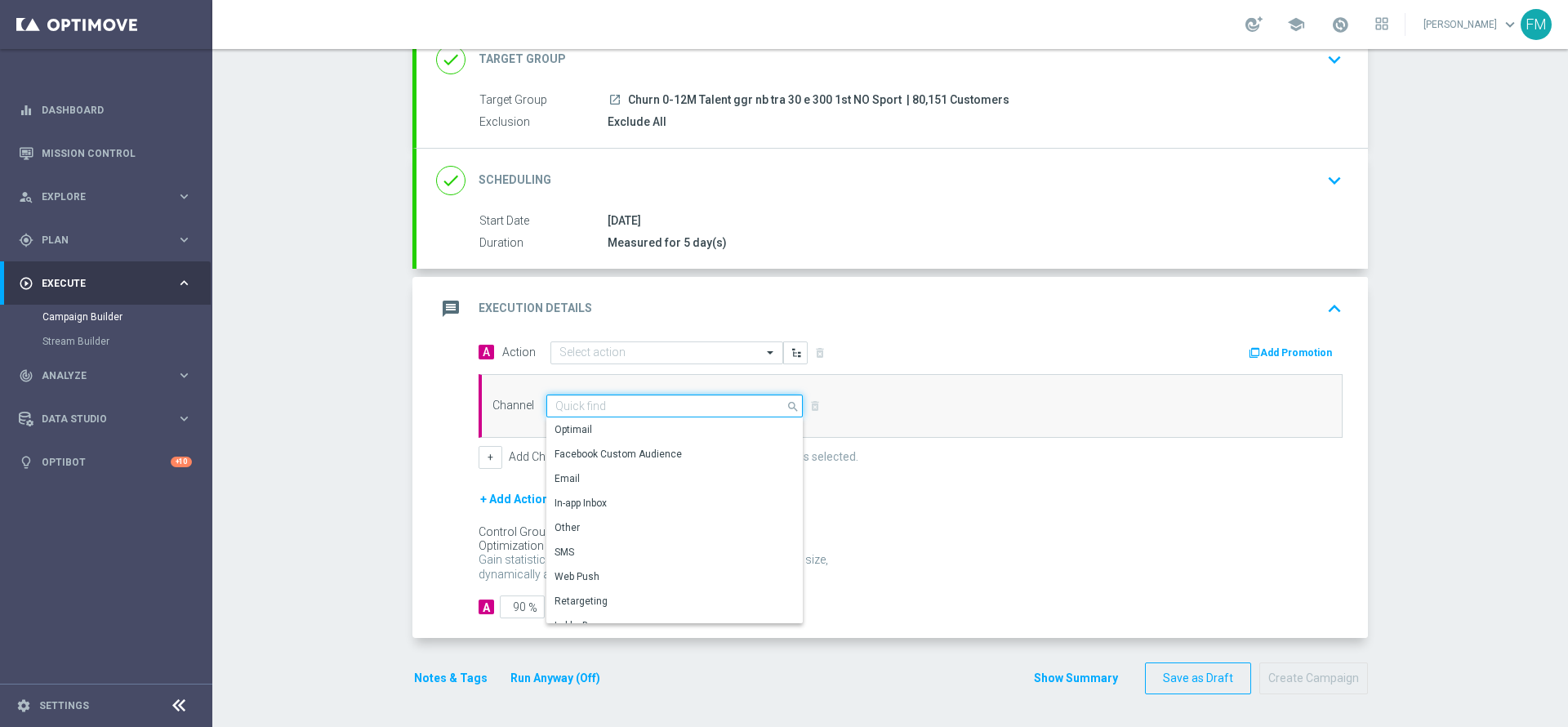
paste input "BF 2€ SLOT GEV"
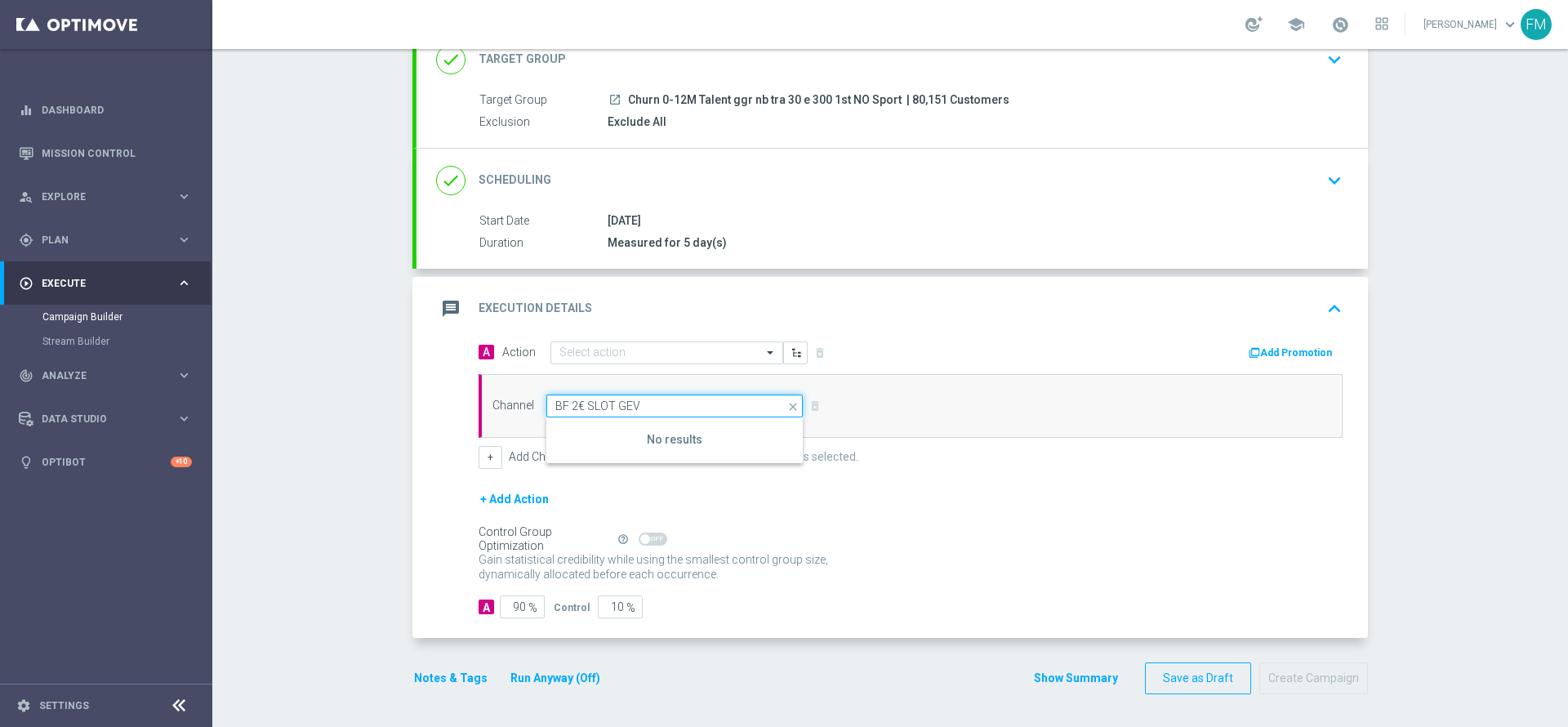
type input "BF 2€ SLOT GEV"
click at [785, 407] on icon "close" at bounding box center [793, 406] width 17 height 23
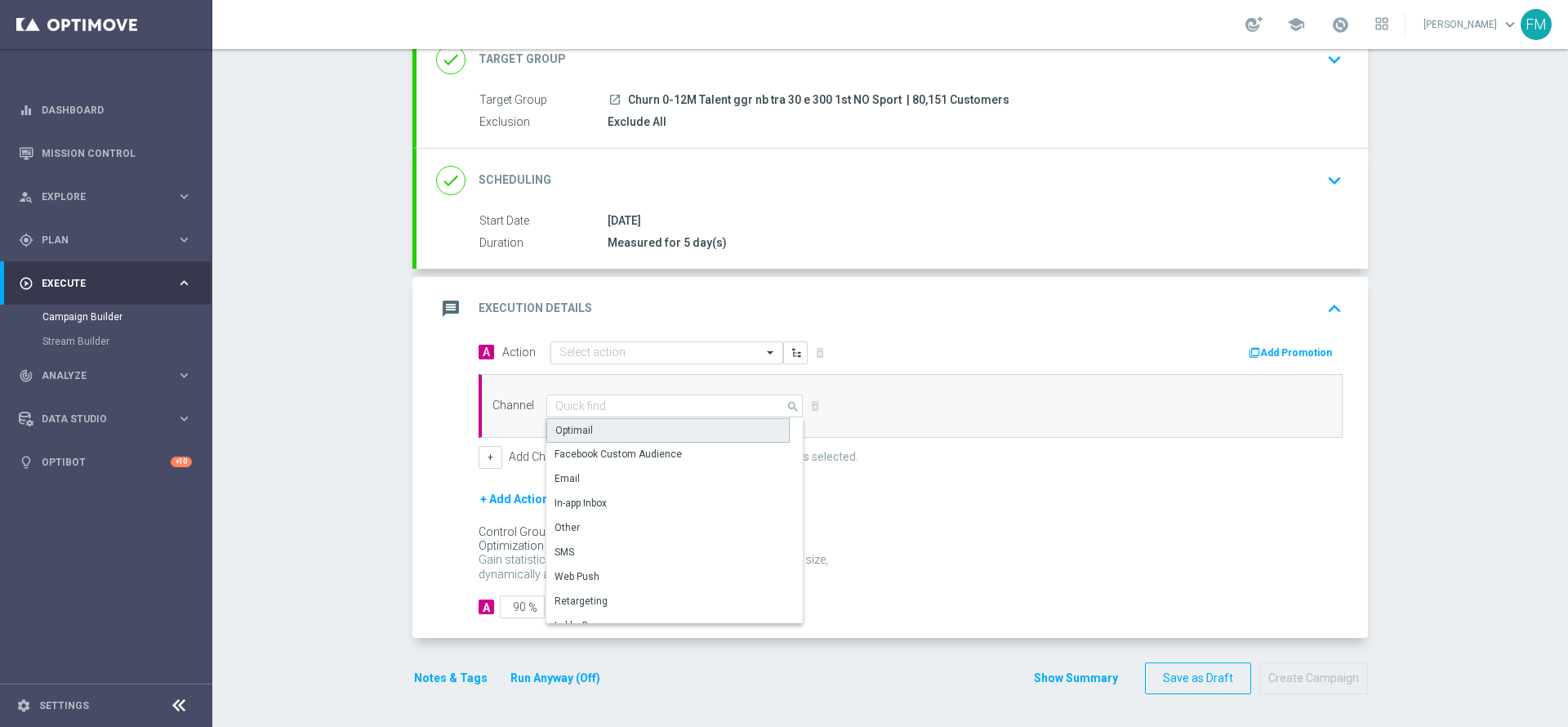
click at [604, 431] on div "Optimail" at bounding box center [668, 430] width 243 height 25
type input "Optimail"
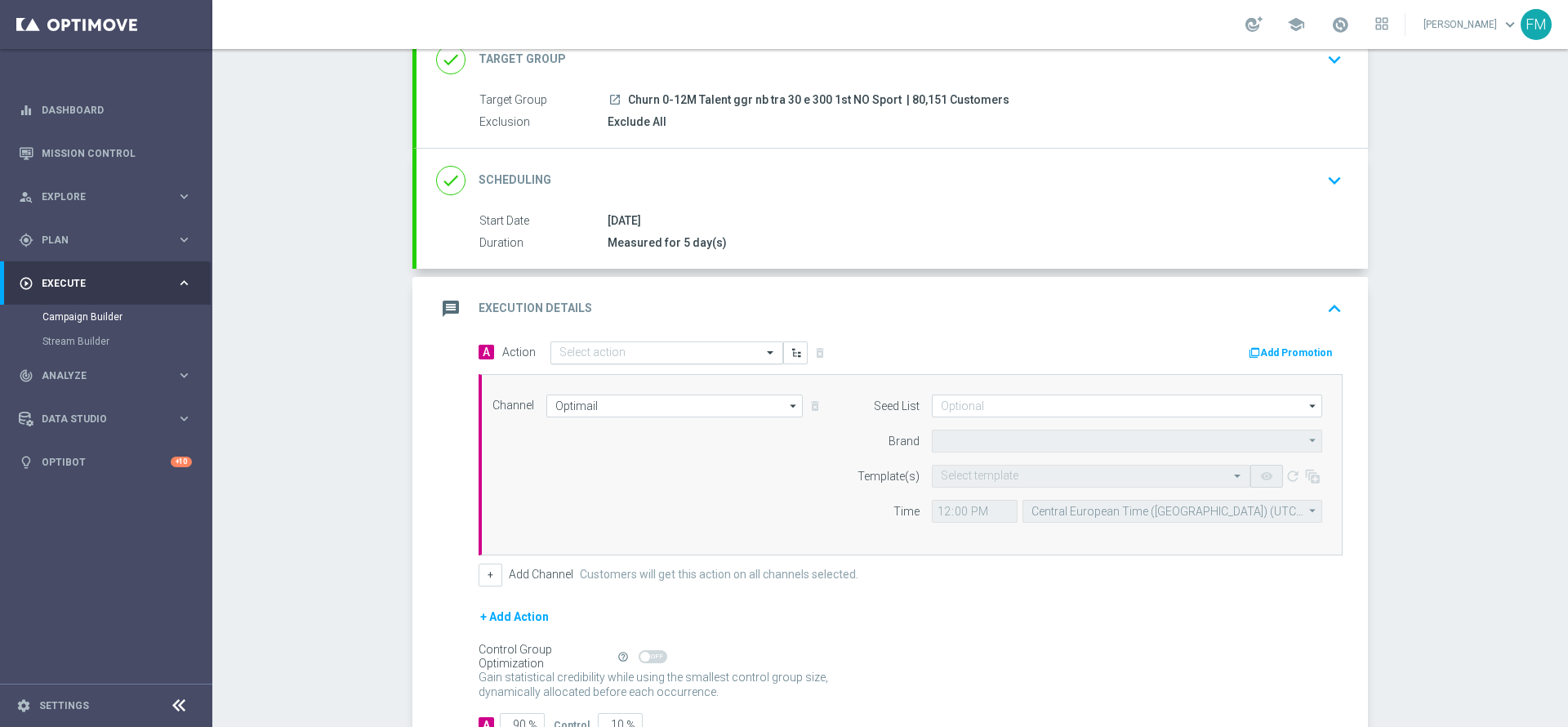
type input "Sisal Marketing"
click at [637, 352] on input "text" at bounding box center [650, 353] width 182 height 14
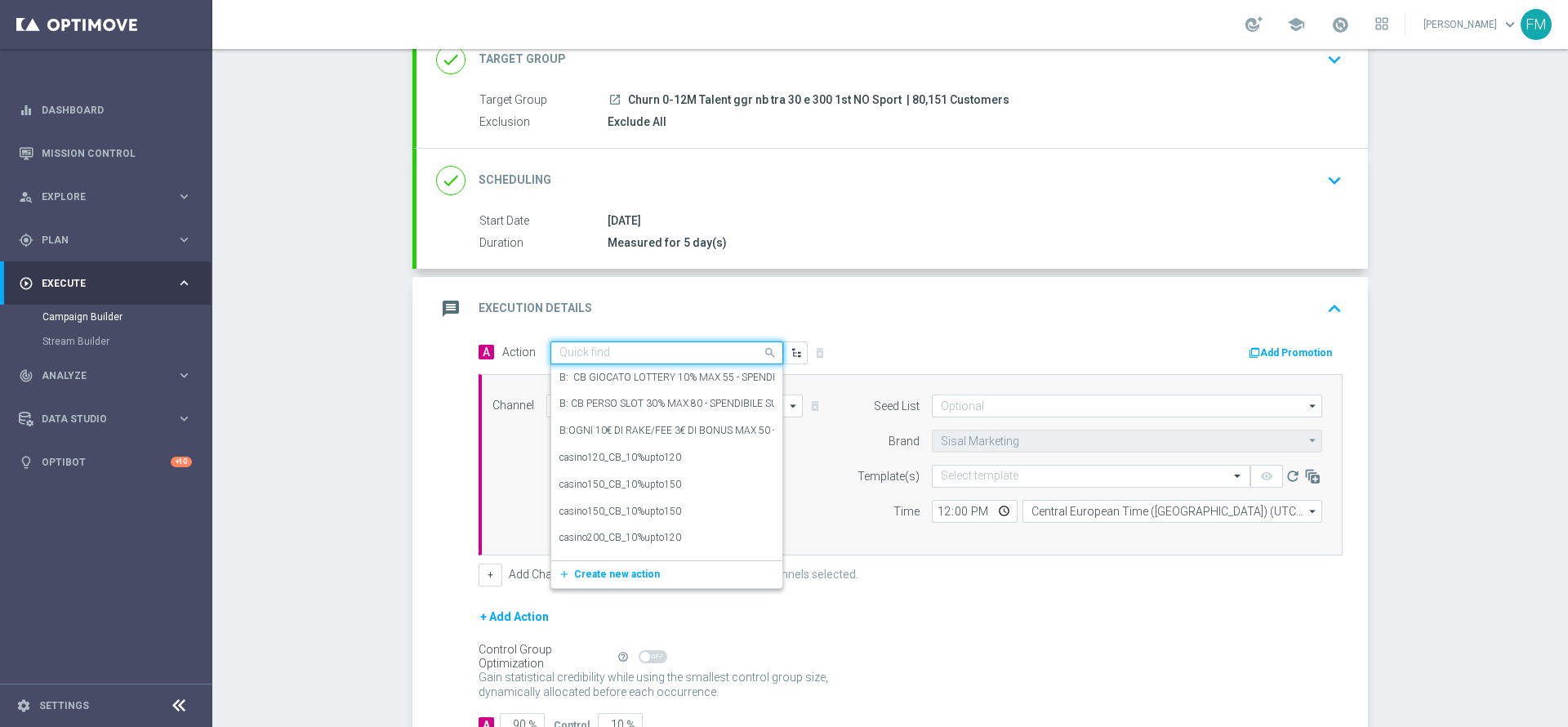
paste input "BF 2€ SLOT GEV"
type input "BF 2€ SLOT GEV"
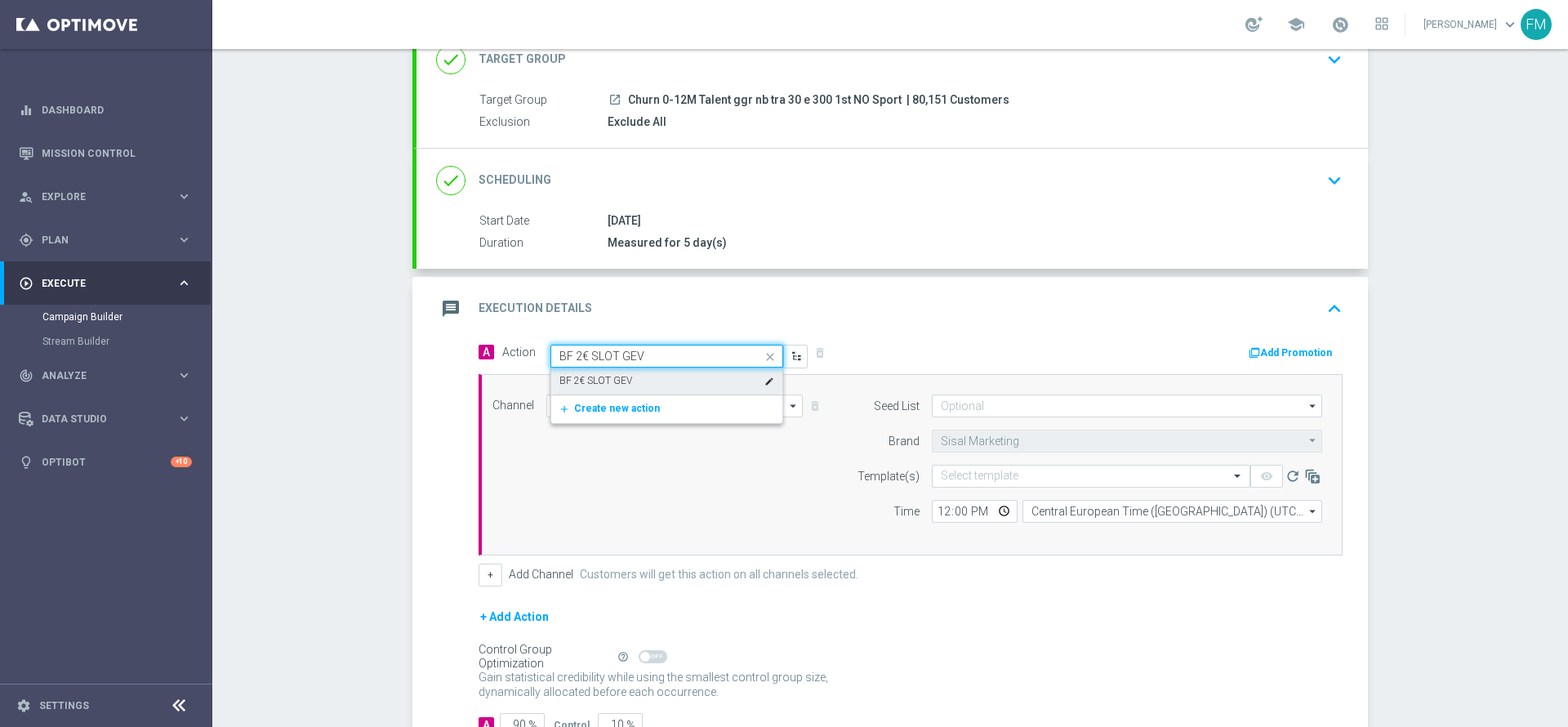
click at [625, 375] on div "BF 2€ SLOT GEV edit" at bounding box center [667, 381] width 215 height 27
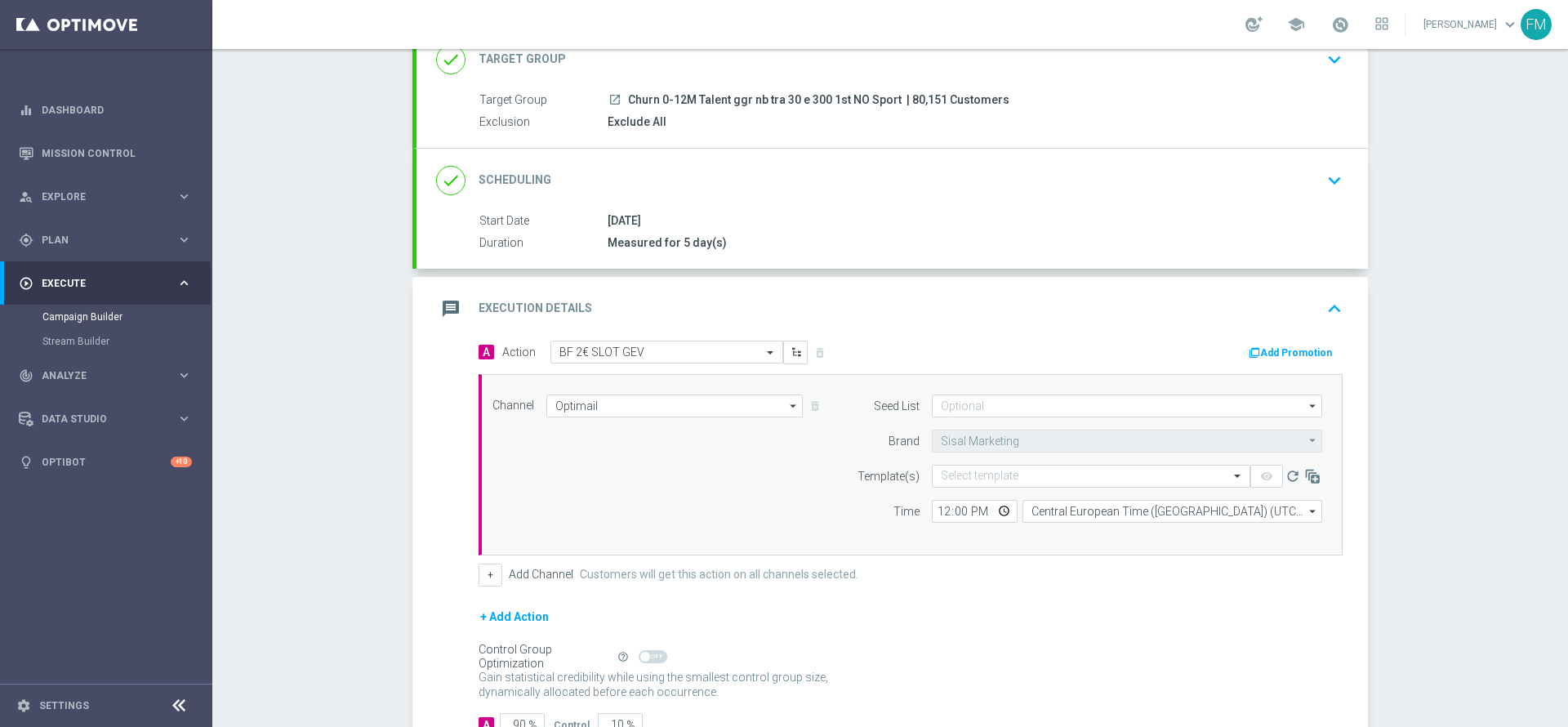
click at [1290, 354] on button "Add Promotion" at bounding box center [1292, 352] width 91 height 18
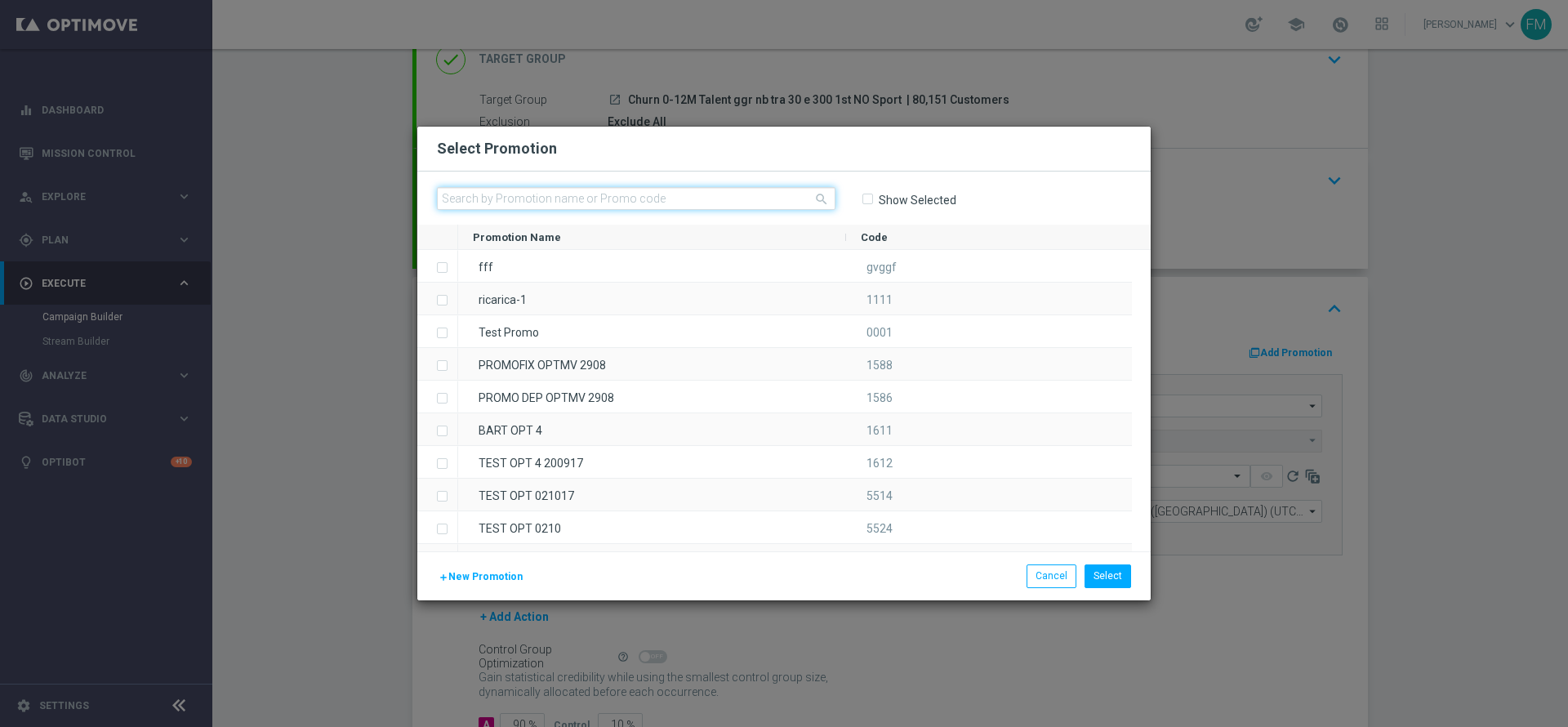
click at [730, 194] on input "text" at bounding box center [636, 198] width 398 height 23
paste input "240369"
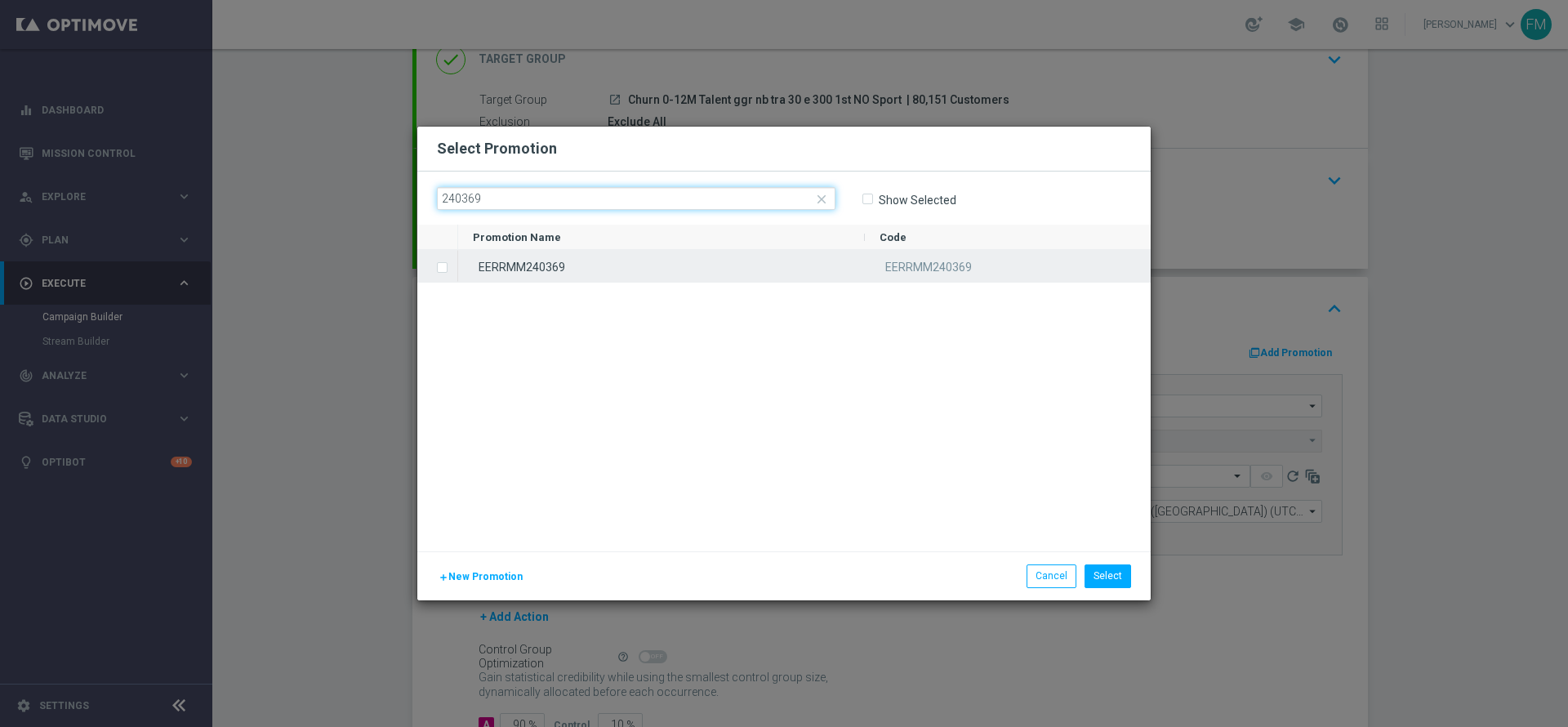
type input "240369"
click at [665, 273] on div "EERRMM240369" at bounding box center [661, 266] width 406 height 32
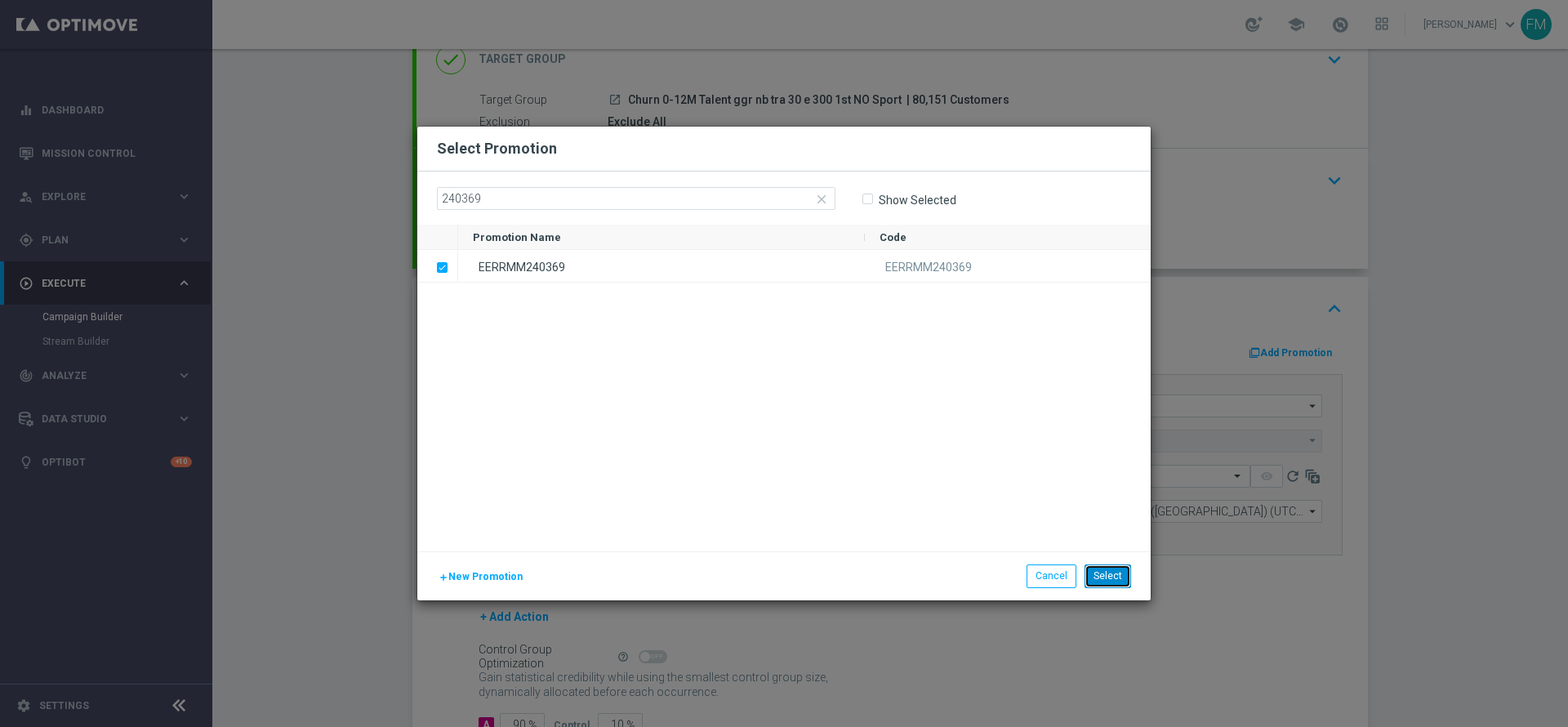
click at [1098, 573] on button "Select" at bounding box center [1107, 575] width 47 height 23
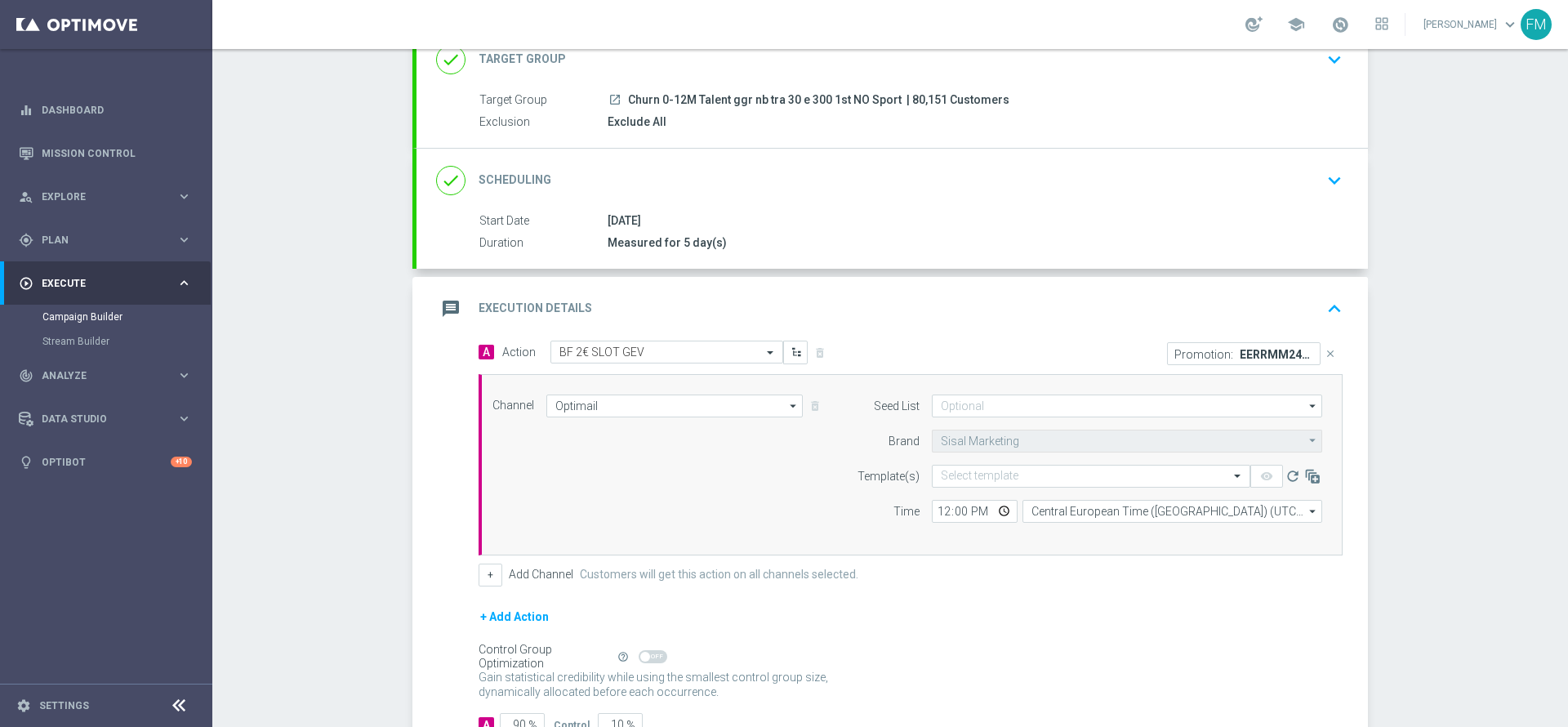
click at [1009, 460] on form "Seed List arrow_drop_down Drag here to set row groups Drag here to set column l…" at bounding box center [1085, 458] width 473 height 128
click at [1008, 470] on input "text" at bounding box center [1074, 477] width 268 height 14
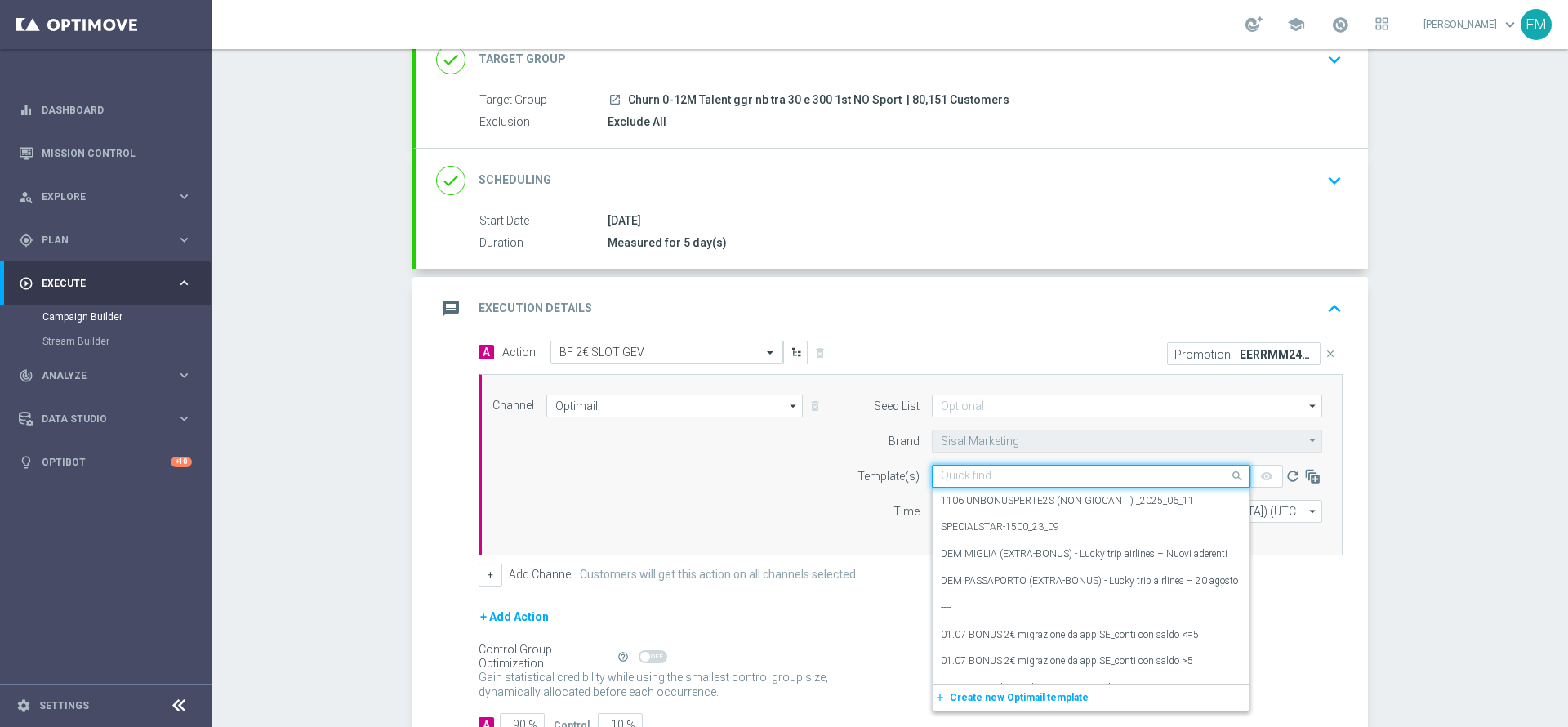
paste input "2BFSLOTGEV0810- 2025-10- 08"
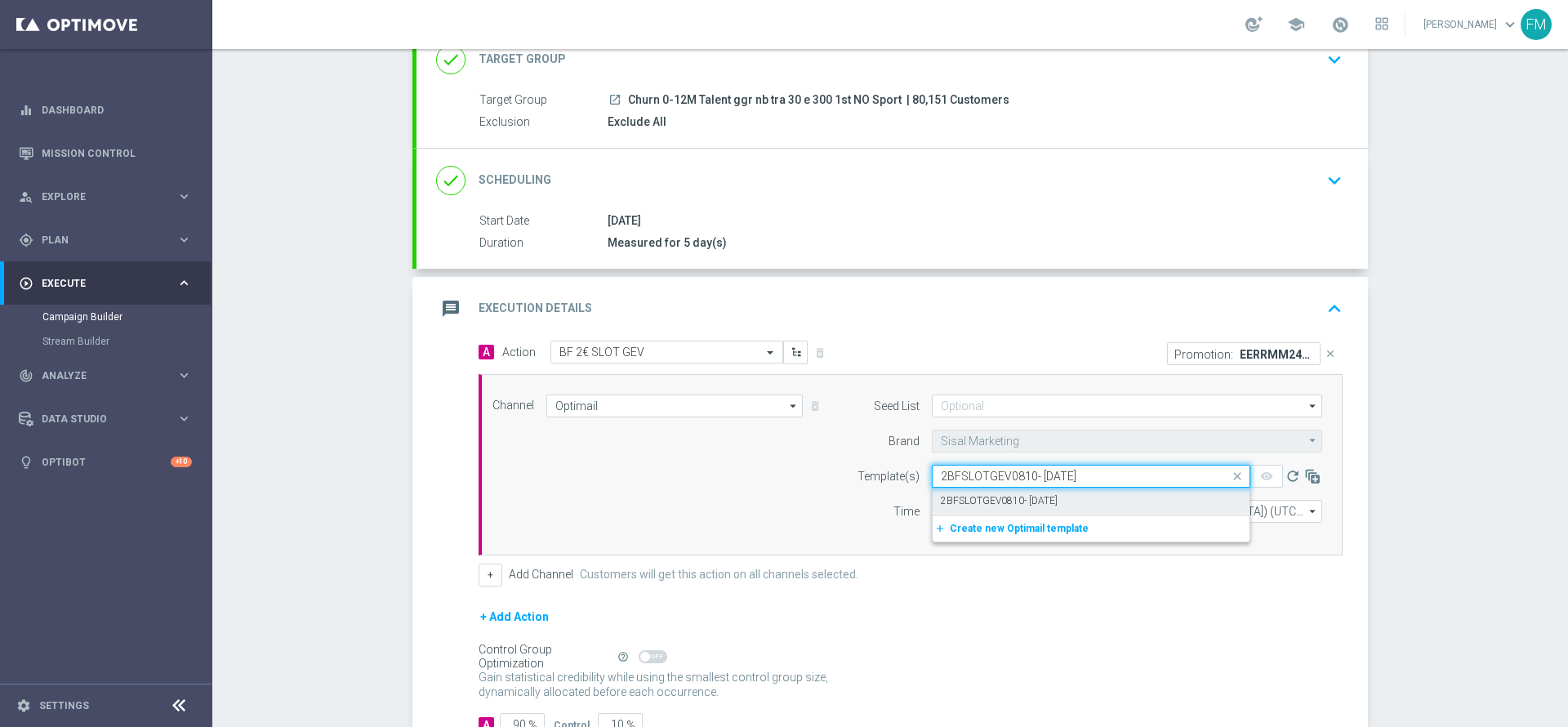
click at [1037, 506] on label "2BFSLOTGEV0810- 2025-10- 08" at bounding box center [999, 501] width 116 height 14
type input "2BFSLOTGEV0810- 2025-10- 08"
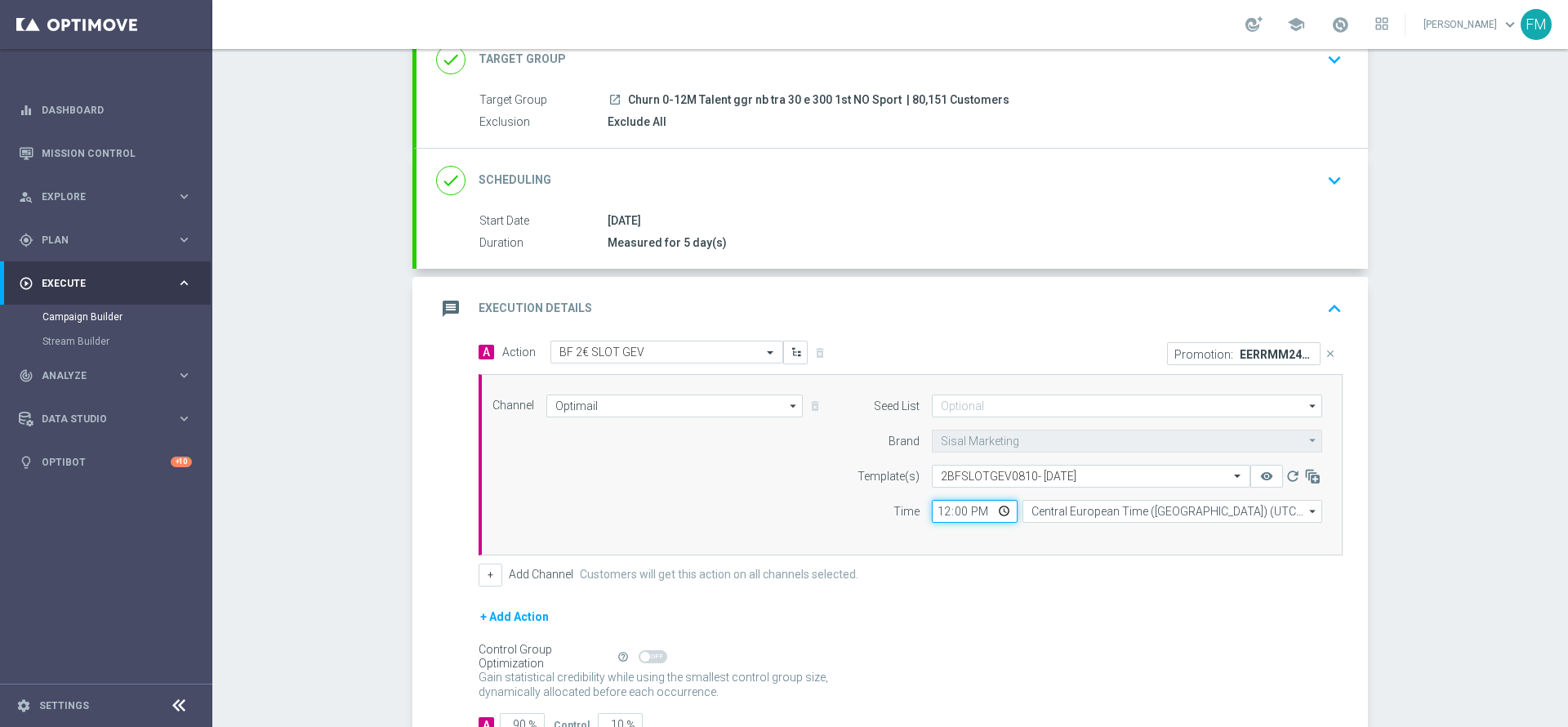
click at [937, 507] on input "12:00" at bounding box center [974, 511] width 85 height 23
type input "19:00"
click at [1098, 651] on div "Control Group Optimization Self Optimizing Campaign help_outline" at bounding box center [910, 657] width 864 height 18
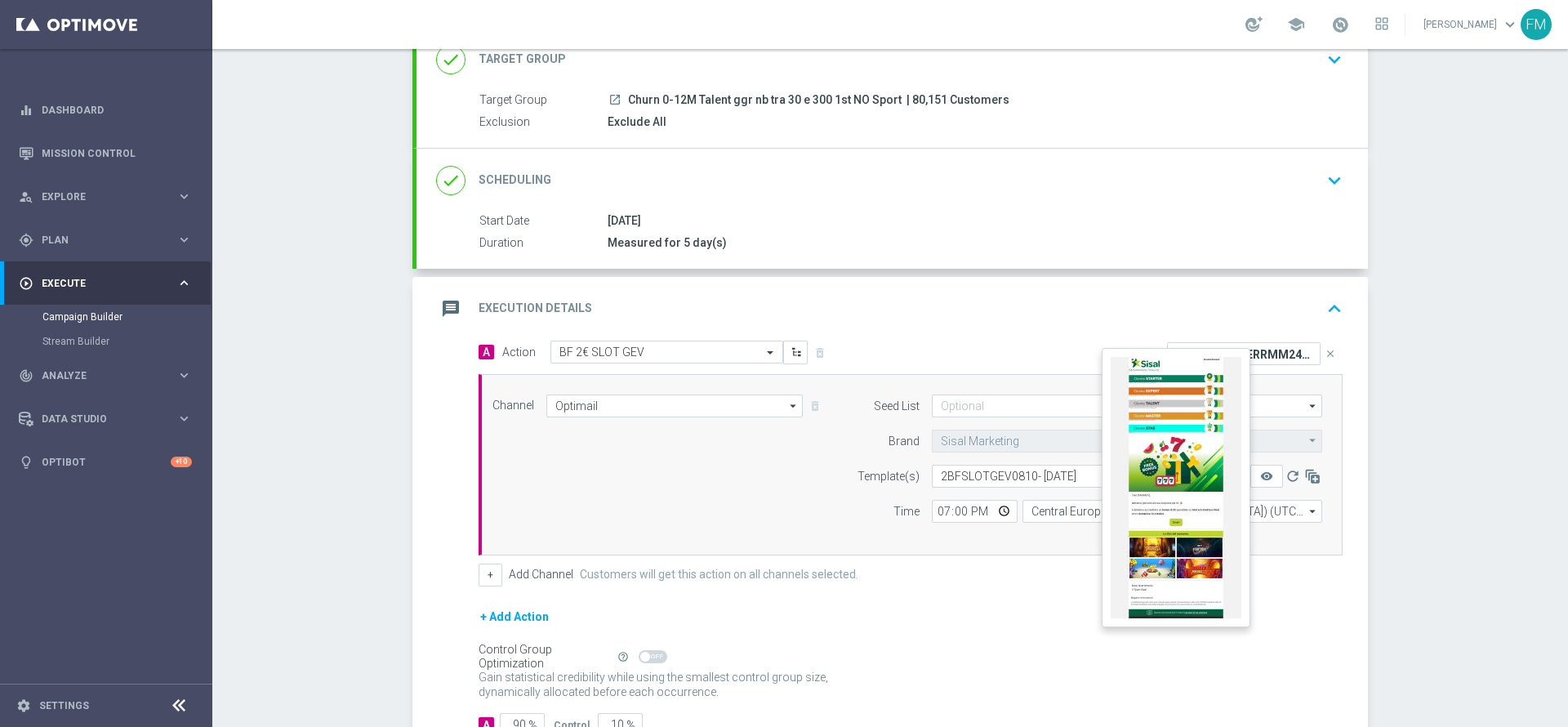
click at [1267, 473] on button "remove_red_eye" at bounding box center [1267, 476] width 33 height 23
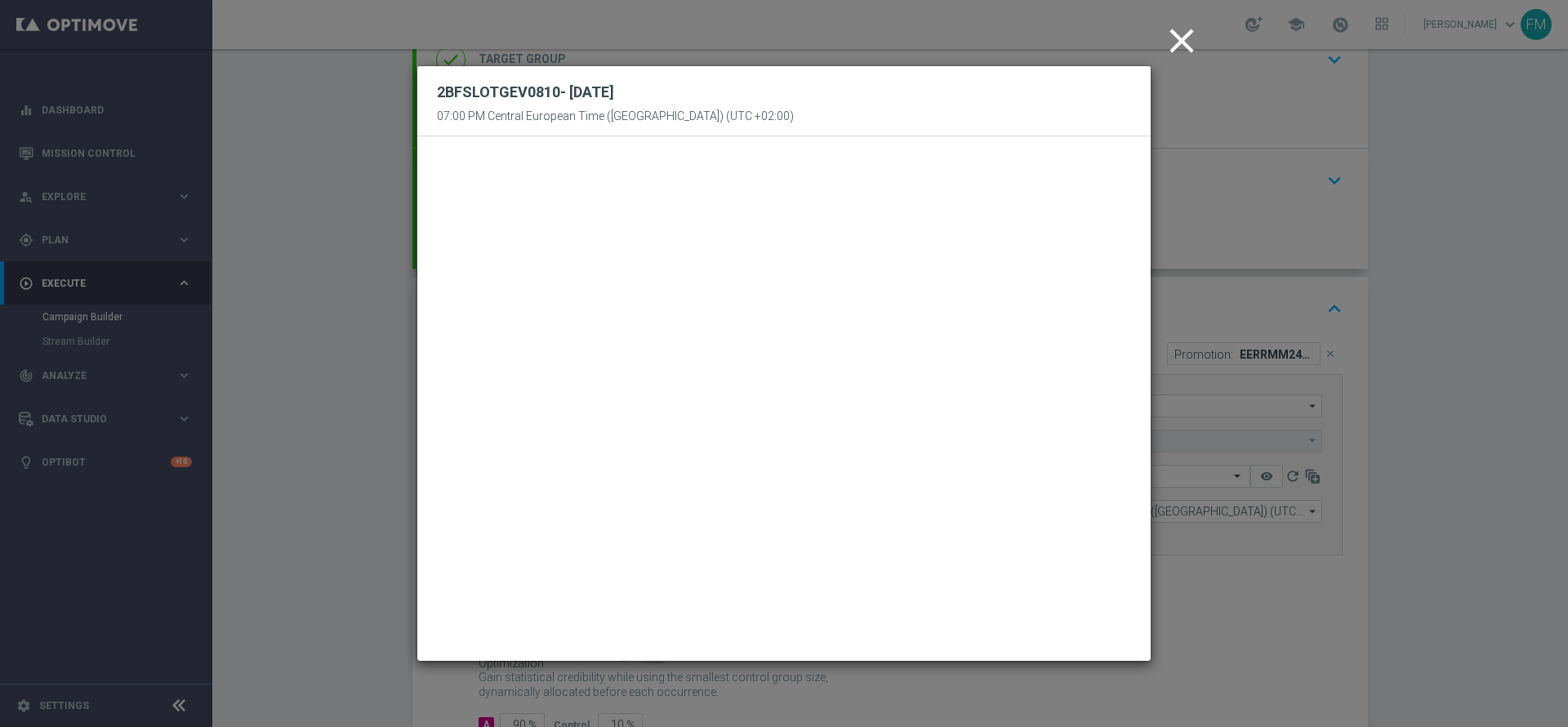
click at [1183, 32] on icon "close" at bounding box center [1182, 41] width 41 height 41
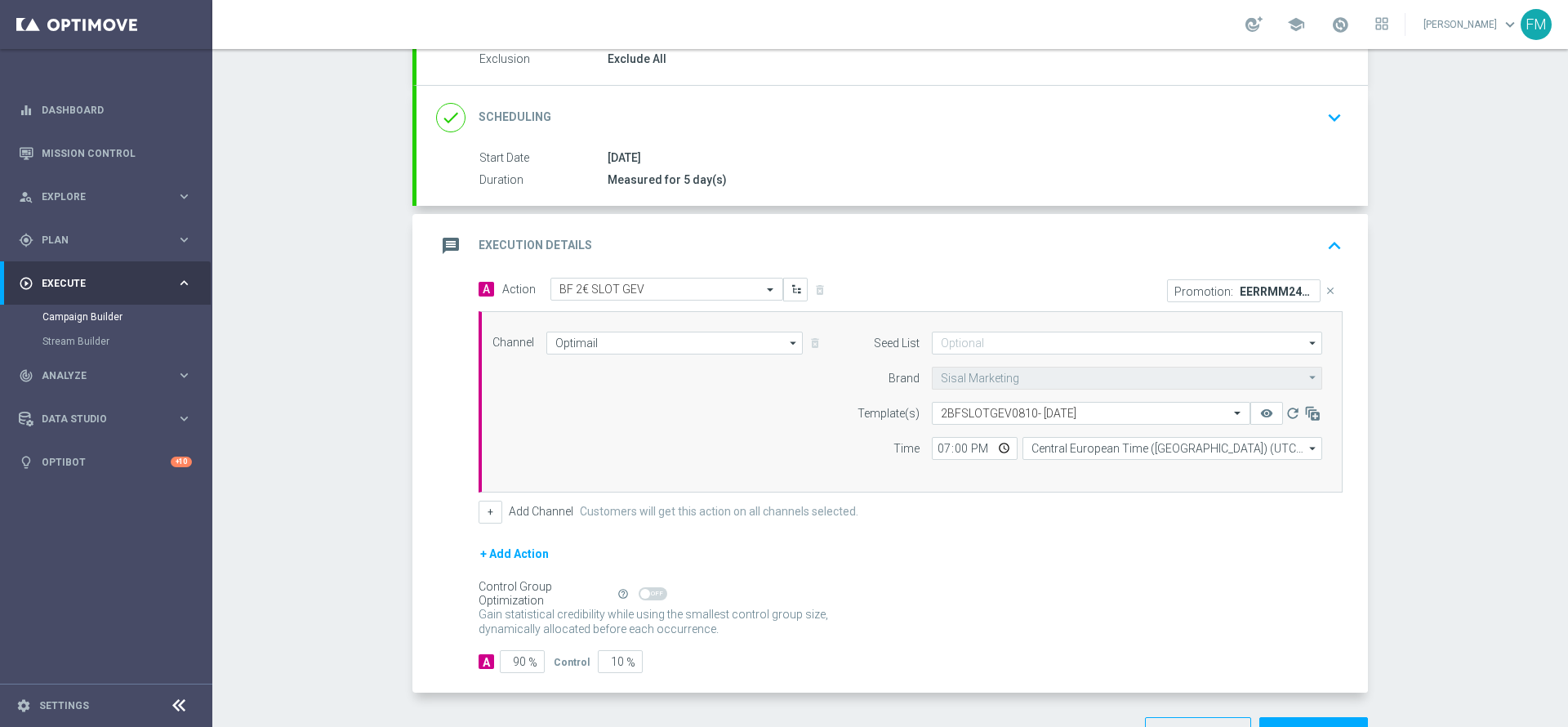
scroll to position [236, 0]
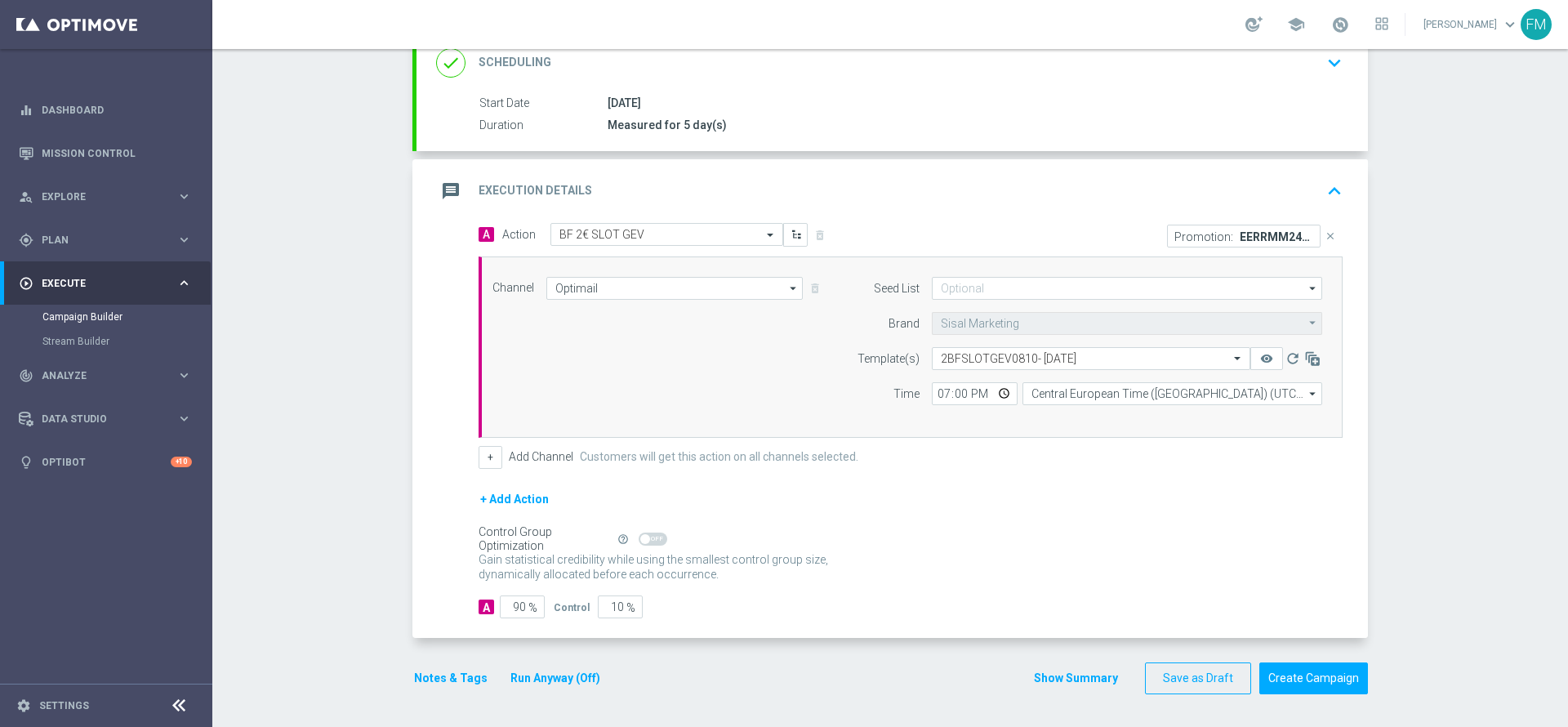
click at [401, 677] on section "done Target Group keyboard_arrow_down Target Group launch Churn 0-12M Talent gg…" at bounding box center [890, 310] width 980 height 800
click at [439, 684] on button "Notes & Tags" at bounding box center [450, 678] width 77 height 20
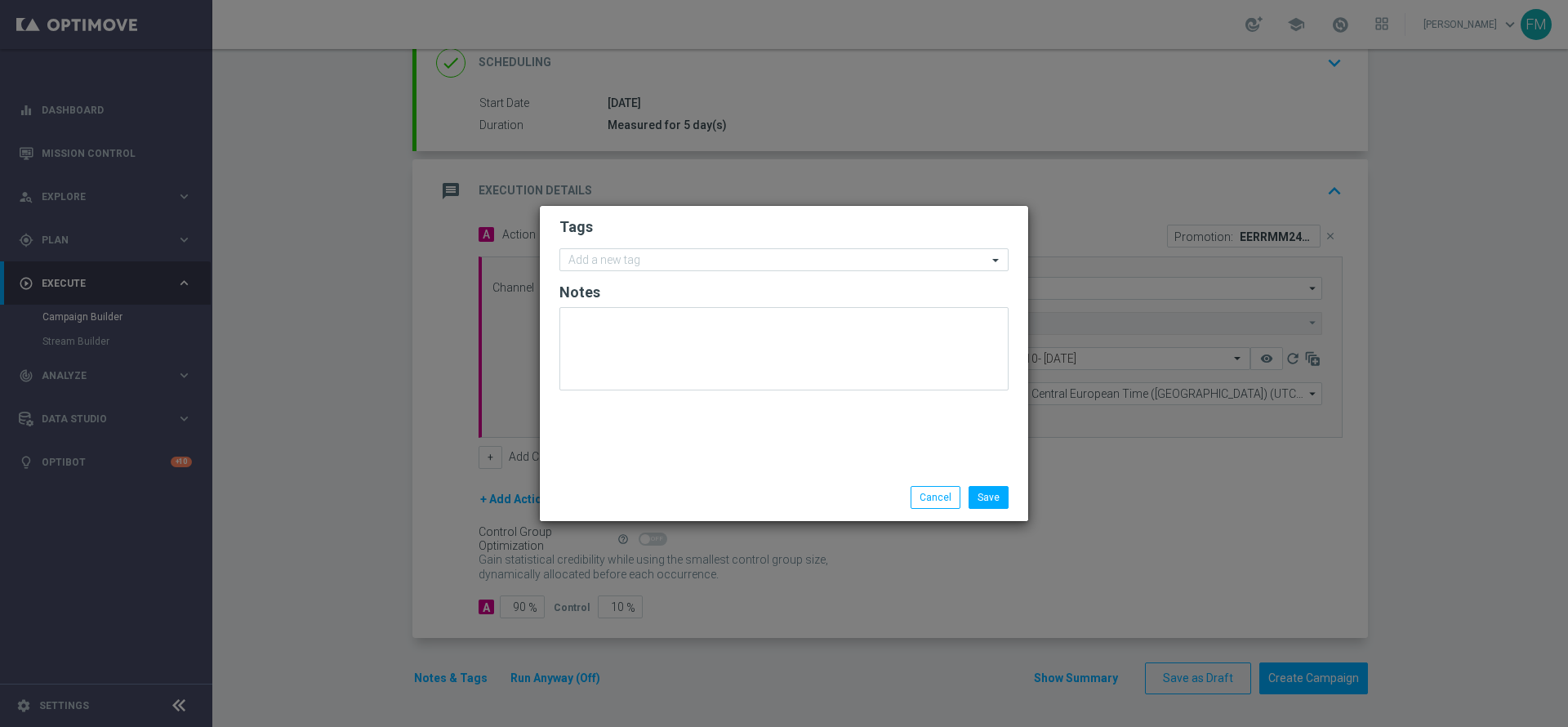
click at [628, 283] on h2 "Notes" at bounding box center [784, 293] width 450 height 19
click at [633, 256] on input "text" at bounding box center [777, 261] width 419 height 14
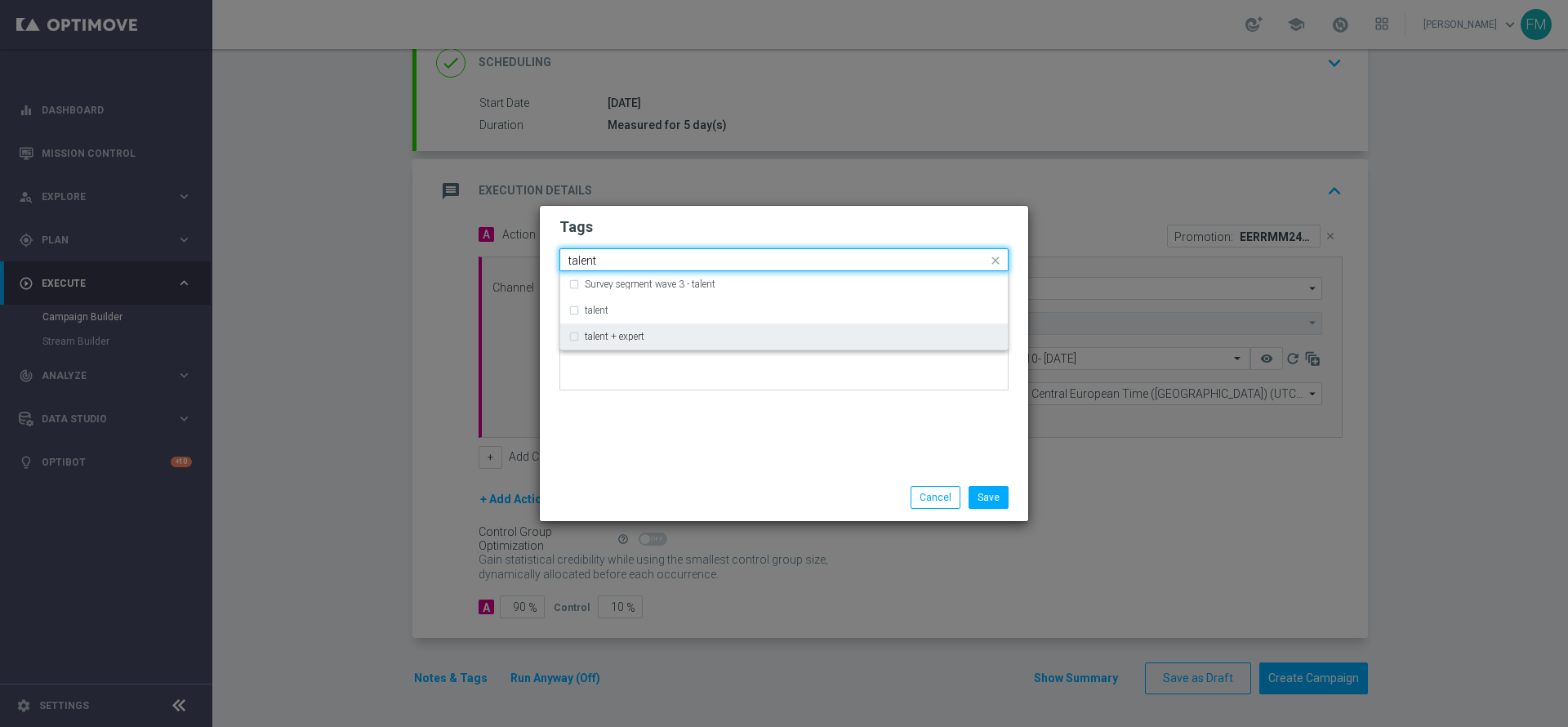
click at [694, 328] on div "talent + expert" at bounding box center [784, 337] width 431 height 26
type input "talent"
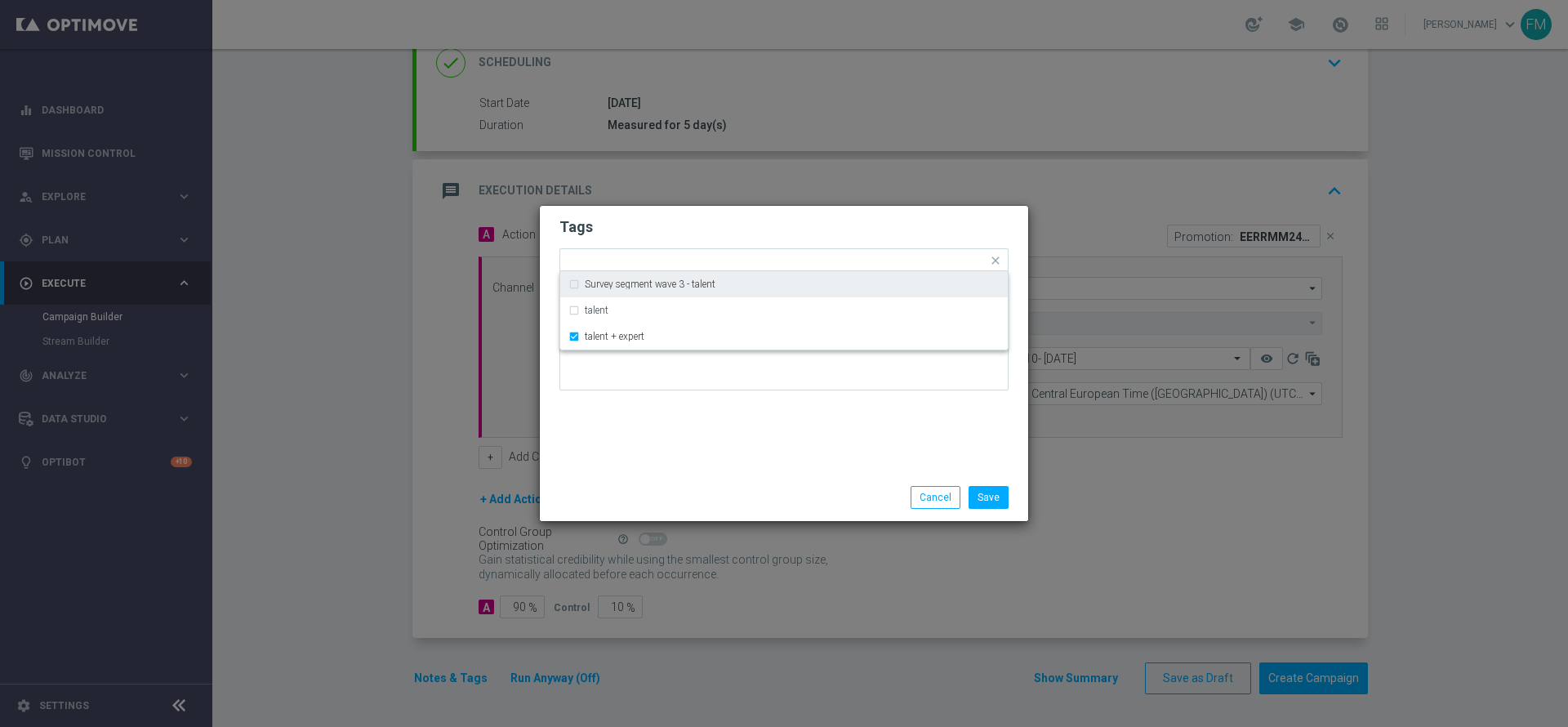
click at [748, 228] on h2 "Tags" at bounding box center [784, 226] width 450 height 19
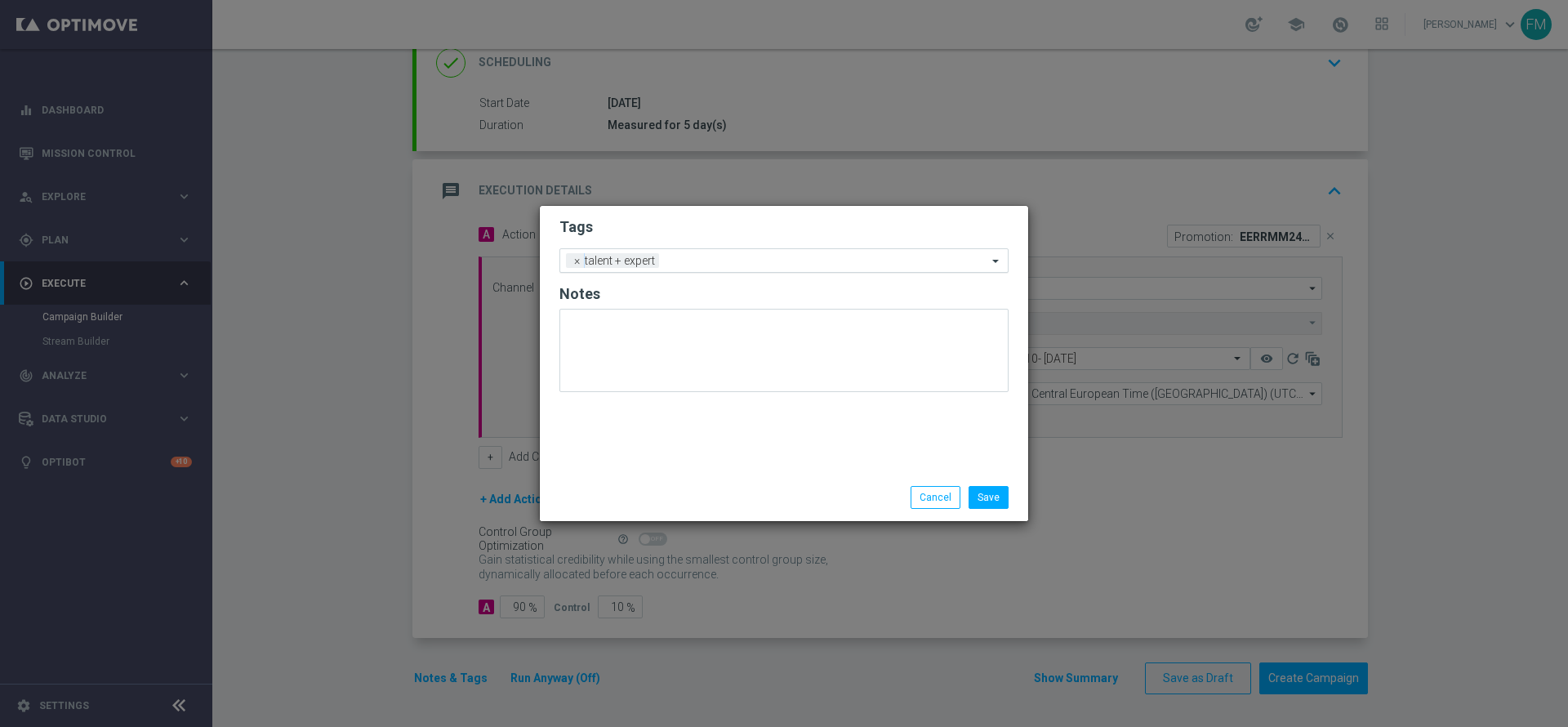
click at [747, 256] on input "text" at bounding box center [826, 262] width 322 height 14
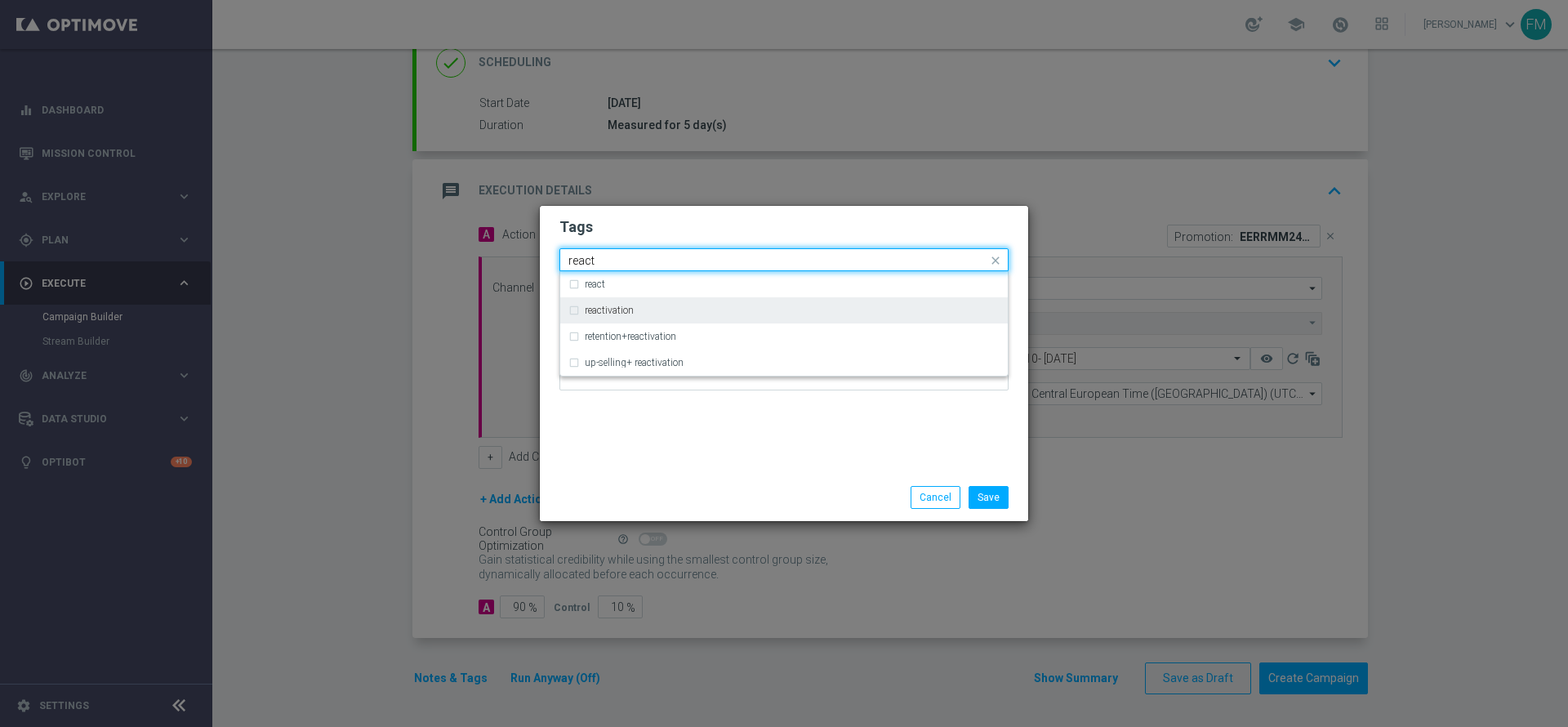
click at [708, 302] on div "reactivation" at bounding box center [784, 310] width 431 height 26
type input "react"
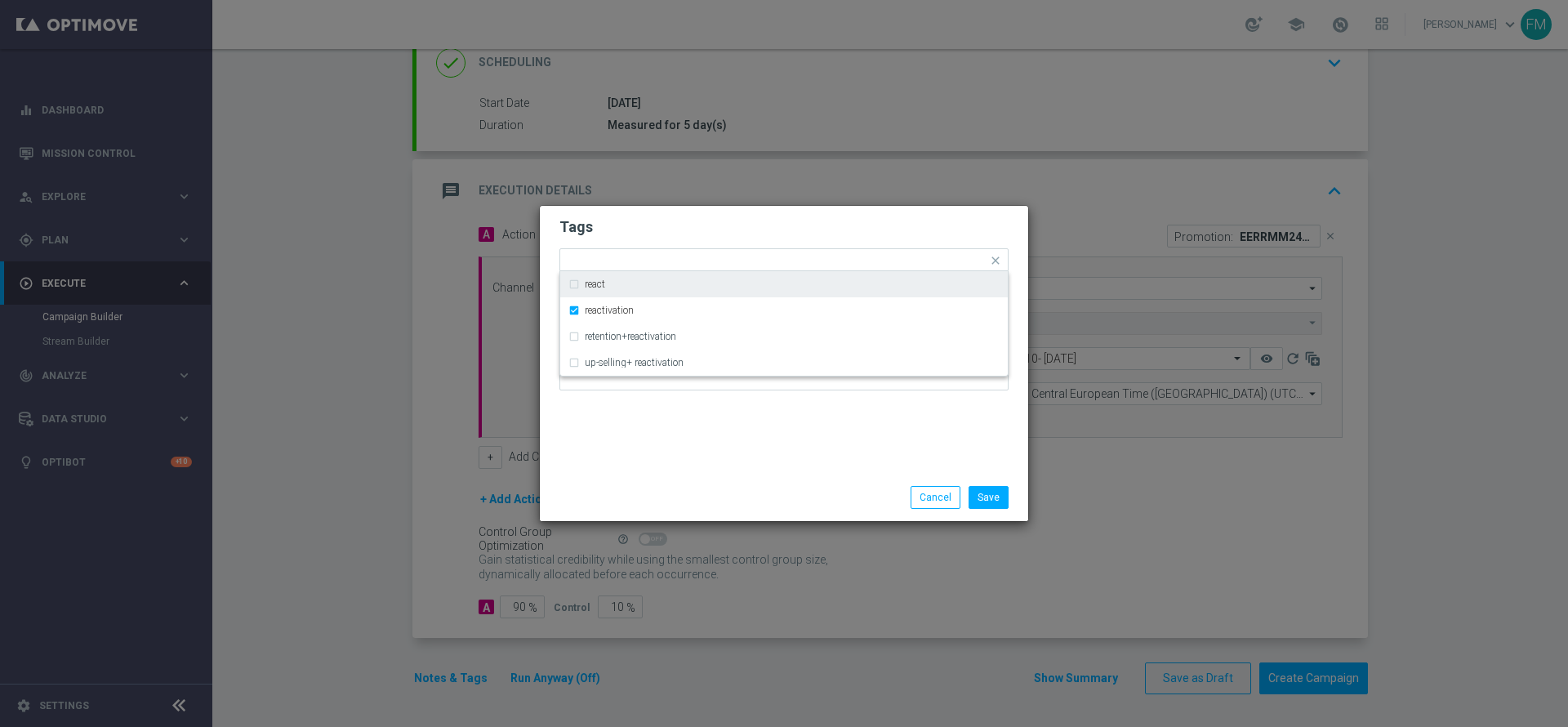
click at [784, 215] on form "Tags Quick find × talent + expert × reactivation react reactivation retention+r…" at bounding box center [784, 308] width 450 height 189
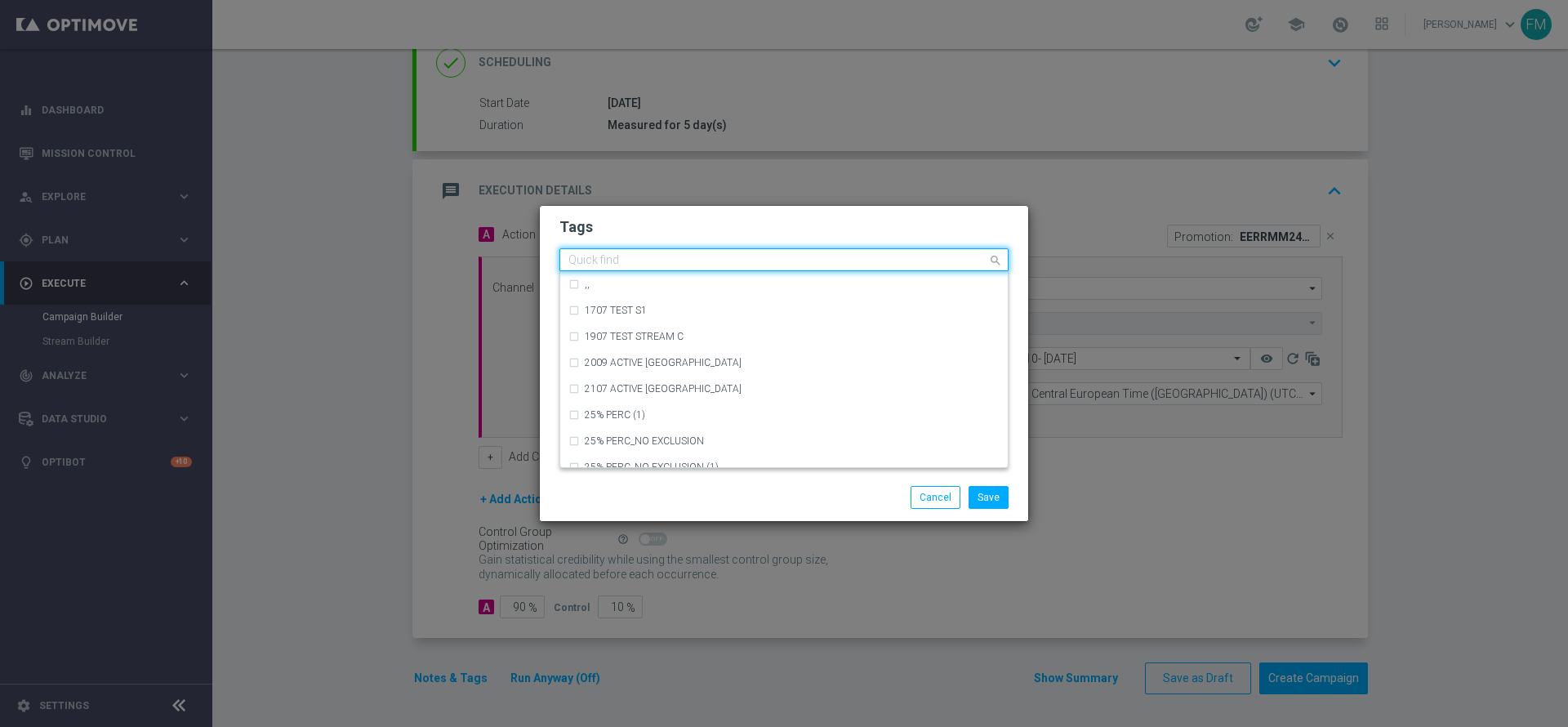
click at [799, 262] on input "text" at bounding box center [777, 261] width 419 height 14
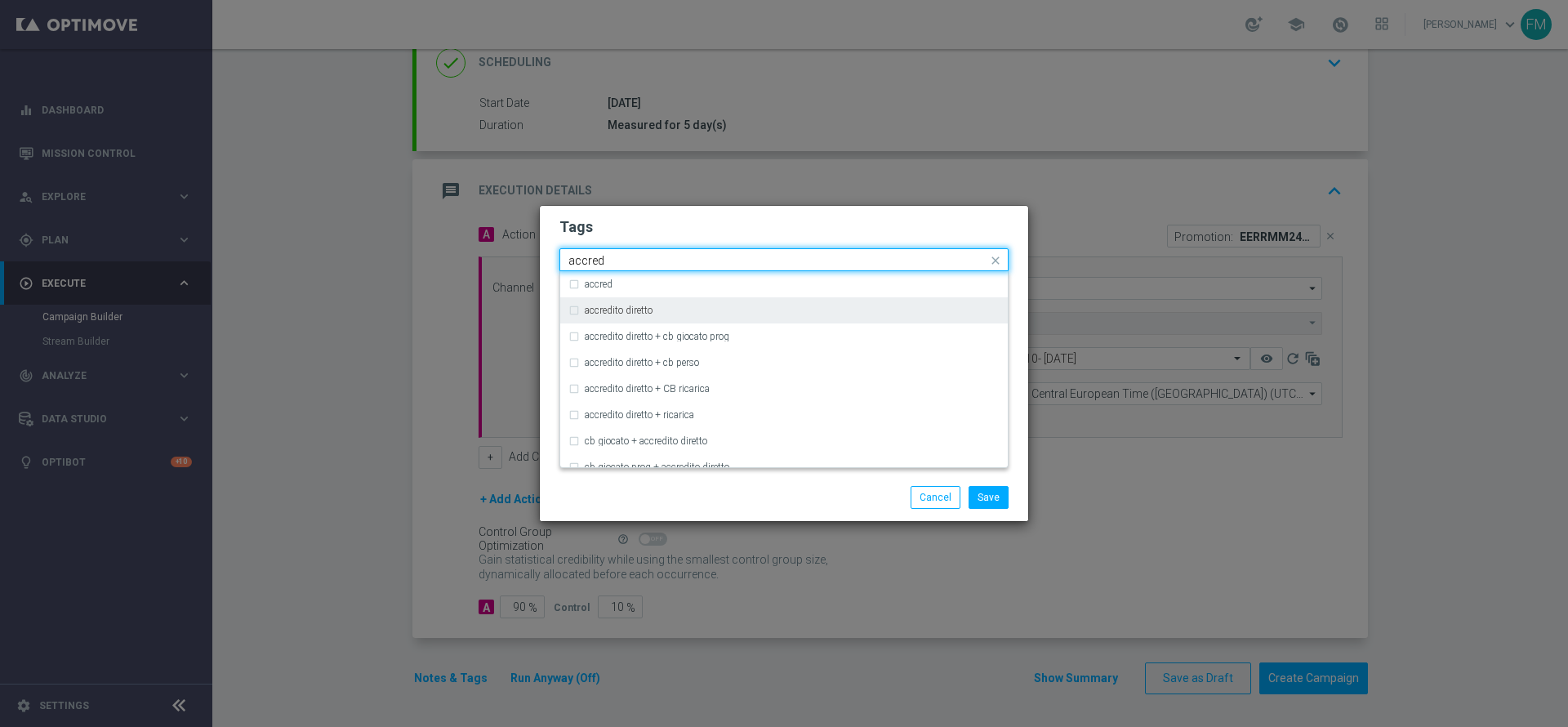
click at [720, 306] on div "accredito diretto" at bounding box center [791, 310] width 415 height 10
type input "accred"
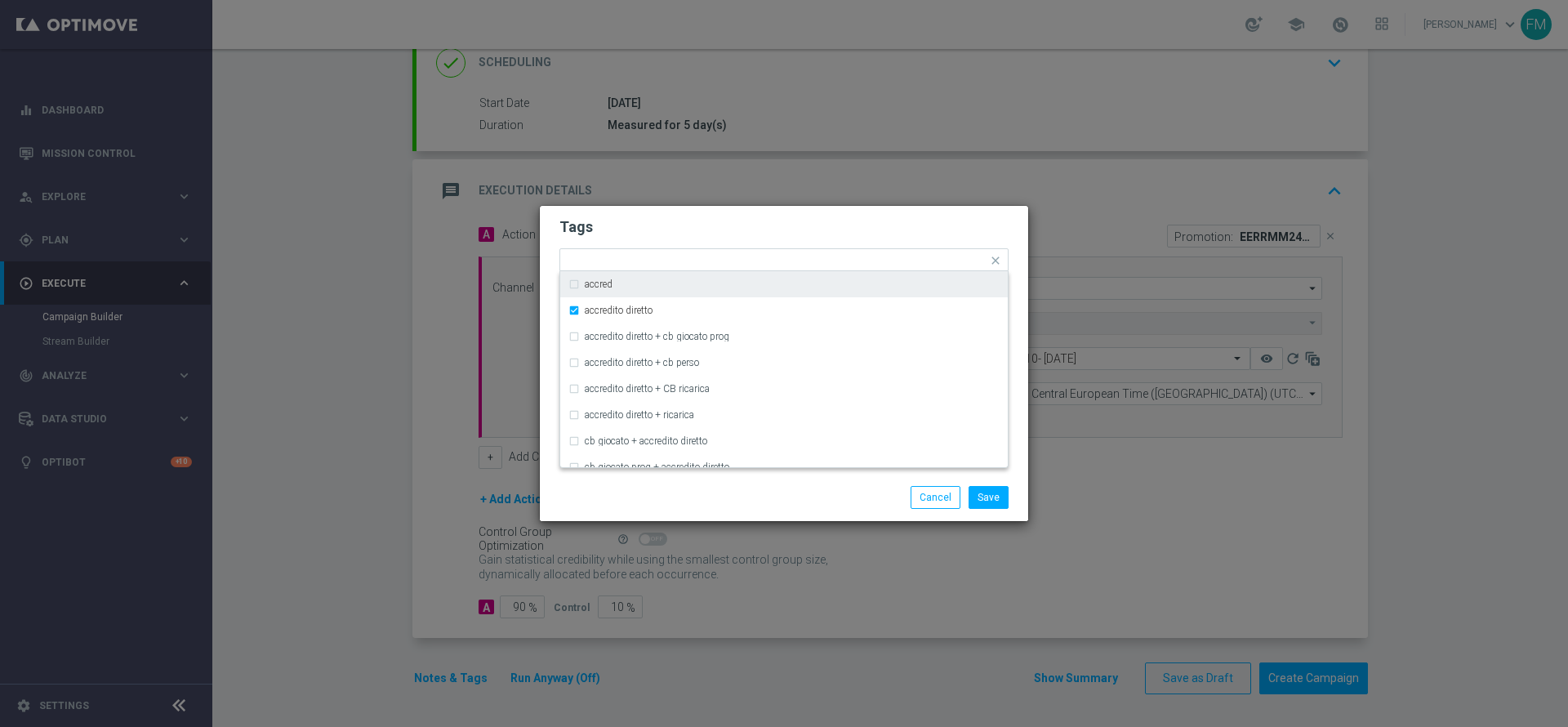
click at [792, 223] on h2 "Tags" at bounding box center [784, 226] width 450 height 19
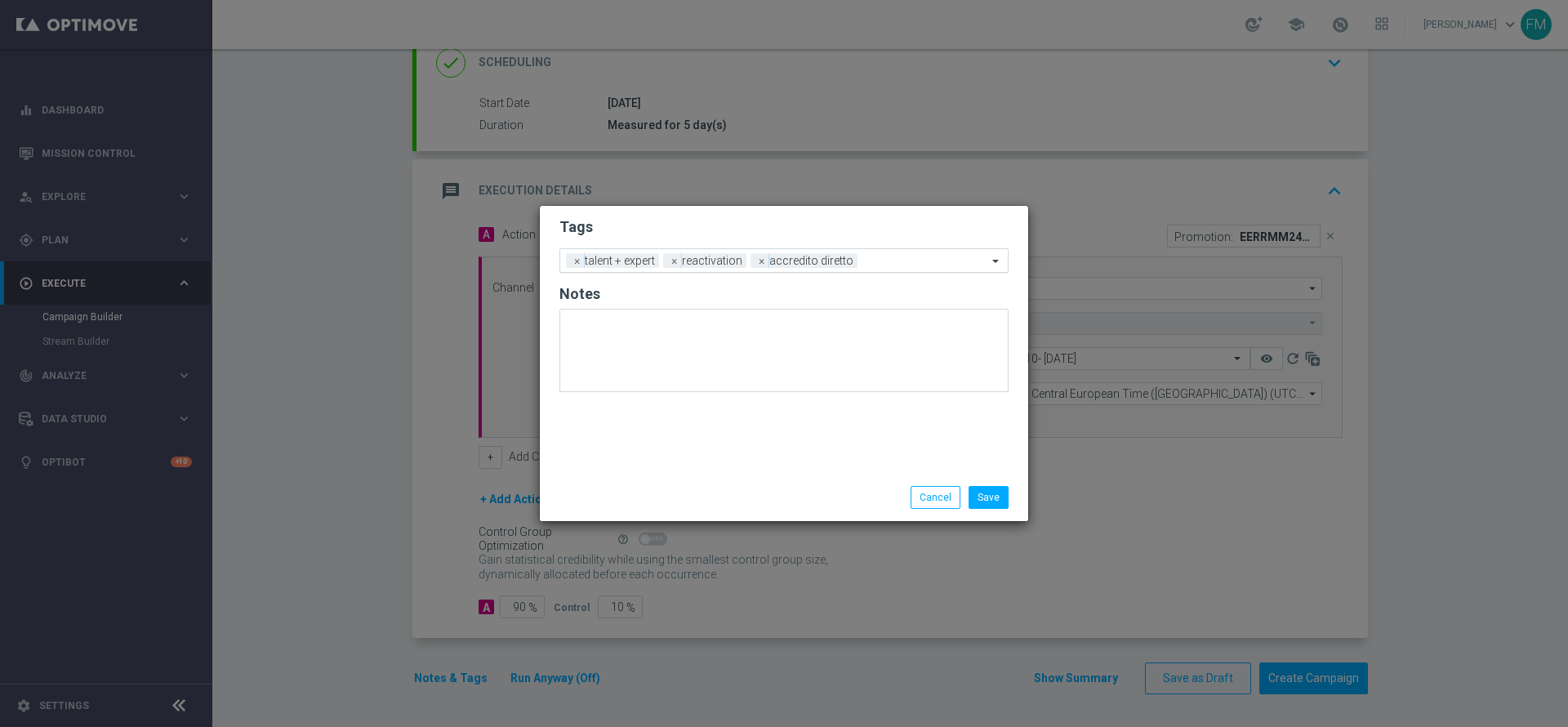
click at [885, 256] on input "text" at bounding box center [925, 262] width 123 height 14
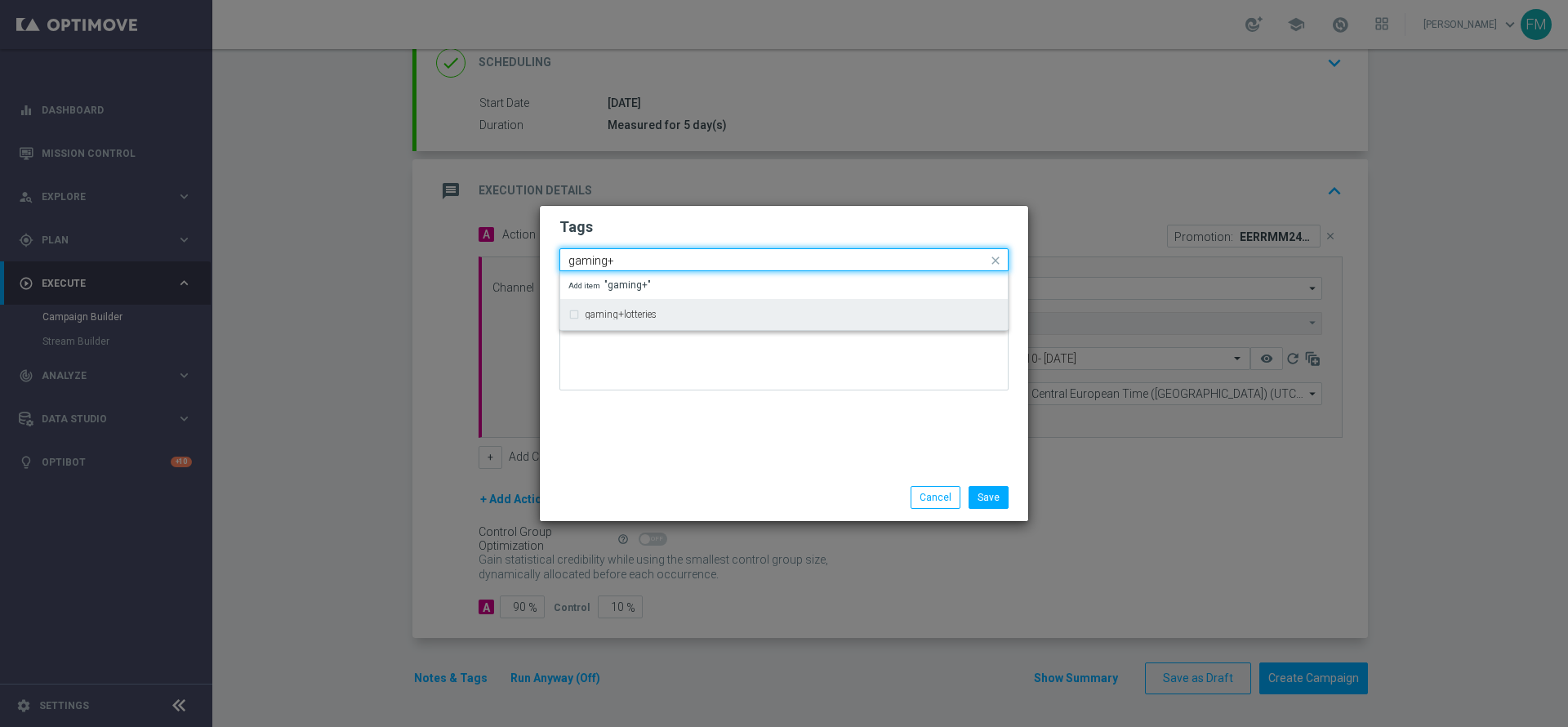
drag, startPoint x: 667, startPoint y: 317, endPoint x: 676, endPoint y: 315, distance: 9.2
click at [671, 317] on div "gaming+lotteries" at bounding box center [791, 314] width 415 height 10
type input "gaming+"
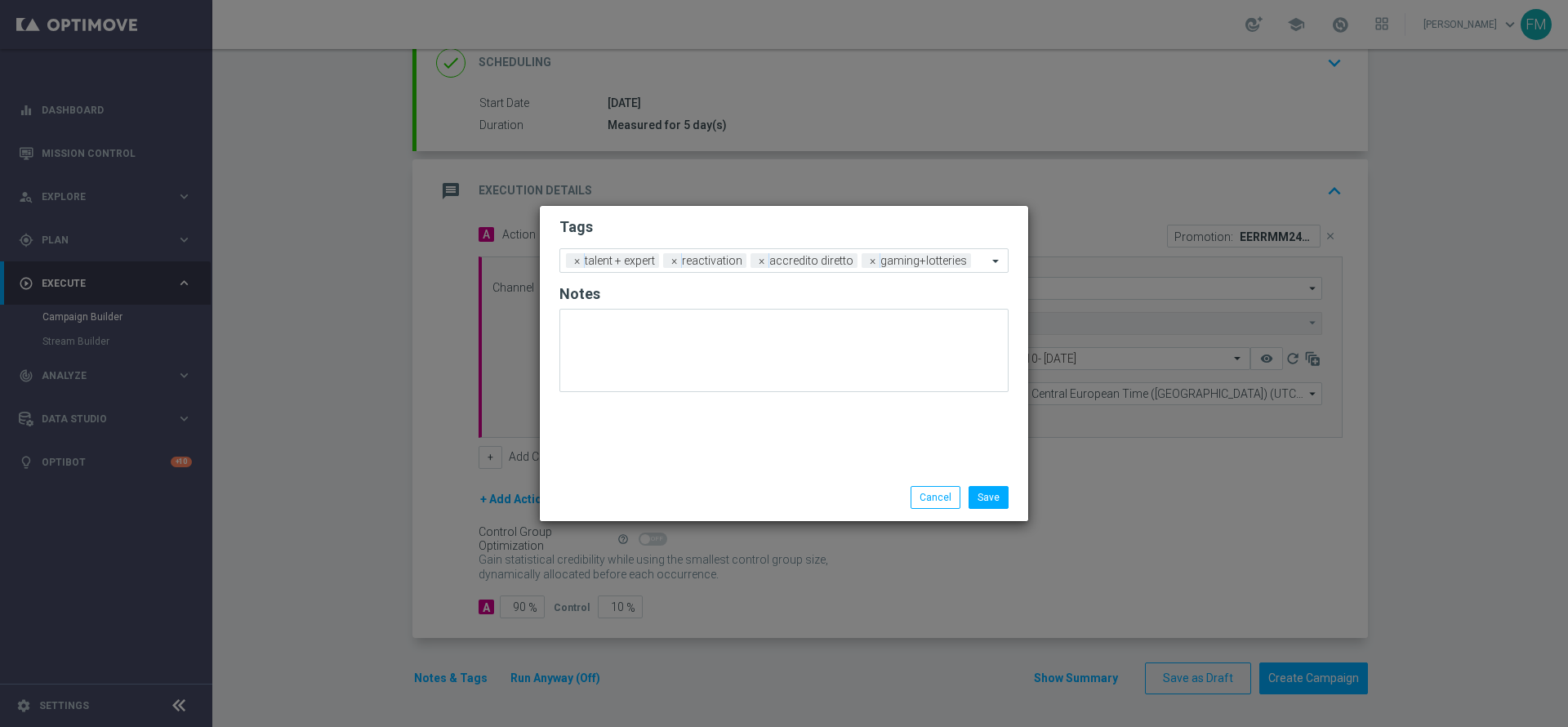
click at [820, 229] on h2 "Tags" at bounding box center [784, 226] width 450 height 19
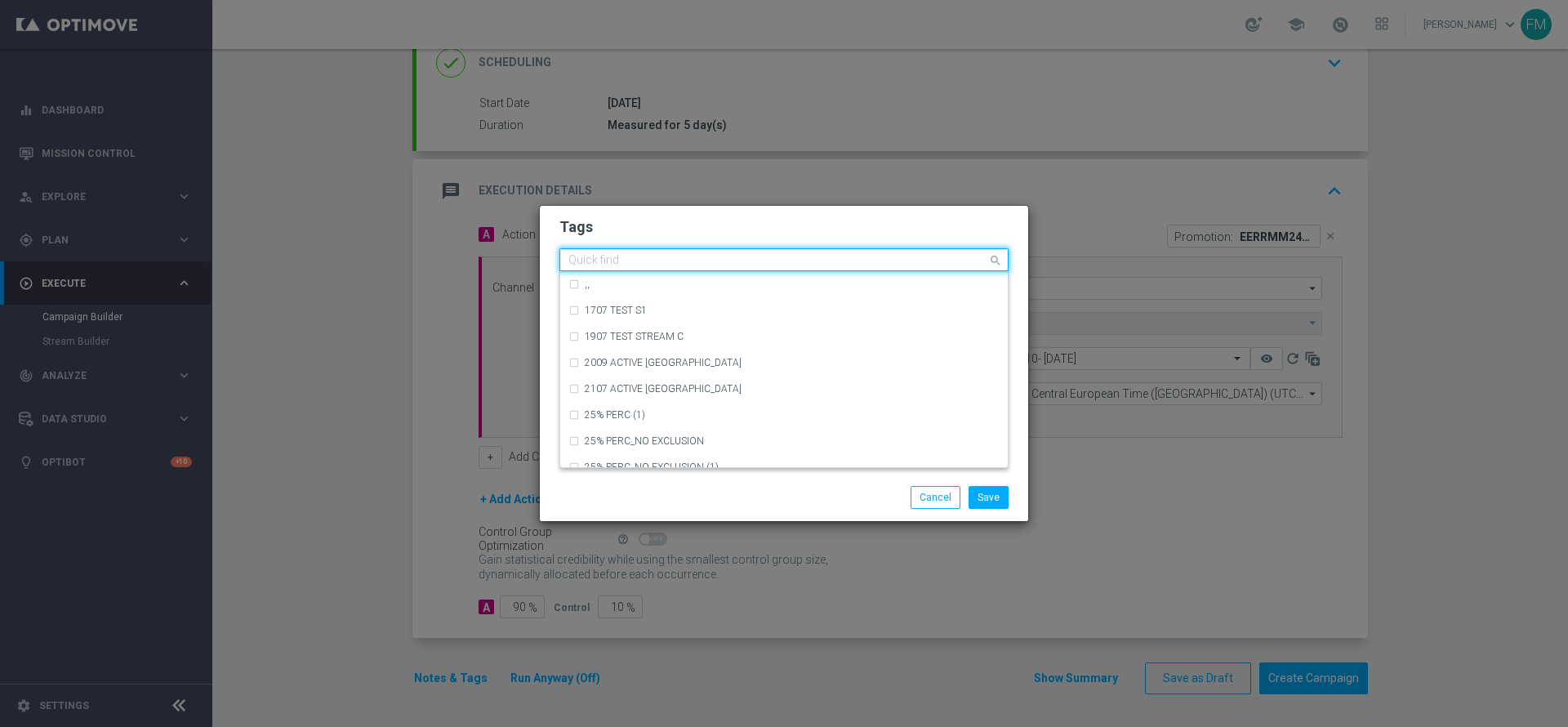
click at [960, 257] on div "Quick find × talent + expert × reactivation × accredito diretto × gaming+lotter…" at bounding box center [774, 260] width 427 height 20
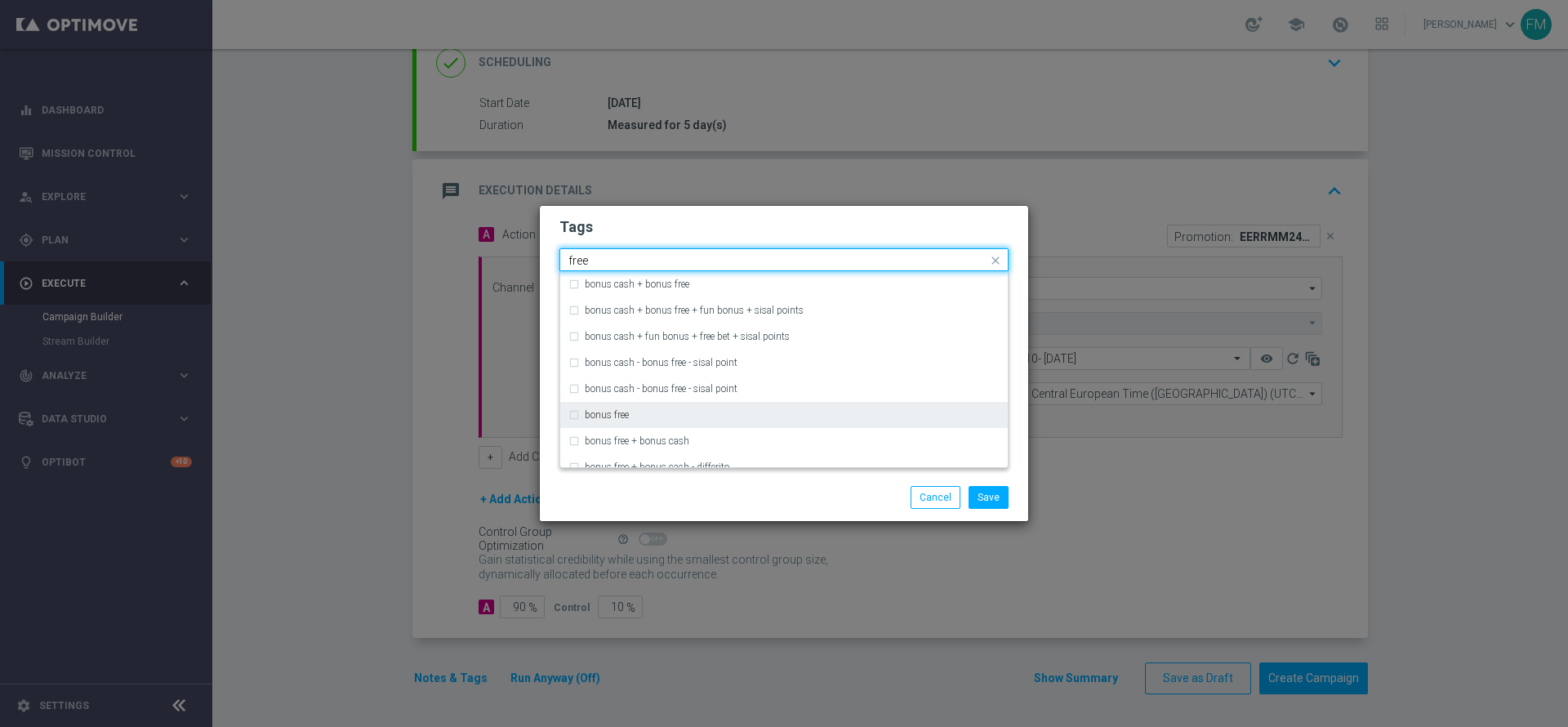
click at [730, 414] on div "bonus free" at bounding box center [791, 414] width 415 height 10
type input "free"
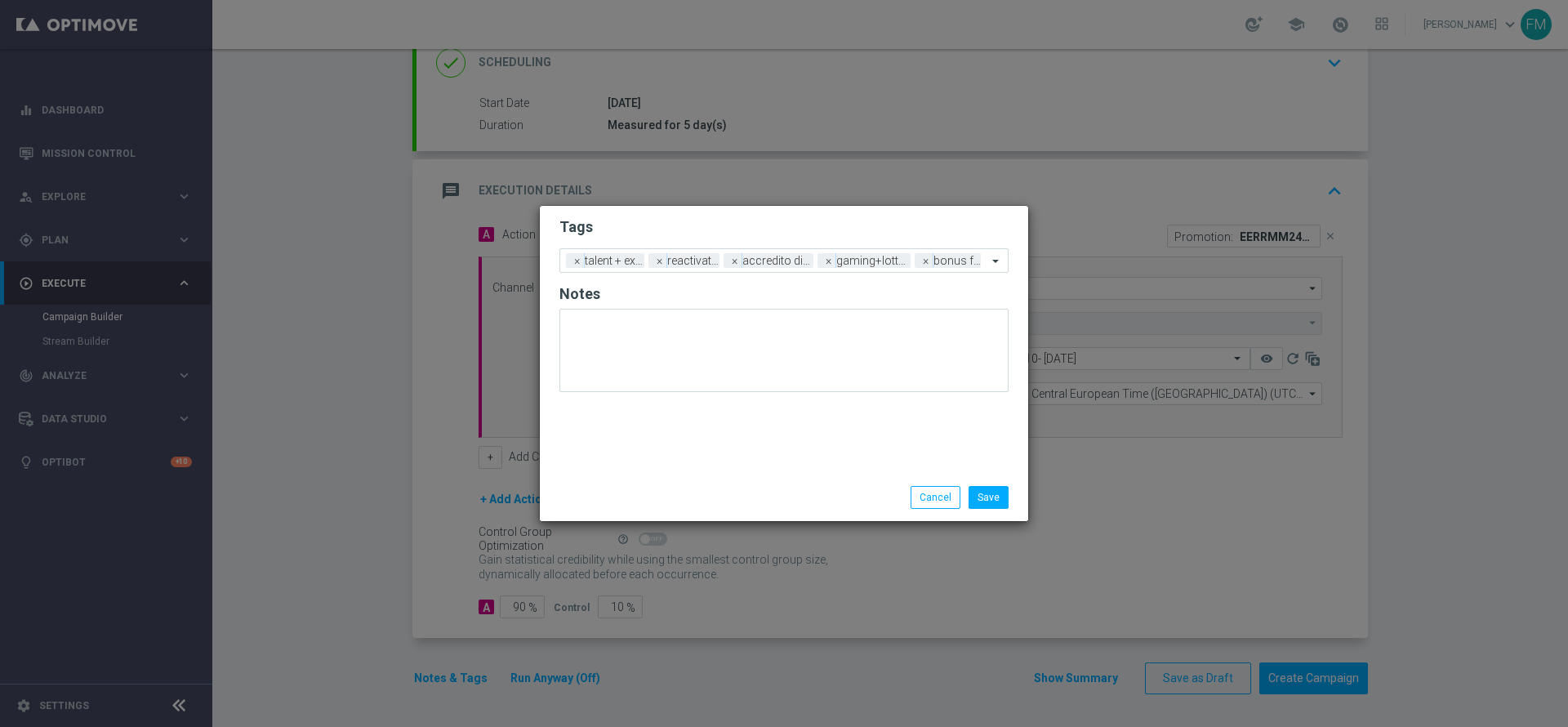
click at [884, 208] on div "Tags Add a new tag × talent + expert × reactivation × accredito diretto × gamin…" at bounding box center [784, 339] width 488 height 268
click at [994, 493] on button "Save" at bounding box center [988, 497] width 40 height 23
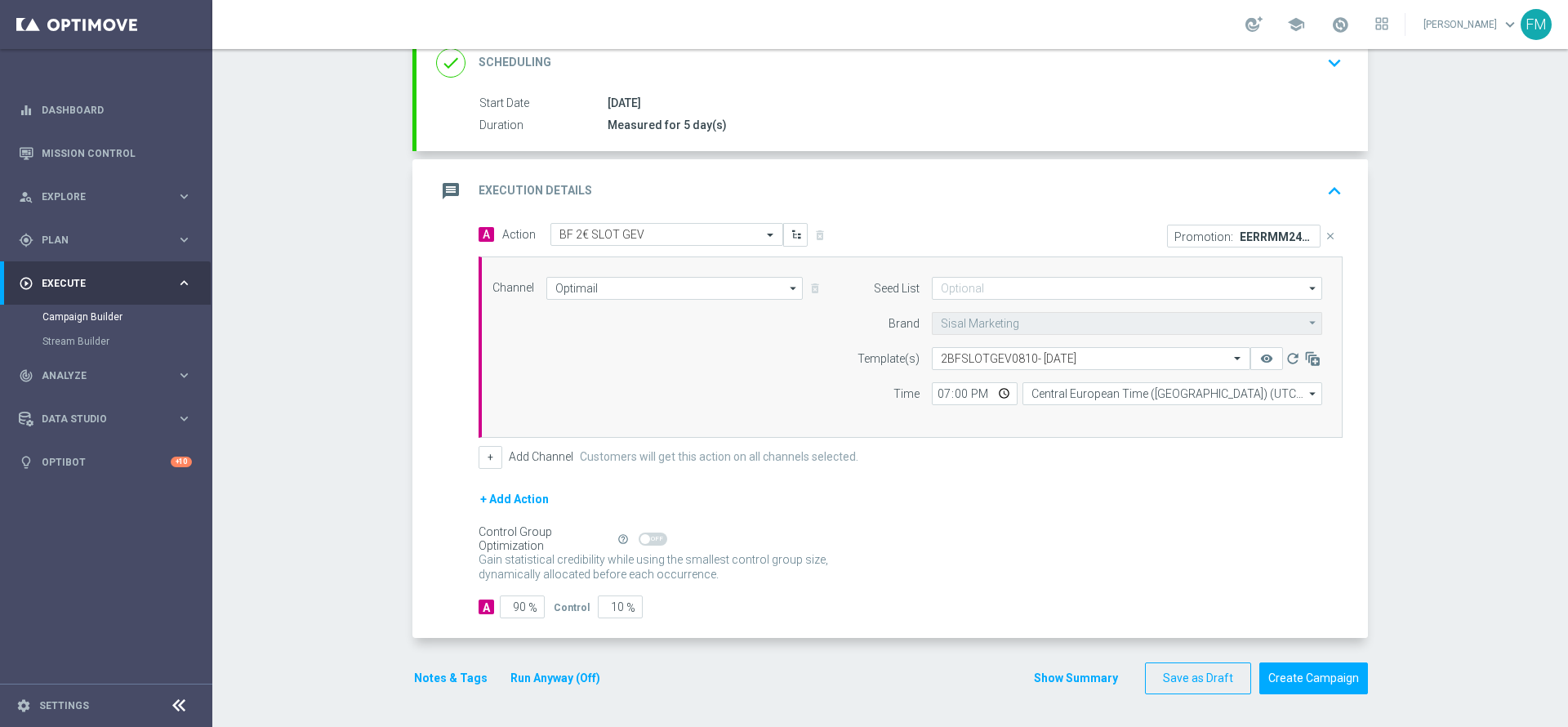
scroll to position [0, 0]
click at [1265, 93] on div "done Scheduling keyboard_arrow_down" at bounding box center [892, 63] width 951 height 63
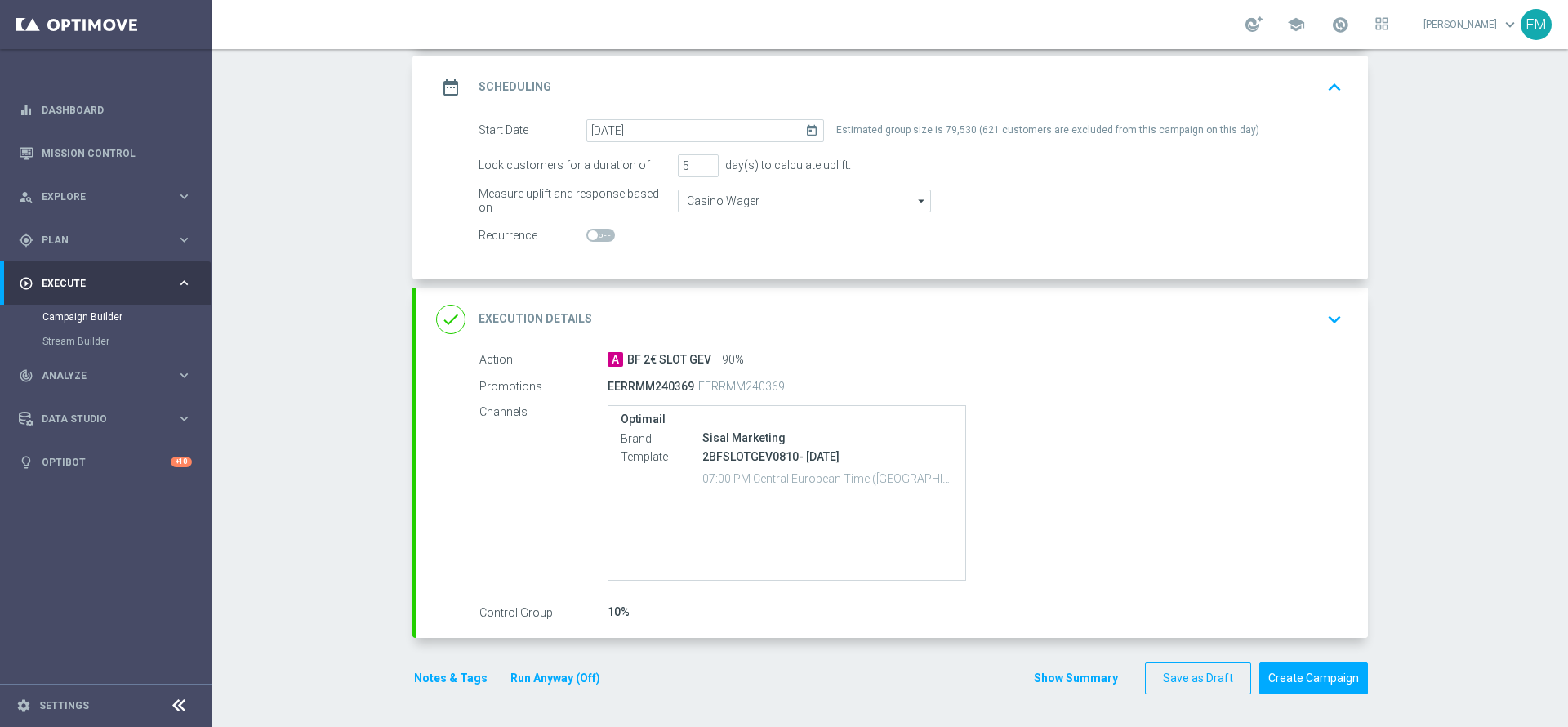
scroll to position [218, 0]
click at [1240, 326] on div "done Execution Details keyboard_arrow_down" at bounding box center [892, 320] width 912 height 31
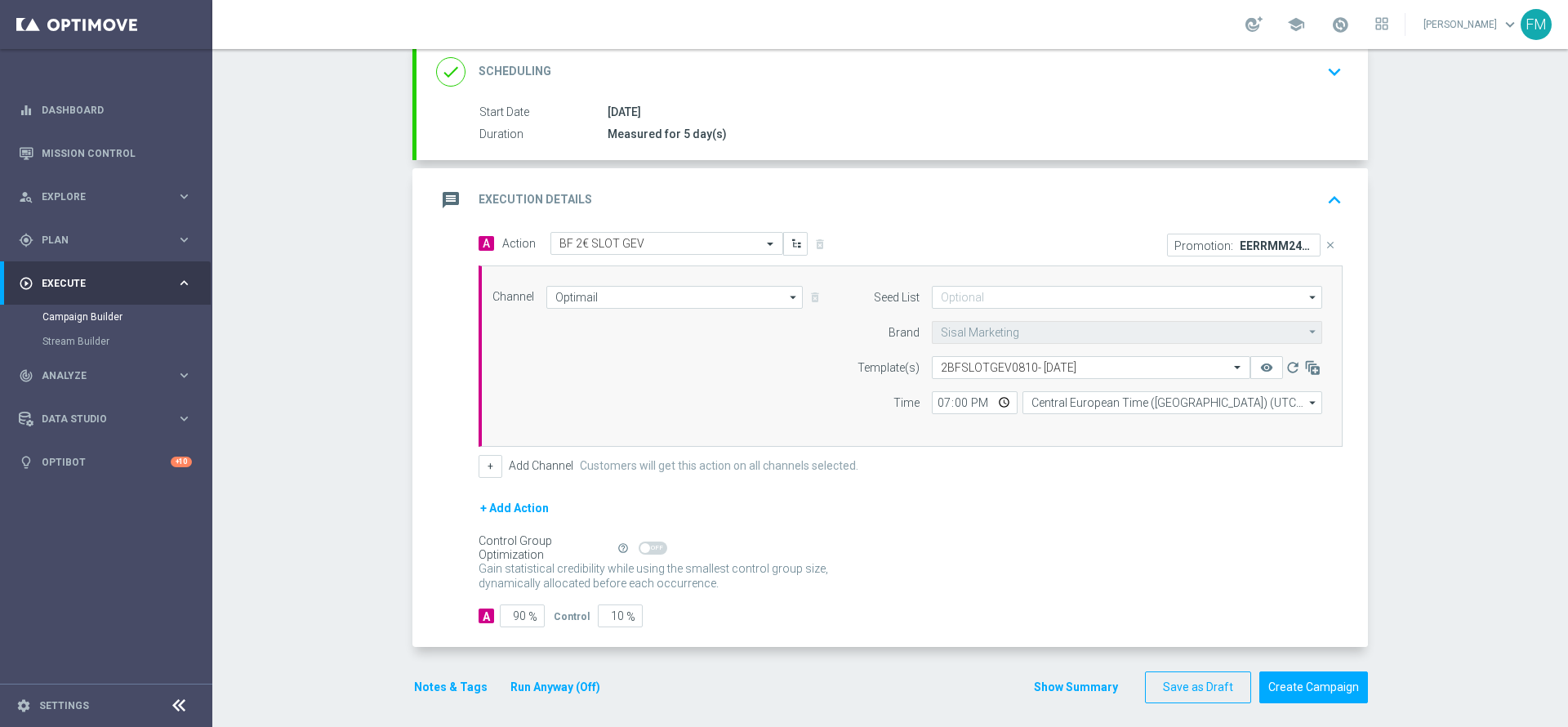
scroll to position [236, 0]
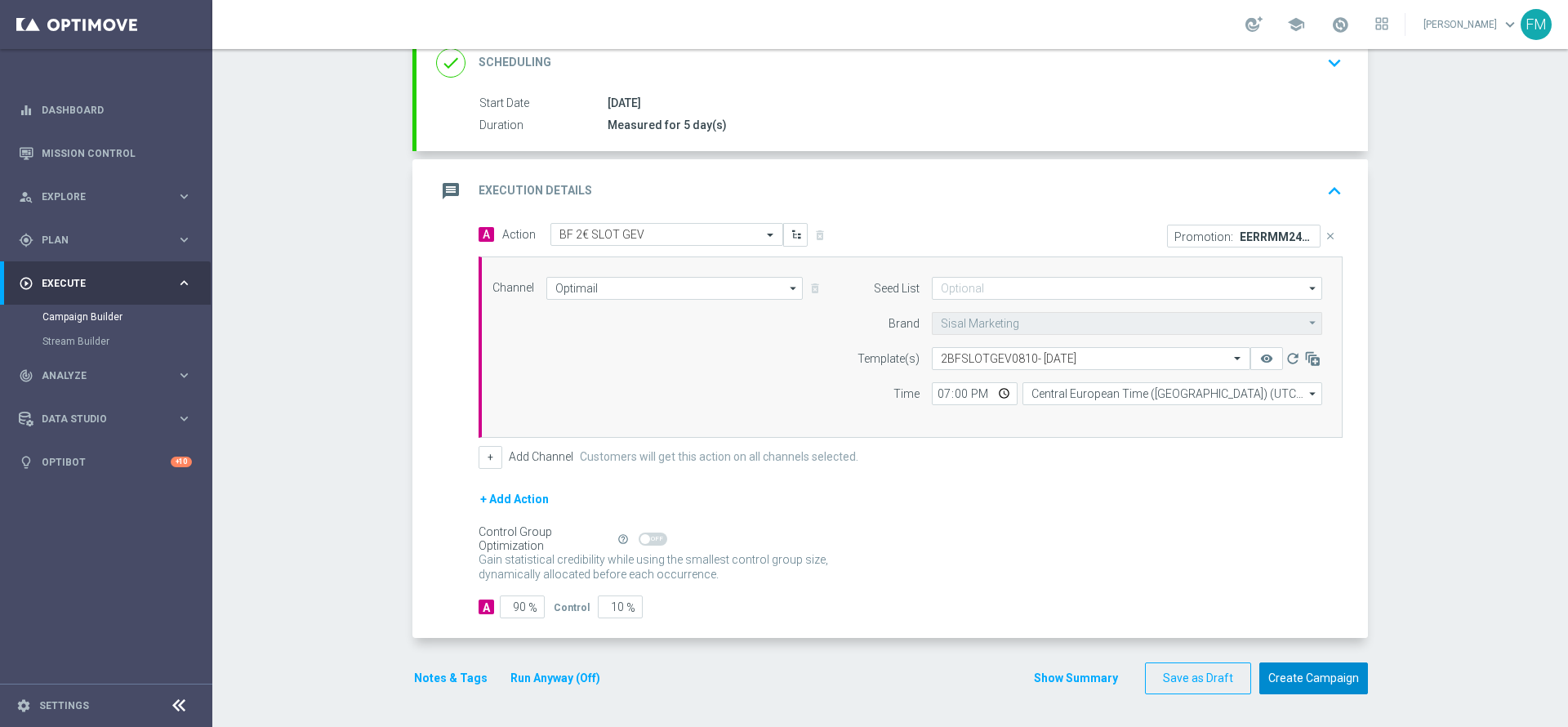
click at [1326, 674] on button "Create Campaign" at bounding box center [1313, 678] width 108 height 32
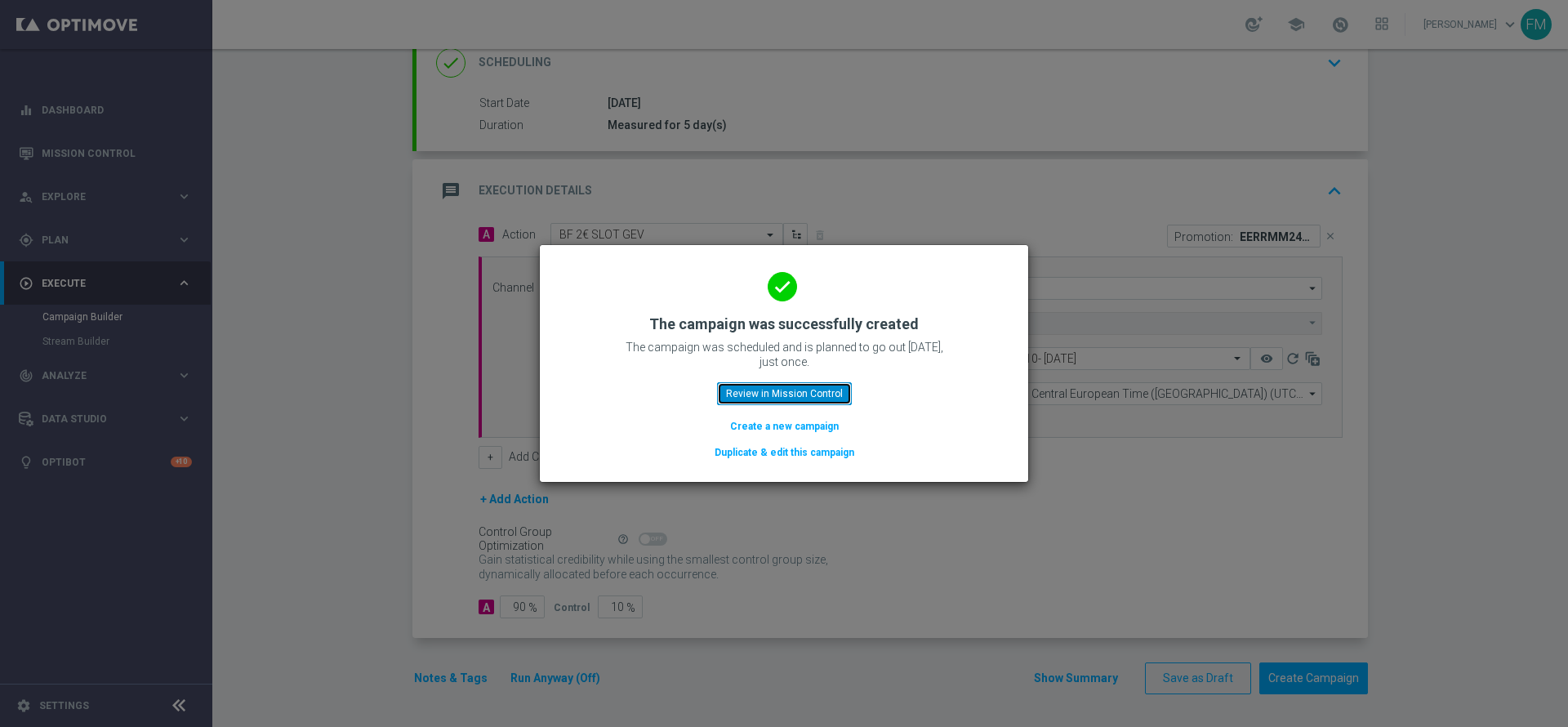
click at [784, 395] on button "Review in Mission Control" at bounding box center [784, 394] width 135 height 23
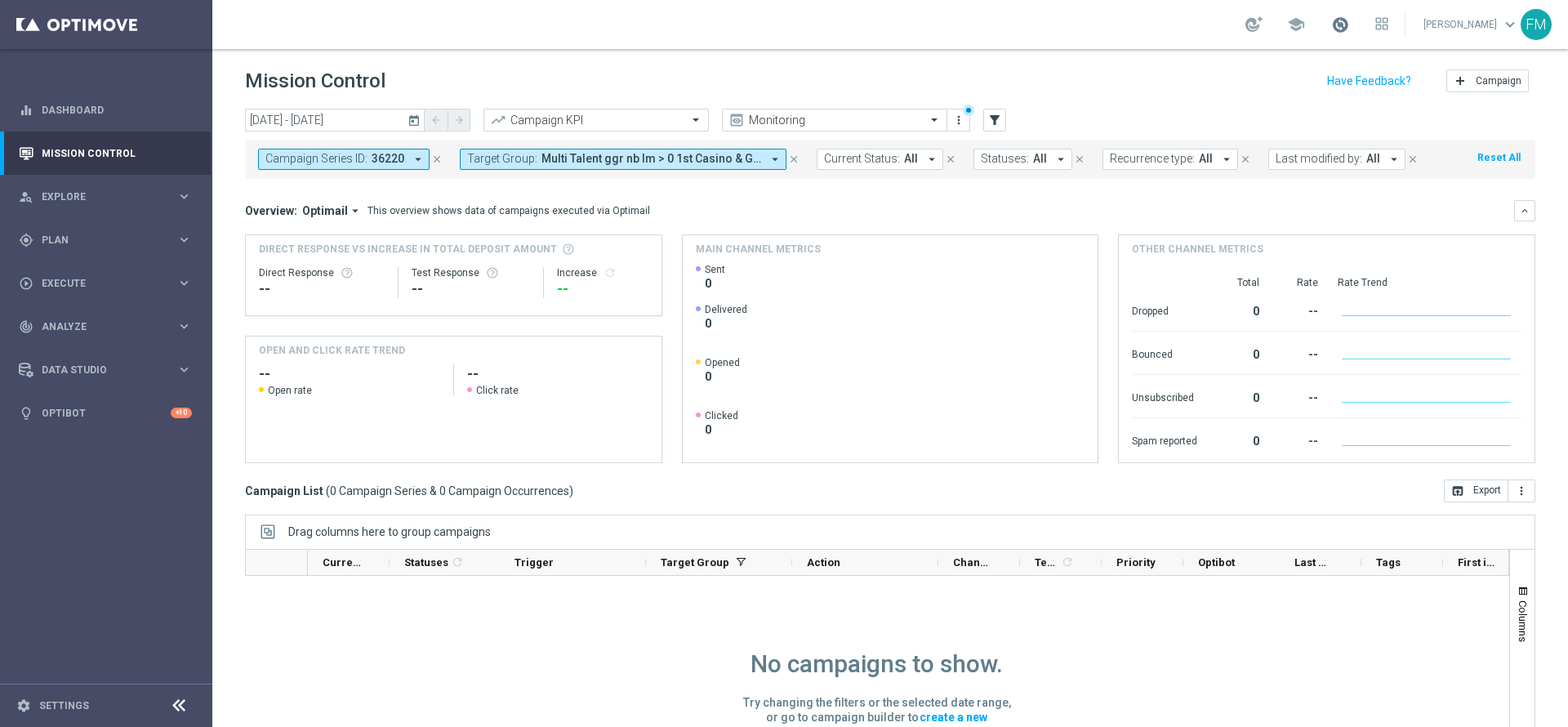
click at [1331, 26] on span at bounding box center [1340, 25] width 18 height 18
click at [160, 233] on div "gps_fixed Plan" at bounding box center [97, 240] width 158 height 15
click at [94, 268] on link "Target Groups" at bounding box center [106, 273] width 128 height 13
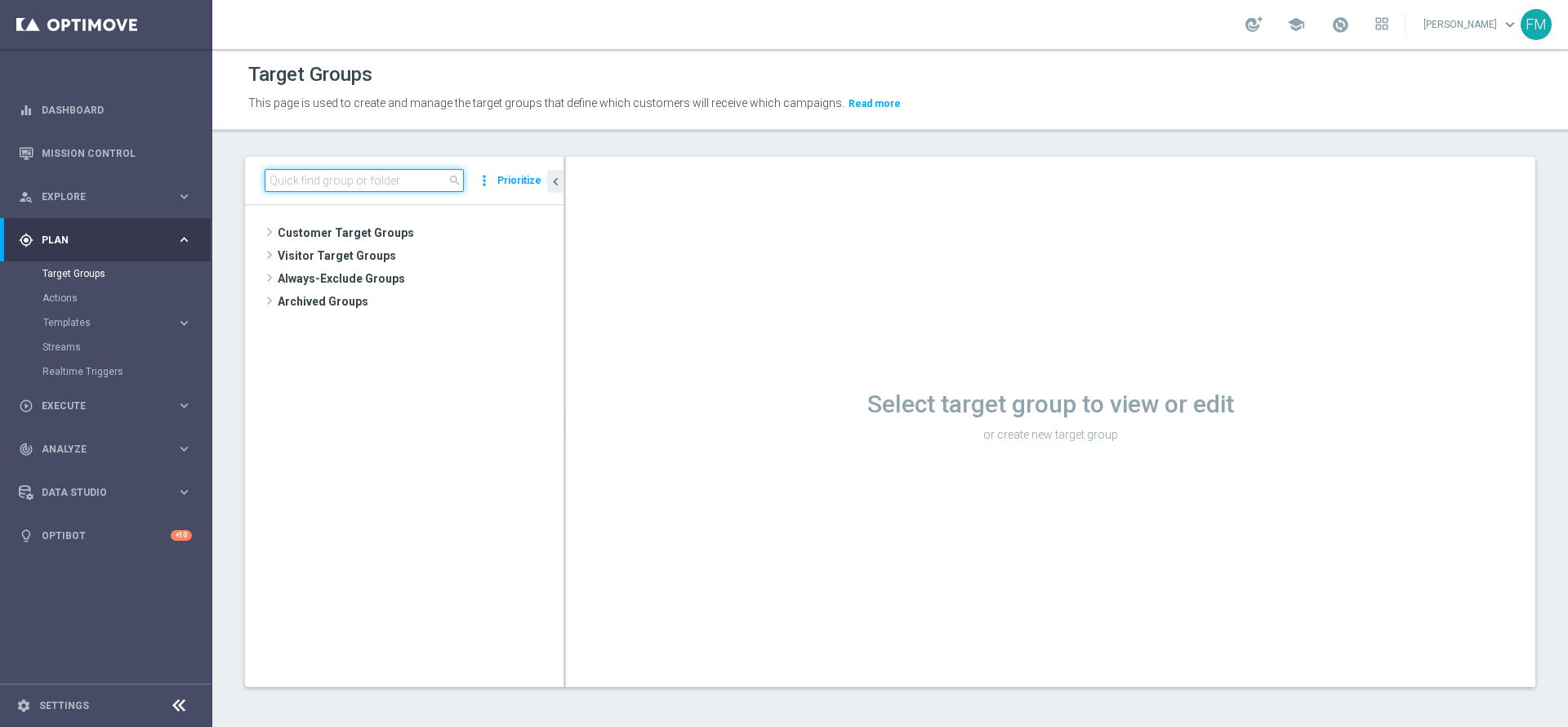
click at [377, 177] on input at bounding box center [364, 181] width 199 height 23
paste input "Risk of churn Talent ggr nb lm > 0 1st Sport"
type input "Risk of churn Talent ggr nb lm > 0 1st Sport"
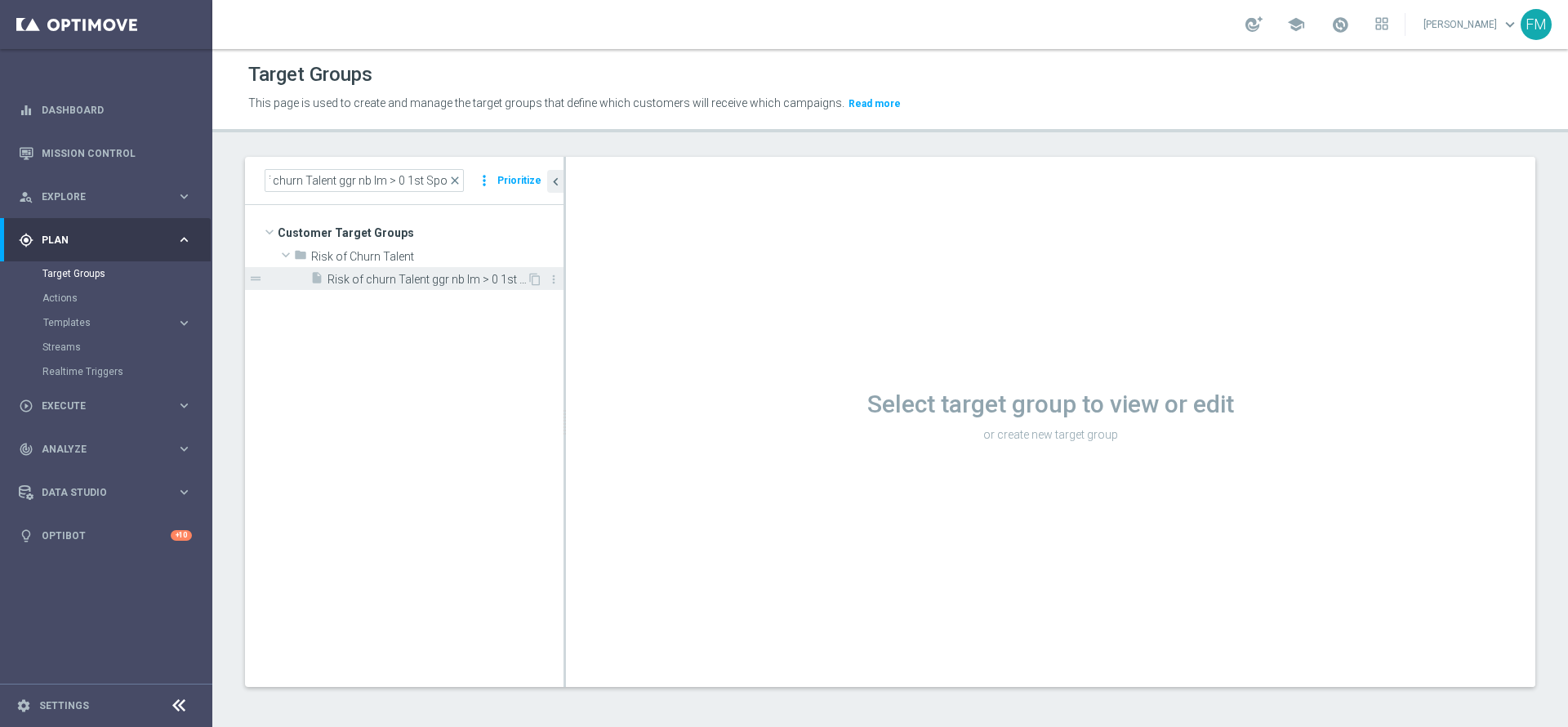
scroll to position [0, 0]
click at [433, 283] on span "Risk of churn Talent ggr nb lm > 0 1st Sport" at bounding box center [427, 279] width 199 height 14
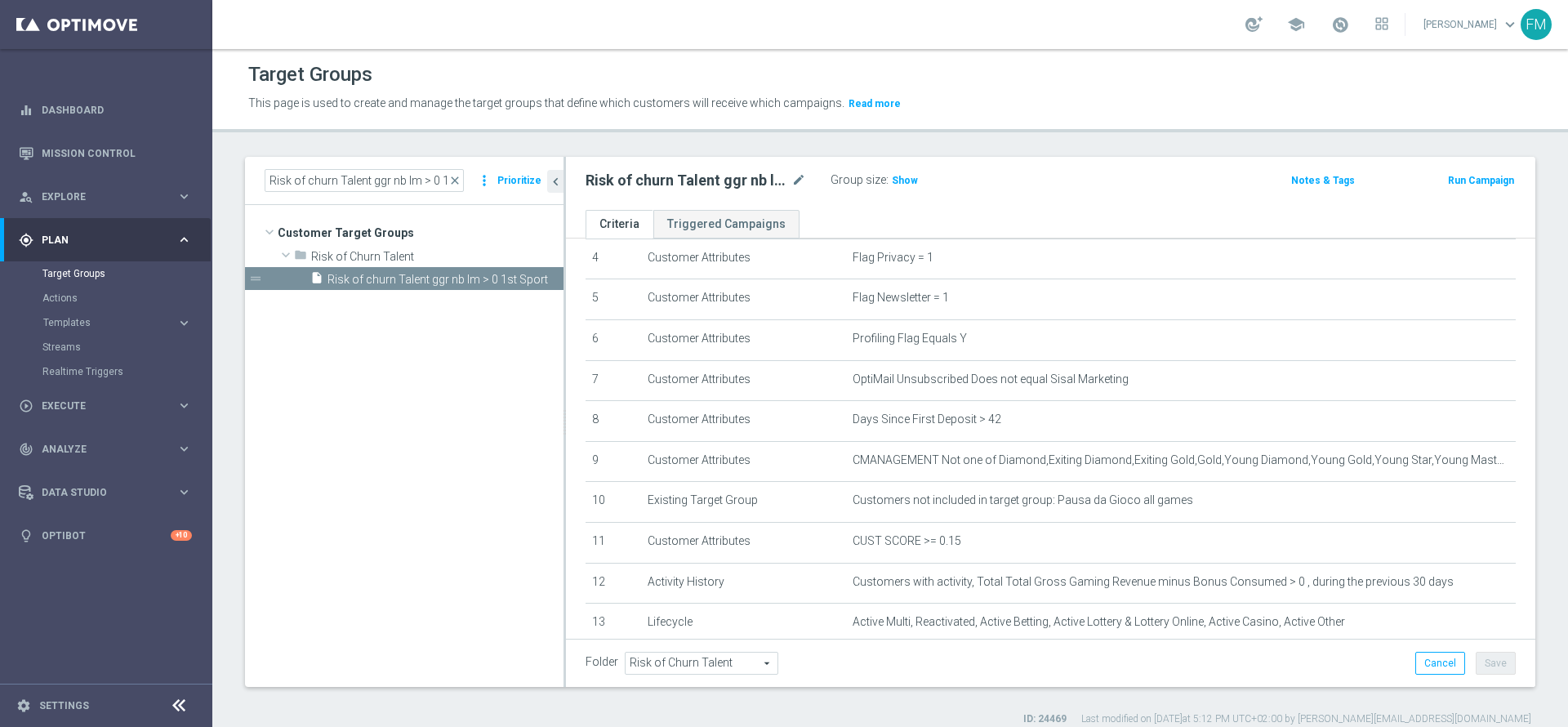
scroll to position [369, 0]
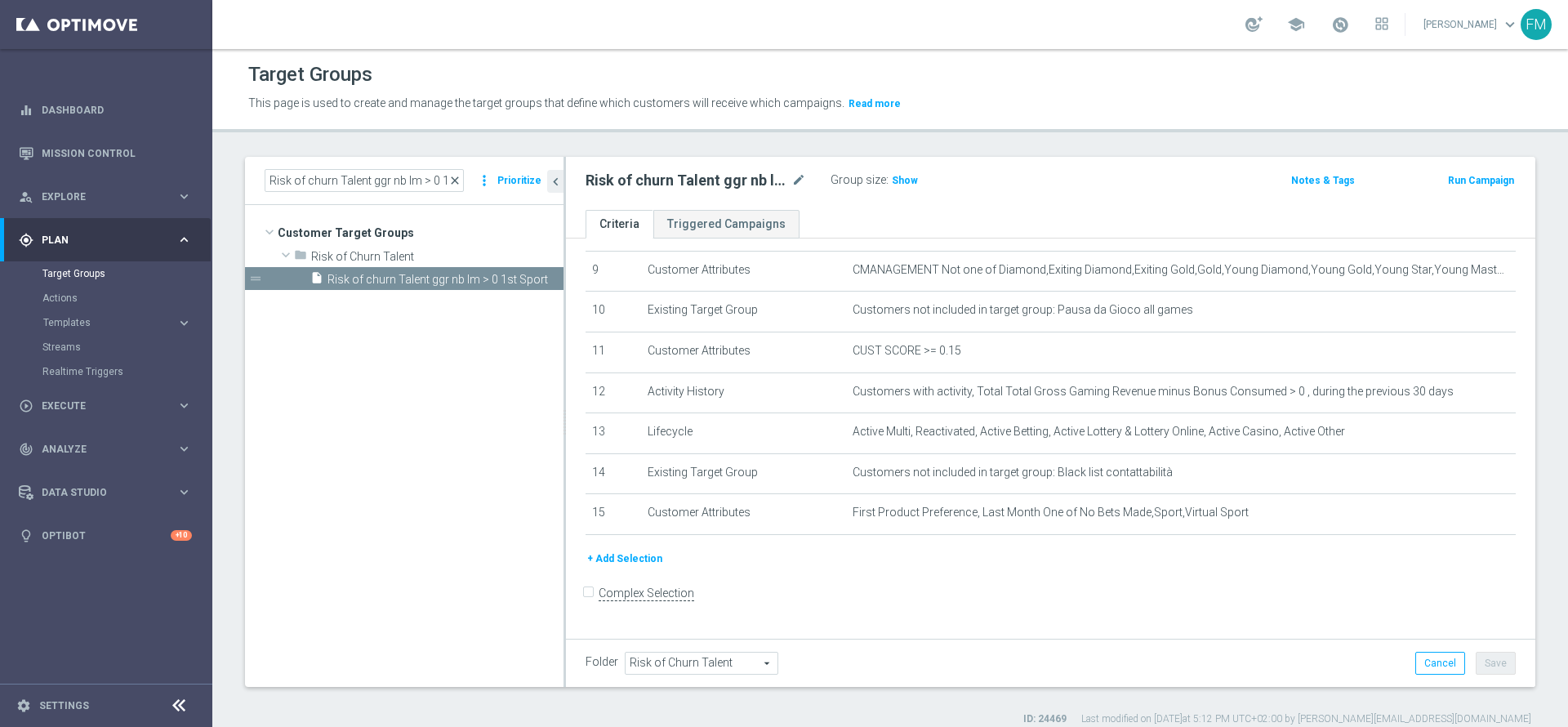
click at [462, 183] on span "close" at bounding box center [455, 180] width 13 height 13
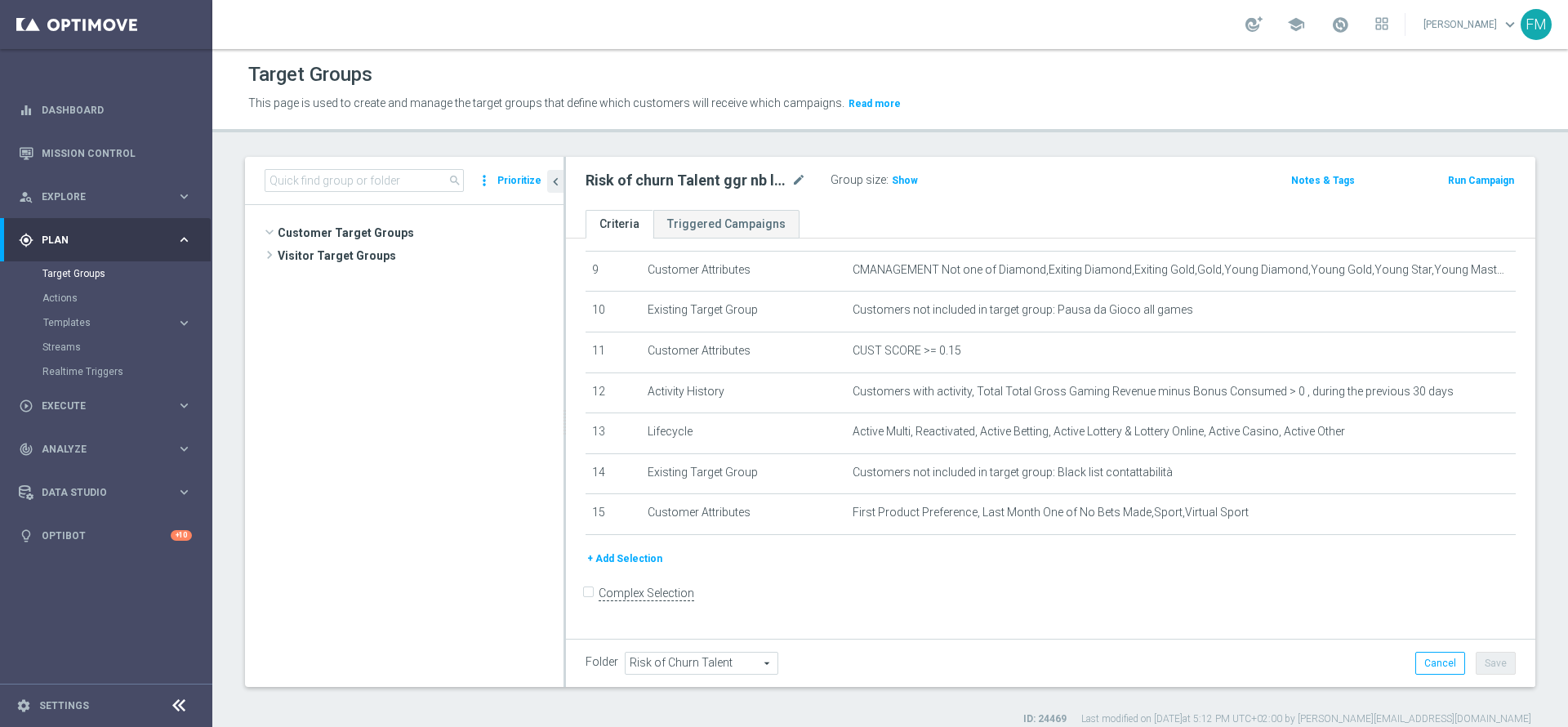
scroll to position [418, 0]
click at [407, 179] on input at bounding box center [364, 181] width 199 height 23
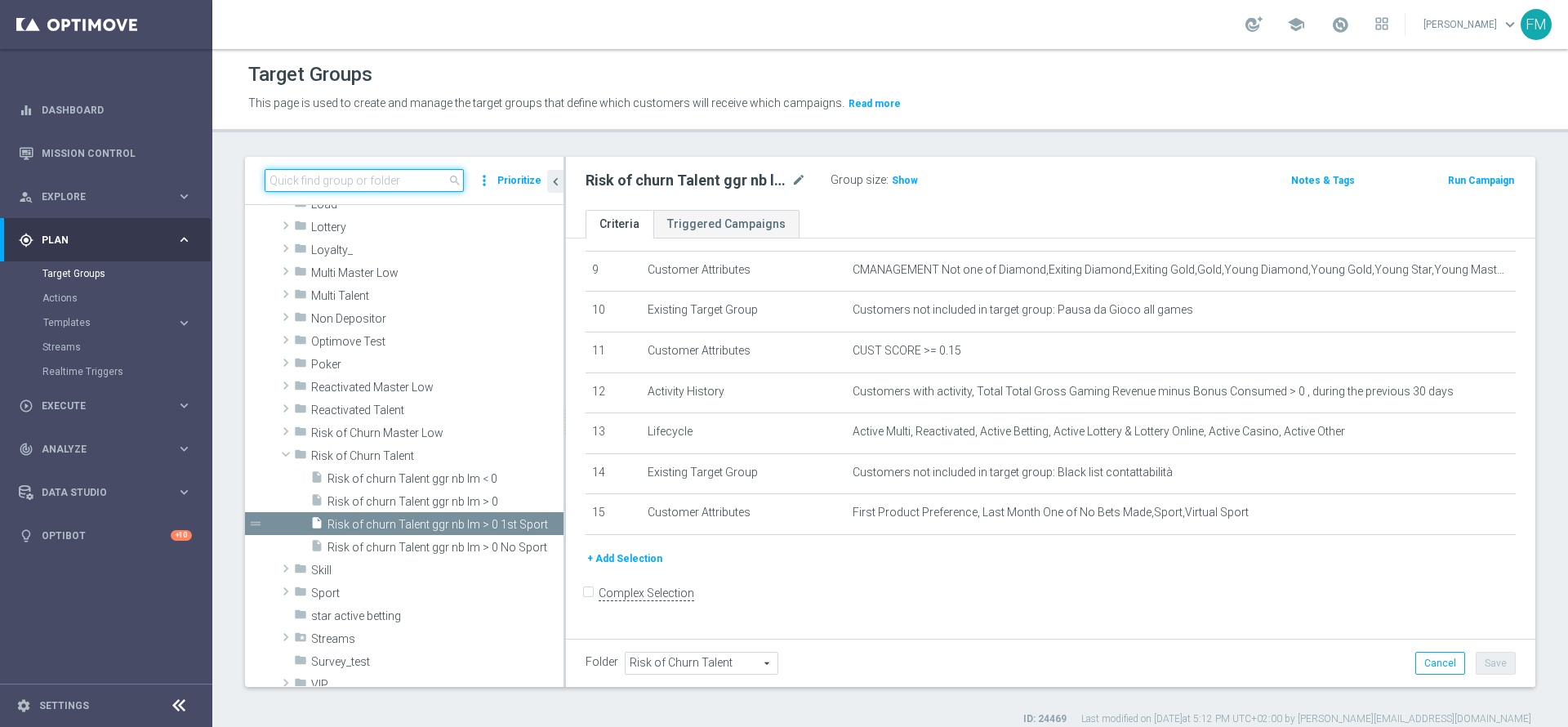
paste input "Risk of churn Talent ggr nb lm > 0 No Sport"
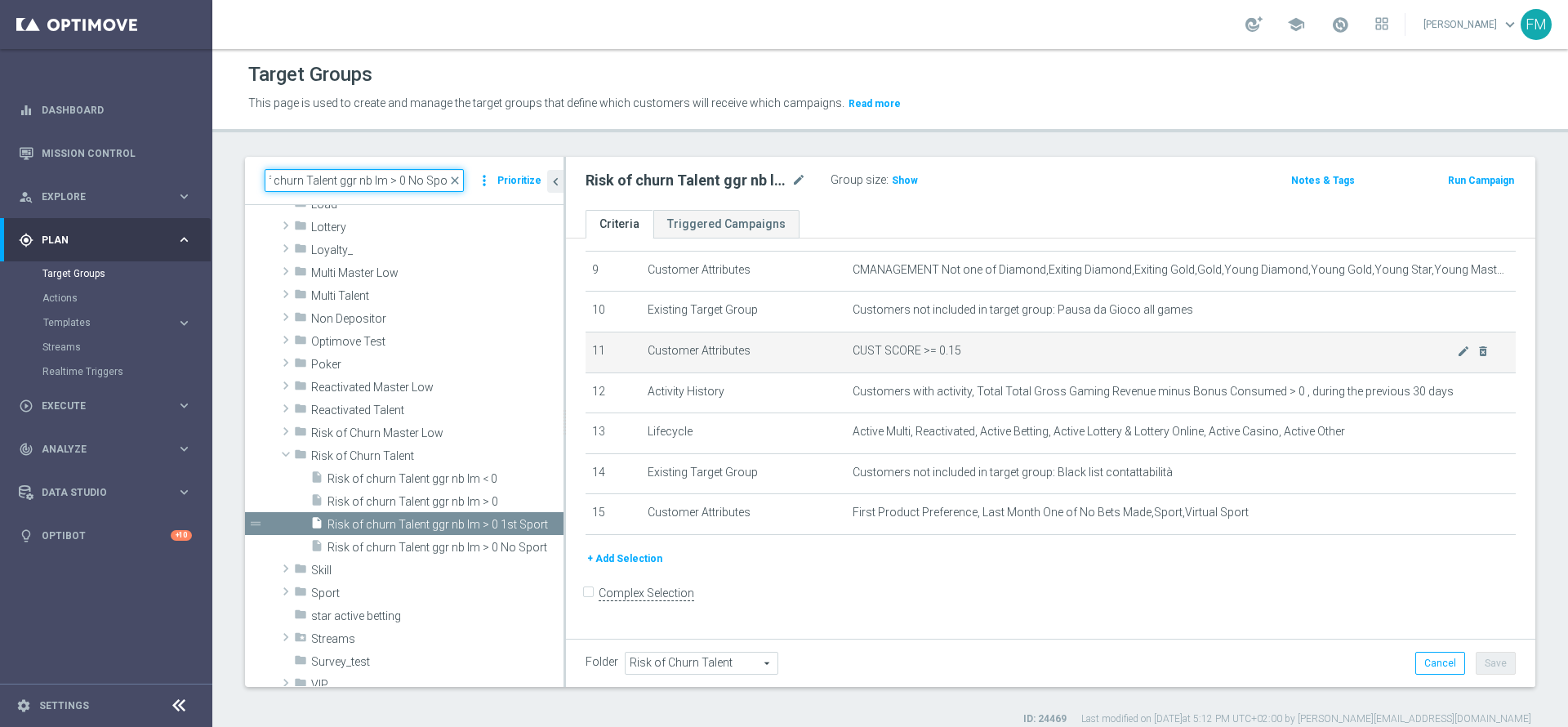
scroll to position [0, 0]
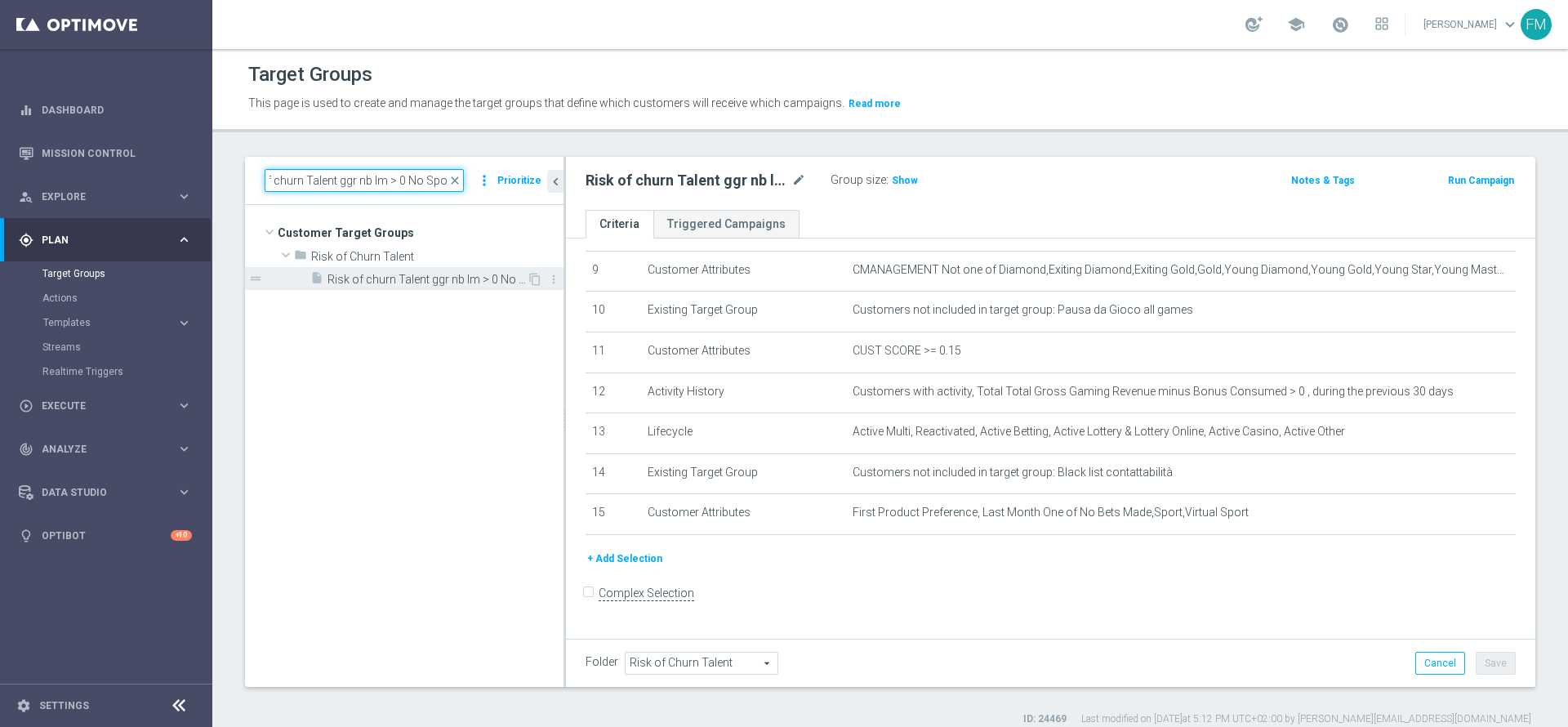
type input "Risk of churn Talent ggr nb lm > 0 No Sport"
click at [416, 281] on span "Risk of churn Talent ggr nb lm > 0 No Sport" at bounding box center [427, 279] width 199 height 14
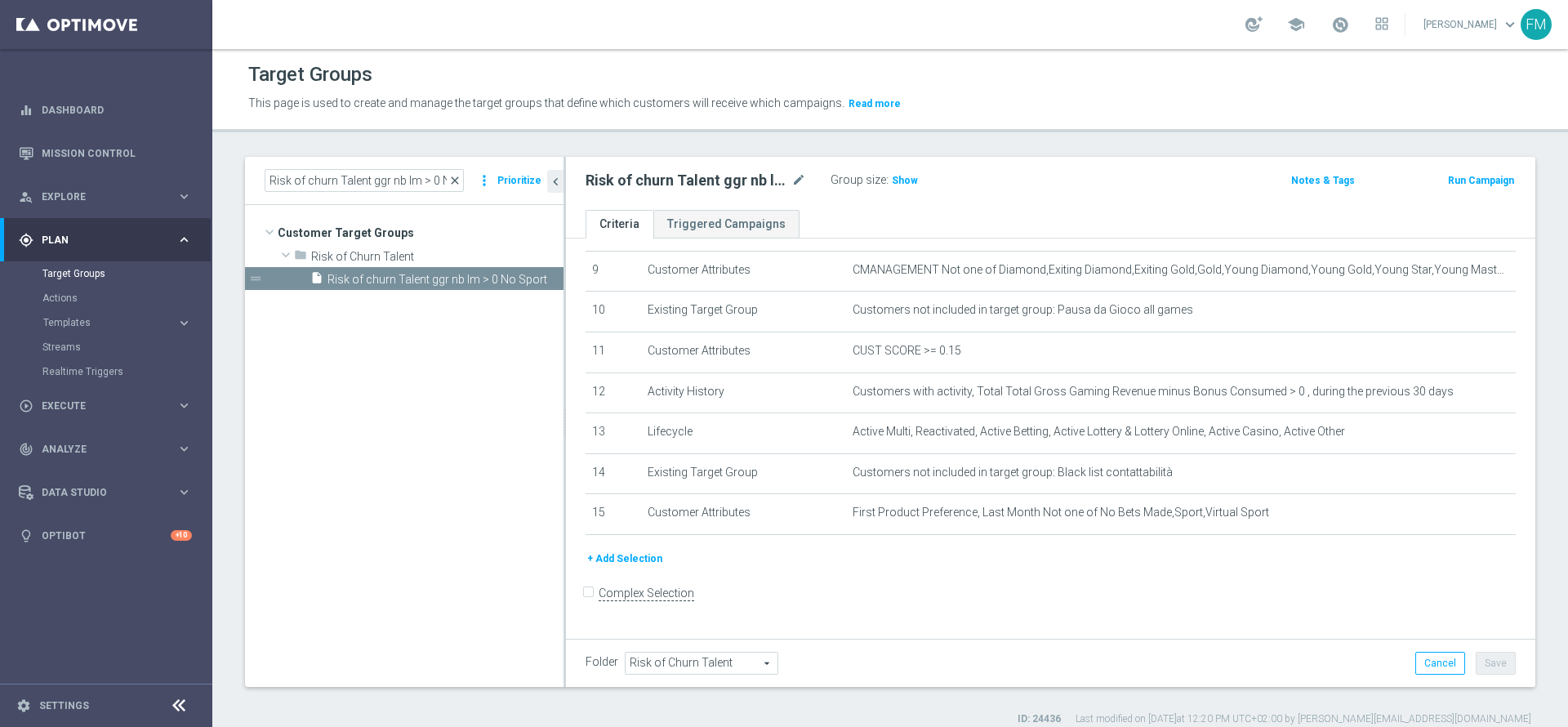
click at [461, 182] on span "close" at bounding box center [455, 180] width 13 height 13
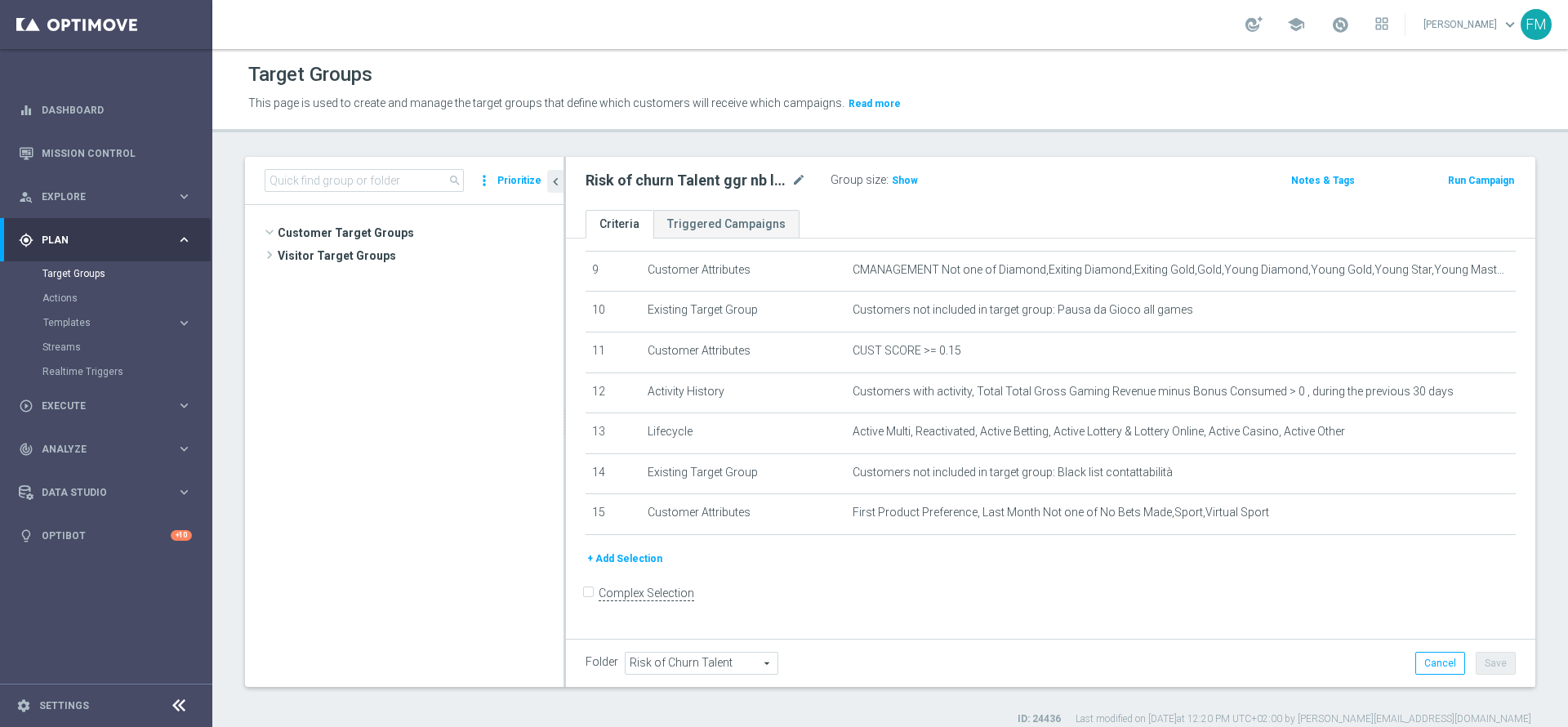
scroll to position [439, 0]
click at [406, 182] on input at bounding box center [364, 181] width 199 height 23
paste input "Churn 0-12M Talent ggr nb > 300 1st NO Sport"
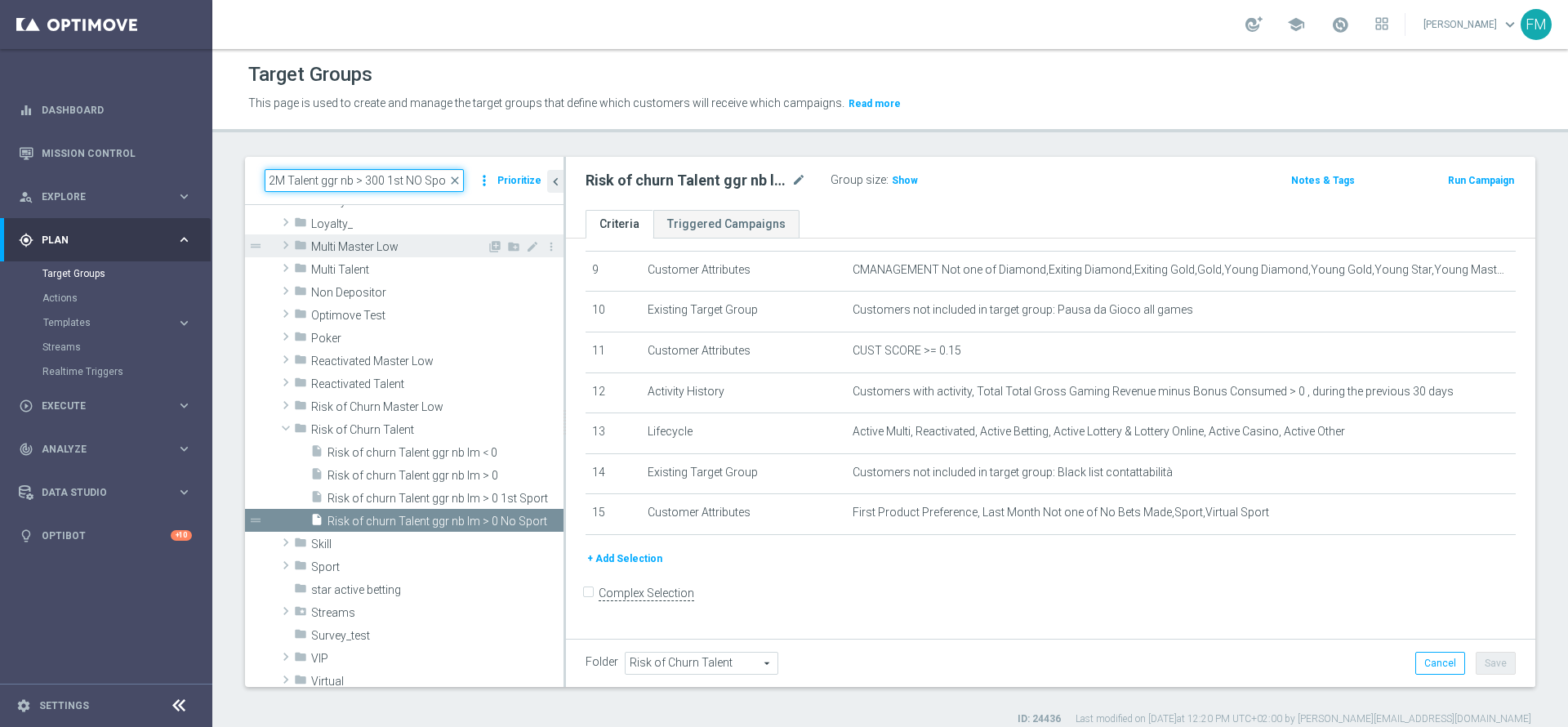
scroll to position [0, 0]
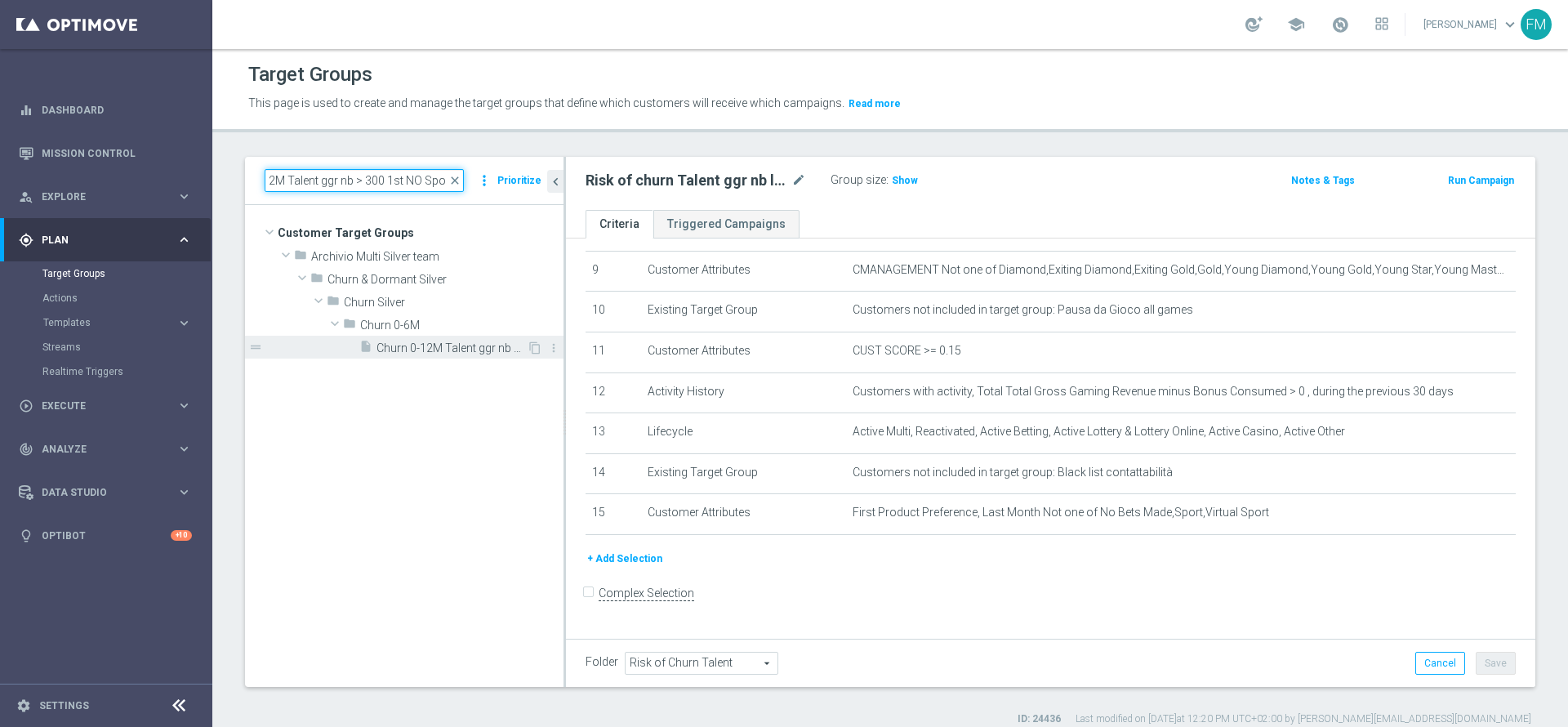
type input "Churn 0-12M Talent ggr nb > 300 1st NO Sport"
click at [421, 337] on div "insert_drive_file Churn 0-12M Talent ggr nb > 300 1st NO Sport" at bounding box center [443, 347] width 167 height 23
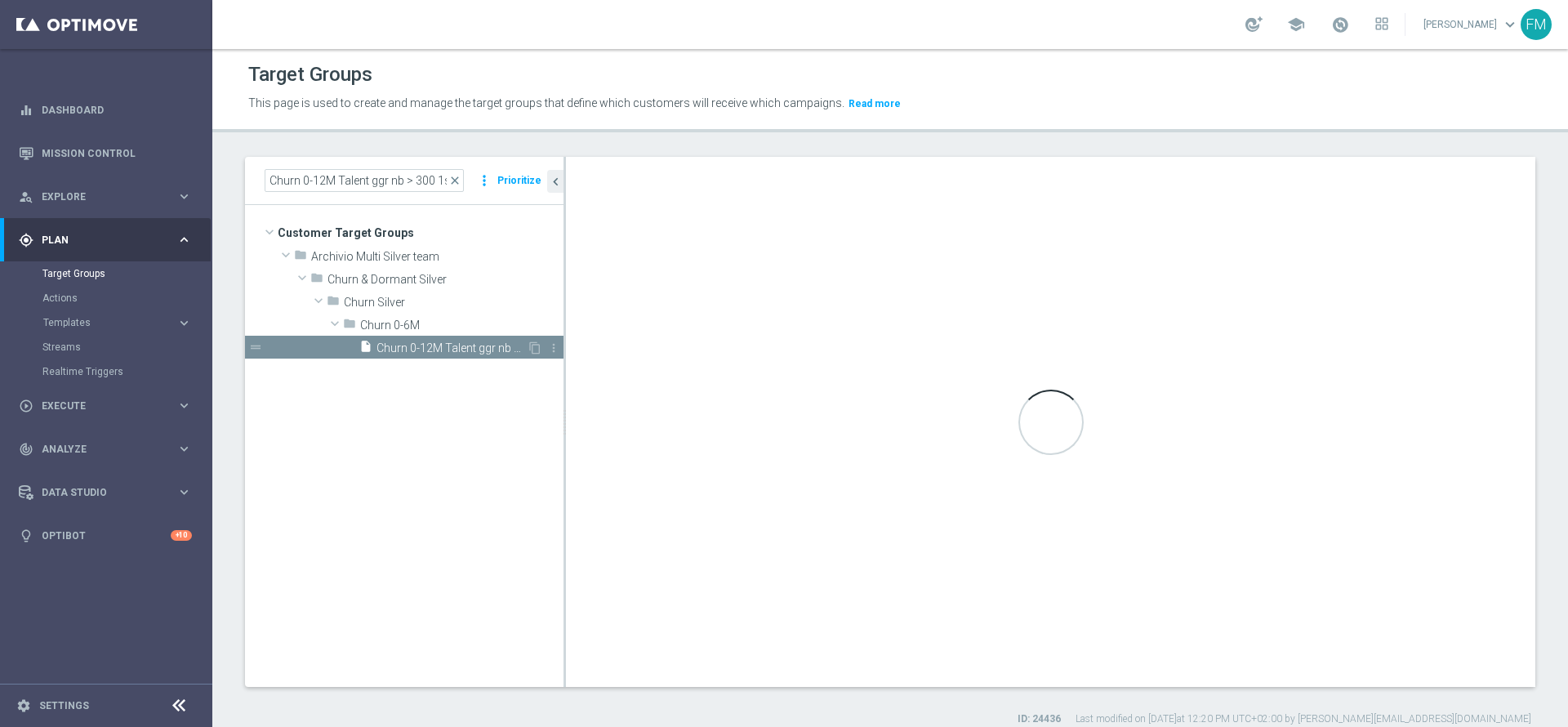
type input "Churn 0-6M"
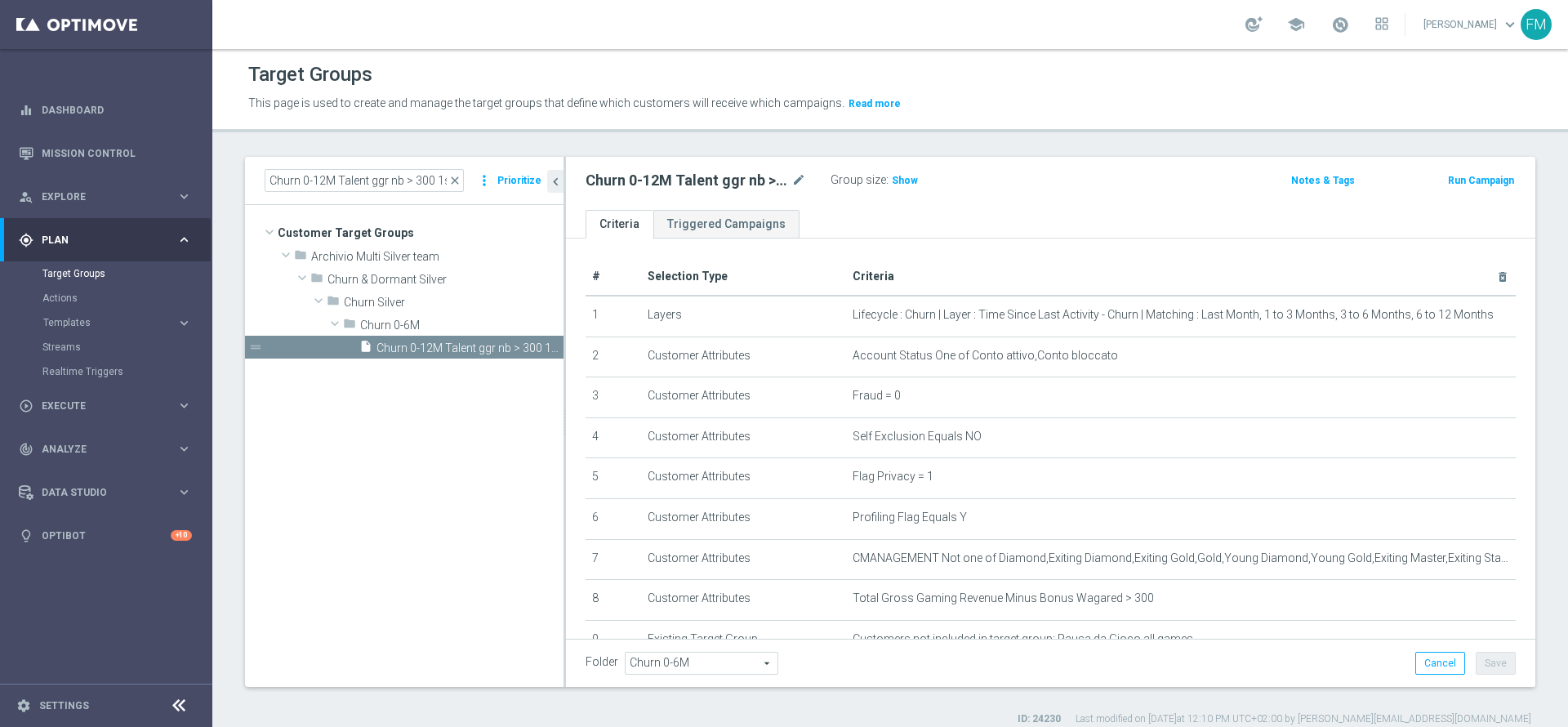
click at [1460, 182] on button "Run Campaign" at bounding box center [1481, 181] width 70 height 18
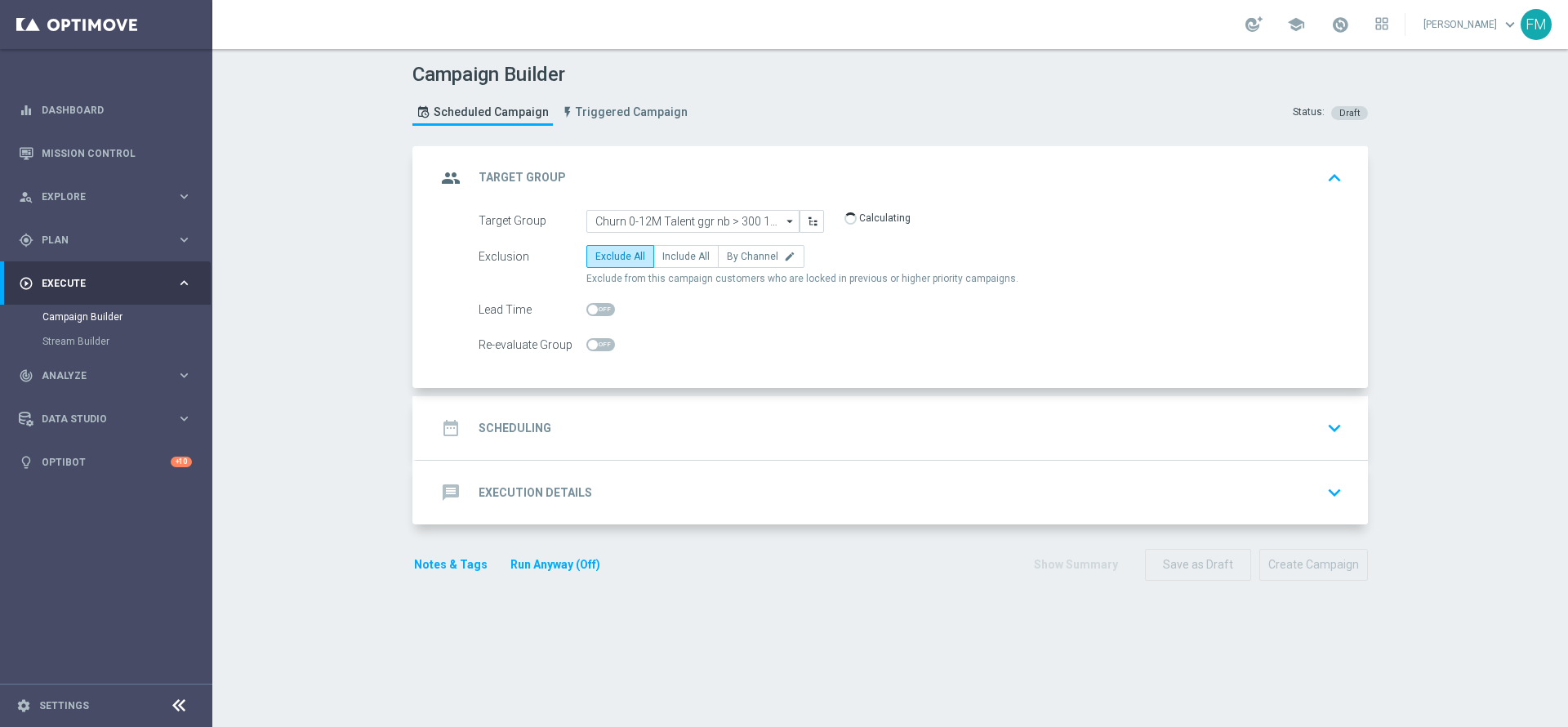
click at [790, 445] on div "date_range Scheduling keyboard_arrow_down" at bounding box center [892, 427] width 951 height 63
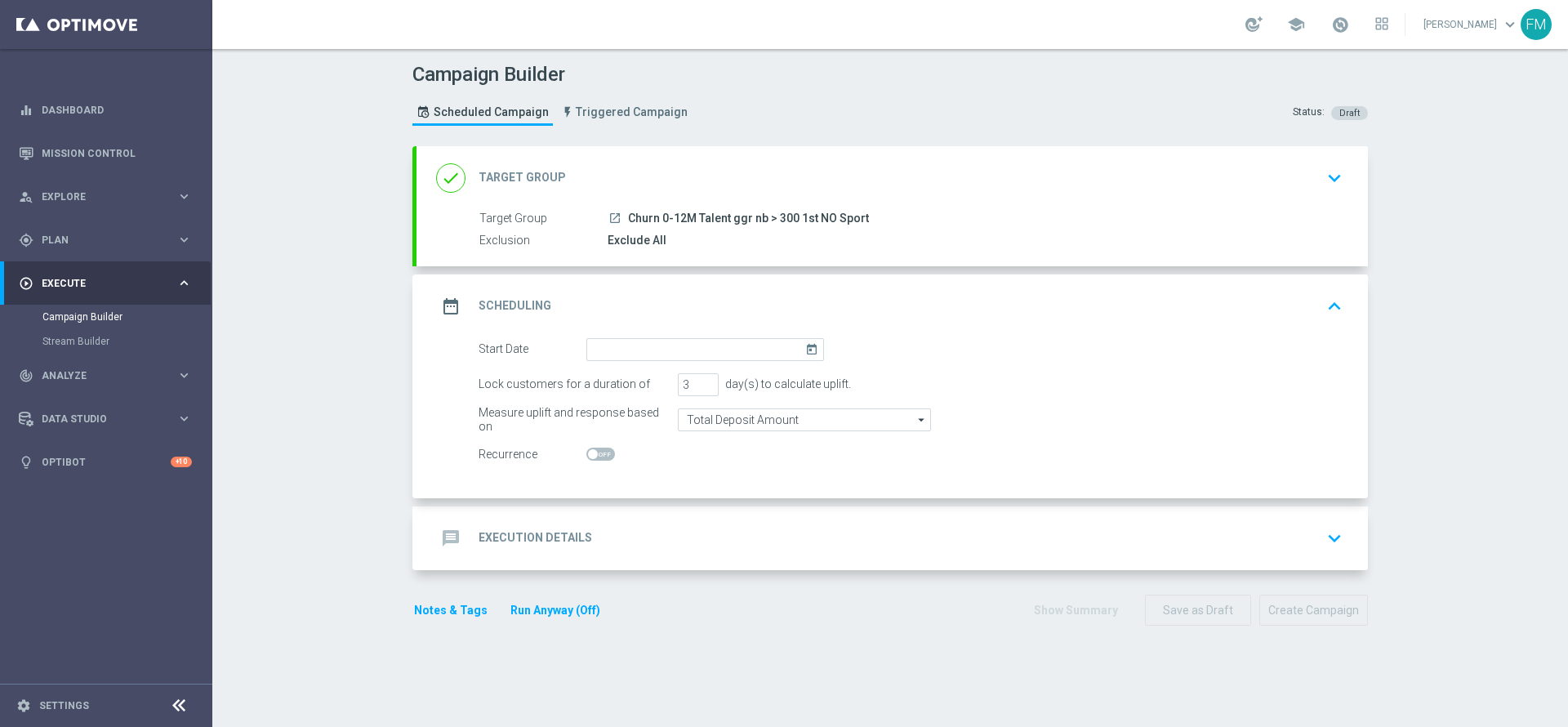
click at [809, 352] on icon "today" at bounding box center [814, 347] width 19 height 18
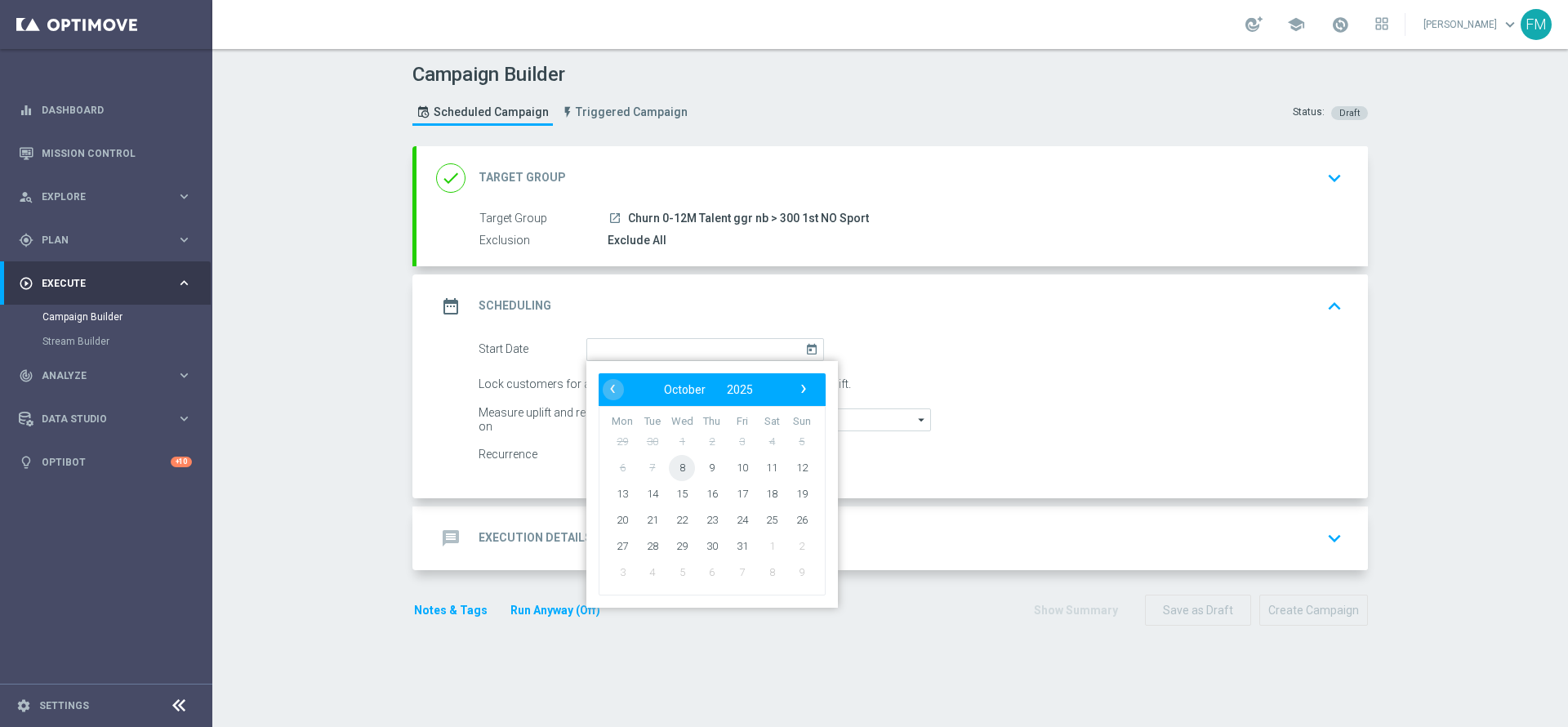
click at [669, 471] on span "8" at bounding box center [682, 467] width 26 height 26
type input "08 Oct 2025"
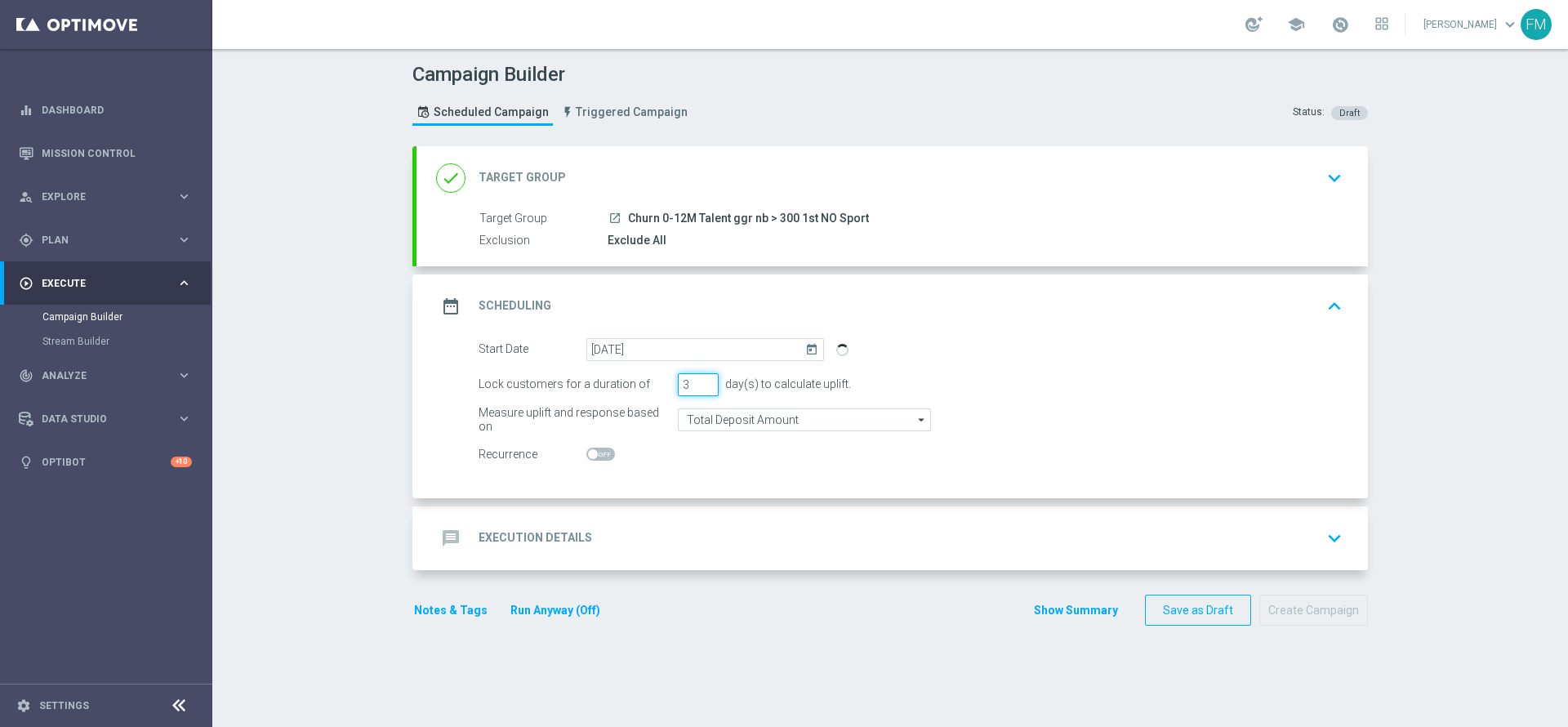
click at [702, 375] on input "3" at bounding box center [698, 384] width 41 height 23
click at [702, 382] on input "4" at bounding box center [698, 384] width 41 height 23
type input "5"
click at [702, 382] on input "5" at bounding box center [698, 384] width 41 height 23
click at [739, 427] on input "Total Deposit Amount" at bounding box center [804, 419] width 253 height 23
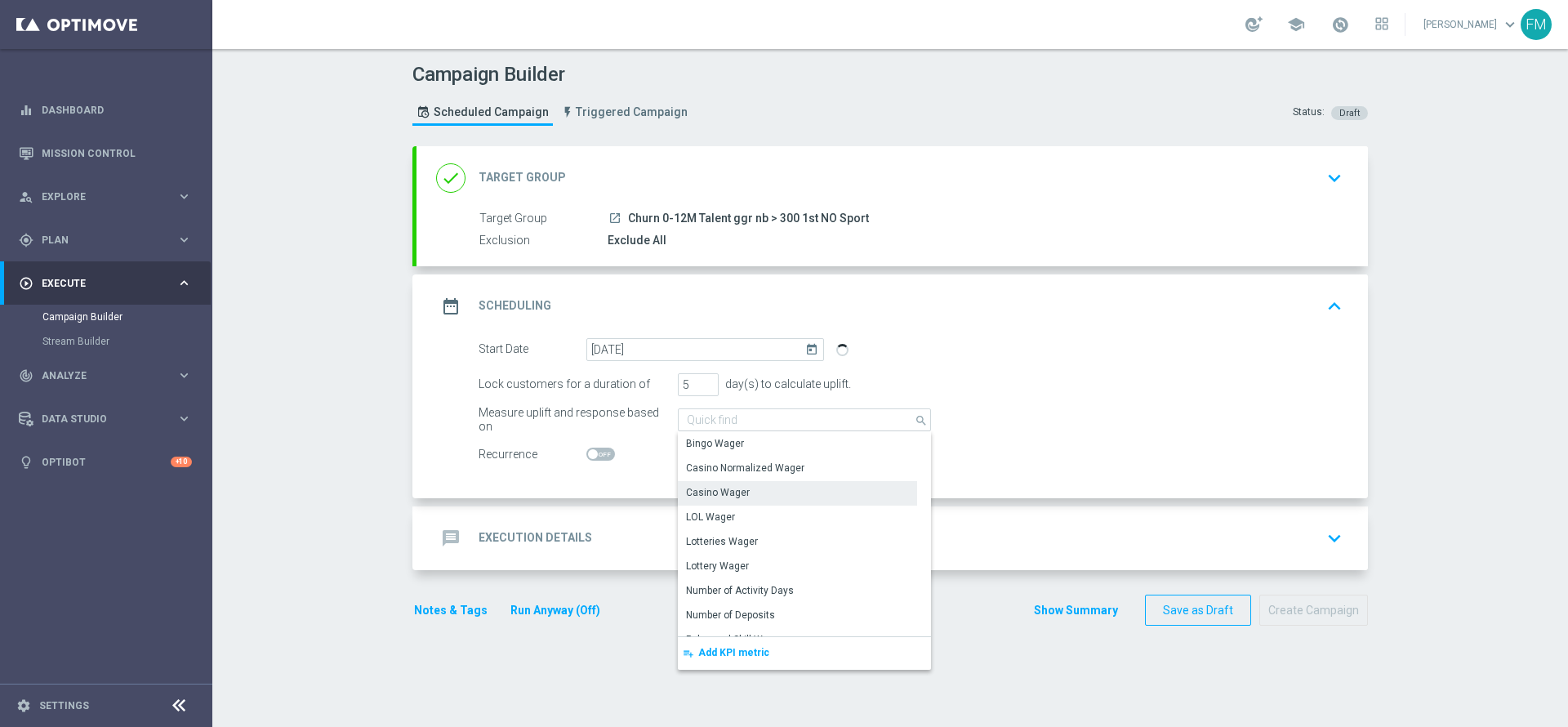
click at [730, 487] on div "Casino Wager" at bounding box center [717, 492] width 63 height 15
type input "Casino Wager"
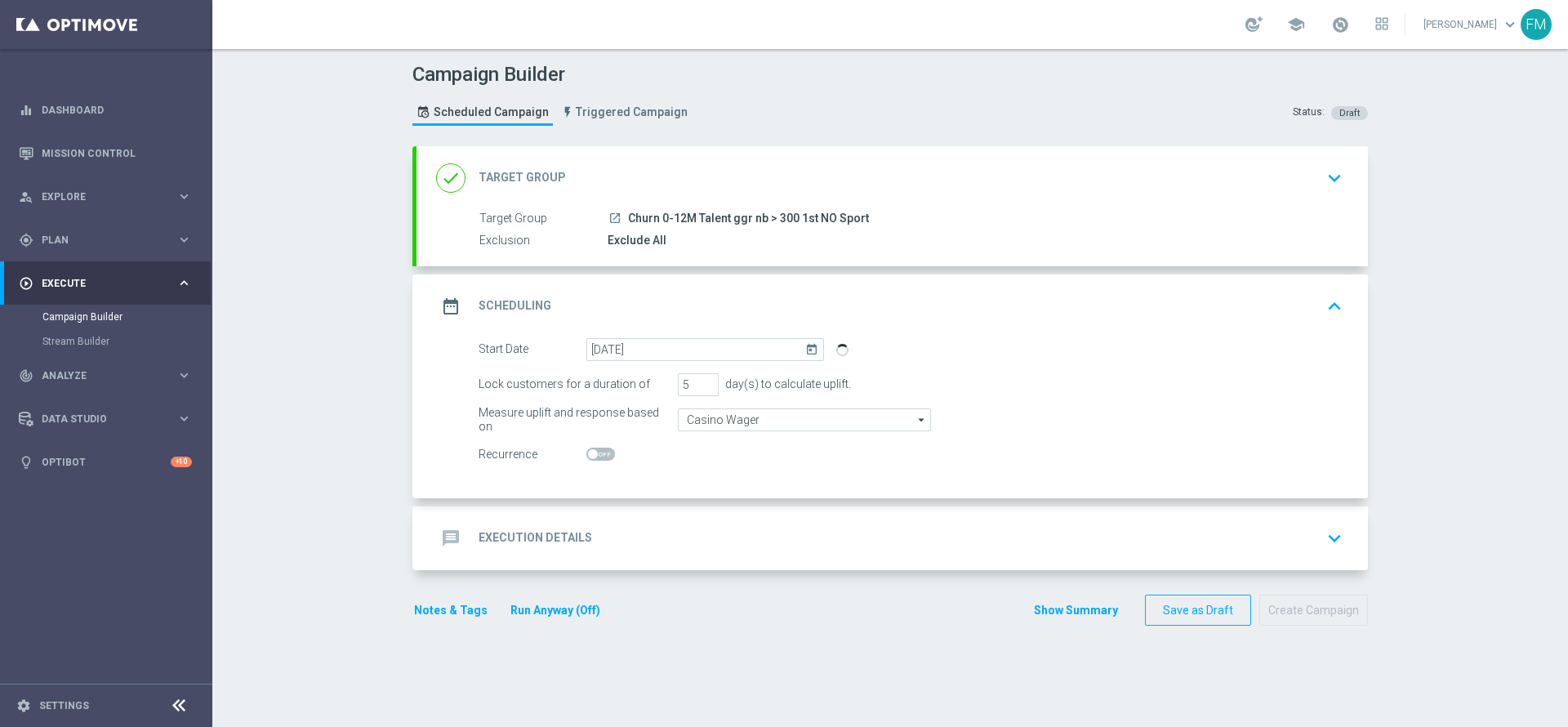
click at [727, 556] on div "message Execution Details keyboard_arrow_down" at bounding box center [892, 538] width 951 height 63
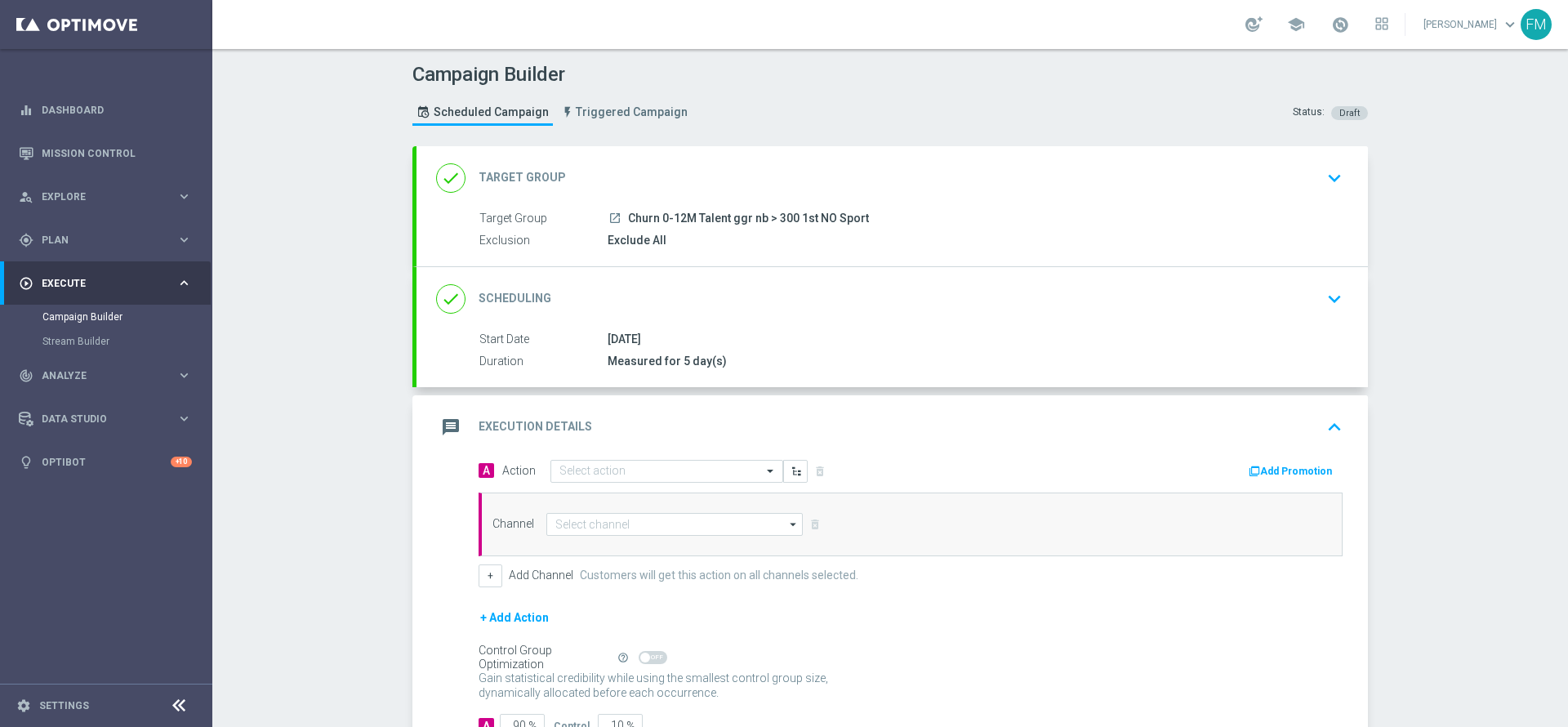
scroll to position [118, 0]
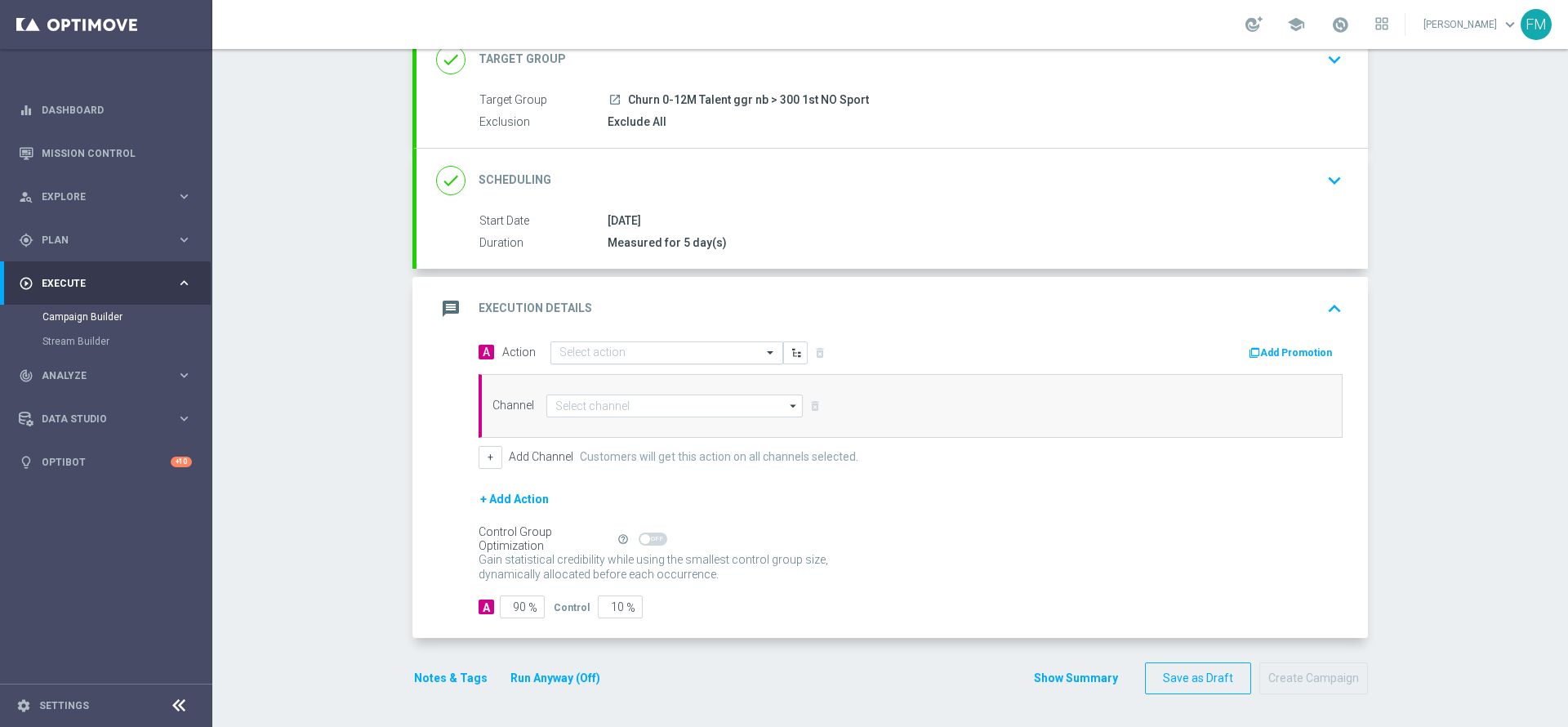
click at [674, 359] on input "text" at bounding box center [650, 353] width 182 height 14
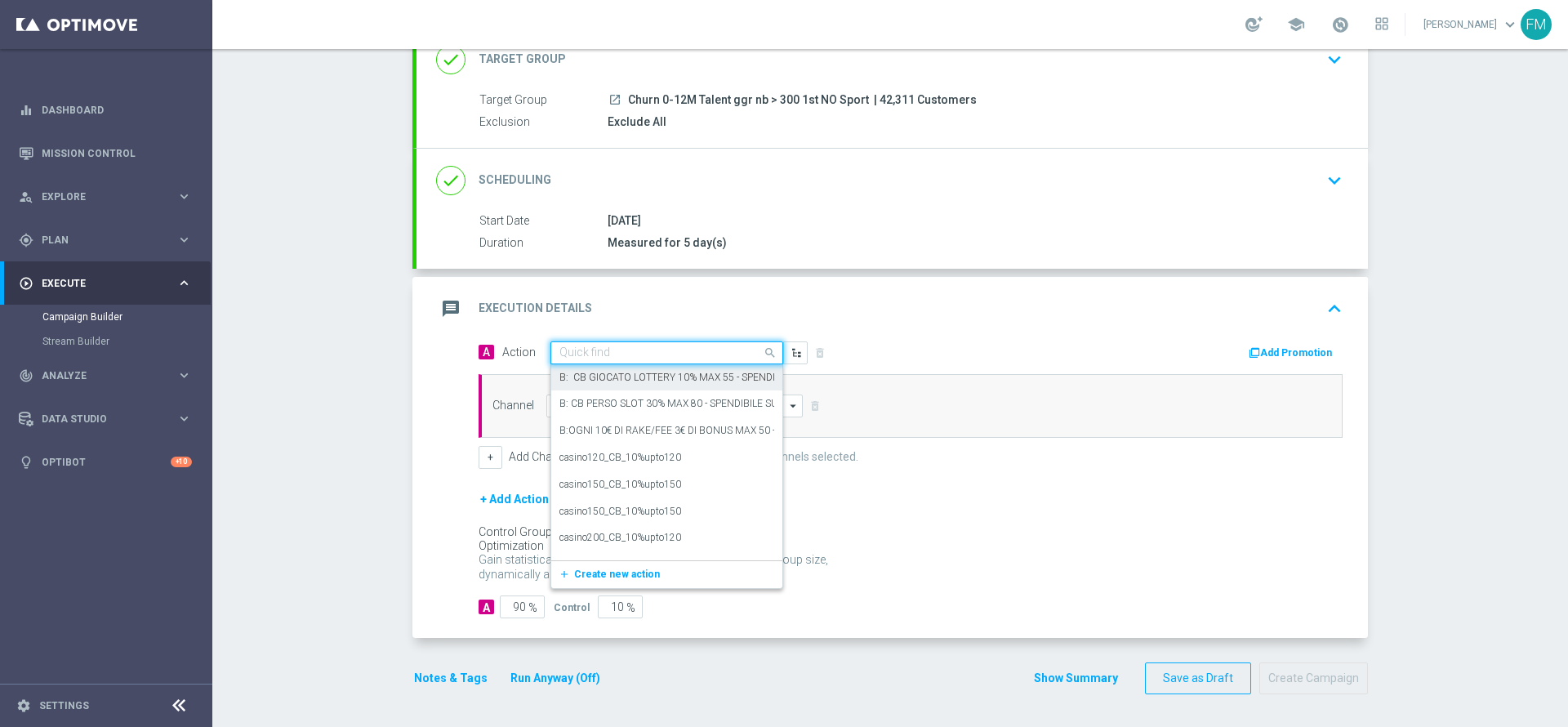
paste input "BF 3€ SLOT GEV"
type input "BF 3€ SLOT GEV"
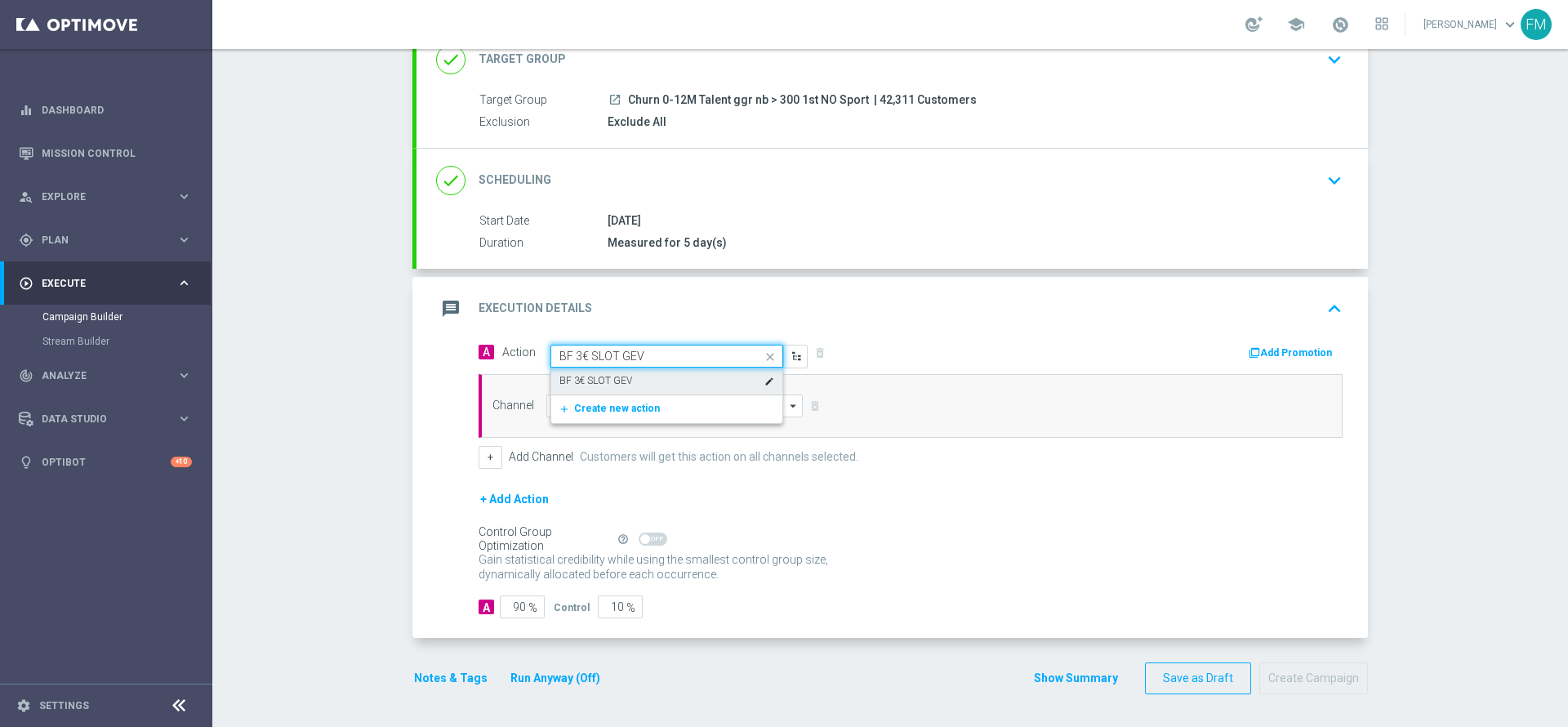
click at [674, 379] on div "BF 3€ SLOT GEV edit" at bounding box center [667, 381] width 215 height 27
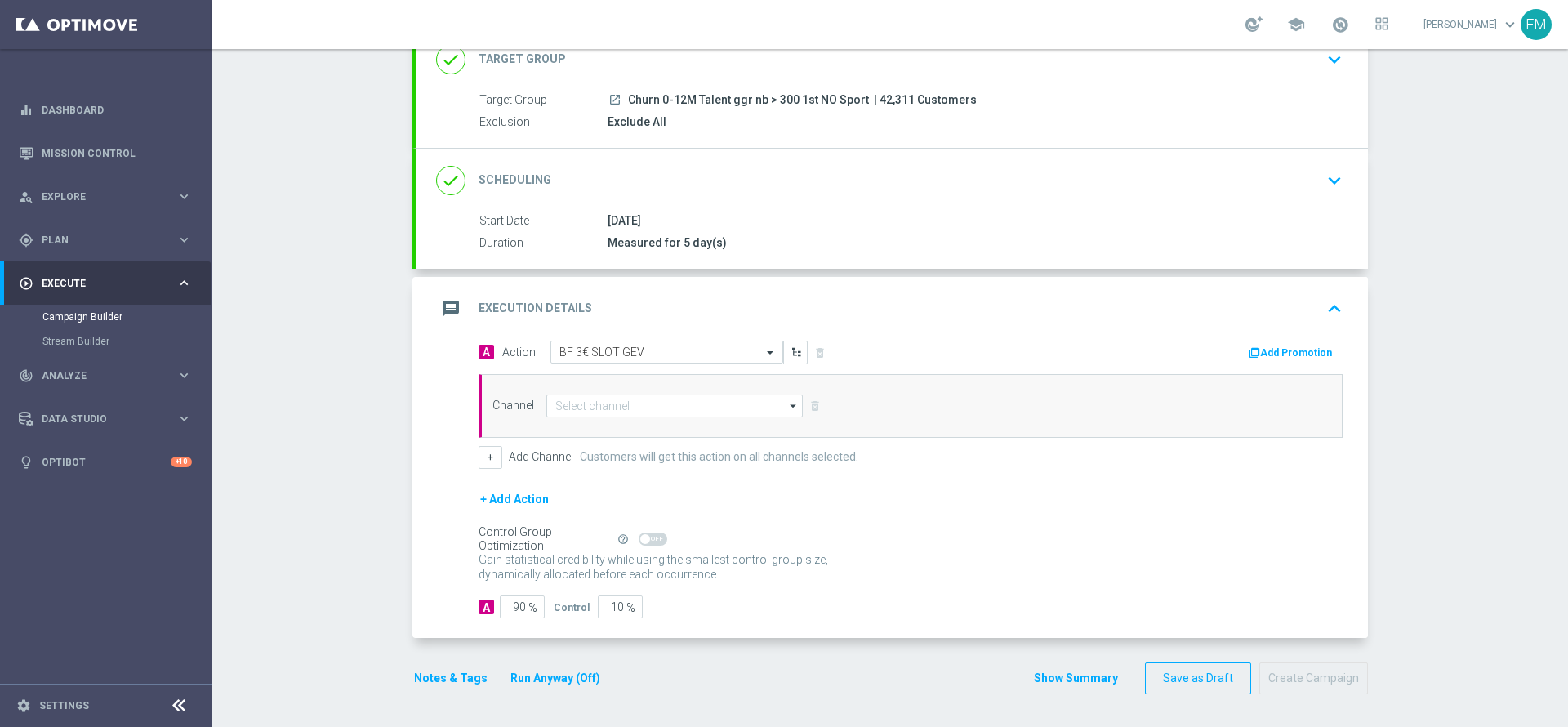
click at [654, 385] on div "Channel arrow_drop_down Drag here to set row groups Drag here to set column lab…" at bounding box center [910, 405] width 864 height 63
click at [643, 399] on input at bounding box center [674, 406] width 256 height 23
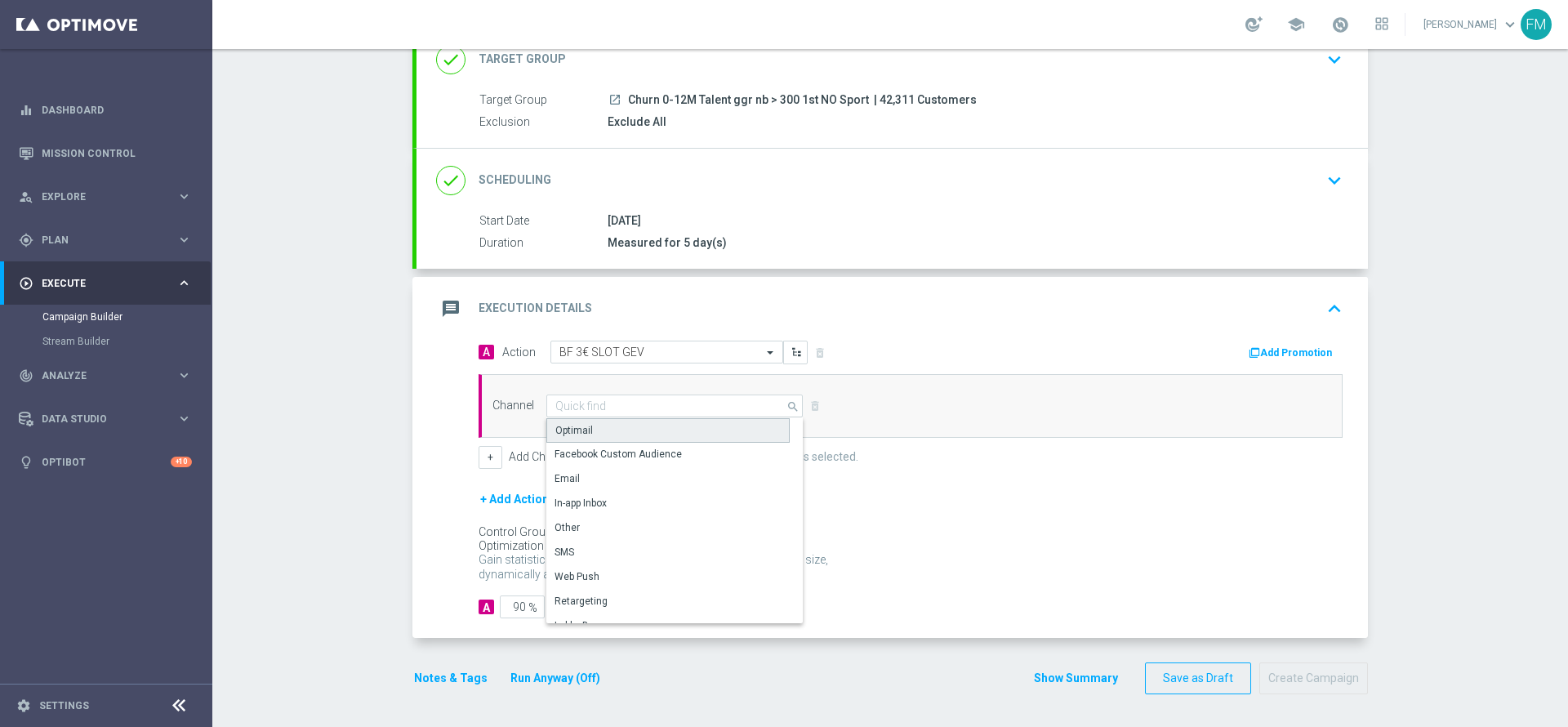
click at [631, 433] on div "Optimail" at bounding box center [668, 430] width 243 height 25
type input "Optimail"
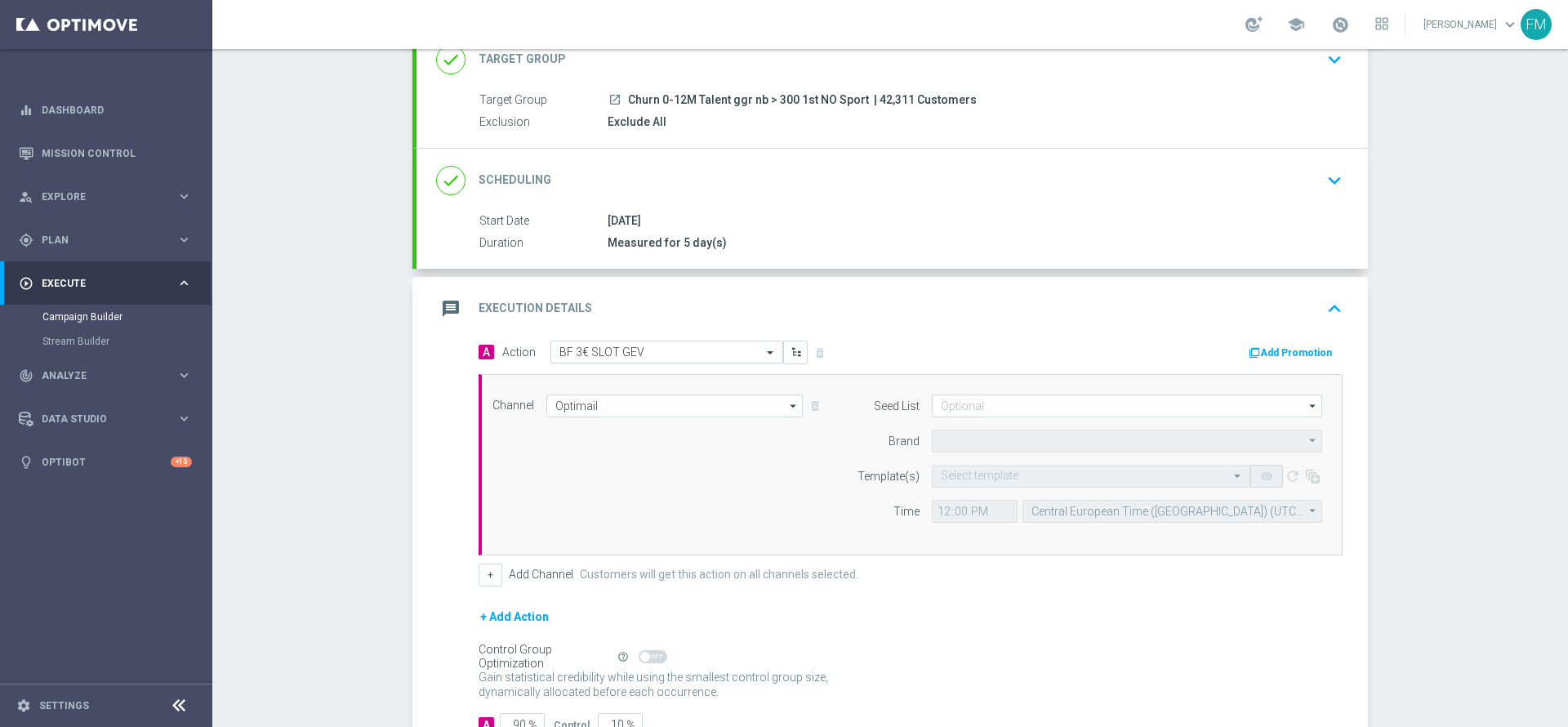
type input "Sisal Marketing"
click at [1265, 360] on button "Add Promotion" at bounding box center [1292, 352] width 91 height 18
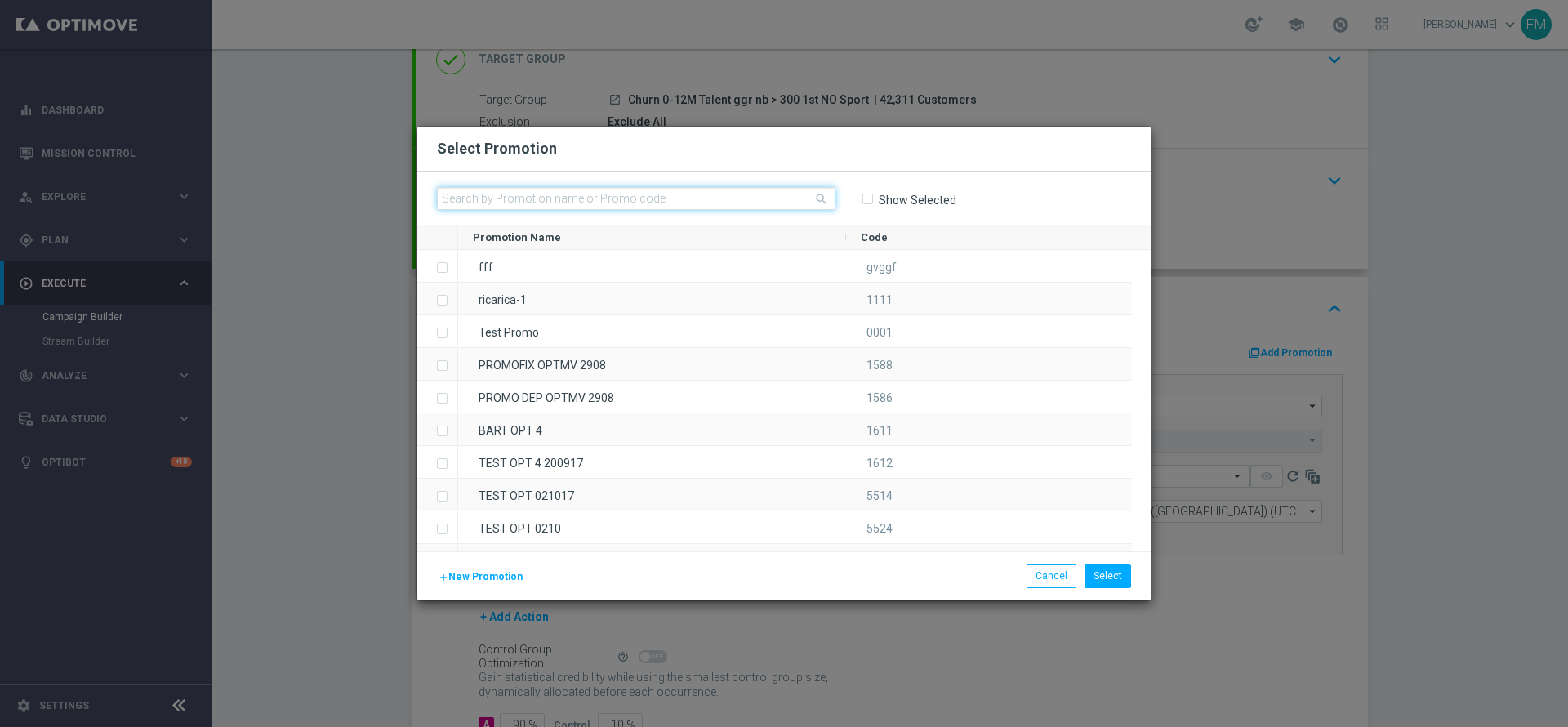
click at [720, 193] on input "text" at bounding box center [636, 198] width 398 height 23
paste input "240367"
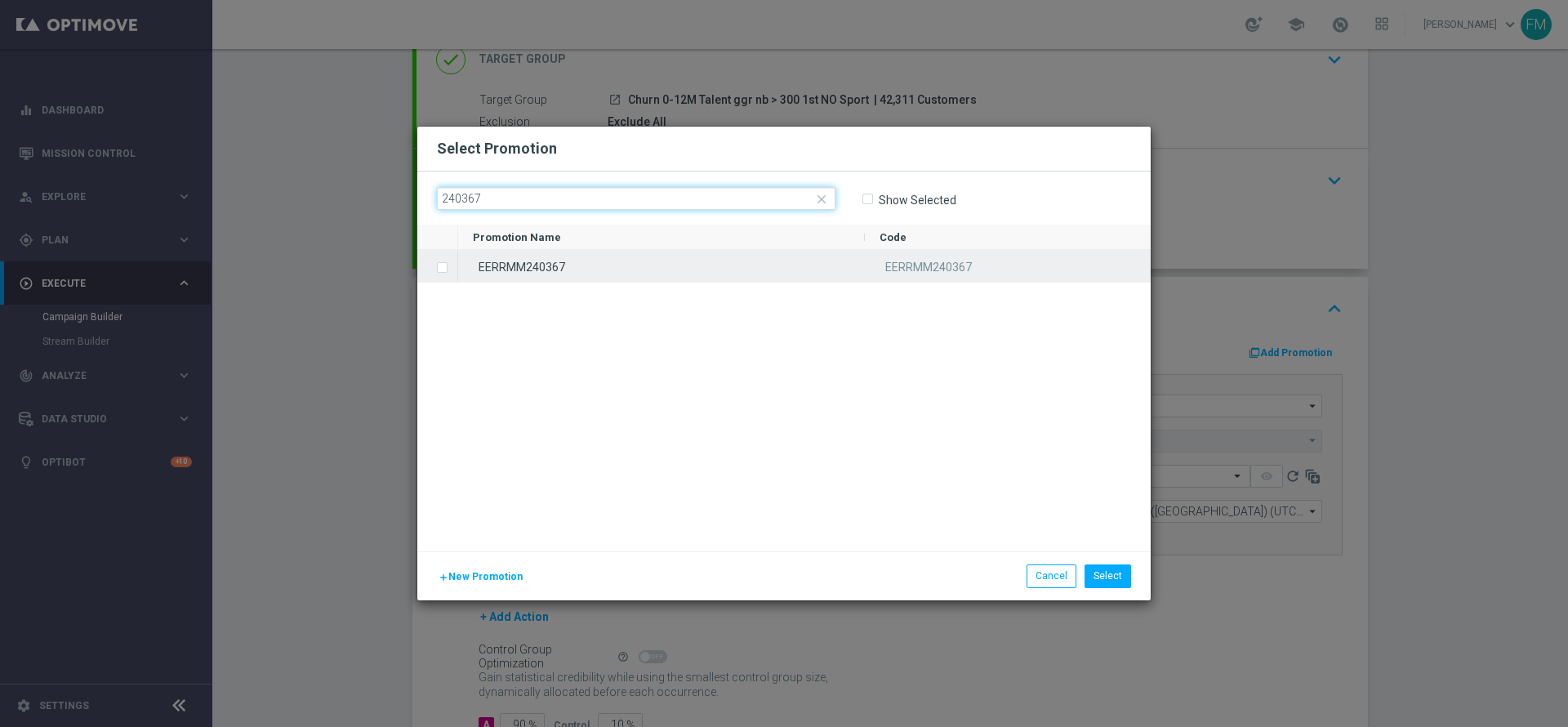
type input "240367"
click at [664, 258] on div "EERRMM240367" at bounding box center [661, 266] width 406 height 32
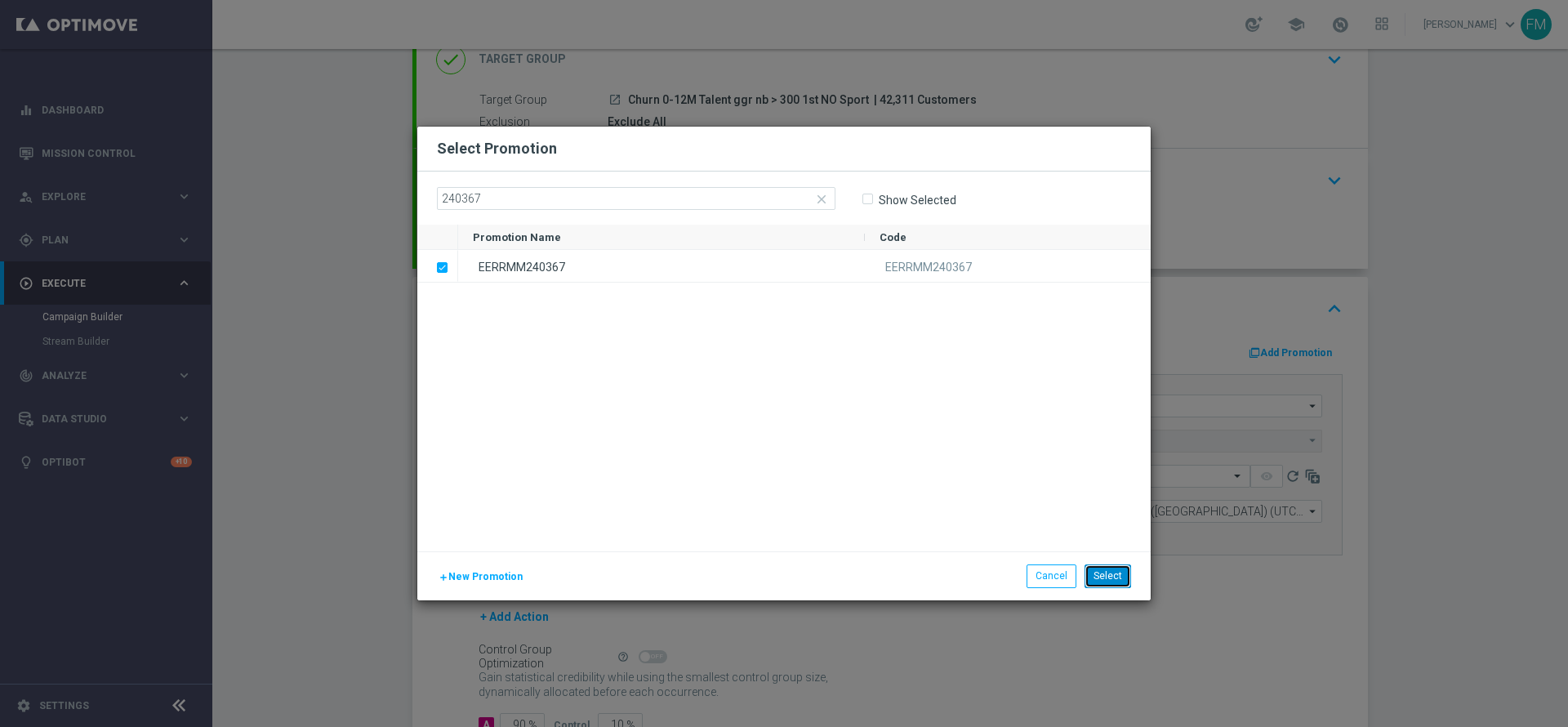
click at [1096, 585] on button "Select" at bounding box center [1107, 575] width 47 height 23
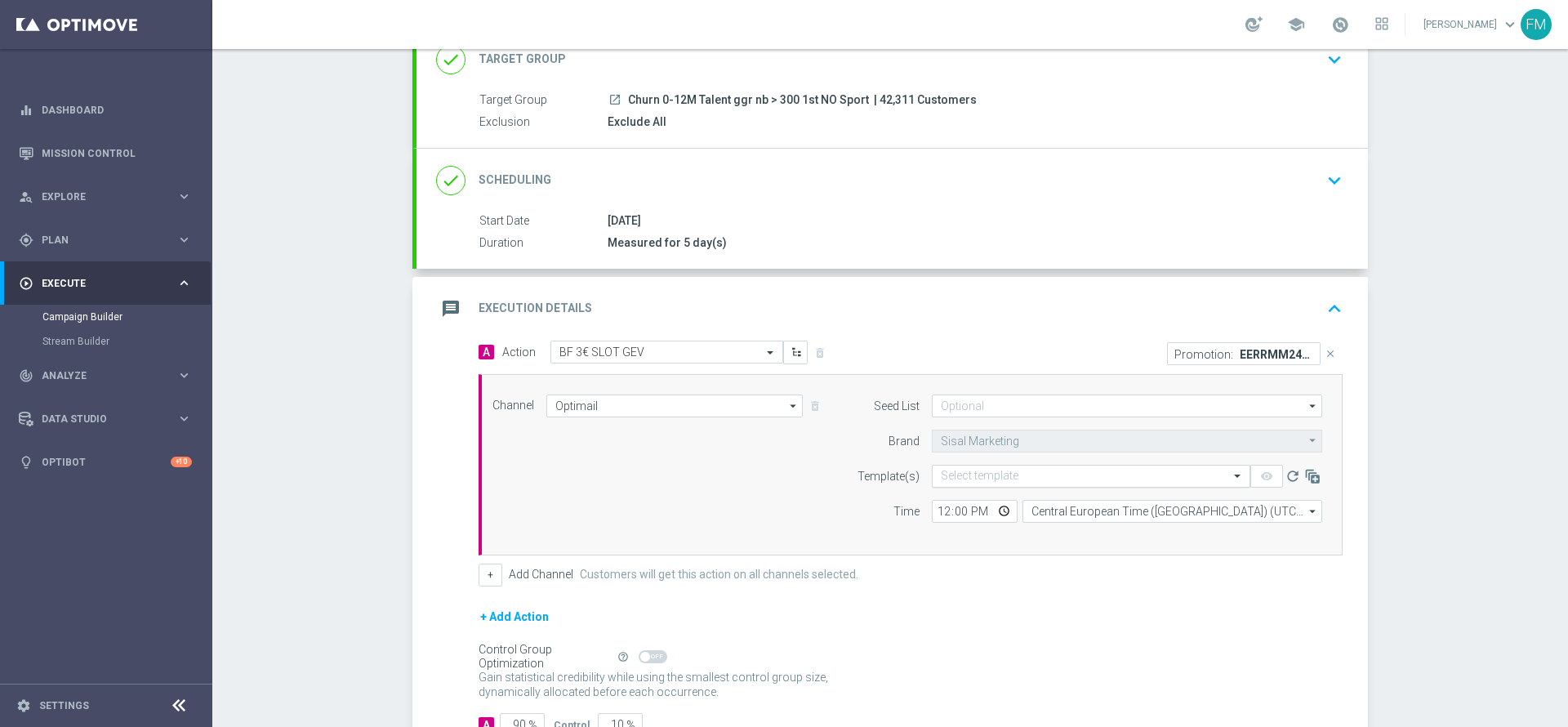
click at [1013, 474] on input "text" at bounding box center [1074, 477] width 268 height 14
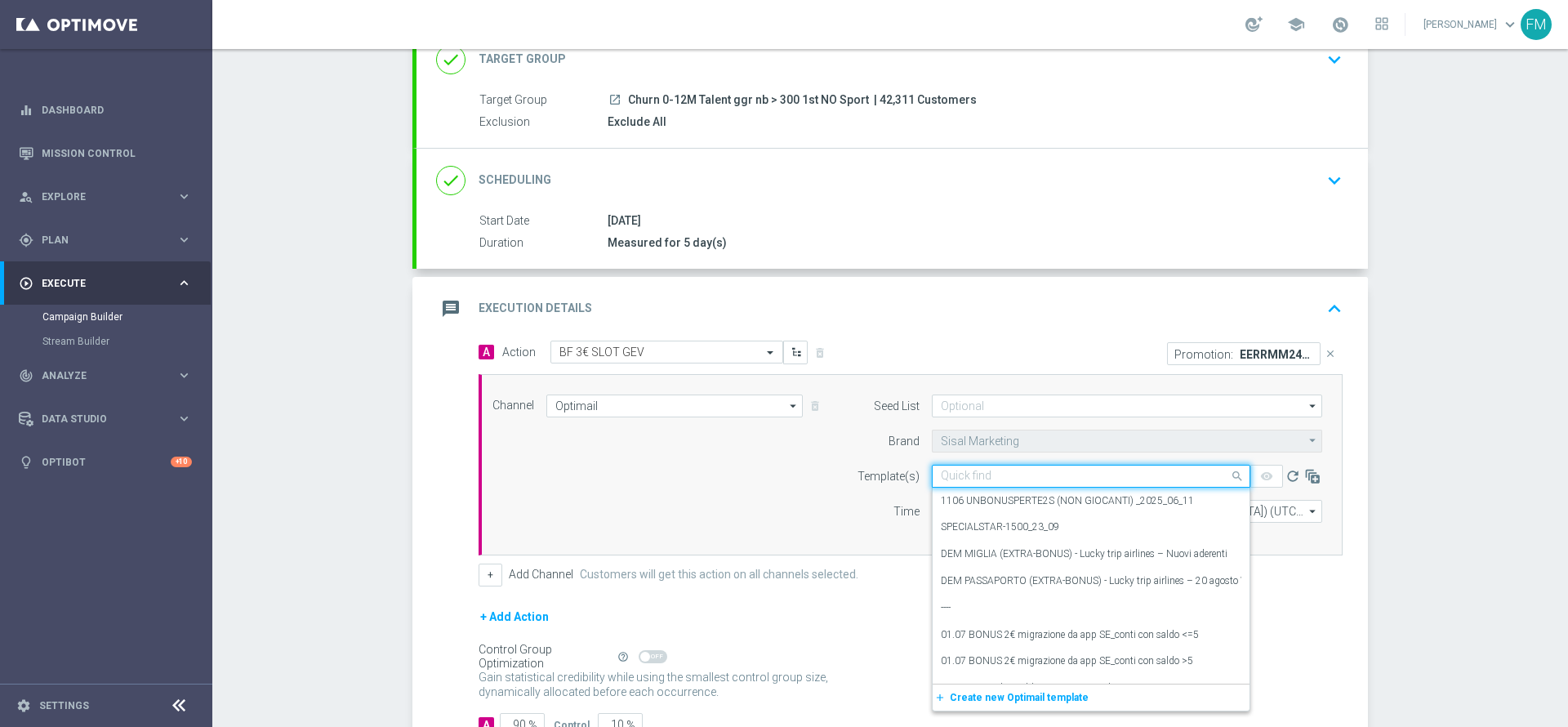
paste input "3BFSLOTGEV0810 - 2025-10- 08"
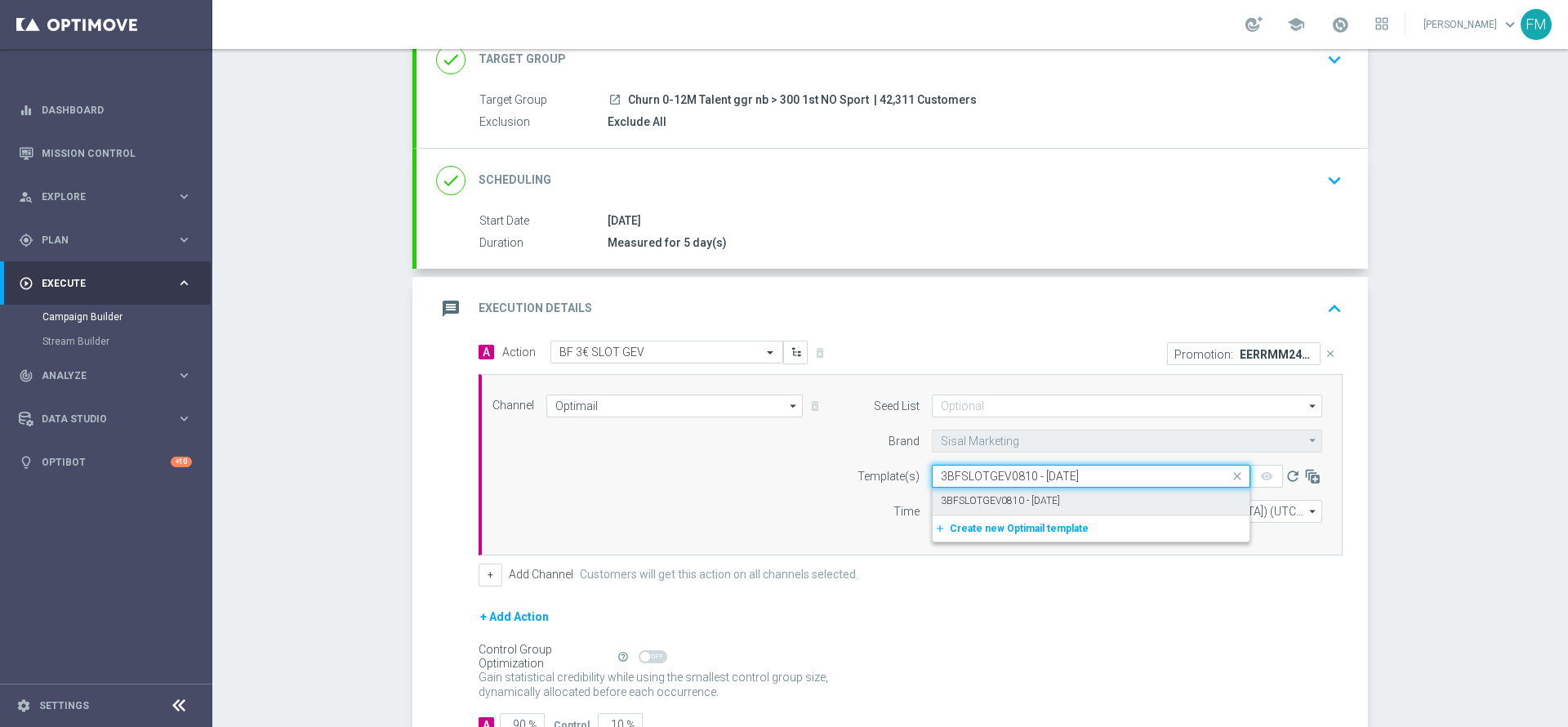
click at [1013, 501] on label "3BFSLOTGEV0810 - 2025-10- 08" at bounding box center [1000, 501] width 119 height 14
type input "3BFSLOTGEV0810 - 2025-10- 08"
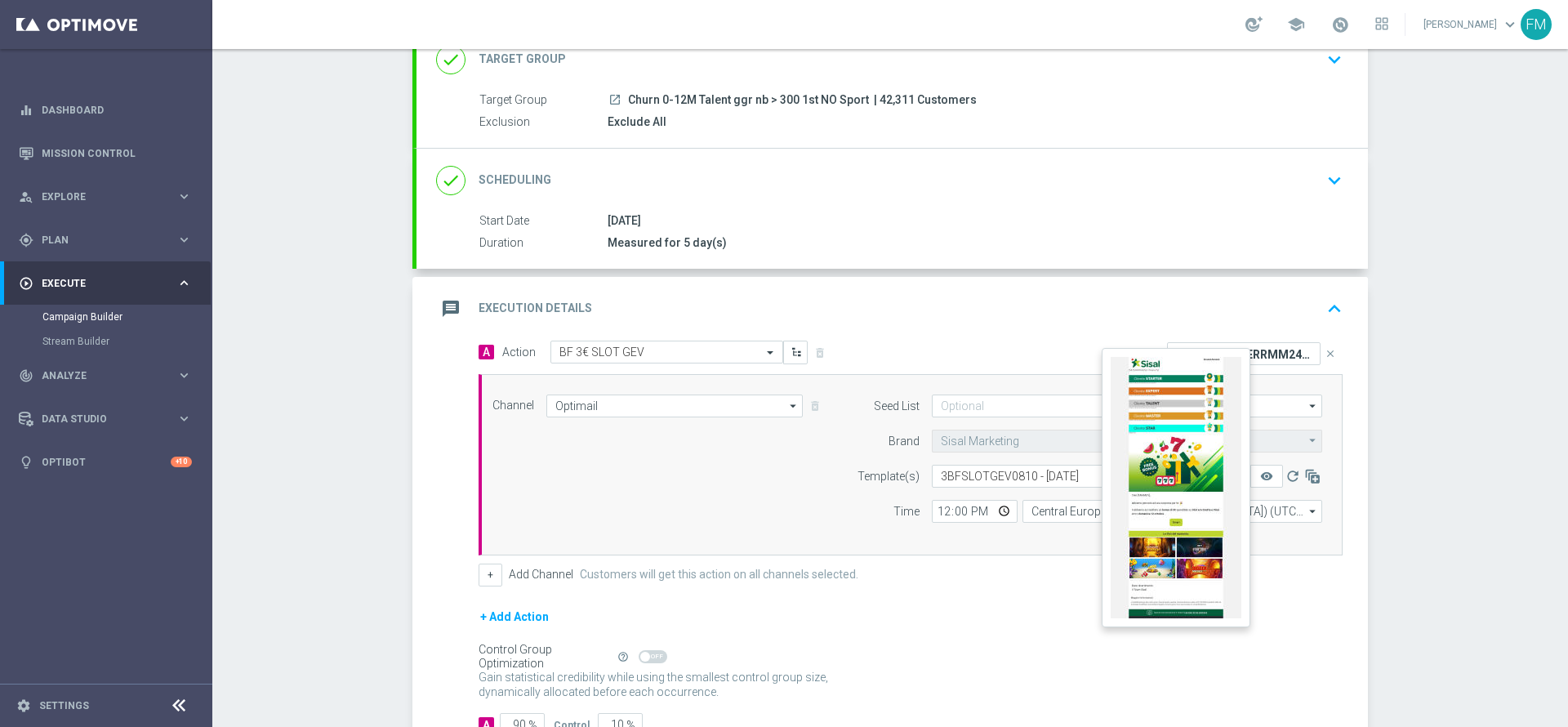
click at [1271, 473] on button "remove_red_eye" at bounding box center [1267, 476] width 33 height 23
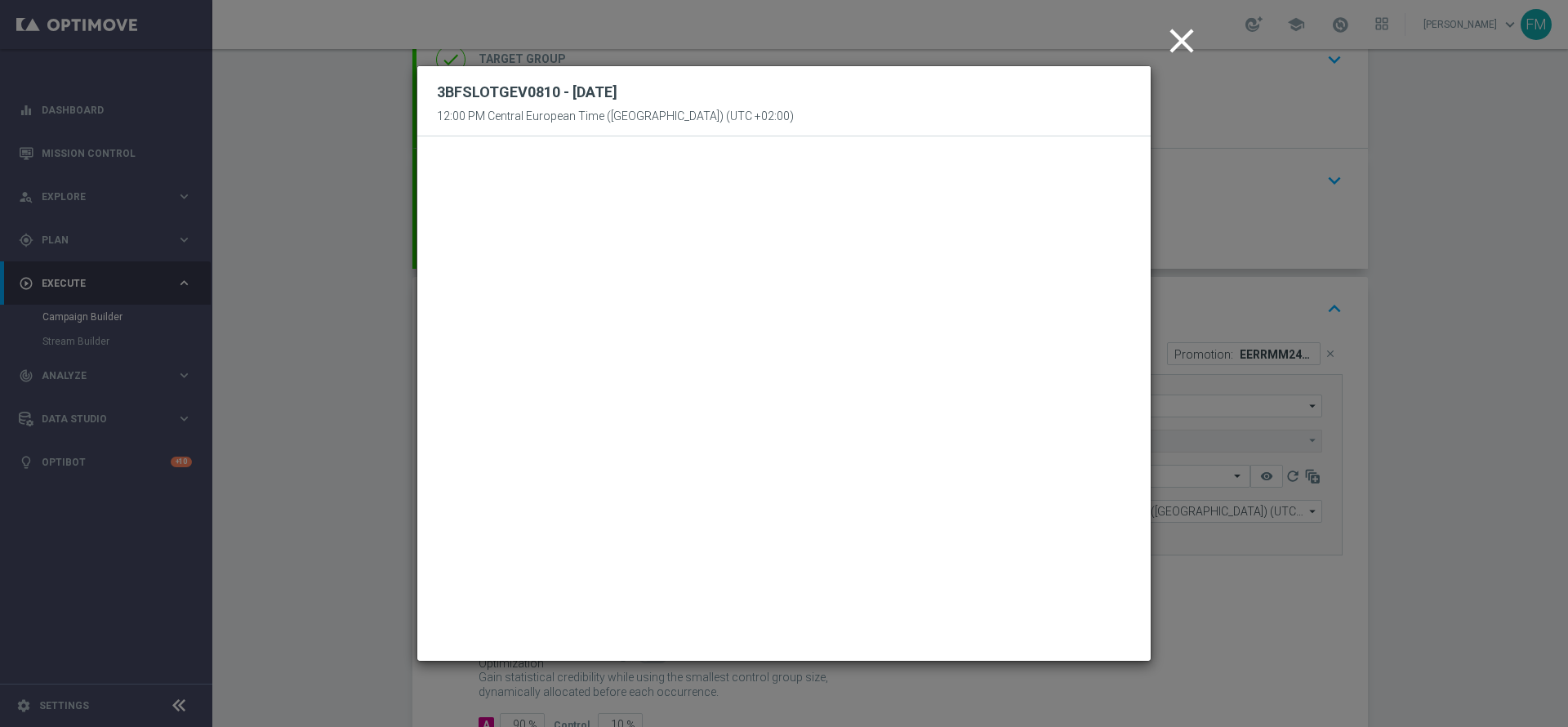
click at [1178, 43] on icon "close" at bounding box center [1182, 41] width 41 height 41
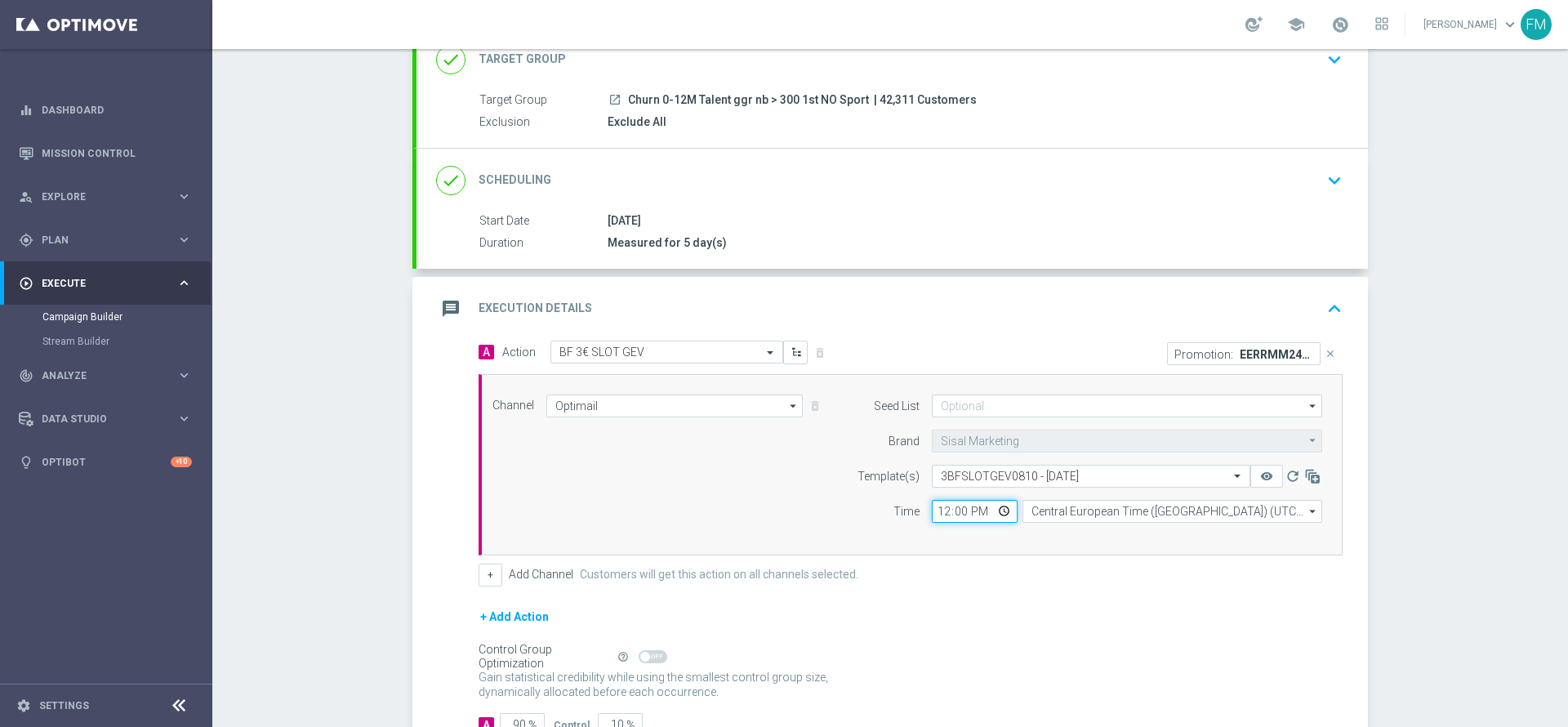
click at [935, 516] on input "12:00" at bounding box center [974, 511] width 85 height 23
type input "19:00"
click at [977, 674] on div "Gain statistical credibility while using the smallest control group size, dynam…" at bounding box center [910, 685] width 864 height 39
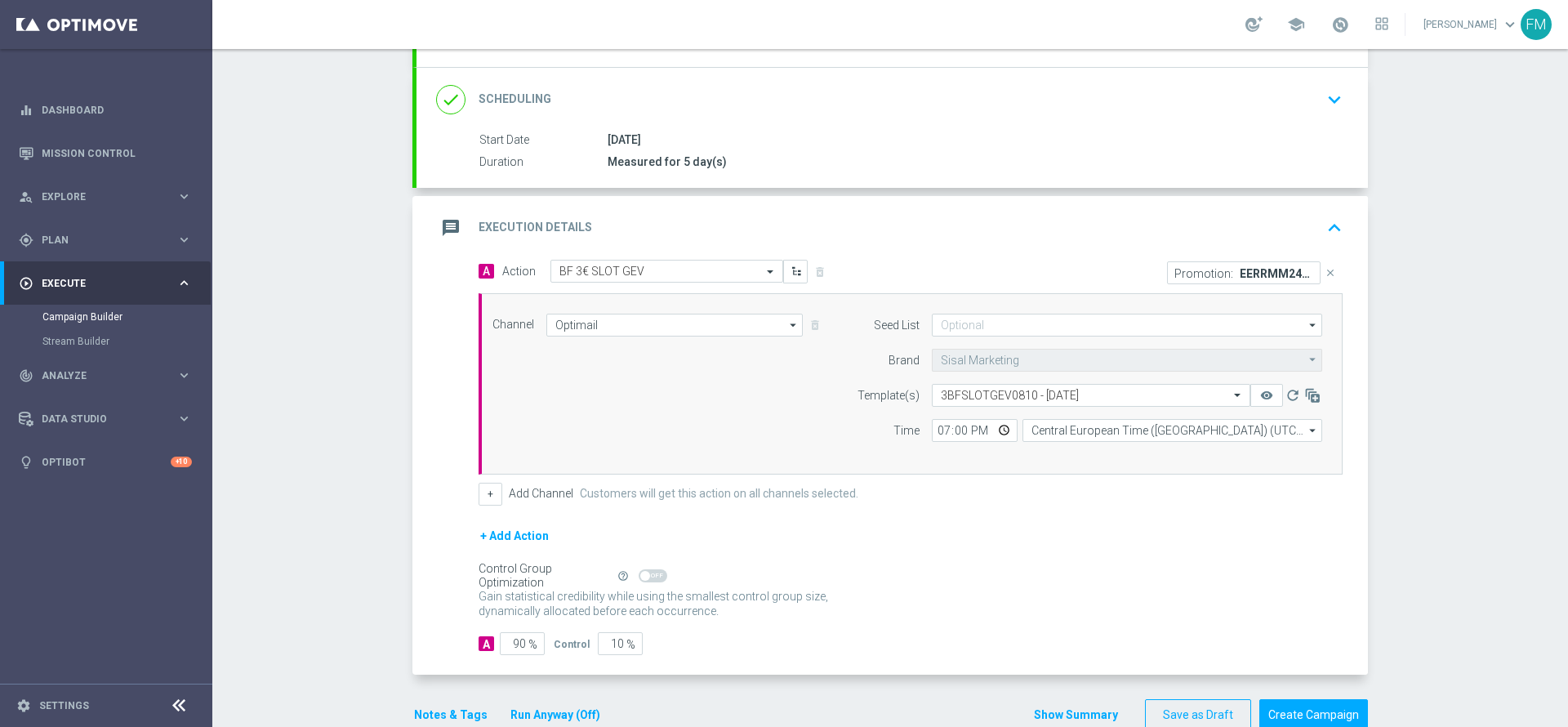
scroll to position [236, 0]
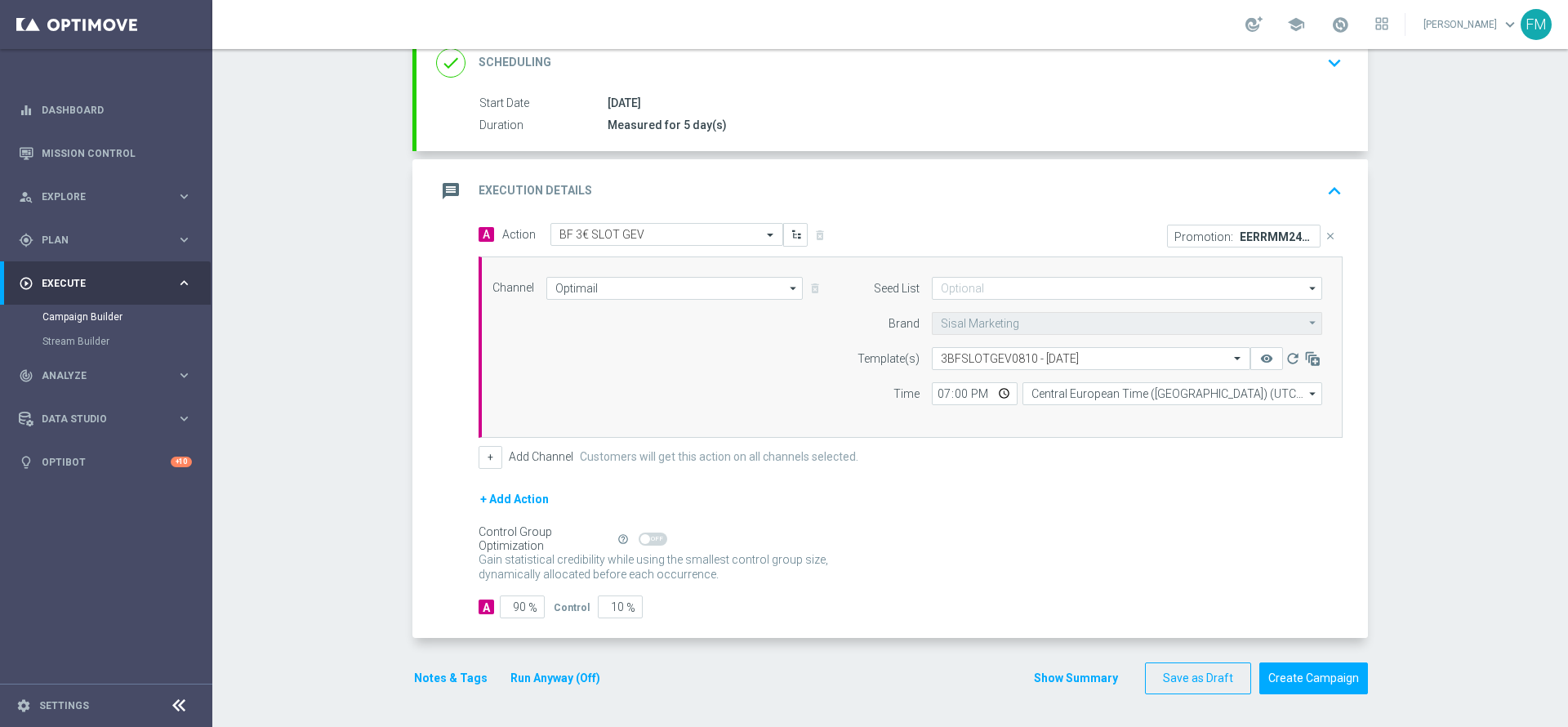
click at [412, 675] on button "Notes & Tags" at bounding box center [450, 678] width 77 height 20
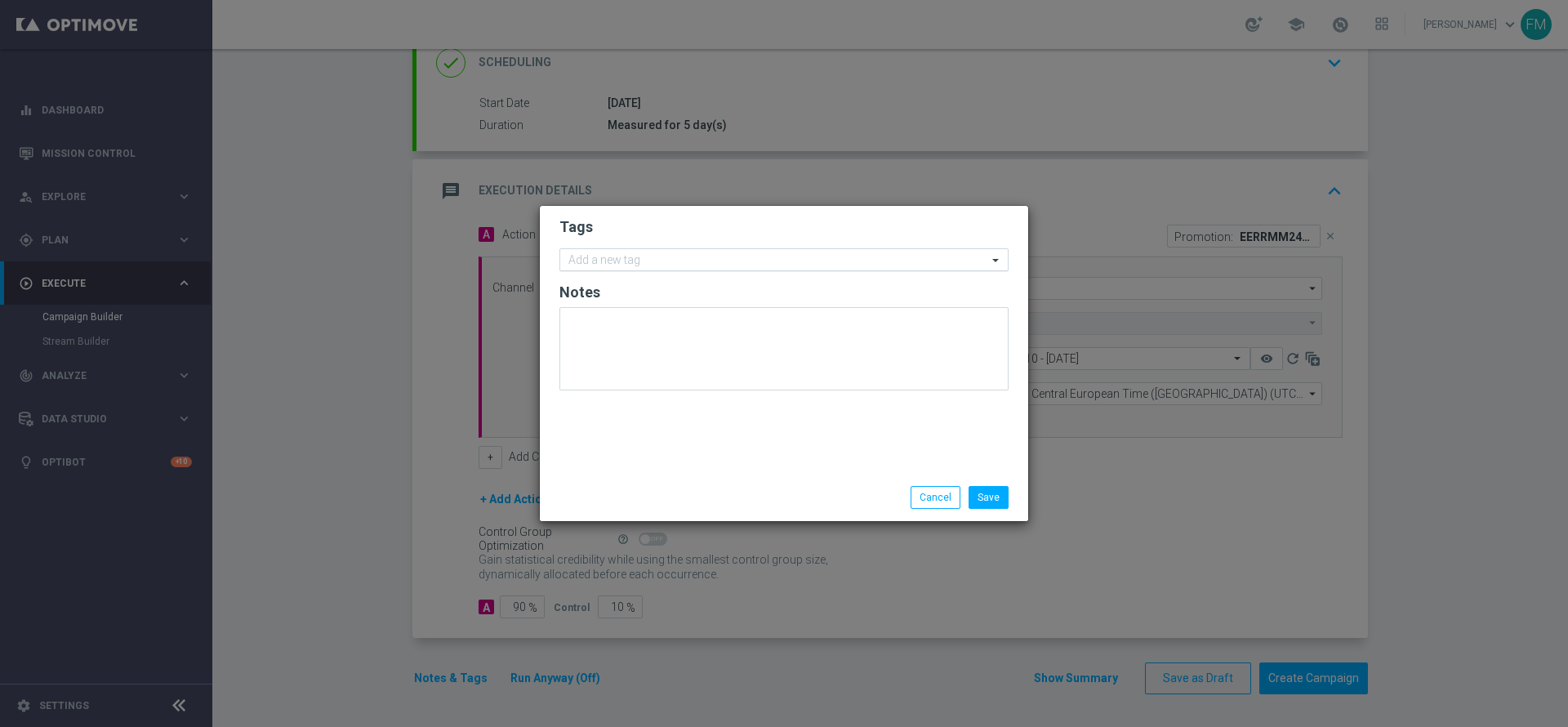
click at [628, 255] on input "text" at bounding box center [777, 261] width 419 height 14
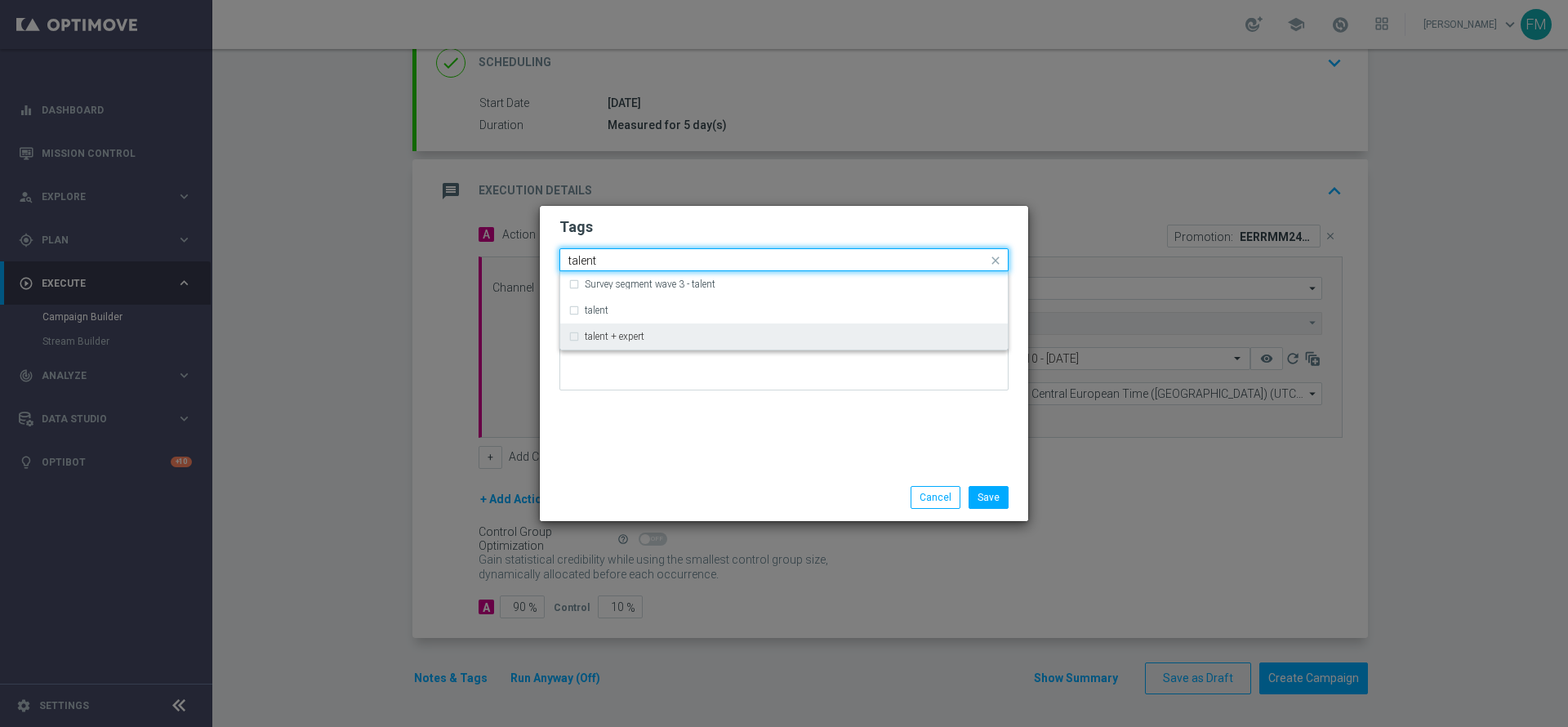
click at [623, 323] on div "talent + expert" at bounding box center [784, 337] width 431 height 26
type input "talent"
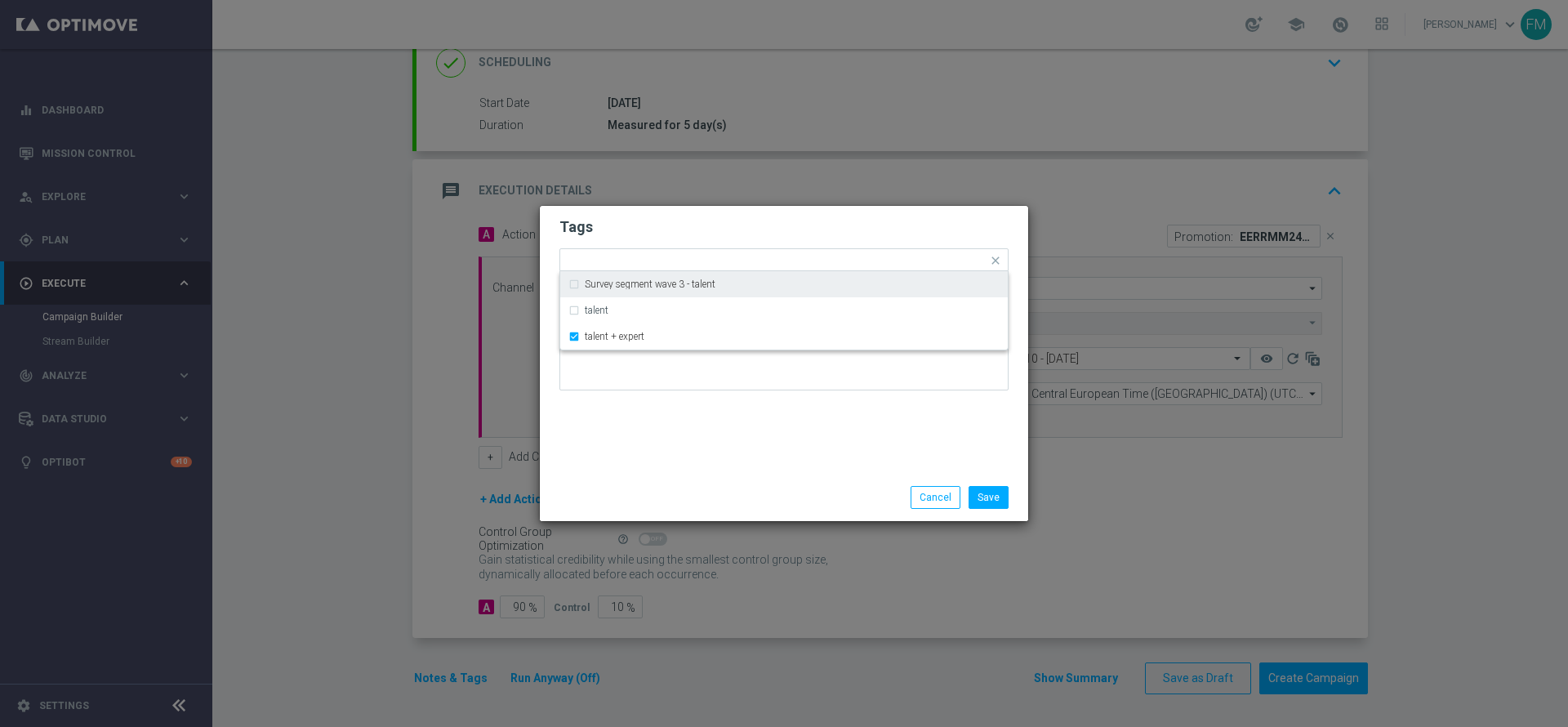
click at [706, 246] on form "Tags Quick find × talent + expert Survey segment wave 3 - talent talent talent …" at bounding box center [784, 308] width 450 height 189
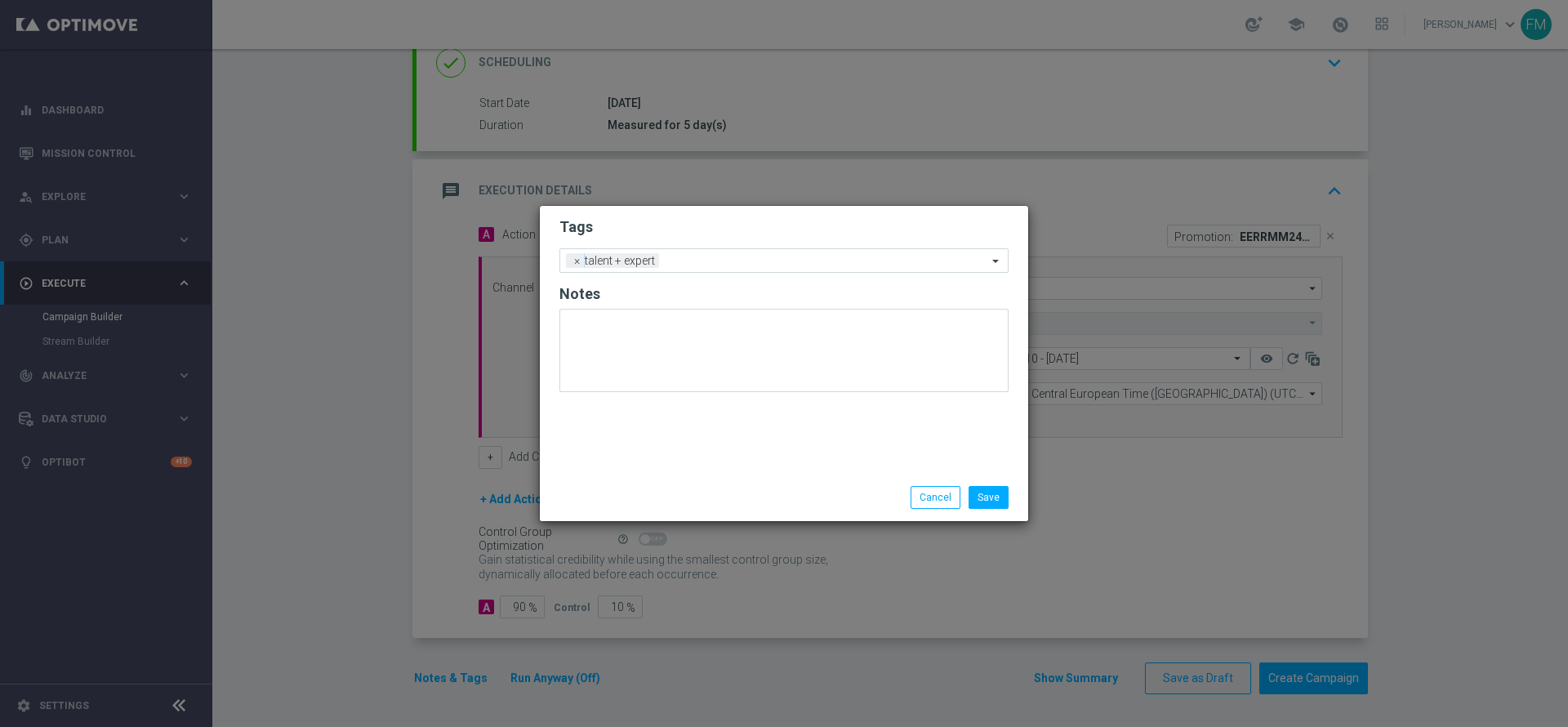
click at [705, 247] on form "Tags Add a new tag × talent + expert Notes" at bounding box center [784, 308] width 450 height 191
click at [698, 257] on input "text" at bounding box center [826, 262] width 322 height 14
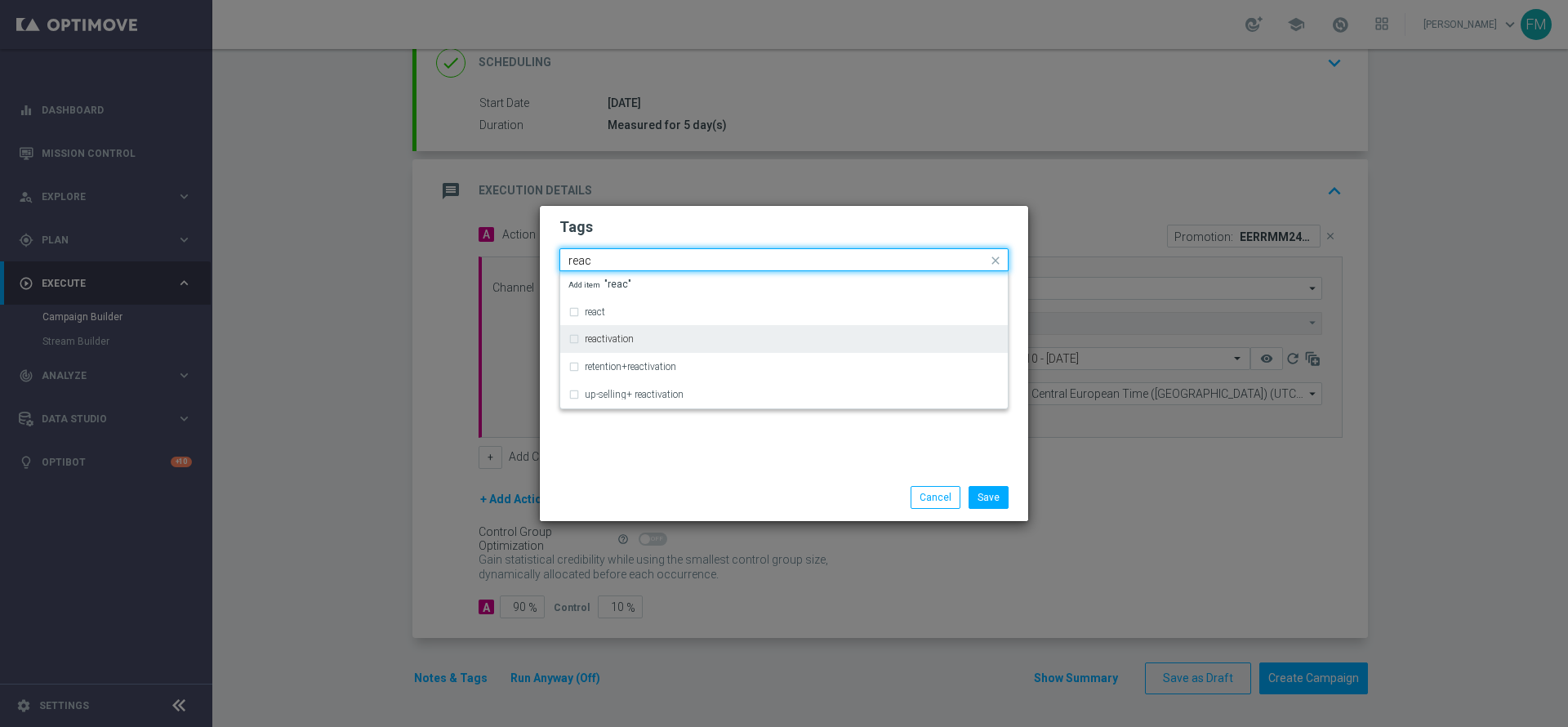
click at [731, 339] on div "reactivation" at bounding box center [791, 338] width 415 height 10
type input "reac"
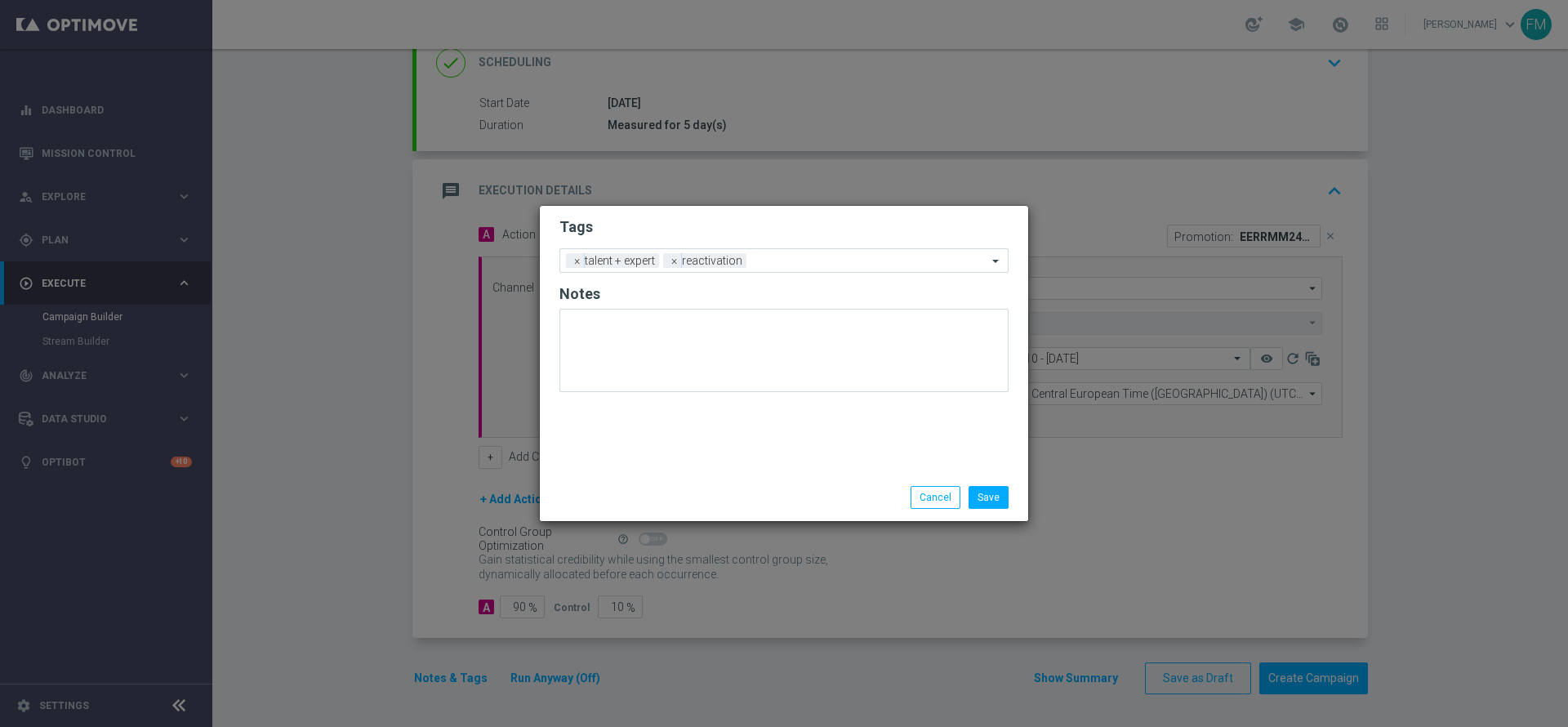
drag, startPoint x: 751, startPoint y: 205, endPoint x: 741, endPoint y: 236, distance: 32.6
click at [751, 207] on div "Tags Add a new tag × talent + expert × reactivation Notes" at bounding box center [784, 339] width 488 height 268
click at [794, 257] on input "text" at bounding box center [870, 262] width 234 height 14
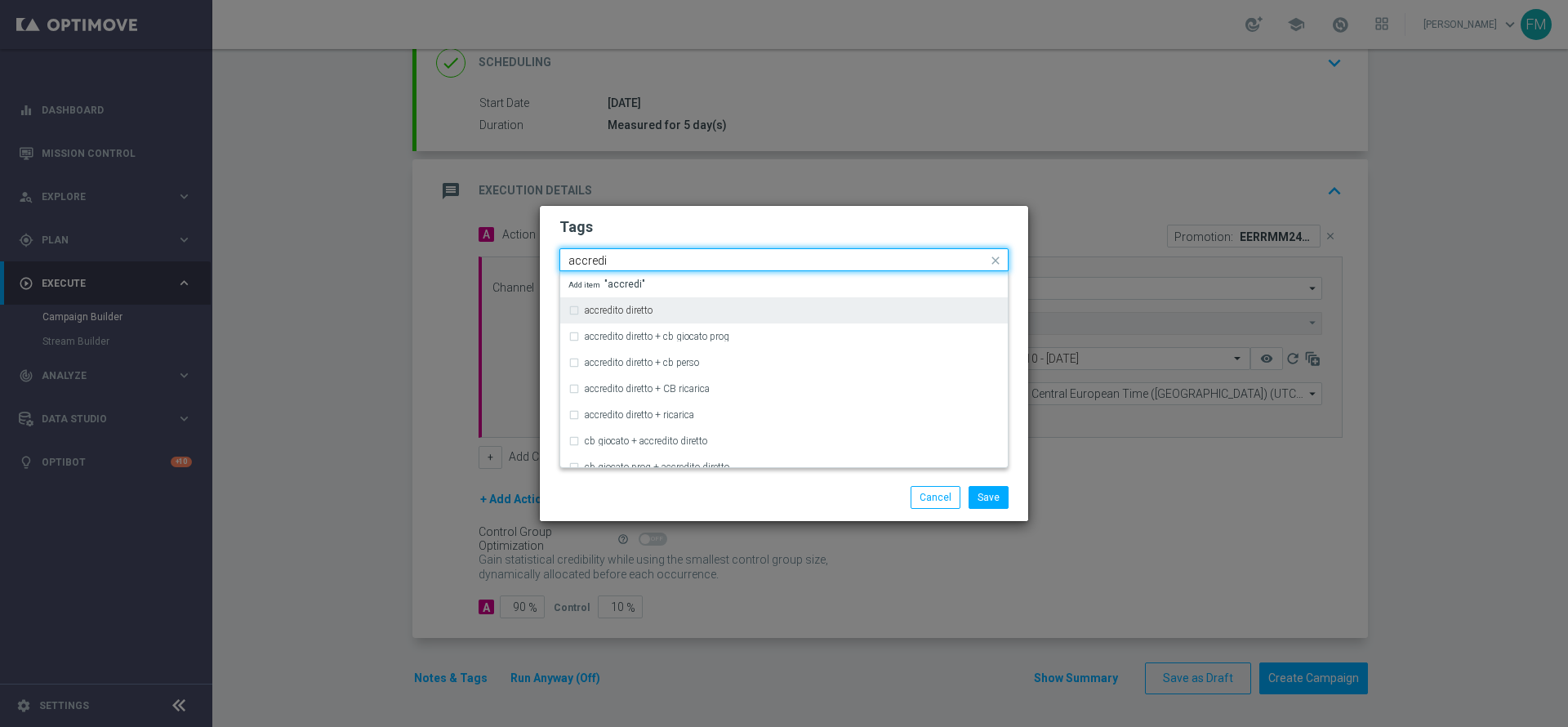
click at [754, 317] on div "accredito diretto" at bounding box center [784, 310] width 431 height 26
type input "accredi"
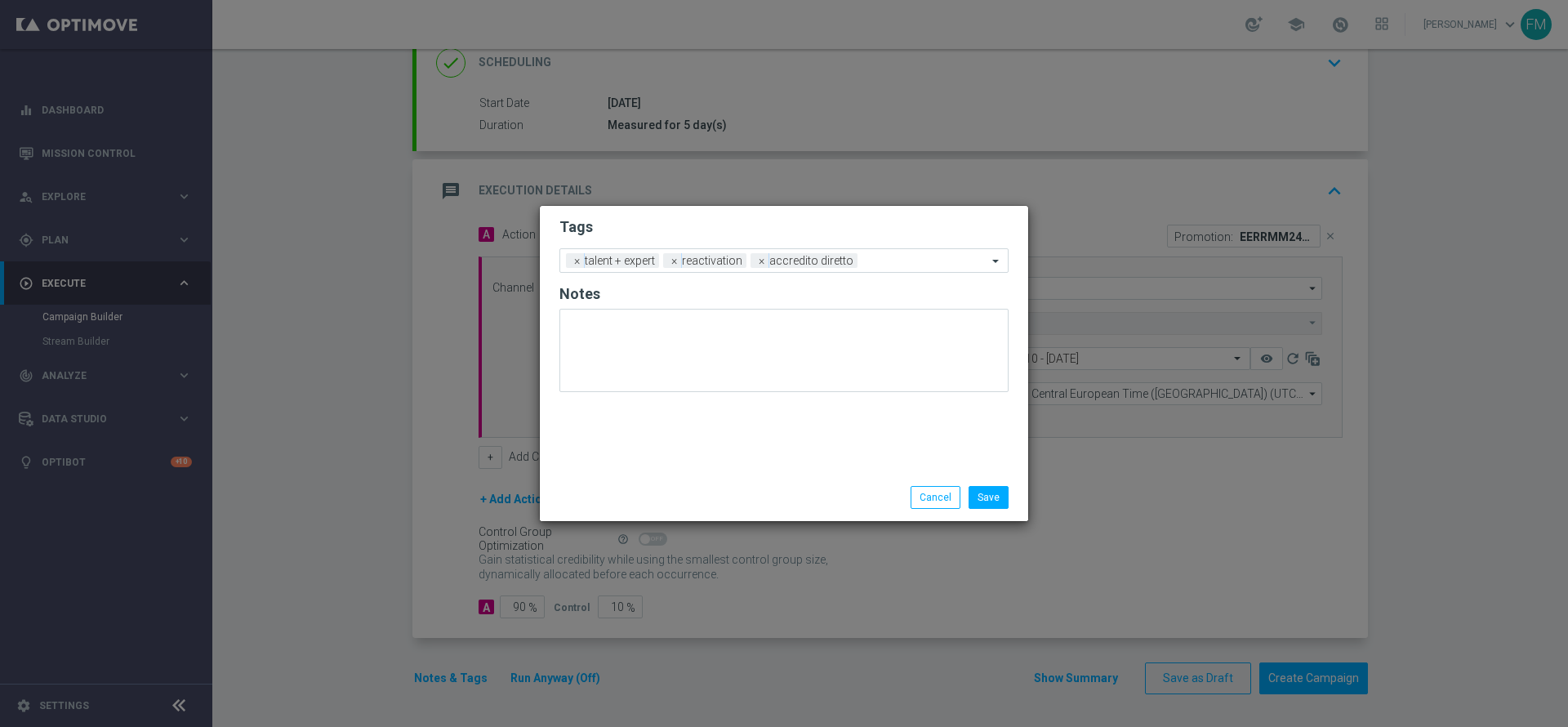
click at [814, 205] on div "Tags Add a new tag × talent + expert × reactivation × accredito diretto Notes" at bounding box center [784, 339] width 488 height 268
click at [856, 261] on div "Add a new tag × talent + expert × reactivation × accredito diretto" at bounding box center [774, 261] width 427 height 23
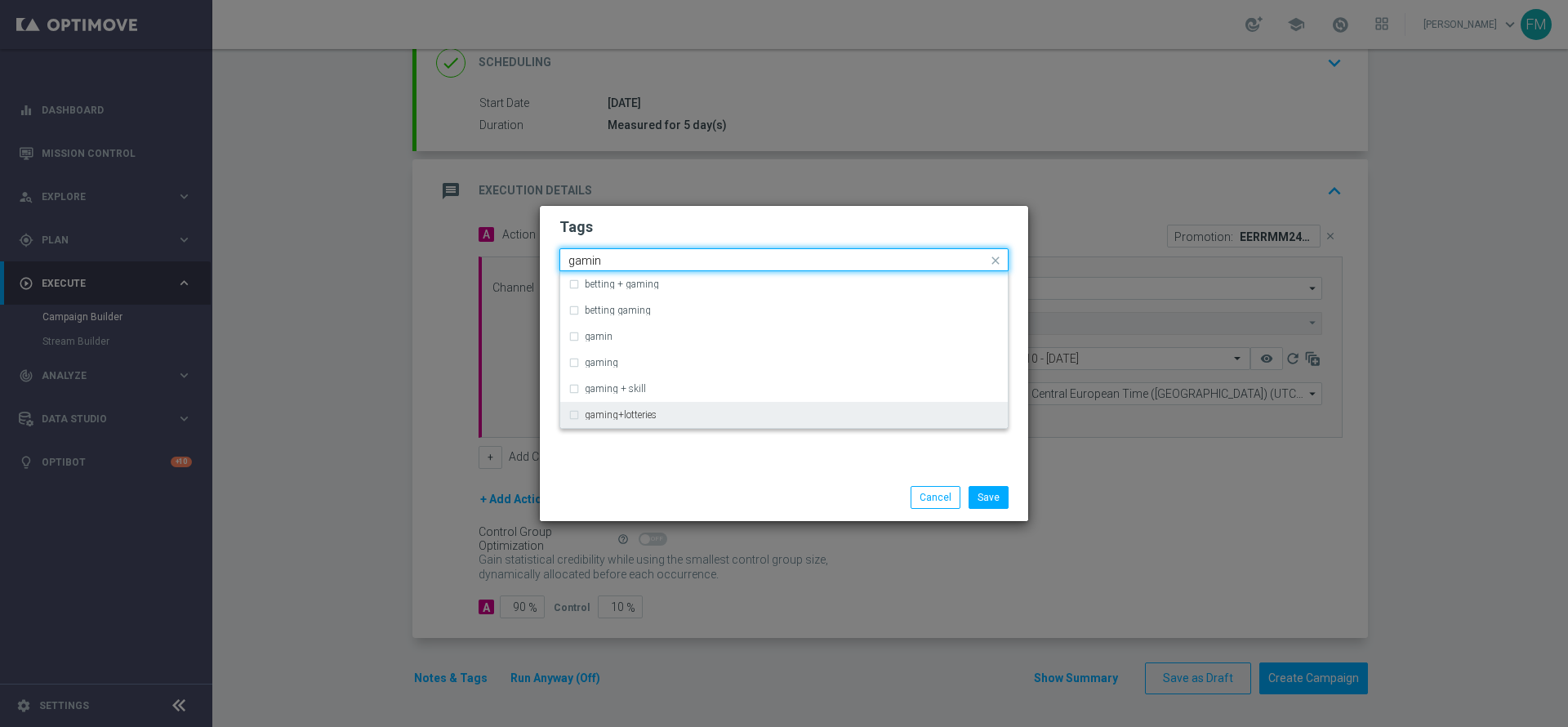
click at [679, 408] on div "gaming+lotteries" at bounding box center [784, 415] width 431 height 26
type input "gamin"
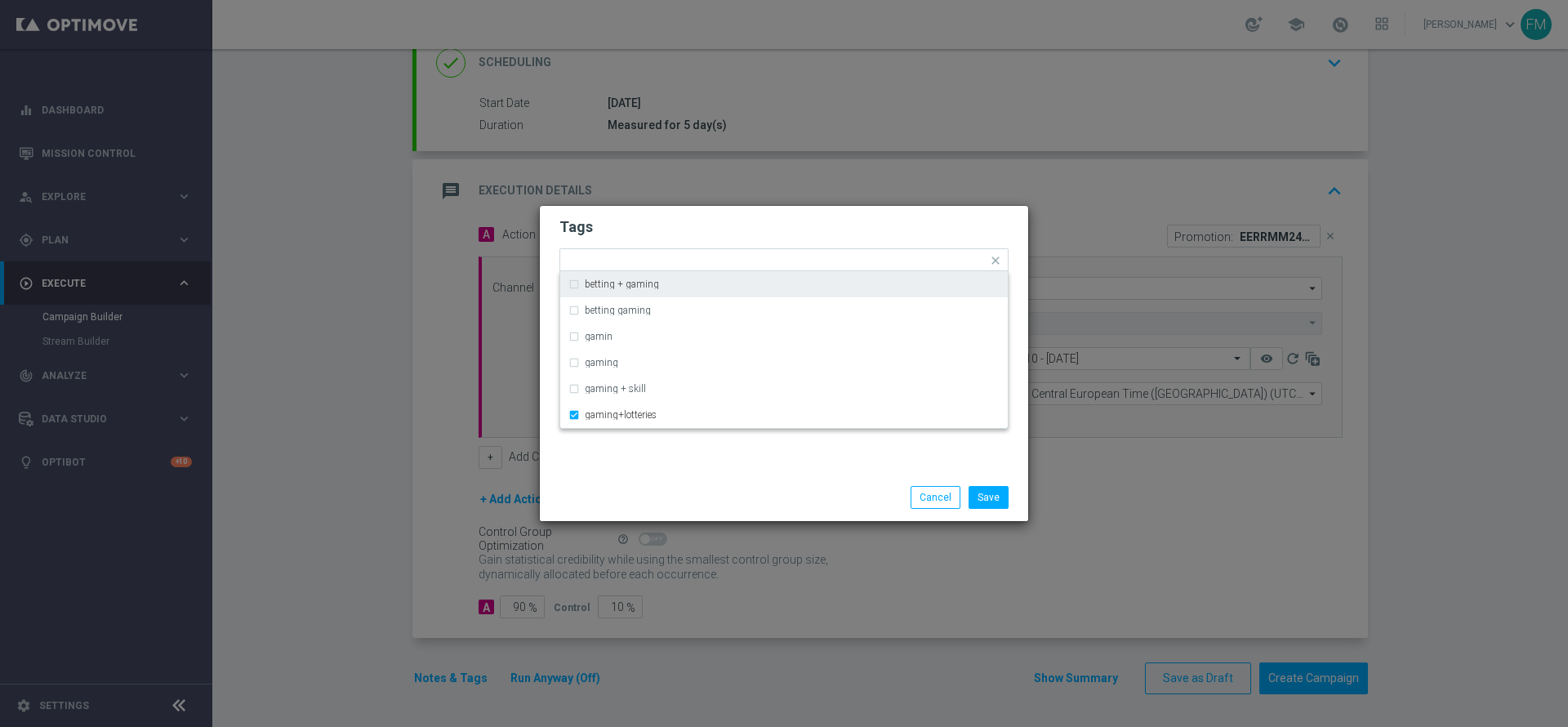
click at [849, 220] on h2 "Tags" at bounding box center [784, 226] width 450 height 19
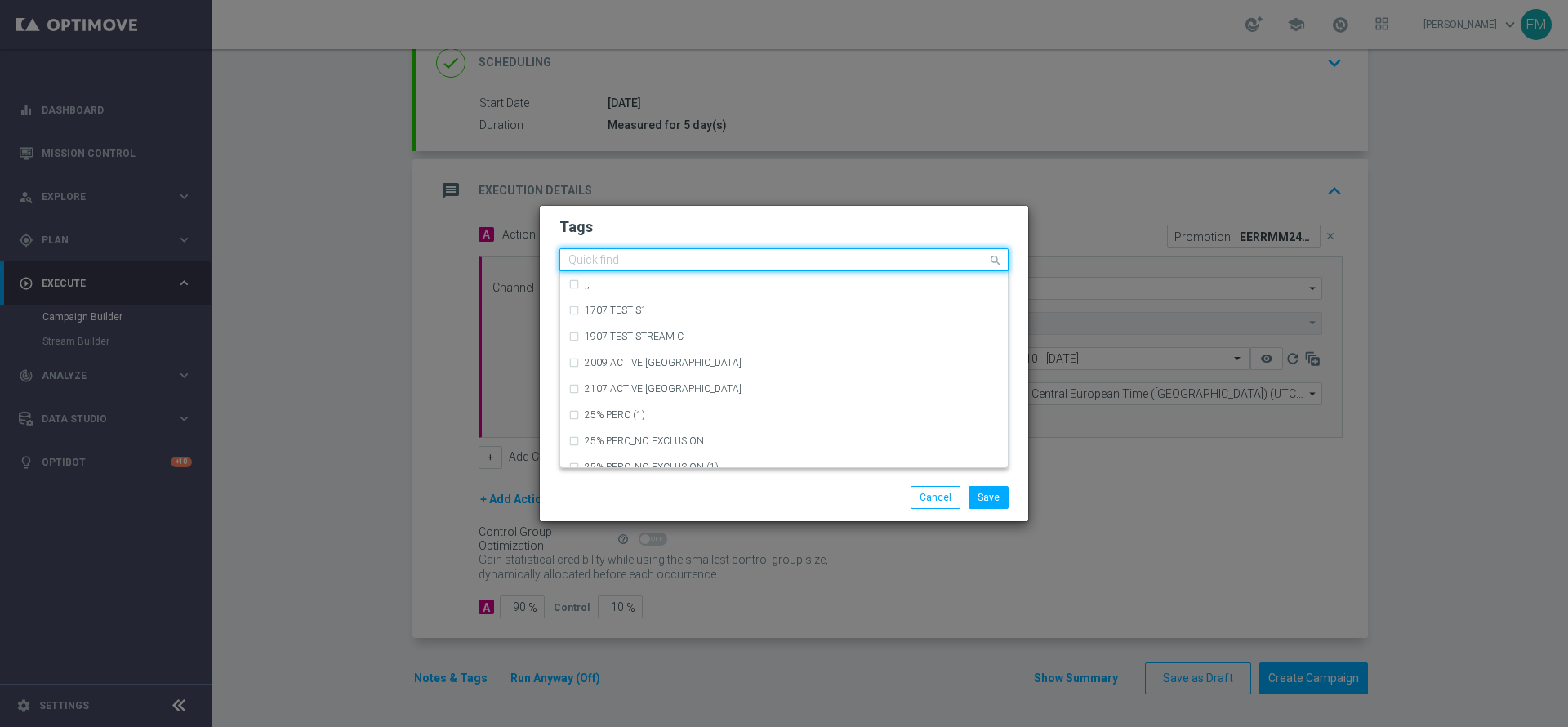
click at [967, 262] on div "Quick find × talent + expert × reactivation × accredito diretto × gaming+lotter…" at bounding box center [774, 260] width 427 height 20
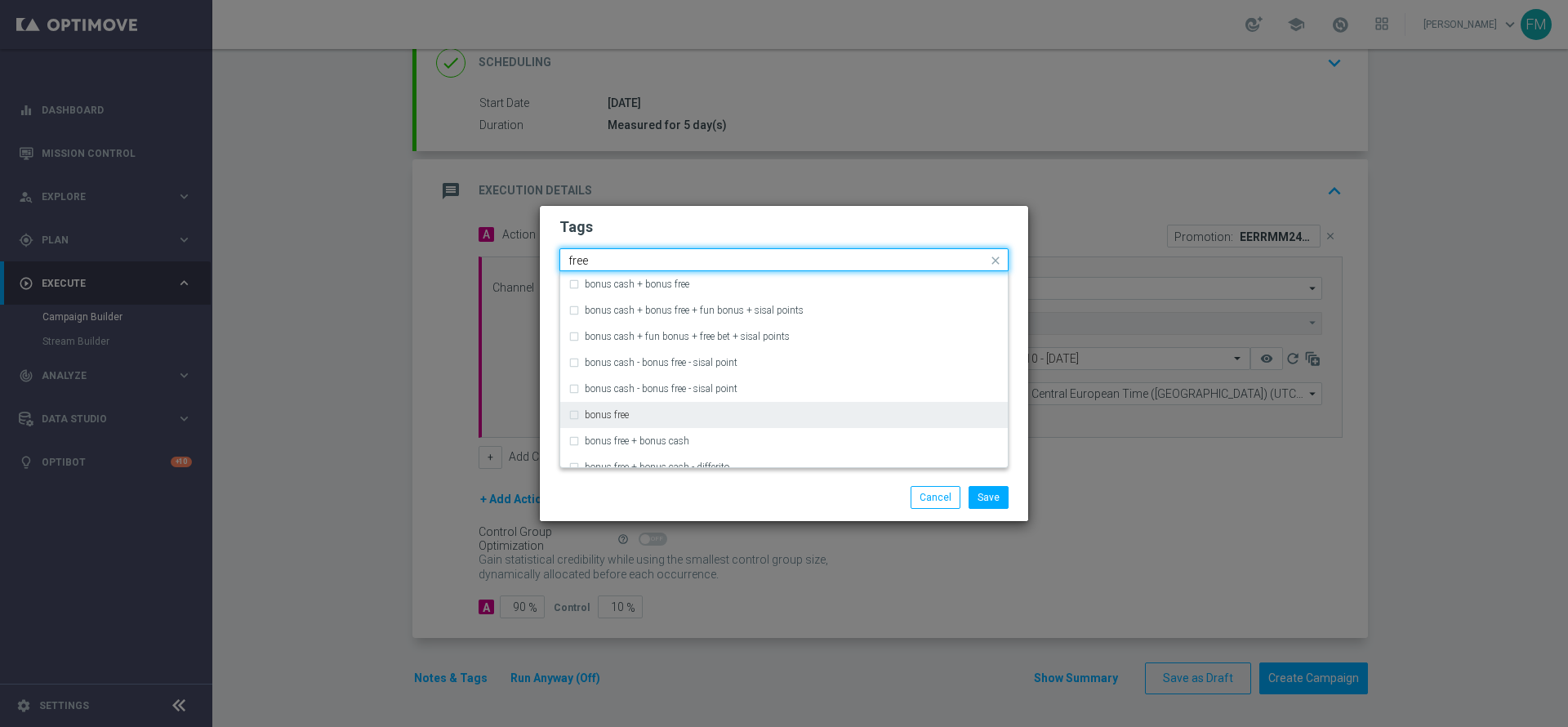
click at [702, 412] on div "bonus free" at bounding box center [791, 414] width 415 height 10
type input "free"
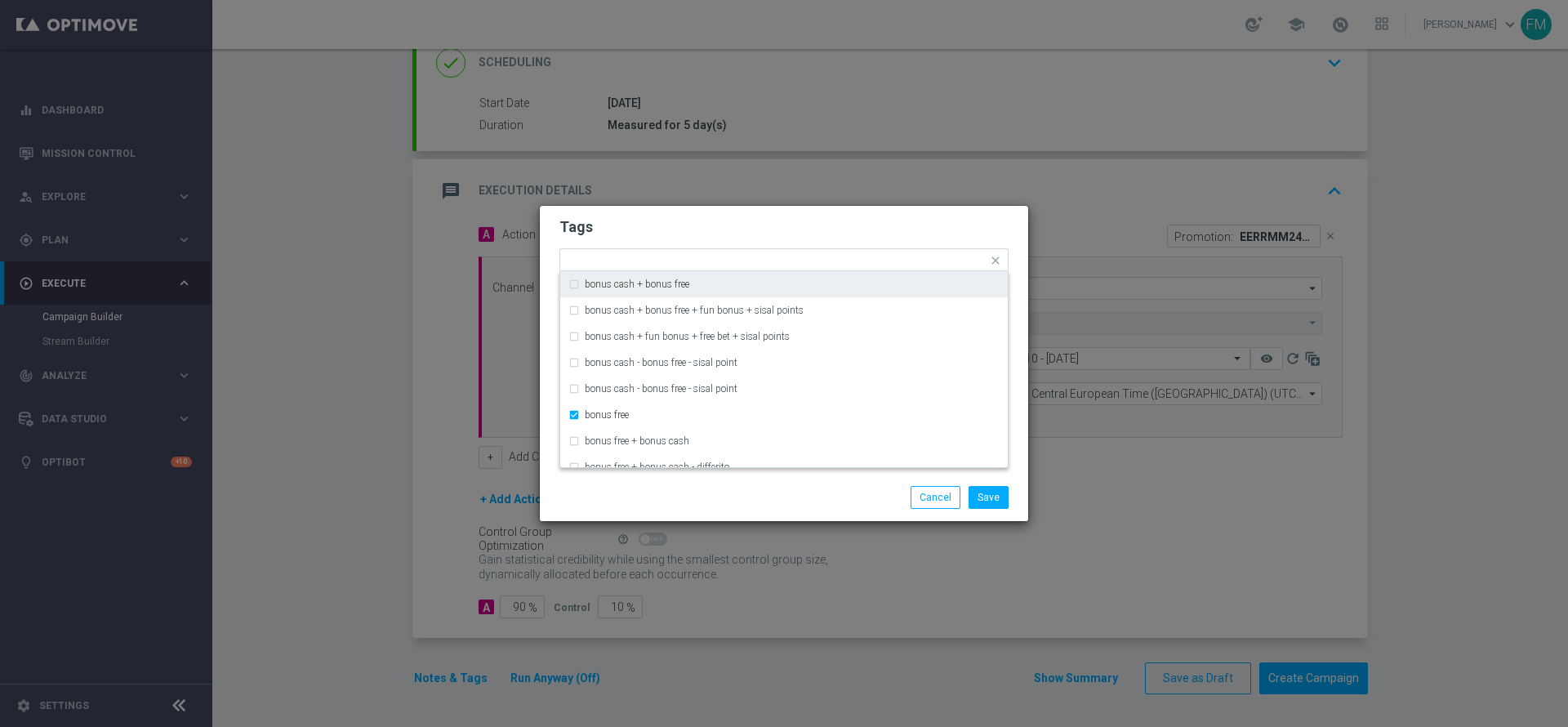
click at [802, 211] on div "Tags Quick find × talent + expert × reactivation × accredito diretto × gaming+l…" at bounding box center [784, 339] width 488 height 268
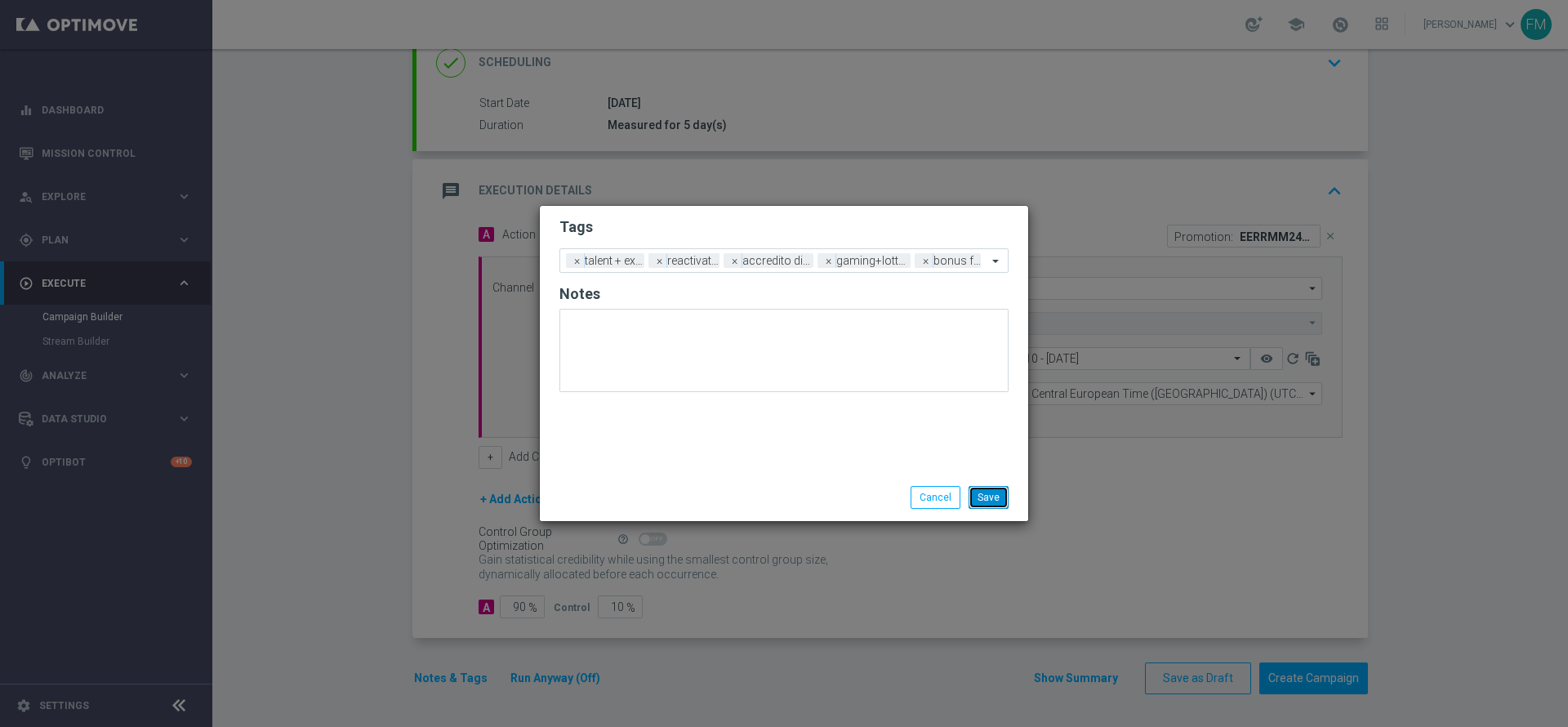
click at [996, 499] on button "Save" at bounding box center [988, 497] width 40 height 23
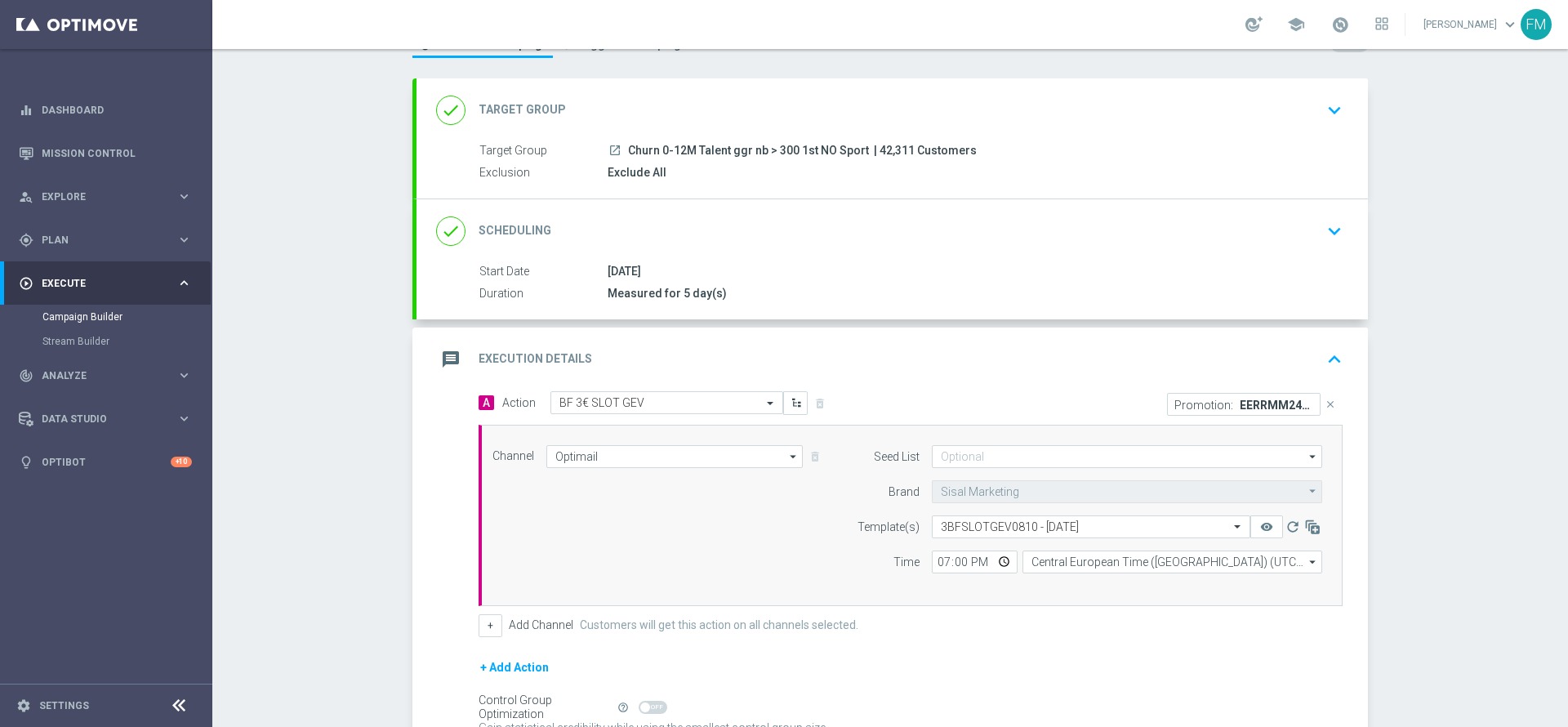
scroll to position [0, 0]
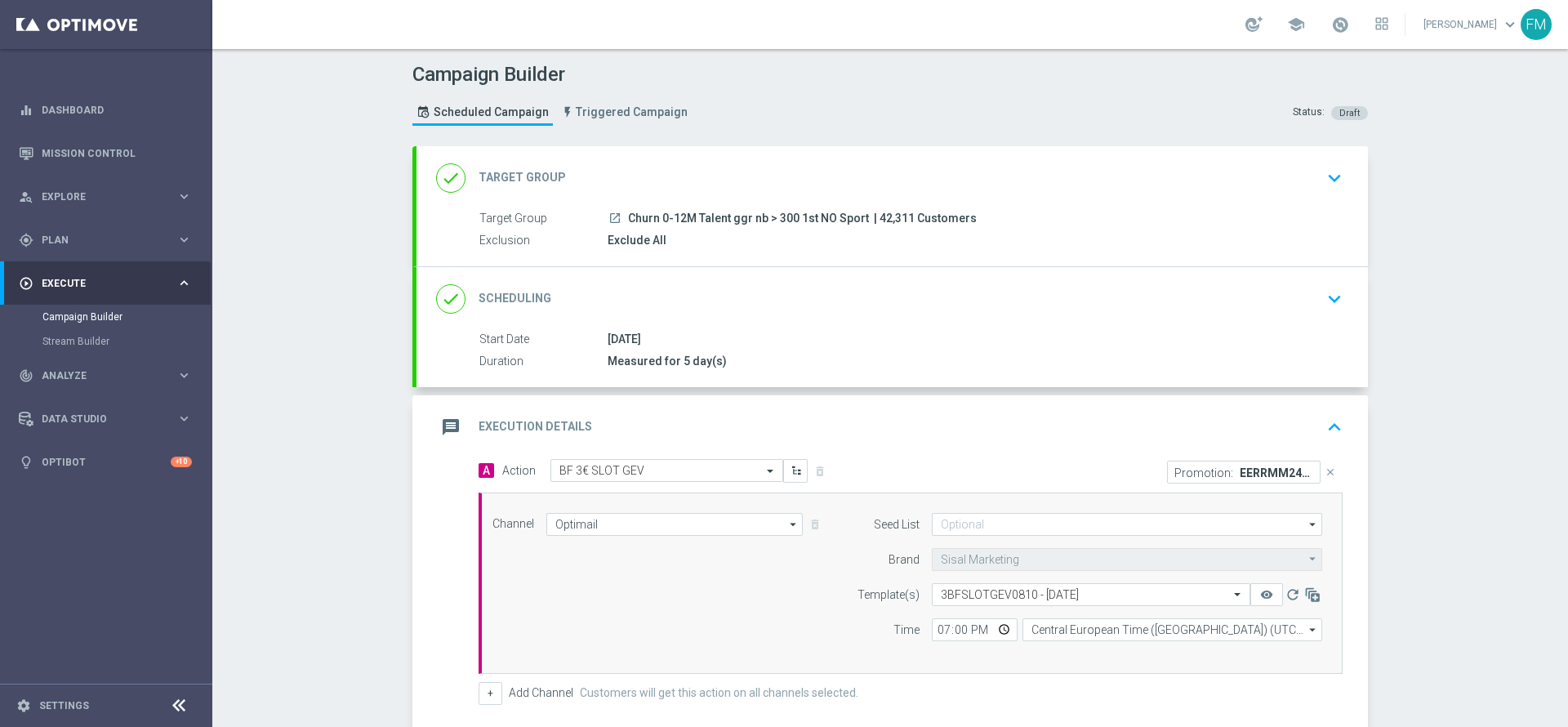
drag, startPoint x: 1211, startPoint y: 300, endPoint x: 1200, endPoint y: 310, distance: 14.9
click at [1201, 308] on div "done Scheduling keyboard_arrow_down" at bounding box center [892, 299] width 912 height 31
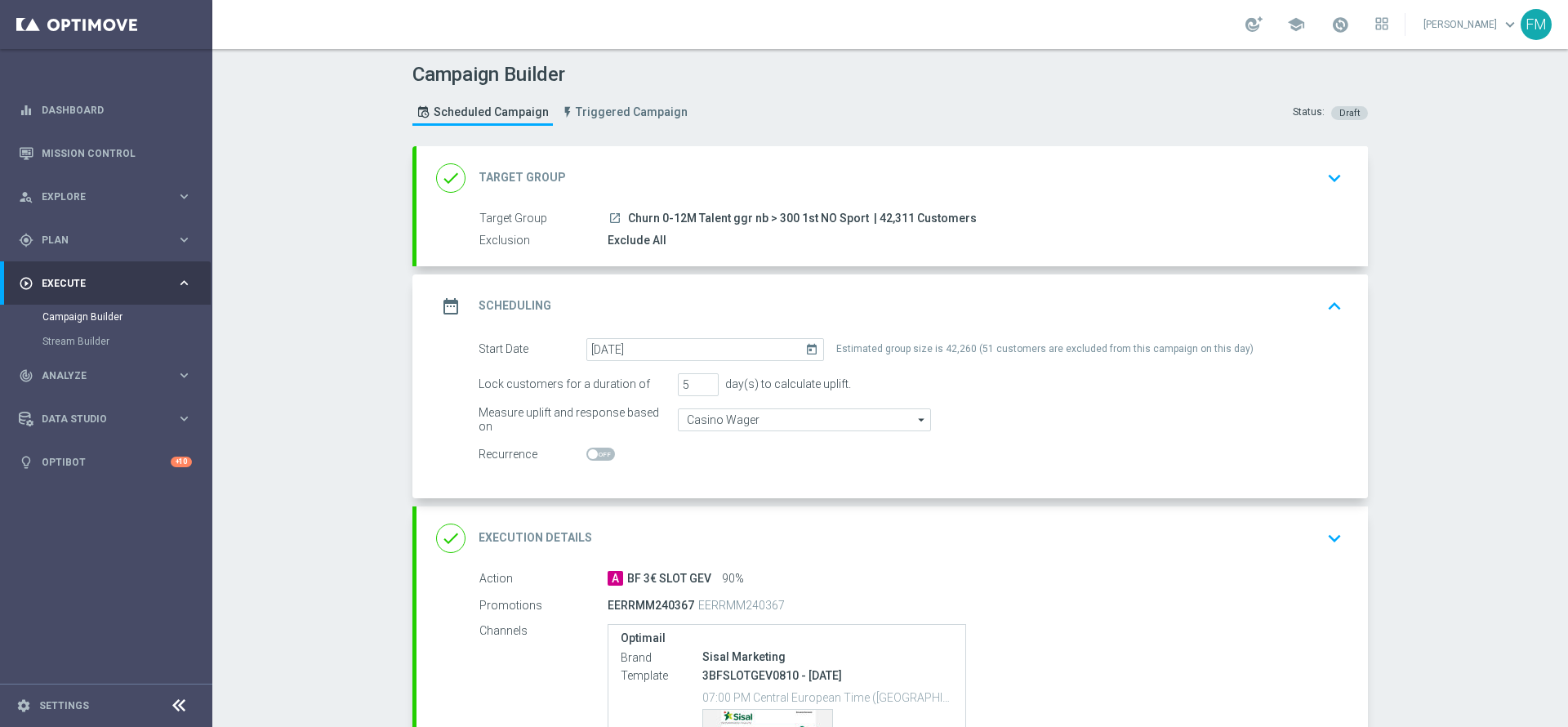
click at [1245, 173] on div "done Target Group keyboard_arrow_down" at bounding box center [892, 177] width 912 height 31
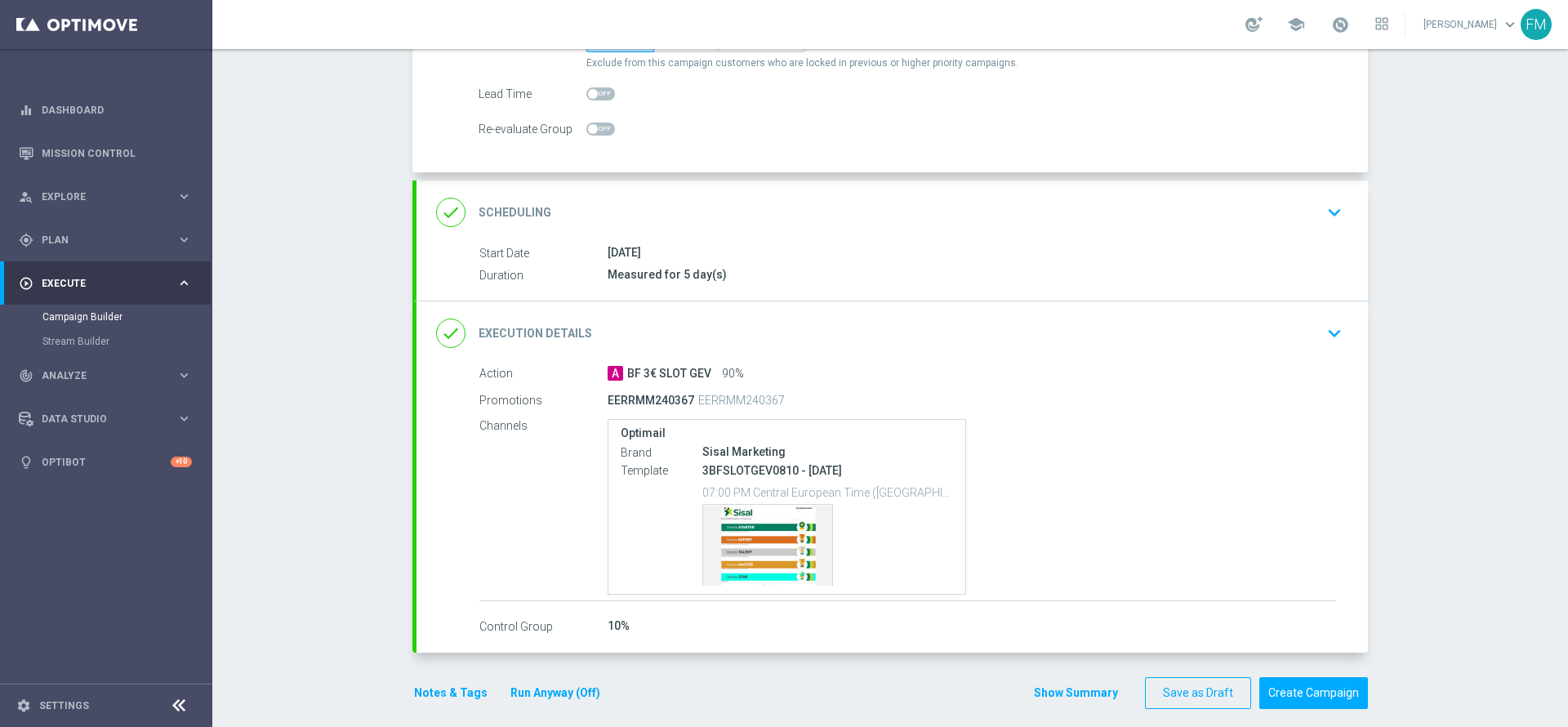
scroll to position [230, 0]
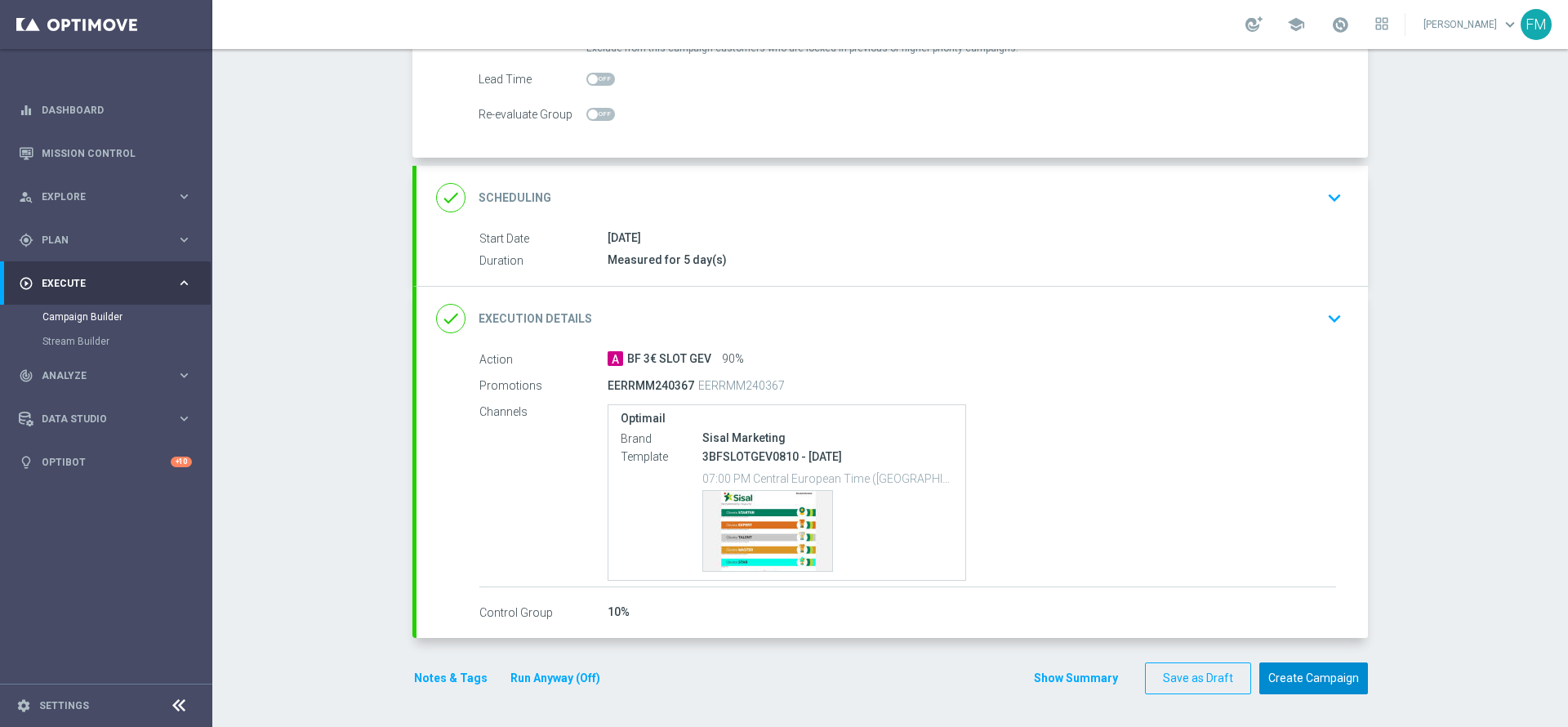
click at [1323, 688] on button "Create Campaign" at bounding box center [1313, 678] width 108 height 32
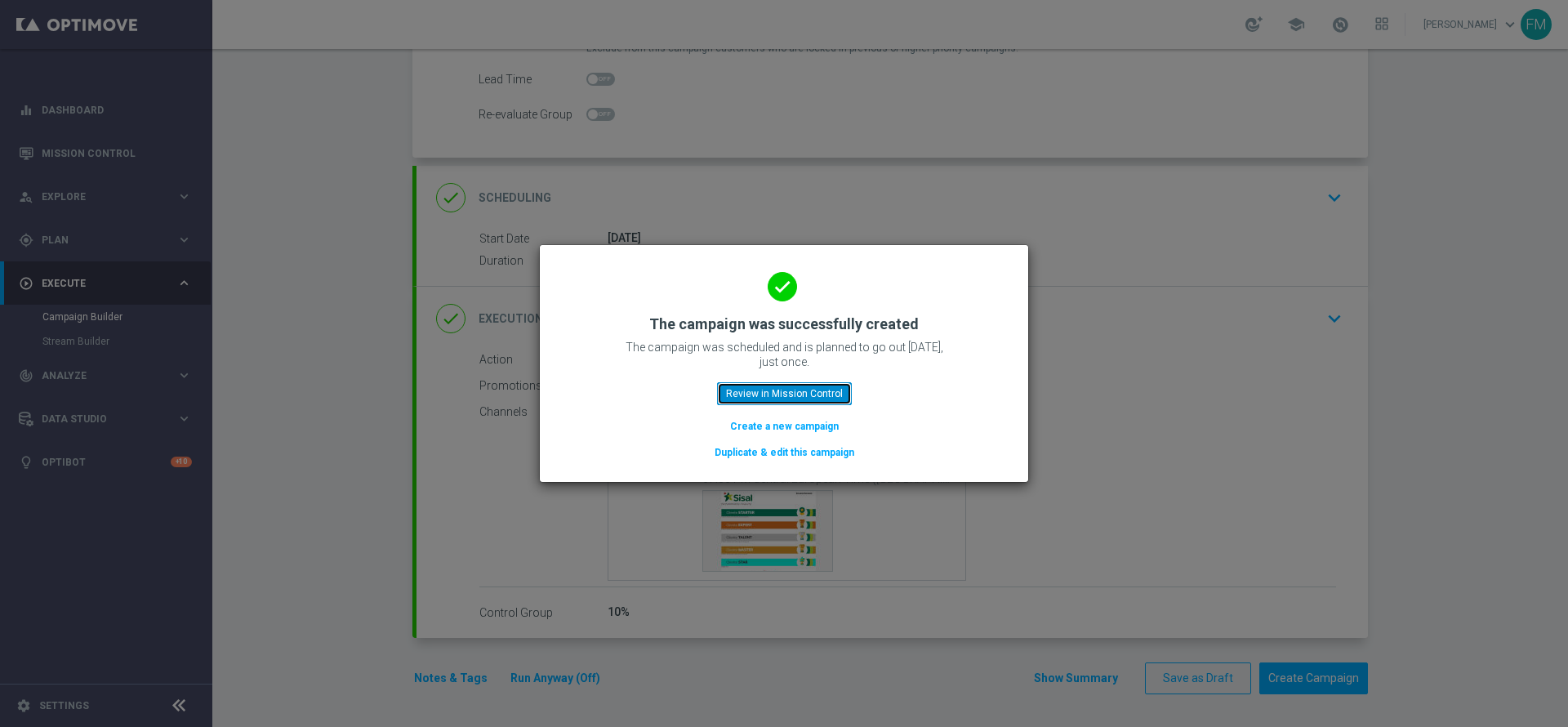
click at [823, 382] on button "Review in Mission Control" at bounding box center [784, 394] width 135 height 23
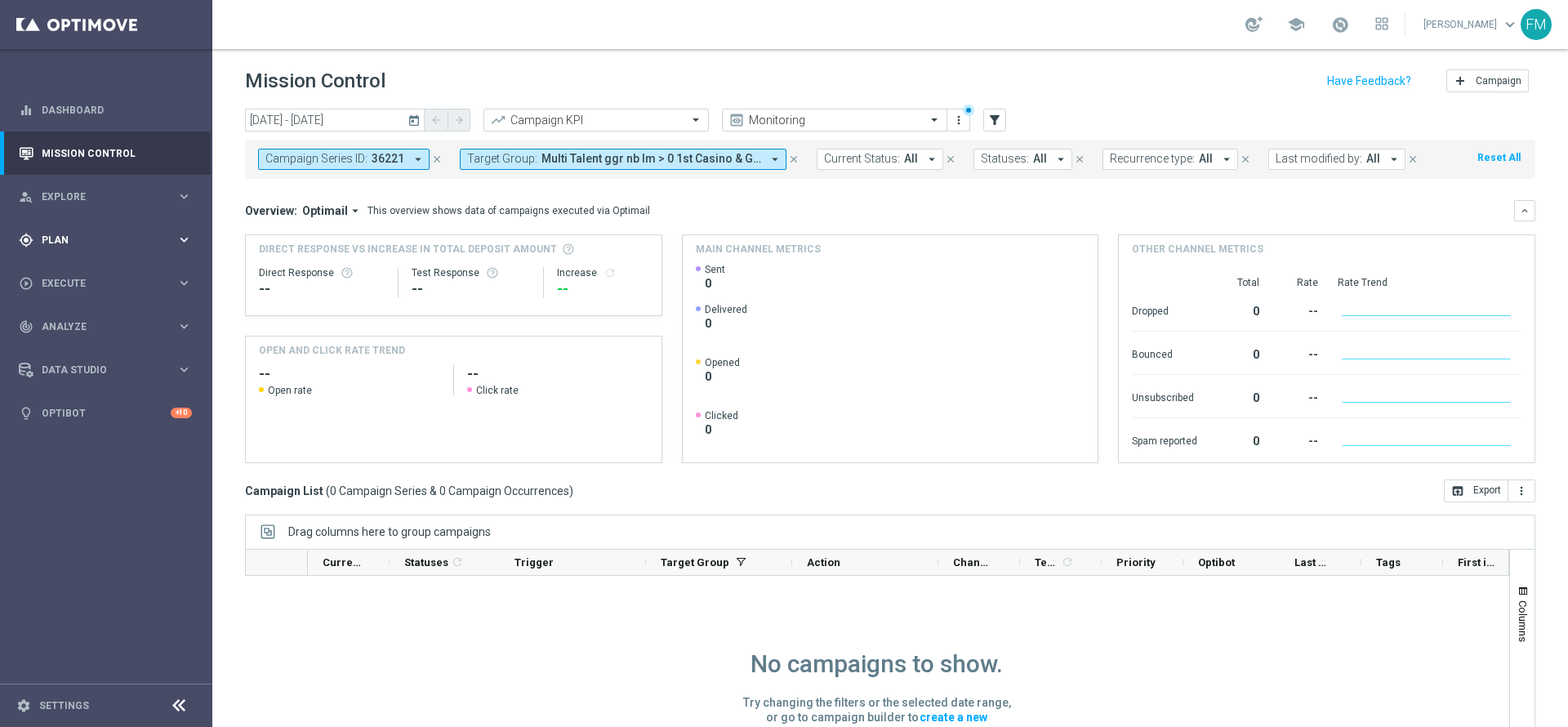
click at [117, 228] on div "gps_fixed Plan keyboard_arrow_right" at bounding box center [105, 239] width 211 height 43
click at [62, 271] on link "Target Groups" at bounding box center [106, 273] width 128 height 13
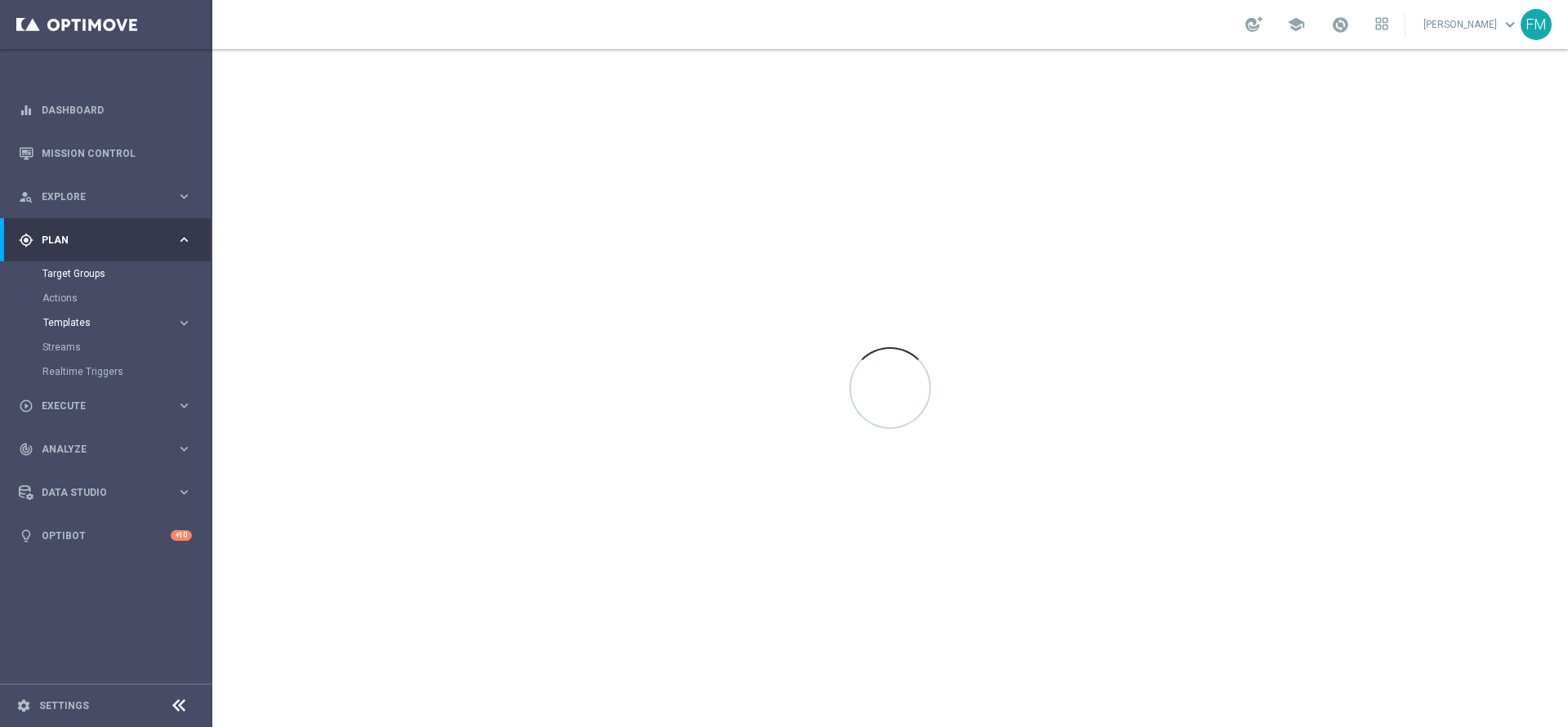
click at [66, 324] on span "Templates" at bounding box center [101, 322] width 116 height 10
click at [77, 345] on link "Optimail" at bounding box center [109, 346] width 119 height 13
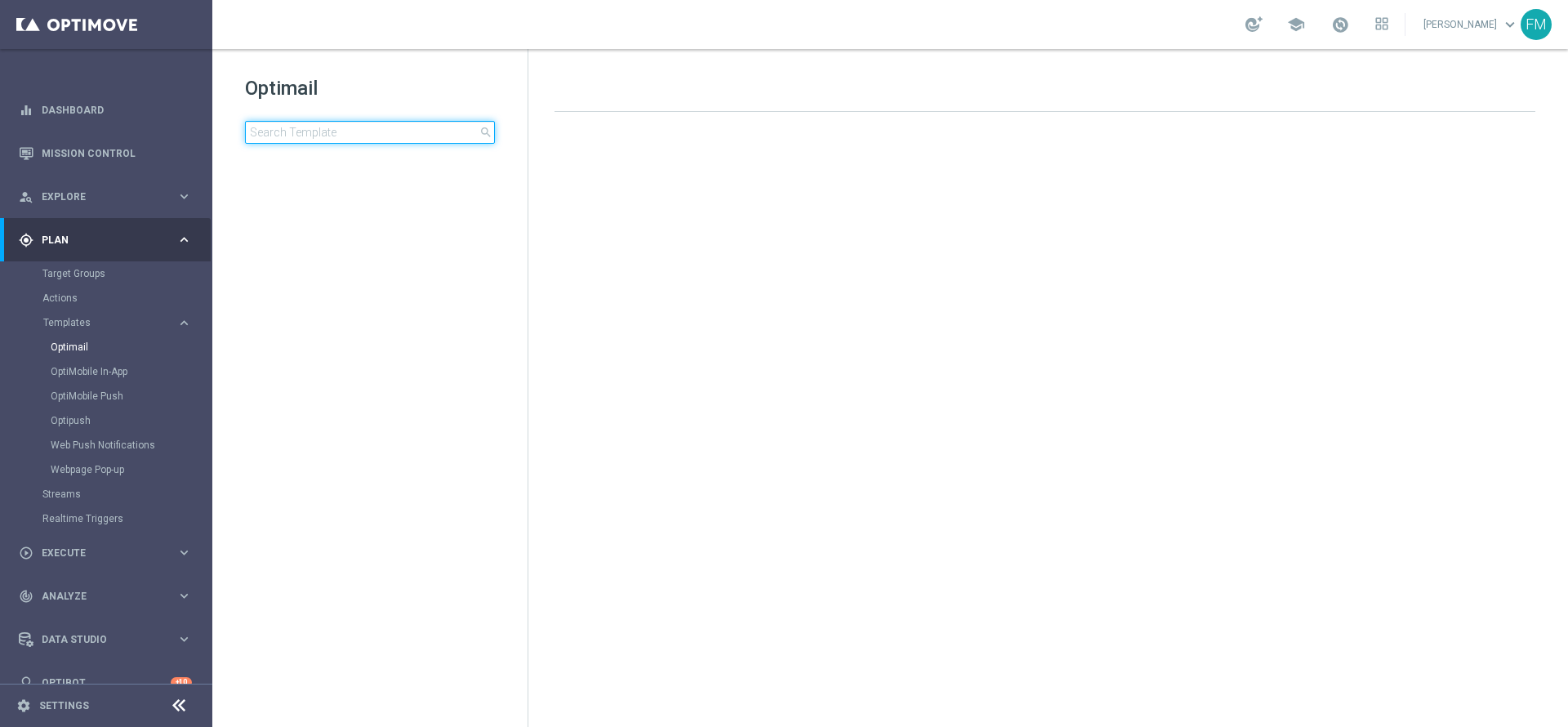
click at [359, 134] on input at bounding box center [370, 132] width 250 height 23
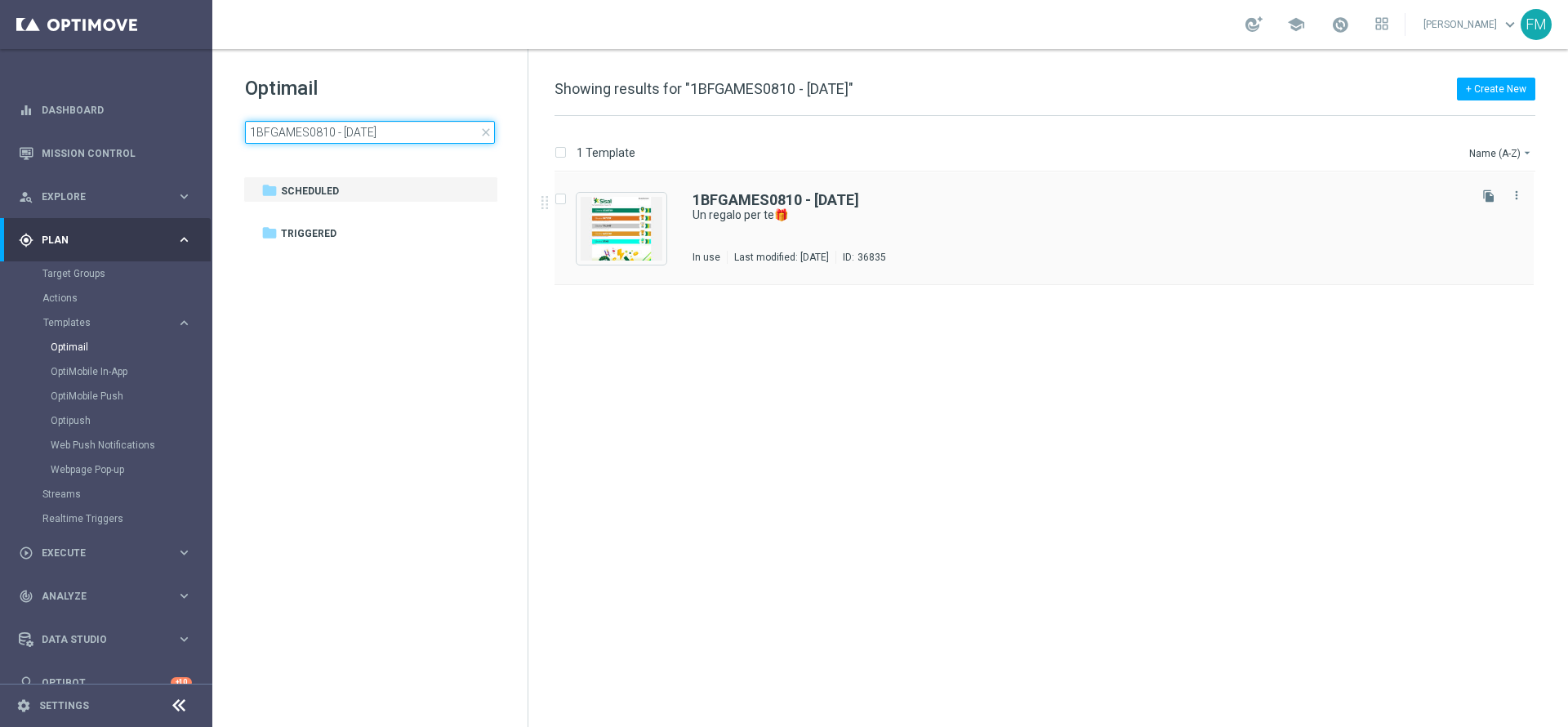
type input "1BFGAMES0810 - [DATE]"
click at [993, 193] on div "1BFGAMES0810 - [DATE]" at bounding box center [1079, 200] width 773 height 15
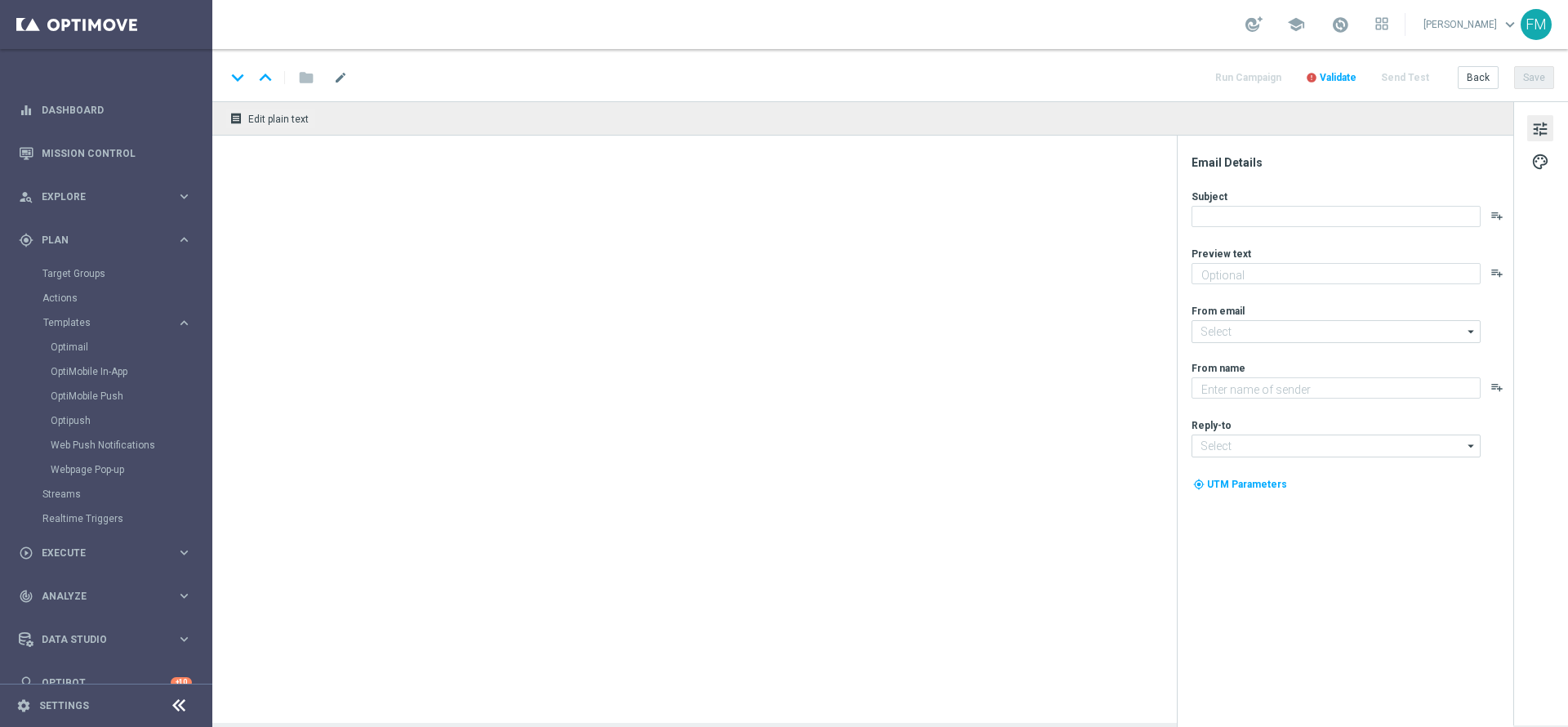
type textarea "da usare su qualsiasi gioco!"
type input "[EMAIL_ADDRESS][DOMAIN_NAME]"
type textarea "Sisal"
type input "[EMAIL_ADDRESS][DOMAIN_NAME]"
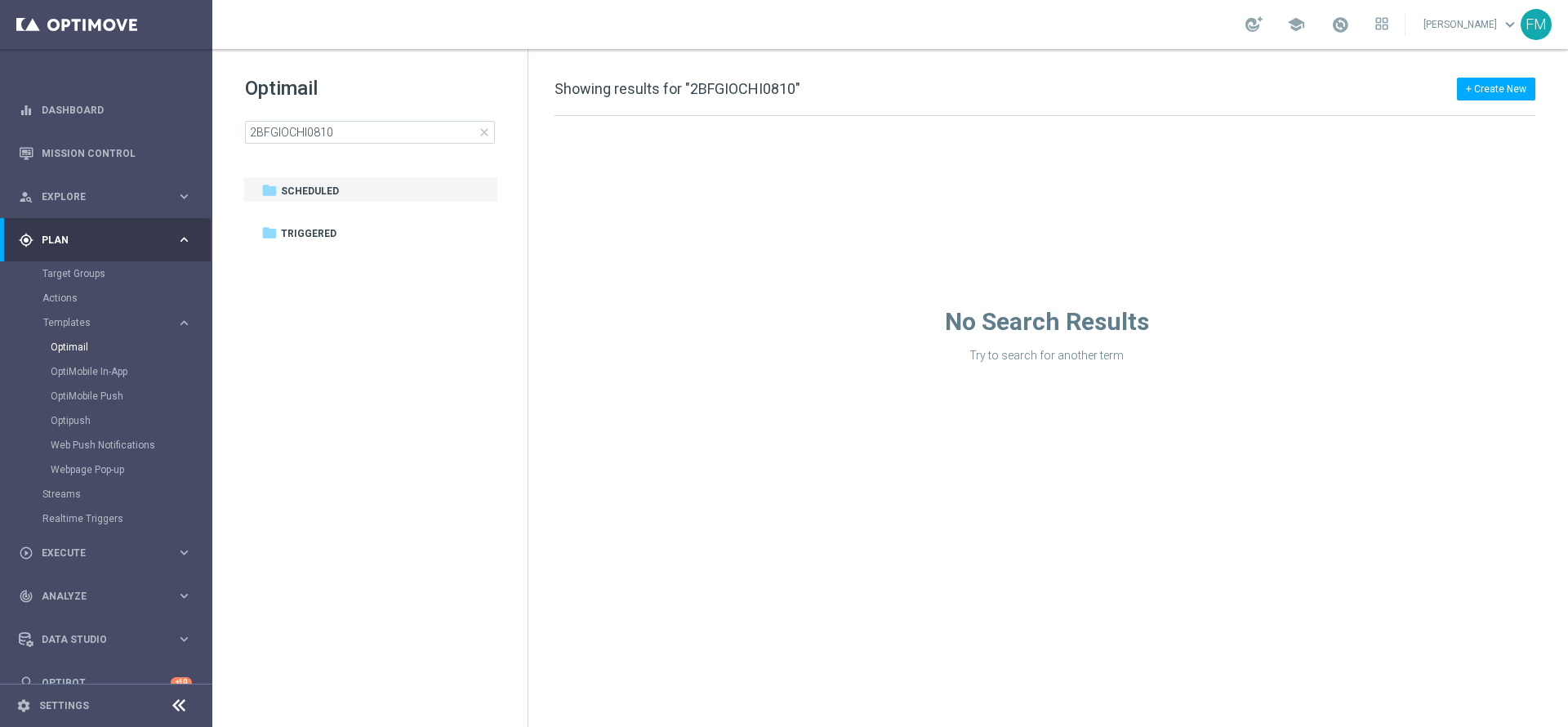
drag, startPoint x: 500, startPoint y: 138, endPoint x: 492, endPoint y: 139, distance: 8.1
click at [497, 139] on div "Optimail 2BFGIOCHI0810 close" at bounding box center [386, 109] width 283 height 69
click at [478, 130] on span "close" at bounding box center [484, 132] width 13 height 13
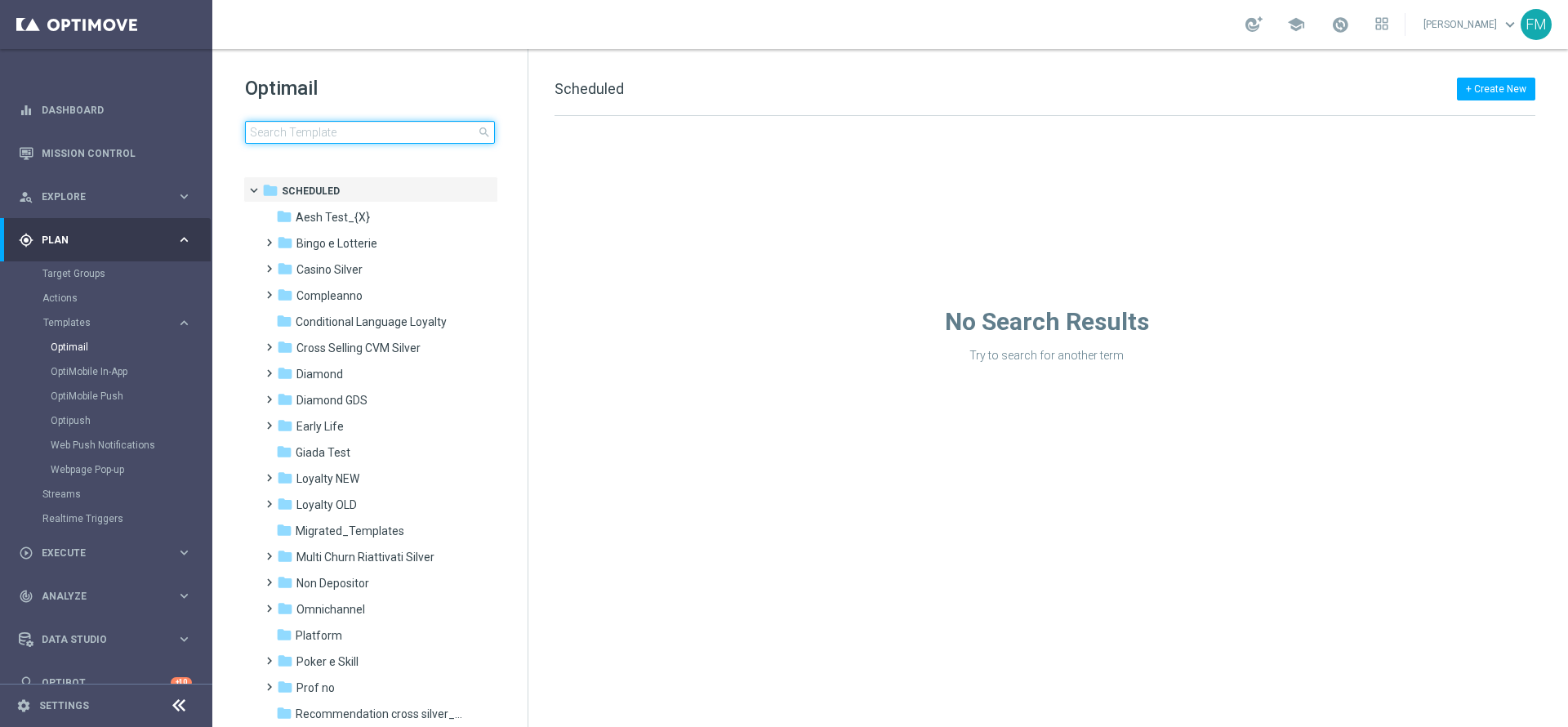
click at [395, 130] on input at bounding box center [370, 132] width 250 height 23
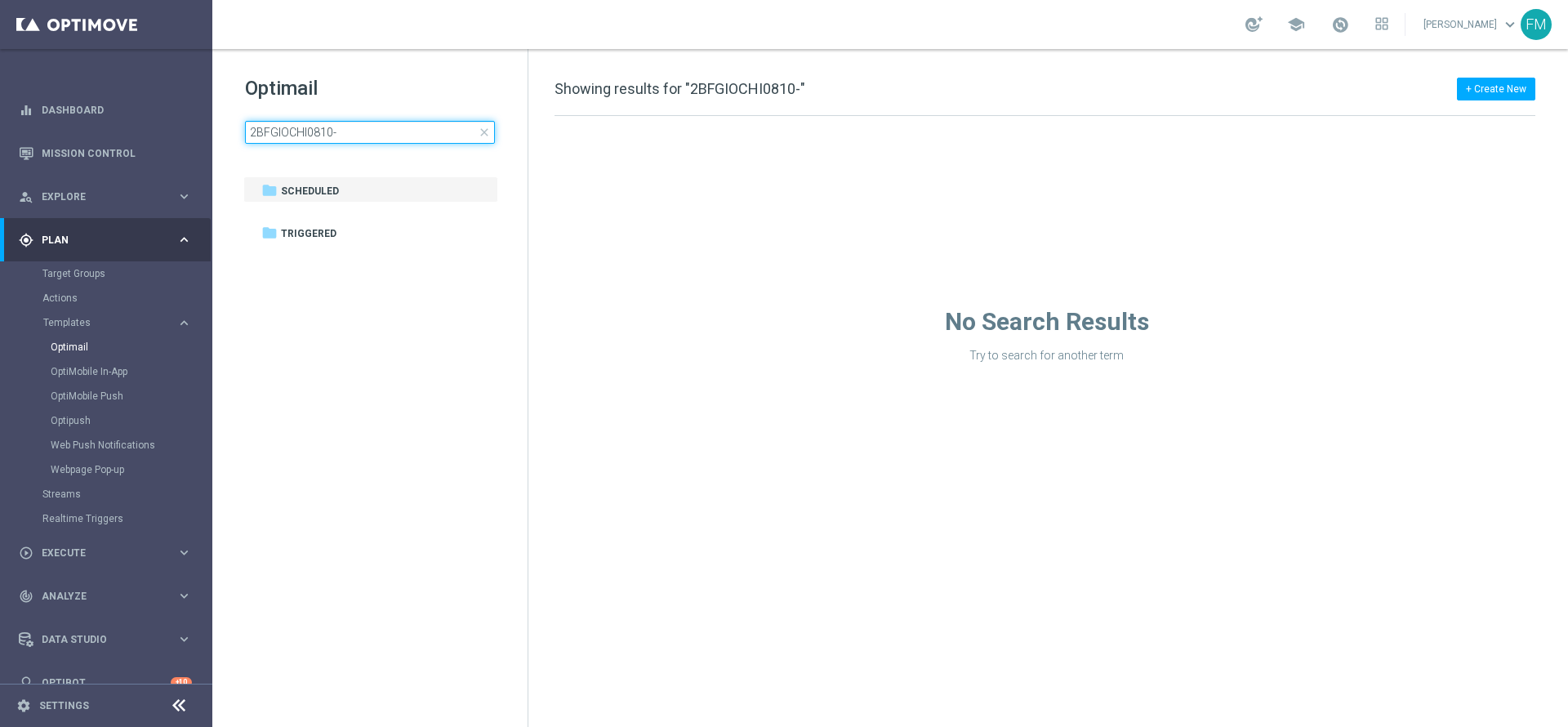
type input "2BFGIOCHI0810-"
click at [486, 130] on span "close" at bounding box center [484, 132] width 13 height 13
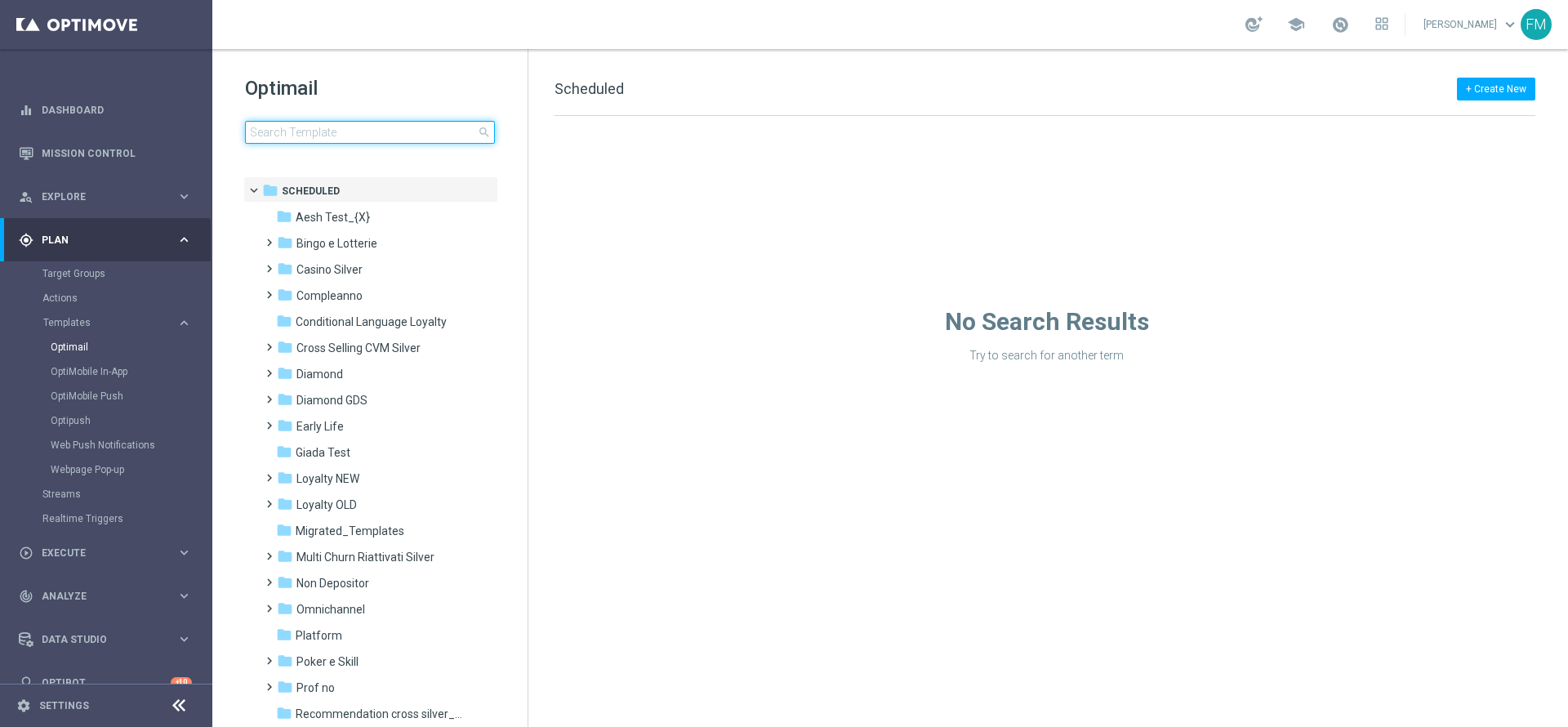
click at [429, 125] on input at bounding box center [370, 132] width 250 height 23
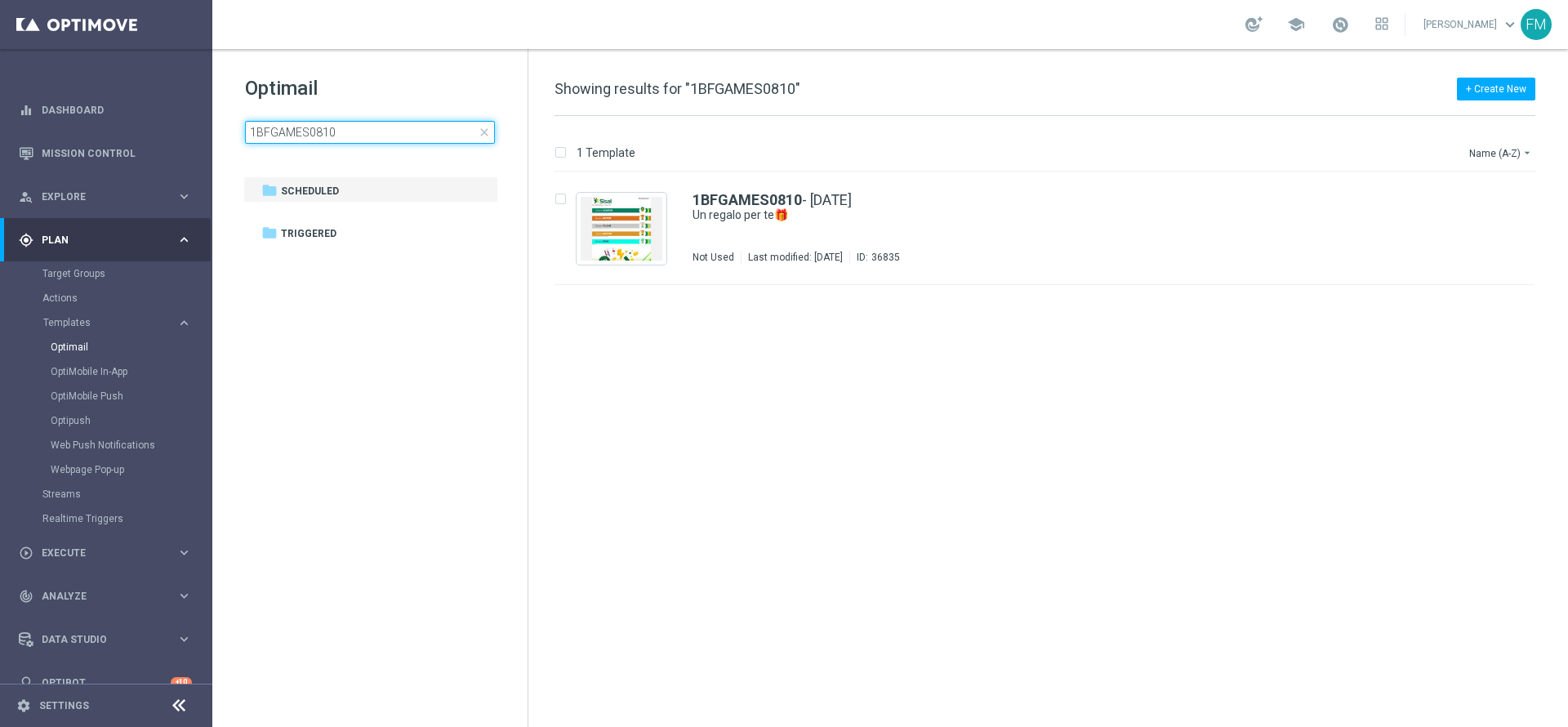
type input "1BFGAMES0810"
click at [487, 135] on span "close" at bounding box center [484, 132] width 13 height 13
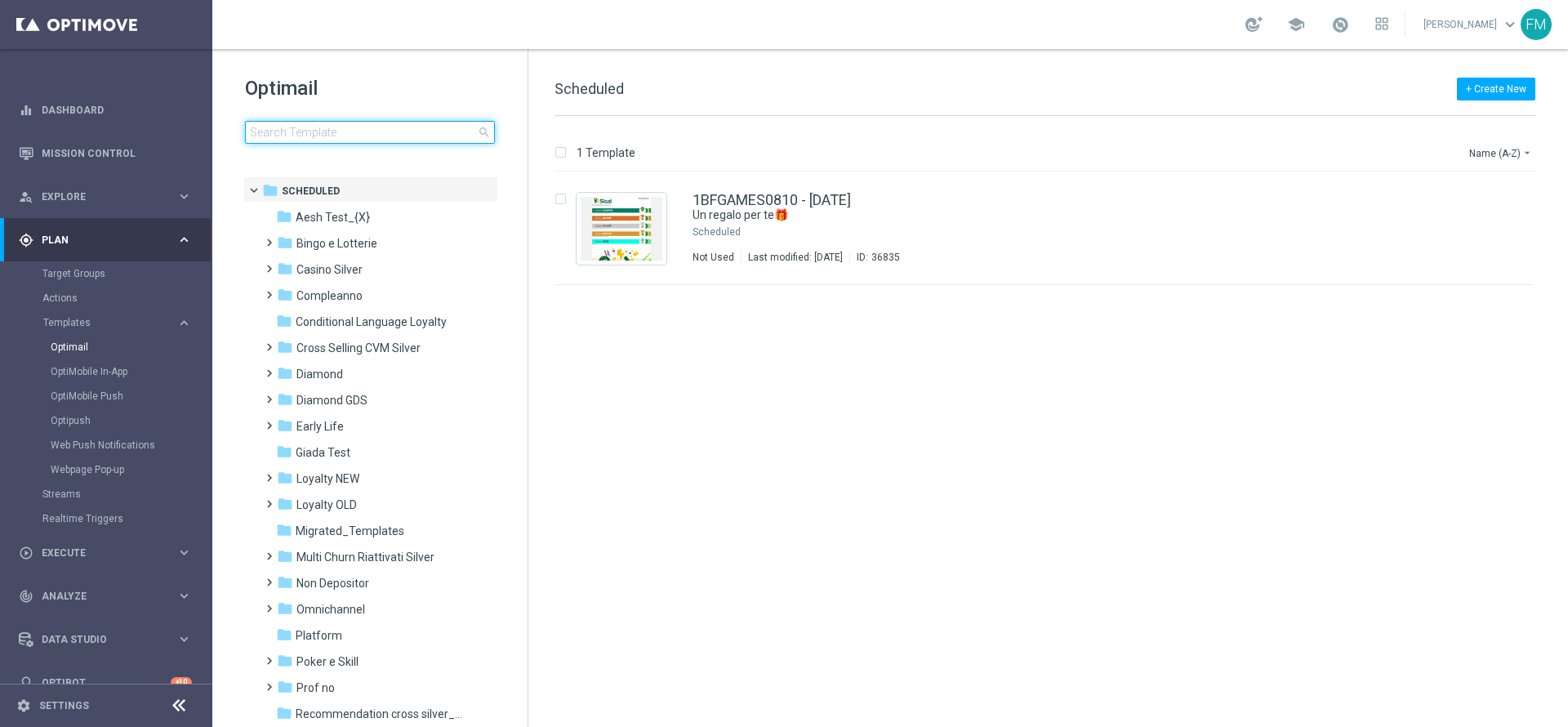
click at [426, 138] on input at bounding box center [370, 132] width 250 height 23
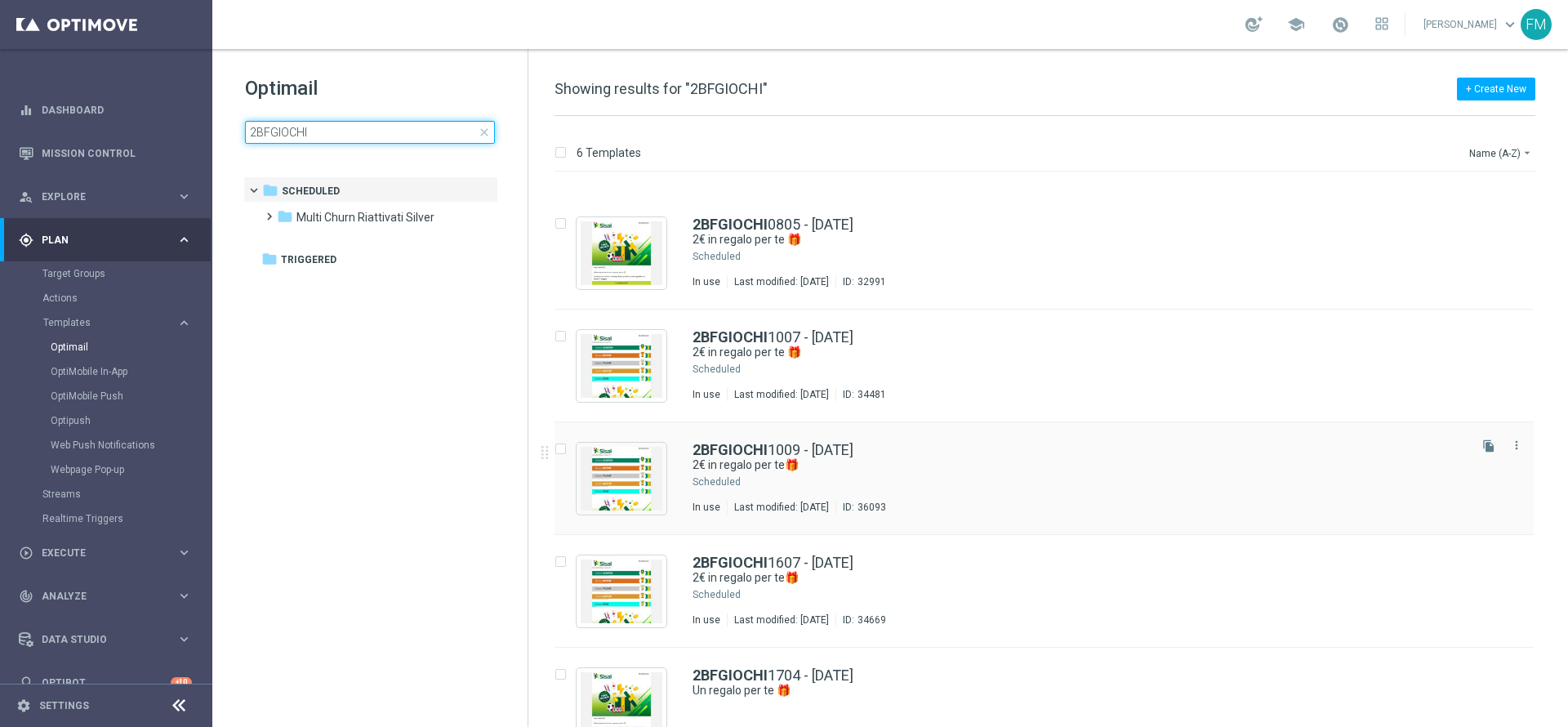
scroll to position [122, 0]
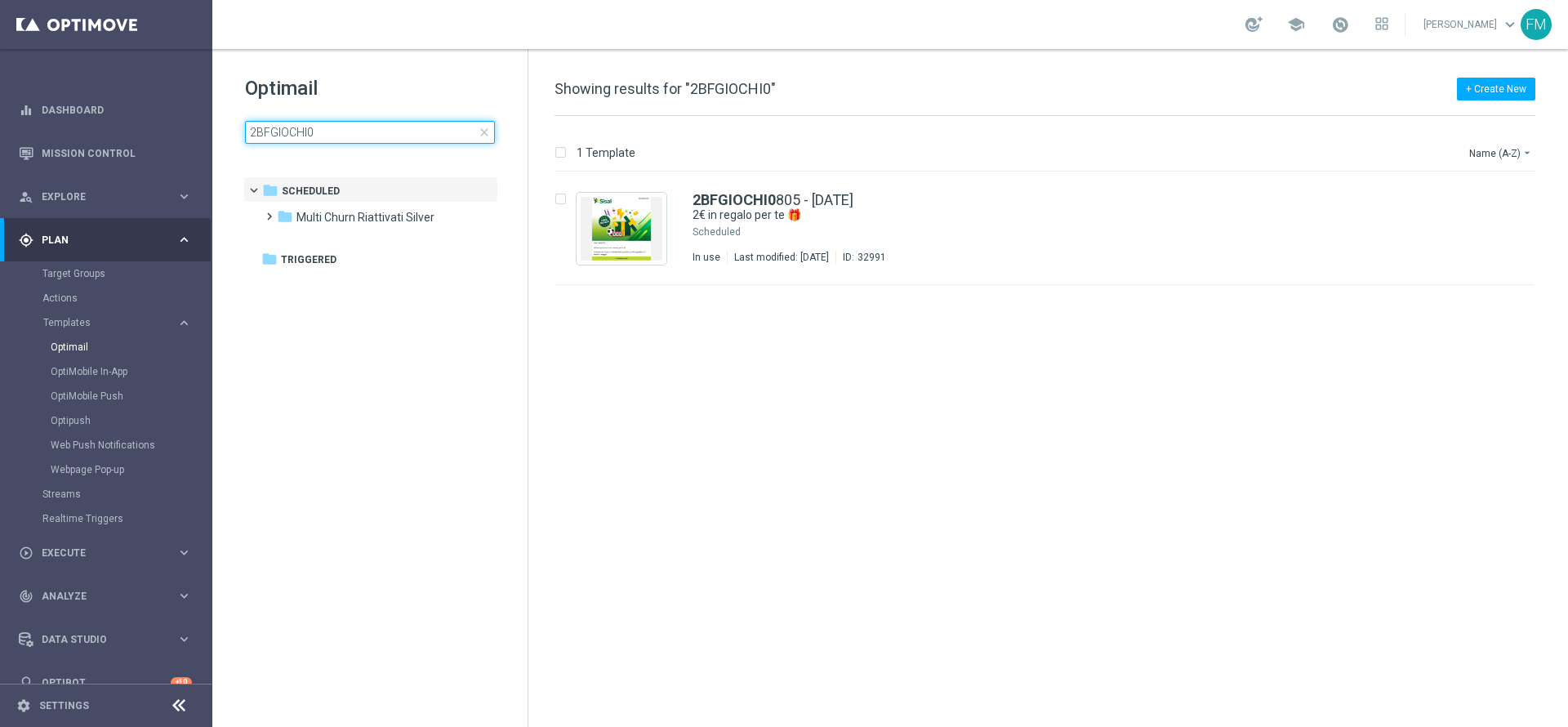
type input "2BFGIOCHI"
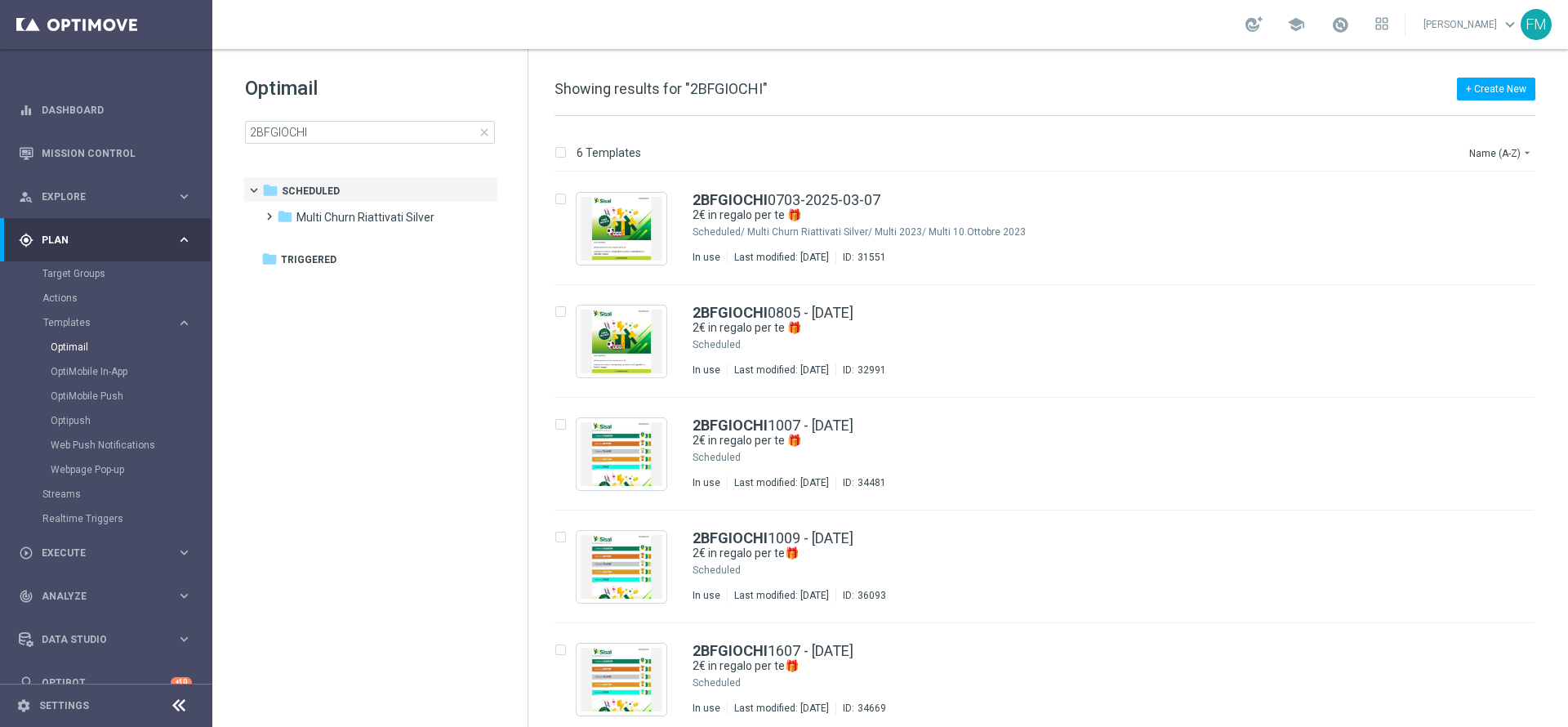
click at [483, 126] on span "close" at bounding box center [484, 132] width 13 height 13
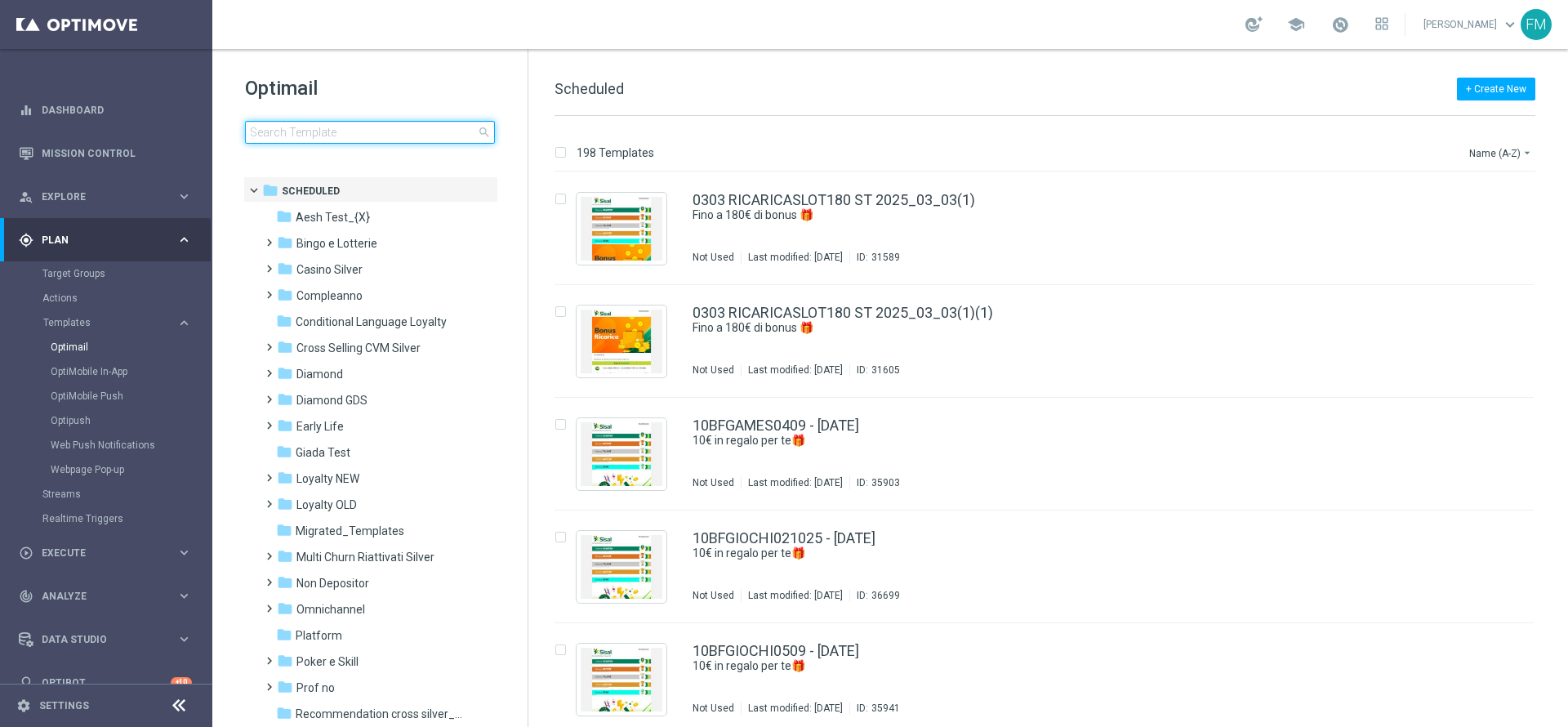
click at [439, 129] on input at bounding box center [370, 132] width 250 height 23
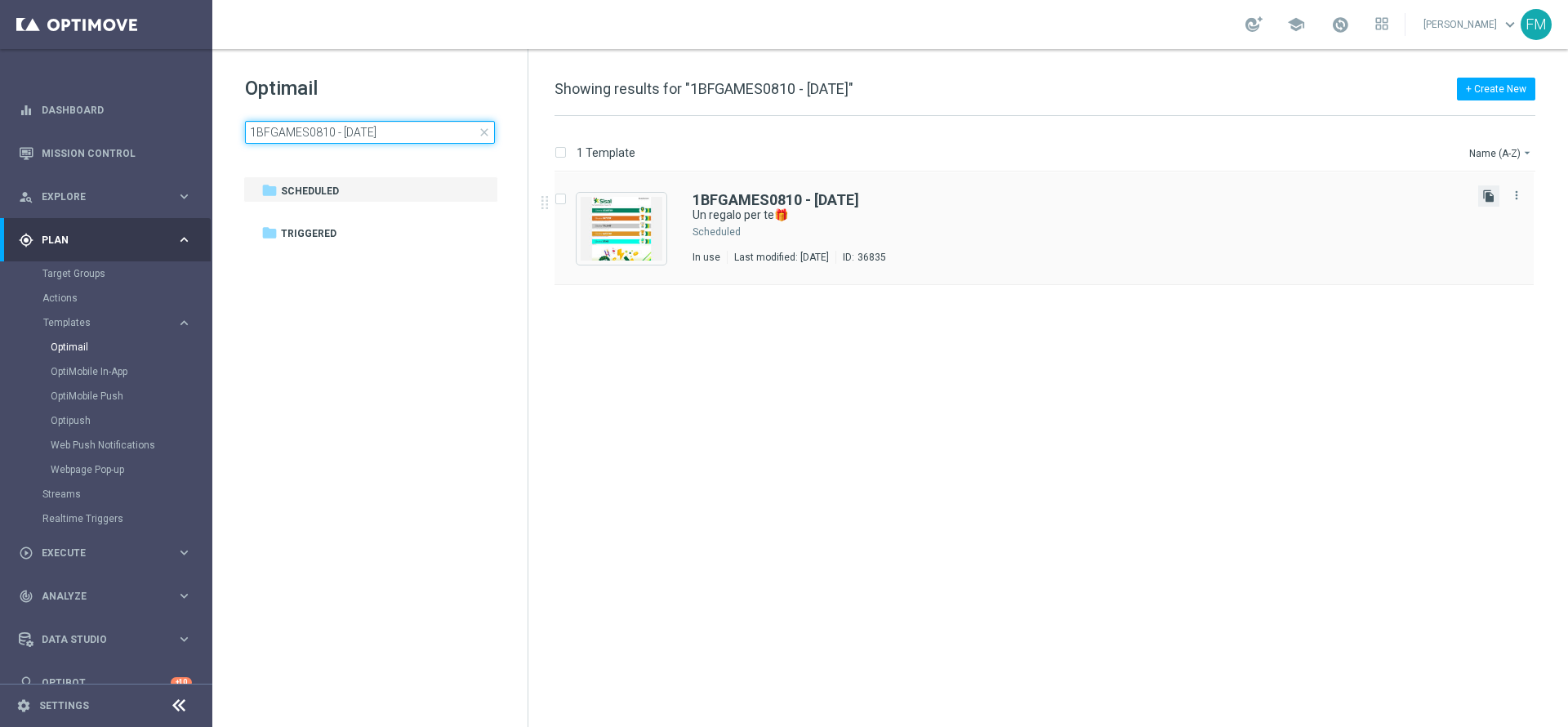
type input "1BFGAMES0810 - [DATE]"
click at [1483, 197] on icon "file_copy" at bounding box center [1489, 196] width 13 height 13
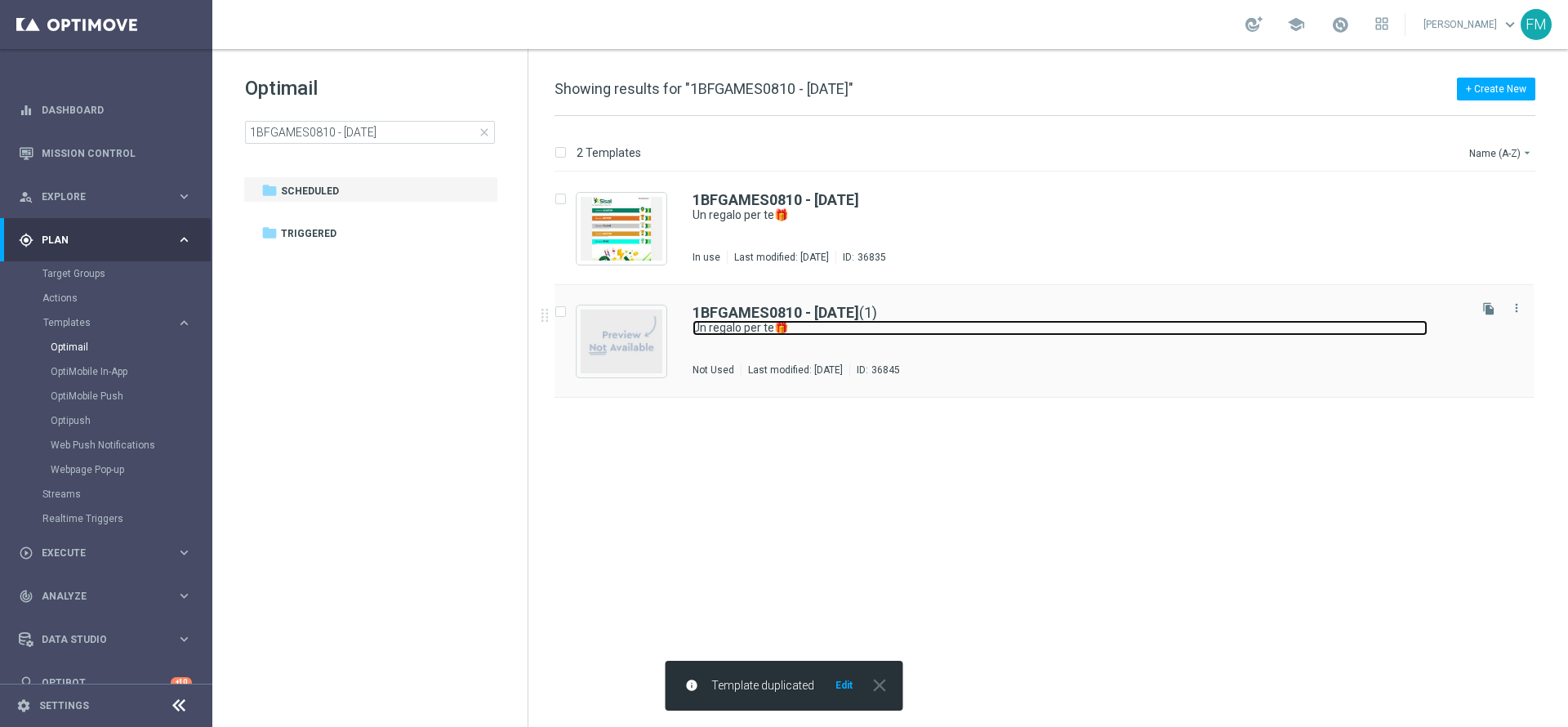
click at [748, 334] on link "Un regalo per te🎁" at bounding box center [1060, 328] width 735 height 16
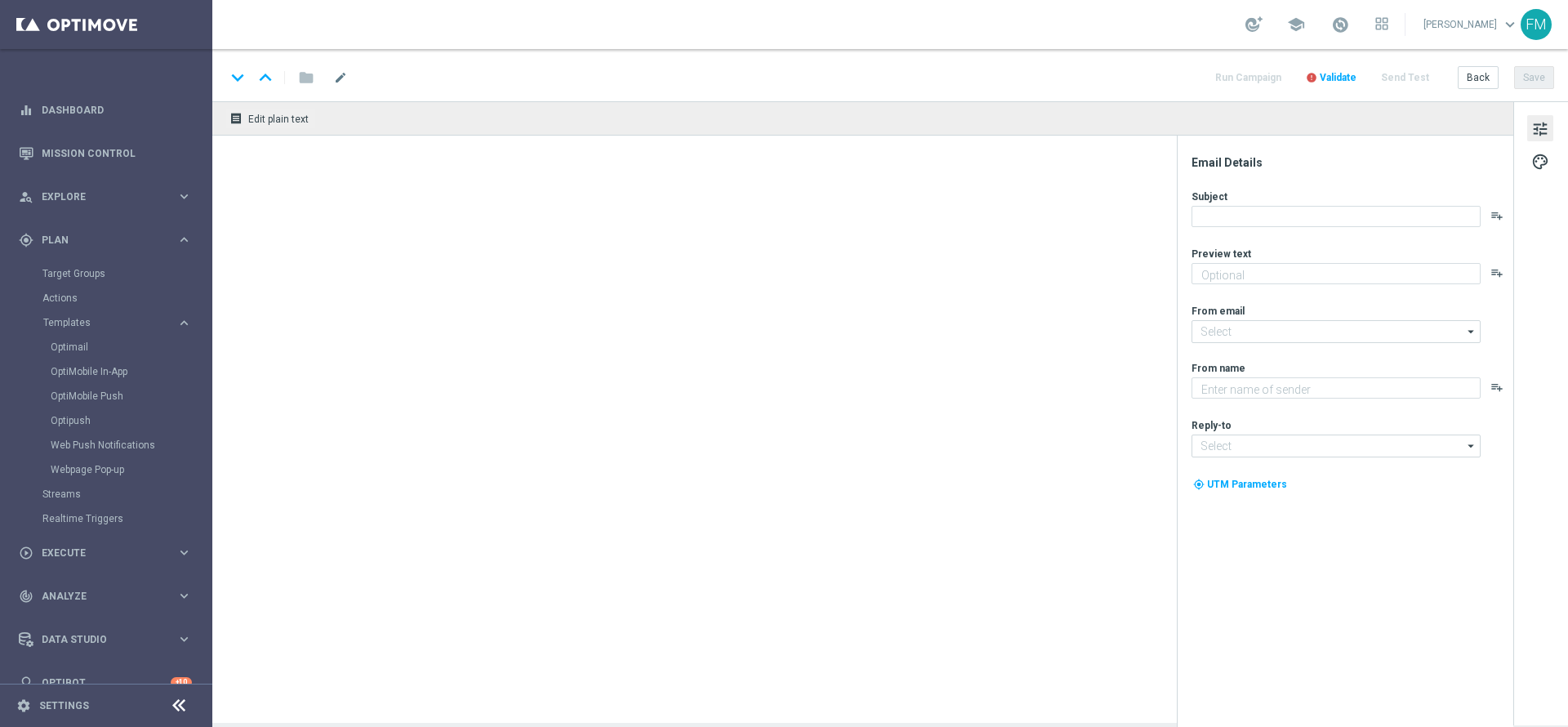
type textarea "da usare su qualsiasi gioco!"
type textarea "Sisal"
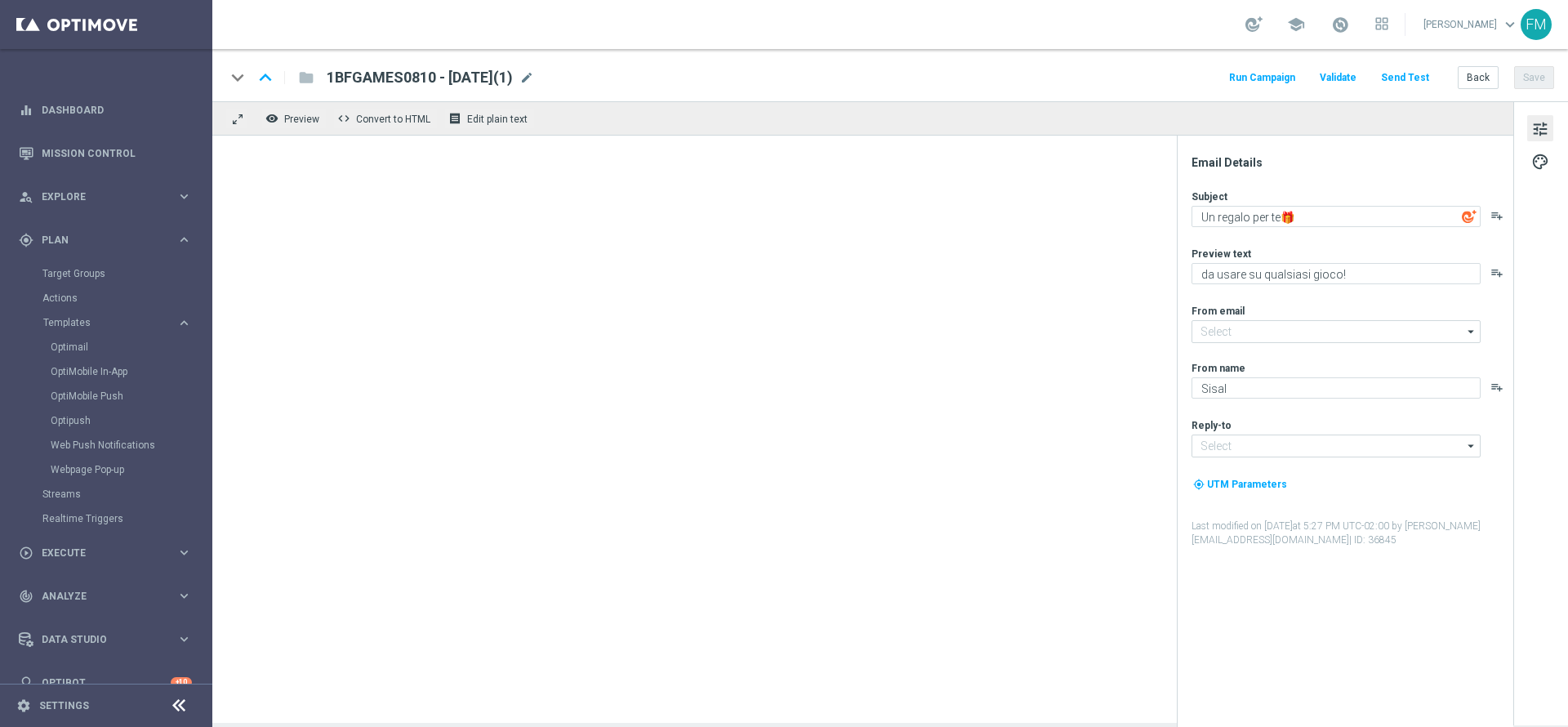
type input "[EMAIL_ADDRESS][DOMAIN_NAME]"
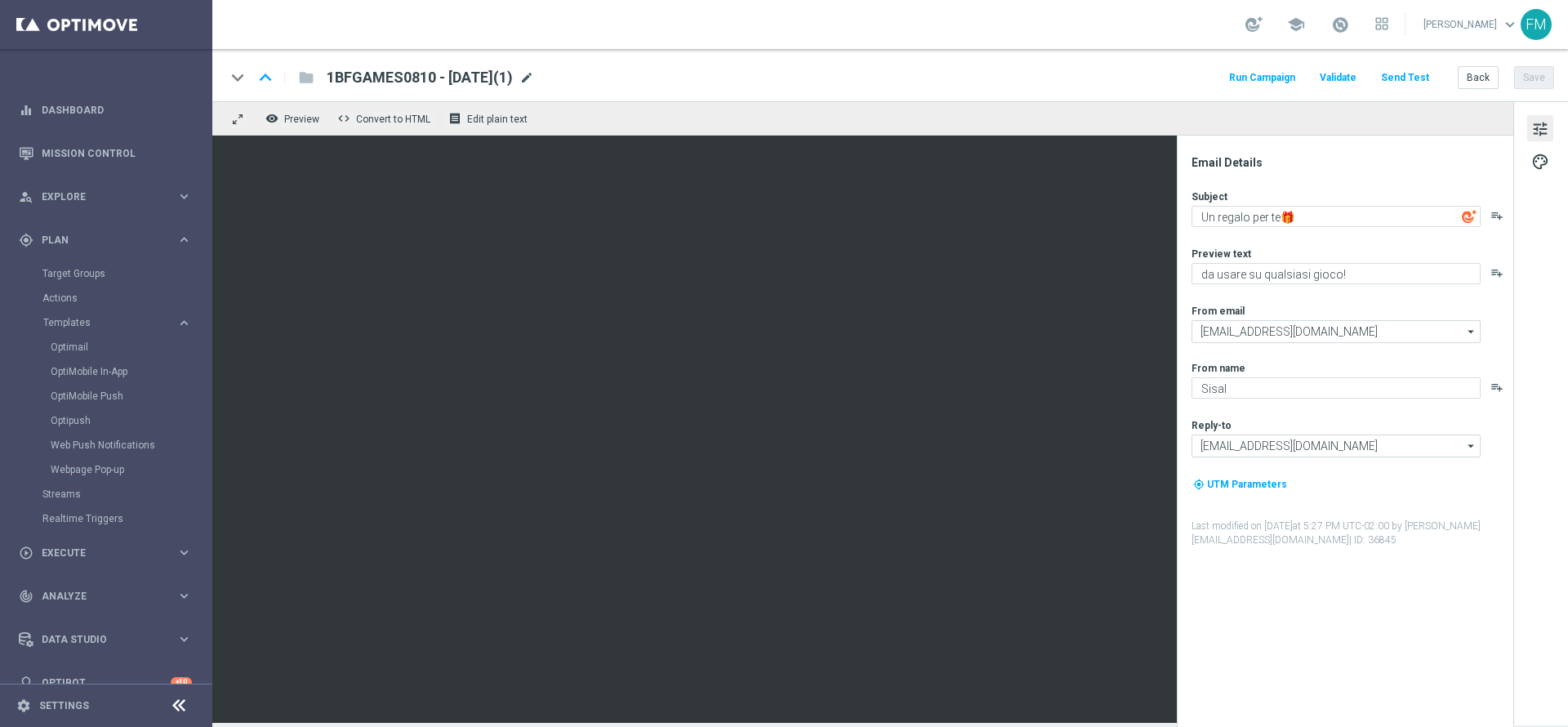
click at [534, 76] on span "mode_edit" at bounding box center [526, 78] width 15 height 15
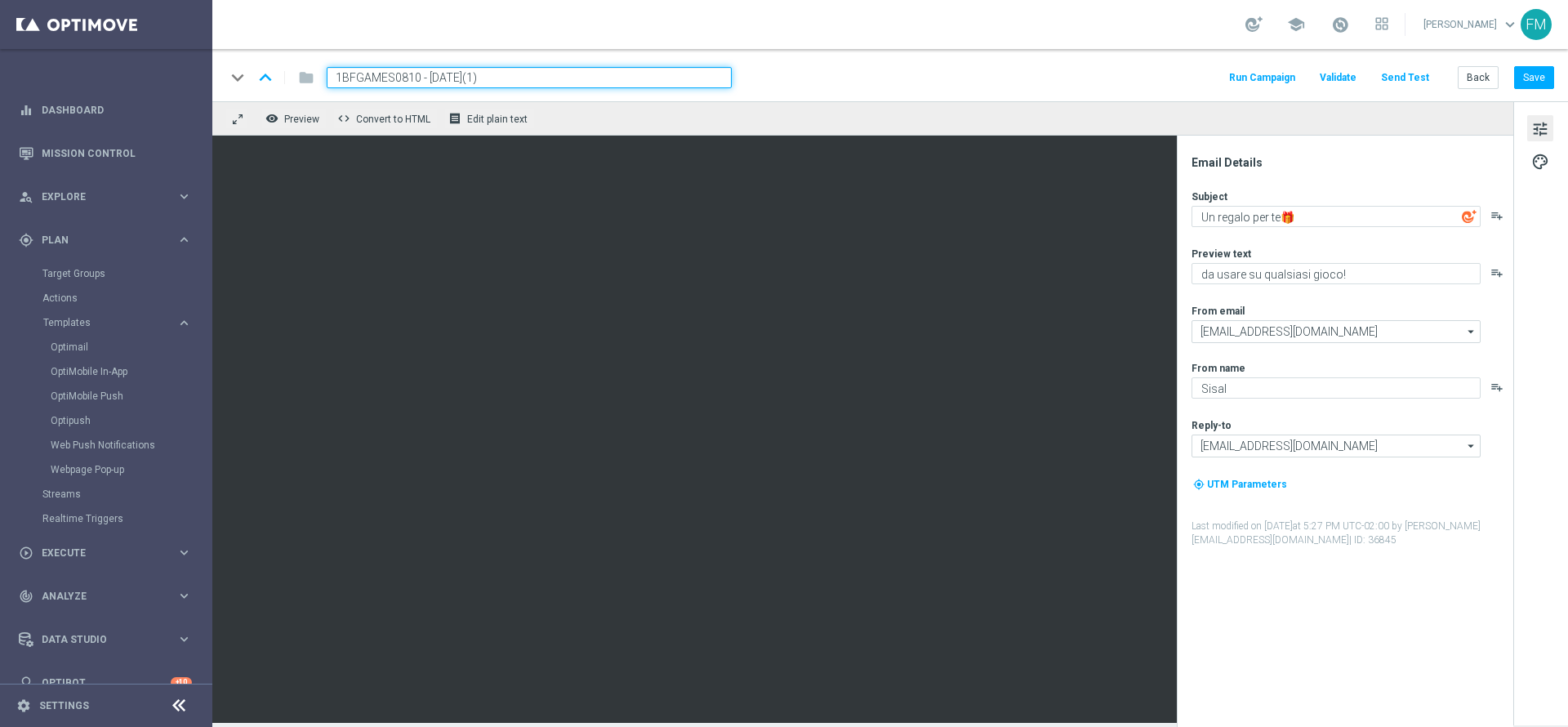
drag, startPoint x: 545, startPoint y: 79, endPoint x: 344, endPoint y: 85, distance: 201.1
click at [344, 85] on input "1BFGAMES0810 - [DATE](1)" at bounding box center [530, 78] width 405 height 21
type input "1"
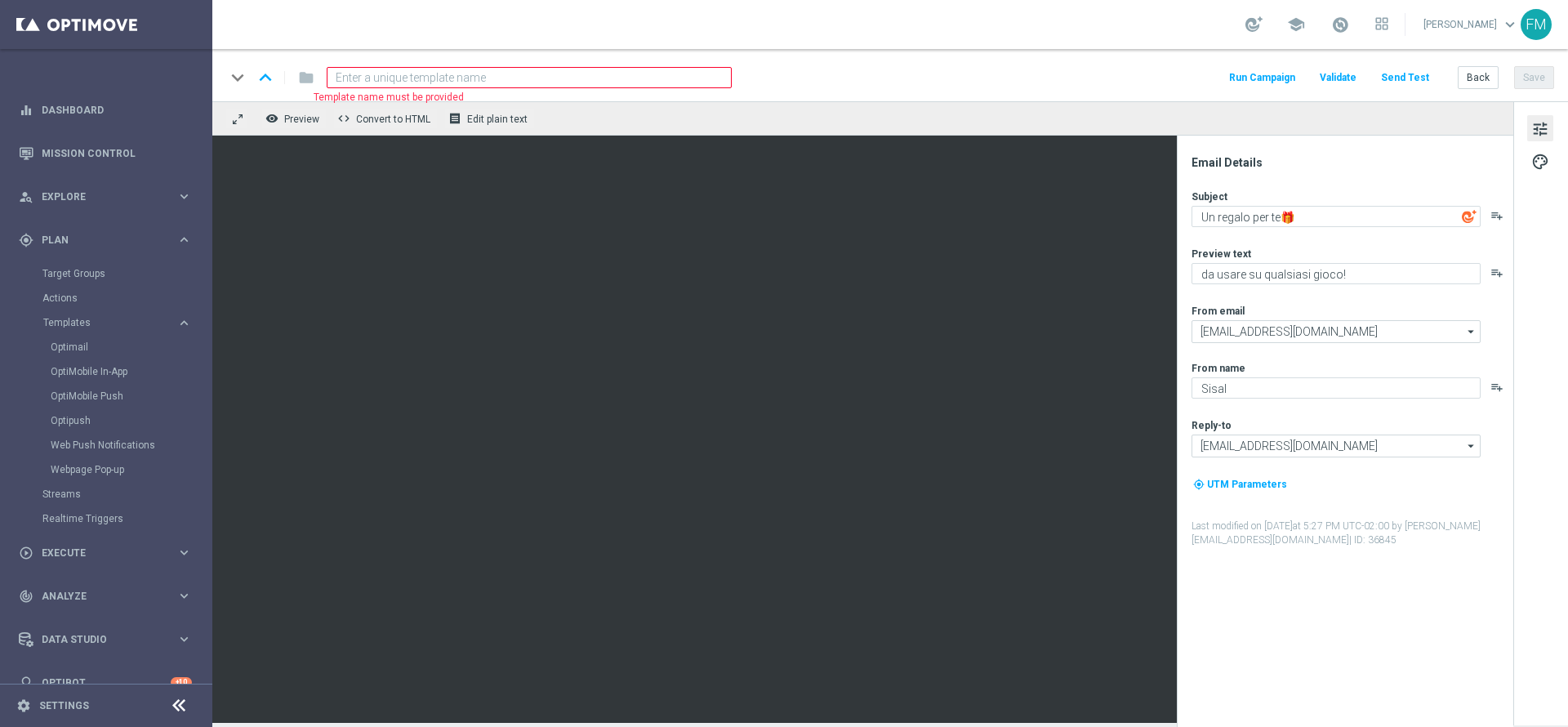
paste input "2BFGIOCHI0810- [DATE]"
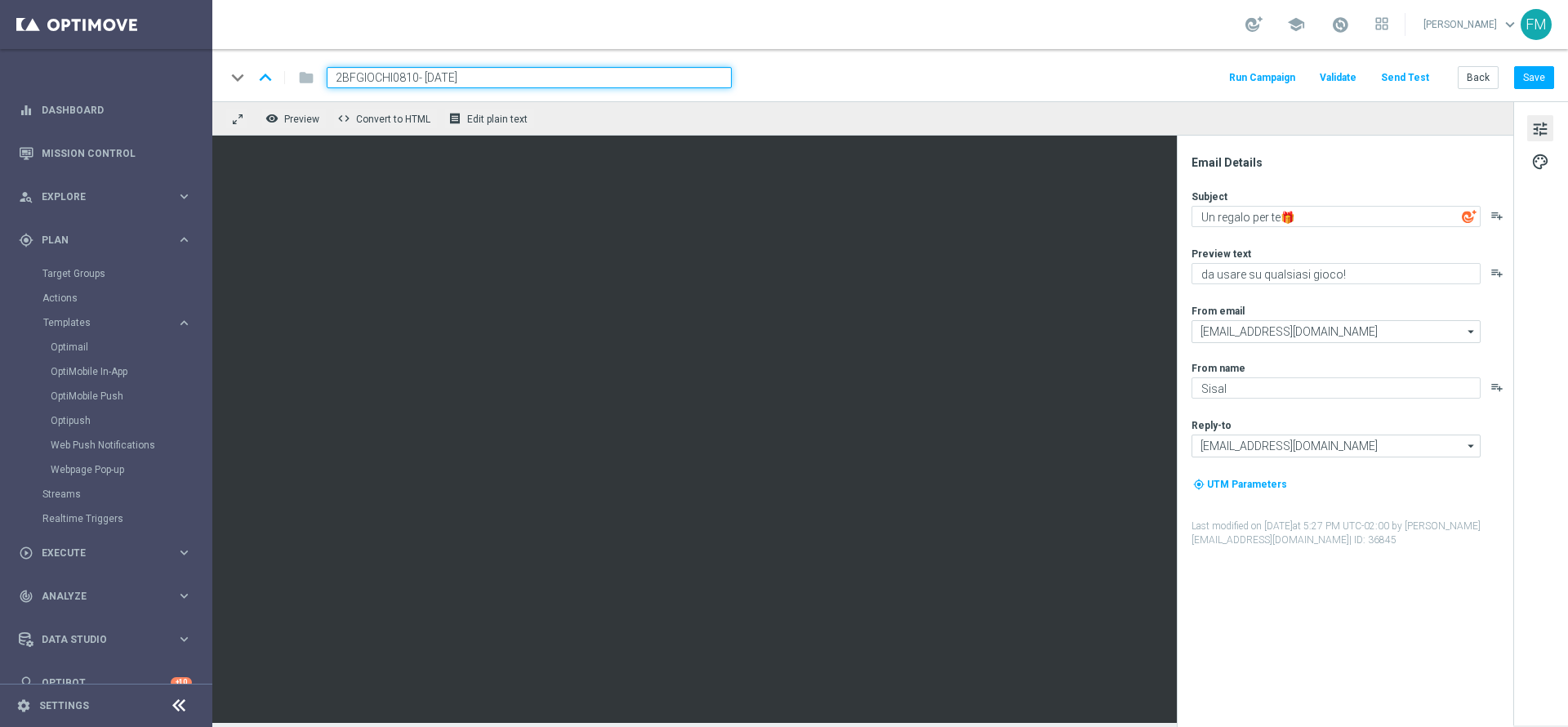
type input "2BFGIOCHI0810- [DATE]"
click at [777, 65] on div "keyboard_arrow_down keyboard_arrow_up folder 2BFGIOCHI0810- [DATE] Run Campaign…" at bounding box center [890, 75] width 1356 height 52
click at [843, 62] on div "keyboard_arrow_down keyboard_arrow_up folder 2BFGIOCHI0810- [DATE] Run Campaign…" at bounding box center [890, 75] width 1356 height 52
click at [955, 89] on div "keyboard_arrow_down keyboard_arrow_up folder 2BFGIOCHI0810- [DATE] Run Campaign…" at bounding box center [890, 75] width 1356 height 52
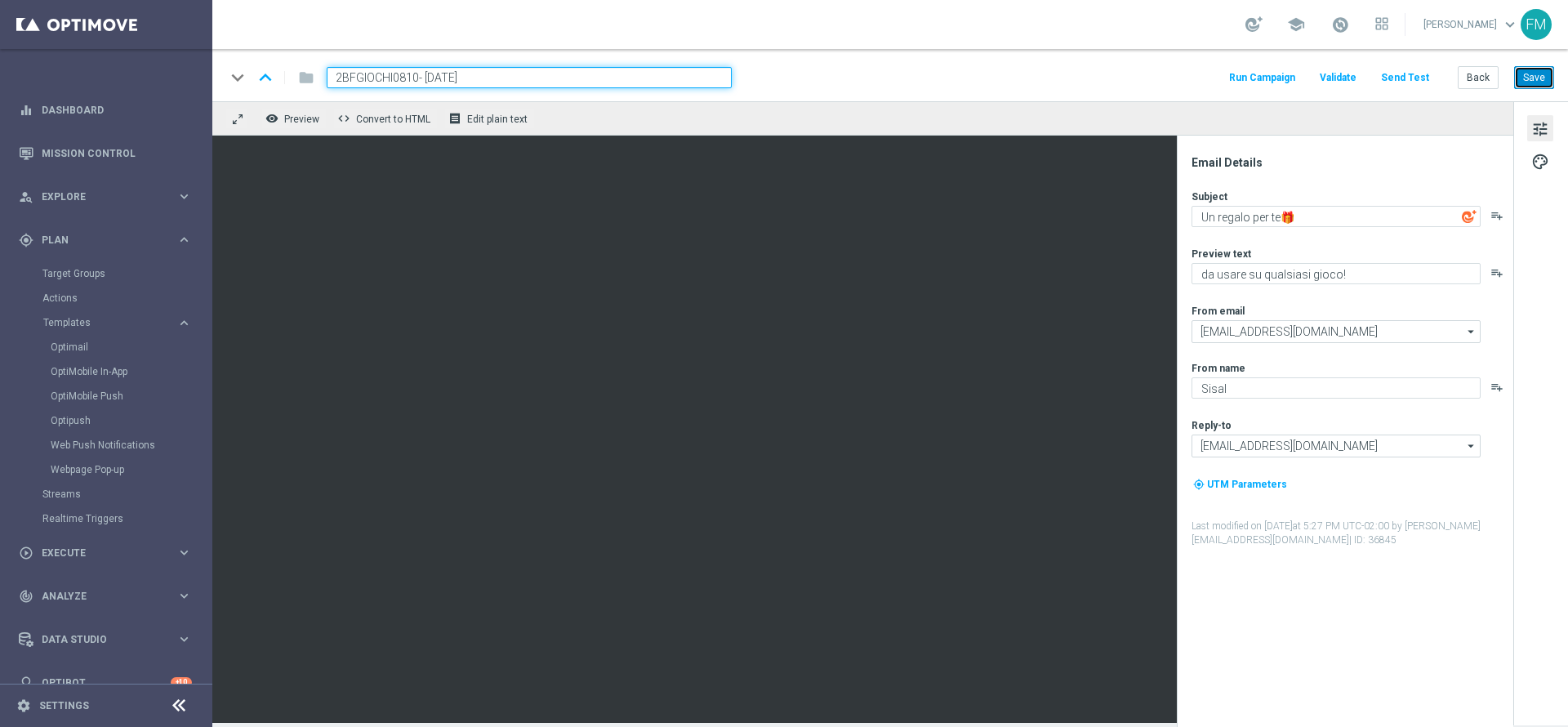
click at [1545, 87] on button "Save" at bounding box center [1534, 78] width 40 height 23
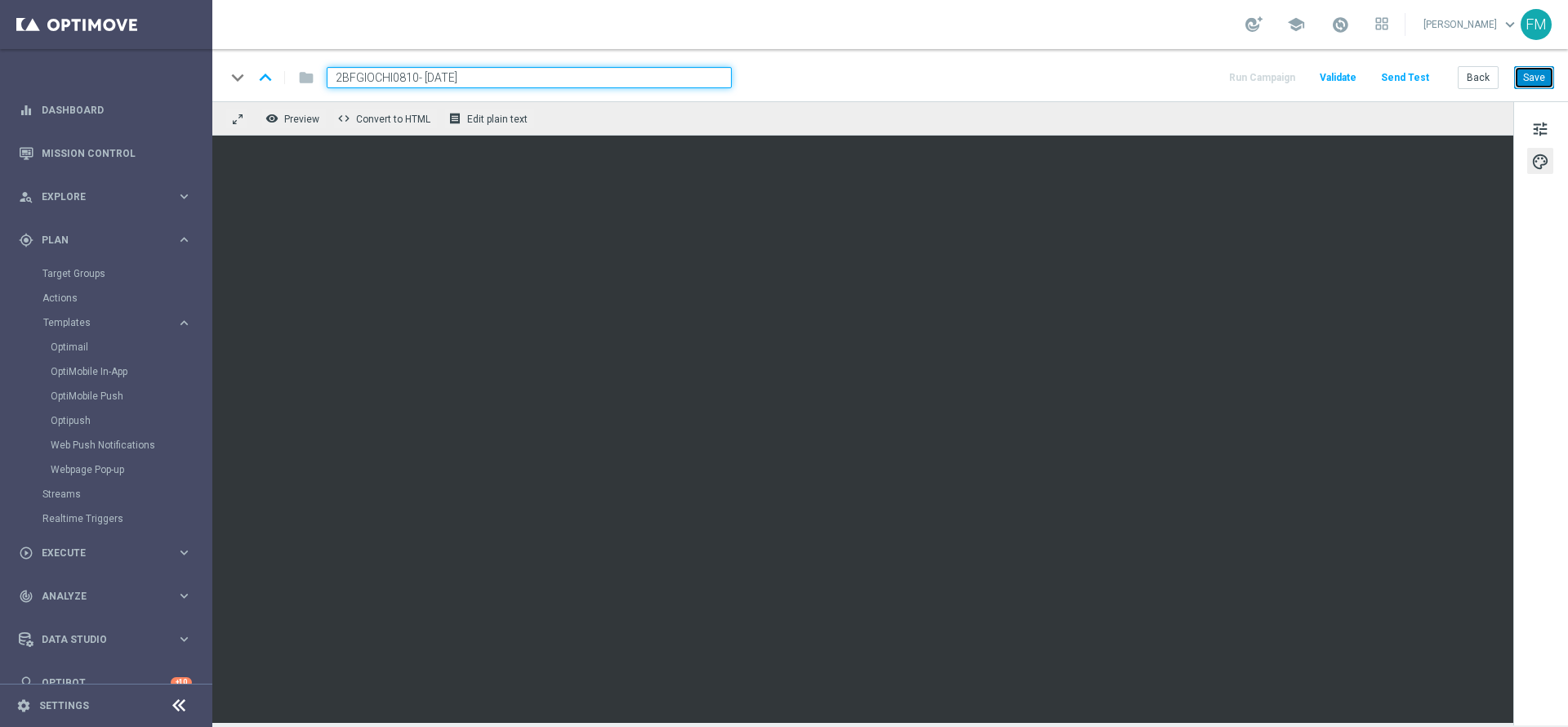
click at [1540, 72] on button "Save" at bounding box center [1534, 78] width 40 height 23
click at [1547, 76] on button "Save" at bounding box center [1534, 78] width 40 height 23
click at [1529, 82] on button "Save" at bounding box center [1534, 78] width 40 height 23
click at [1549, 130] on span "tune" at bounding box center [1540, 129] width 18 height 21
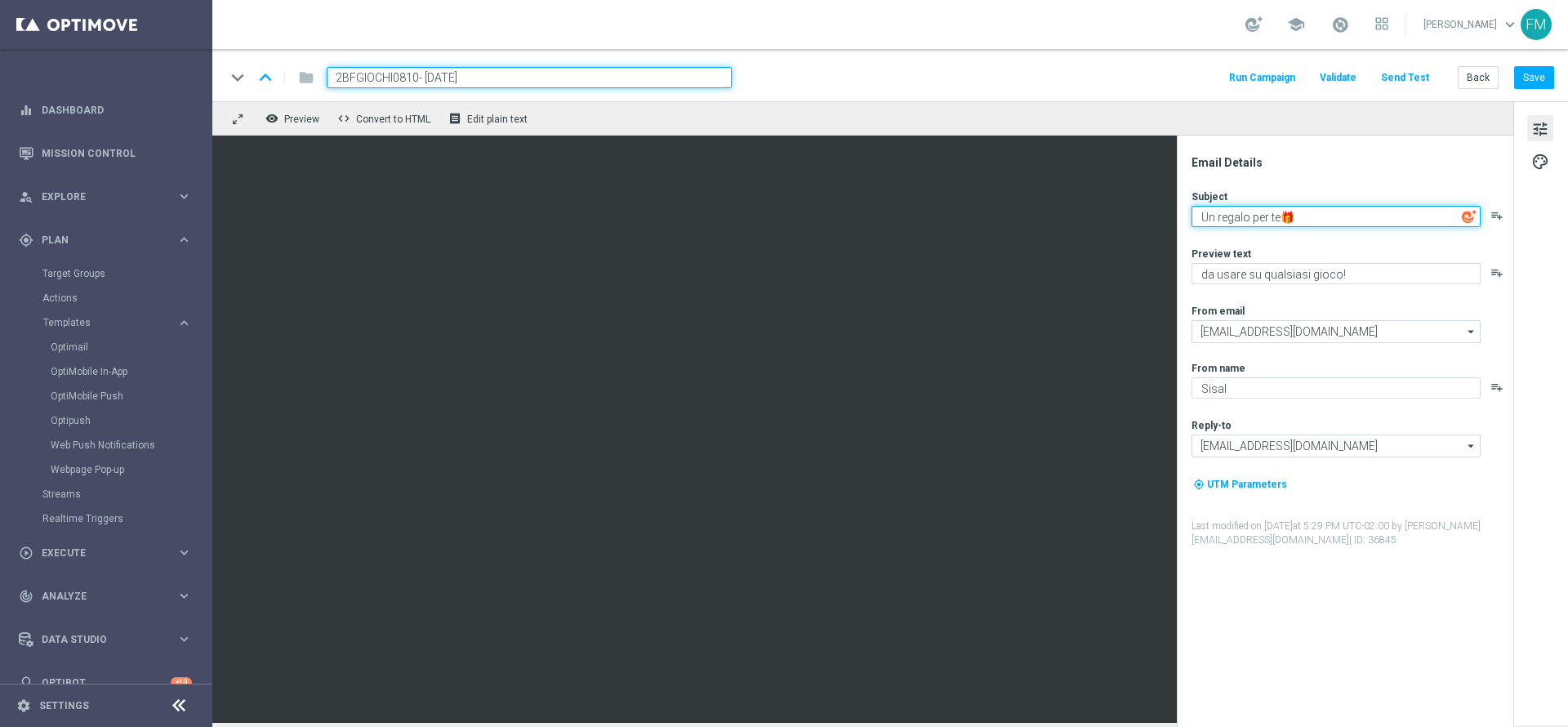
click at [1215, 219] on textarea "Un regalo per te🎁" at bounding box center [1336, 216] width 289 height 21
type textarea "2€ in regalo per te🎁"
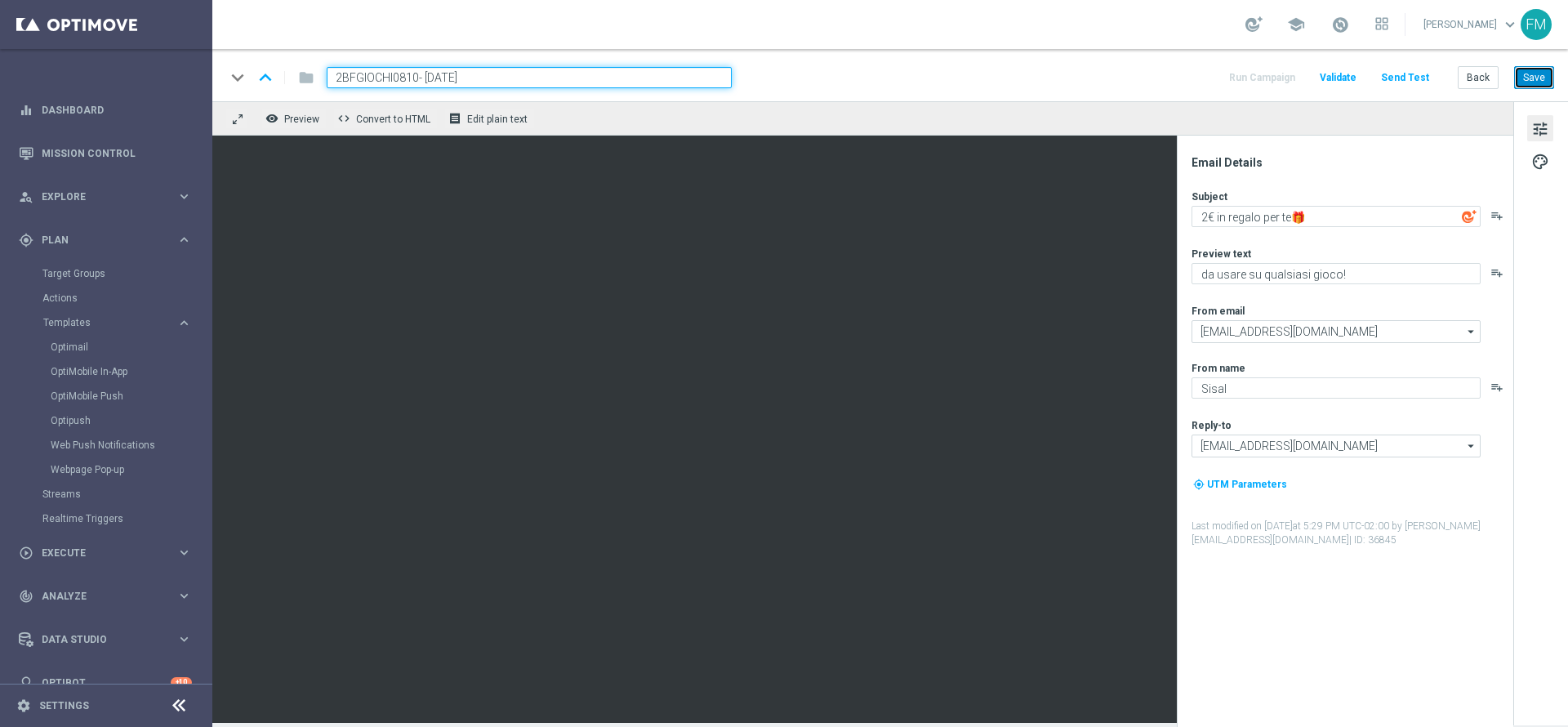
click at [1532, 84] on button "Save" at bounding box center [1534, 78] width 40 height 23
click at [1542, 77] on button "Save" at bounding box center [1534, 78] width 40 height 23
click at [1535, 72] on button "Save" at bounding box center [1534, 78] width 40 height 23
click at [1527, 76] on button "Save" at bounding box center [1534, 78] width 40 height 23
click at [1475, 76] on button "Back" at bounding box center [1478, 78] width 41 height 23
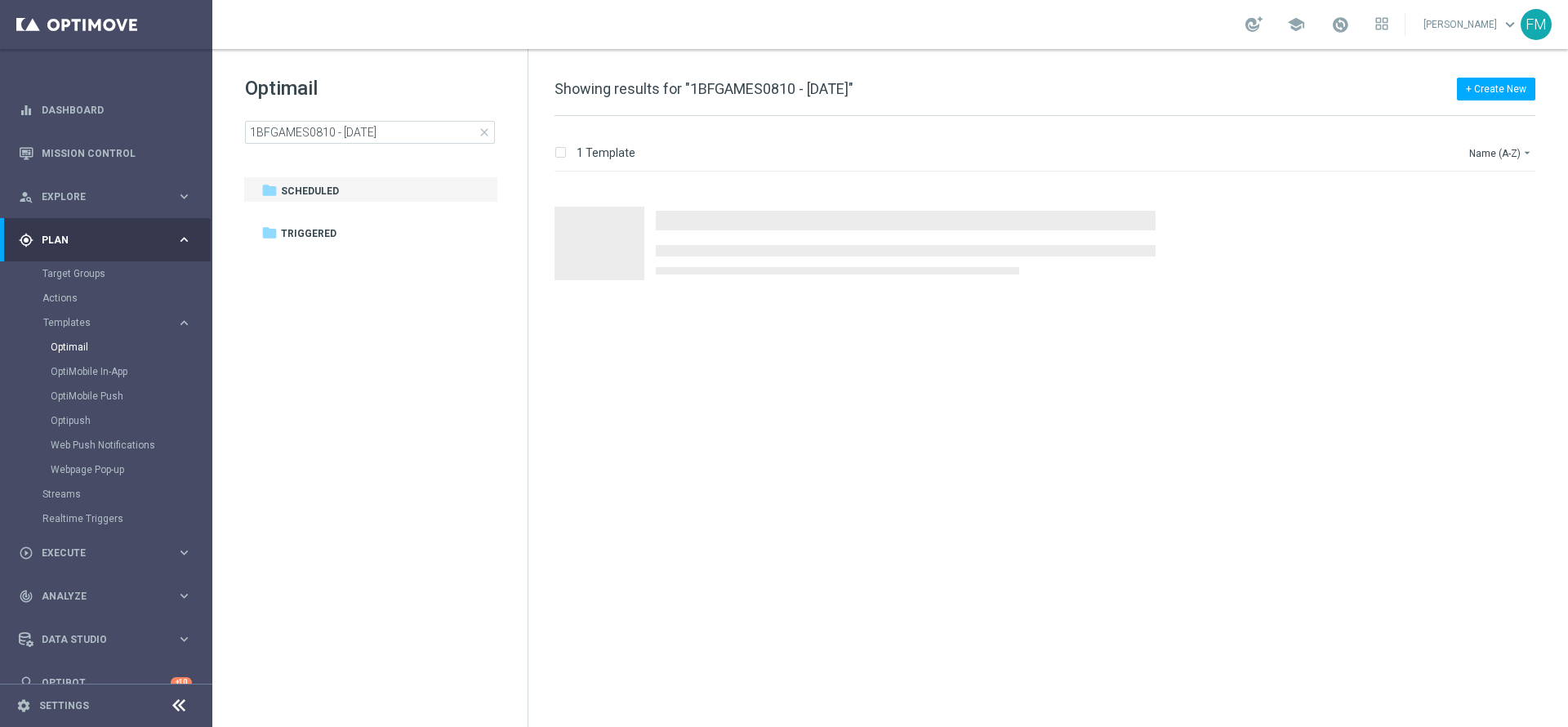
click at [485, 130] on span "close" at bounding box center [484, 132] width 13 height 13
